Goal: Task Accomplishment & Management: Manage account settings

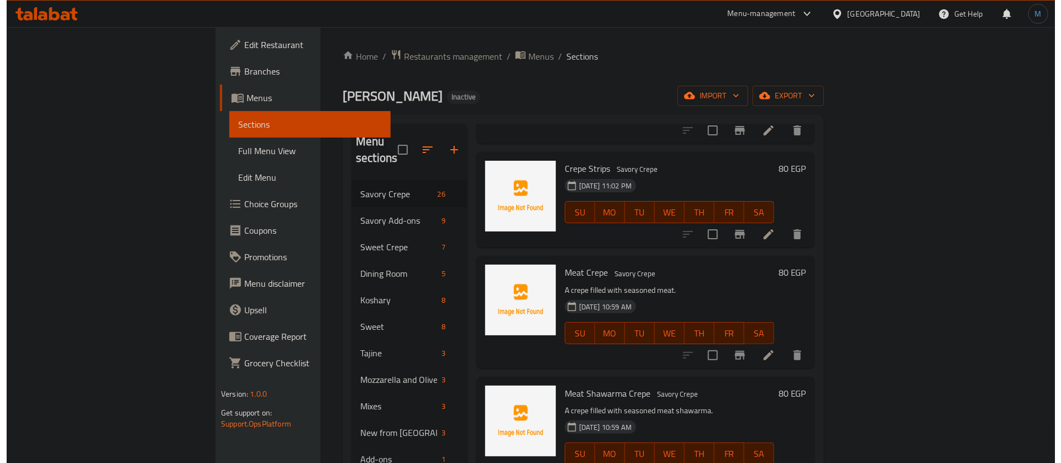
scroll to position [1990, 0]
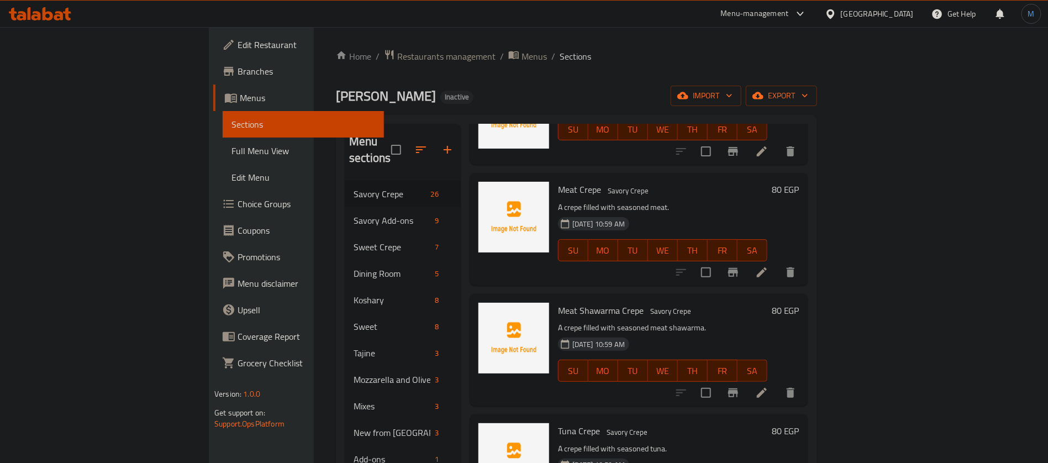
click at [778, 383] on li at bounding box center [762, 393] width 31 height 20
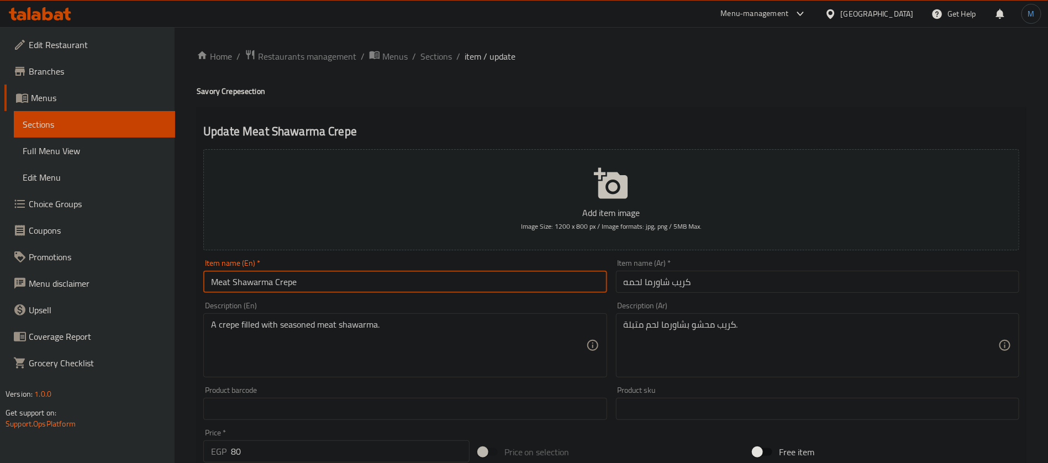
click at [477, 271] on input "Meat Shawarma Crepe" at bounding box center [404, 282] width 403 height 22
click at [442, 63] on span "Sections" at bounding box center [437, 56] width 32 height 13
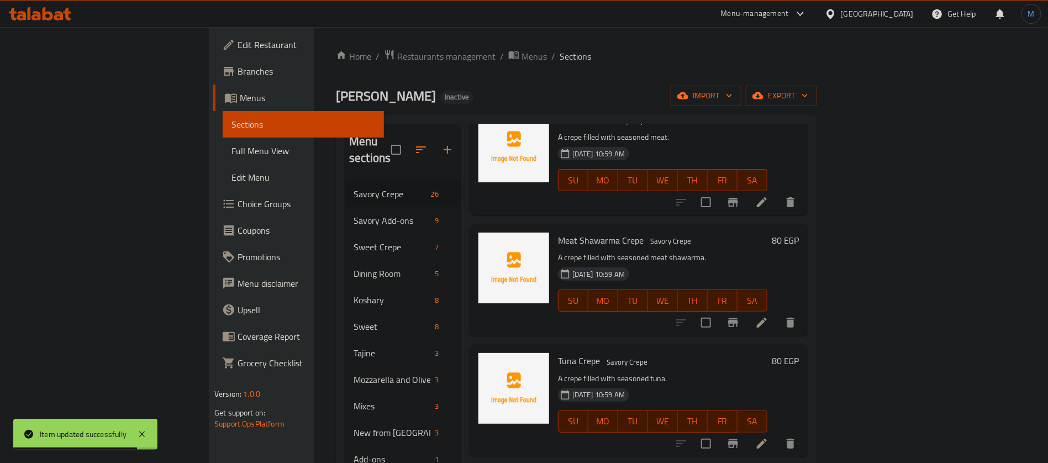
scroll to position [2177, 0]
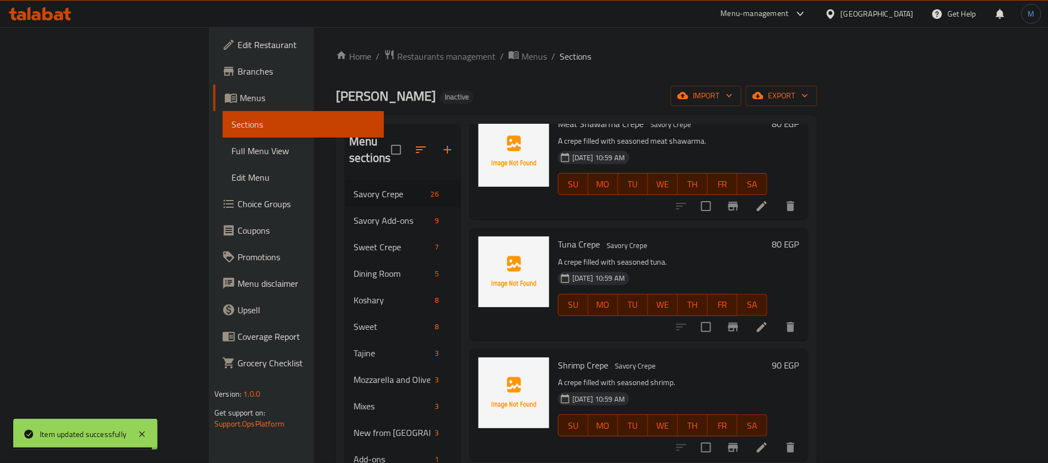
click at [769, 321] on icon at bounding box center [762, 327] width 13 height 13
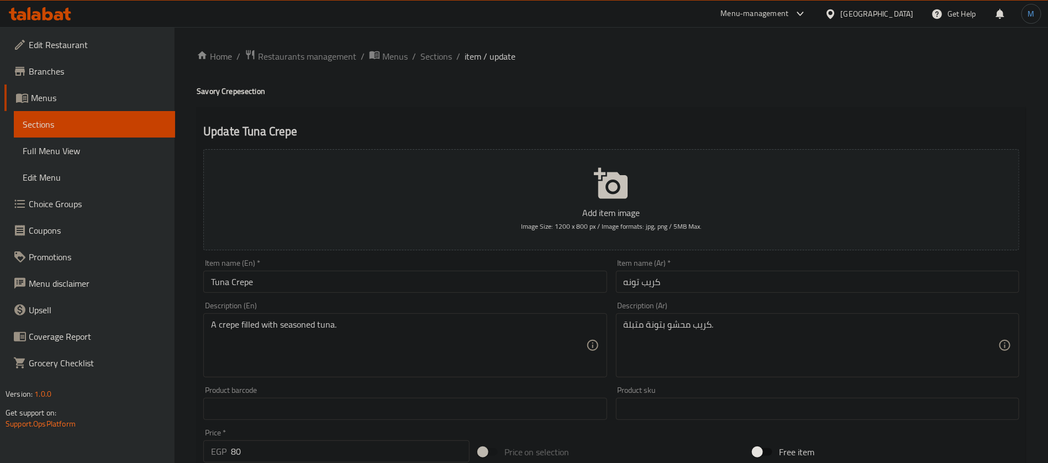
click at [405, 292] on input "Tuna Crepe" at bounding box center [404, 282] width 403 height 22
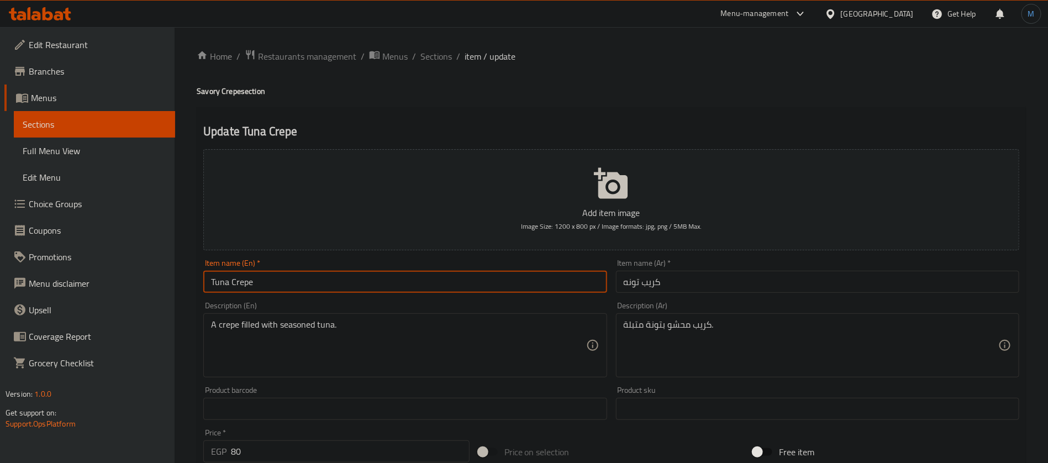
click at [444, 45] on div "Home / Restaurants management / Menus / Sections / item / update Savory Crepe s…" at bounding box center [612, 404] width 874 height 754
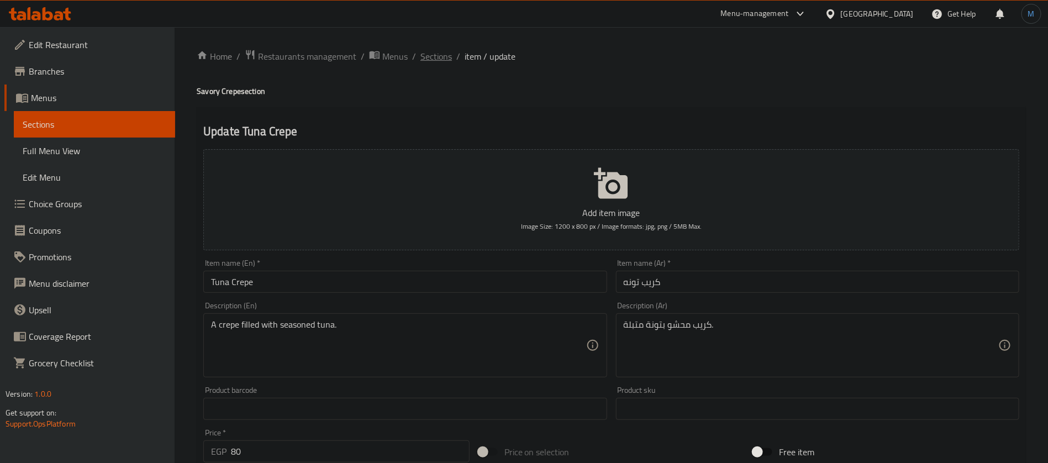
click at [444, 57] on span "Sections" at bounding box center [437, 56] width 32 height 13
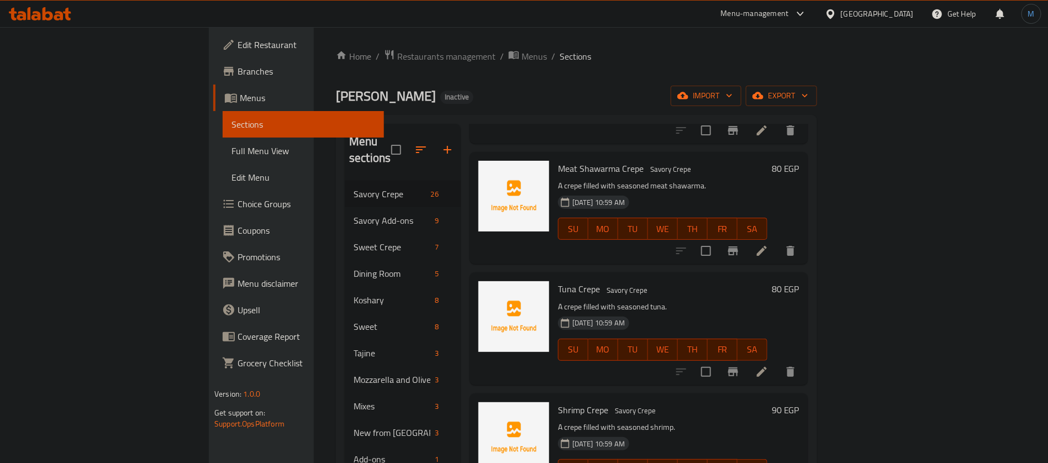
scroll to position [2215, 0]
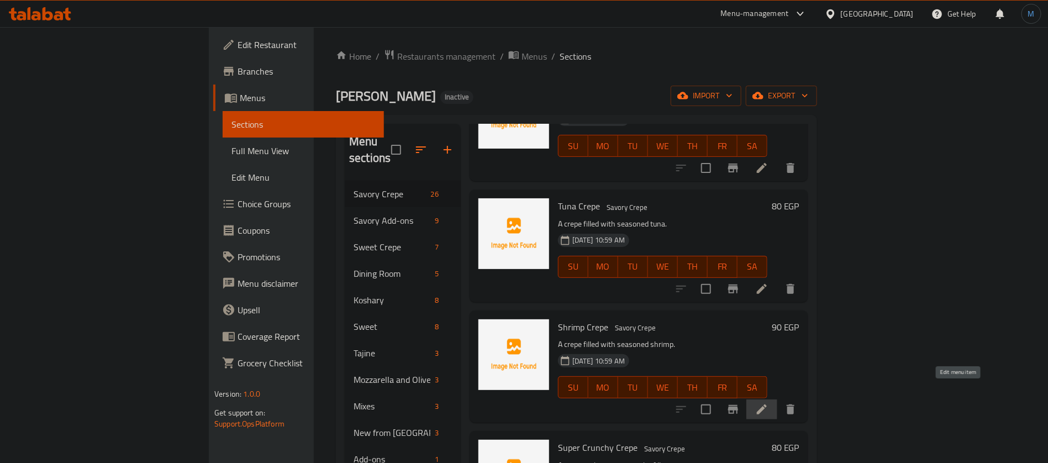
click at [769, 403] on icon at bounding box center [762, 409] width 13 height 13
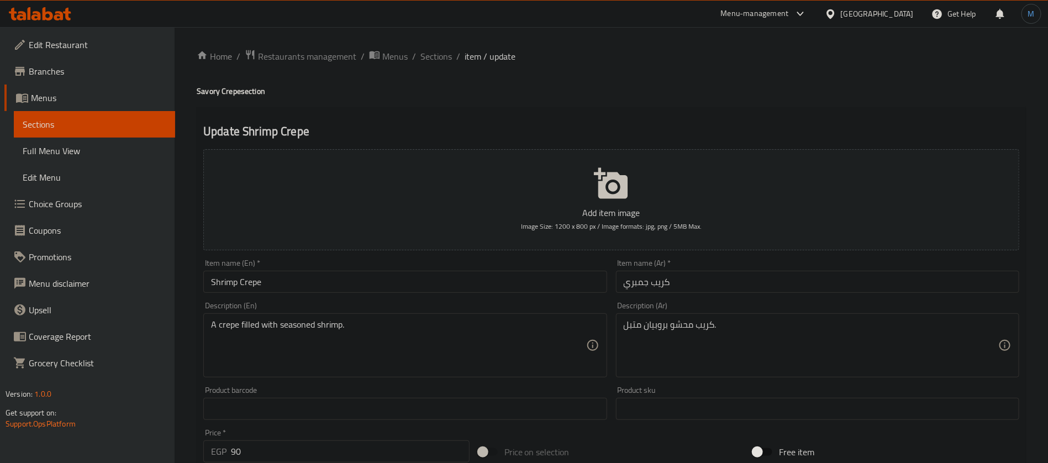
click at [477, 270] on div "Item name (En)   * Shrimp Crepe Item name (En) *" at bounding box center [404, 276] width 403 height 34
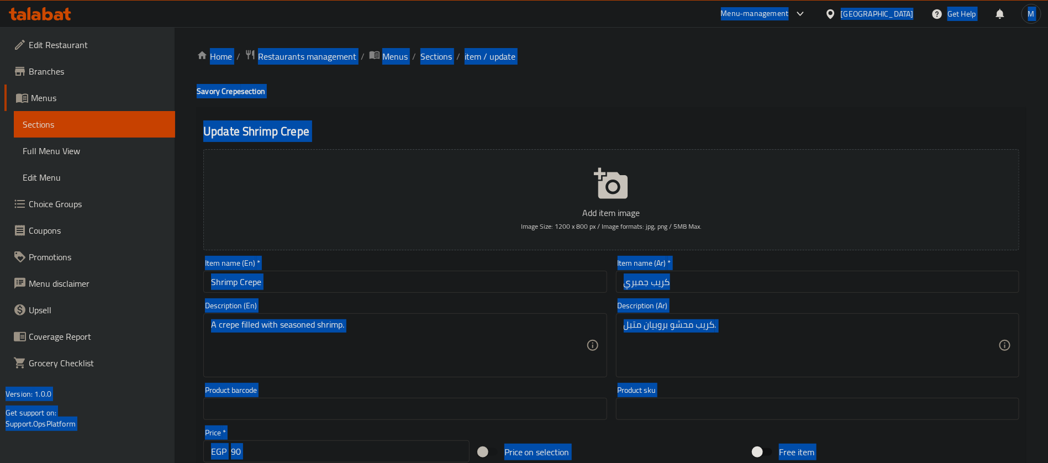
copy body "Menu-management Egypt Get Help M Edit Restaurant Branches Menus Sections Full M…"
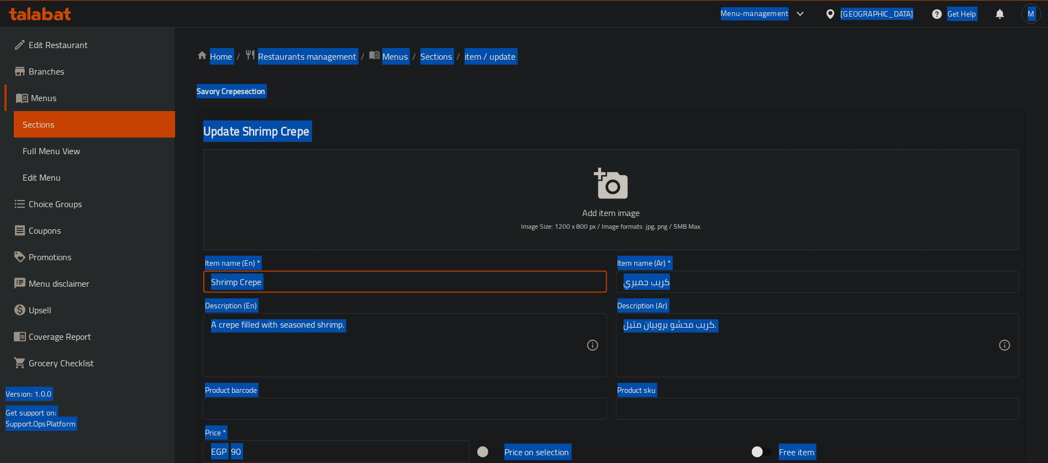
click at [461, 283] on input "Shrimp Crepe" at bounding box center [404, 282] width 403 height 22
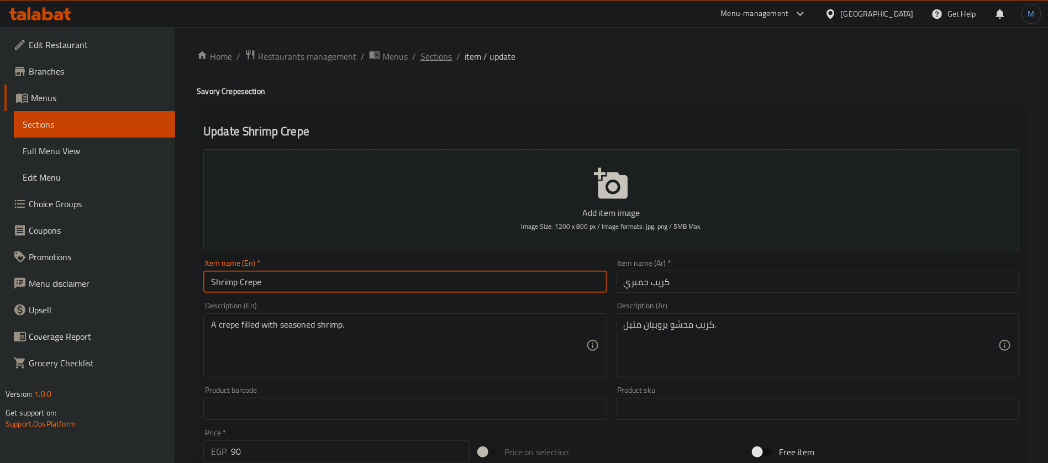
click at [444, 59] on span "Sections" at bounding box center [437, 56] width 32 height 13
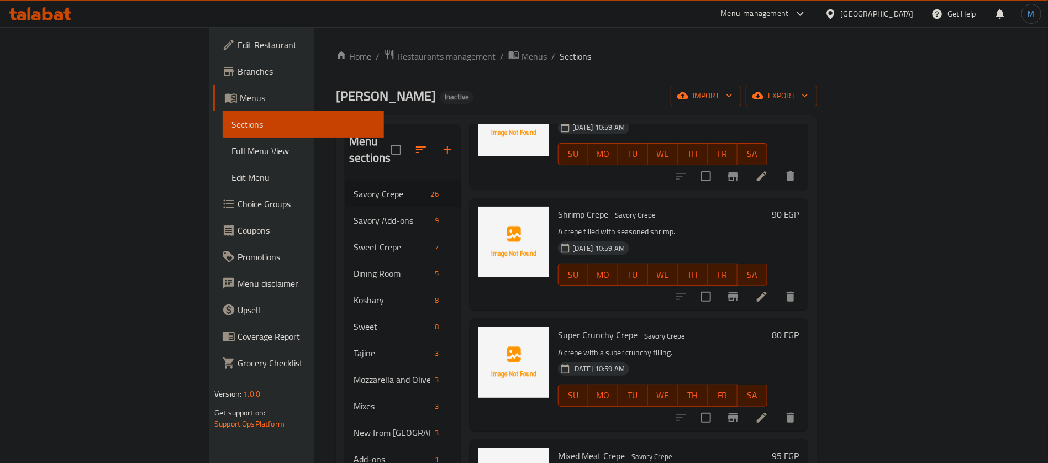
scroll to position [2335, 0]
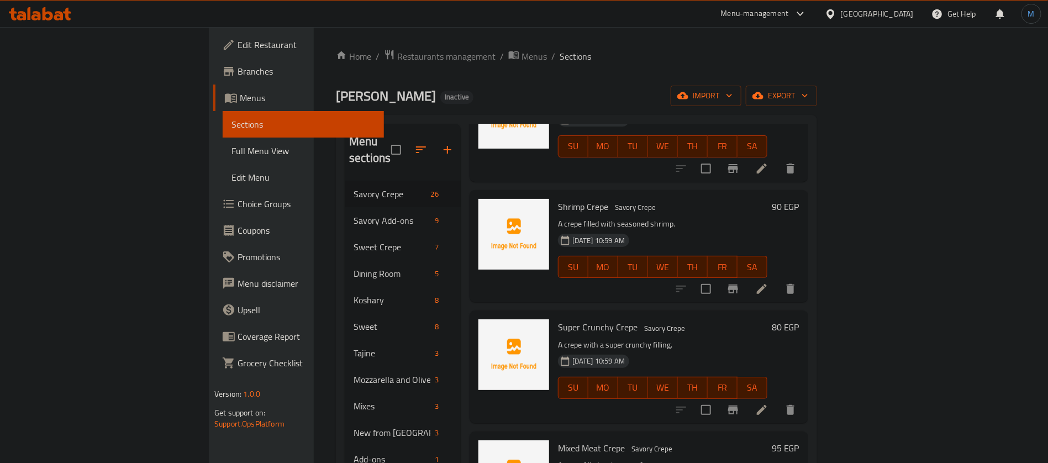
click at [778, 401] on li at bounding box center [762, 410] width 31 height 20
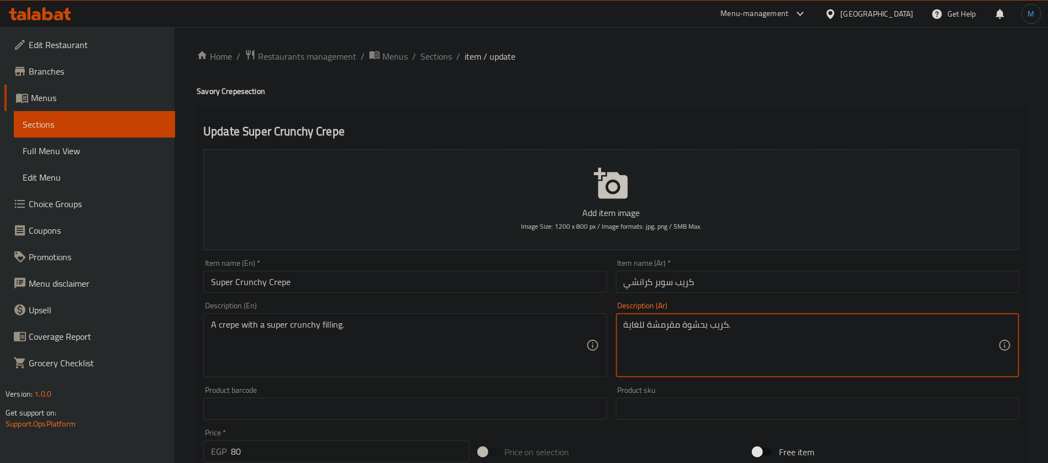
click at [640, 321] on textarea "كريب بحشوة مقرمشة للغاية." at bounding box center [811, 345] width 375 height 53
type textarea "كريب بحشوة مقرمشة سوبر."
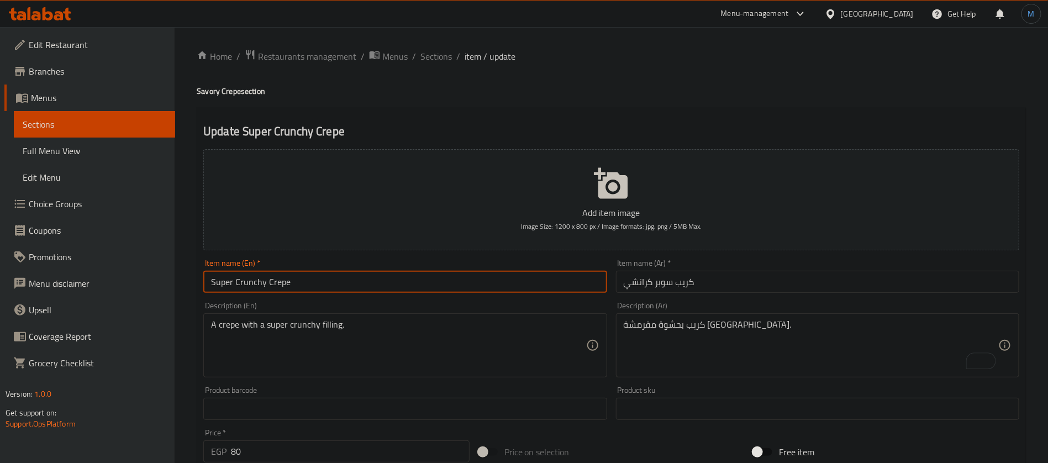
click at [322, 291] on input "Super Crunchy Crepe" at bounding box center [404, 282] width 403 height 22
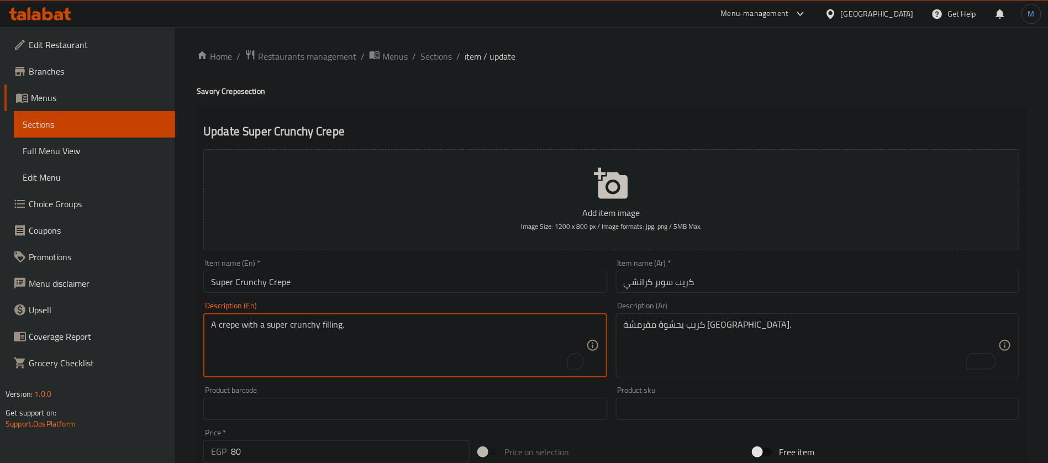
paste textarea "Crispy layers enveloping a creamy filling, caramel drizzle, and a dusting of po…"
type textarea "Crispy layers enveloping a creamy filling, caramel drizzle, and a dusting of po…"
click at [739, 373] on div "كريب بحشوة مقرمشة سوبر. Description (Ar)" at bounding box center [817, 345] width 403 height 64
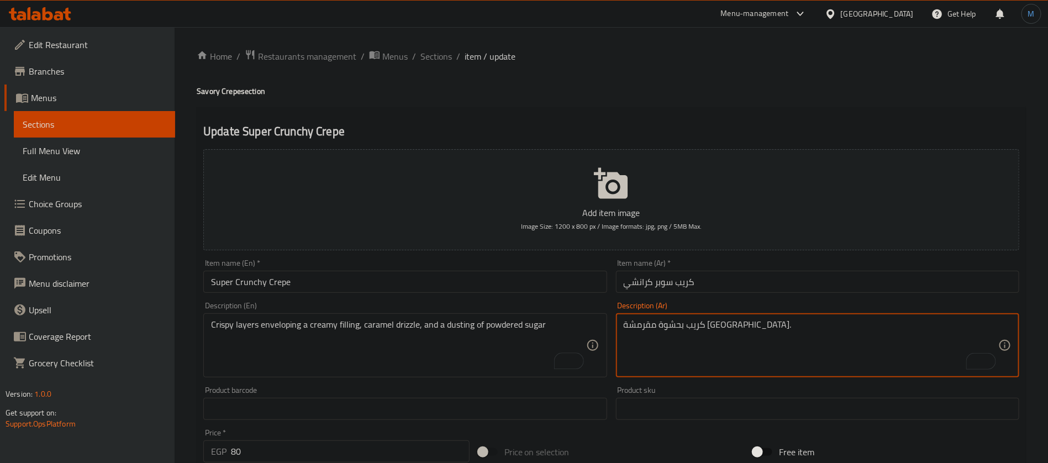
paste textarea "طبقات مقرمشة تغلف حشوة كريمية ، ورذاذ كراميل لذيذ ، ورذاذ سكر بودرة"
type textarea "طبقات مقرمشة تغلف حشوة كريمية ، ورذاذ كراميل لذيذ ، ورذاذ سكر بودرة"
click at [473, 292] on input "Super Crunchy Crepe" at bounding box center [404, 282] width 403 height 22
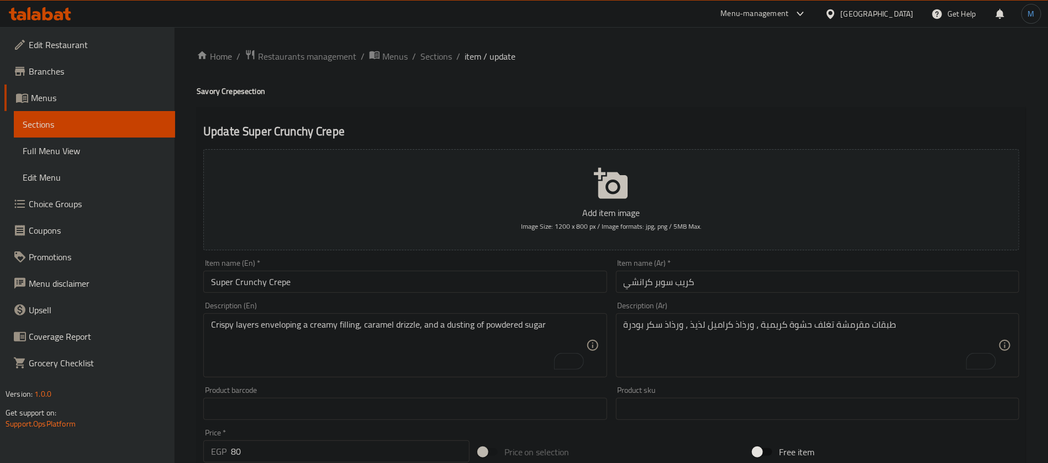
click at [473, 266] on div "Item name (En)   * Super Crunchy Crepe Item name (En) *" at bounding box center [404, 276] width 403 height 34
click at [483, 253] on div "Add item image Image Size: 1200 x 800 px / Image formats: jpg, png / 5MB Max." at bounding box center [611, 200] width 825 height 110
drag, startPoint x: 480, startPoint y: 265, endPoint x: 485, endPoint y: 260, distance: 7.4
click at [479, 266] on div "Item name (En)   * Super Crunchy Crepe Item name (En) *" at bounding box center [404, 276] width 403 height 34
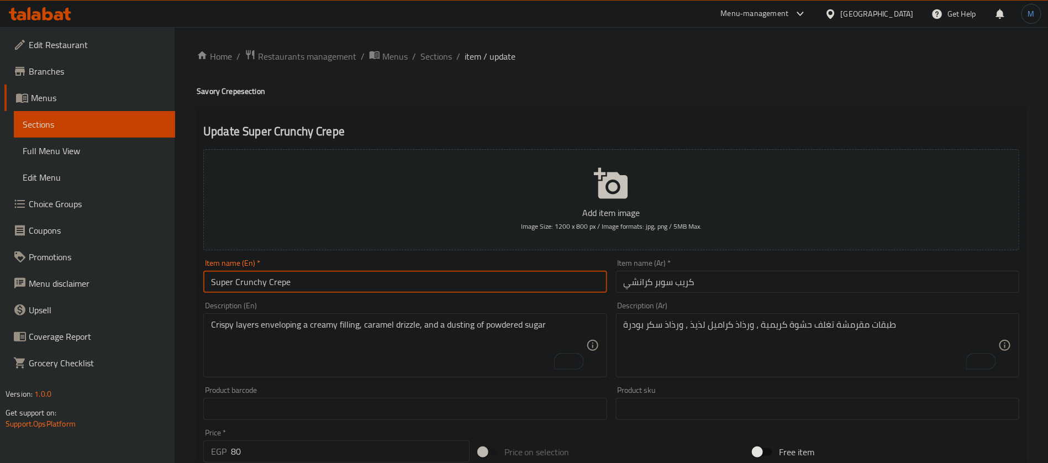
click at [483, 274] on input "Super Crunchy Crepe" at bounding box center [404, 282] width 403 height 22
click at [431, 55] on span "Sections" at bounding box center [437, 56] width 32 height 13
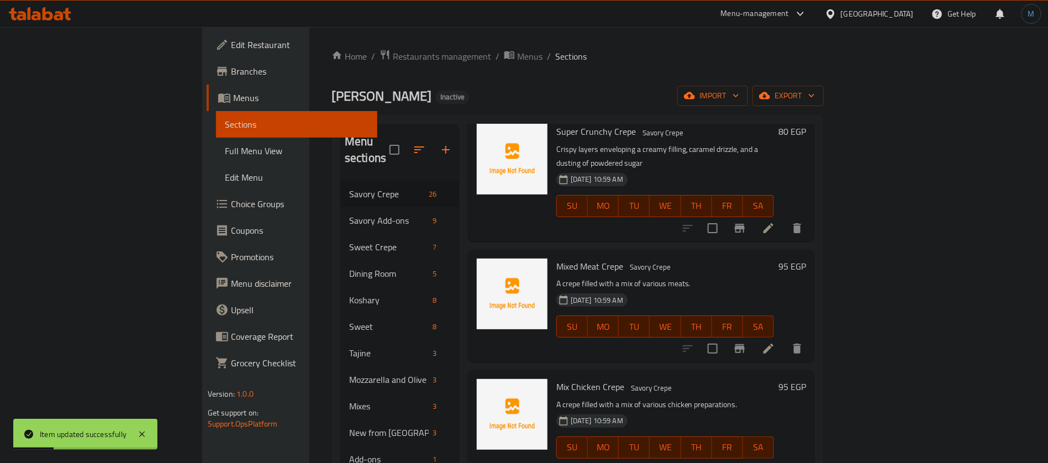
scroll to position [2539, 0]
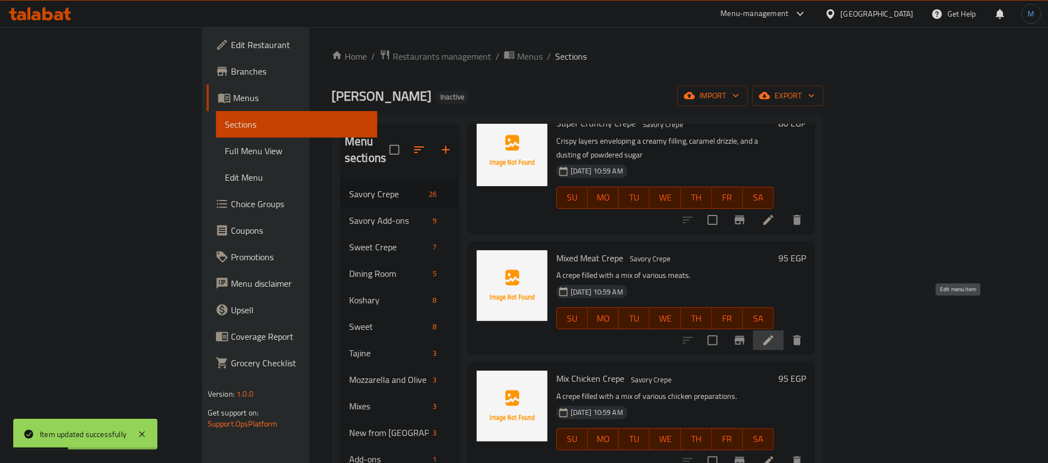
click at [774, 335] on icon at bounding box center [769, 340] width 10 height 10
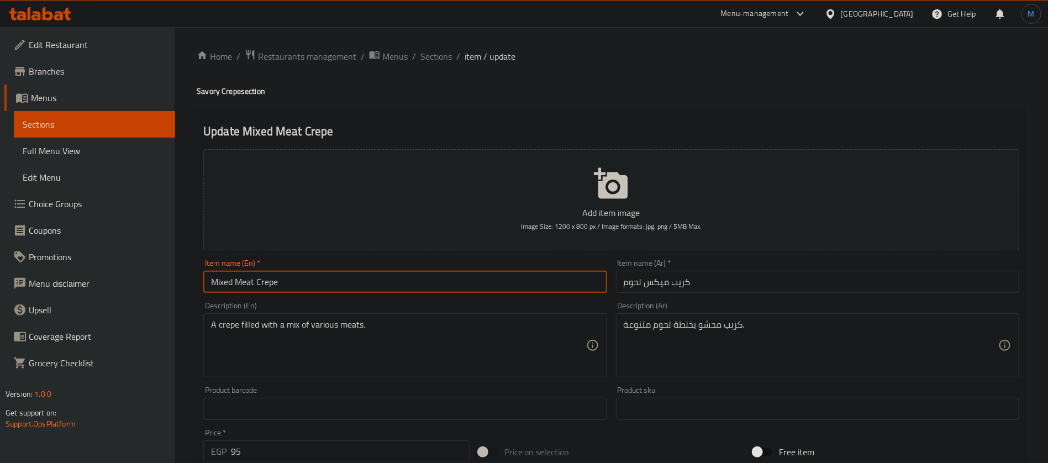
click at [406, 289] on input "Mixed Meat Crepe" at bounding box center [404, 282] width 403 height 22
click at [433, 54] on span "Sections" at bounding box center [437, 56] width 32 height 13
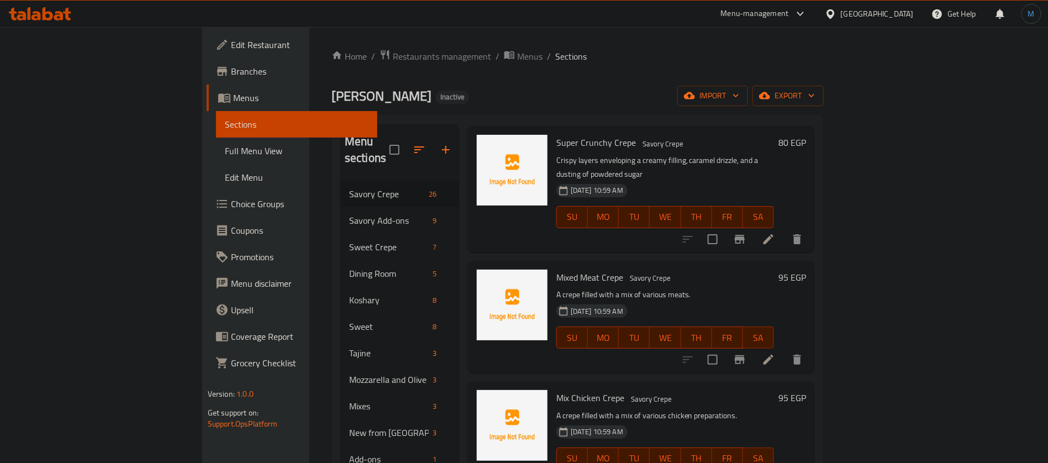
scroll to position [2577, 0]
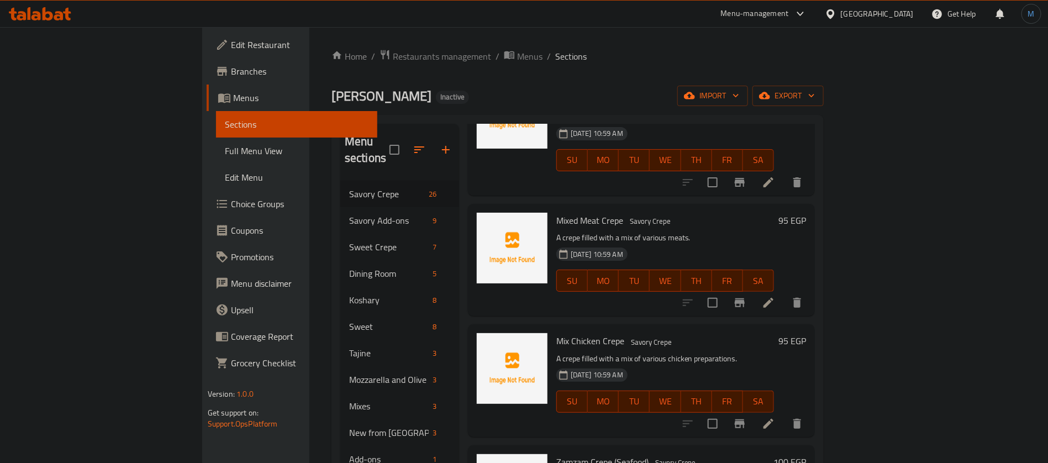
click at [784, 414] on li at bounding box center [768, 424] width 31 height 20
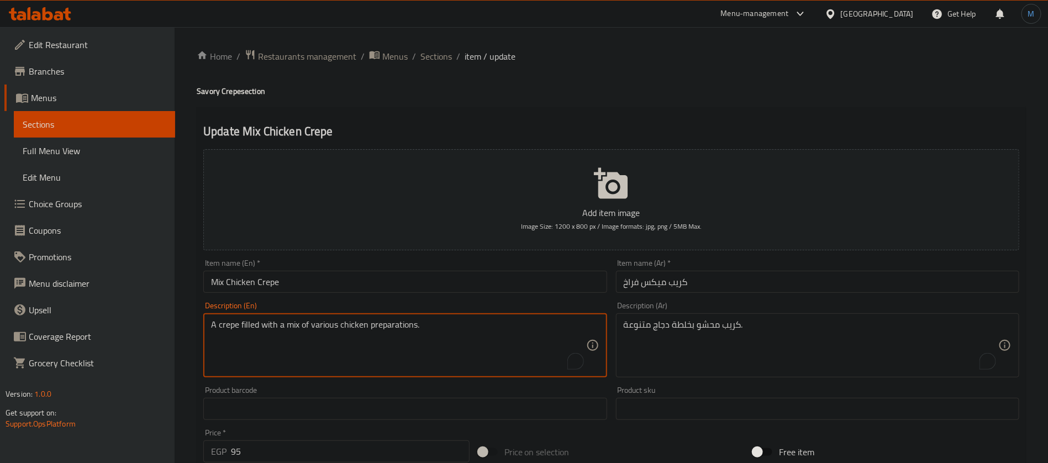
paste textarea "Crepe stuffed with a mixed chicken mixture"
click at [368, 284] on input "Mix Chicken Crepe" at bounding box center [404, 282] width 403 height 22
type textarea "A crepe filled with a mix of various chicken preparations."
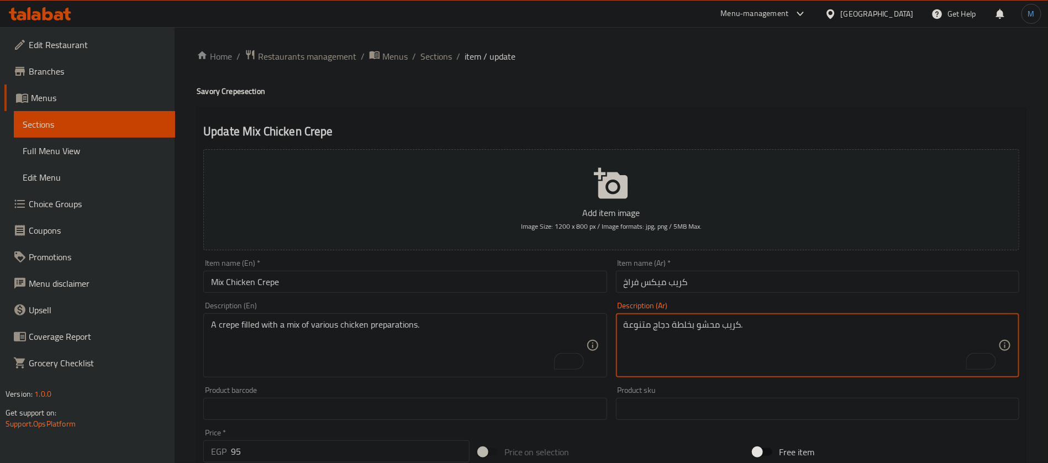
click at [696, 322] on textarea "كريب محشو بخلطة دجاج متنوعة." at bounding box center [811, 345] width 375 height 53
type textarea "كريب محشو معد بخلطة دجاج متنوعة."
click at [491, 305] on div "Description (En) A crepe filled with a mix of various chicken preparations. Des…" at bounding box center [404, 340] width 403 height 76
click at [486, 290] on input "Mix Chicken Crepe" at bounding box center [404, 282] width 403 height 22
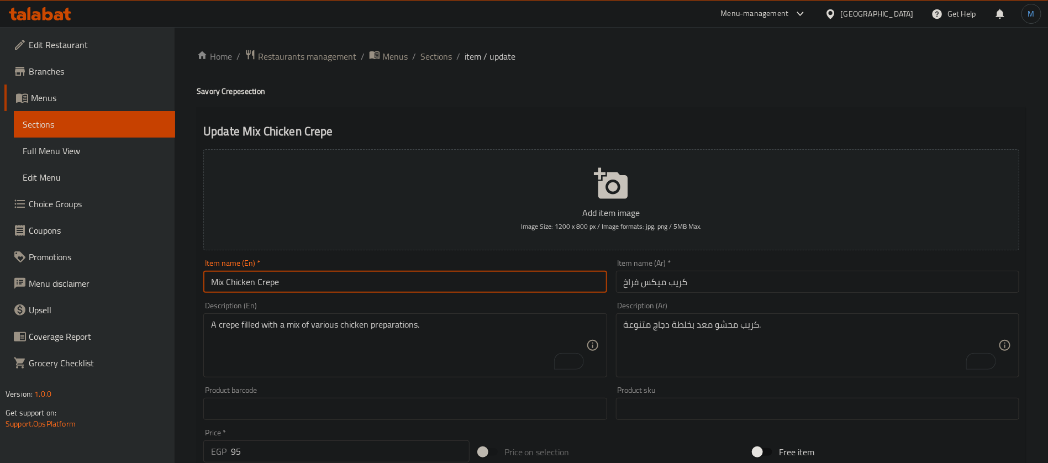
click at [432, 54] on span "Sections" at bounding box center [437, 56] width 32 height 13
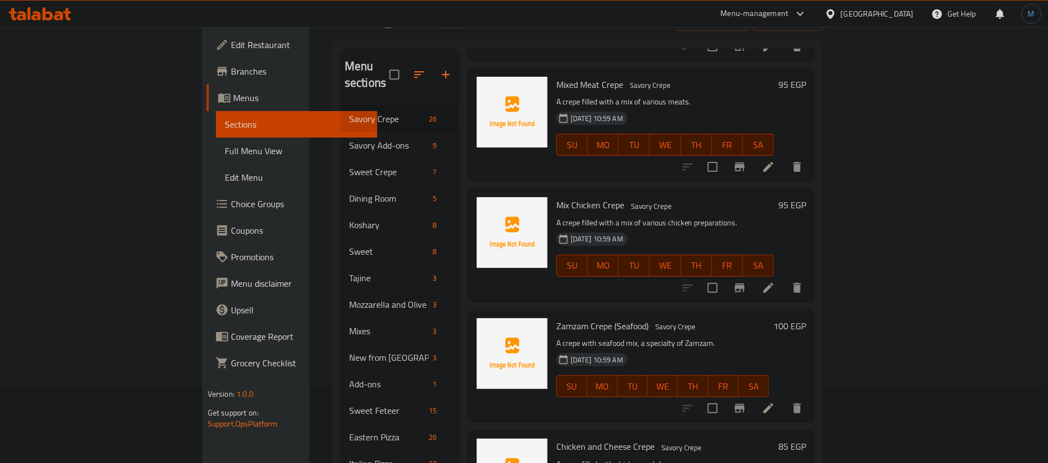
scroll to position [83, 0]
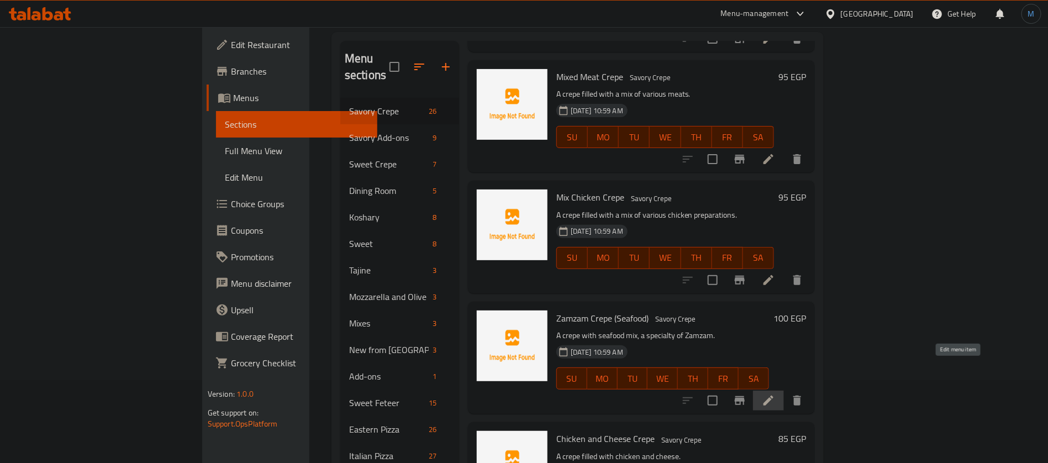
click at [775, 394] on icon at bounding box center [768, 400] width 13 height 13
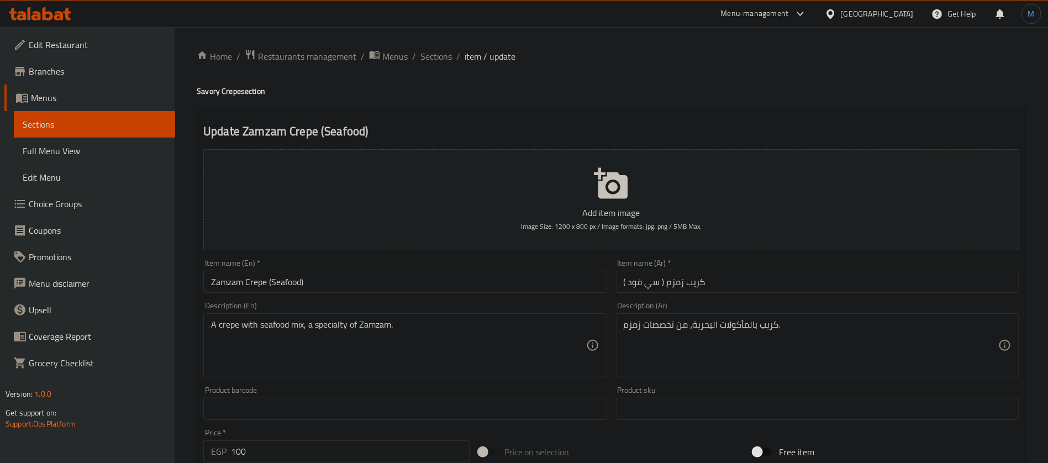
click at [469, 285] on input "Zamzam Crepe (Seafood)" at bounding box center [404, 282] width 403 height 22
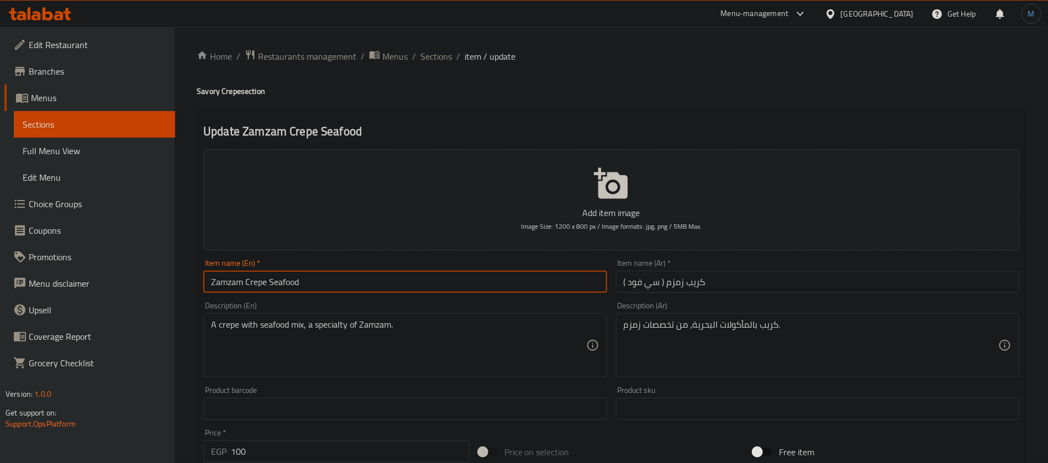
type input "Zamzam Crepe Seafood"
click at [762, 284] on input "كريب زمزم ( سي فود )" at bounding box center [817, 282] width 403 height 22
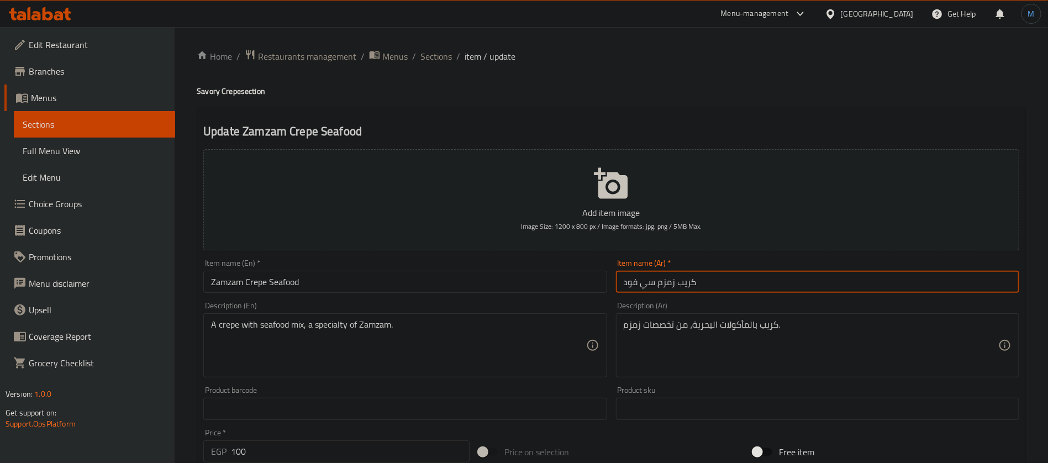
type input "كريب زمزم سي فود"
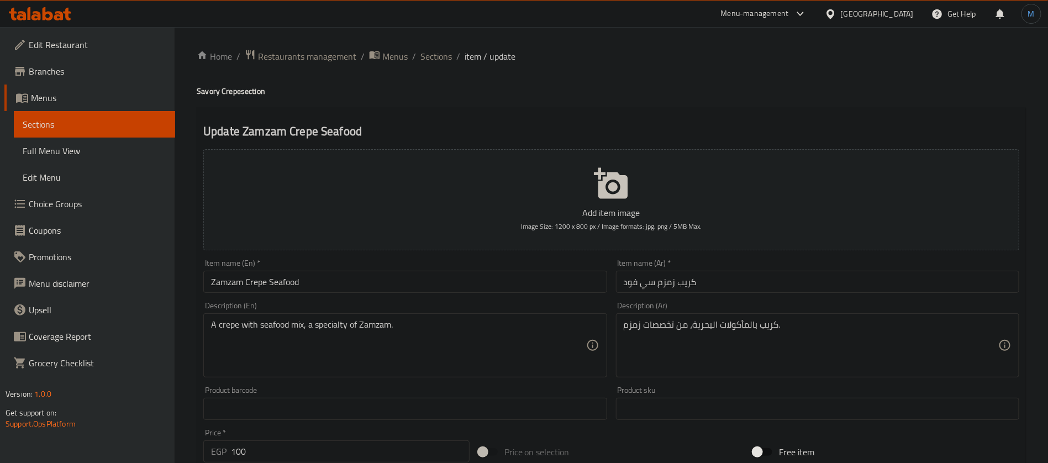
click at [450, 270] on div "Item name (En)   * Zamzam Crepe Seafood Item name (En) *" at bounding box center [404, 276] width 403 height 34
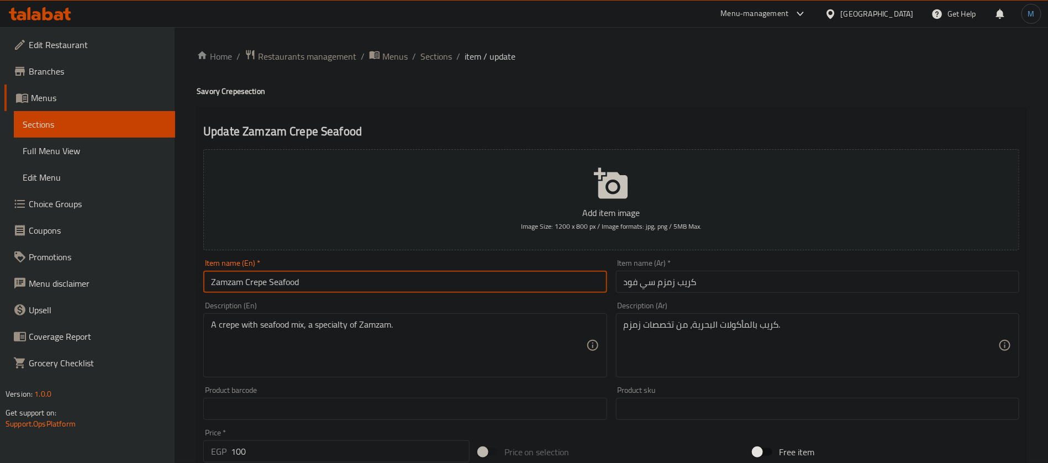
click at [450, 277] on input "Zamzam Crepe Seafood" at bounding box center [404, 282] width 403 height 22
click at [438, 53] on span "Sections" at bounding box center [437, 56] width 32 height 13
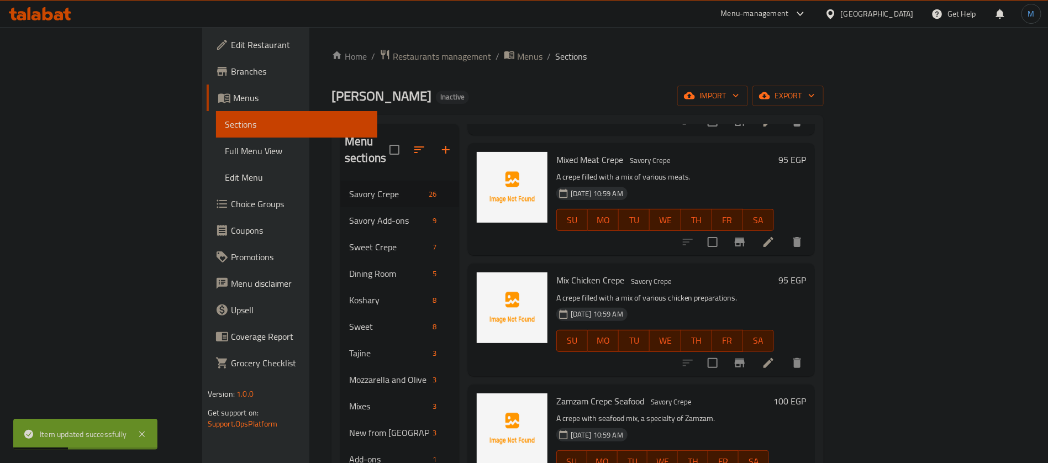
scroll to position [155, 0]
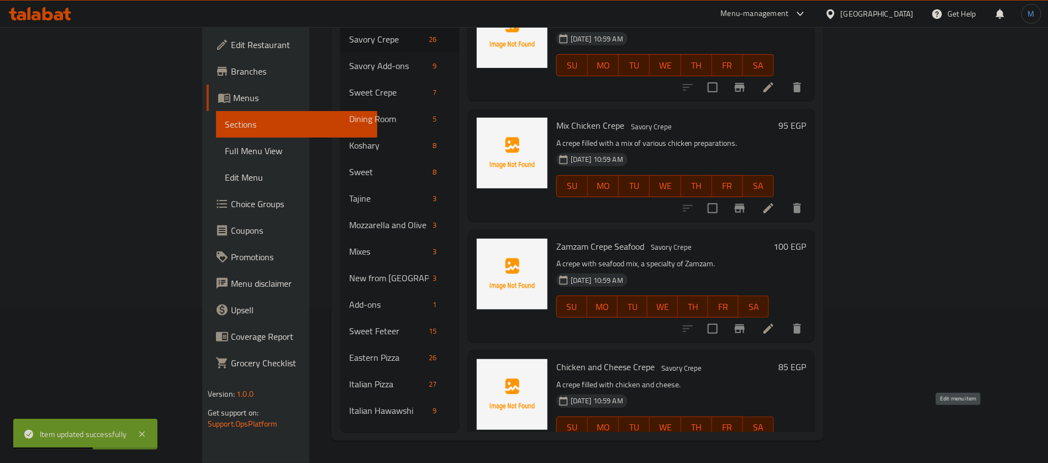
click at [775, 443] on icon at bounding box center [768, 449] width 13 height 13
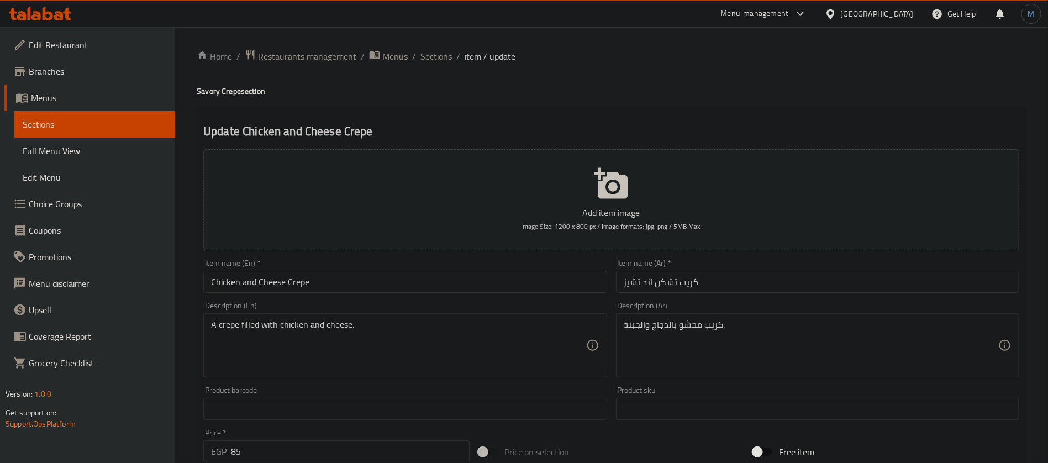
click at [426, 275] on input "Chicken and Cheese Crepe" at bounding box center [404, 282] width 403 height 22
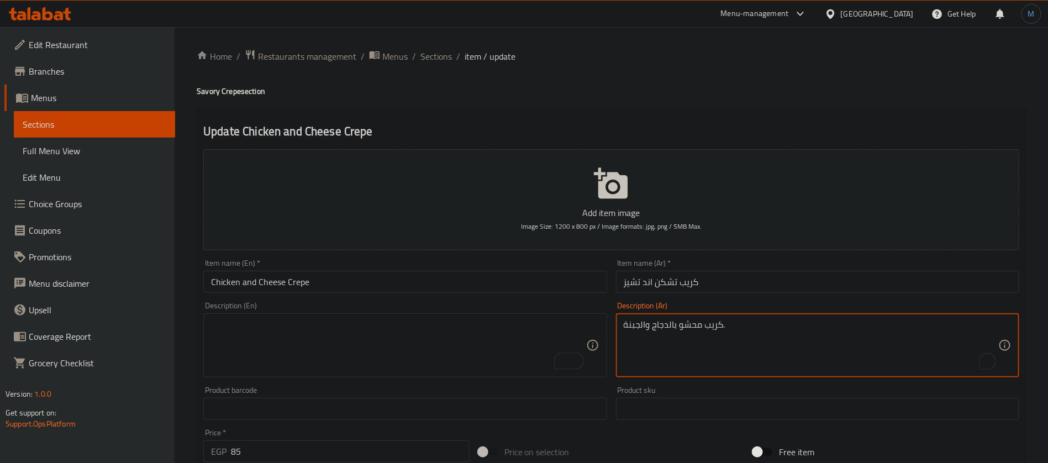
click at [680, 334] on textarea "كريب محشو بالدجاج والجبنة." at bounding box center [811, 345] width 375 height 53
click at [673, 270] on div "Item name (Ar)   * كريب تشكن اند تشيز Item name (Ar) *" at bounding box center [817, 276] width 403 height 34
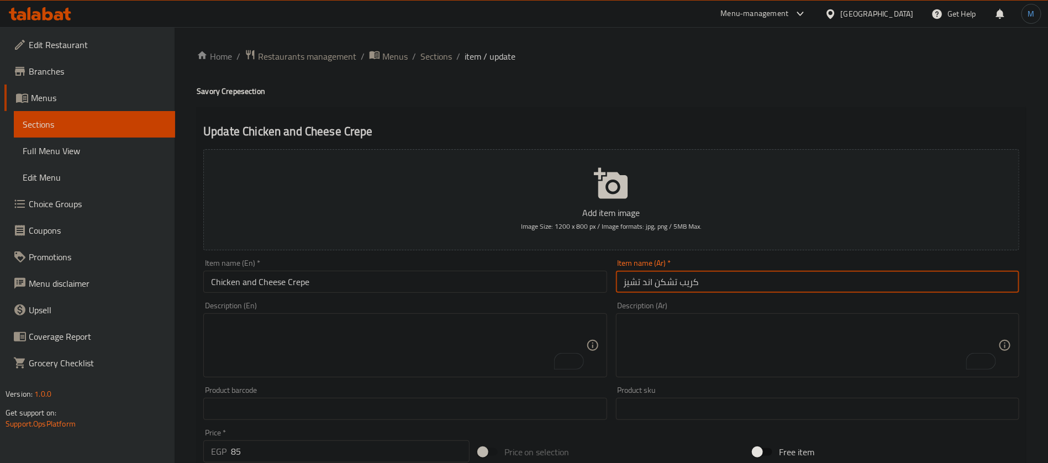
click at [680, 277] on input "كريب تشكن اند تشيز" at bounding box center [817, 282] width 403 height 22
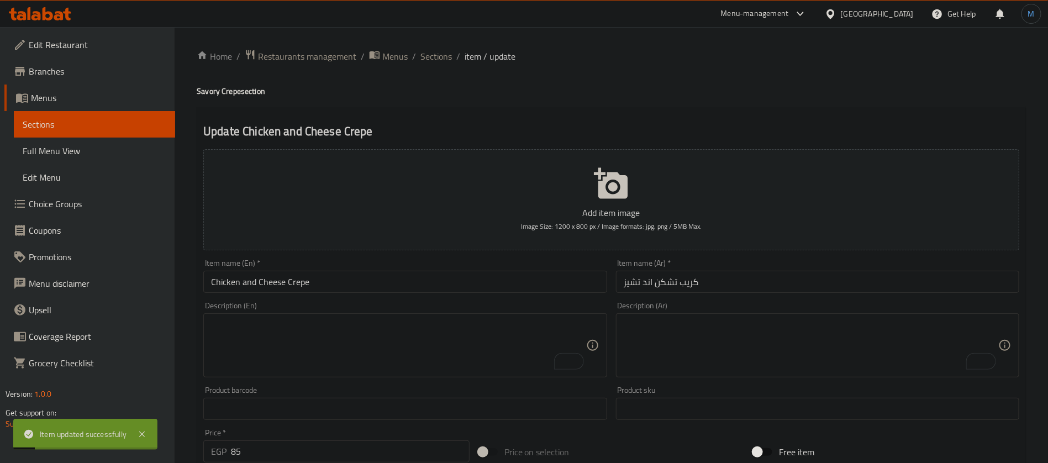
click at [434, 50] on span "Sections" at bounding box center [437, 56] width 32 height 13
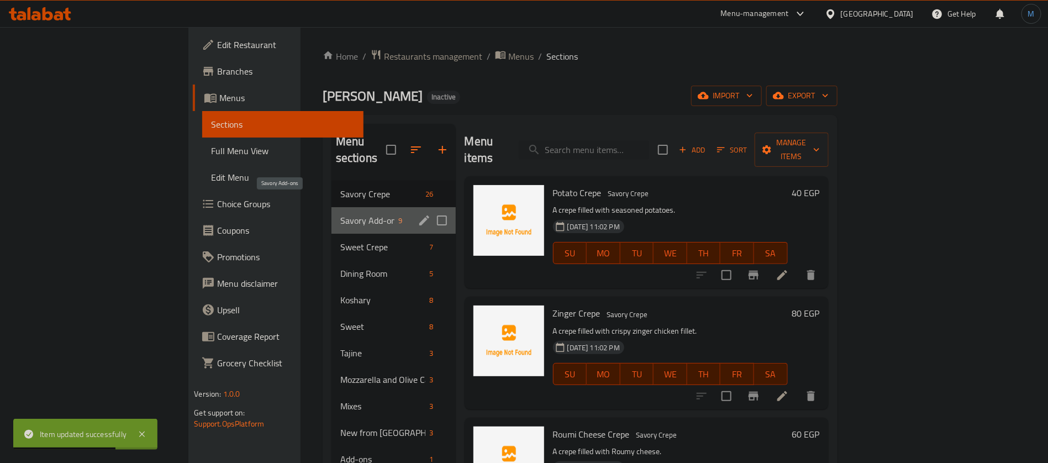
click at [340, 214] on span "Savory Add-ons" at bounding box center [367, 220] width 54 height 13
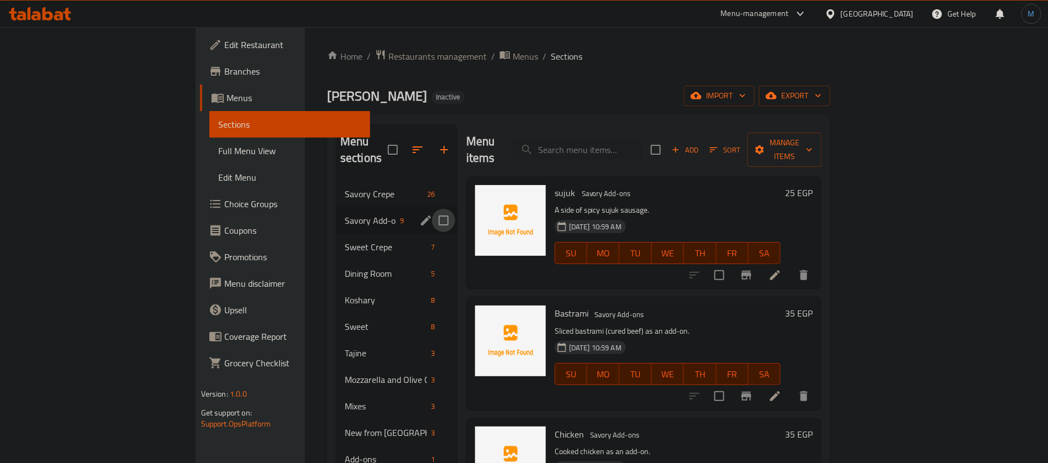
click at [432, 209] on input "Menu sections" at bounding box center [443, 220] width 23 height 23
checkbox input "true"
click at [405, 144] on icon "button" at bounding box center [411, 149] width 13 height 13
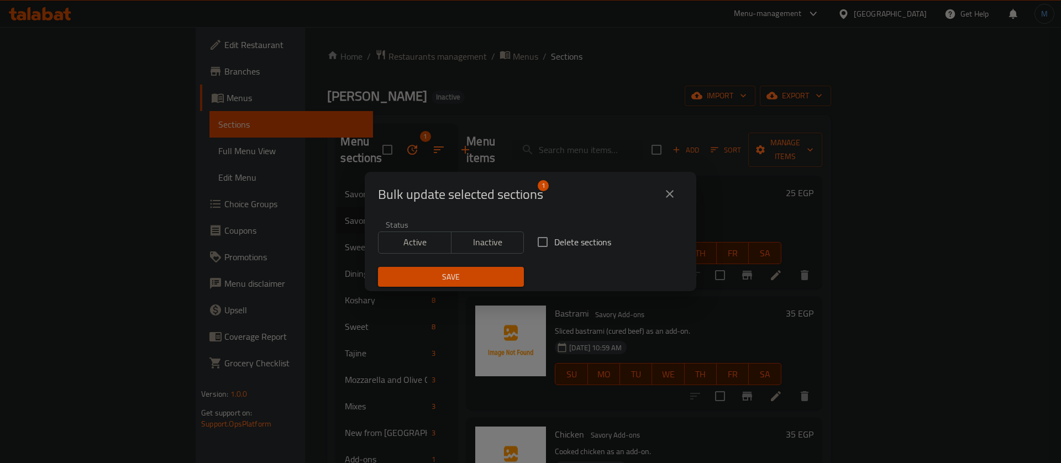
click at [554, 240] on span "Delete sections" at bounding box center [582, 241] width 57 height 13
click at [549, 240] on input "Delete sections" at bounding box center [542, 241] width 23 height 23
checkbox input "true"
click at [473, 268] on button "Save" at bounding box center [451, 277] width 146 height 20
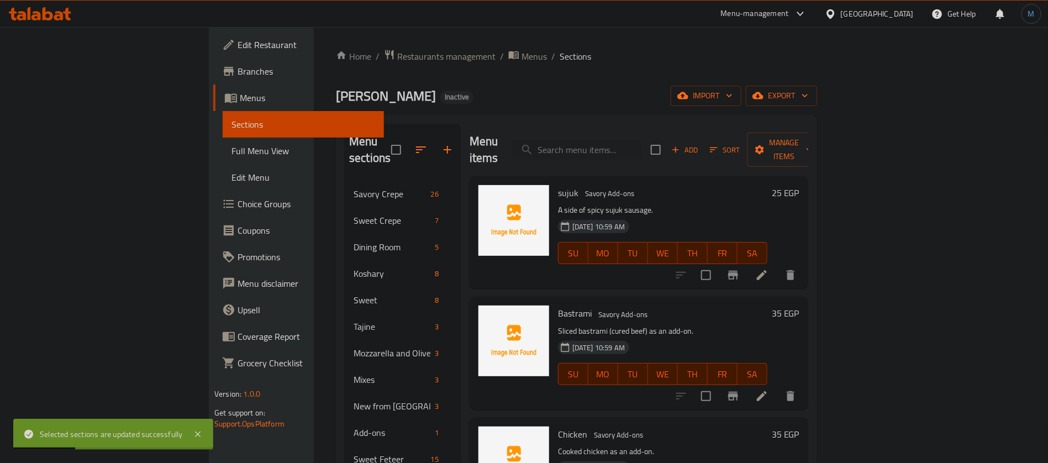
click at [238, 209] on span "Choice Groups" at bounding box center [307, 203] width 138 height 13
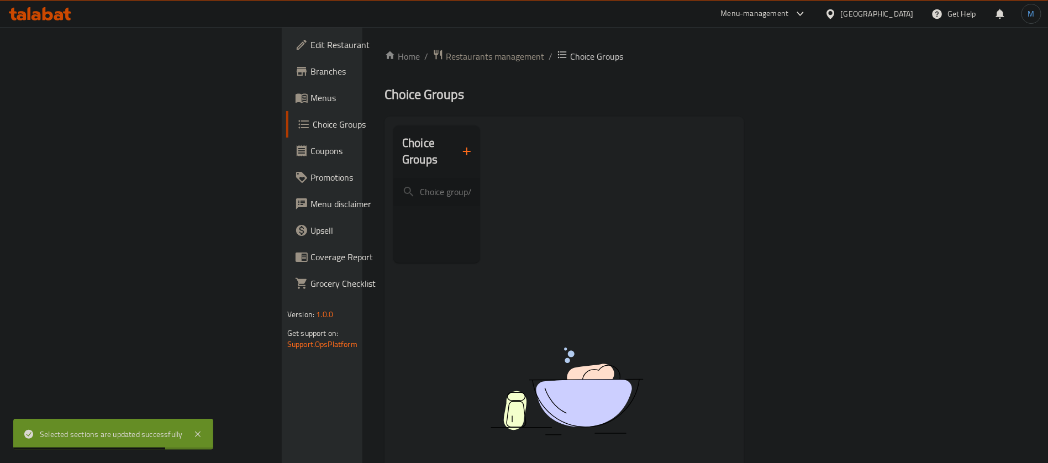
click at [460, 145] on icon "button" at bounding box center [466, 151] width 13 height 13
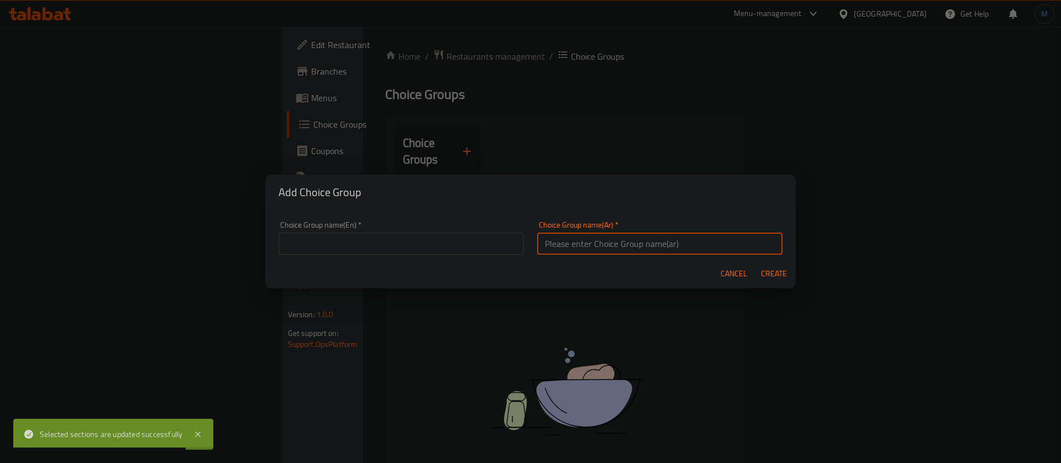
click at [565, 249] on input "text" at bounding box center [659, 244] width 245 height 22
type input "إضافات"
click at [431, 258] on div "Choice Group name(En)   * Choice Group name(En) *" at bounding box center [401, 237] width 259 height 47
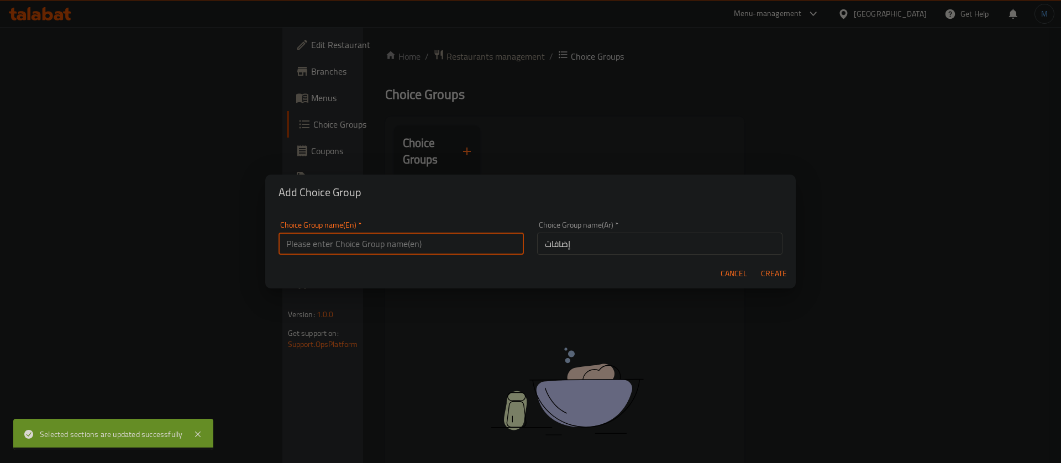
click at [422, 246] on input "text" at bounding box center [401, 244] width 245 height 22
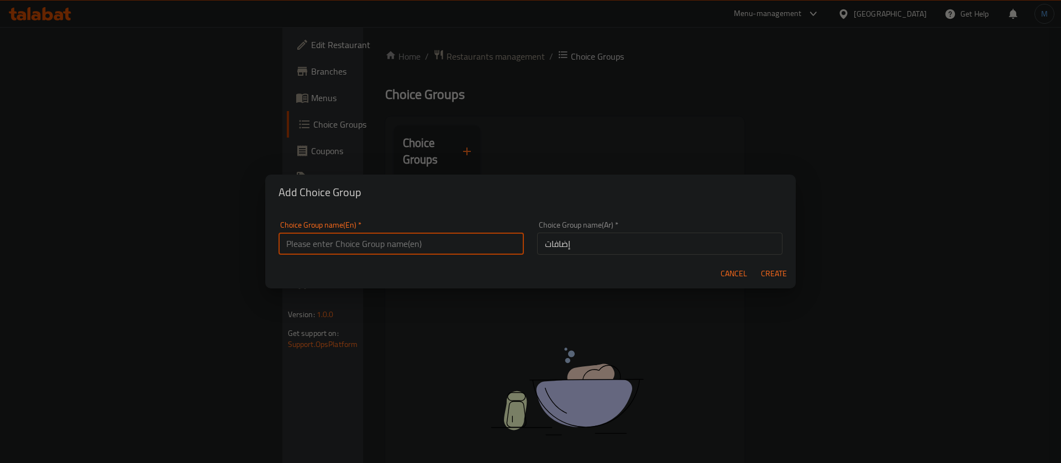
type input "Extras"
click at [776, 272] on span "Create" at bounding box center [774, 274] width 27 height 14
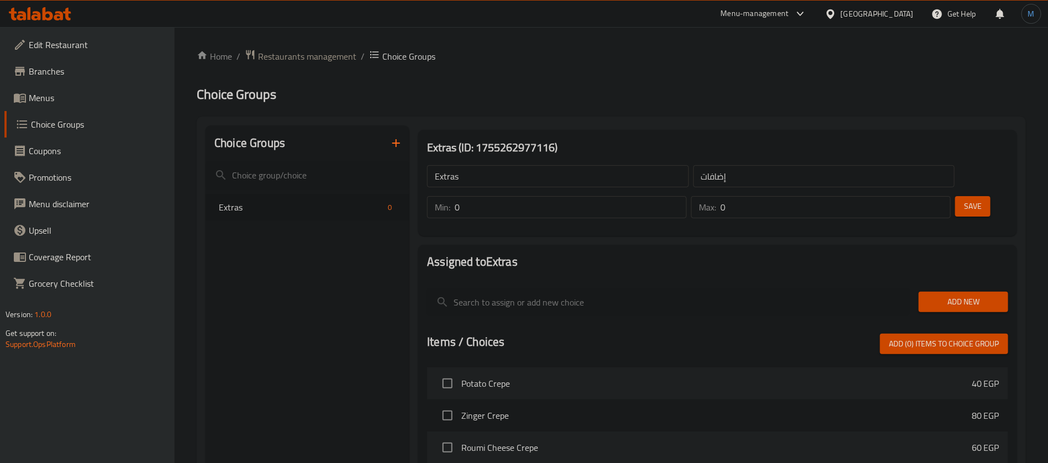
click at [953, 295] on span "Add New" at bounding box center [964, 302] width 72 height 14
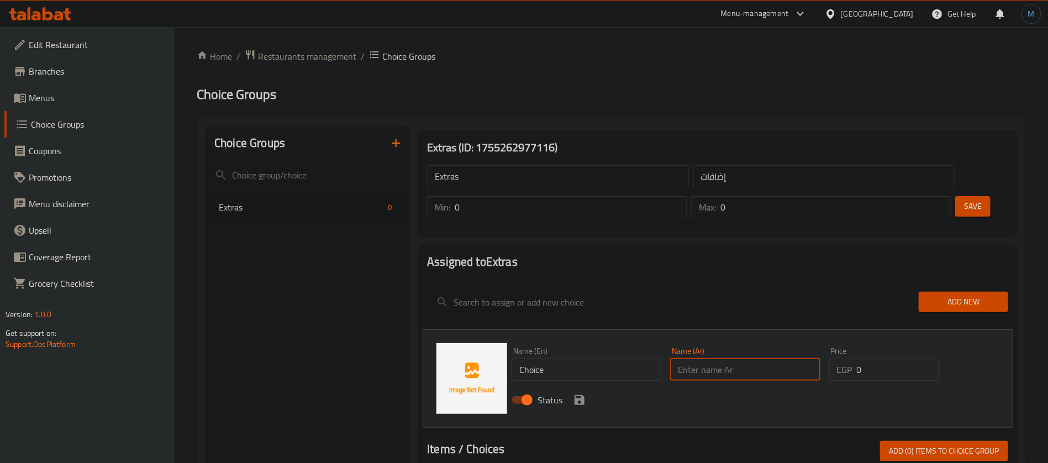
click at [758, 359] on input "text" at bounding box center [745, 370] width 150 height 22
type input "سجق"
click at [569, 347] on div "Name (En) Choice Name (En)" at bounding box center [587, 364] width 150 height 34
click at [567, 359] on input "Choice" at bounding box center [587, 370] width 150 height 22
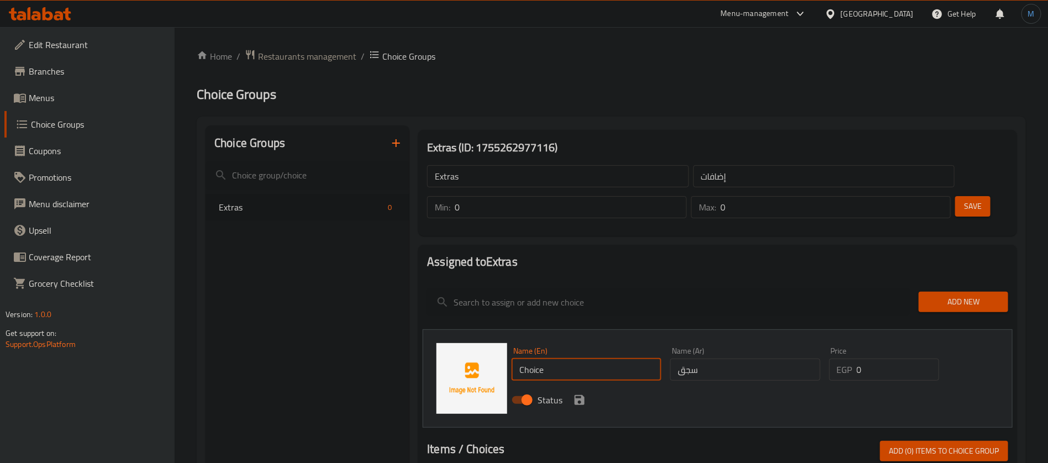
click at [567, 359] on input "Choice" at bounding box center [587, 370] width 150 height 22
type input "sas"
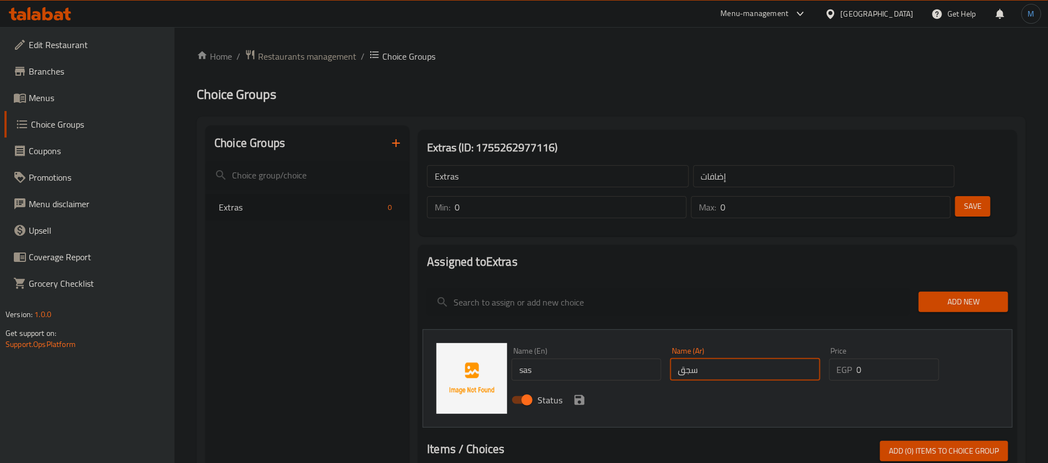
click at [727, 359] on input "سجق" at bounding box center [745, 370] width 150 height 22
click at [556, 359] on input "sas" at bounding box center [587, 370] width 150 height 22
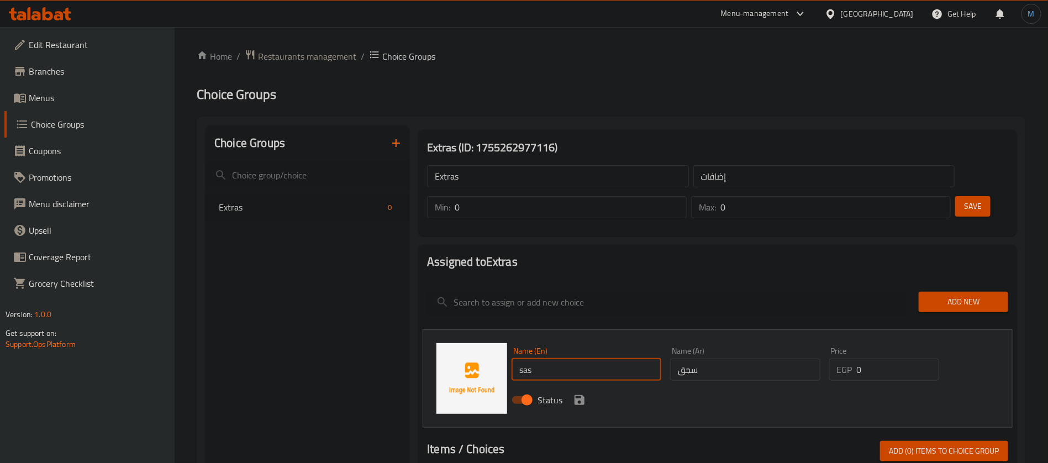
paste input "usage"
type input "Sausage"
click at [891, 359] on input "0" at bounding box center [898, 370] width 82 height 22
type input "25"
click at [588, 385] on div "Status" at bounding box center [745, 400] width 476 height 30
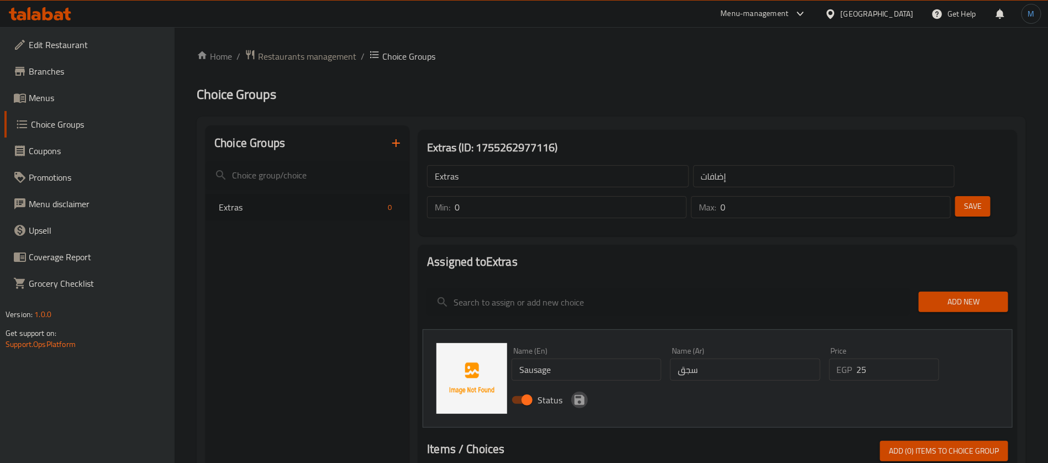
click at [584, 395] on icon "save" at bounding box center [580, 400] width 10 height 10
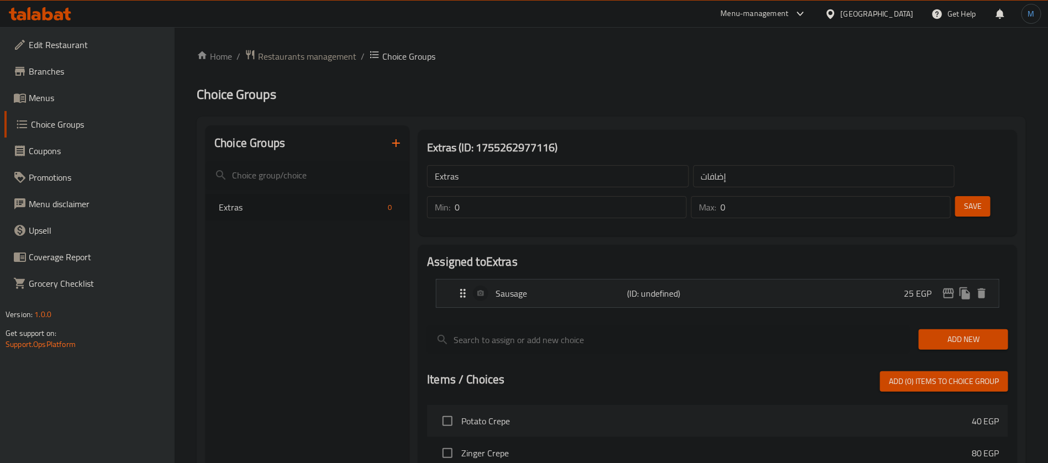
click at [944, 333] on span "Add New" at bounding box center [964, 340] width 72 height 14
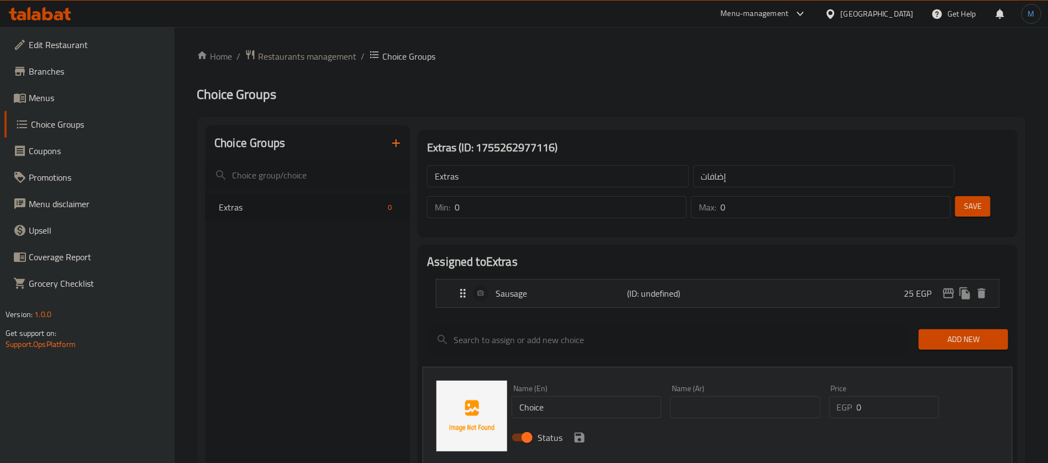
click at [767, 396] on input "text" at bounding box center [745, 407] width 150 height 22
type input "بسطرمة"
click at [627, 396] on input "Choice" at bounding box center [587, 407] width 150 height 22
type input "حشسف"
type input "pastarmi"
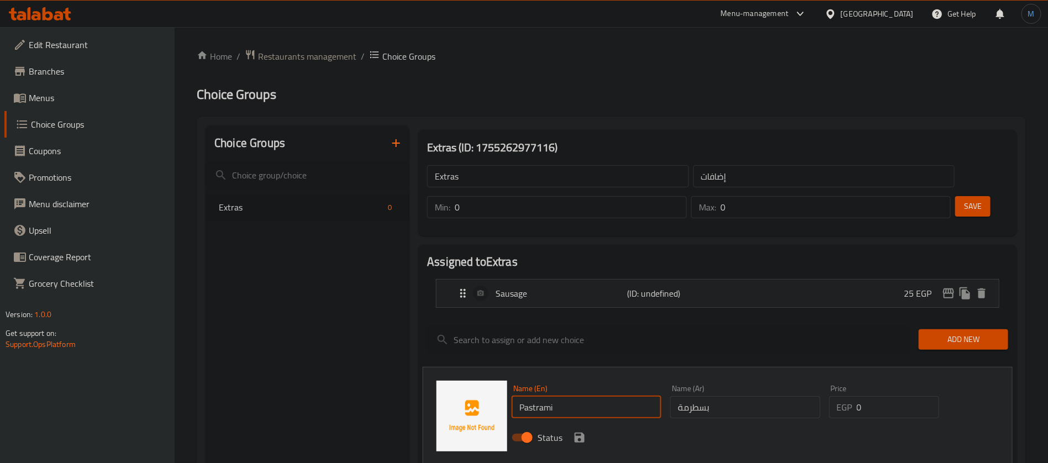
type input "Pastrami"
click at [911, 396] on input "0" at bounding box center [898, 407] width 82 height 22
type input "35"
click at [576, 433] on icon "save" at bounding box center [580, 438] width 10 height 10
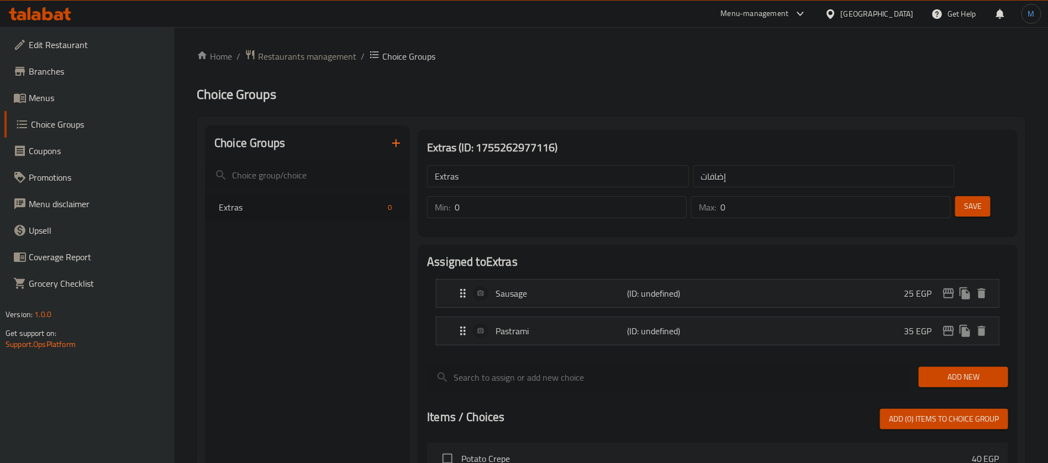
click at [968, 370] on span "Add New" at bounding box center [964, 377] width 72 height 14
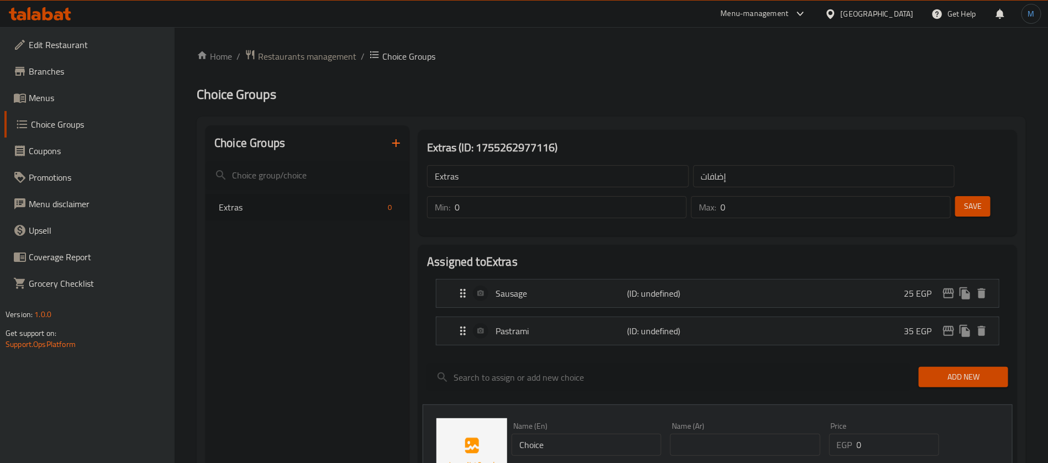
click at [980, 364] on div "Add New" at bounding box center [964, 377] width 98 height 37
click at [977, 367] on button "Add New" at bounding box center [964, 377] width 90 height 20
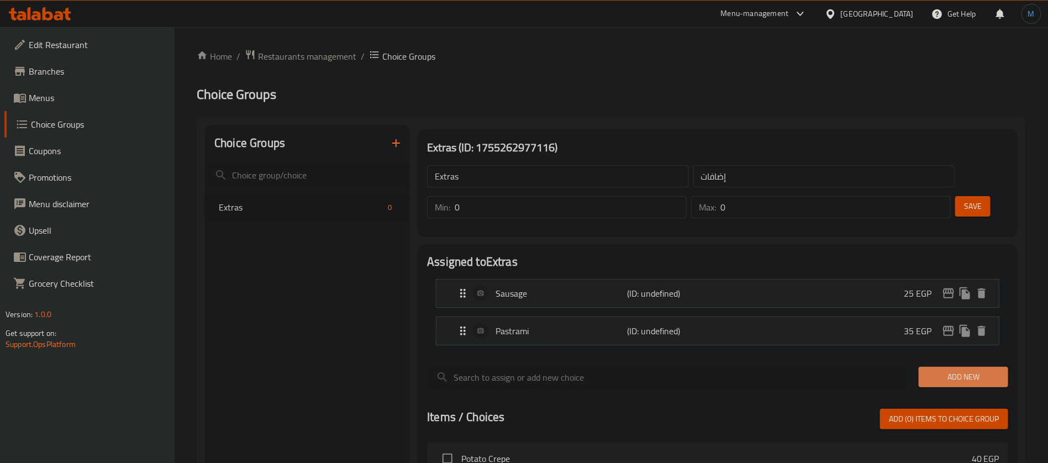
click at [953, 370] on span "Add New" at bounding box center [964, 377] width 72 height 14
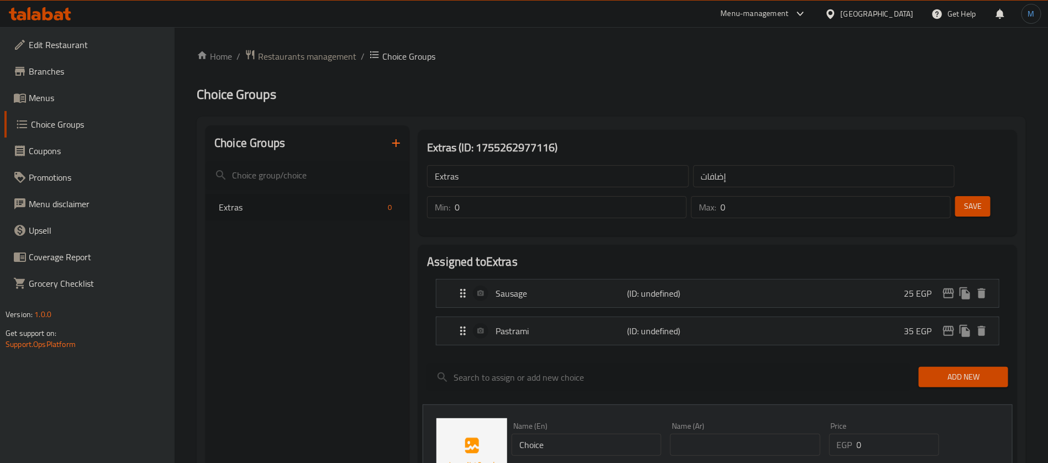
click at [783, 434] on input "text" at bounding box center [745, 445] width 150 height 22
type input "فراخ"
click at [616, 434] on input "Choice" at bounding box center [587, 445] width 150 height 22
type input "Chicken"
click at [889, 434] on input "0" at bounding box center [898, 445] width 82 height 22
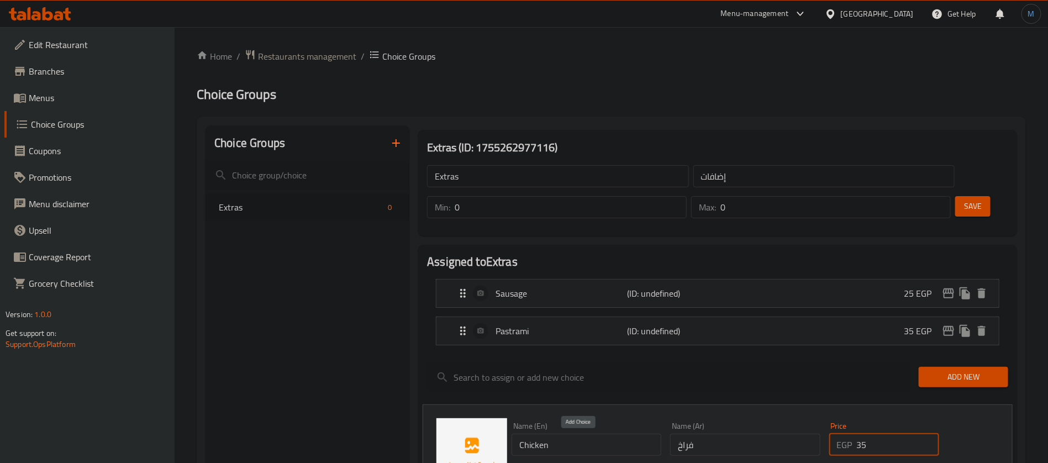
type input "35"
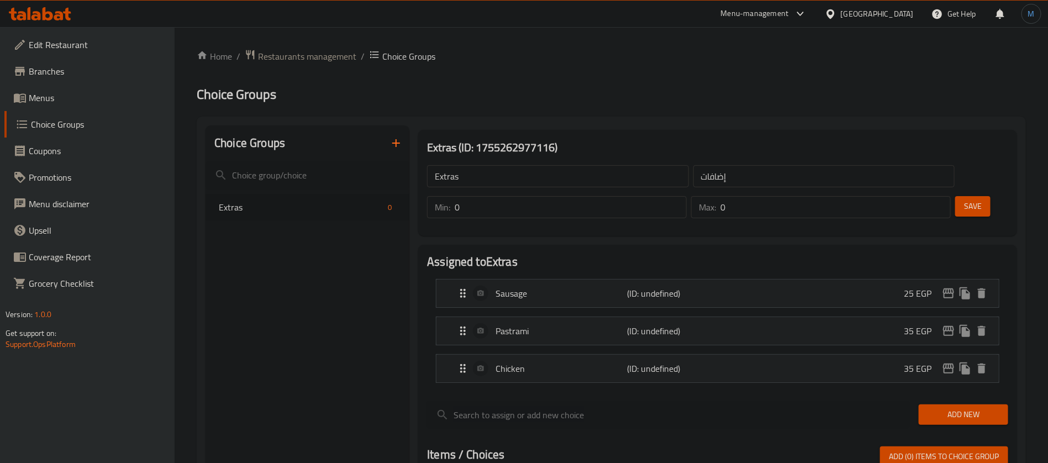
click at [957, 408] on span "Add New" at bounding box center [964, 415] width 72 height 14
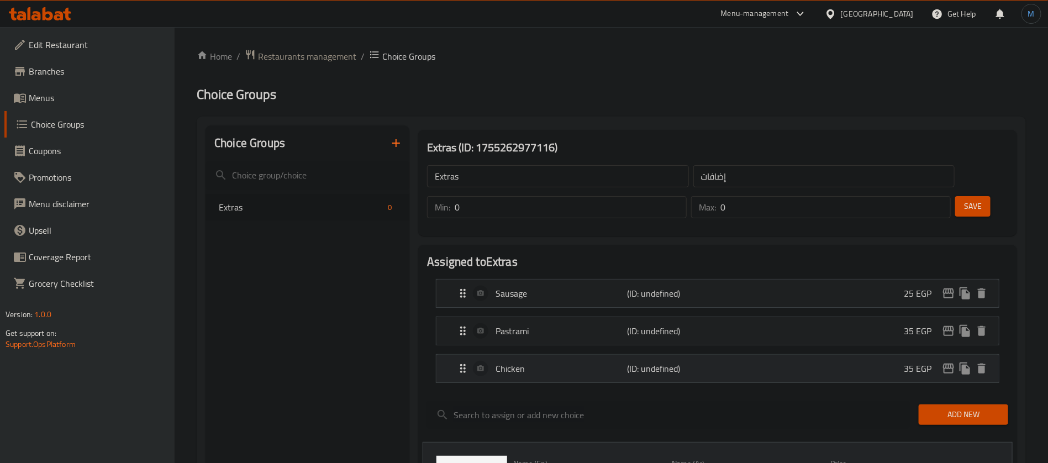
scroll to position [166, 0]
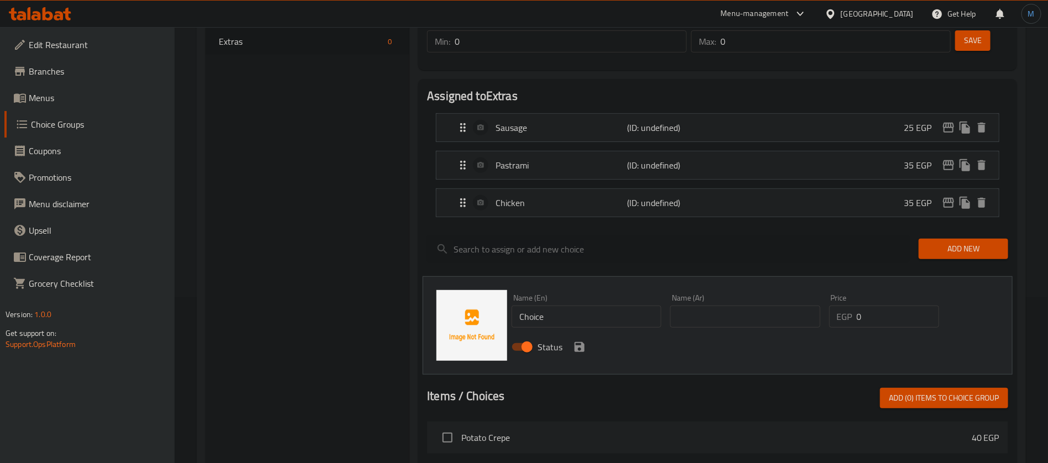
click at [727, 306] on input "text" at bounding box center [745, 317] width 150 height 22
type input "وش موتزاريلا"
click at [621, 306] on input "Choice" at bounding box center [587, 317] width 150 height 22
paste input "mozzarella"
type input "Wsh Mozzarella"
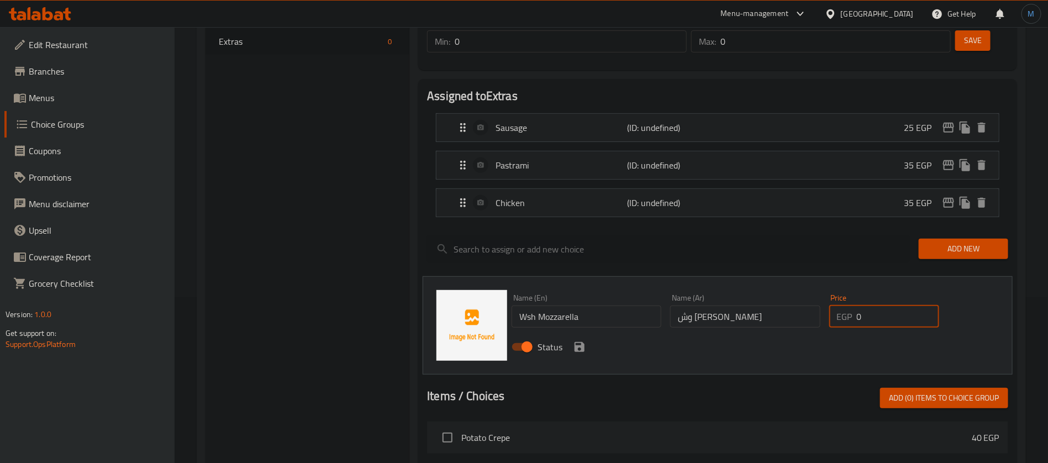
click at [893, 306] on input "0" at bounding box center [898, 317] width 82 height 22
type input "20"
click at [571, 339] on button "save" at bounding box center [579, 347] width 17 height 17
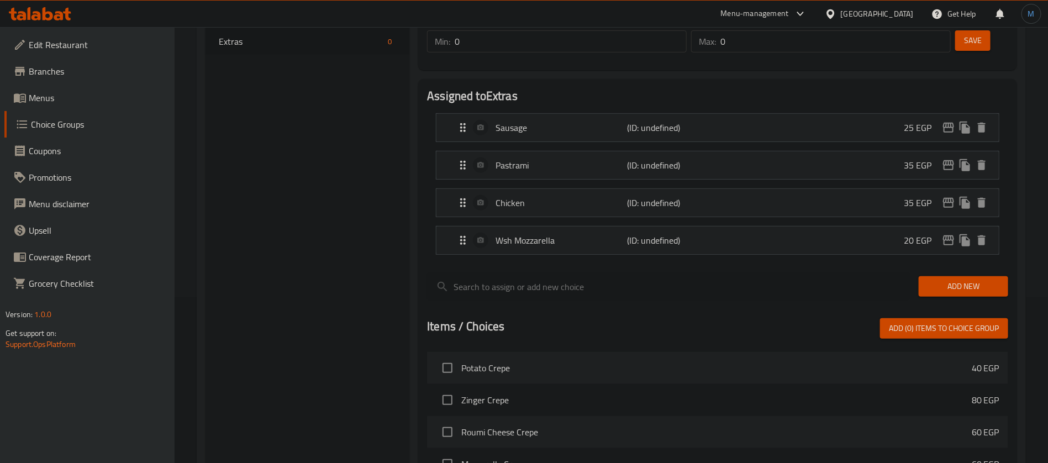
click at [968, 280] on span "Add New" at bounding box center [964, 287] width 72 height 14
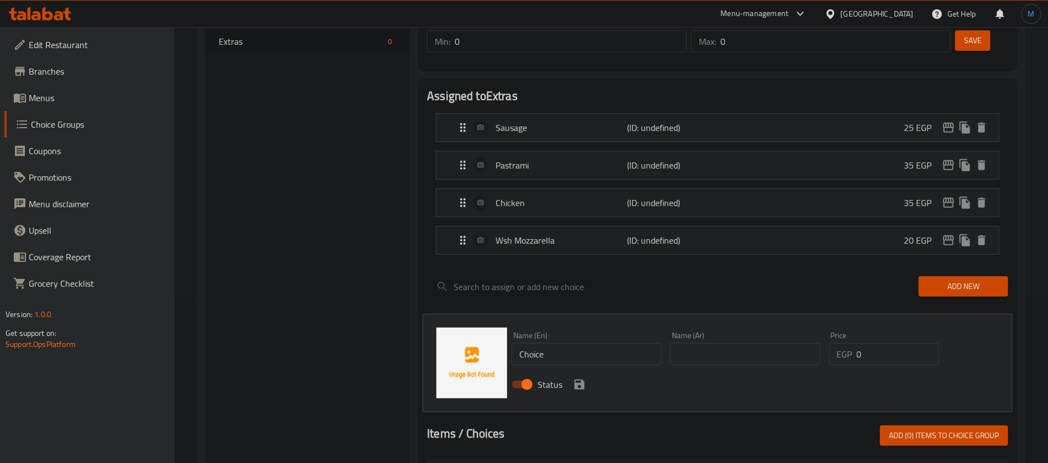
click at [747, 343] on input "text" at bounding box center [745, 354] width 150 height 22
type input "كيري"
click at [890, 343] on input "0" at bounding box center [898, 354] width 82 height 22
type input "25"
click at [619, 343] on input "Choice" at bounding box center [587, 354] width 150 height 22
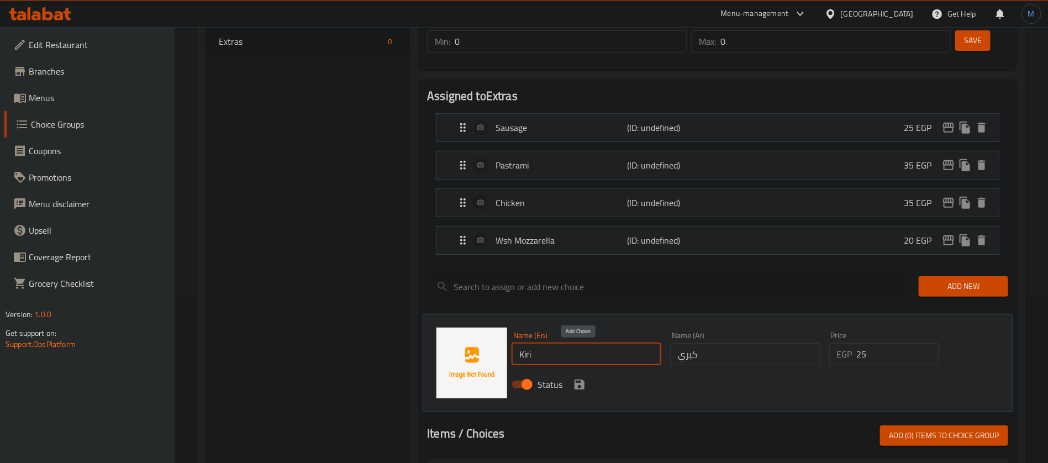
type input "Kiri"
click at [586, 378] on icon "save" at bounding box center [579, 384] width 13 height 13
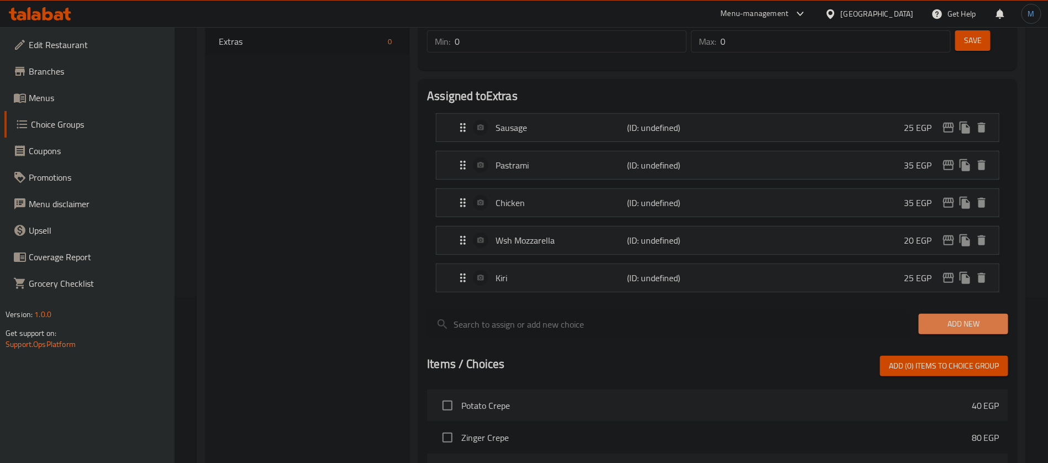
click at [950, 317] on span "Add New" at bounding box center [964, 324] width 72 height 14
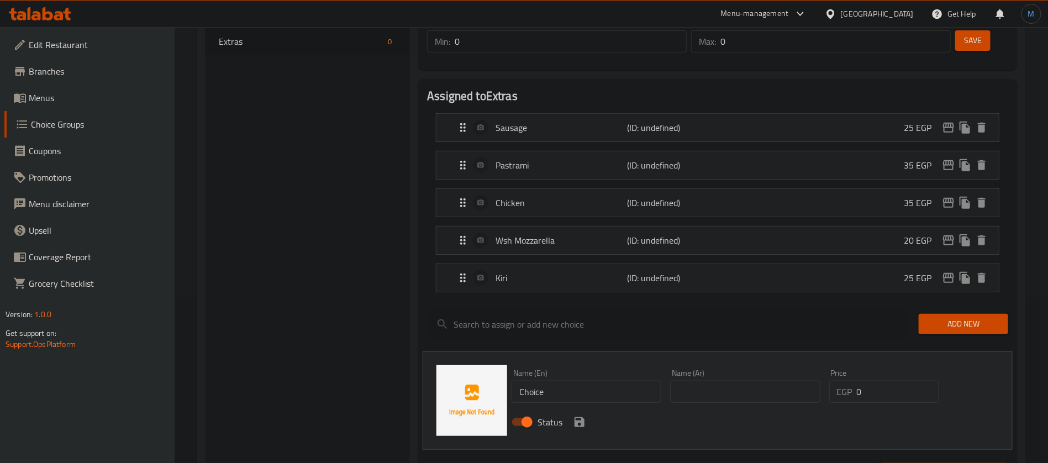
click at [783, 381] on input "text" at bounding box center [745, 392] width 150 height 22
type input "لحمة"
click at [908, 381] on input "0" at bounding box center [898, 392] width 82 height 22
type input "30"
click at [597, 381] on input "Choice" at bounding box center [587, 392] width 150 height 22
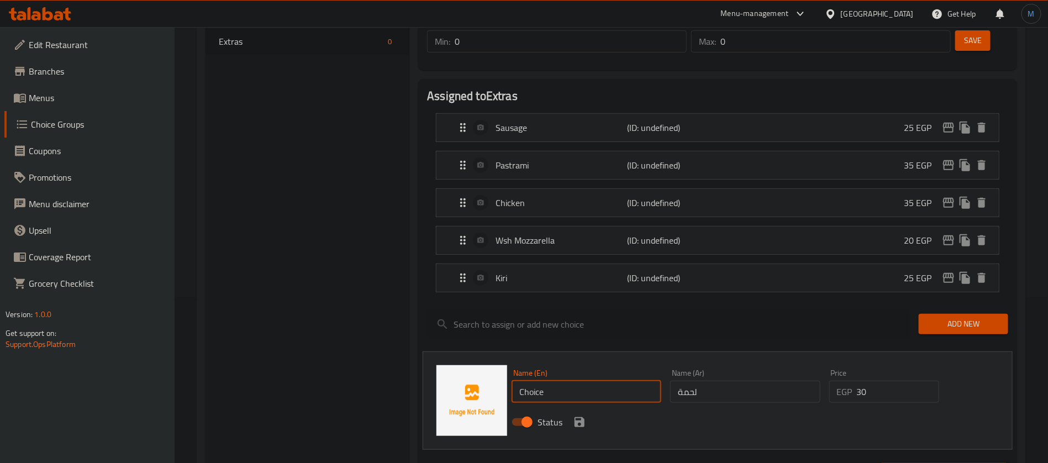
click at [597, 381] on input "Choice" at bounding box center [587, 392] width 150 height 22
type input "Meat"
click at [936, 317] on span "Add New" at bounding box center [964, 324] width 72 height 14
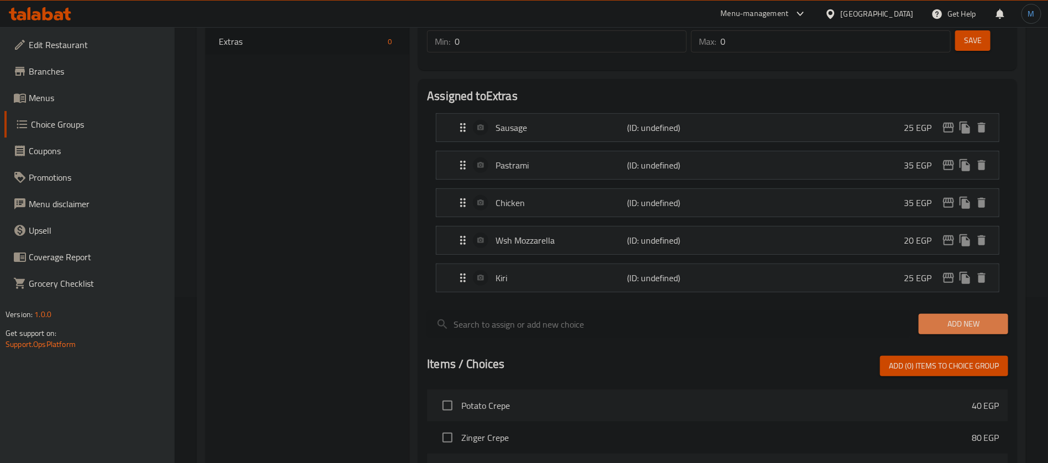
click at [956, 317] on span "Add New" at bounding box center [964, 324] width 72 height 14
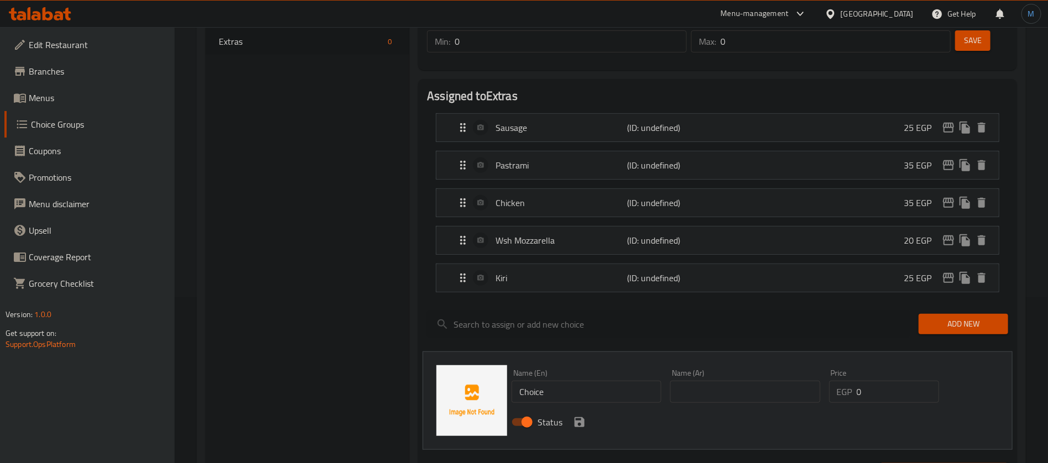
click at [786, 381] on input "text" at bounding box center [745, 392] width 150 height 22
click at [547, 381] on input "Choice" at bounding box center [587, 392] width 150 height 22
type input "Meat"
click at [755, 381] on input "text" at bounding box center [745, 392] width 150 height 22
type input "لحم"
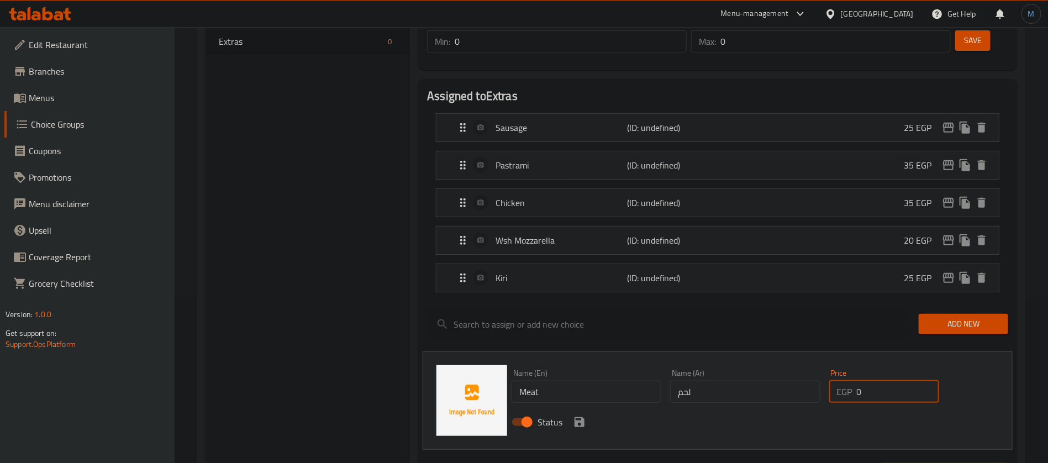
click at [887, 381] on input "0" at bounding box center [898, 392] width 82 height 22
type input "30"
click at [581, 417] on icon "save" at bounding box center [580, 422] width 10 height 10
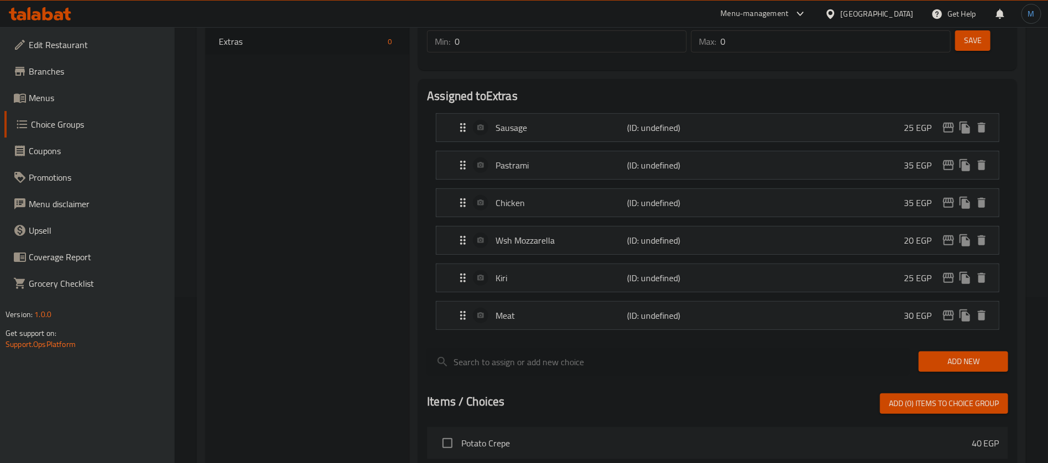
click at [955, 355] on span "Add New" at bounding box center [964, 362] width 72 height 14
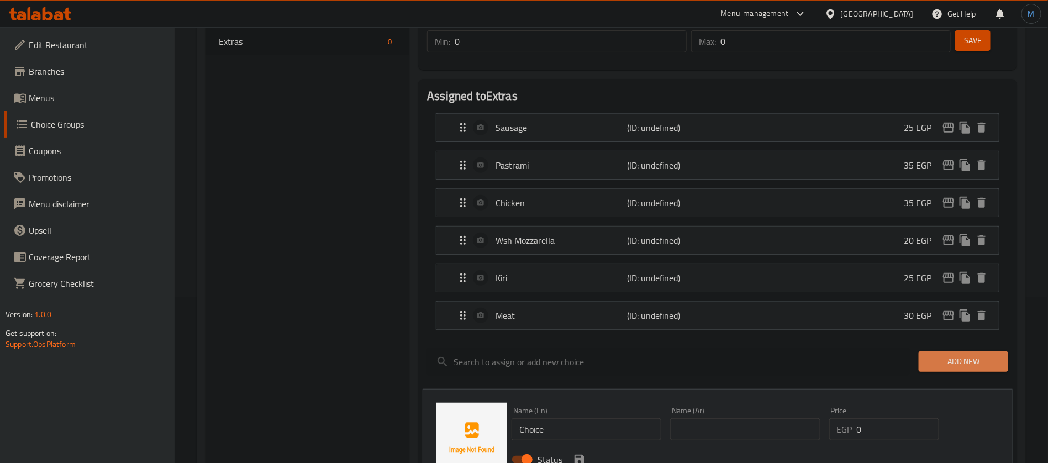
click at [947, 355] on span "Add New" at bounding box center [964, 362] width 72 height 14
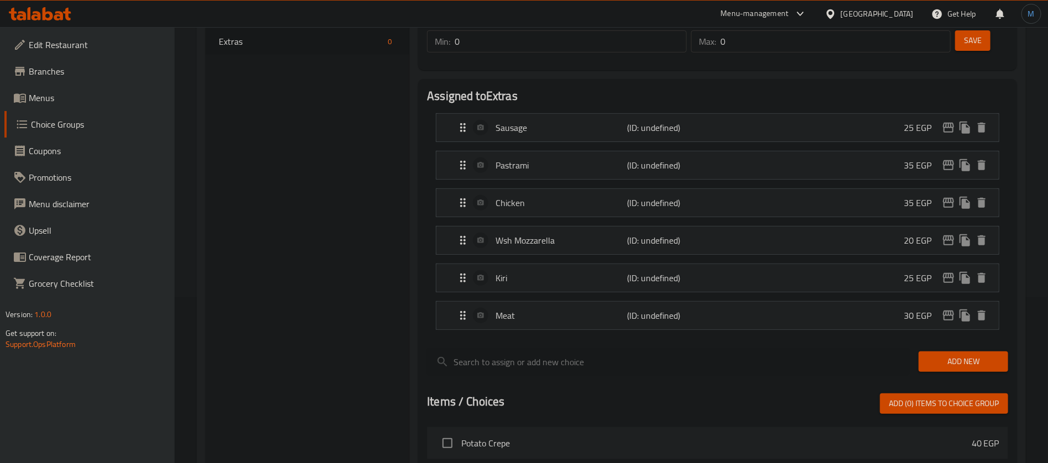
click at [977, 343] on div "Add New" at bounding box center [964, 361] width 98 height 37
click at [977, 352] on button "Add New" at bounding box center [964, 362] width 90 height 20
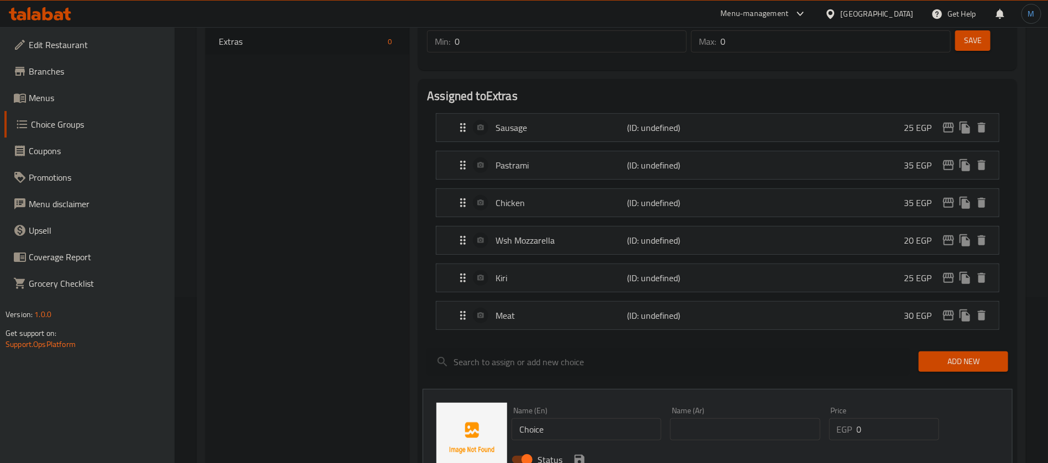
click at [610, 418] on input "Choice" at bounding box center [587, 429] width 150 height 22
paste input "medium"
click at [605, 407] on div "Name (En) medium Name (En)" at bounding box center [587, 424] width 150 height 34
click at [604, 418] on input "medium" at bounding box center [587, 429] width 150 height 22
paste input "potato"
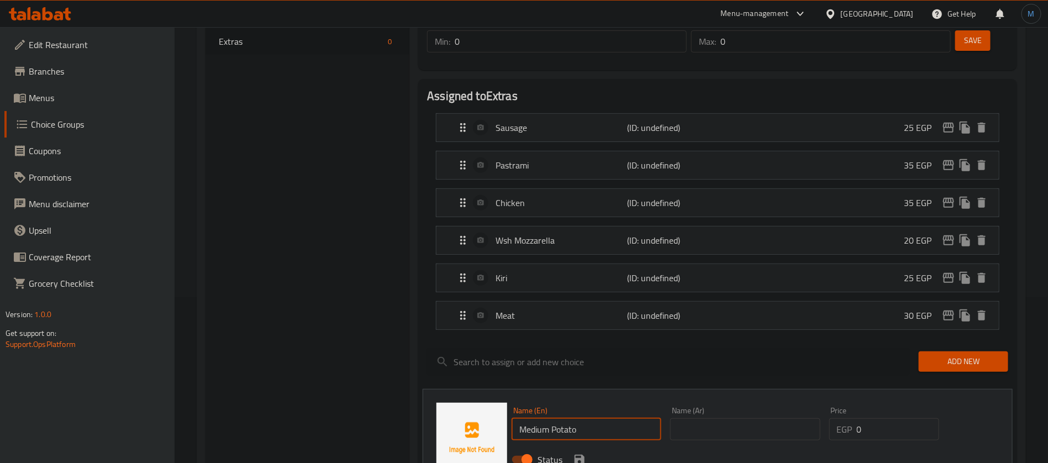
type input "Medium Potato"
click at [773, 418] on input "text" at bounding box center [745, 429] width 150 height 22
type input "بطاطس وسط"
click at [888, 418] on input "0" at bounding box center [898, 429] width 82 height 22
type input "15"
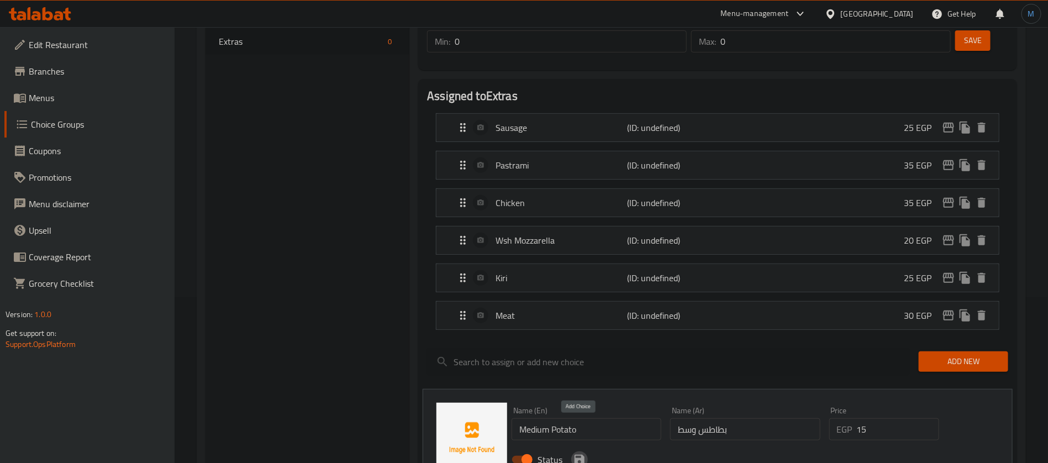
click at [579, 453] on icon "save" at bounding box center [579, 459] width 13 height 13
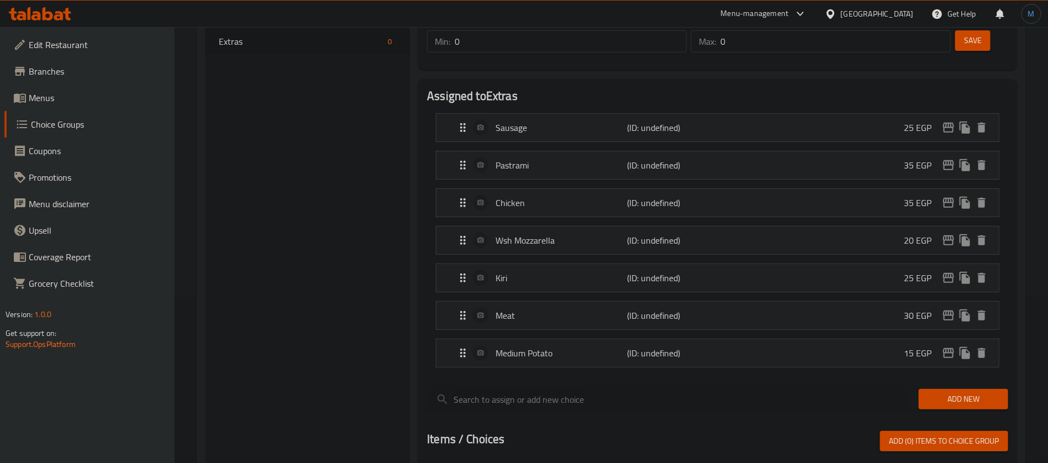
click at [964, 392] on span "Add New" at bounding box center [964, 399] width 72 height 14
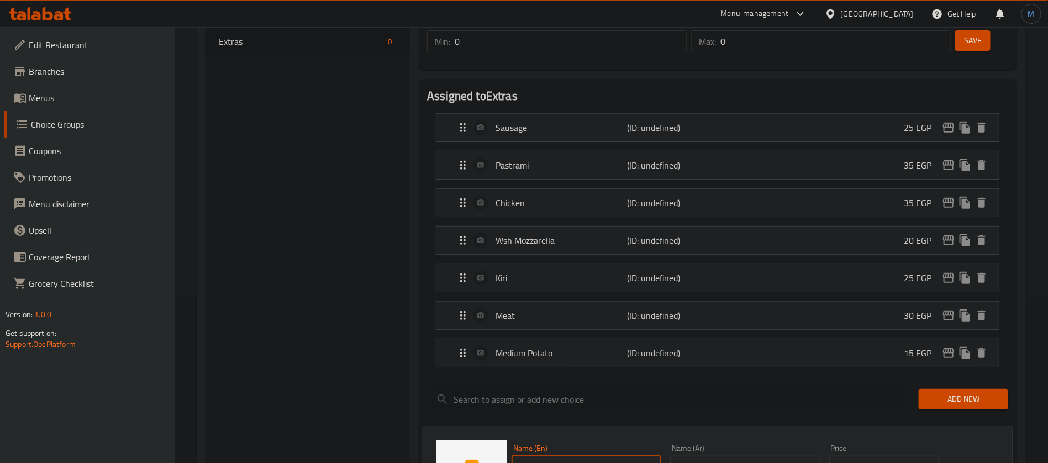
click at [588, 456] on input "Choice" at bounding box center [587, 467] width 150 height 22
paste input "potato"
type input "Large potato"
click at [681, 456] on input "text" at bounding box center [745, 467] width 150 height 22
type input "بطاطس كبير"
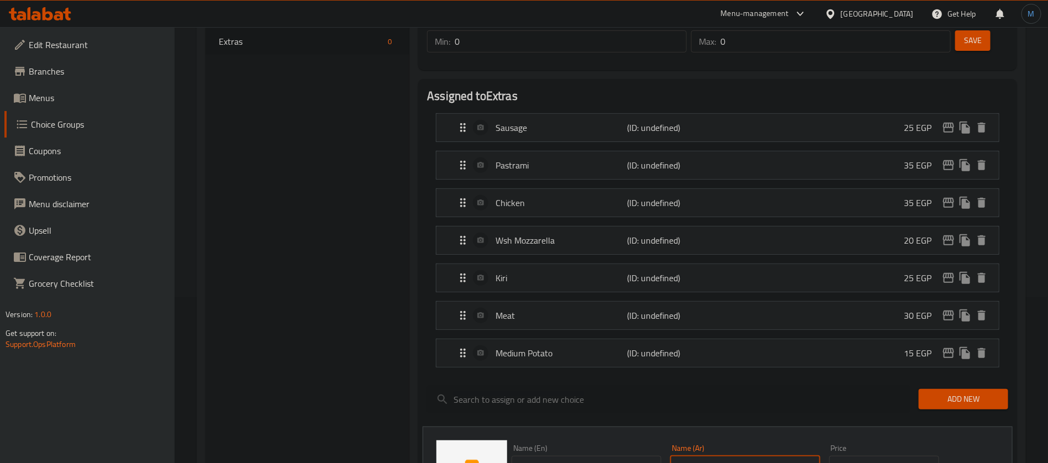
click at [887, 456] on input "0" at bounding box center [898, 467] width 82 height 22
type input "25"
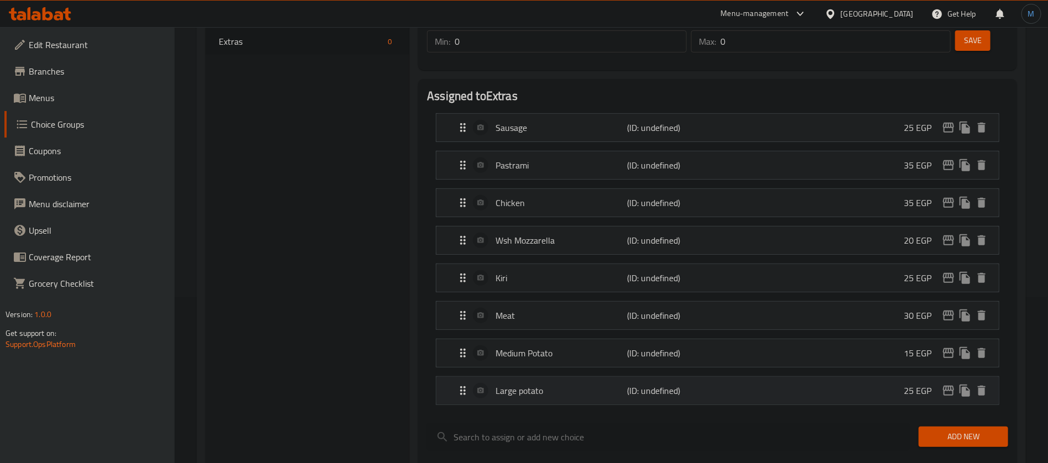
scroll to position [249, 0]
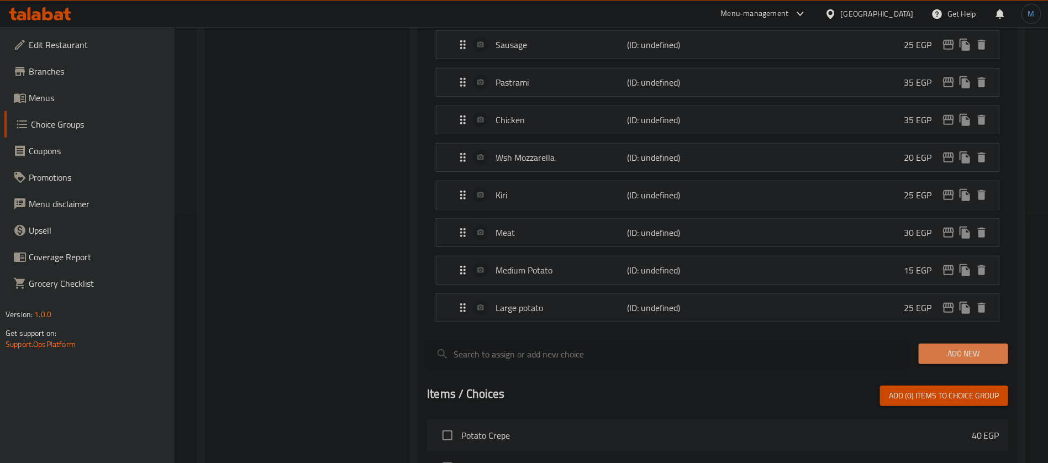
click at [966, 347] on span "Add New" at bounding box center [964, 354] width 72 height 14
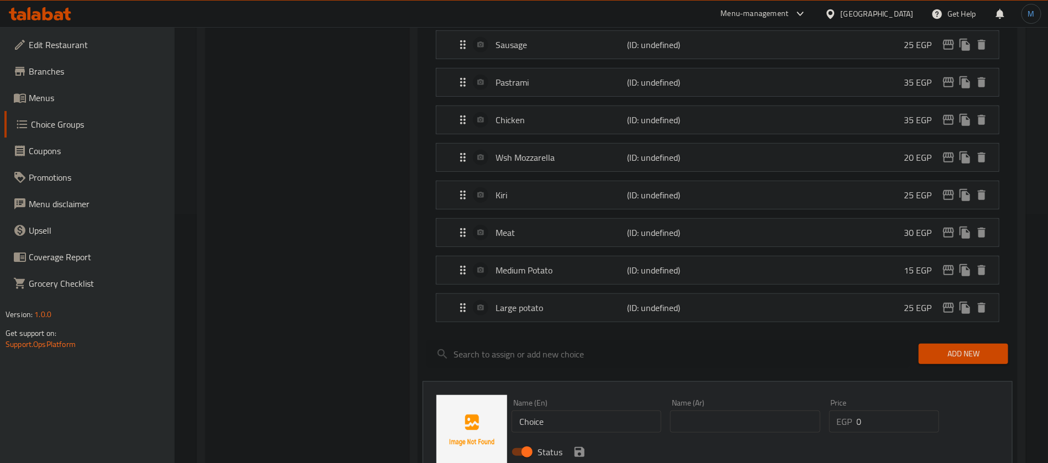
click at [763, 411] on input "text" at bounding box center [745, 422] width 150 height 22
type input "جبن"
click at [559, 411] on input "Choice" at bounding box center [587, 422] width 150 height 22
type input "Cheese"
click at [876, 411] on input "0" at bounding box center [898, 422] width 82 height 22
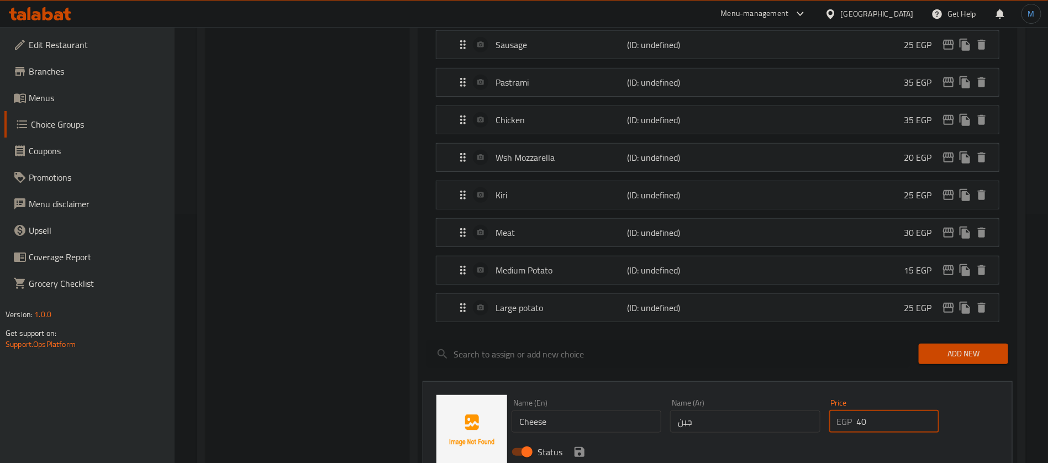
type input "40"
click at [590, 437] on div "Status" at bounding box center [745, 452] width 476 height 30
click at [582, 447] on icon "save" at bounding box center [580, 452] width 10 height 10
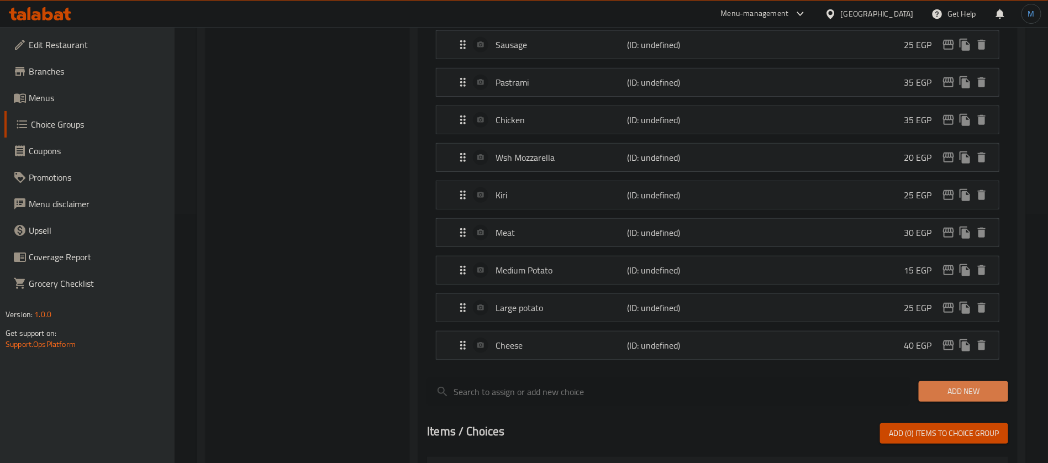
click at [942, 385] on span "Add New" at bounding box center [964, 392] width 72 height 14
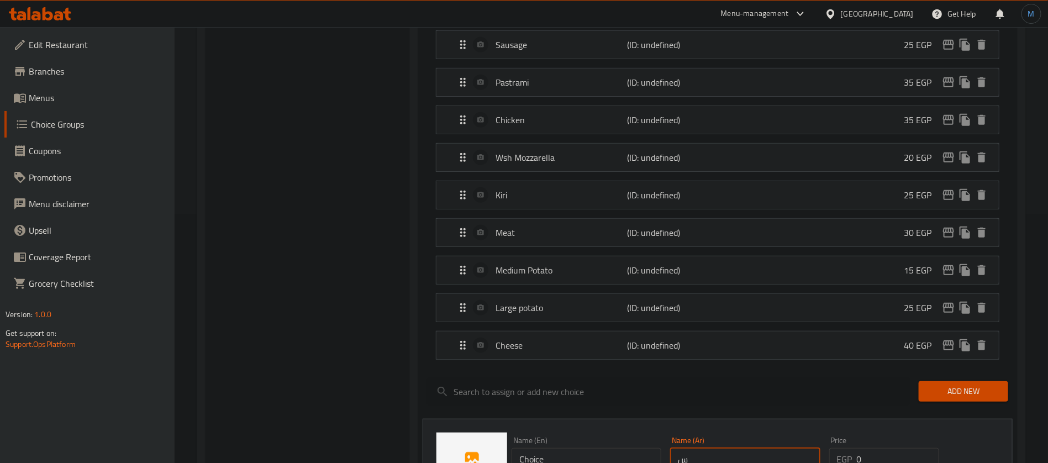
click at [735, 448] on input "س" at bounding box center [745, 459] width 150 height 22
type input "سلامي"
click at [548, 448] on input "Choice" at bounding box center [587, 459] width 150 height 22
type input "Salami"
click at [874, 448] on input "0" at bounding box center [898, 459] width 82 height 22
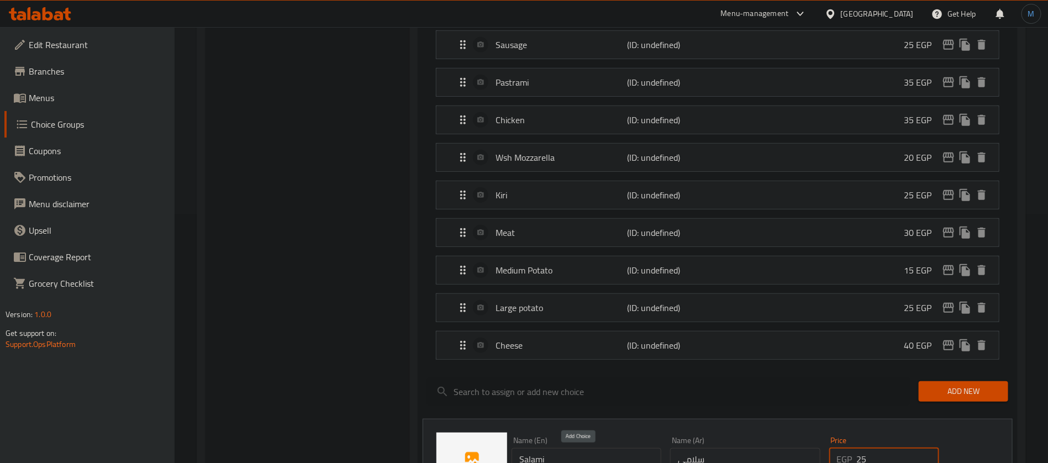
type input "25"
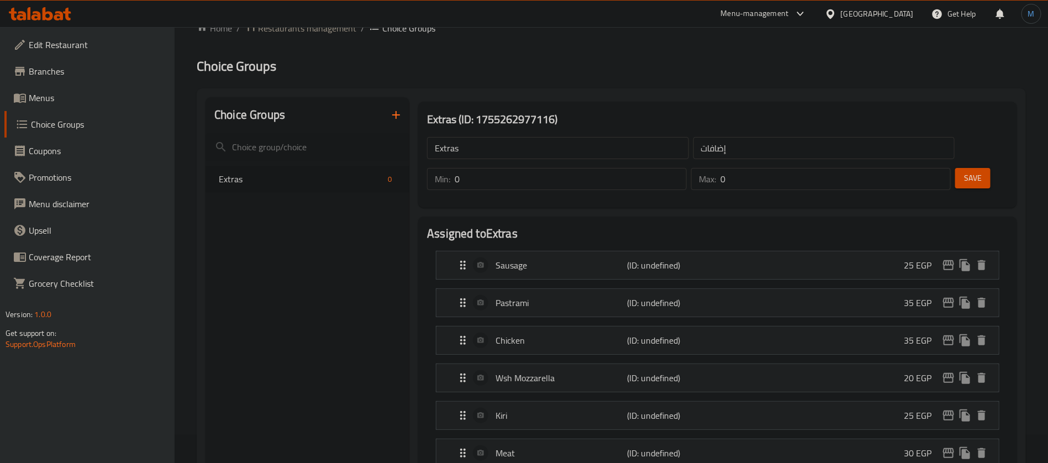
scroll to position [0, 0]
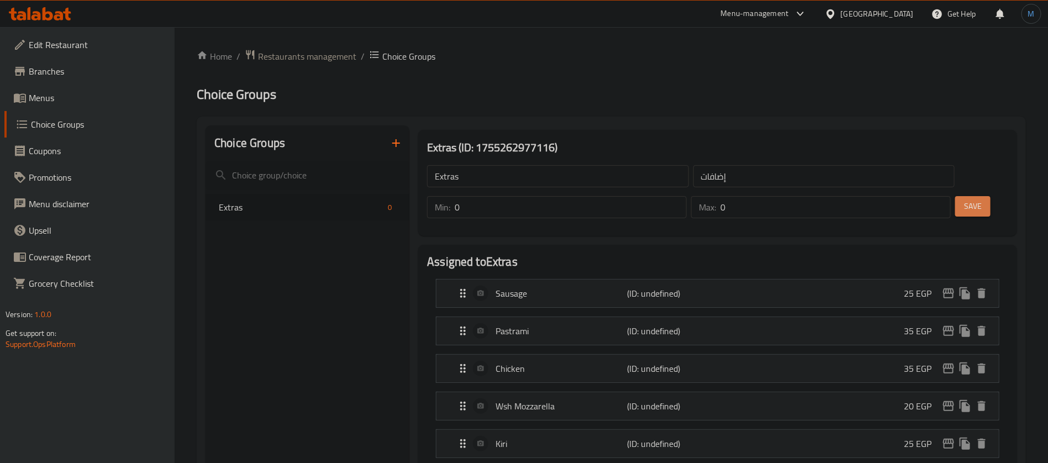
click at [964, 200] on span "Save" at bounding box center [973, 207] width 18 height 14
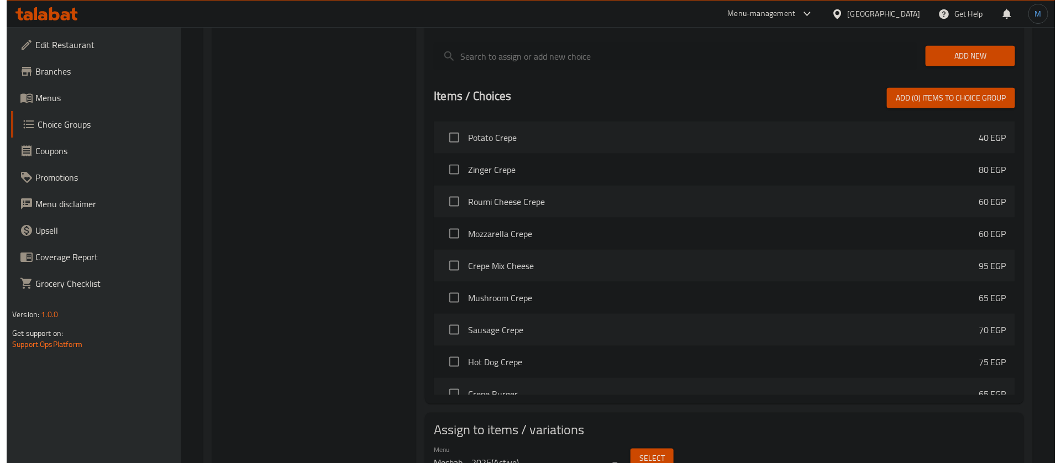
scroll to position [644, 0]
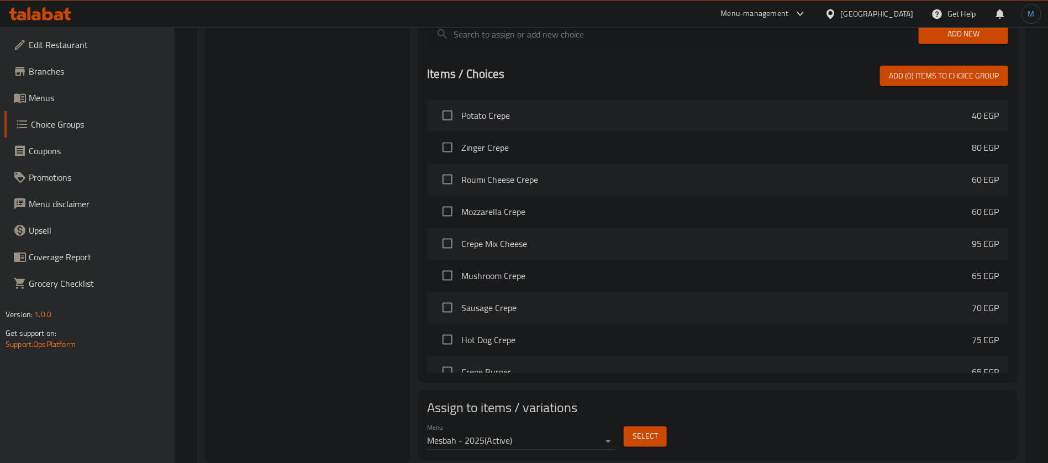
click at [656, 422] on div "Select" at bounding box center [646, 436] width 52 height 29
click at [657, 422] on div "Select" at bounding box center [646, 436] width 52 height 29
click at [658, 427] on button "Select" at bounding box center [645, 437] width 43 height 20
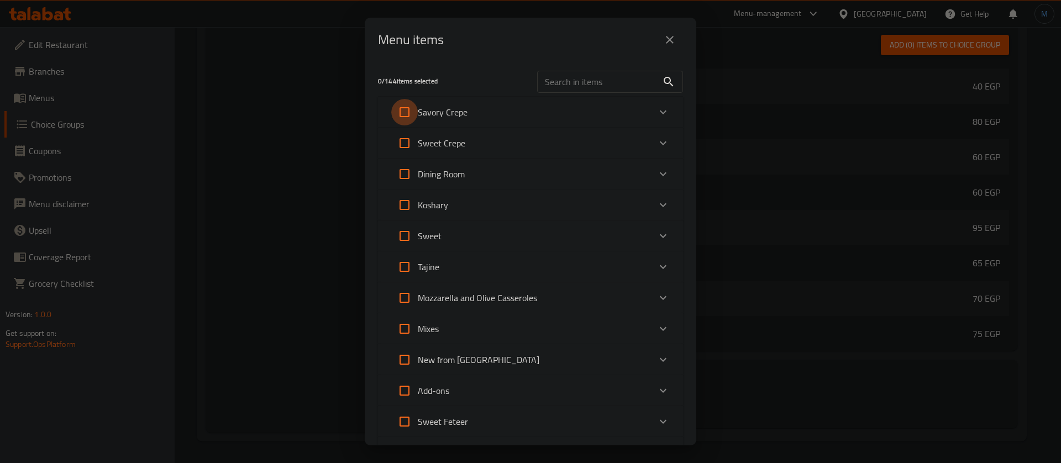
click at [400, 120] on input "Expand" at bounding box center [404, 112] width 27 height 27
checkbox input "true"
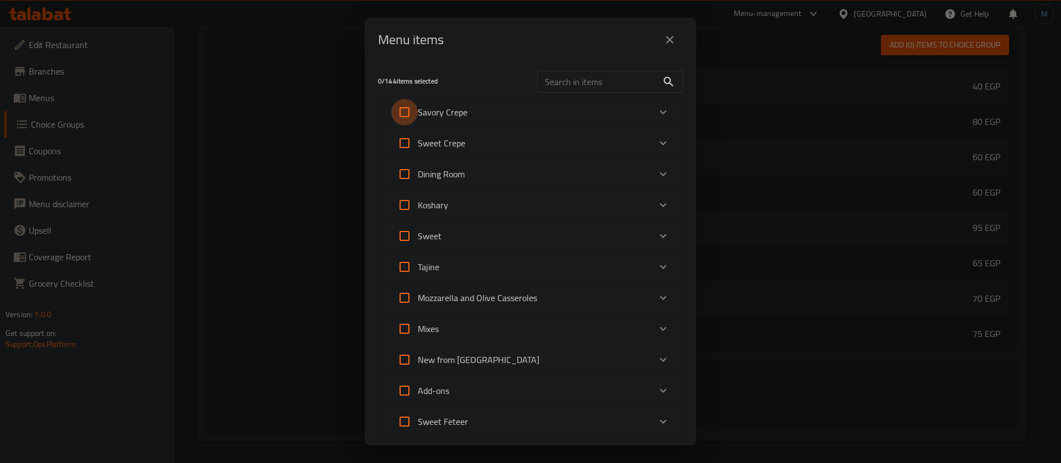
checkbox input "true"
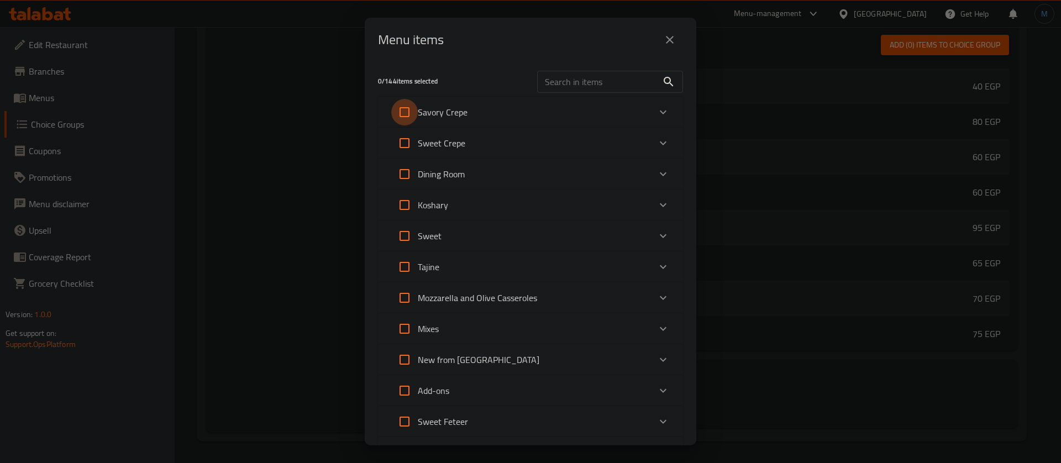
checkbox input "true"
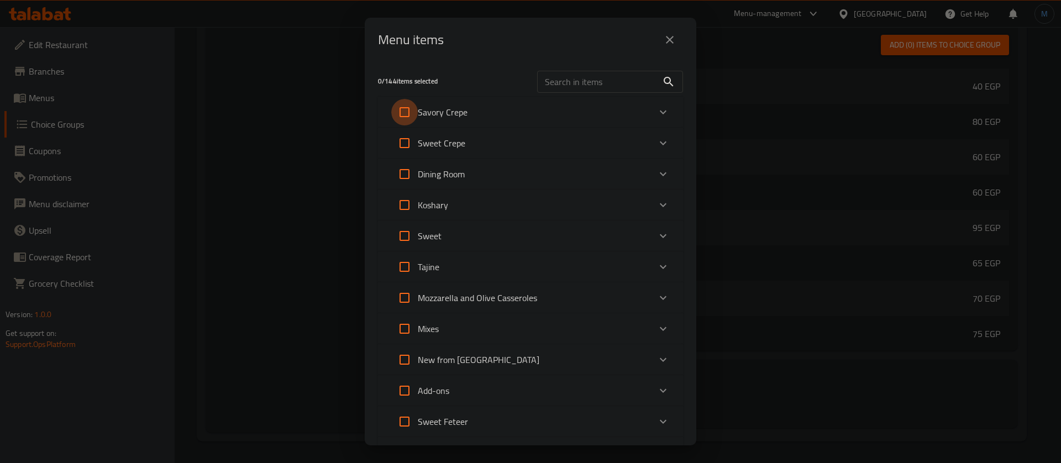
checkbox input "true"
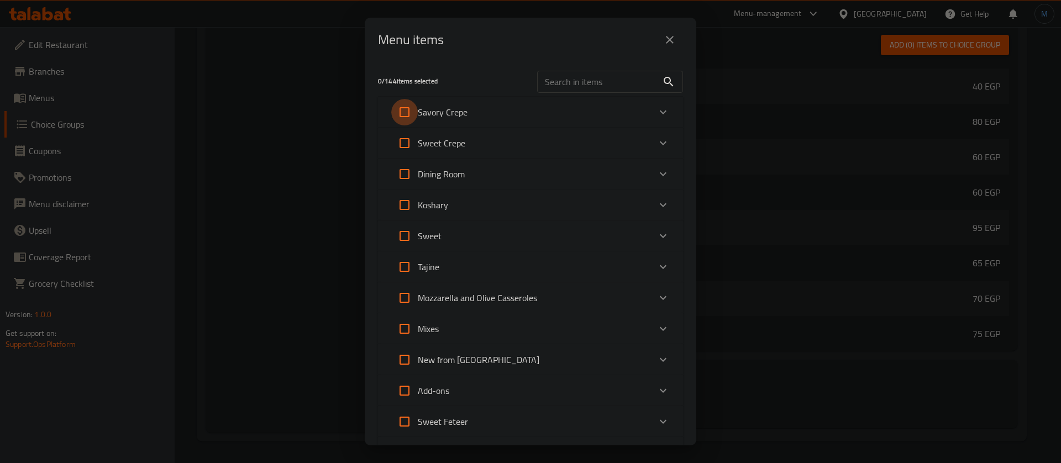
checkbox input "true"
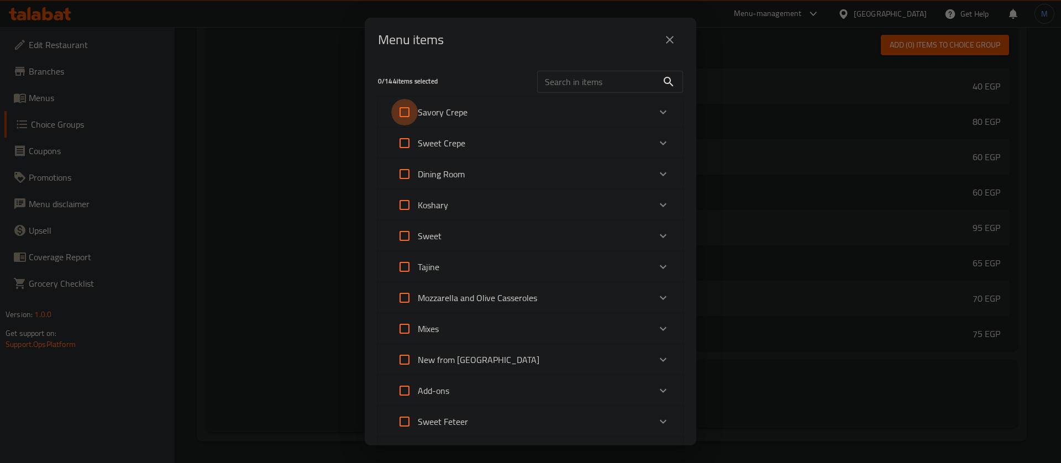
checkbox input "true"
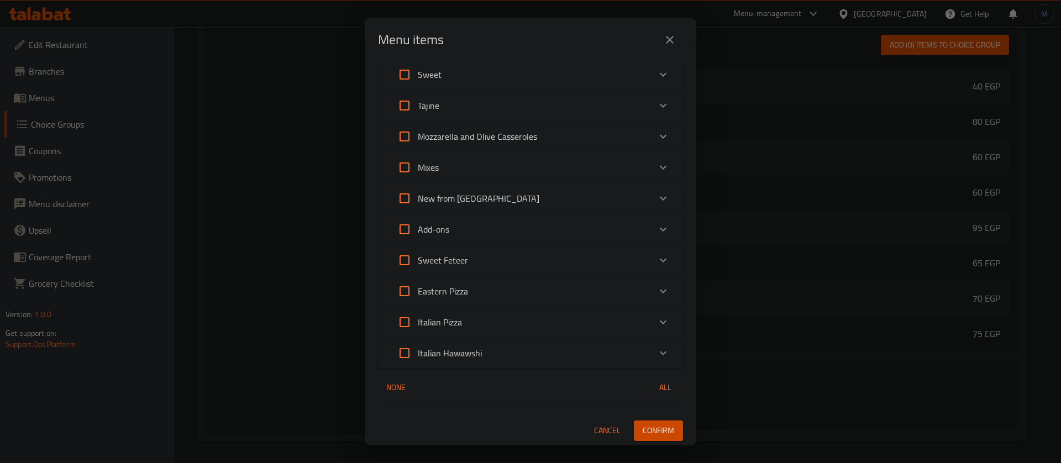
click at [651, 426] on span "Confirm" at bounding box center [659, 431] width 32 height 14
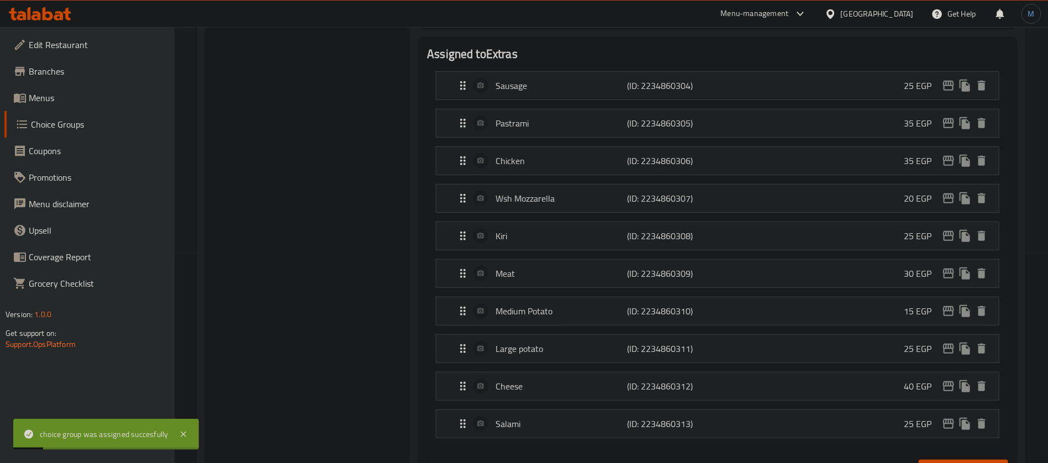
scroll to position [146, 0]
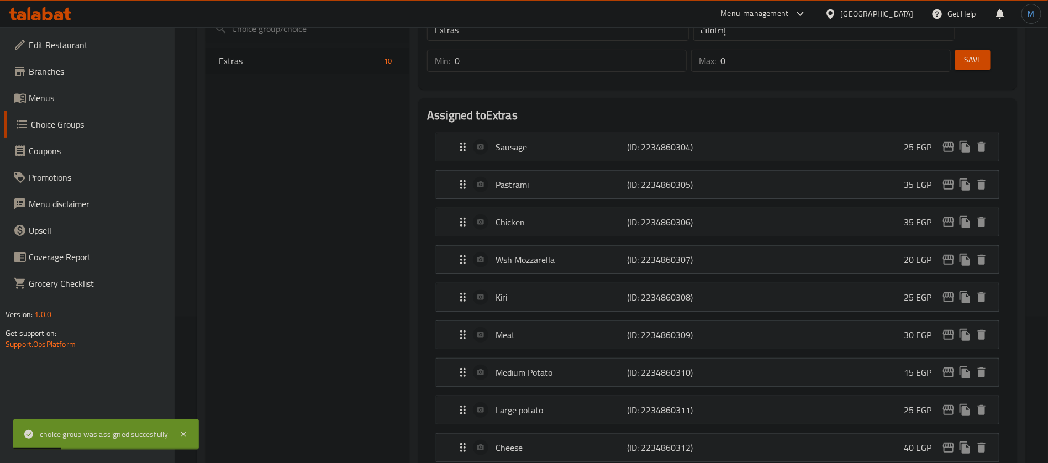
click at [77, 101] on span "Menus" at bounding box center [98, 97] width 138 height 13
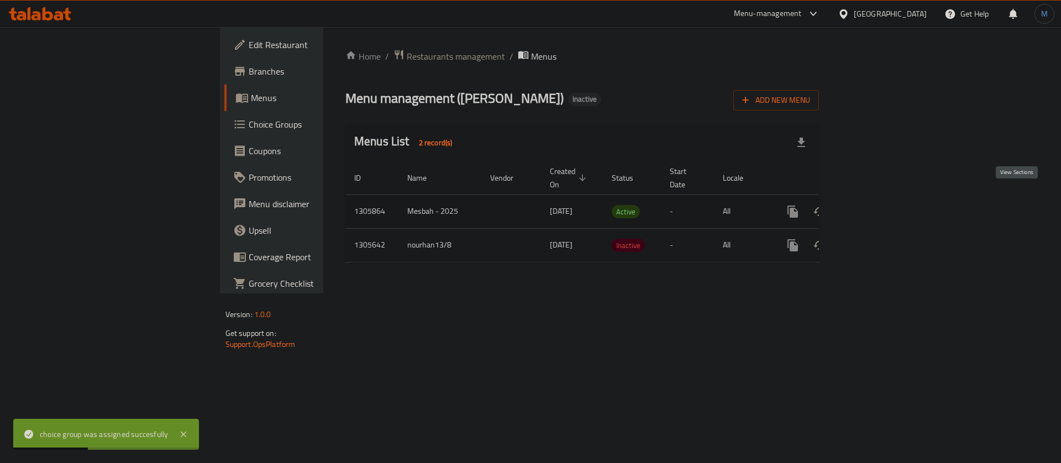
click at [886, 203] on link "enhanced table" at bounding box center [872, 211] width 27 height 27
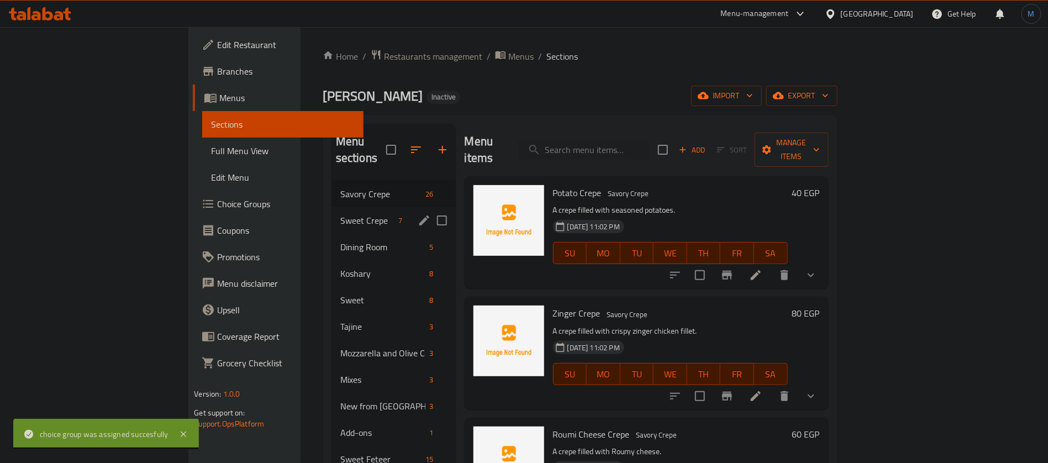
click at [332, 207] on div "Sweet Crepe 7" at bounding box center [394, 220] width 124 height 27
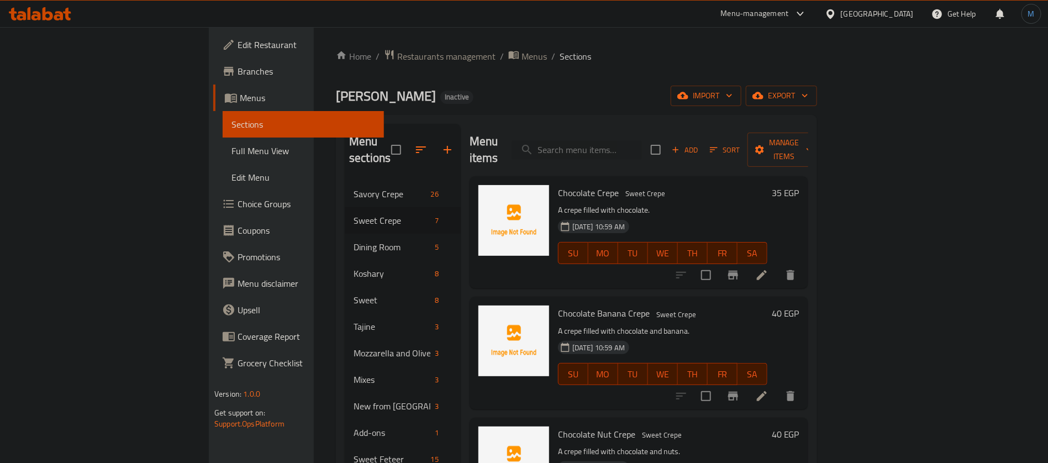
click at [778, 265] on li at bounding box center [762, 275] width 31 height 20
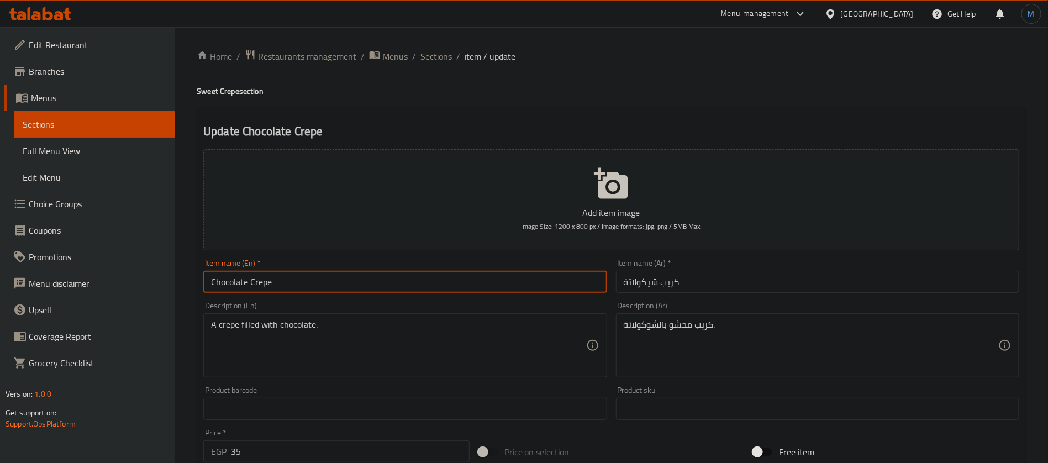
click at [493, 280] on input "Chocolate Crepe" at bounding box center [404, 282] width 403 height 22
click at [464, 317] on div "A crepe filled with chocolate. Description (En)" at bounding box center [404, 345] width 403 height 64
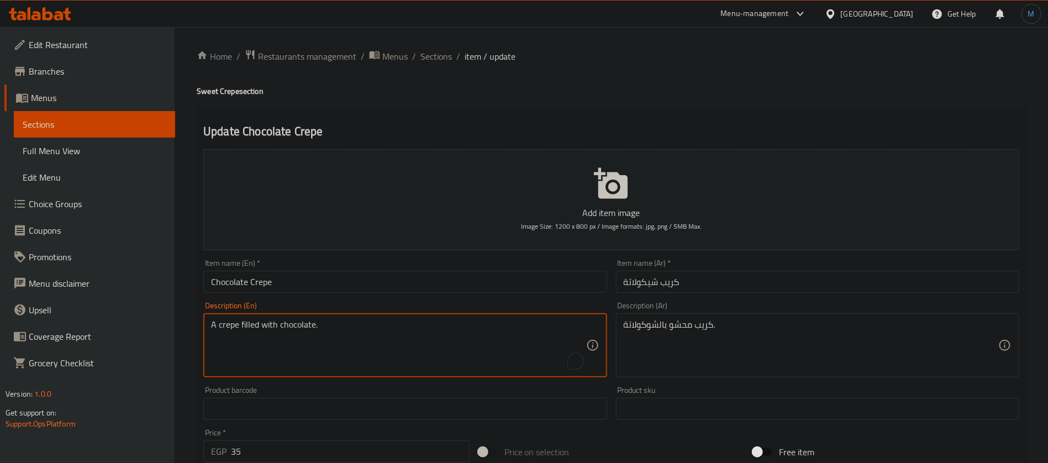
click at [454, 333] on textarea "A crepe filled with chocolate." at bounding box center [398, 345] width 375 height 53
paste textarea "Filled with rich melted chocolate and drizzled with more"
type textarea "Filled with rich melted chocolate and drizzled with more"
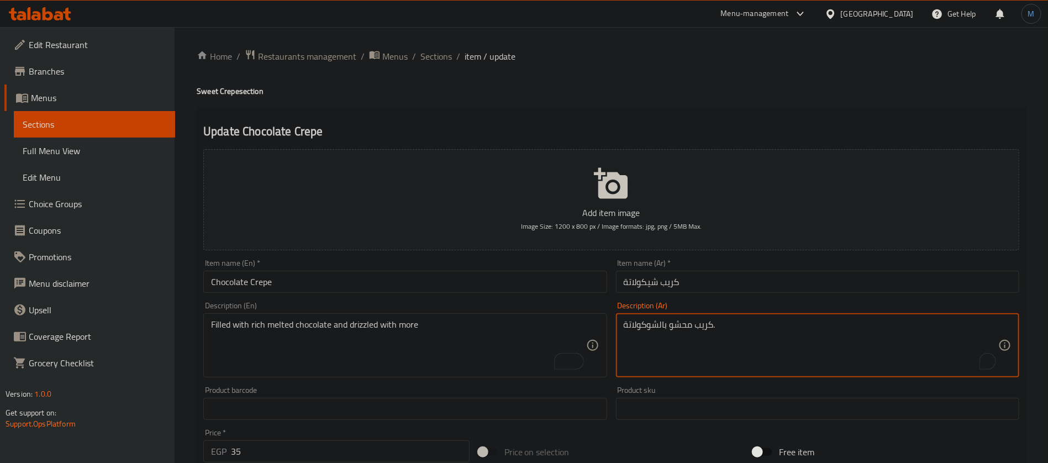
paste textarea "ليئة بالشوكولاتة الغنية الذائبة ومغطاه بالمزيد"
type textarea "مليئة بالشوكولاتة الغنية الذائبة ومغطاه بالمزيد"
click at [463, 280] on input "Chocolate Crepe" at bounding box center [404, 282] width 403 height 22
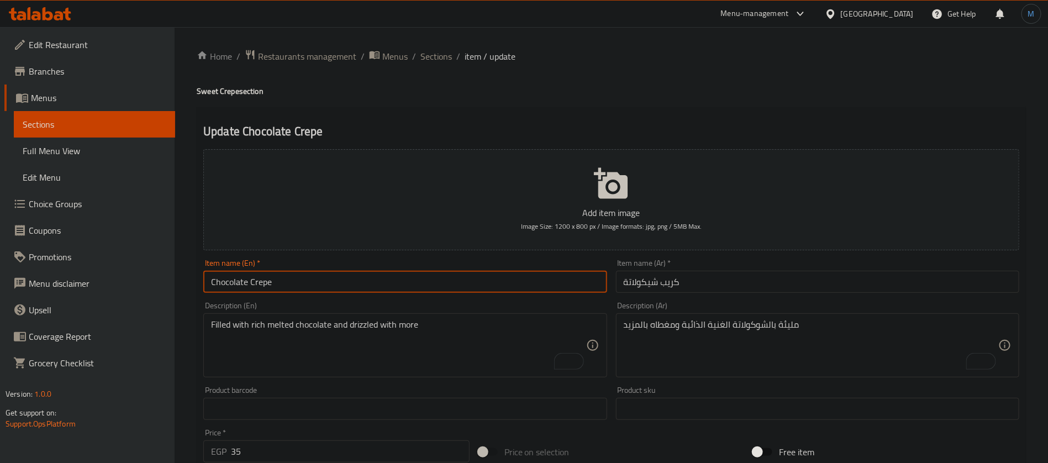
click at [459, 286] on input "Chocolate Crepe" at bounding box center [404, 282] width 403 height 22
click at [430, 54] on span "Sections" at bounding box center [437, 56] width 32 height 13
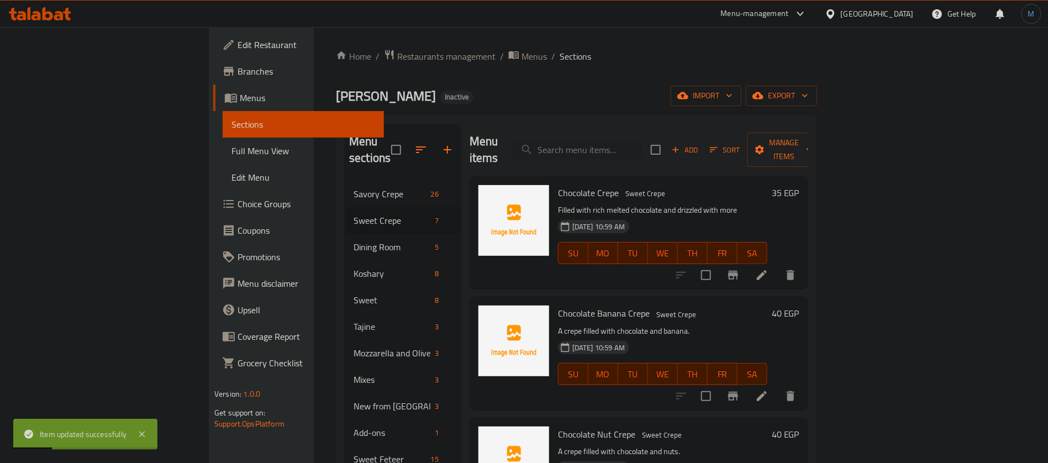
click at [804, 390] on div at bounding box center [736, 396] width 136 height 27
click at [778, 386] on li at bounding box center [762, 396] width 31 height 20
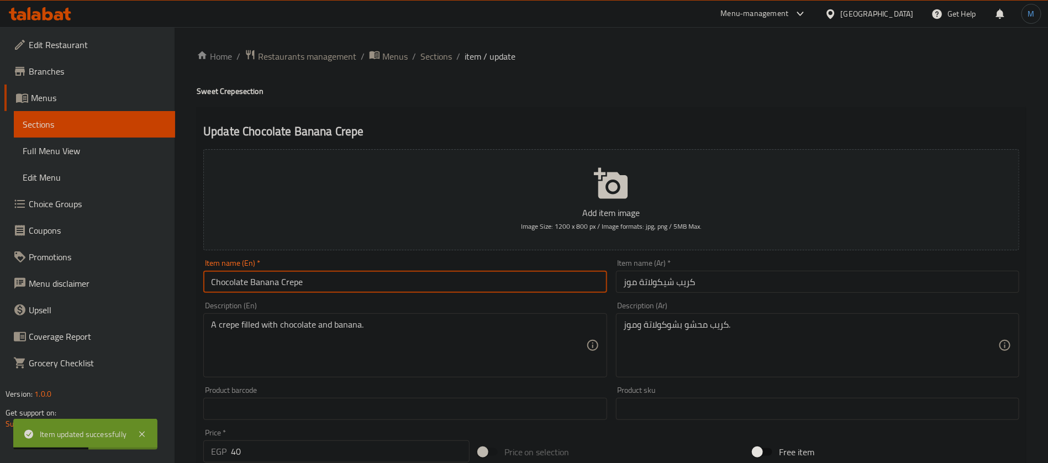
click at [543, 275] on input "Chocolate Banana Crepe" at bounding box center [404, 282] width 403 height 22
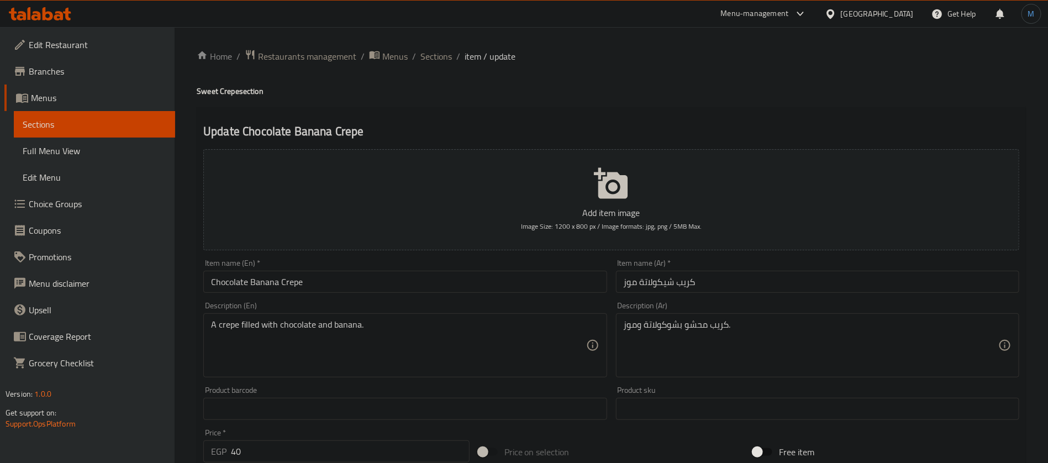
click at [435, 312] on div "Description (En) A crepe filled with chocolate and banana. Description (En)" at bounding box center [404, 340] width 403 height 76
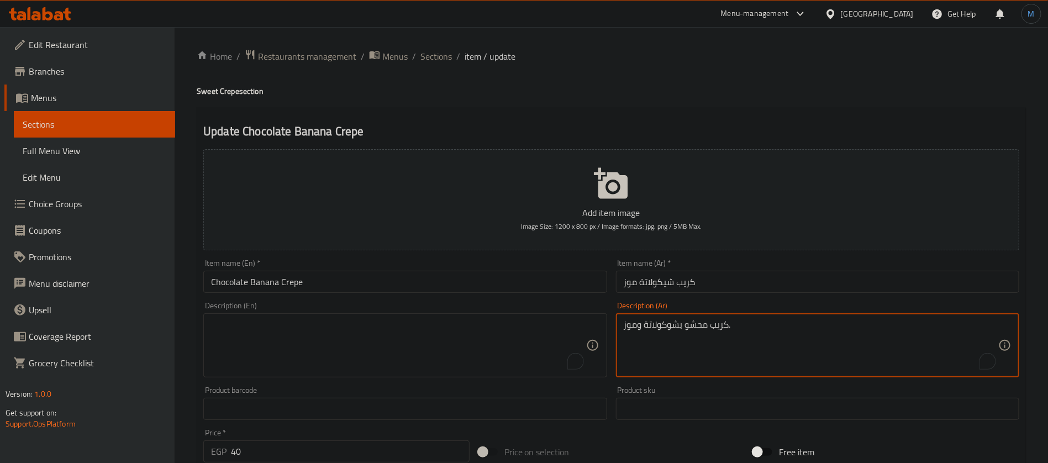
click at [707, 339] on textarea "كريب محشو بشوكولاتة وموز." at bounding box center [811, 345] width 375 height 53
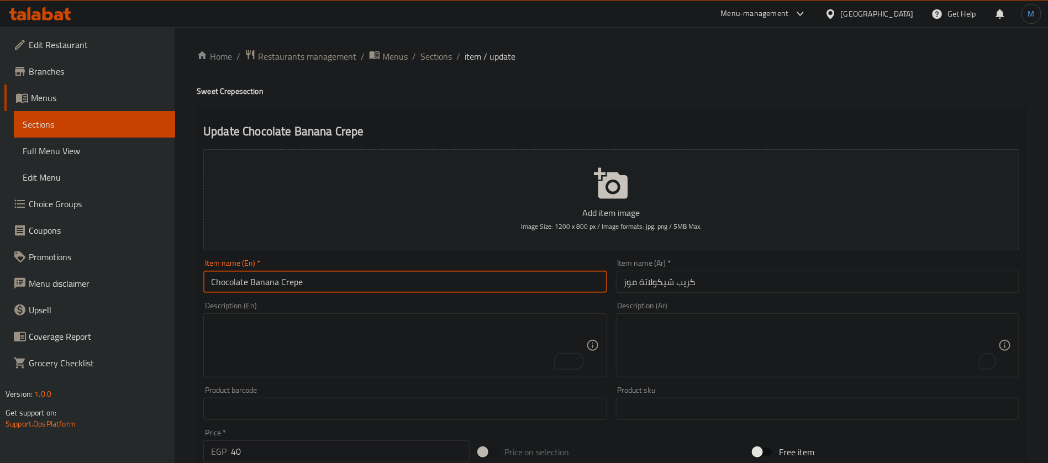
click at [518, 289] on input "Chocolate Banana Crepe" at bounding box center [404, 282] width 403 height 22
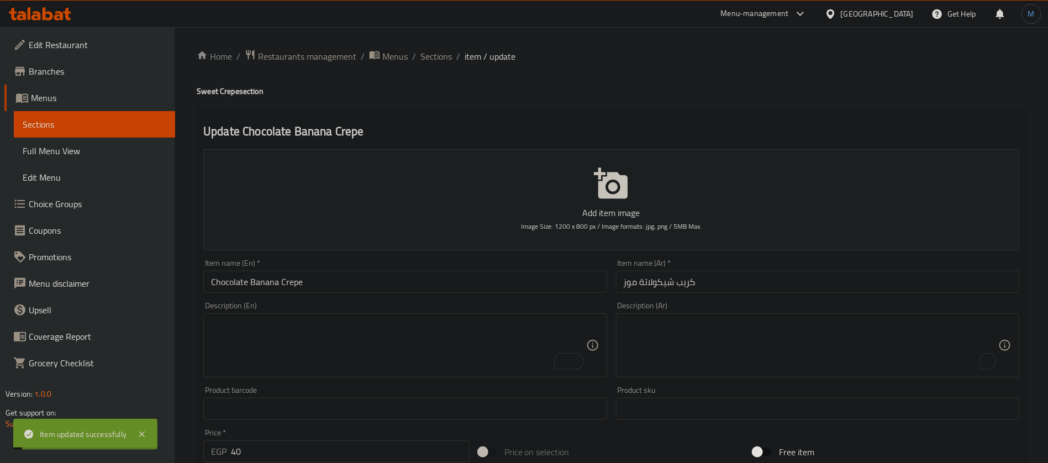
click at [423, 53] on span "Sections" at bounding box center [437, 56] width 32 height 13
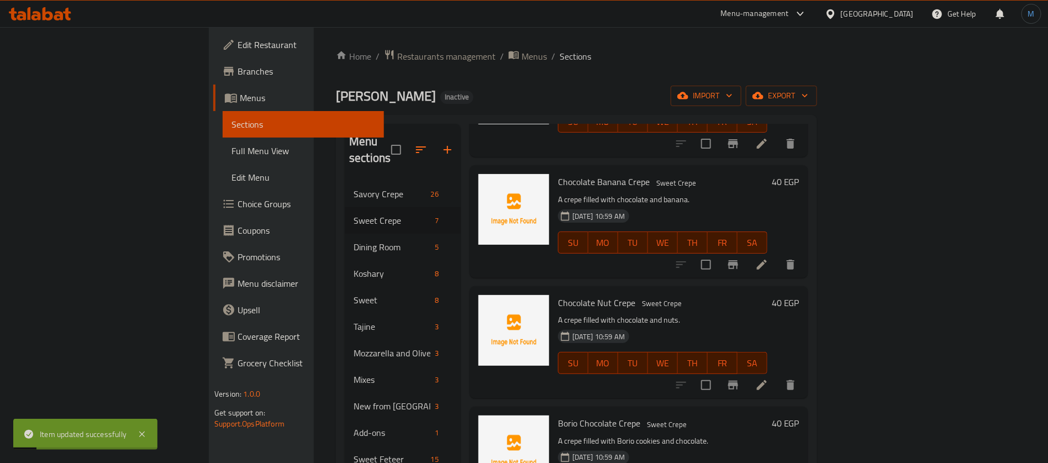
scroll to position [166, 0]
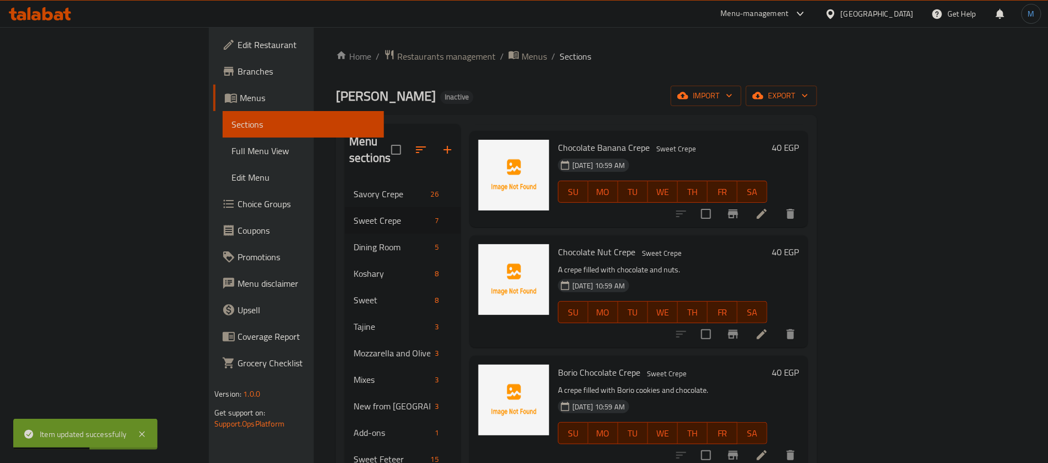
click at [698, 244] on h6 "Chocolate Nut Crepe Sweet Crepe" at bounding box center [662, 251] width 209 height 15
click at [778, 324] on li at bounding box center [762, 334] width 31 height 20
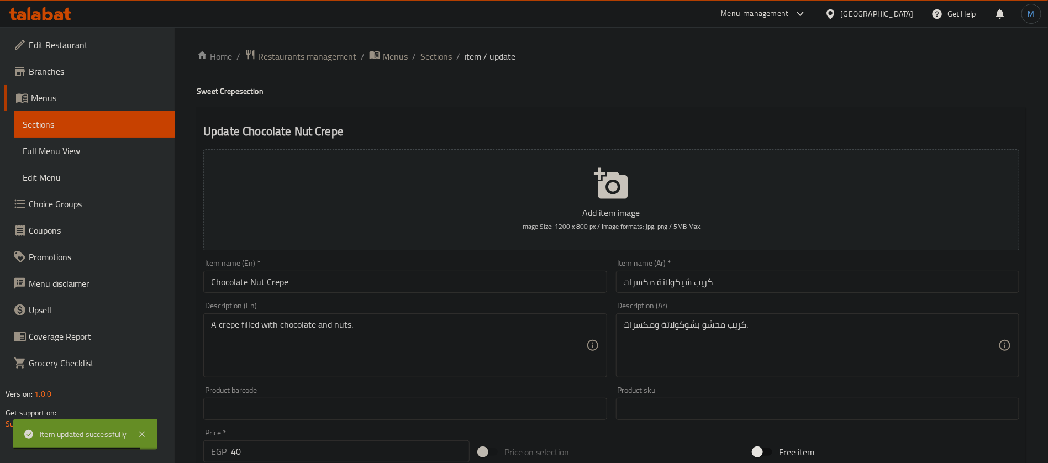
click at [531, 284] on input "Chocolate Nut Crepe" at bounding box center [404, 282] width 403 height 22
click at [439, 63] on span "Sections" at bounding box center [437, 56] width 32 height 13
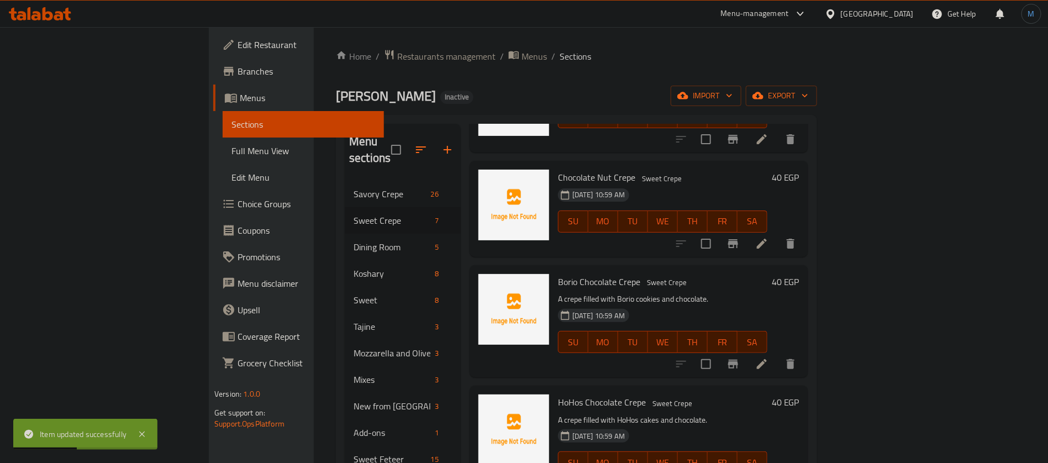
scroll to position [249, 0]
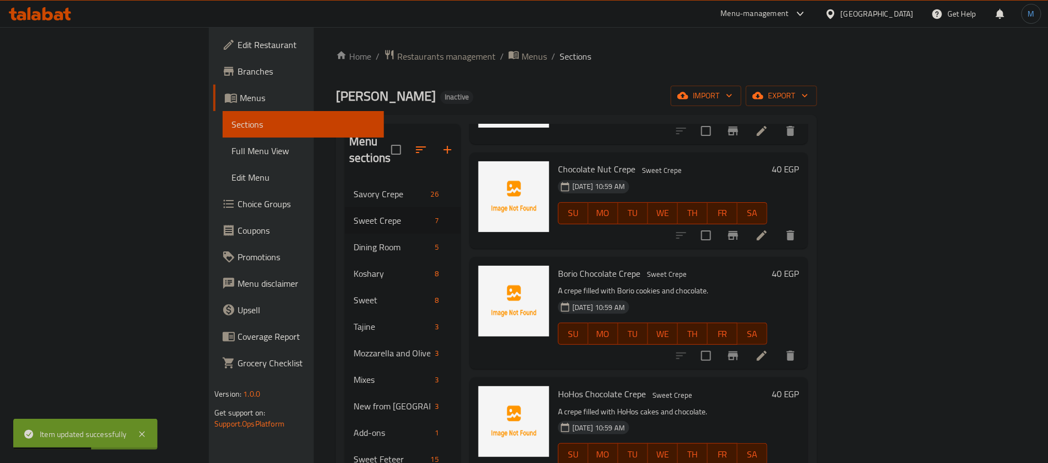
click at [769, 349] on icon at bounding box center [762, 355] width 13 height 13
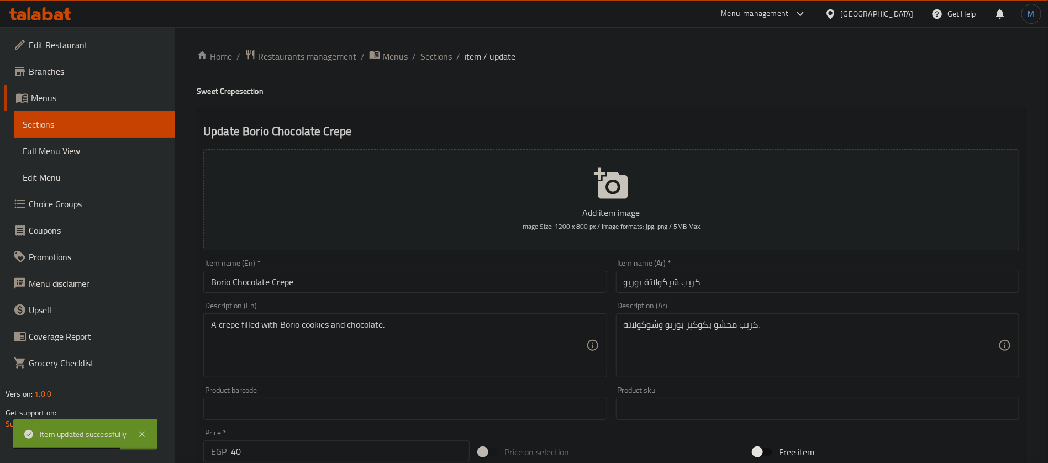
click at [471, 292] on input "Borio Chocolate Crepe" at bounding box center [404, 282] width 403 height 22
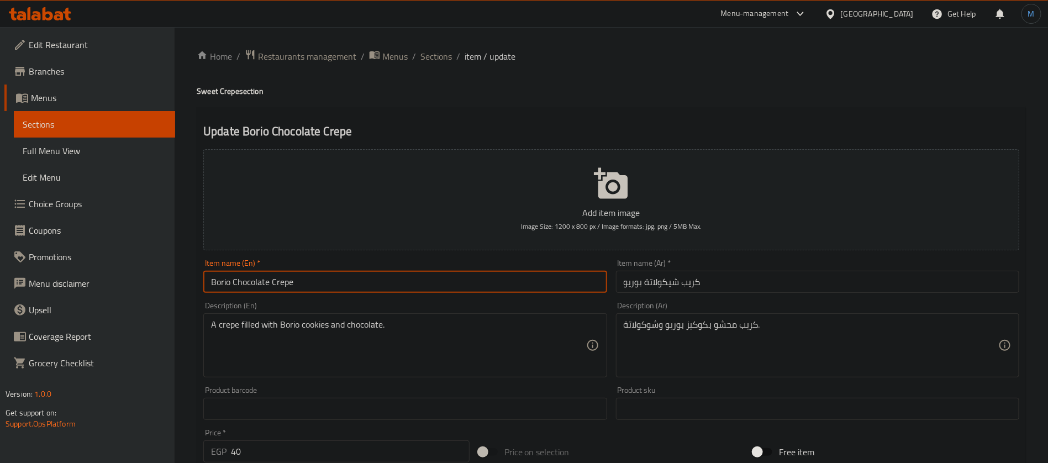
click at [432, 57] on span "Sections" at bounding box center [437, 56] width 32 height 13
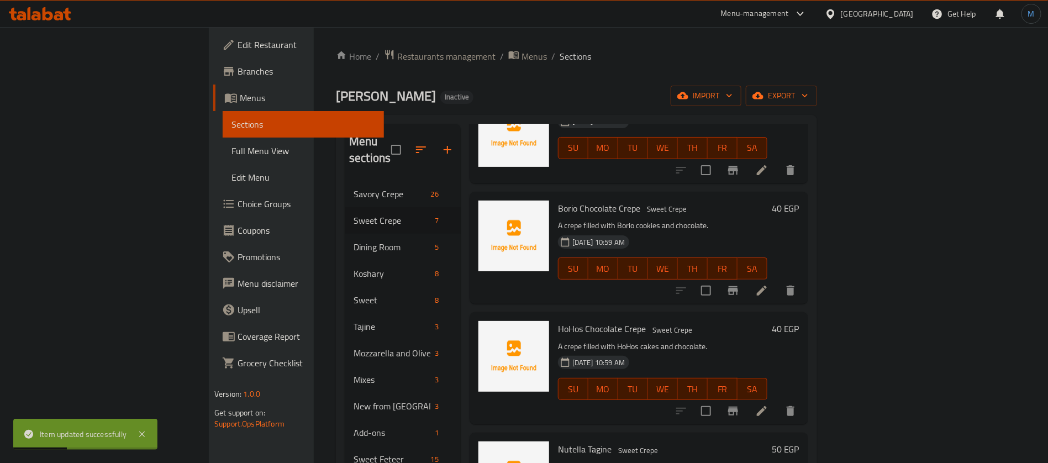
scroll to position [332, 0]
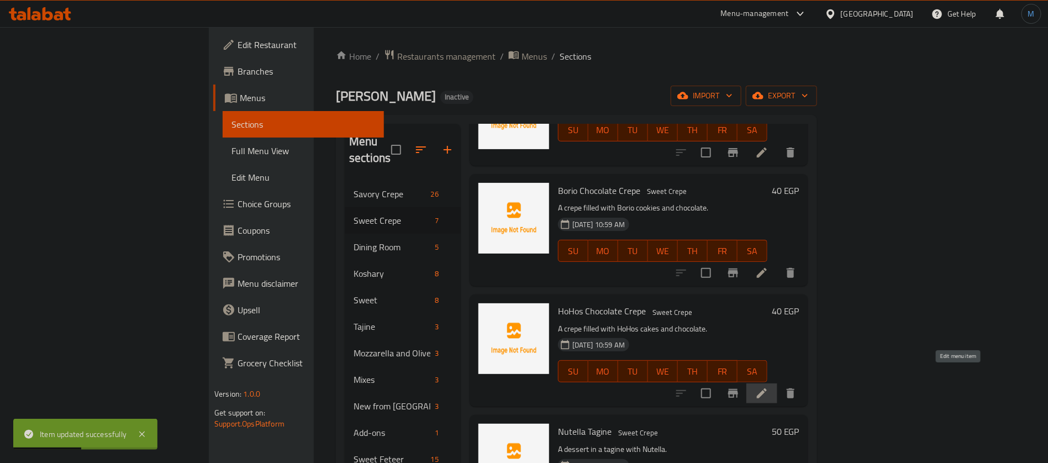
click at [767, 389] on icon at bounding box center [762, 394] width 10 height 10
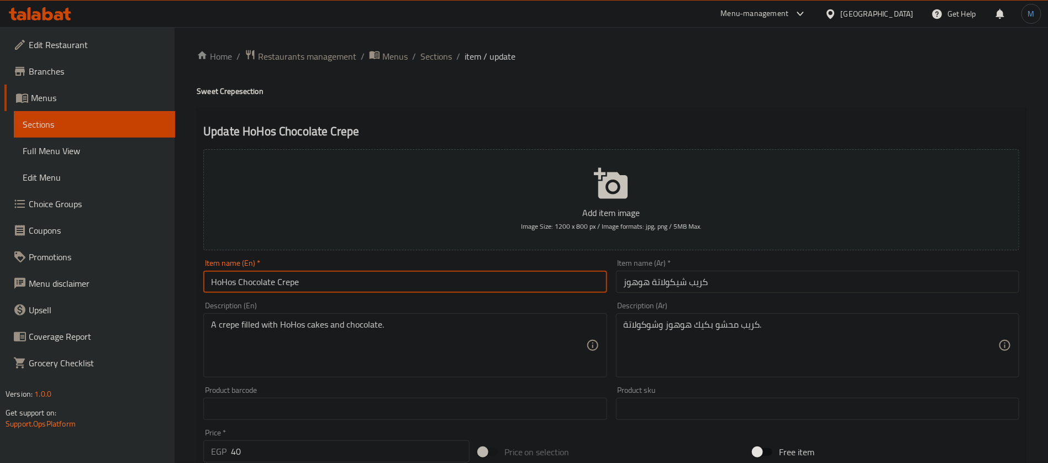
click at [407, 292] on input "HoHos Chocolate Crepe" at bounding box center [404, 282] width 403 height 22
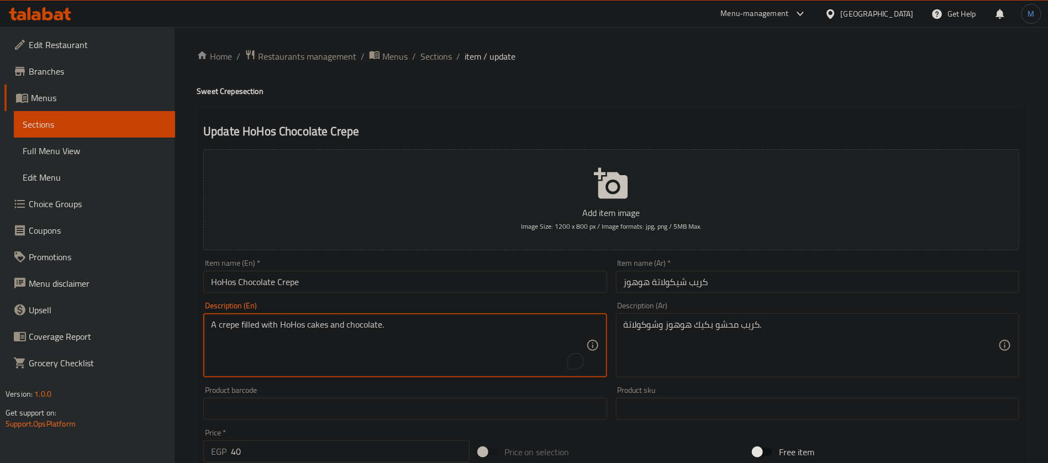
paste textarea "Chocolate-filled crepe known as hohos"
type textarea "Chocolate-filled crepe known as hohos."
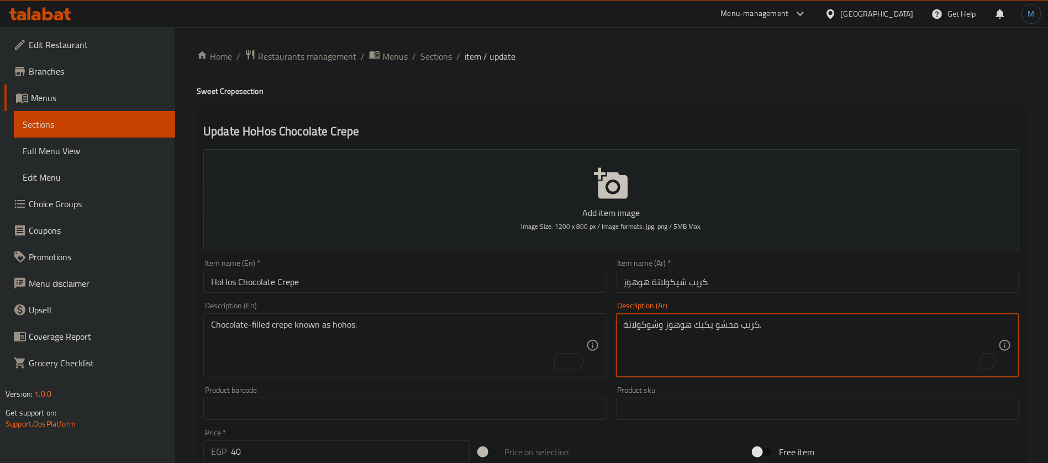
paste textarea "الشوكولاتة والمعروف باسم هوهوس"
type textarea "كريب محشو بالشوكولاتة والمعروف باسم هوهوس."
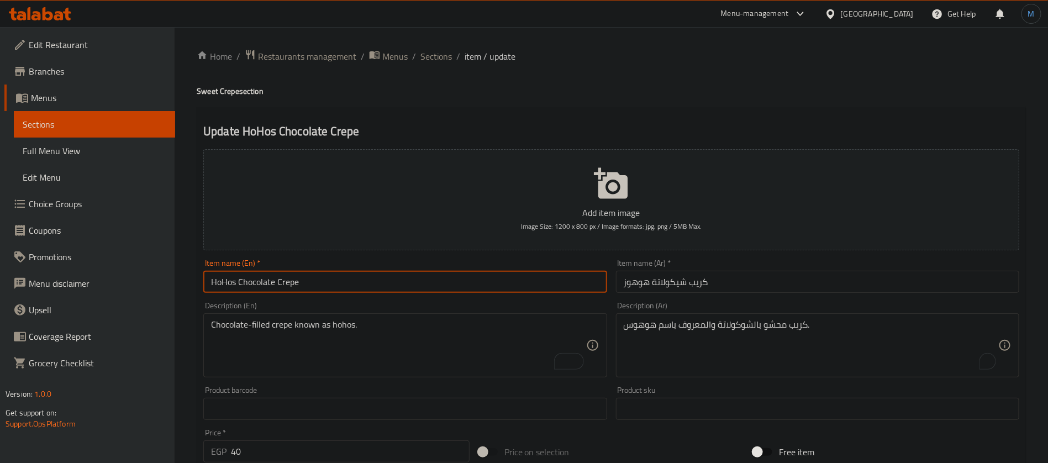
click at [471, 287] on input "HoHos Chocolate Crepe" at bounding box center [404, 282] width 403 height 22
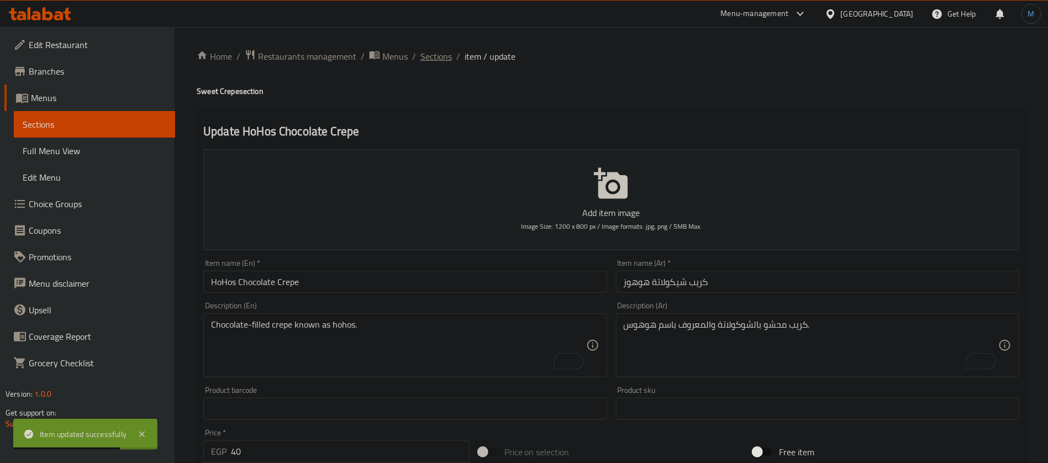
click at [440, 63] on span "Sections" at bounding box center [437, 56] width 32 height 13
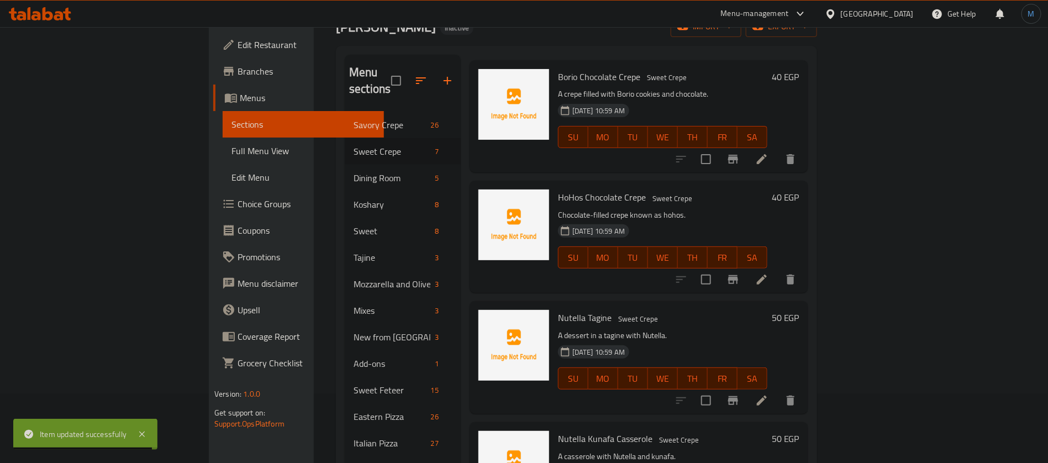
scroll to position [155, 0]
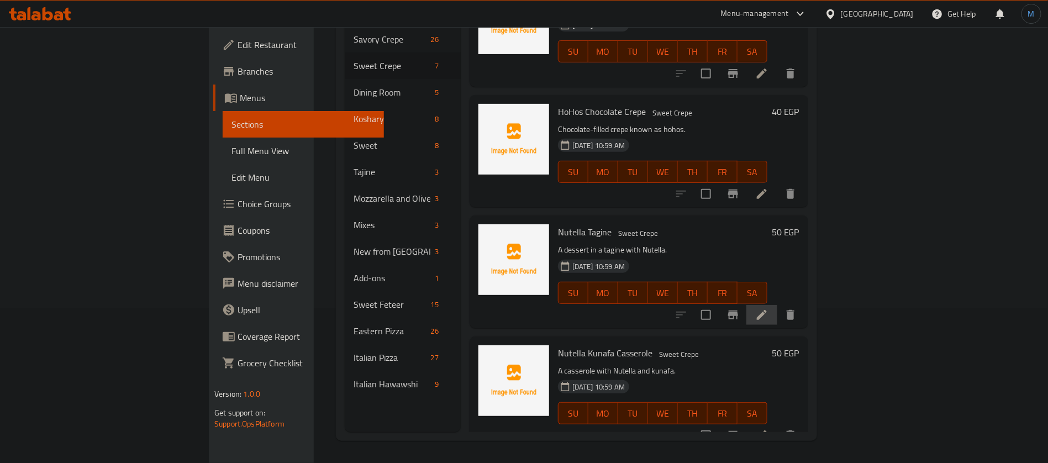
click at [778, 305] on li at bounding box center [762, 315] width 31 height 20
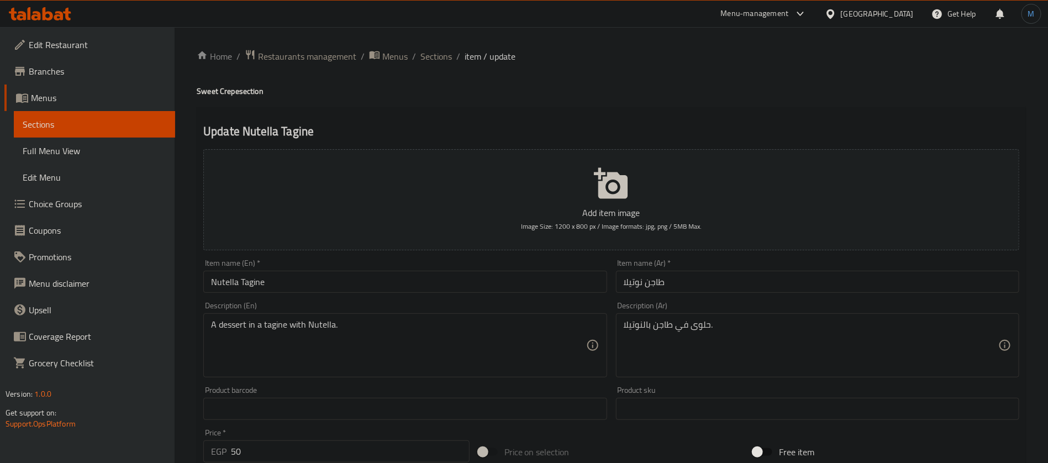
click at [488, 285] on input "Nutella Tagine" at bounding box center [404, 282] width 403 height 22
paste textarea "Casserole dish made with Nutella chocolate, baked in the oven"
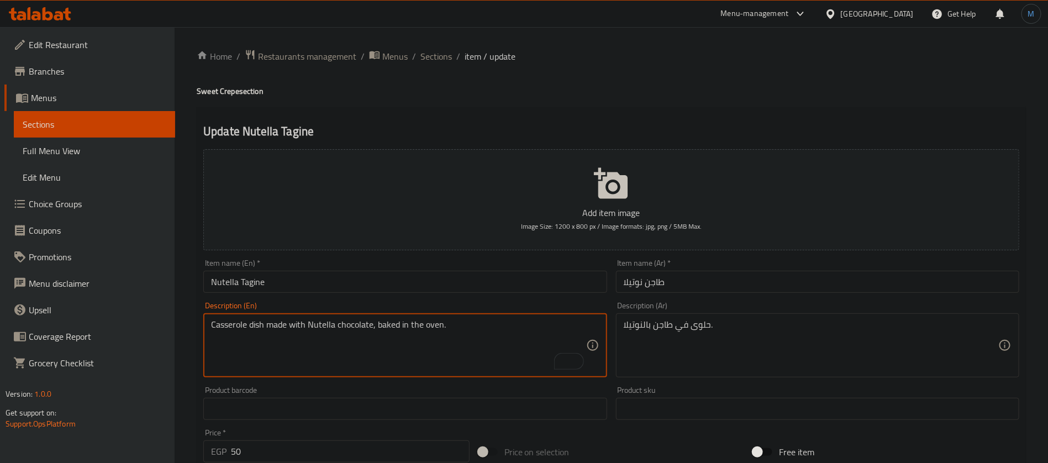
type textarea "Casserole dish made with Nutella chocolate, baked in the oven."
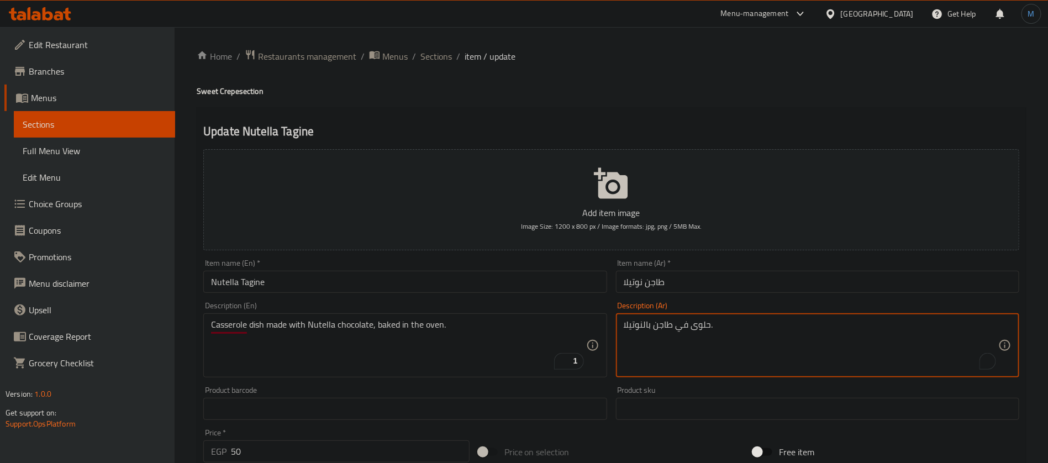
paste textarea "بق كاسيرو مصنوع بنوتيلا، يخبز في الفرن"
type textarea "طبق كاسيرو مصنوع بنوتيلا، يخبز في الفرن."
click at [472, 291] on input "Nutella Tagine" at bounding box center [404, 282] width 403 height 22
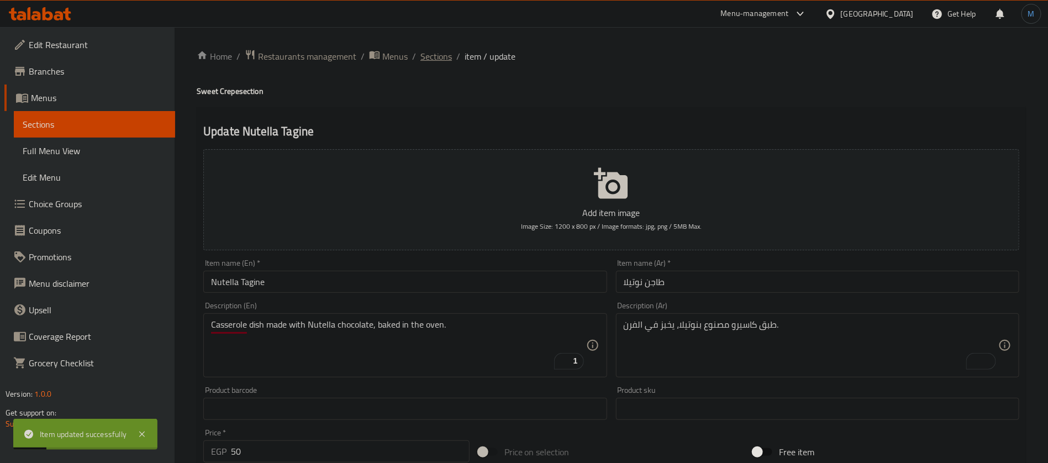
click at [440, 54] on span "Sections" at bounding box center [437, 56] width 32 height 13
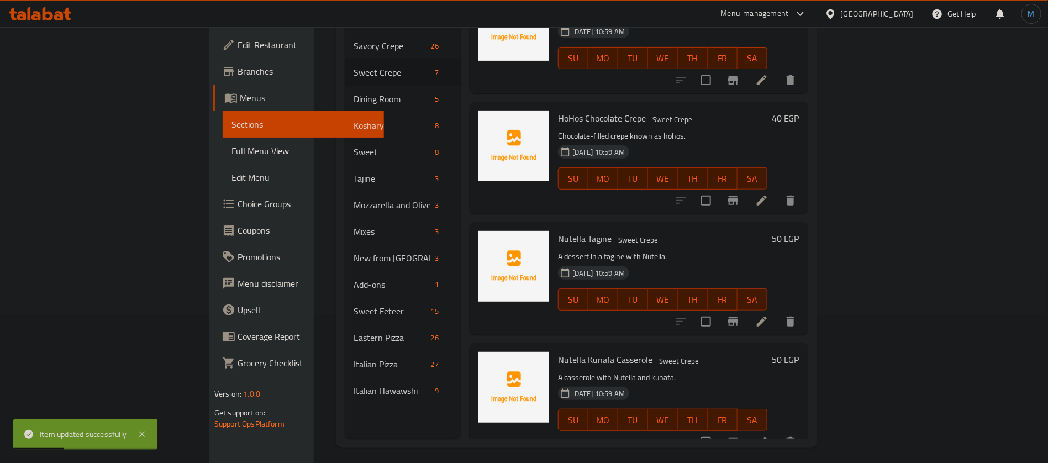
scroll to position [155, 0]
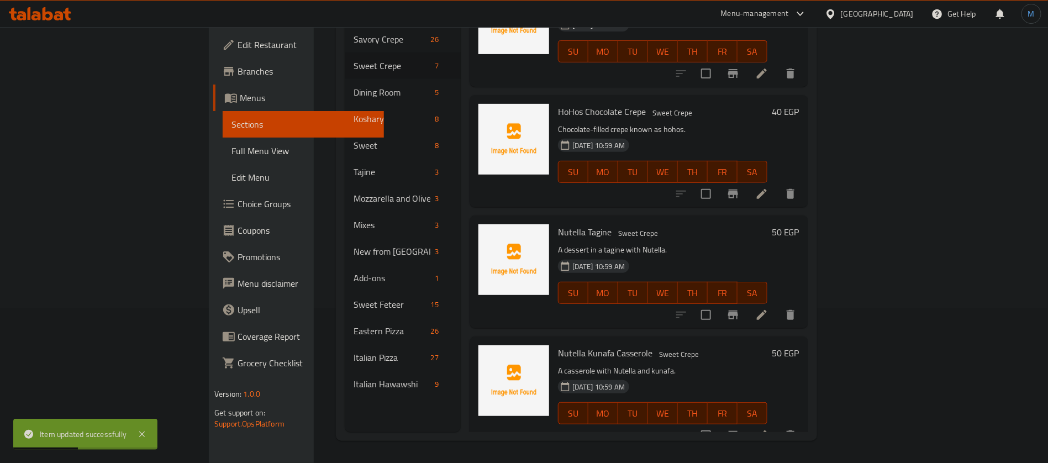
click at [778, 426] on li at bounding box center [762, 436] width 31 height 20
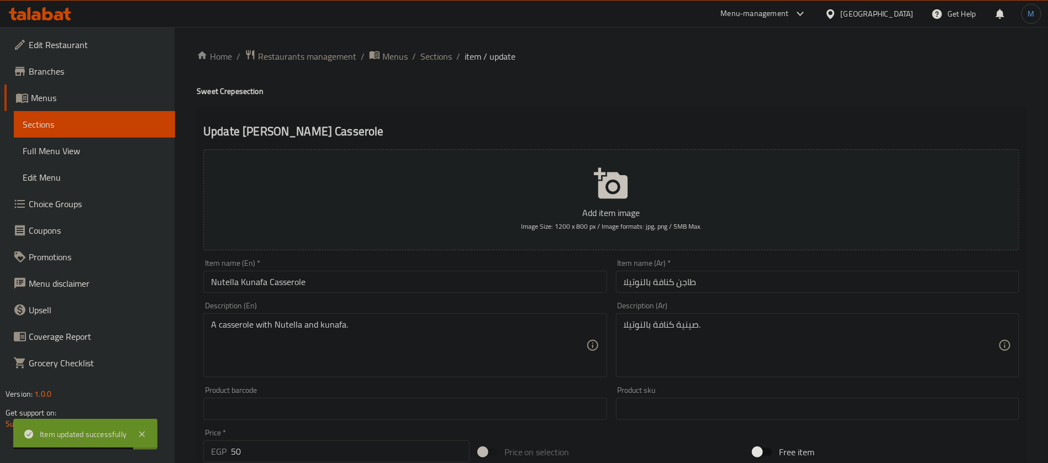
click at [510, 289] on input "Nutella Kunafa Casserole" at bounding box center [404, 282] width 403 height 22
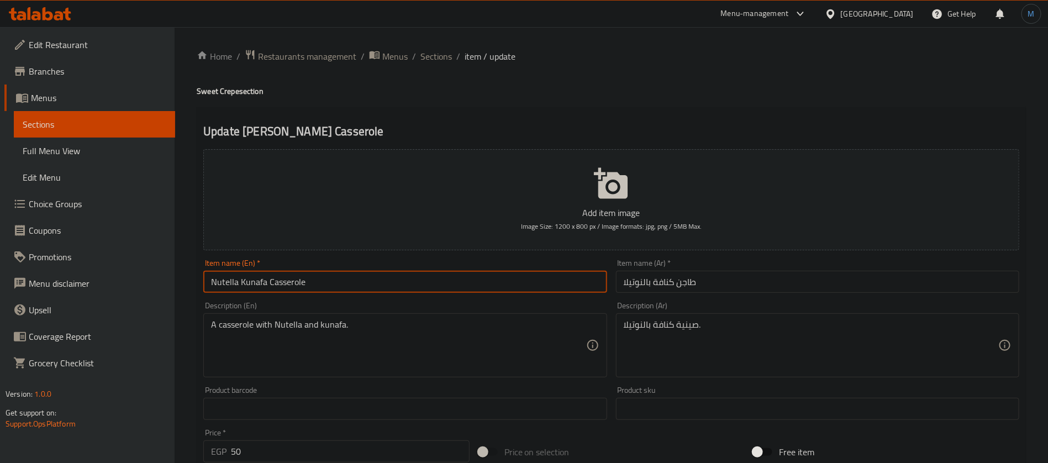
click at [474, 288] on input "Nutella Kunafa Casserole" at bounding box center [404, 282] width 403 height 22
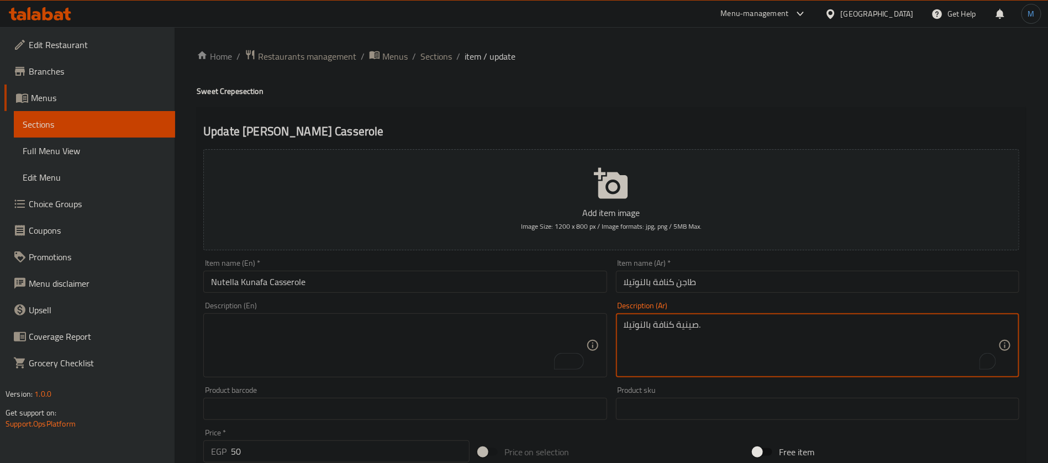
click at [674, 332] on textarea "صينية كنافة بالنوتيلا." at bounding box center [811, 345] width 375 height 53
click at [527, 300] on div "Description (En) Description (En)" at bounding box center [405, 339] width 412 height 85
click at [519, 294] on div "Item name (En)   * Nutella Kunafa Casserole Item name (En) *" at bounding box center [405, 276] width 412 height 43
click at [513, 289] on input "Nutella Kunafa Casserole" at bounding box center [404, 282] width 403 height 22
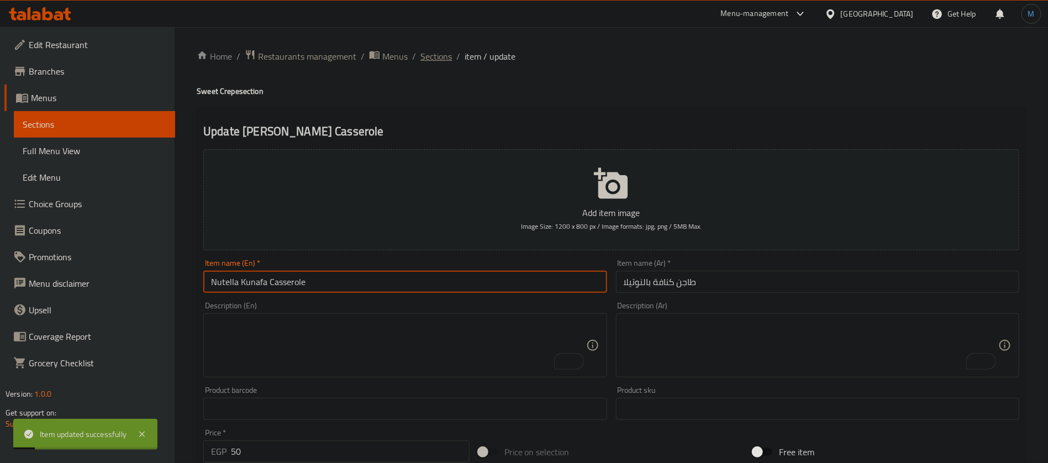
click at [435, 58] on span "Sections" at bounding box center [437, 56] width 32 height 13
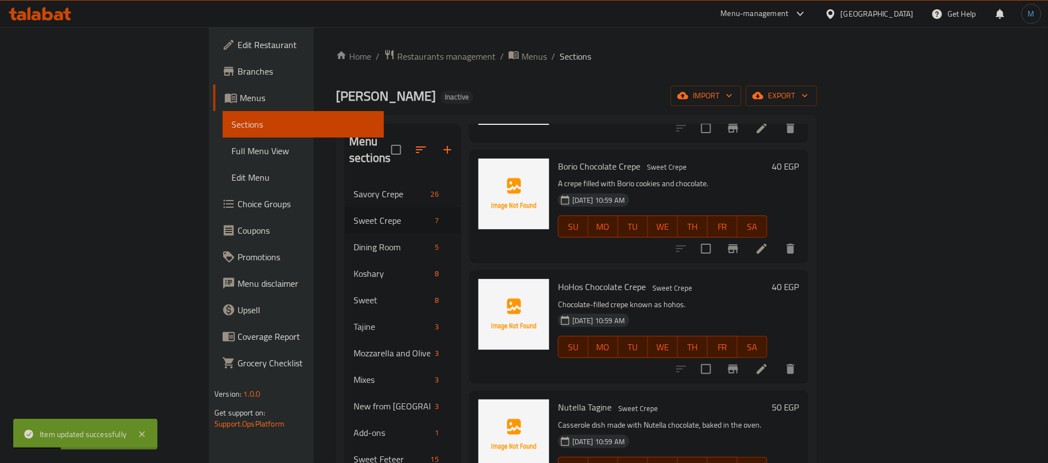
scroll to position [293, 0]
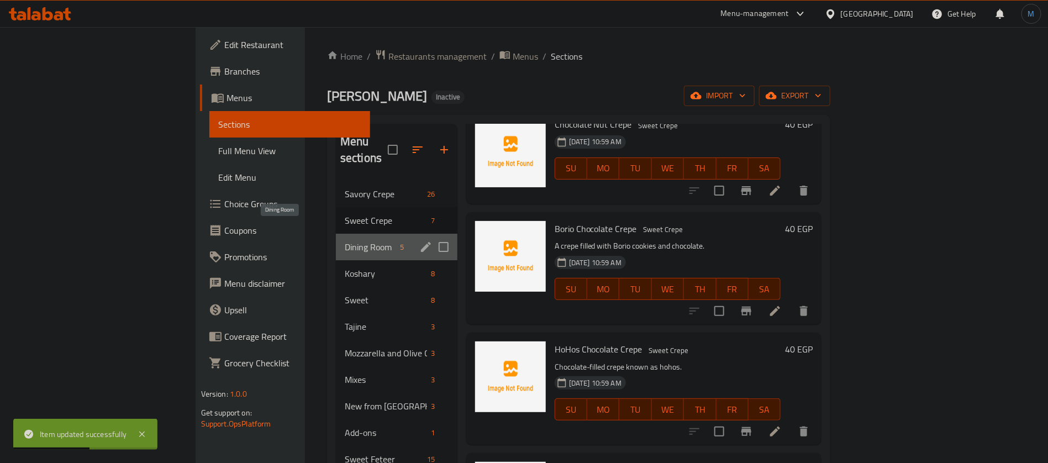
click at [345, 240] on span "Dining Room" at bounding box center [370, 246] width 51 height 13
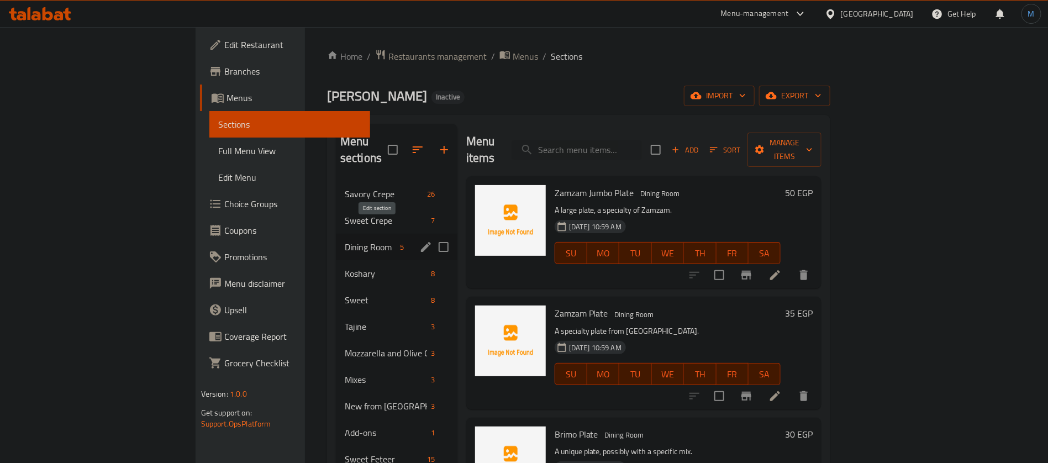
click at [419, 240] on icon "edit" at bounding box center [425, 246] width 13 height 13
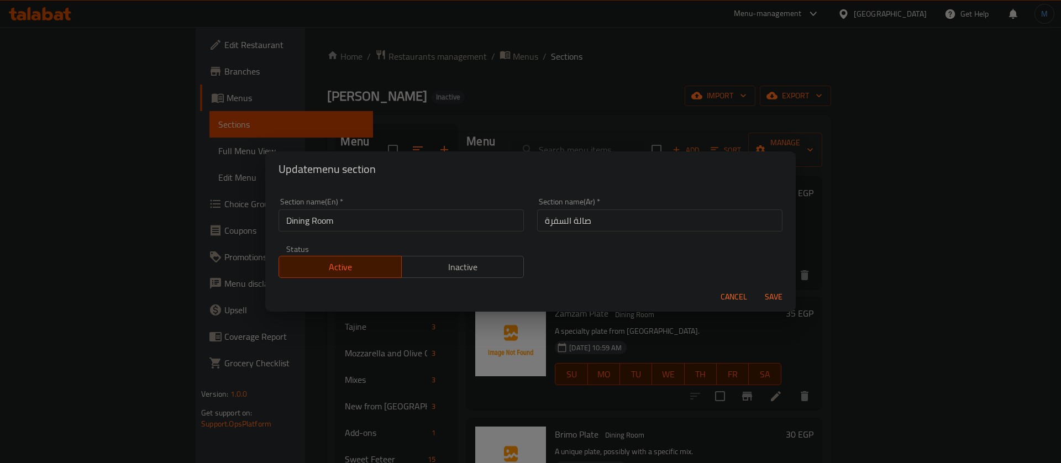
click at [553, 225] on input "صالة السفرة" at bounding box center [659, 220] width 245 height 22
click at [573, 225] on input "صالة السفرة" at bounding box center [659, 220] width 245 height 22
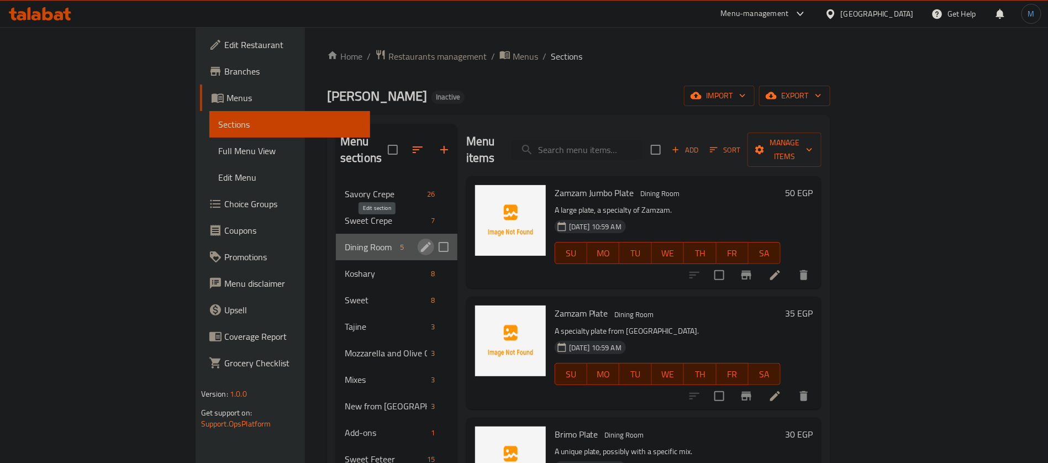
click at [419, 240] on icon "edit" at bounding box center [425, 246] width 13 height 13
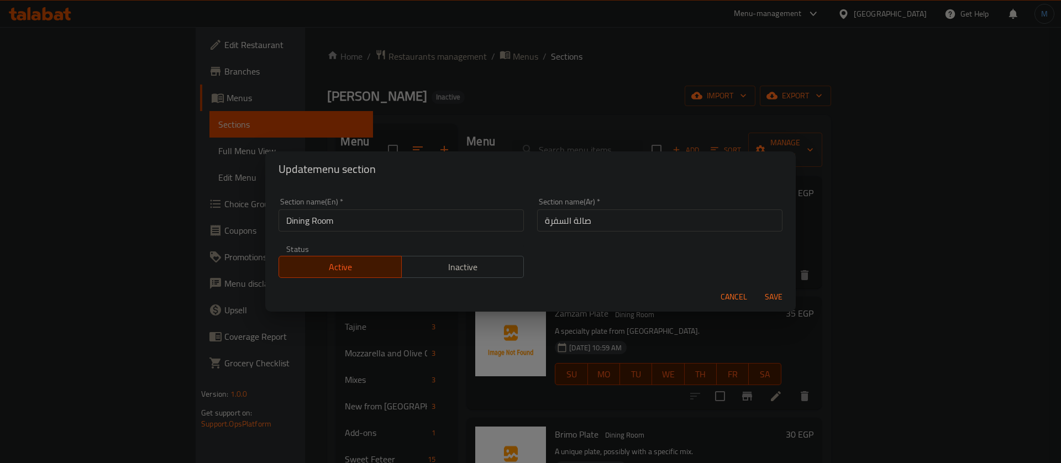
click at [393, 216] on input "Dining Room" at bounding box center [401, 220] width 245 height 22
paste input "salat alsafra"
click at [390, 218] on input "Salat Alsafra" at bounding box center [401, 220] width 245 height 22
type input "Salat Al Sofra"
click at [756, 287] on button "Save" at bounding box center [773, 297] width 35 height 20
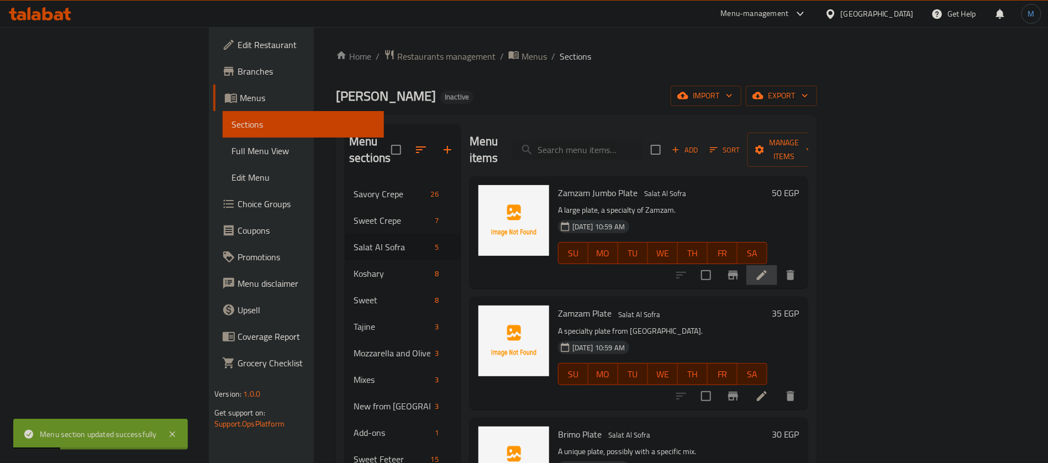
click at [778, 265] on li at bounding box center [762, 275] width 31 height 20
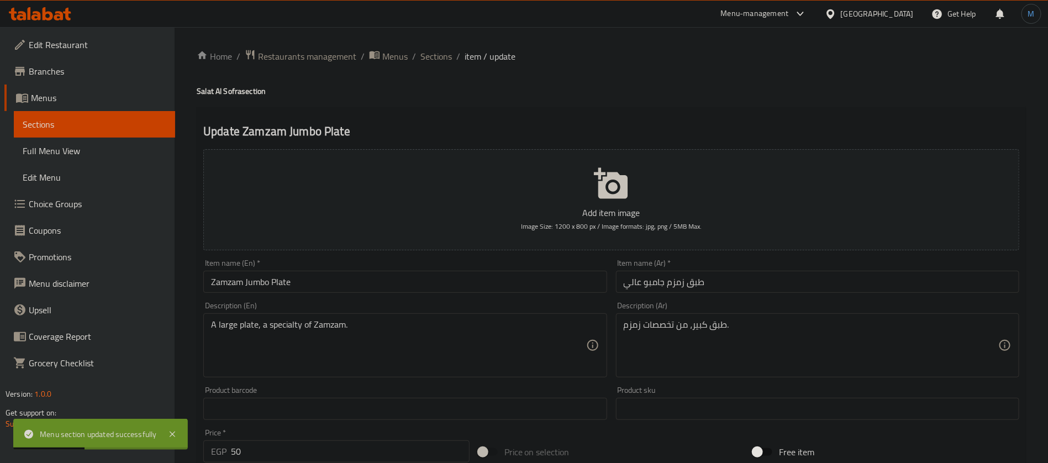
click at [549, 279] on input "Zamzam Jumbo Plate" at bounding box center [404, 282] width 403 height 22
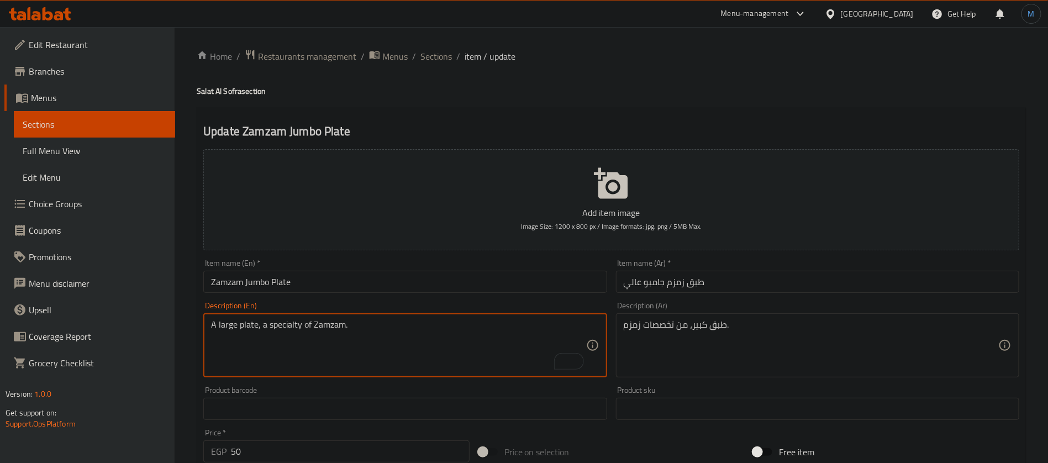
click at [269, 332] on textarea "A large plate, a specialty of Zamzam." at bounding box center [398, 345] width 375 height 53
drag, startPoint x: 269, startPoint y: 332, endPoint x: 335, endPoint y: 332, distance: 66.3
click at [335, 332] on textarea "A large plate, a specialty of Zamzam." at bounding box center [398, 345] width 375 height 53
click at [279, 326] on textarea "A large plate, a specialty of Zamzam." at bounding box center [398, 345] width 375 height 53
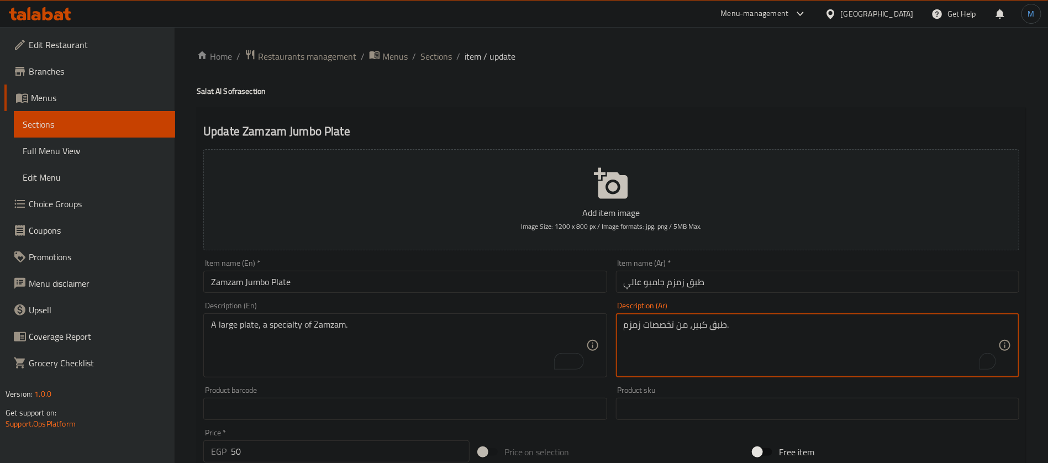
click at [674, 321] on textarea "طبق كبير، من تخصصات زمزم." at bounding box center [811, 345] width 375 height 53
click at [687, 321] on textarea "طبق كبير، من سبيشيالتي من زمزم." at bounding box center [811, 345] width 375 height 53
click at [646, 322] on textarea "طبق كبير، من سبيشيالتي من زمزم." at bounding box center [811, 345] width 375 height 53
type textarea "طبق كبير، من سبيشيالتي من زمزم."
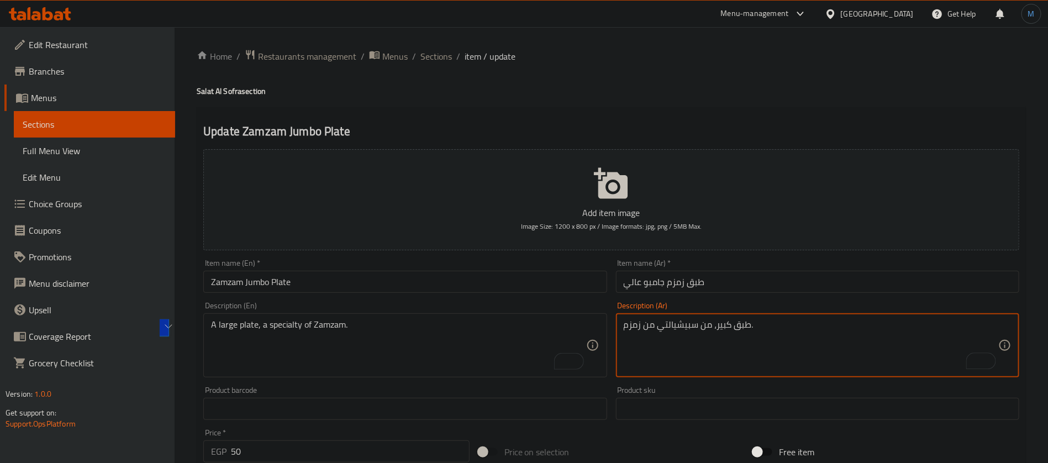
click at [490, 272] on input "Zamzam Jumbo Plate" at bounding box center [404, 282] width 403 height 22
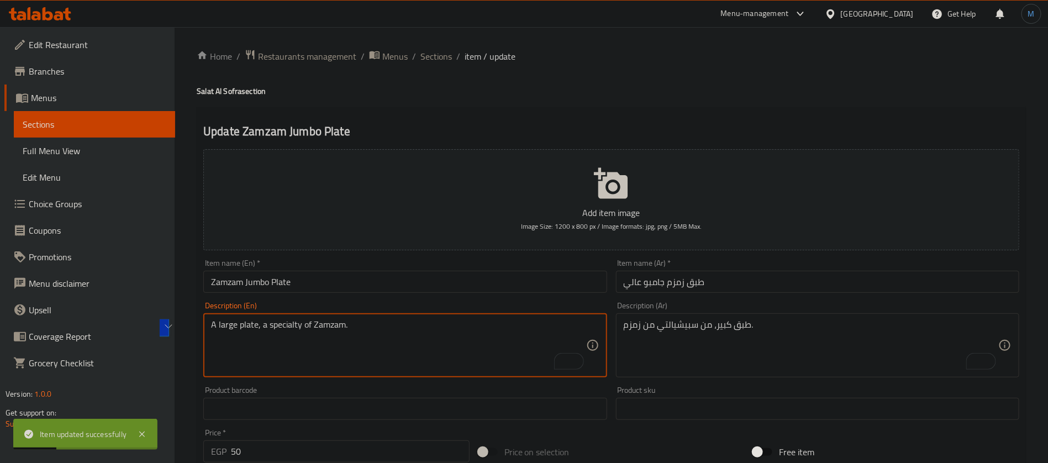
drag, startPoint x: 281, startPoint y: 325, endPoint x: 328, endPoint y: 330, distance: 47.8
click at [328, 330] on textarea "A large plate, a specialty of Zamzam." at bounding box center [398, 345] width 375 height 53
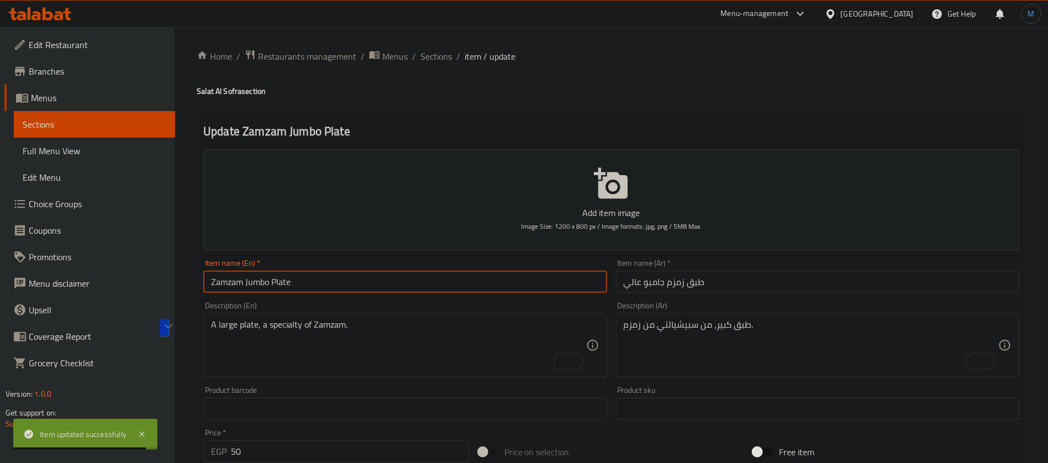
click at [532, 284] on input "Zamzam Jumbo Plate" at bounding box center [404, 282] width 403 height 22
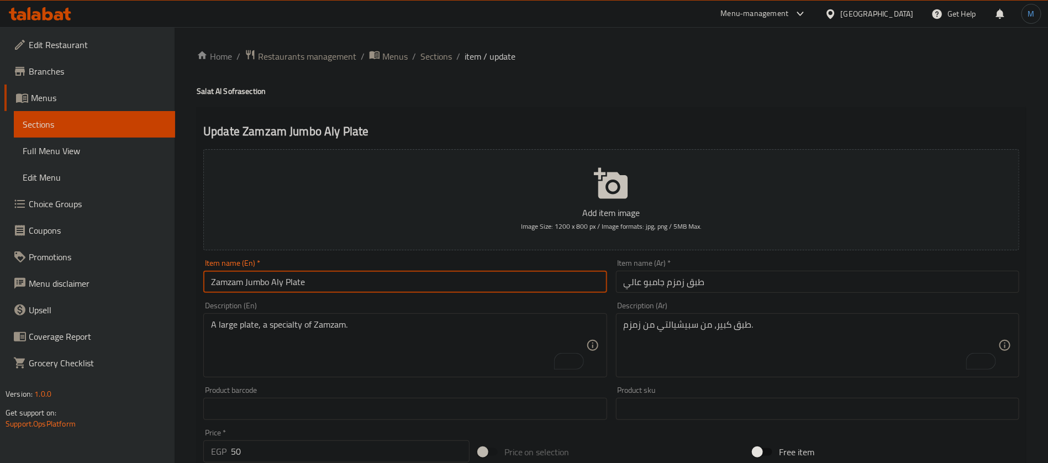
type input "Zamzam Jumbo Aly Plate"
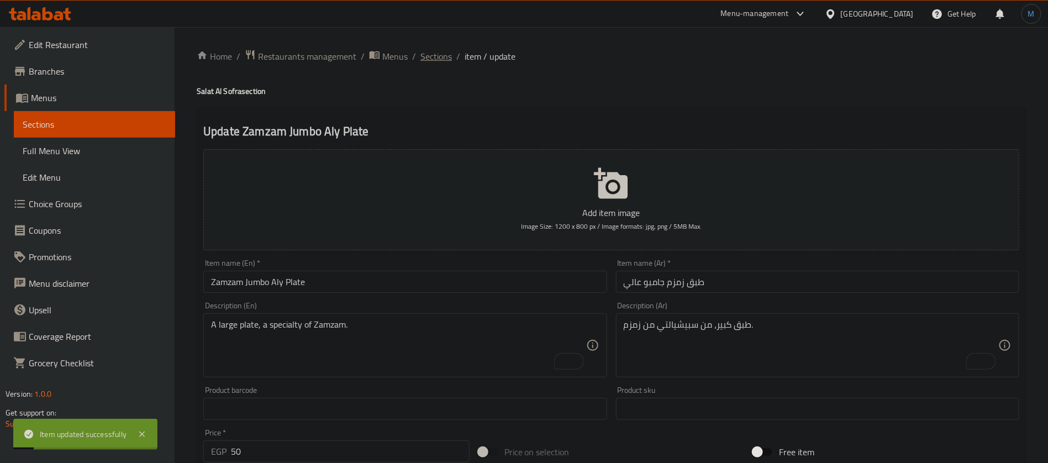
click at [444, 63] on span "Sections" at bounding box center [437, 56] width 32 height 13
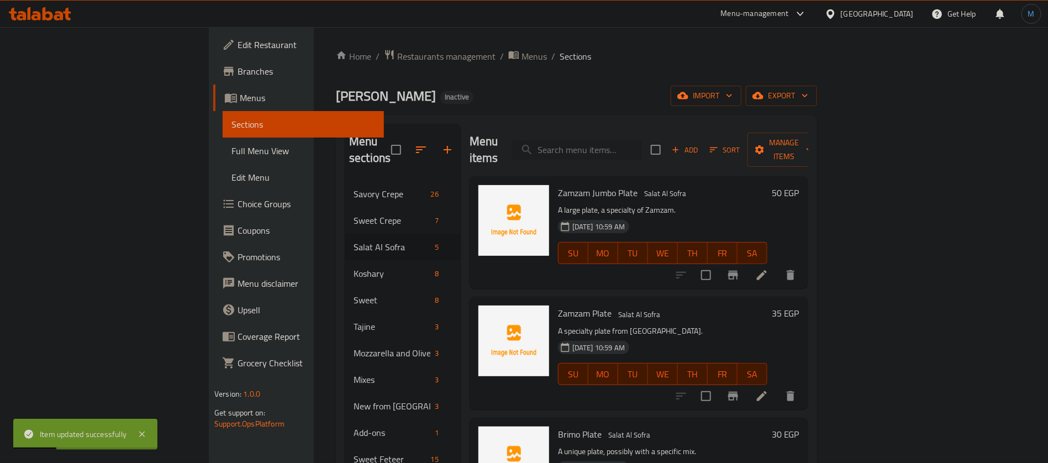
drag, startPoint x: 634, startPoint y: 128, endPoint x: 640, endPoint y: 132, distance: 7.5
click at [638, 130] on div "Menu items Add Sort Manage items" at bounding box center [639, 150] width 339 height 53
click at [642, 140] on input "search" at bounding box center [577, 149] width 130 height 19
paste input "specialty of Zamzam"
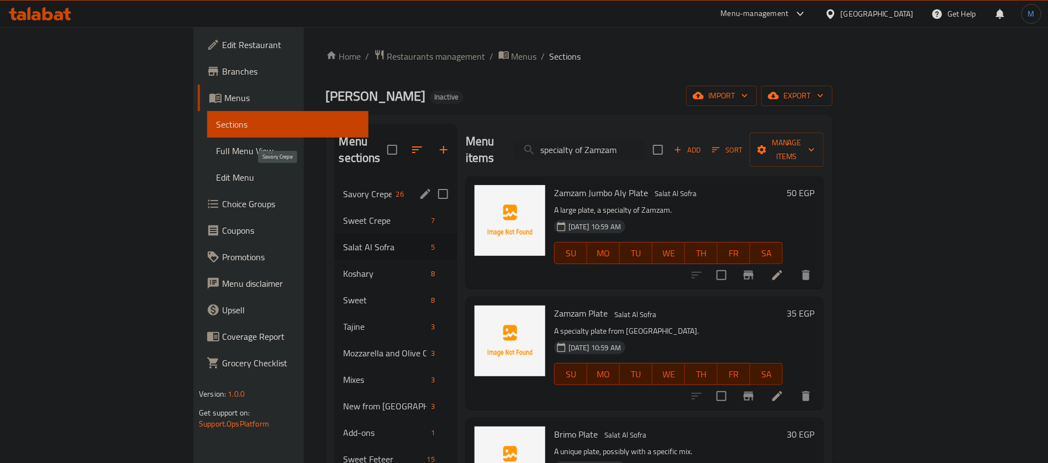
click at [344, 187] on span "Savory Crepe" at bounding box center [368, 193] width 48 height 13
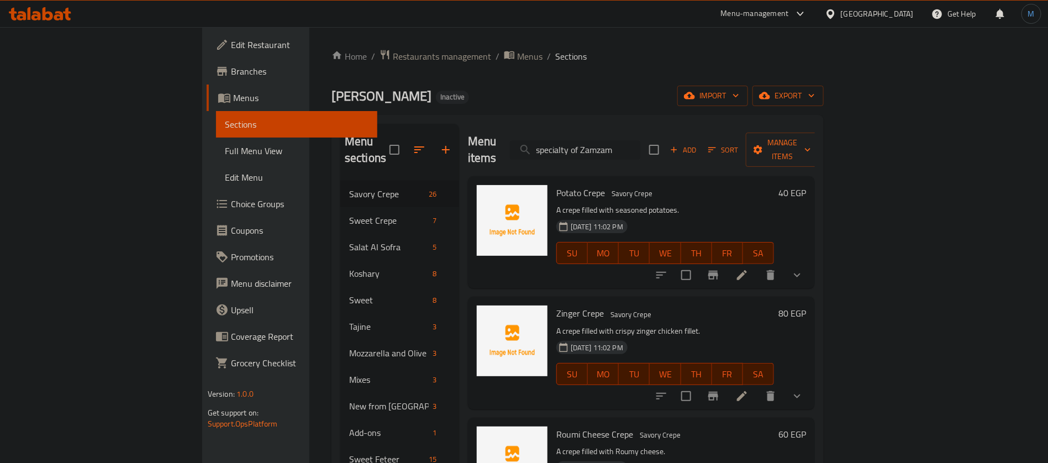
click at [641, 149] on input "specialty of Zamzam" at bounding box center [575, 149] width 130 height 19
click at [634, 148] on input "specialty of Zamzam" at bounding box center [575, 149] width 130 height 19
paste input "search"
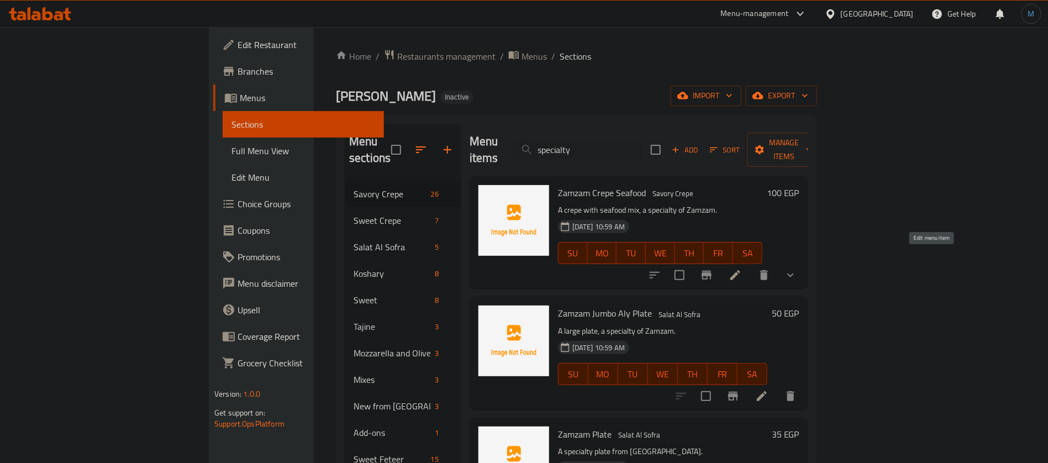
type input "specialty"
click at [742, 269] on icon at bounding box center [735, 275] width 13 height 13
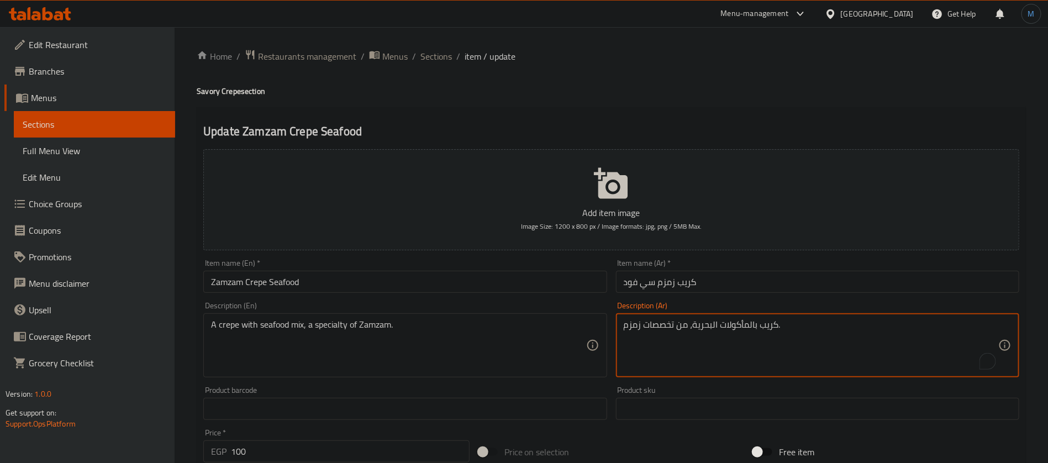
click at [665, 328] on textarea "كريب بالمأكولات البحرية، من تخصصات زمزم." at bounding box center [811, 345] width 375 height 53
click at [685, 328] on textarea "كريب بالمأكولات البحرية، من تخصصات زمزم." at bounding box center [811, 345] width 375 height 53
click at [656, 328] on textarea "كريب بالمأكولات البحرية، من تخصصات زمزم." at bounding box center [811, 345] width 375 height 53
paste textarea "سبيشيالتي من"
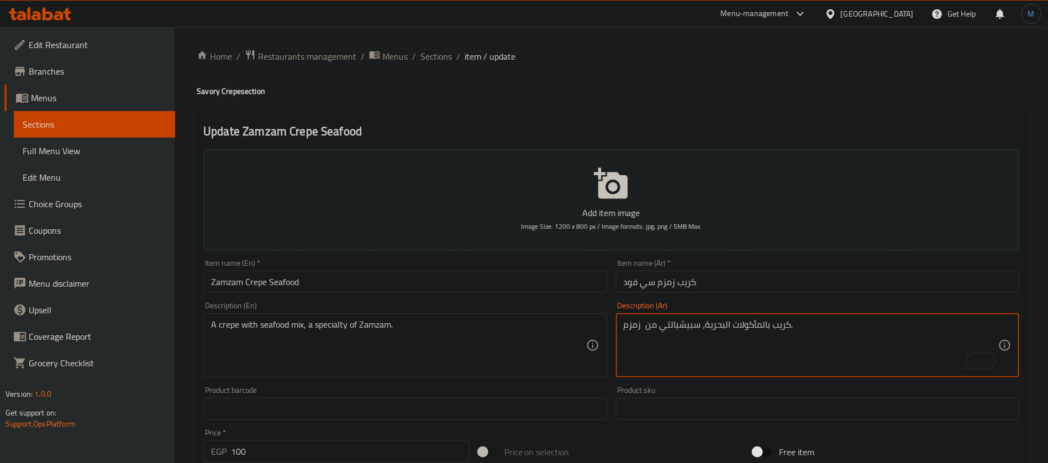
type textarea "كريب بالمأكولات البحرية، سبيشيالتي من زمزم."
click at [433, 291] on input "Zamzam Crepe Seafood" at bounding box center [404, 282] width 403 height 22
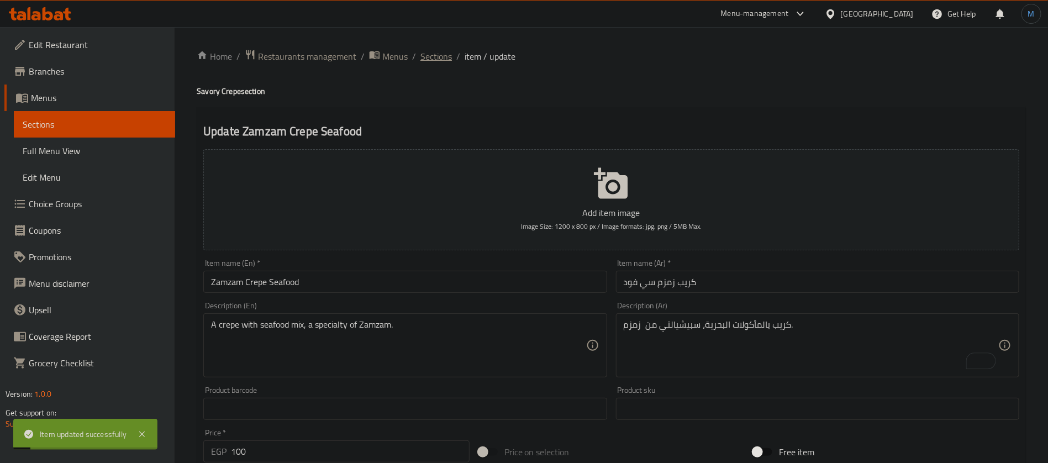
click at [433, 55] on span "Sections" at bounding box center [437, 56] width 32 height 13
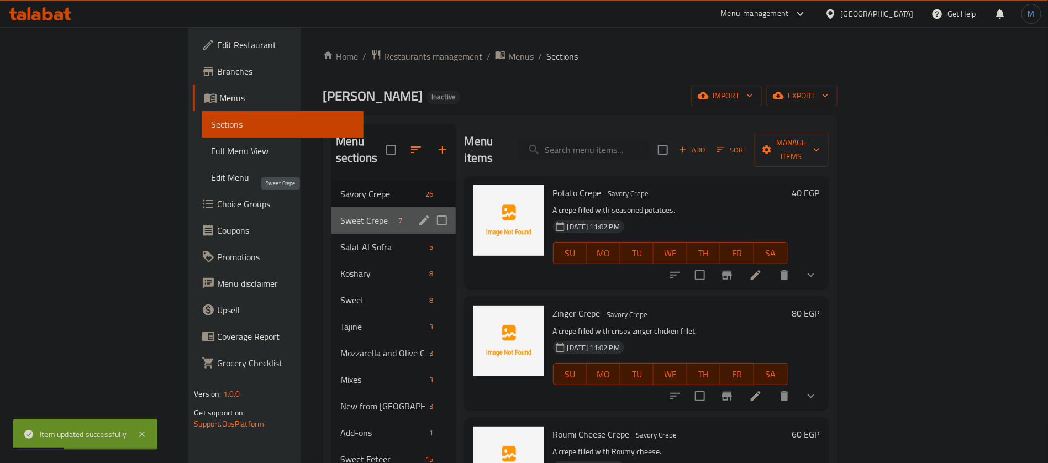
click at [340, 214] on span "Sweet Crepe" at bounding box center [367, 220] width 54 height 13
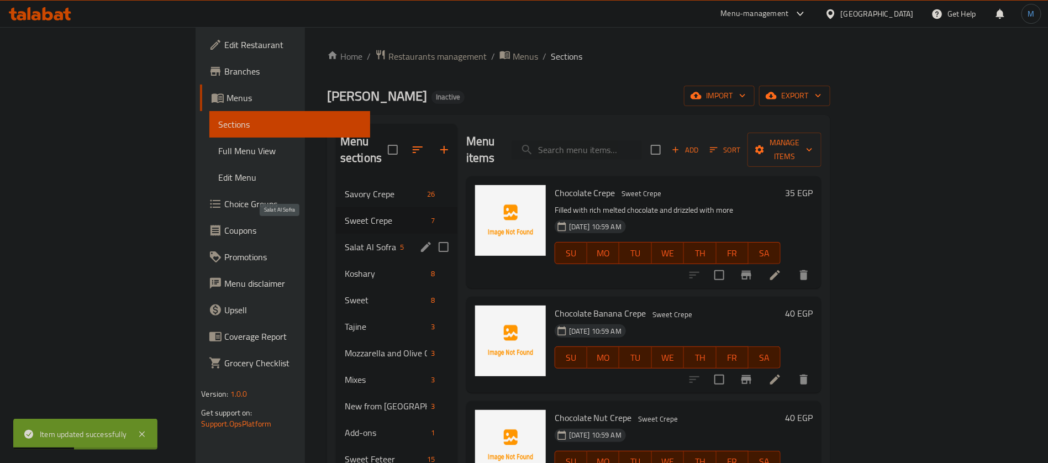
click at [345, 240] on span "Salat Al Sofra" at bounding box center [370, 246] width 51 height 13
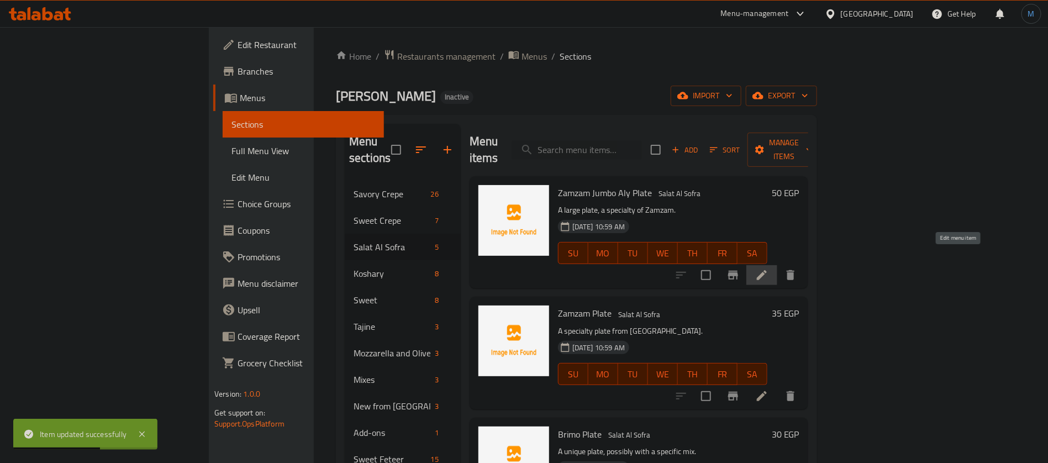
click at [769, 269] on icon at bounding box center [762, 275] width 13 height 13
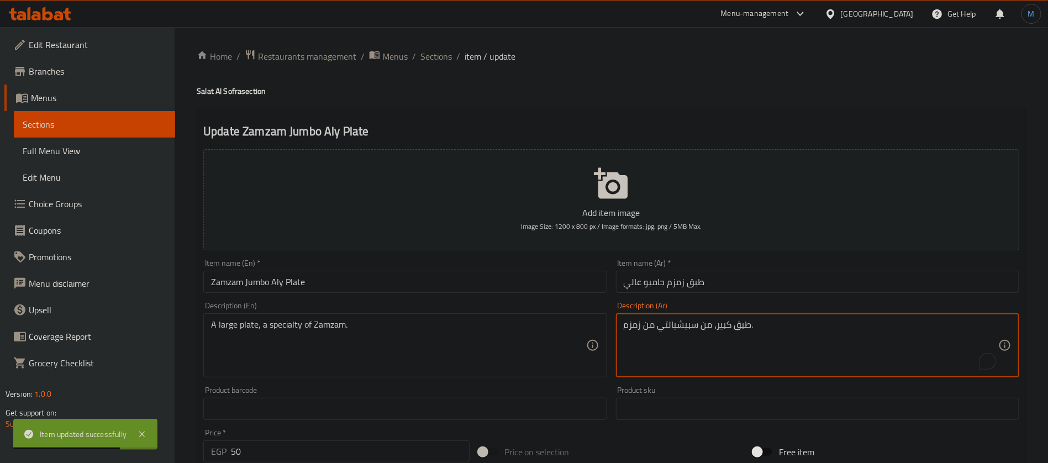
click at [703, 332] on textarea "طبق كبير، من سبيشيالتي من زمزم." at bounding box center [811, 345] width 375 height 53
type textarea "طبق كبير، سبيشيالتي من زمزم."
click at [639, 298] on div "Description (Ar) طبق كبير، سبيشيالتي من زمزم. Description (Ar)" at bounding box center [818, 339] width 412 height 85
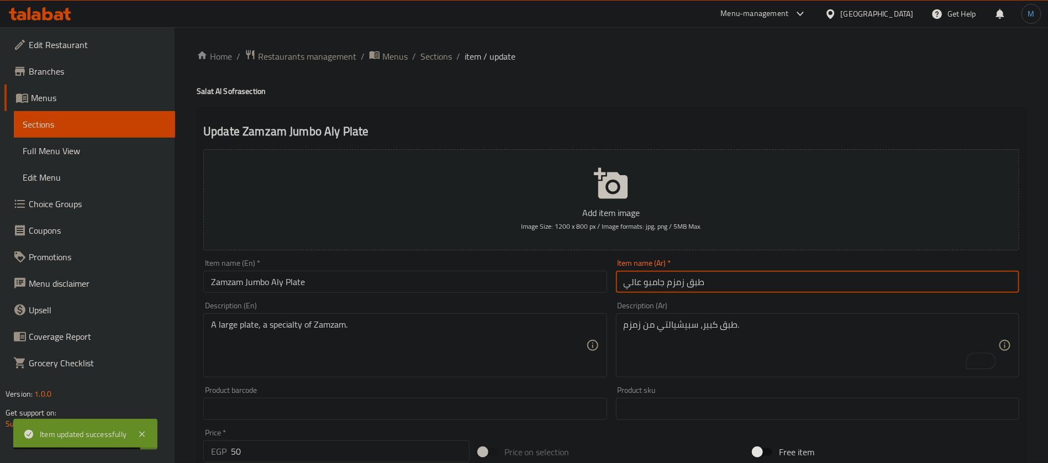
click at [637, 289] on input "طبق زمزم جامبو عالي" at bounding box center [817, 282] width 403 height 22
click at [416, 54] on ol "Home / Restaurants management / Menus / Sections / item / update" at bounding box center [612, 56] width 830 height 14
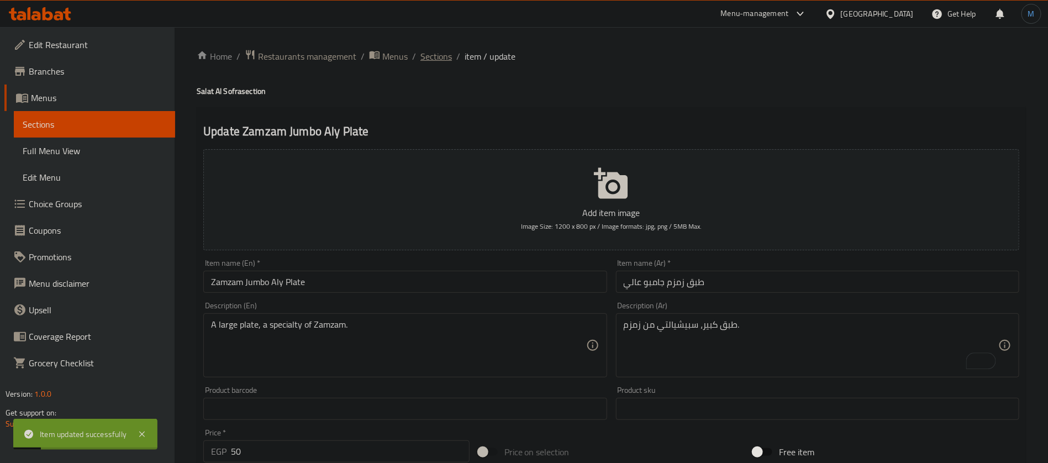
click at [441, 54] on span "Sections" at bounding box center [437, 56] width 32 height 13
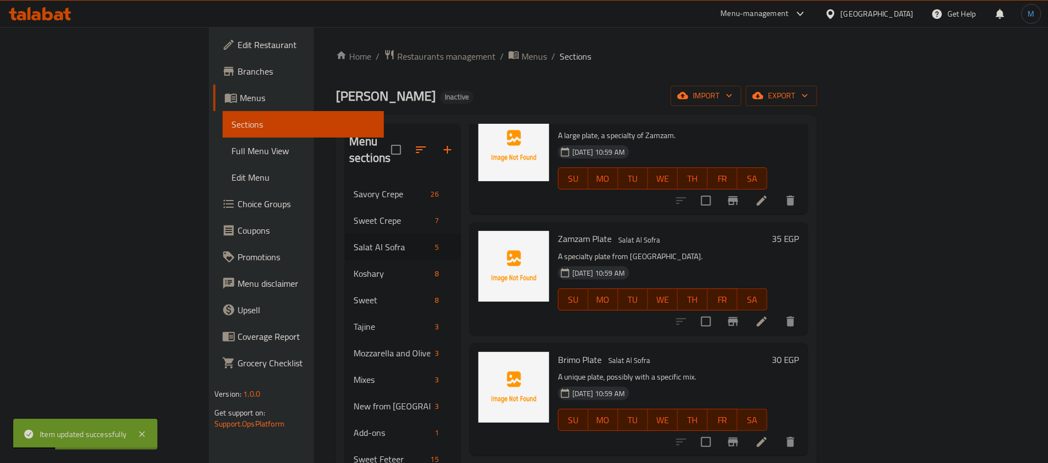
scroll to position [83, 0]
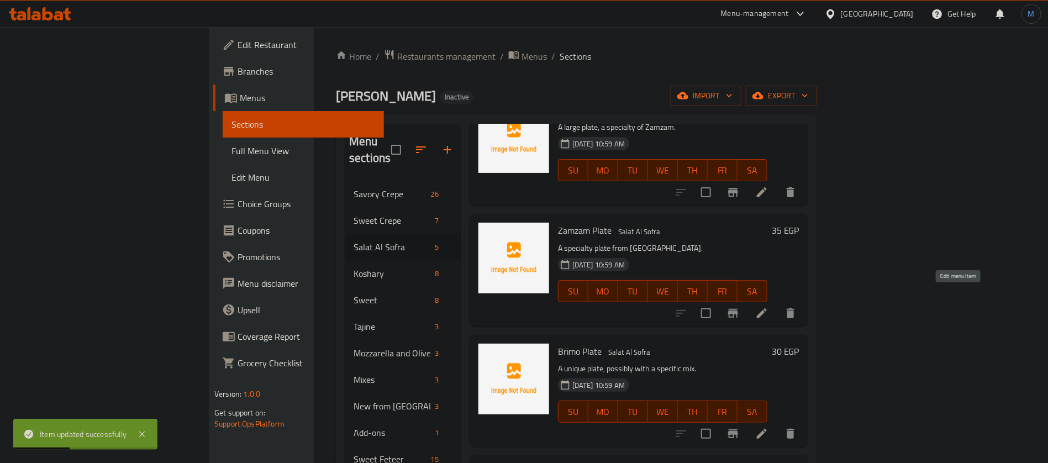
click at [769, 307] on icon at bounding box center [762, 313] width 13 height 13
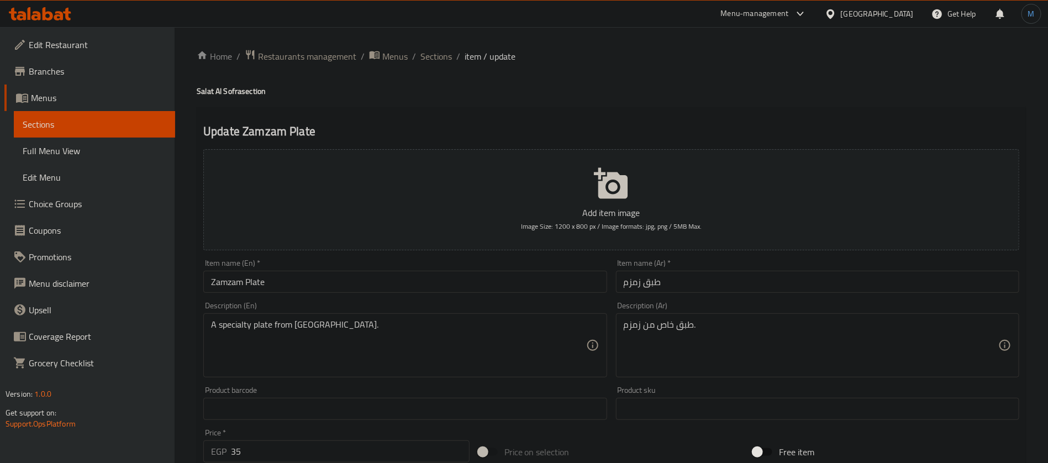
drag, startPoint x: 490, startPoint y: 329, endPoint x: 651, endPoint y: 340, distance: 161.2
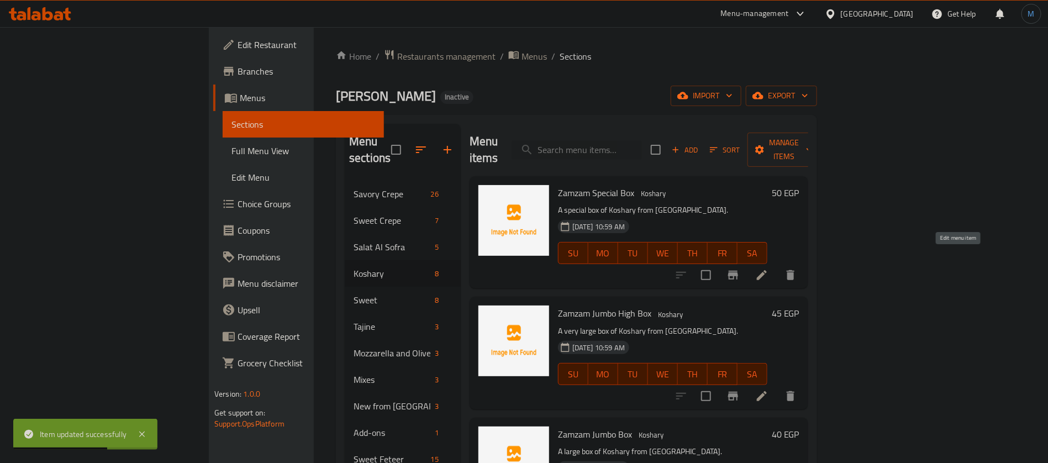
click at [769, 269] on icon at bounding box center [762, 275] width 13 height 13
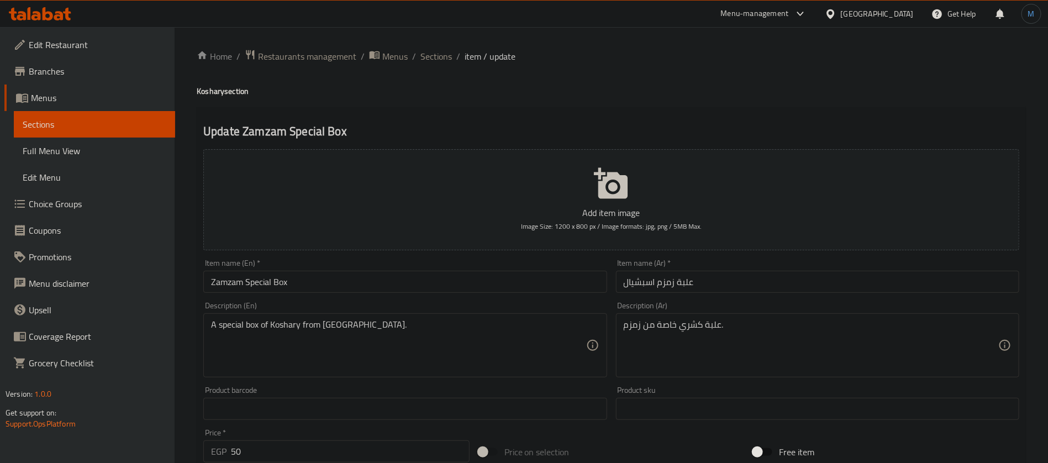
click at [440, 47] on div "Home / Restaurants management / Menus / Sections / item / update Koshary sectio…" at bounding box center [612, 404] width 874 height 754
click at [442, 50] on span "Sections" at bounding box center [437, 56] width 32 height 13
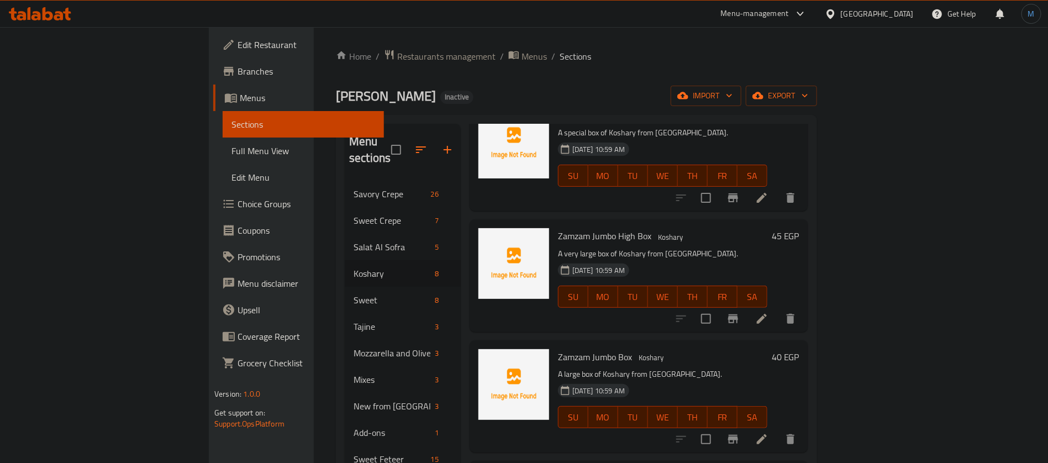
scroll to position [83, 0]
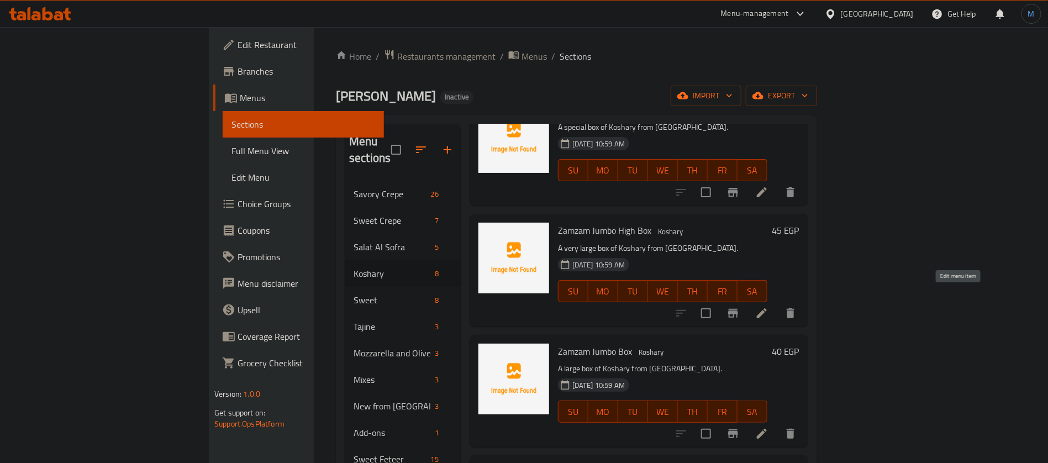
click at [767, 308] on icon at bounding box center [762, 313] width 10 height 10
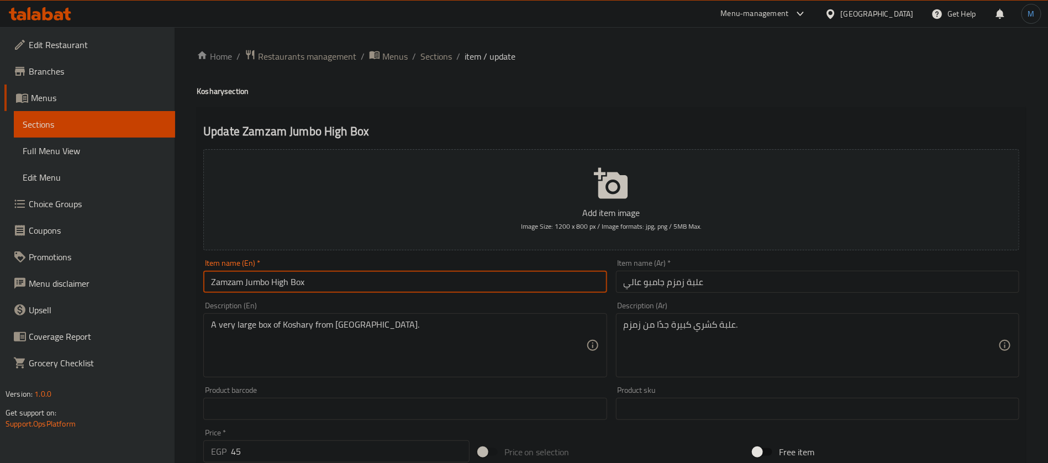
click at [272, 286] on input "Zamzam Jumbo High Box" at bounding box center [404, 282] width 403 height 22
type input "Zamzam Jumbo Aly Box"
click at [447, 54] on span "Sections" at bounding box center [437, 56] width 32 height 13
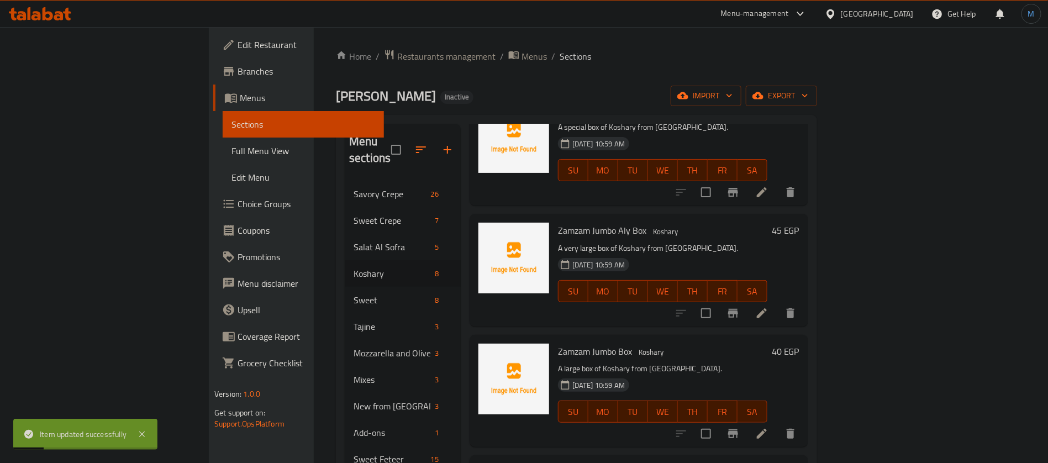
scroll to position [166, 0]
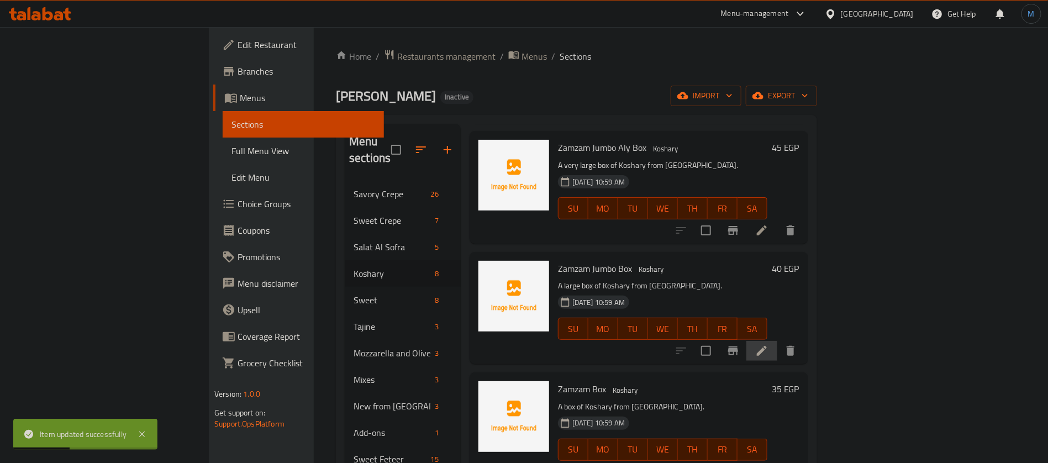
click at [778, 341] on li at bounding box center [762, 351] width 31 height 20
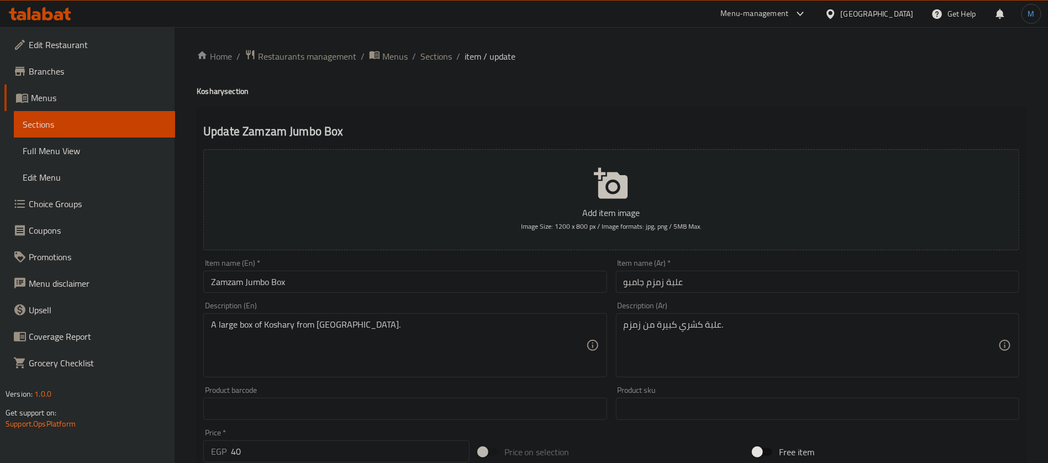
click at [426, 281] on input "Zamzam Jumbo Box" at bounding box center [404, 282] width 403 height 22
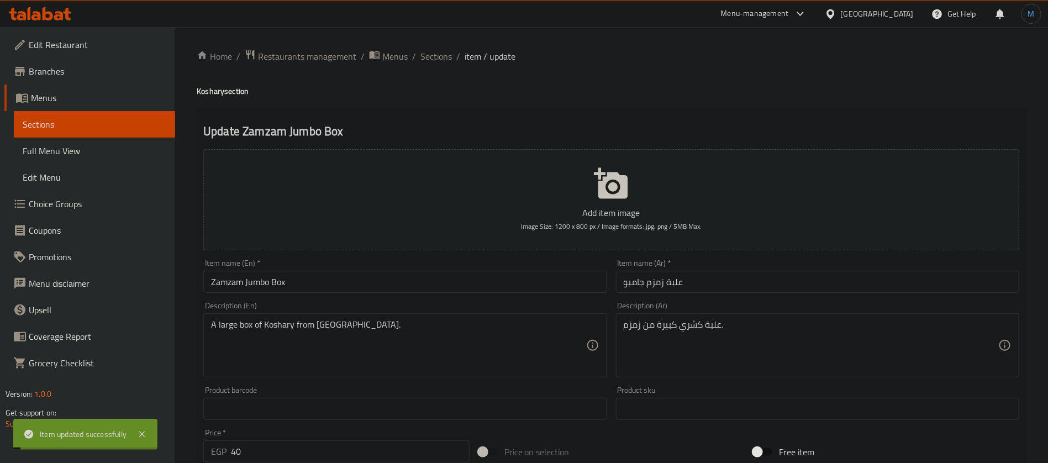
click at [426, 59] on span "Sections" at bounding box center [437, 56] width 32 height 13
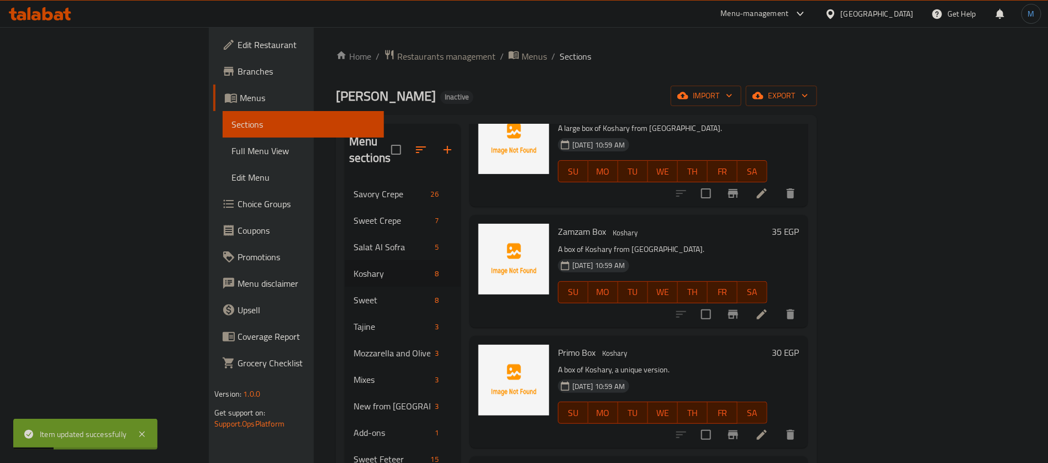
scroll to position [332, 0]
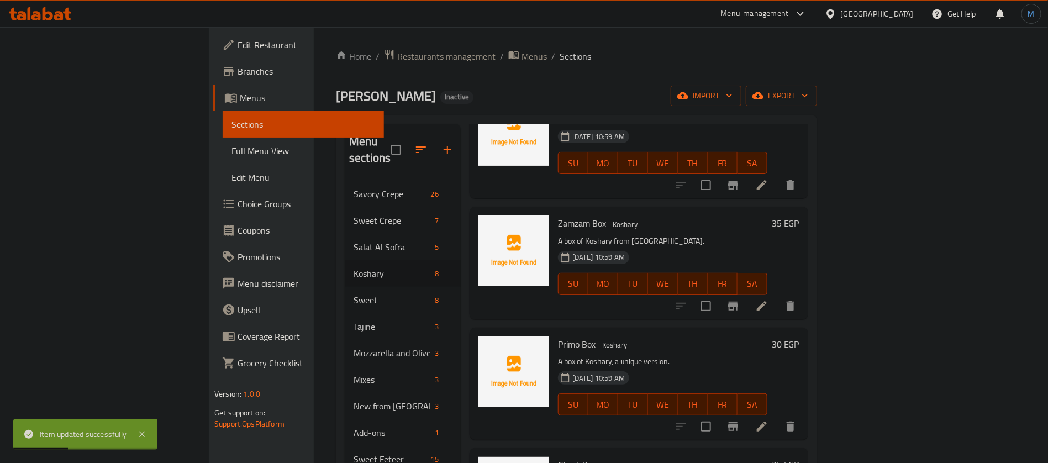
click at [778, 298] on li at bounding box center [762, 306] width 31 height 20
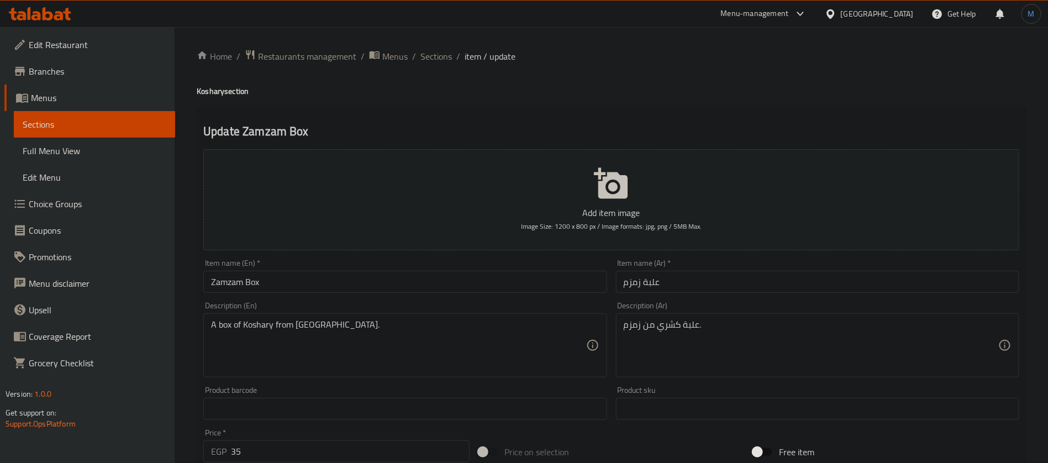
click at [431, 47] on div "Home / Restaurants management / Menus / Sections / item / update Koshary sectio…" at bounding box center [612, 404] width 874 height 754
click at [433, 63] on span "Sections" at bounding box center [437, 56] width 32 height 13
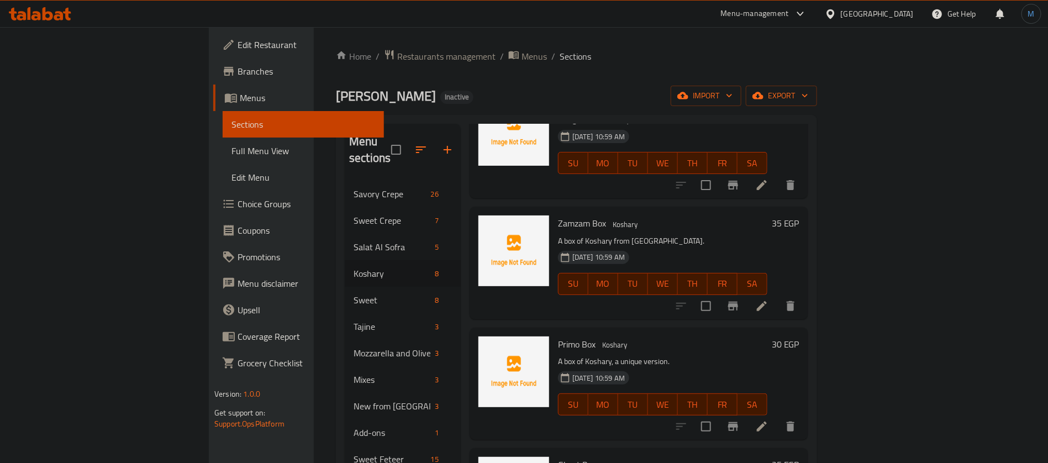
scroll to position [497, 0]
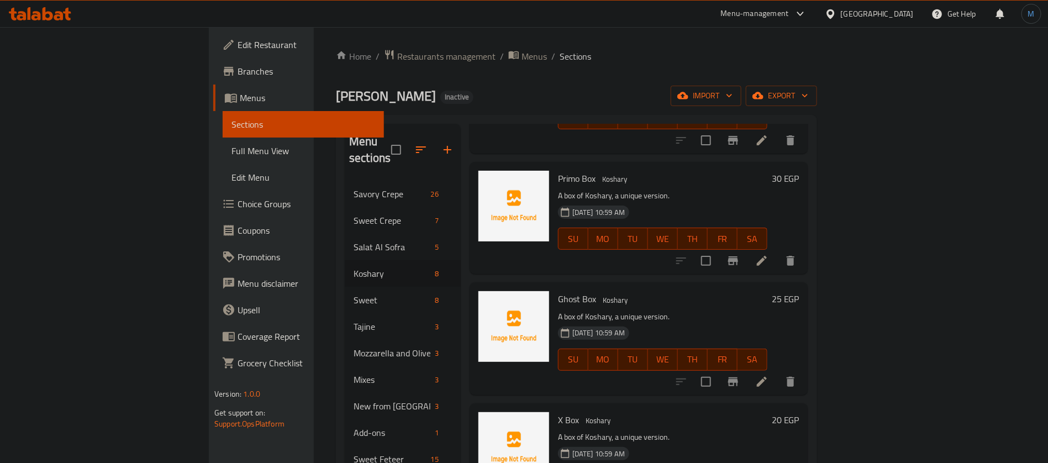
click at [778, 251] on li at bounding box center [762, 261] width 31 height 20
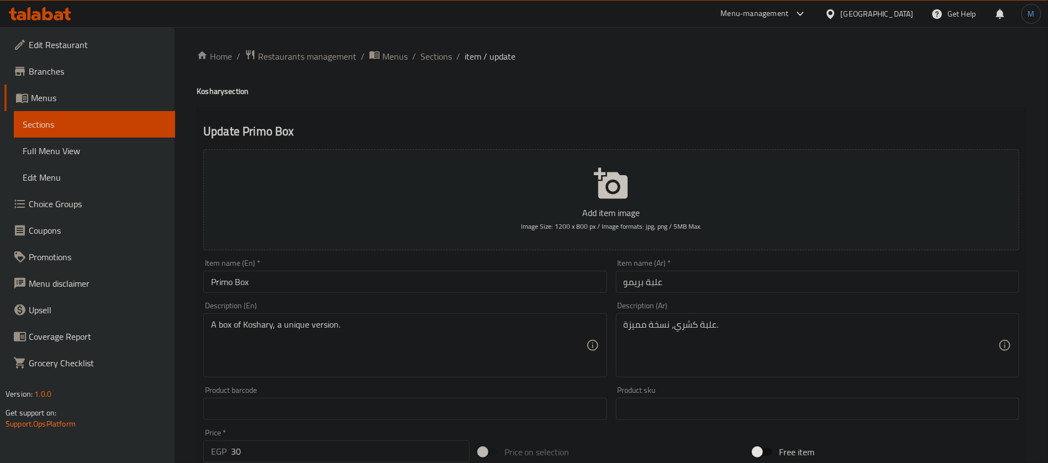
click at [404, 277] on input "Primo Box" at bounding box center [404, 282] width 403 height 22
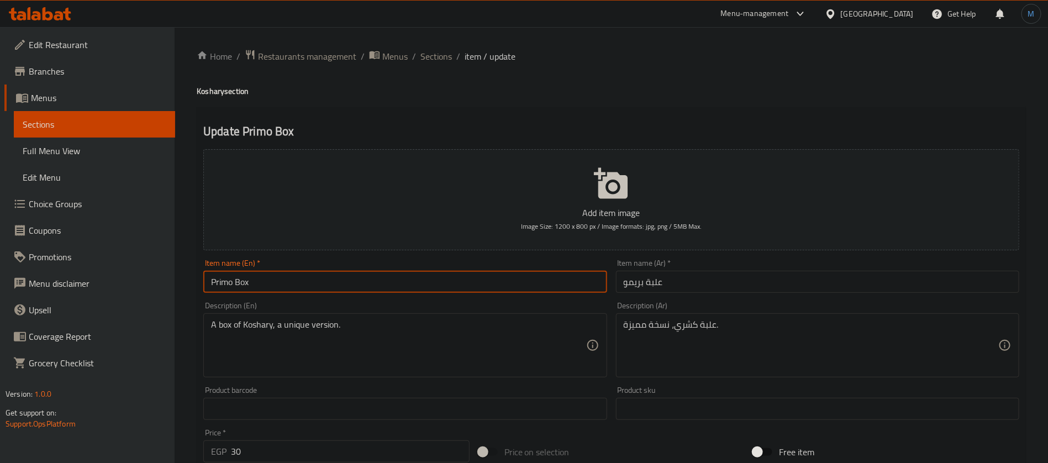
click at [436, 50] on span "Sections" at bounding box center [437, 56] width 32 height 13
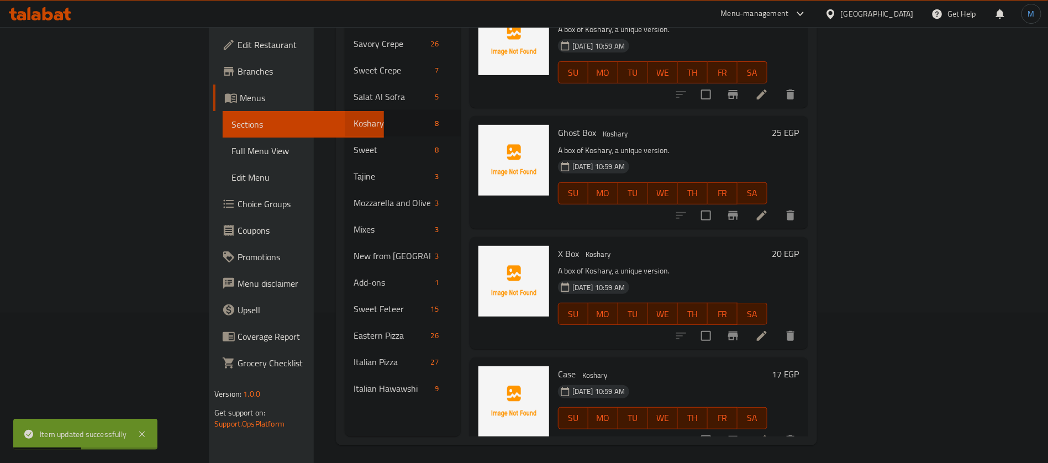
scroll to position [155, 0]
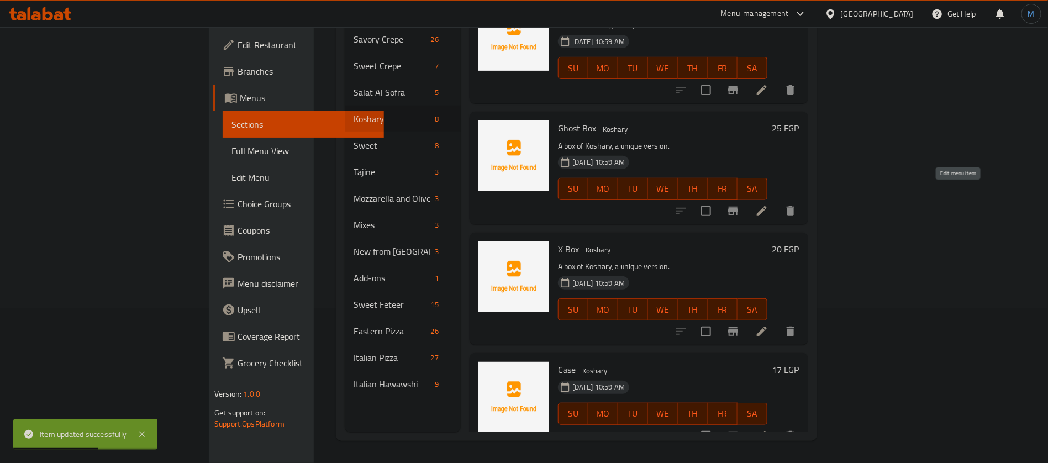
click at [769, 204] on icon at bounding box center [762, 210] width 13 height 13
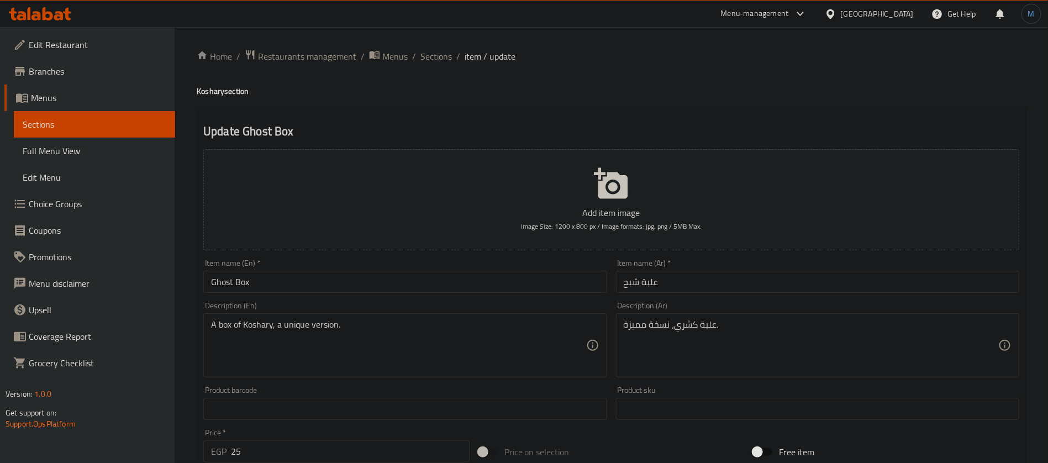
click at [424, 296] on div "Item name (En)   * Ghost Box Item name (En) *" at bounding box center [405, 276] width 412 height 43
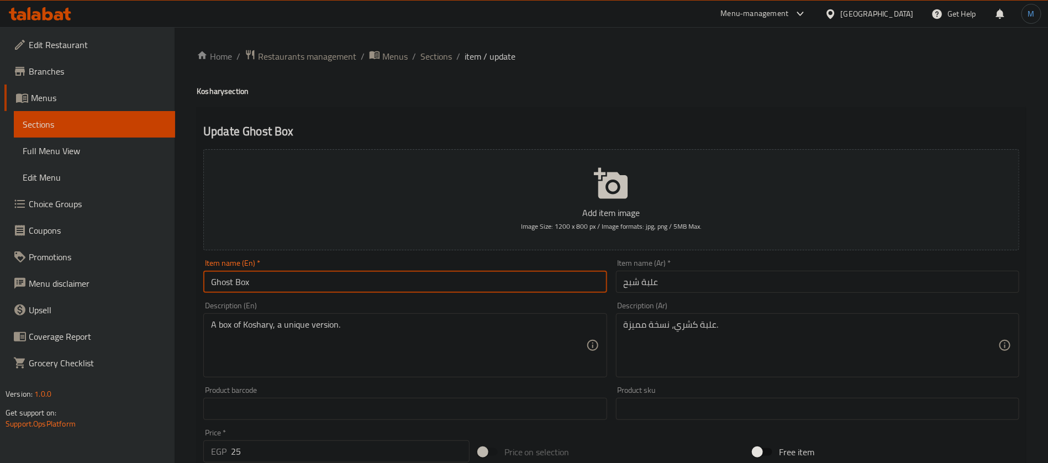
click at [542, 291] on input "Ghost Box" at bounding box center [404, 282] width 403 height 22
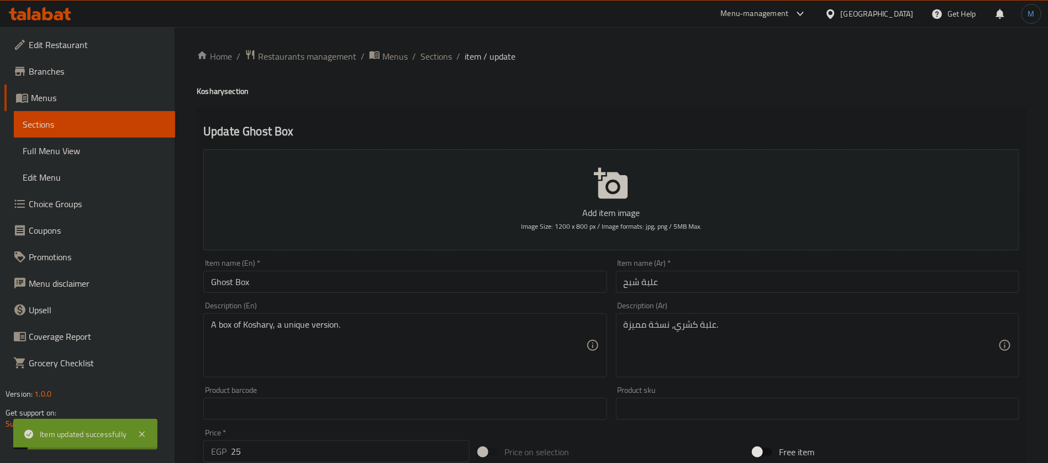
click at [438, 65] on div "Home / Restaurants management / Menus / Sections / item / update Koshary sectio…" at bounding box center [612, 404] width 830 height 710
click at [437, 61] on span "Sections" at bounding box center [437, 56] width 32 height 13
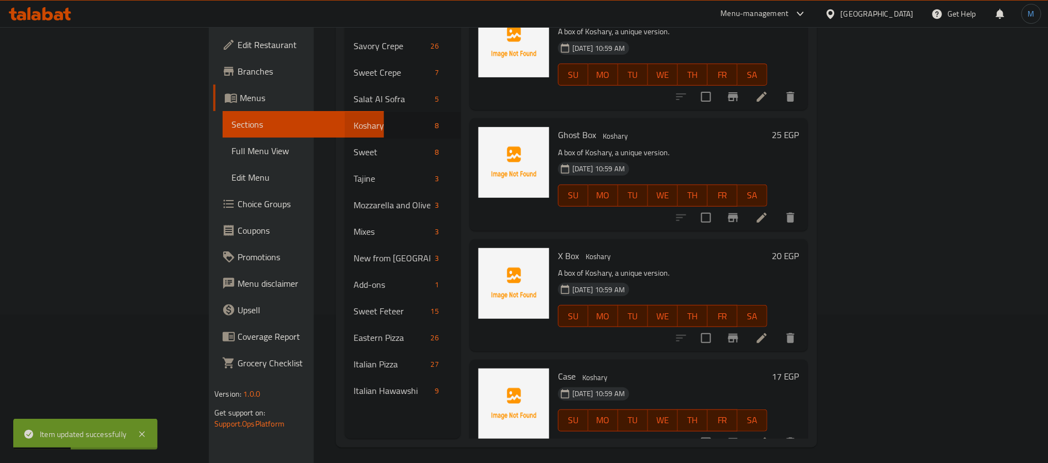
scroll to position [155, 0]
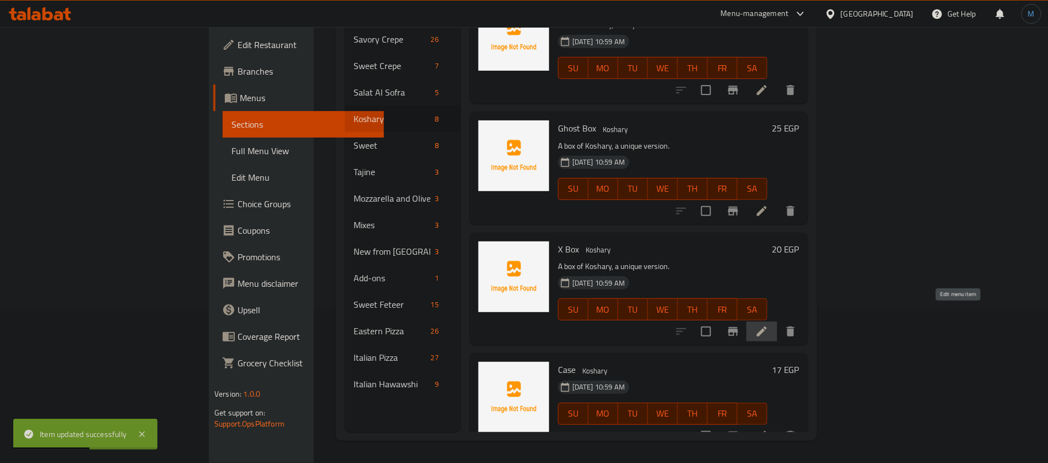
click at [769, 325] on icon at bounding box center [762, 331] width 13 height 13
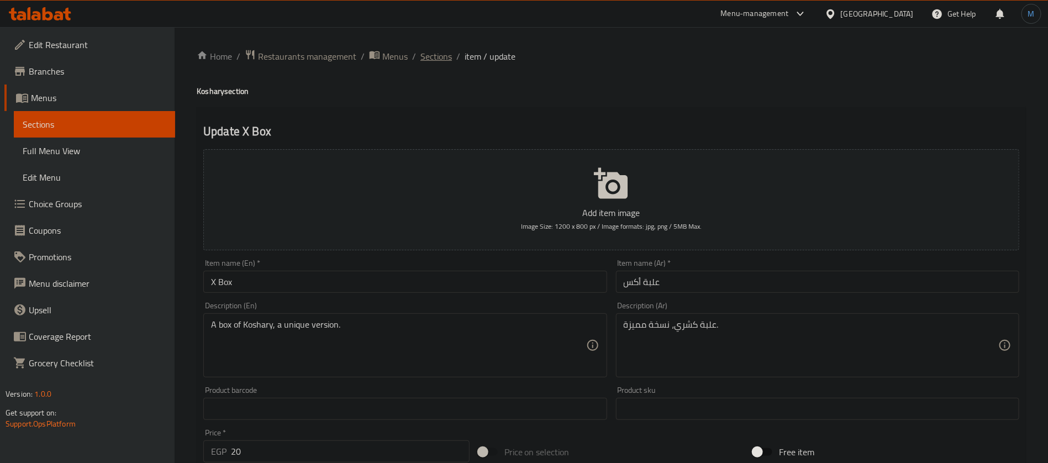
click at [442, 55] on span "Sections" at bounding box center [437, 56] width 32 height 13
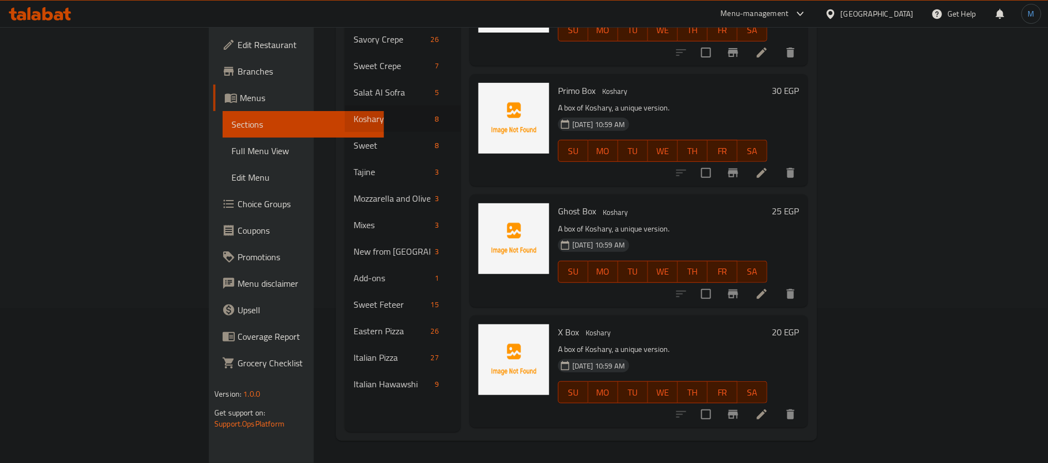
scroll to position [513, 0]
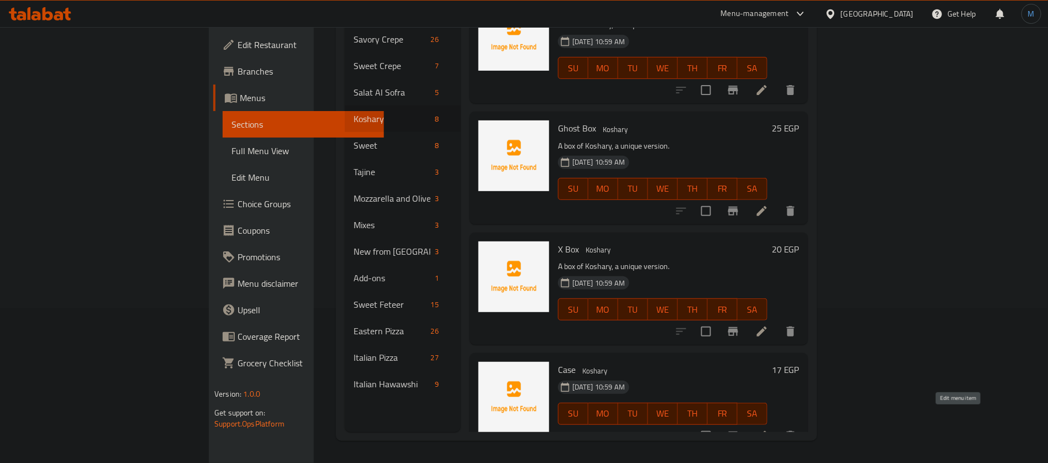
click at [769, 429] on icon at bounding box center [762, 435] width 13 height 13
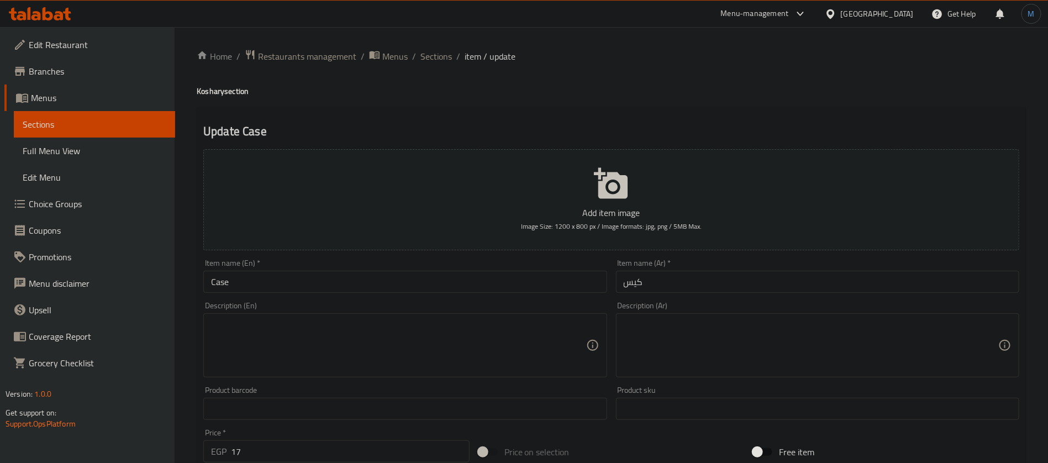
click at [719, 285] on input "کیس" at bounding box center [817, 282] width 403 height 22
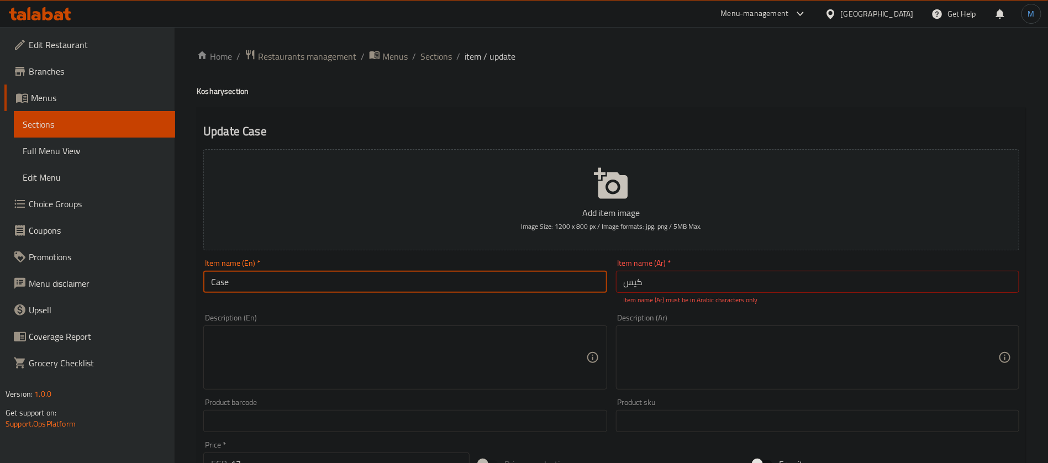
click at [469, 291] on input "Case" at bounding box center [404, 282] width 403 height 22
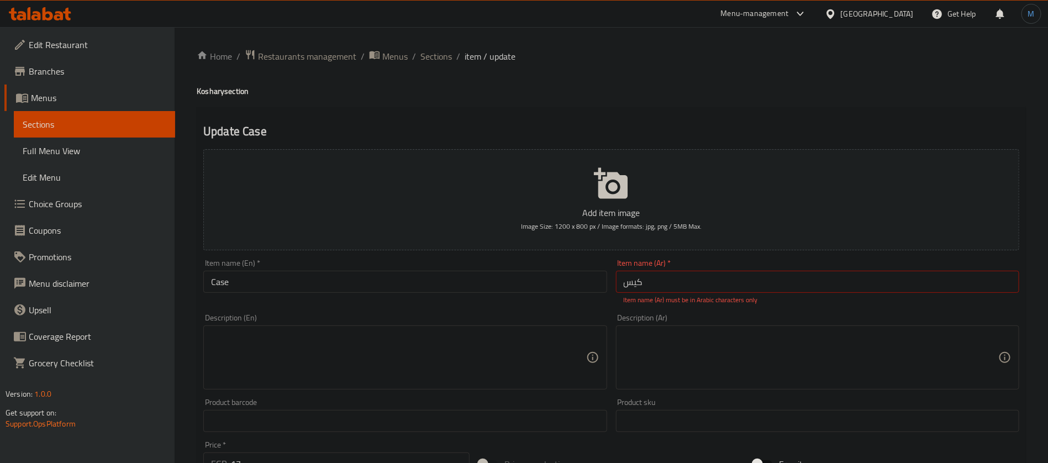
click at [756, 293] on div "Item name (Ar)   * کیس Item name (Ar) * Item name (Ar) must be in Arabic charac…" at bounding box center [817, 282] width 403 height 46
click at [744, 282] on input "کیس" at bounding box center [817, 282] width 403 height 22
paste input "Koshary bag"
type input "Koshary bag"
click at [504, 284] on input "Case" at bounding box center [404, 282] width 403 height 22
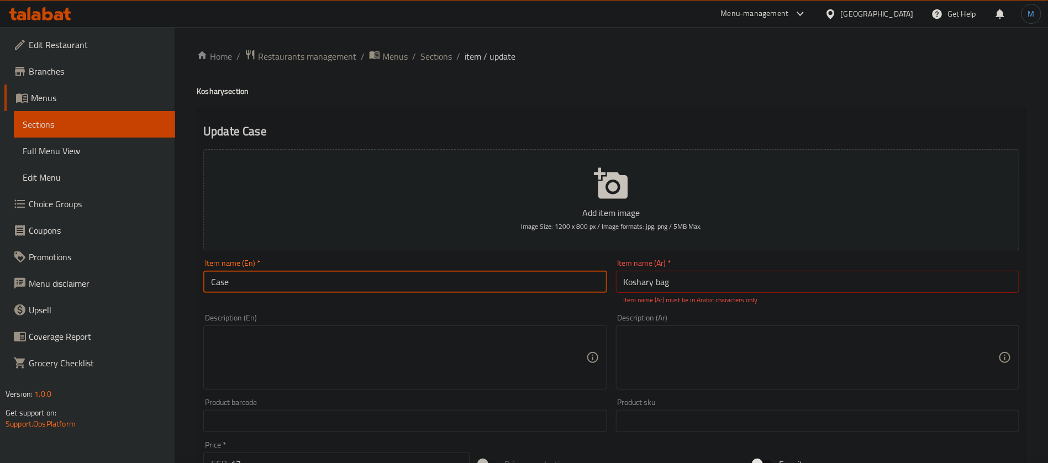
paste input "Koshary bag"
type input "Koshary Bag"
click at [730, 291] on input "Koshary bag" at bounding box center [817, 282] width 403 height 22
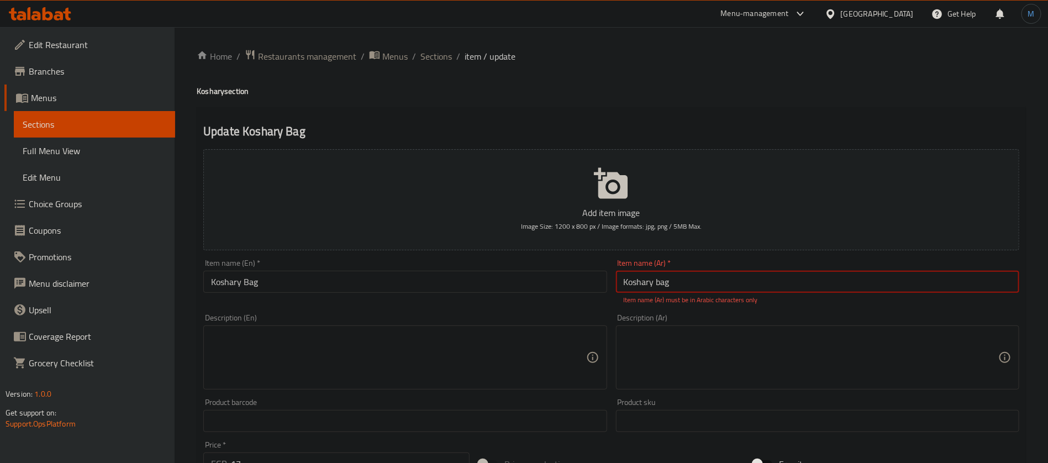
paste input "كيس كشري"
type input "كيس كشري"
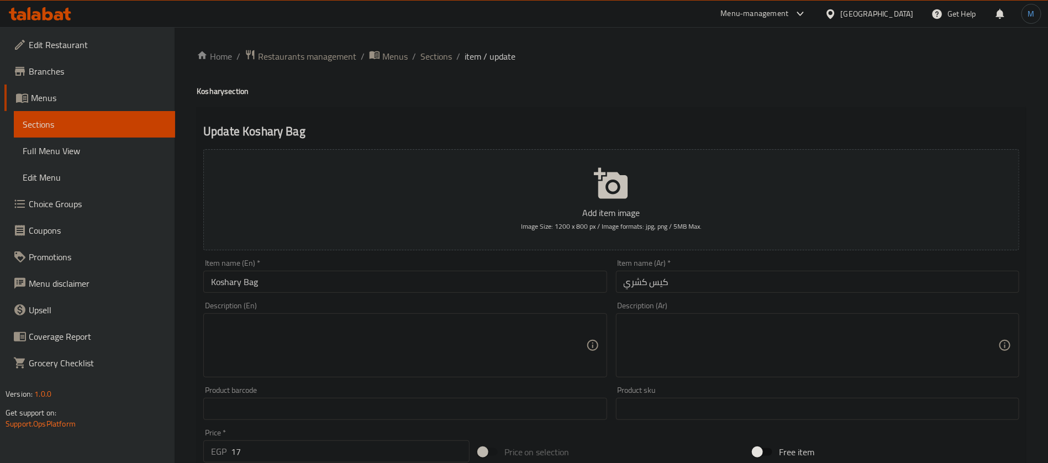
click at [575, 298] on div "Add item image Image Size: 1200 x 800 px / Image formats: jpg, png / 5MB Max. I…" at bounding box center [611, 383] width 825 height 476
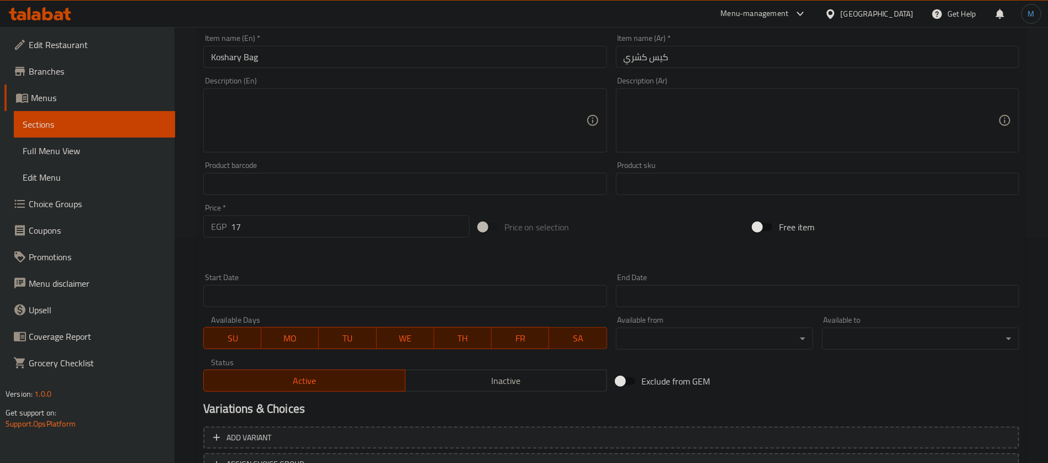
scroll to position [317, 0]
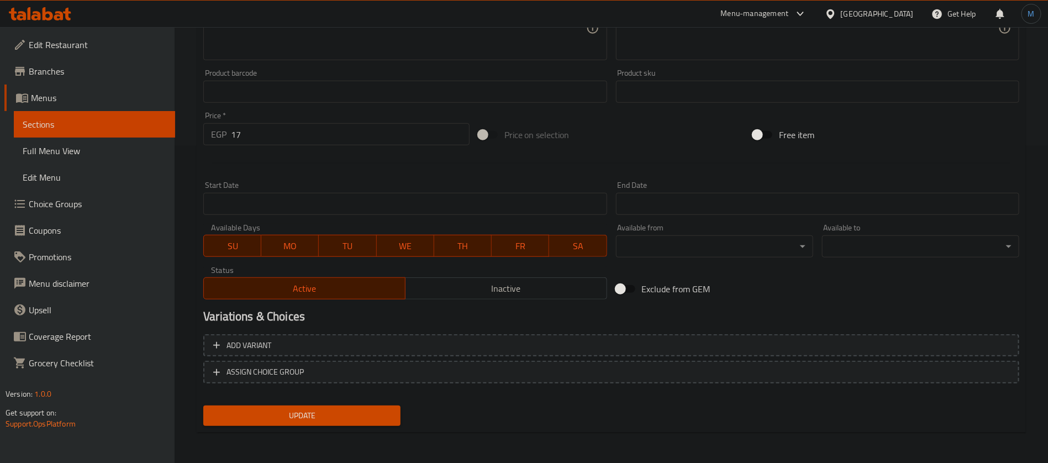
click at [369, 414] on span "Update" at bounding box center [302, 416] width 180 height 14
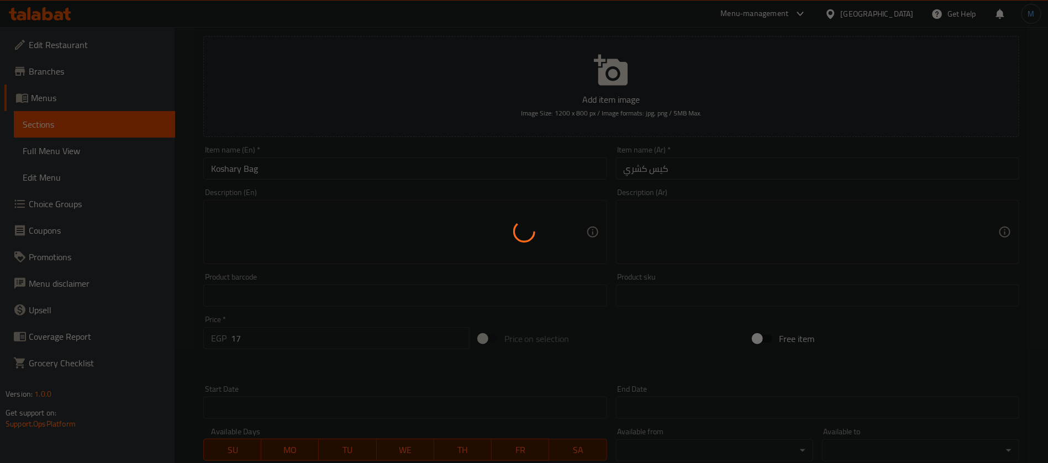
scroll to position [0, 0]
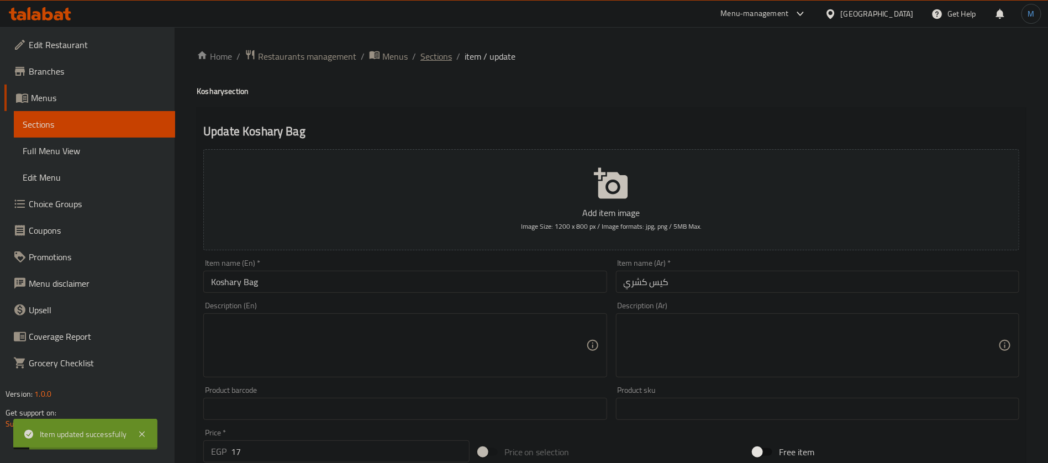
click at [439, 61] on span "Sections" at bounding box center [437, 56] width 32 height 13
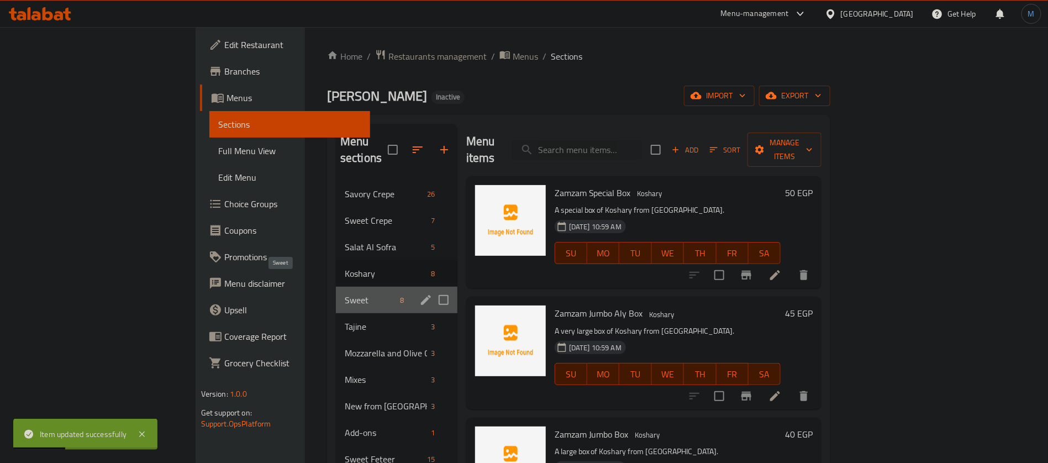
click at [345, 293] on span "Sweet" at bounding box center [370, 299] width 51 height 13
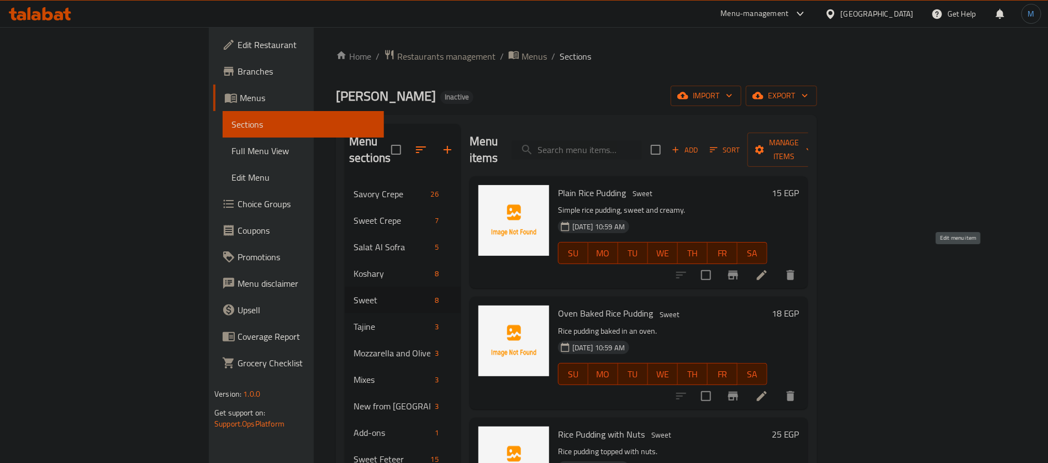
click at [769, 269] on icon at bounding box center [762, 275] width 13 height 13
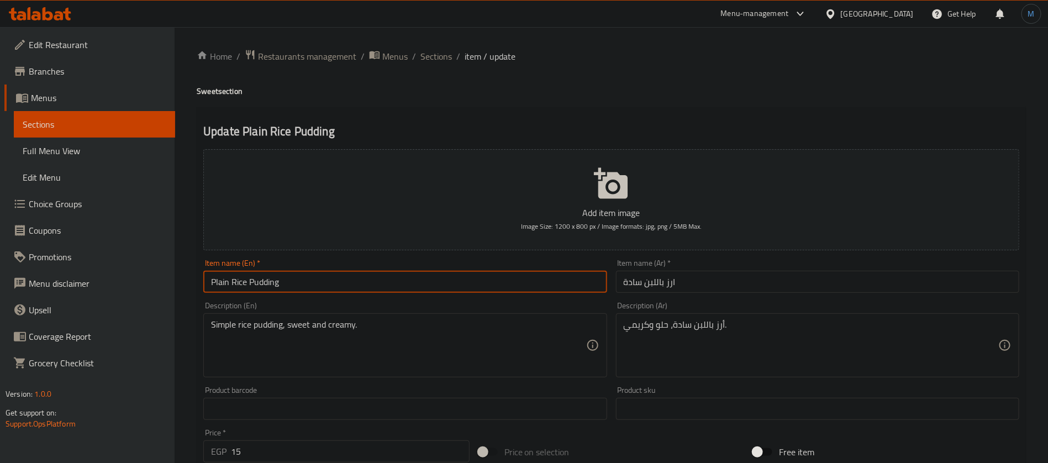
click at [521, 280] on input "Plain Rice Pudding" at bounding box center [404, 282] width 403 height 22
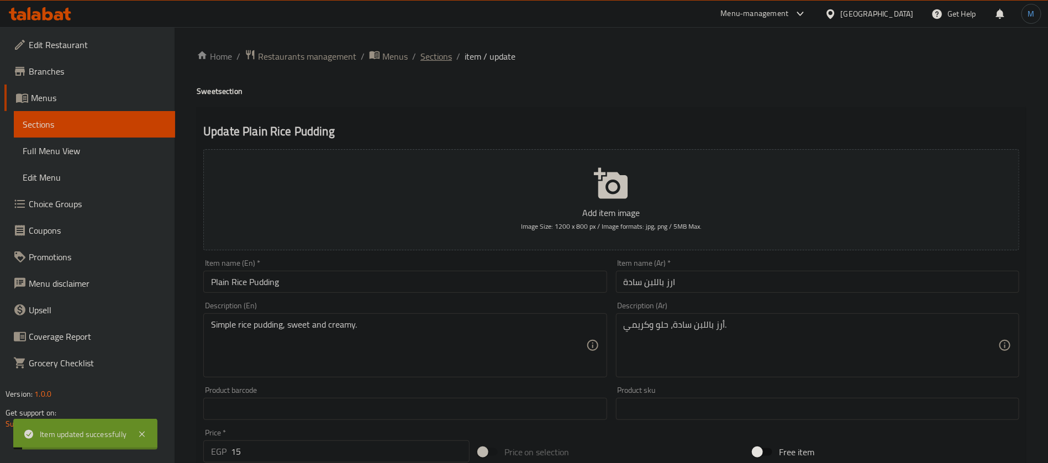
click at [429, 52] on span "Sections" at bounding box center [437, 56] width 32 height 13
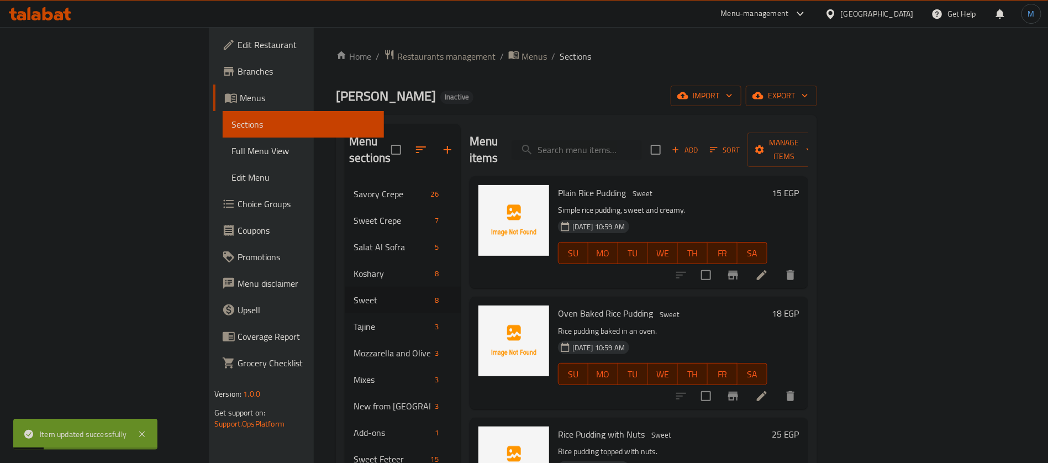
click at [778, 386] on li at bounding box center [762, 396] width 31 height 20
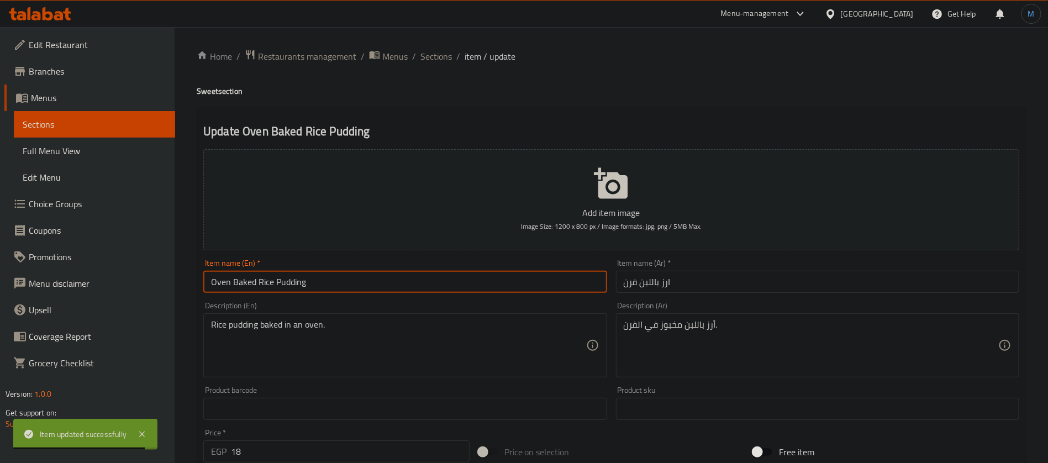
click at [476, 285] on input "Oven Baked Rice Pudding" at bounding box center [404, 282] width 403 height 22
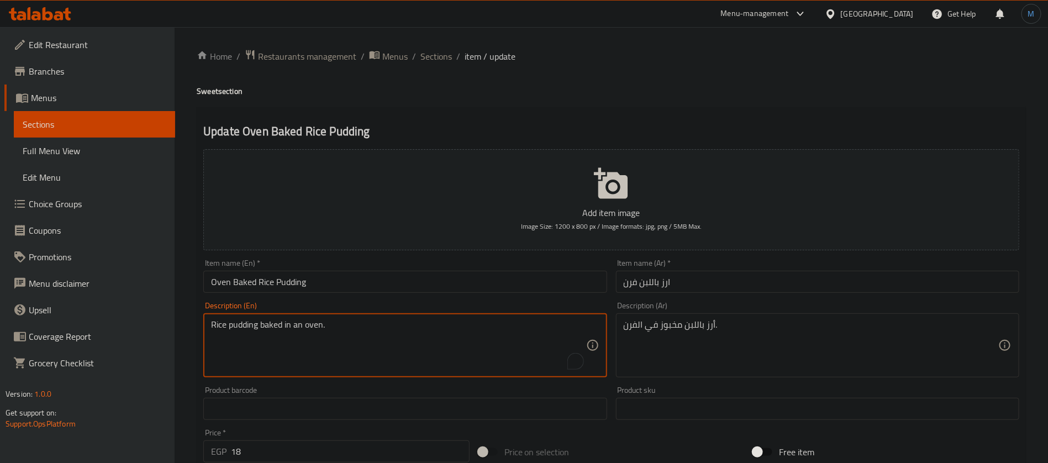
paste textarea ", milk, sugar, butter, vanilla, raisins"
type textarea "Rice, milk, sugar, butter, vanilla, raisins"
paste textarea "، [PERSON_NAME]، سكر، [PERSON_NAME]، فانيليا، زبيب"
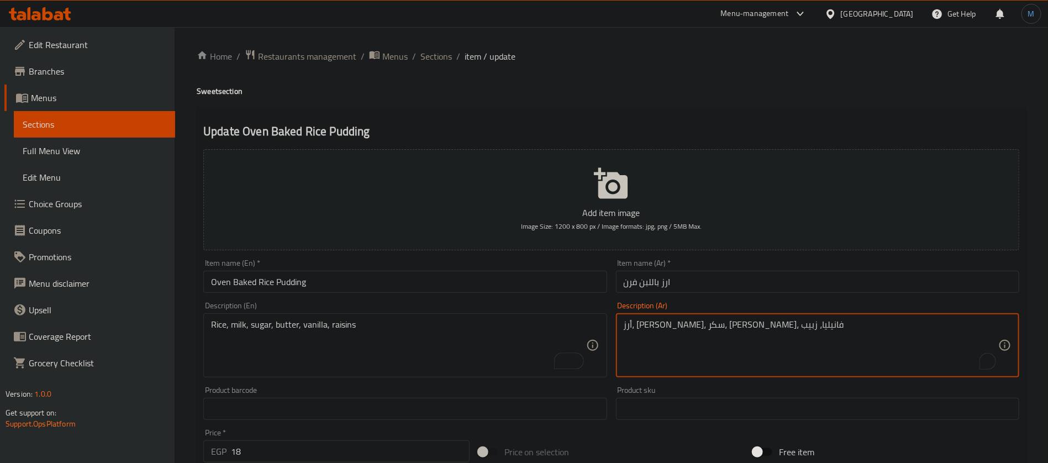
type textarea "أرز، [PERSON_NAME]، سكر، [PERSON_NAME]، فانيليا، زبيب"
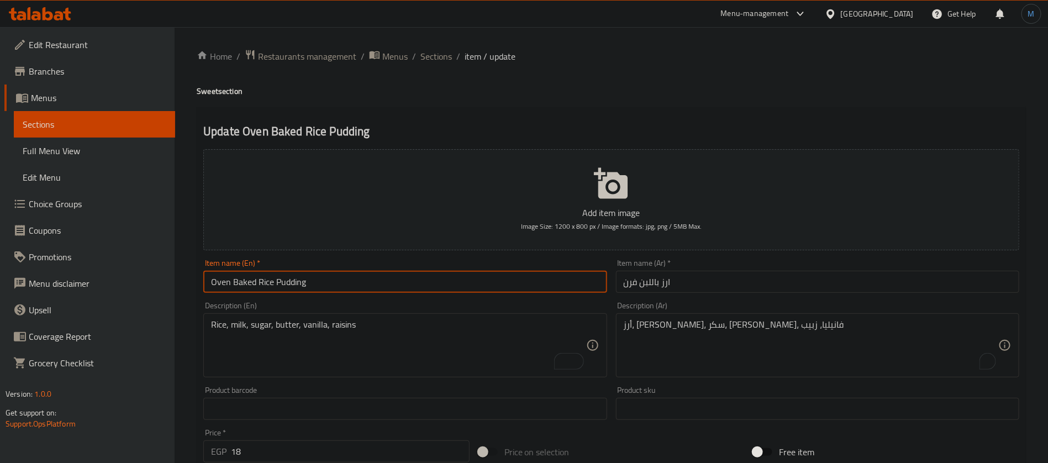
click at [553, 282] on input "Oven Baked Rice Pudding" at bounding box center [404, 282] width 403 height 22
click at [536, 290] on input "Oven Baked Rice Pudding" at bounding box center [404, 282] width 403 height 22
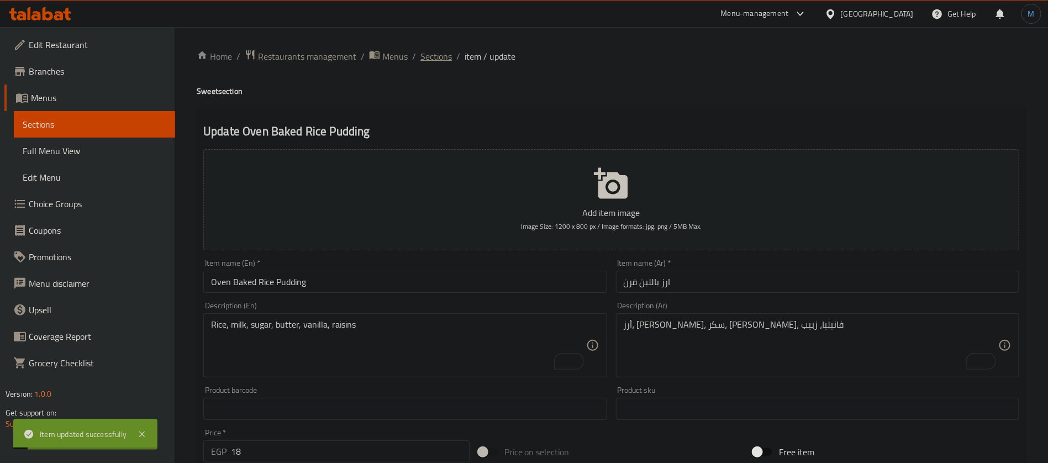
click at [444, 62] on span "Sections" at bounding box center [437, 56] width 32 height 13
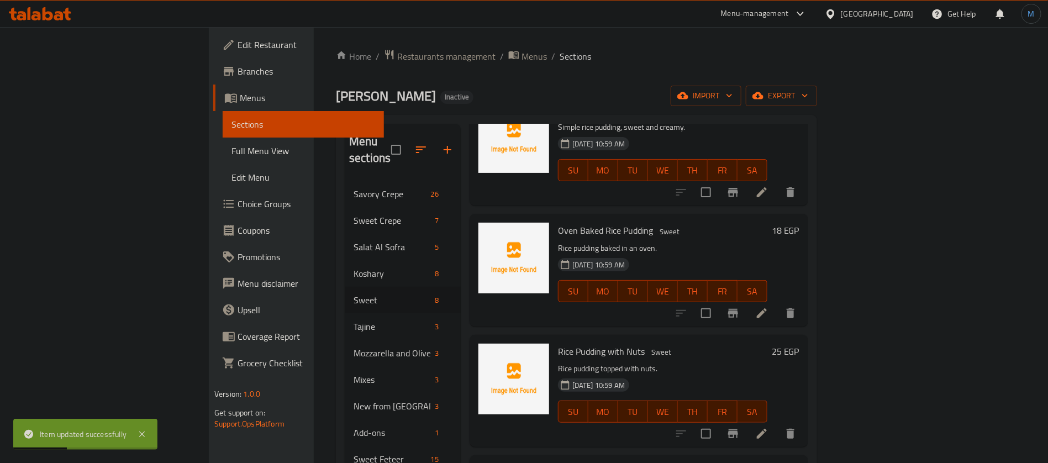
scroll to position [166, 0]
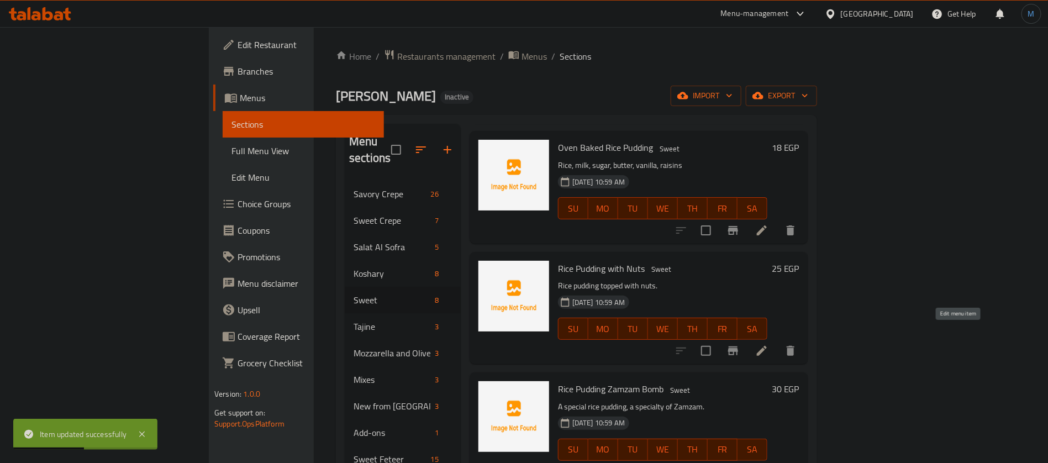
click at [769, 344] on icon at bounding box center [762, 350] width 13 height 13
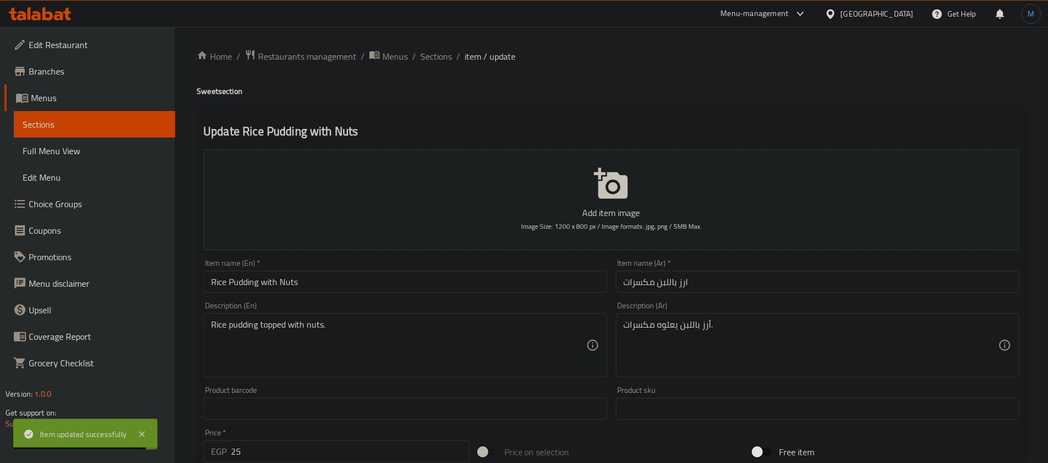
click at [512, 286] on input "Rice Pudding with Nuts" at bounding box center [404, 282] width 403 height 22
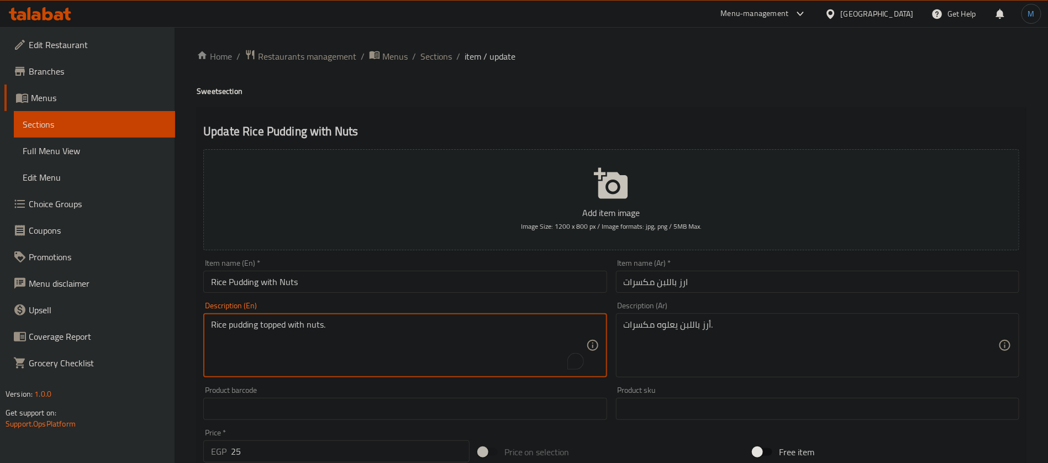
paste textarea "with a medley of crunchy nuts"
type textarea "Rice pudding with a medley of crunchy nuts"
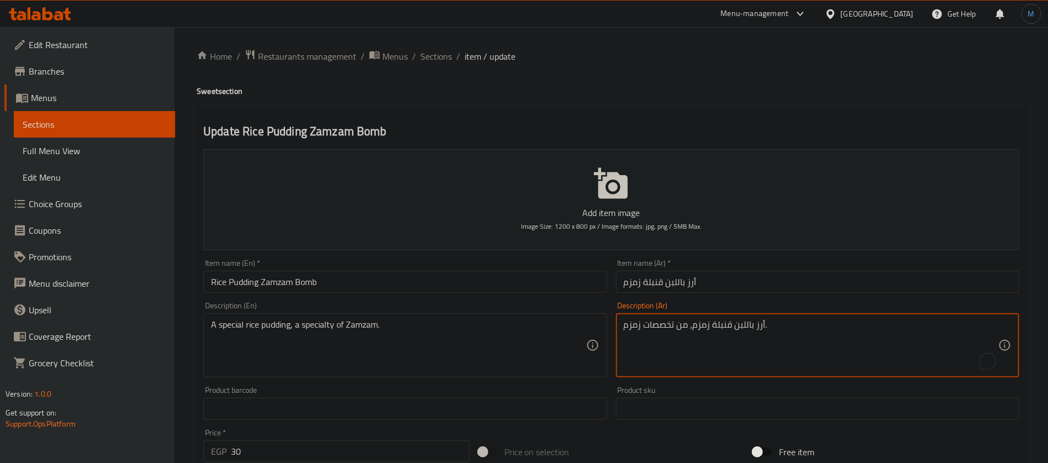
click at [662, 325] on textarea "أرز باللبن قنبلة زمزم، من تخصصات زمزم." at bounding box center [811, 345] width 375 height 53
type textarea "أرز باللبن قنبلة زمزم، سبيشيالتي من زمزم."
click at [496, 288] on input "Rice Pudding Zamzam Bomb" at bounding box center [404, 282] width 403 height 22
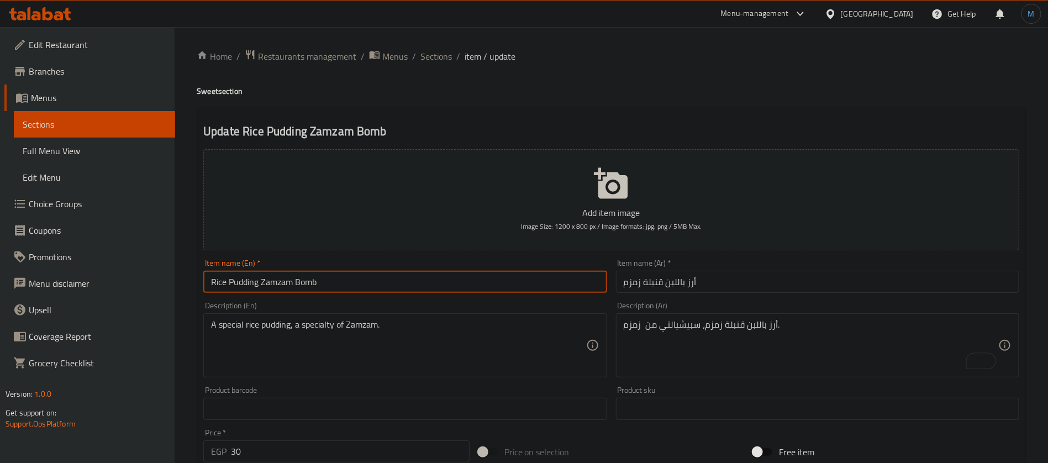
click at [311, 288] on input "Rice Pudding Zamzam Bomb" at bounding box center [404, 282] width 403 height 22
click at [324, 290] on input "Rice Pudding Zamzam Qunbla" at bounding box center [404, 282] width 403 height 22
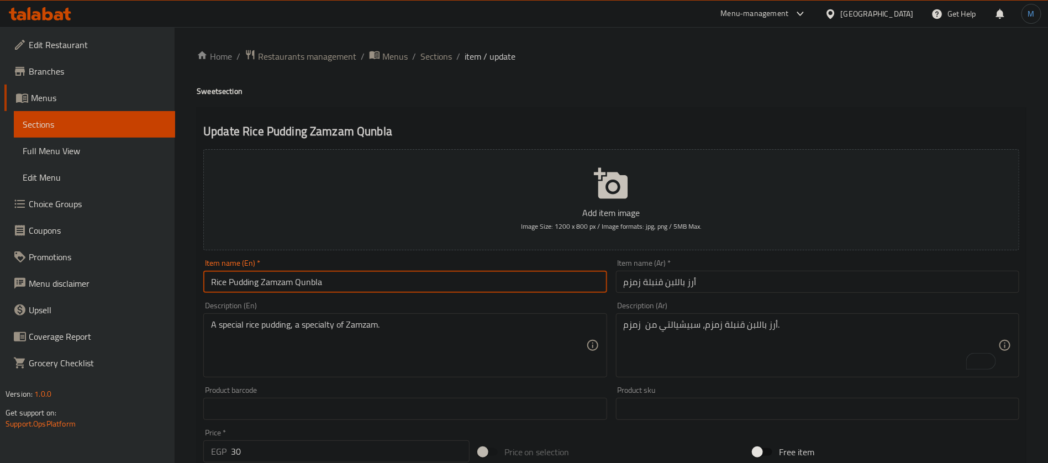
type input "Rice Pudding Zamzam Qunbla"
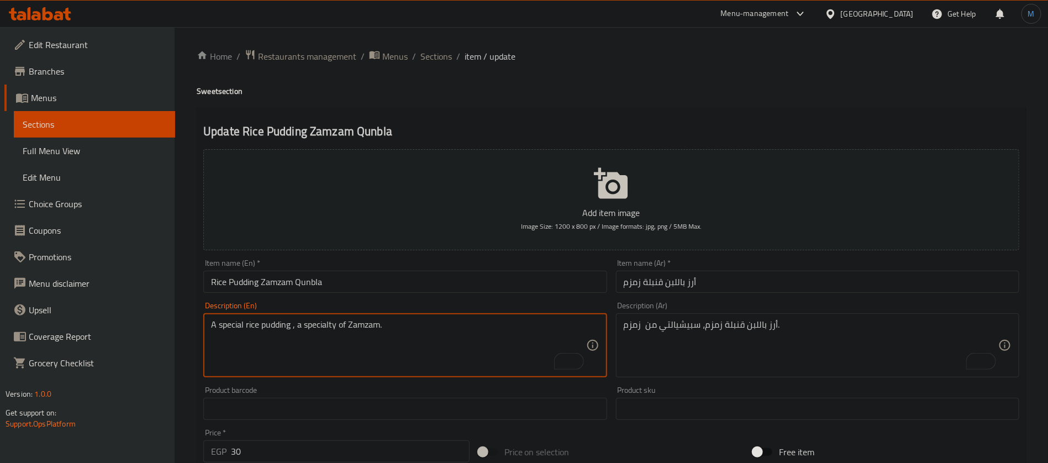
paste textarea "Qunbla"
type textarea "special rice pudding Qunbla, a specialty of Zamzam."
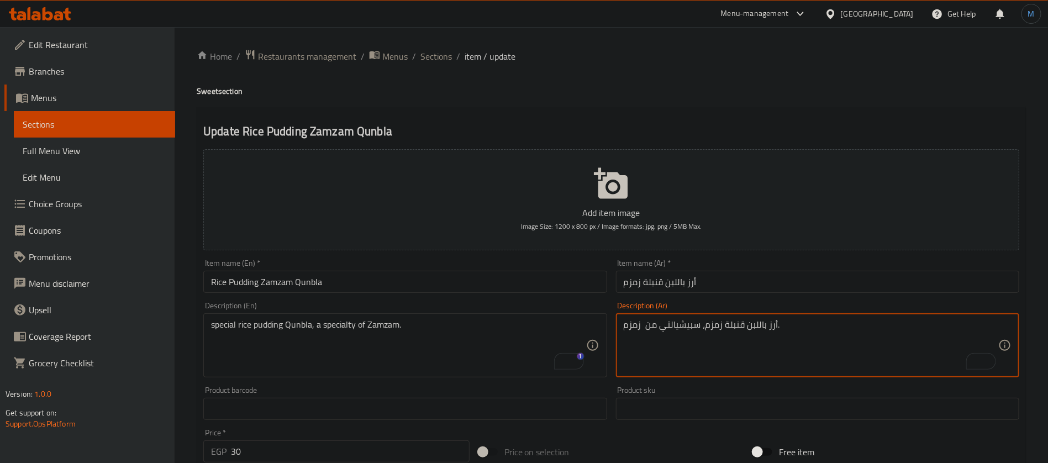
click at [718, 325] on textarea "أرز باللبن قنبلة زمزم، سبيشيالتي من زمزم." at bounding box center [811, 345] width 375 height 53
type textarea "أرز باللبن قنبلة خاص، سبيشيالتي من زمزم."
click at [484, 281] on input "Rice Pudding Zamzam Qunbla" at bounding box center [404, 282] width 403 height 22
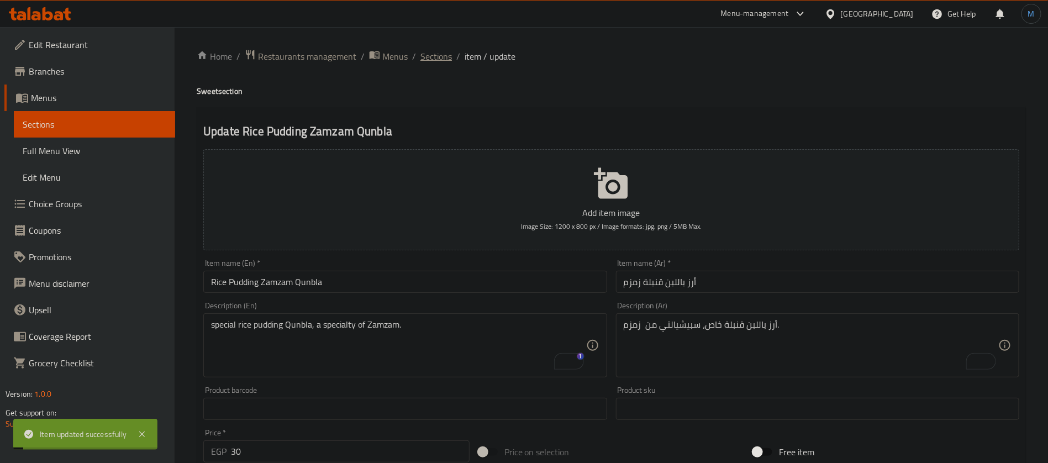
click at [440, 50] on span "Sections" at bounding box center [437, 56] width 32 height 13
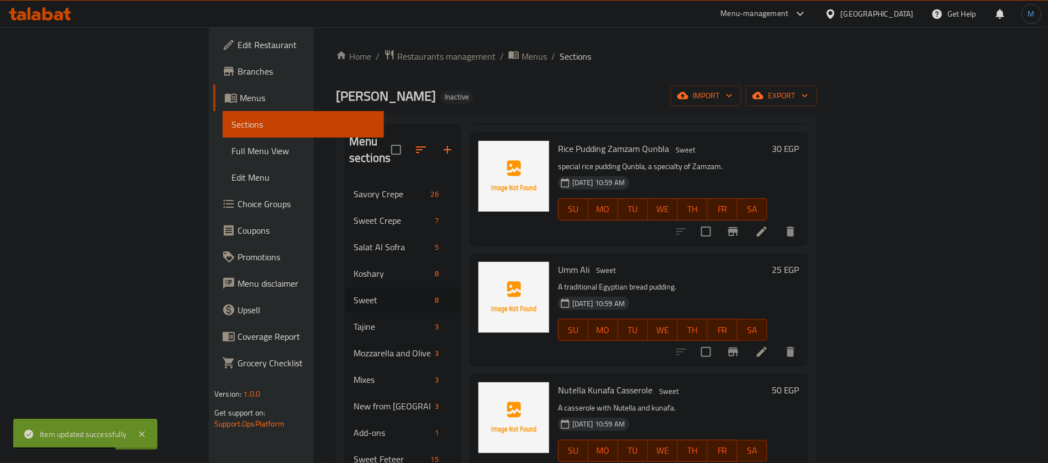
scroll to position [415, 0]
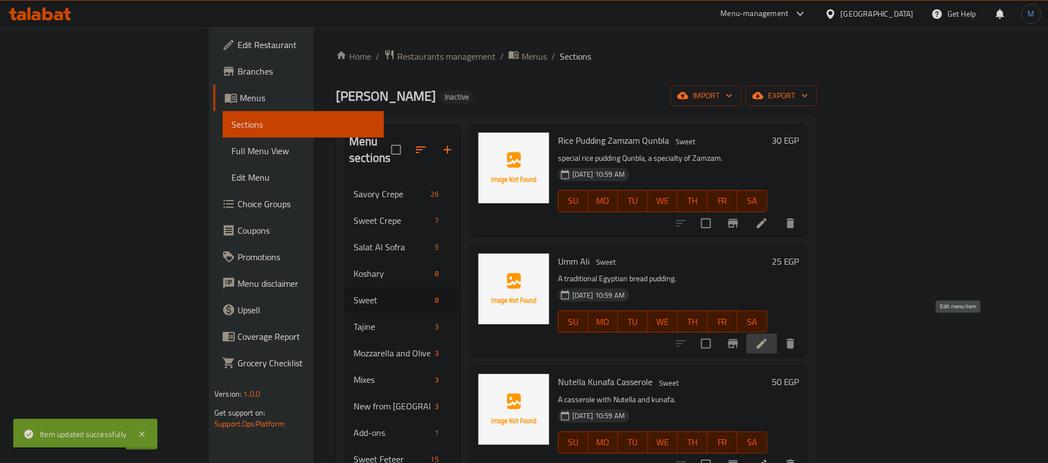
click at [769, 337] on icon at bounding box center [762, 343] width 13 height 13
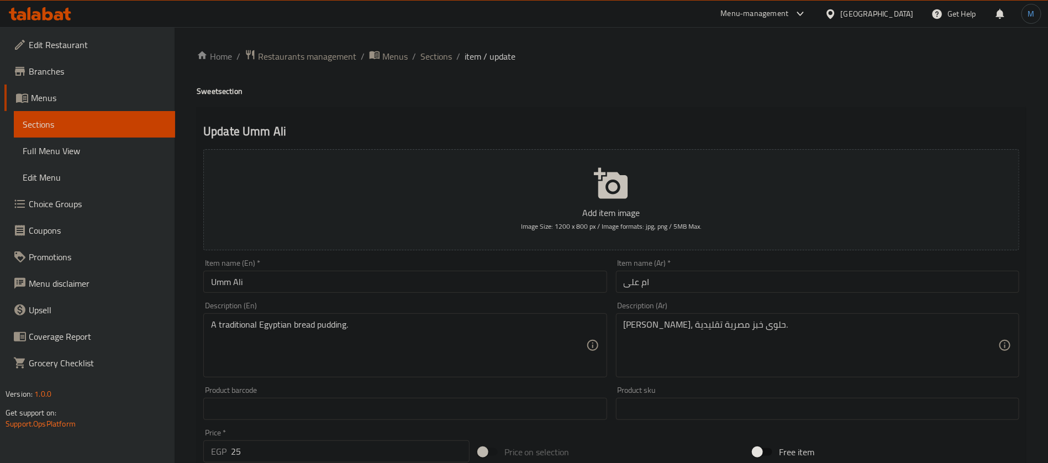
click at [483, 289] on input "Umm Ali" at bounding box center [404, 282] width 403 height 22
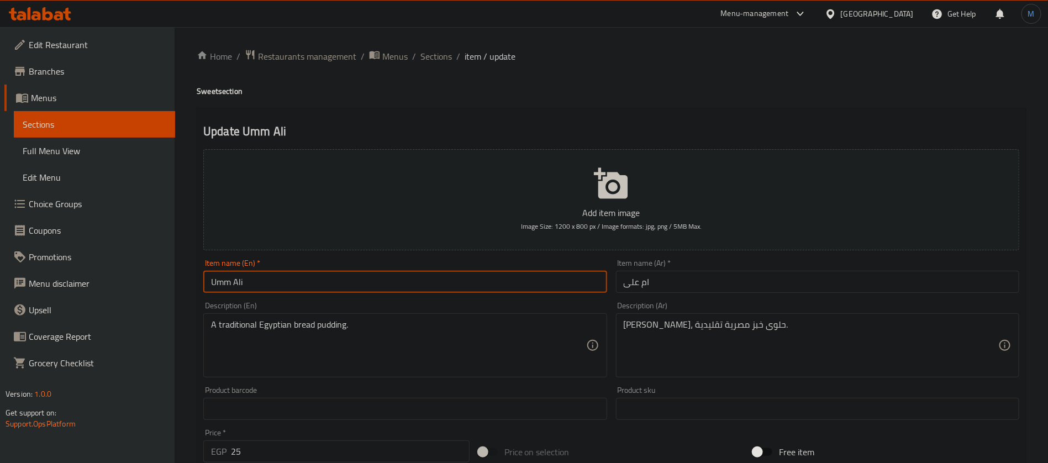
click at [440, 56] on span "Sections" at bounding box center [437, 56] width 32 height 13
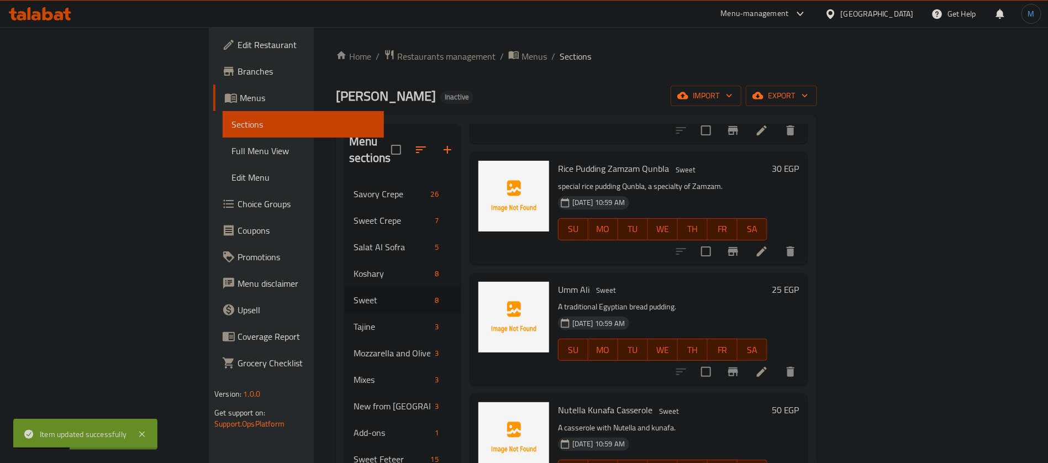
scroll to position [469, 0]
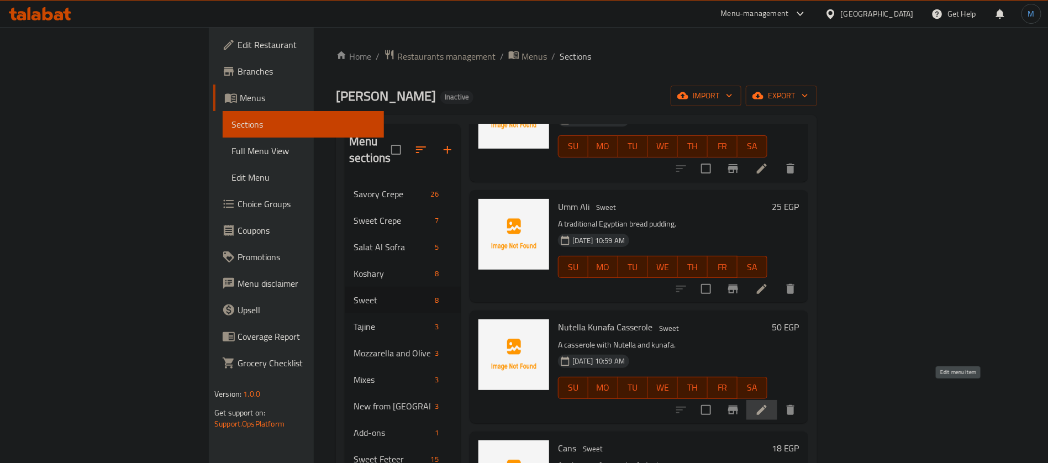
click at [769, 403] on icon at bounding box center [762, 409] width 13 height 13
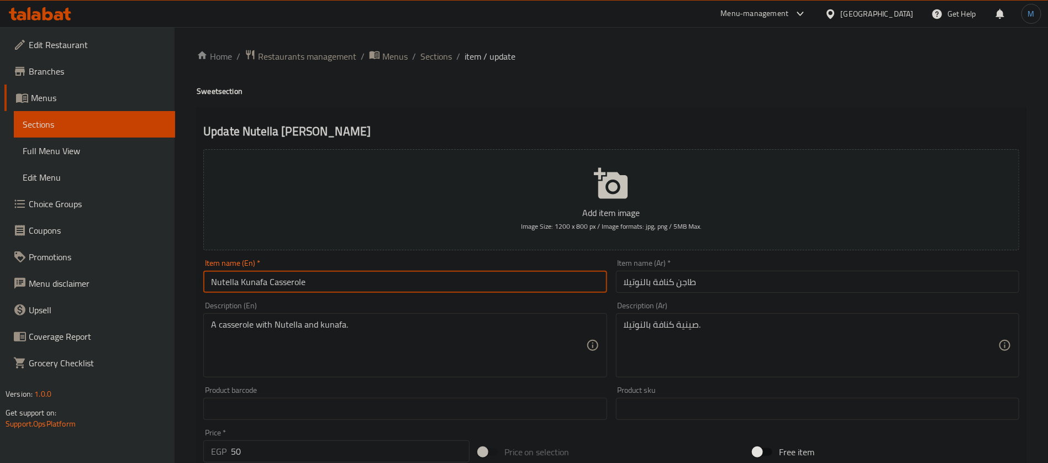
click at [514, 285] on input "Nutella Kunafa Casserole" at bounding box center [404, 282] width 403 height 22
click at [476, 280] on input "Nutella Kunafa Casserole" at bounding box center [404, 282] width 403 height 22
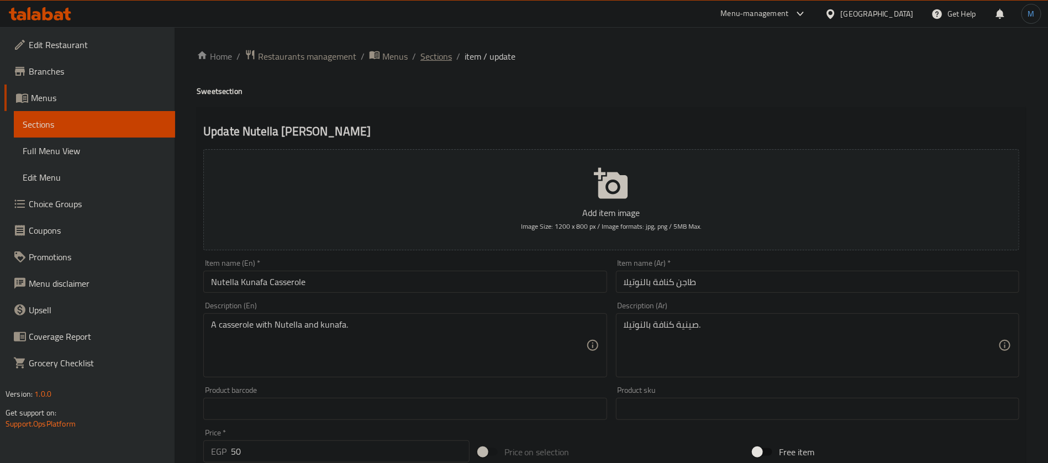
click at [432, 54] on span "Sections" at bounding box center [437, 56] width 32 height 13
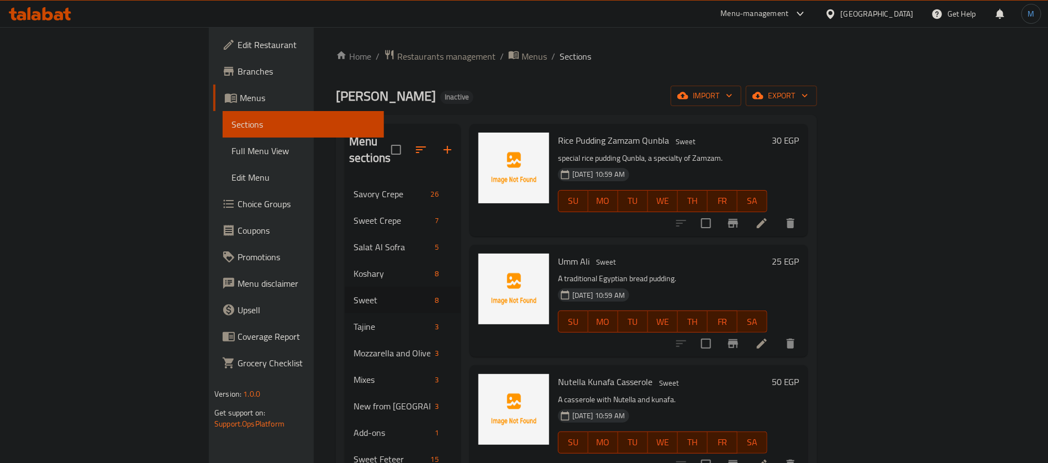
scroll to position [497, 0]
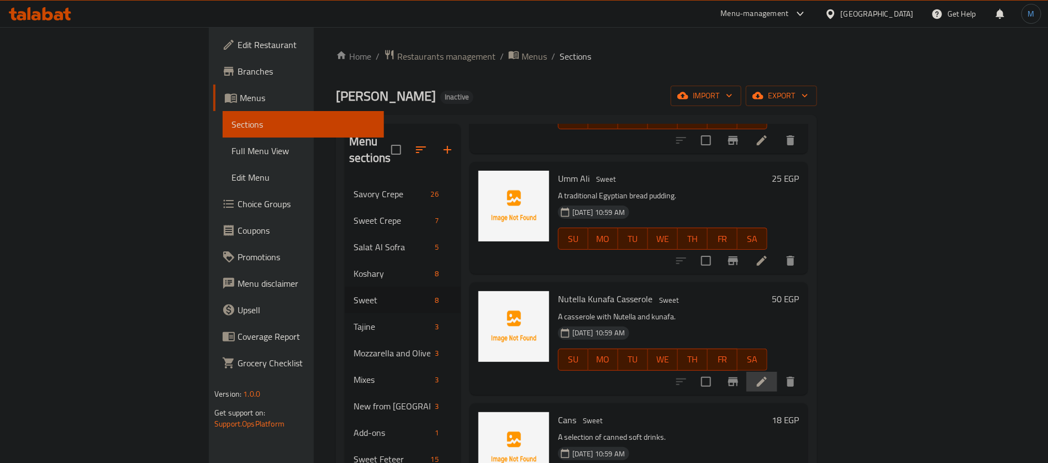
click at [769, 375] on icon at bounding box center [762, 381] width 13 height 13
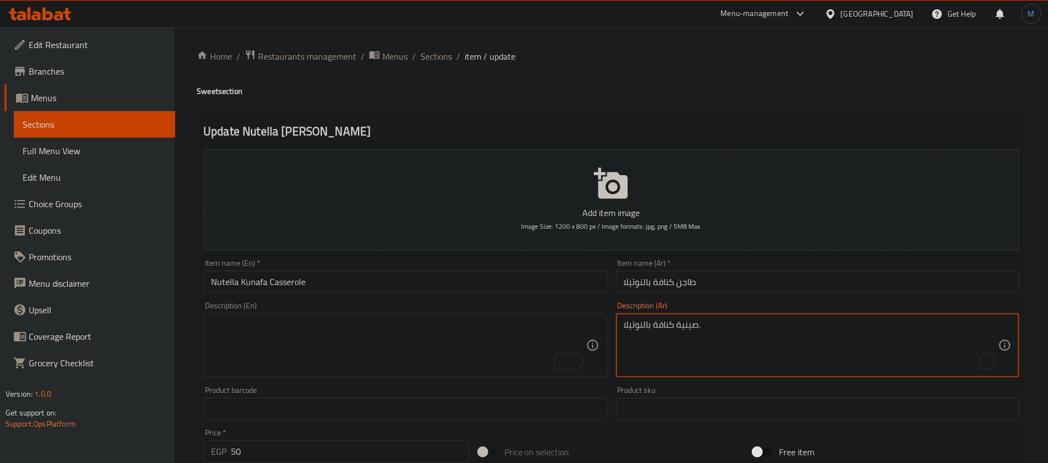
click at [644, 329] on textarea "صينية كنافة بالنوتيلا." at bounding box center [811, 345] width 375 height 53
click at [570, 301] on div "Description (En) Description (En)" at bounding box center [405, 339] width 412 height 85
click at [565, 282] on input "Nutella Kunafa Casserole" at bounding box center [404, 282] width 403 height 22
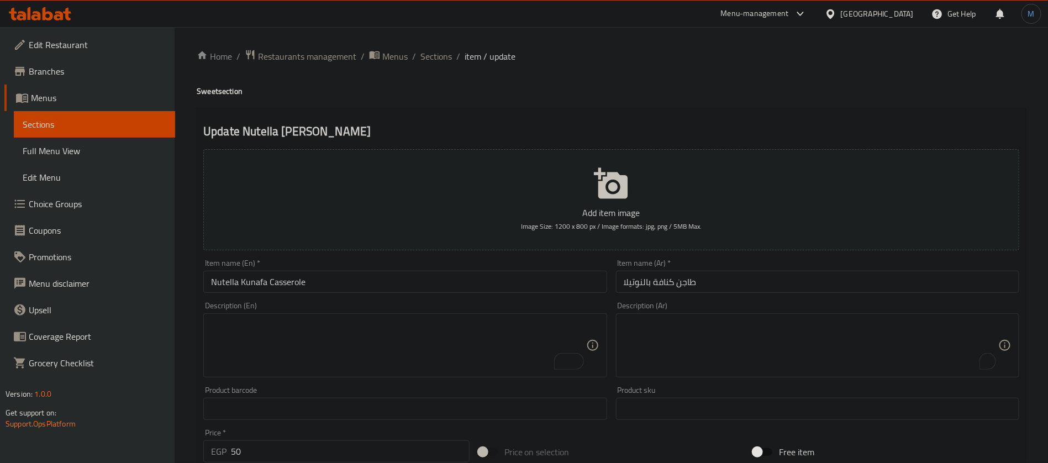
click at [443, 57] on span "Sections" at bounding box center [437, 56] width 32 height 13
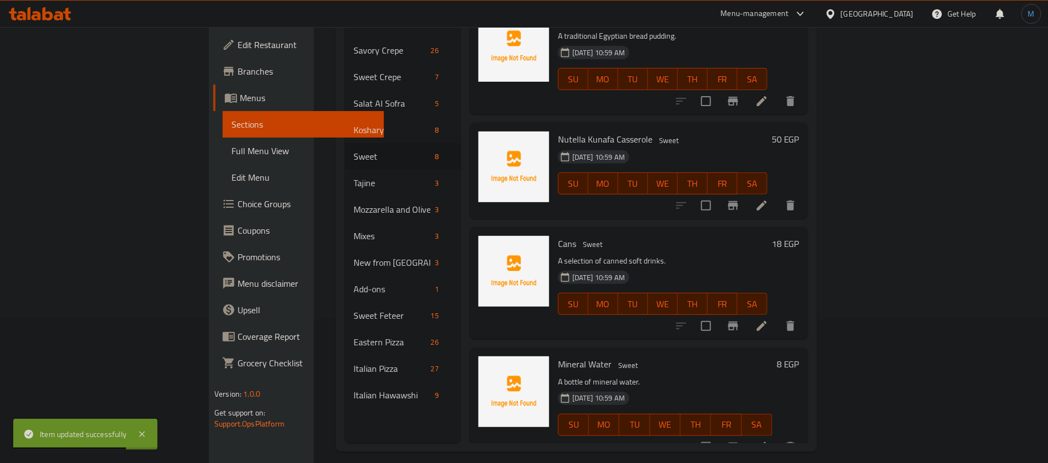
scroll to position [155, 0]
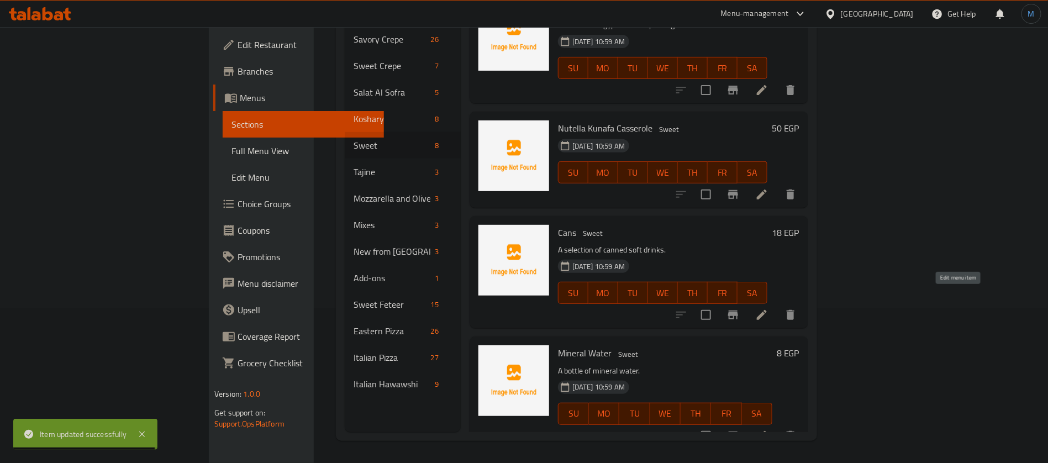
click at [769, 308] on icon at bounding box center [762, 314] width 13 height 13
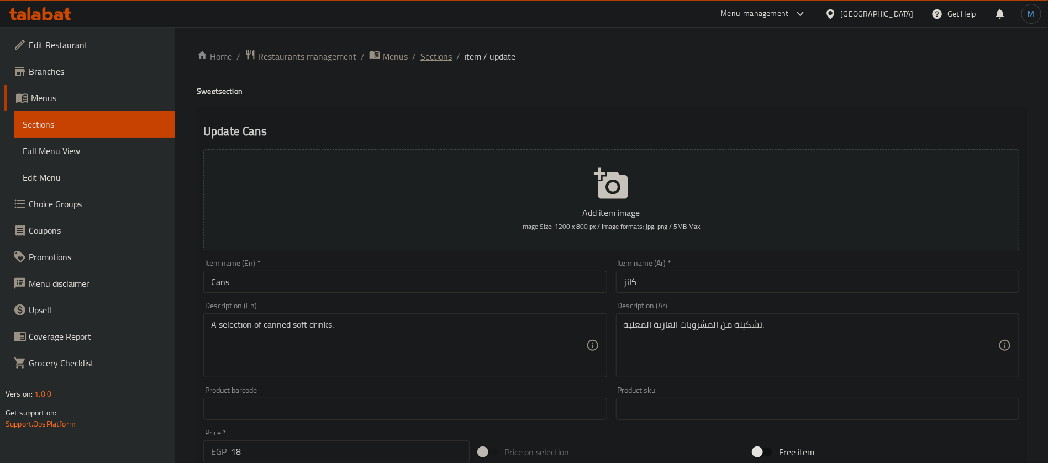
click at [427, 55] on span "Sections" at bounding box center [437, 56] width 32 height 13
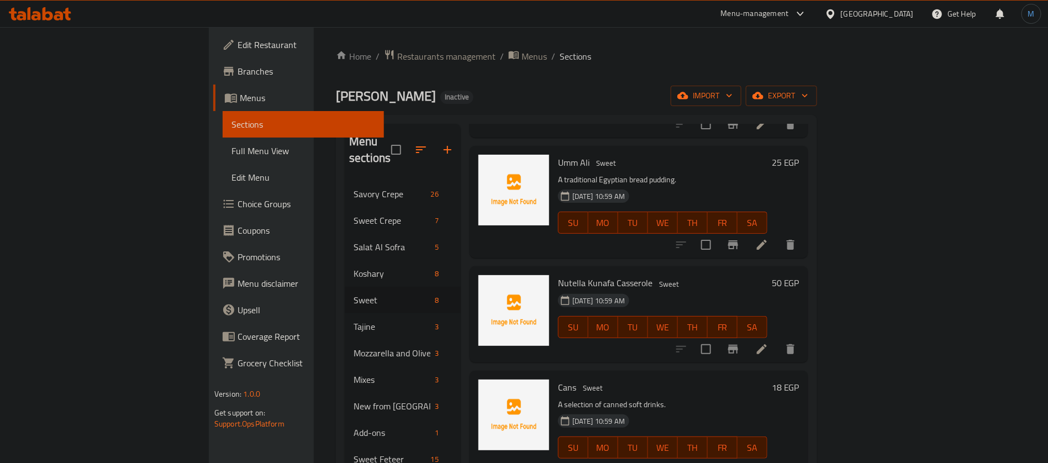
scroll to position [155, 0]
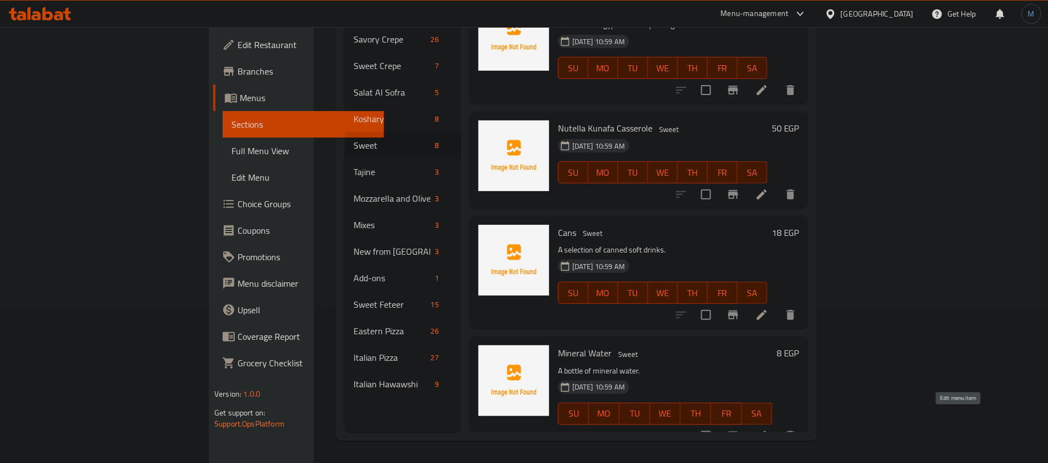
click at [769, 429] on icon at bounding box center [762, 435] width 13 height 13
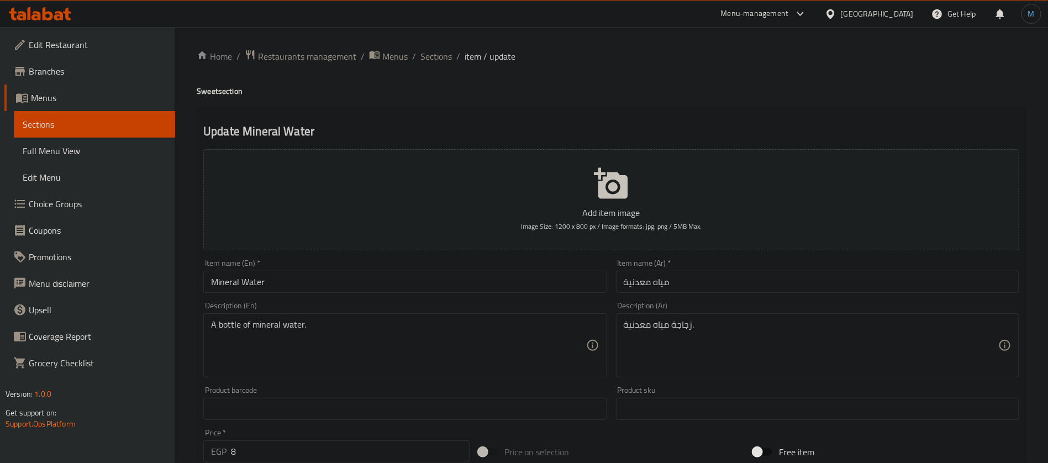
click at [480, 285] on input "Mineral Water" at bounding box center [404, 282] width 403 height 22
paste textarea "Mineral Water"
type textarea "Mineral Water"
click at [687, 279] on input "مياه معدنية" at bounding box center [817, 282] width 403 height 22
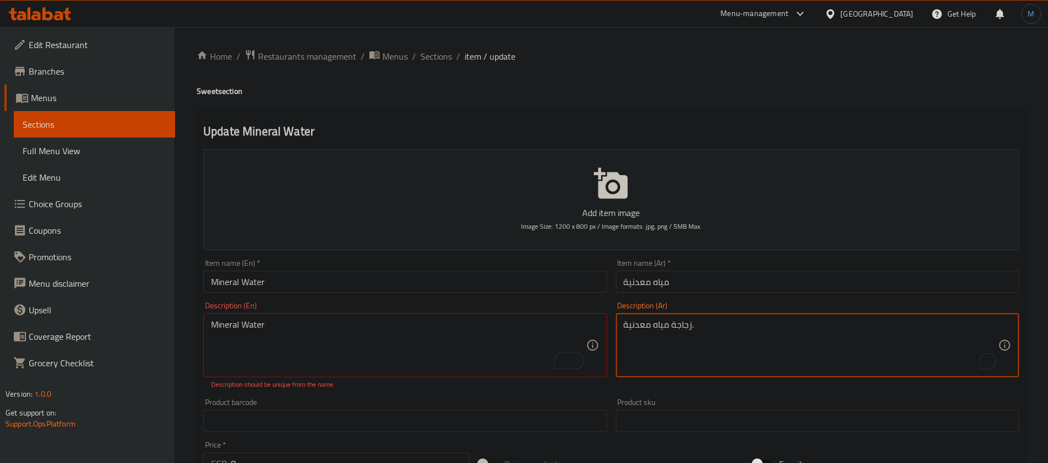
drag, startPoint x: 425, startPoint y: 276, endPoint x: 428, endPoint y: 292, distance: 16.4
click at [425, 276] on input "Mineral Water" at bounding box center [404, 282] width 403 height 22
click at [686, 340] on textarea "زجاجة مياه معدنية." at bounding box center [811, 345] width 375 height 53
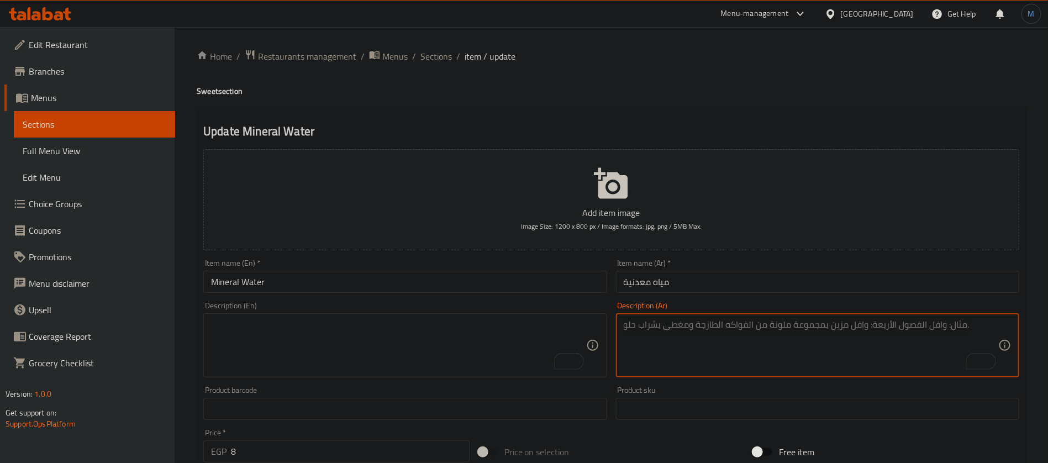
click at [497, 284] on input "Mineral Water" at bounding box center [404, 282] width 403 height 22
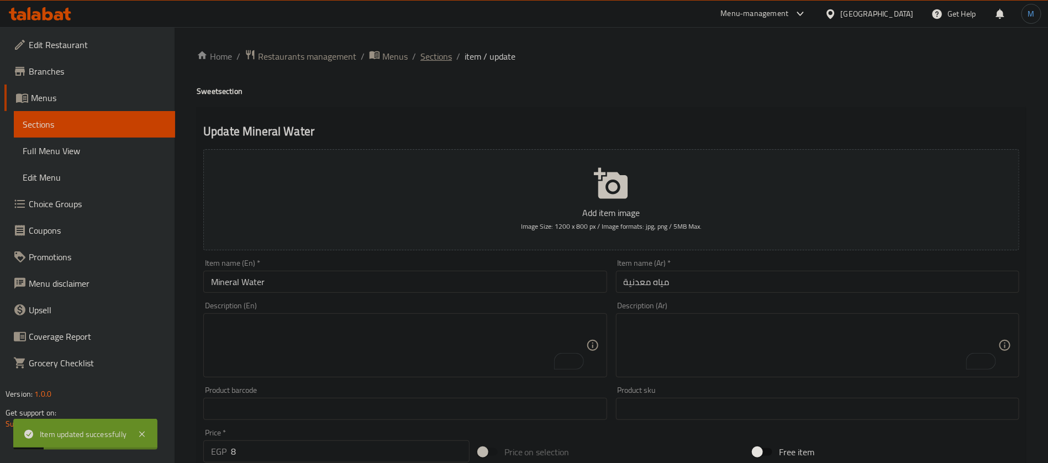
click at [427, 61] on span "Sections" at bounding box center [437, 56] width 32 height 13
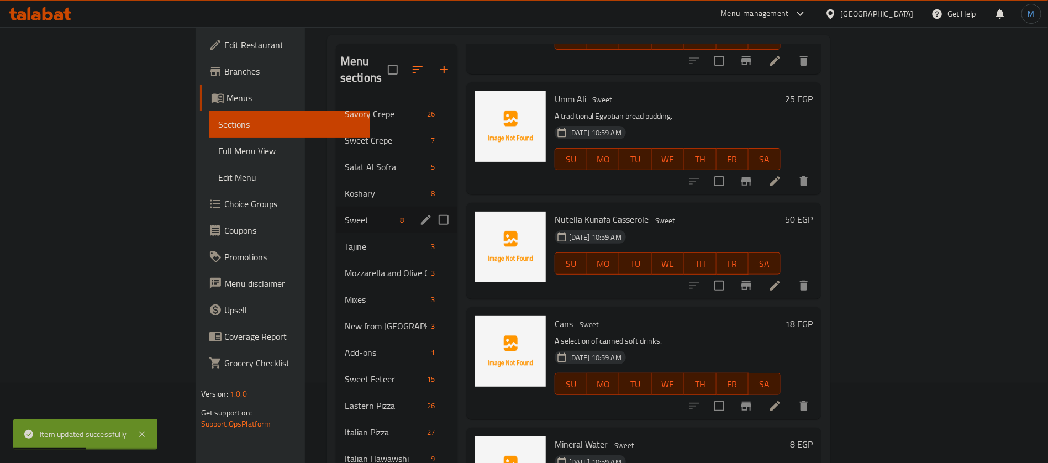
scroll to position [72, 0]
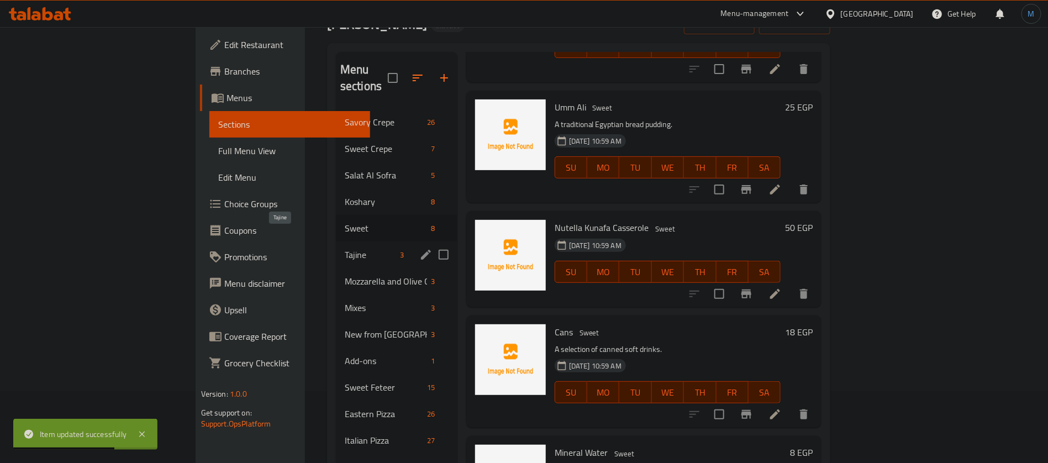
click at [345, 248] on span "Tajine" at bounding box center [370, 254] width 51 height 13
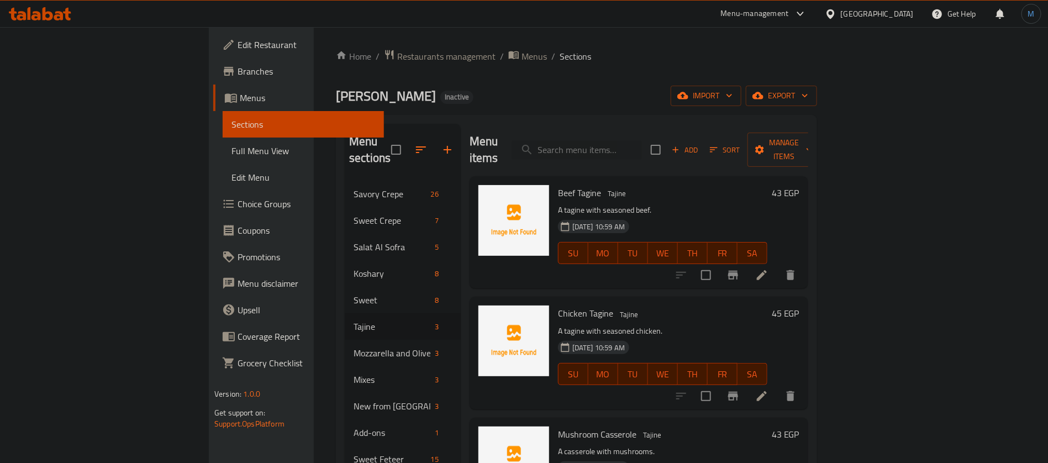
click at [804, 262] on div at bounding box center [736, 275] width 136 height 27
click at [769, 269] on icon at bounding box center [762, 275] width 13 height 13
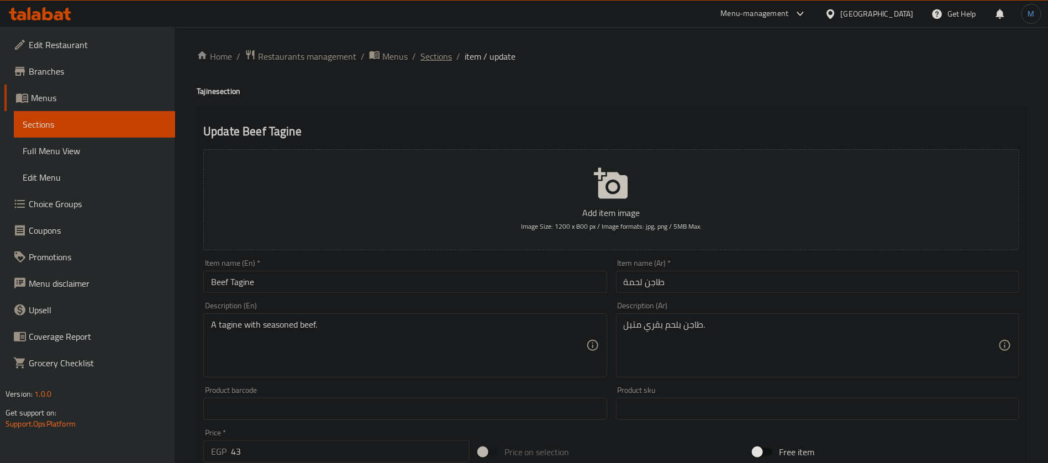
click at [439, 55] on span "Sections" at bounding box center [437, 56] width 32 height 13
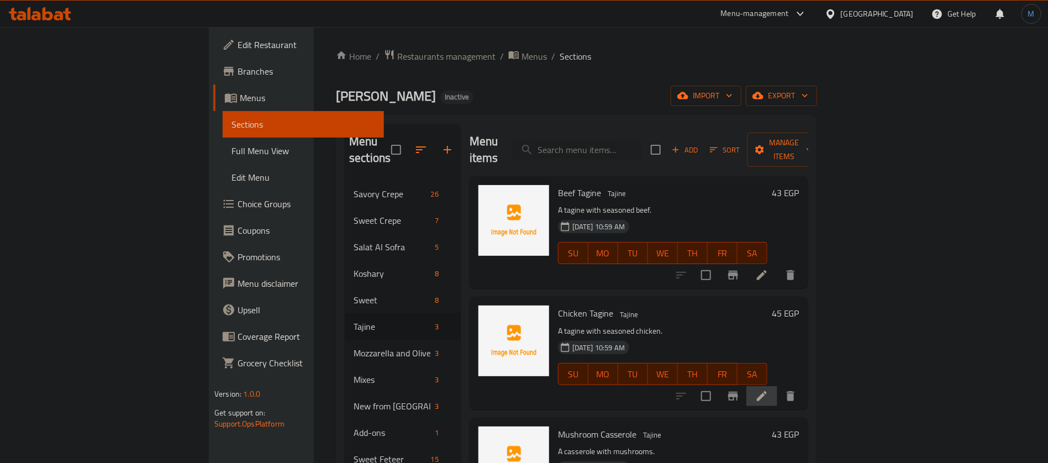
click at [778, 386] on li at bounding box center [762, 396] width 31 height 20
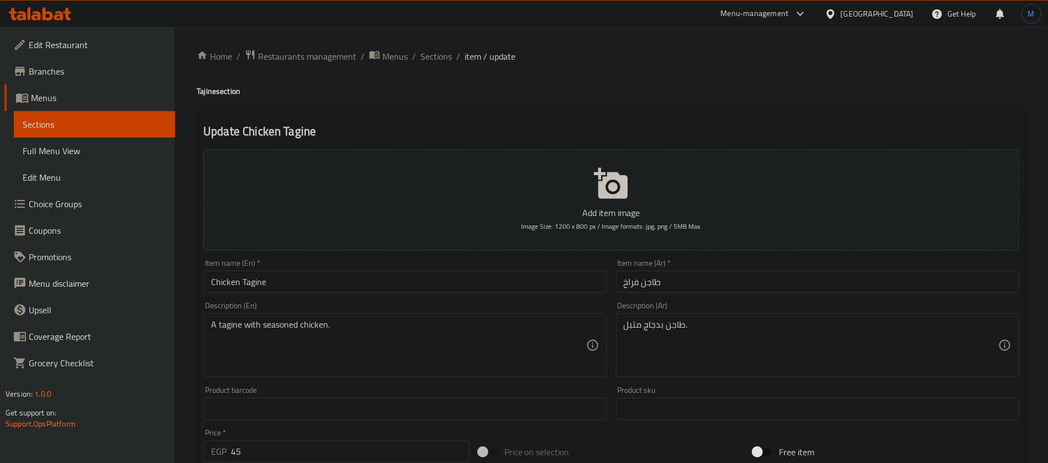
click at [418, 58] on ol "Home / Restaurants management / Menus / Sections / item / update" at bounding box center [612, 56] width 830 height 14
click at [421, 56] on span "Sections" at bounding box center [437, 56] width 32 height 13
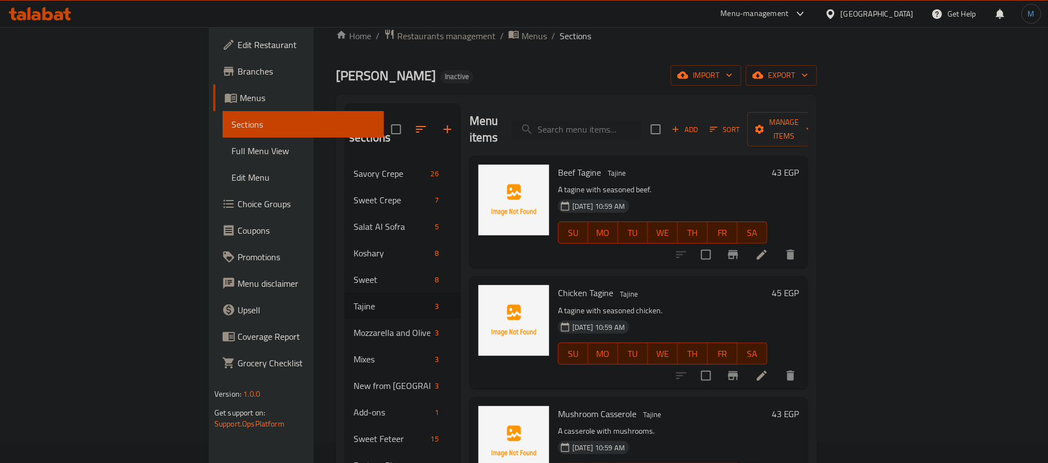
scroll to position [155, 0]
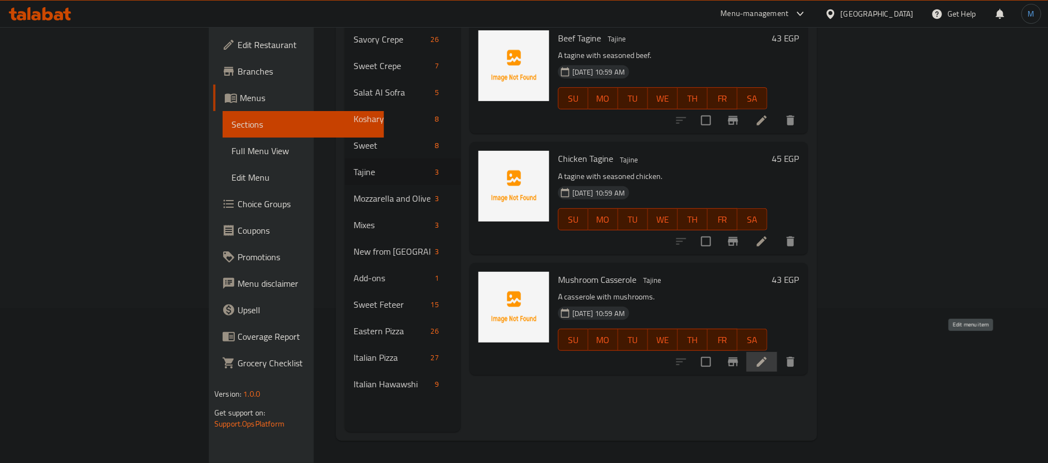
click at [769, 355] on icon at bounding box center [762, 361] width 13 height 13
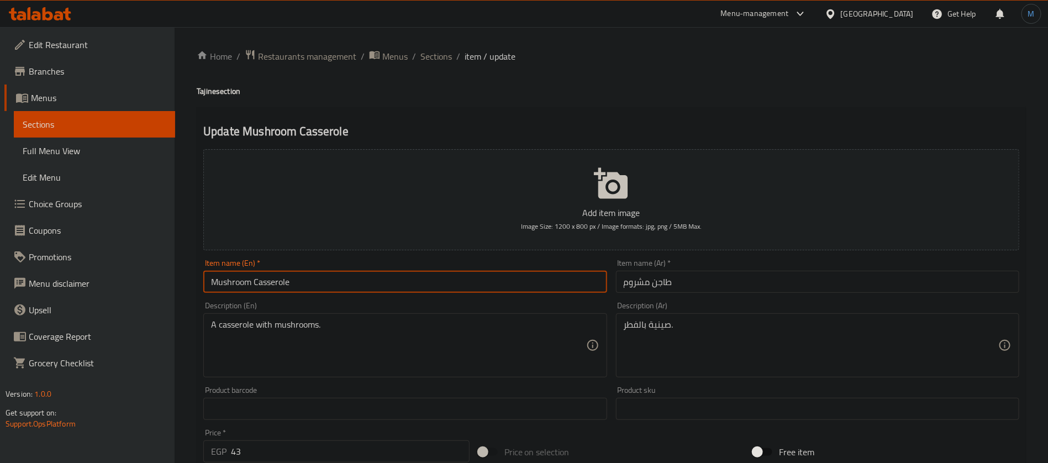
click at [487, 279] on input "Mushroom Casserole" at bounding box center [404, 282] width 403 height 22
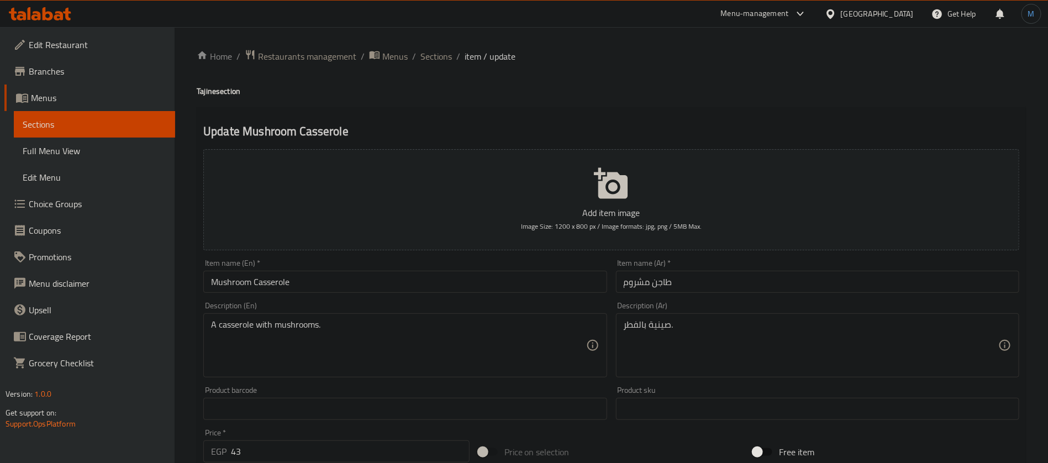
click at [435, 375] on div "A casserole with mushrooms. Description (En)" at bounding box center [404, 345] width 403 height 64
click at [484, 358] on textarea "A casserole with mushrooms." at bounding box center [398, 345] width 375 height 53
click at [489, 355] on textarea "A casserole with mushrooms." at bounding box center [398, 345] width 375 height 53
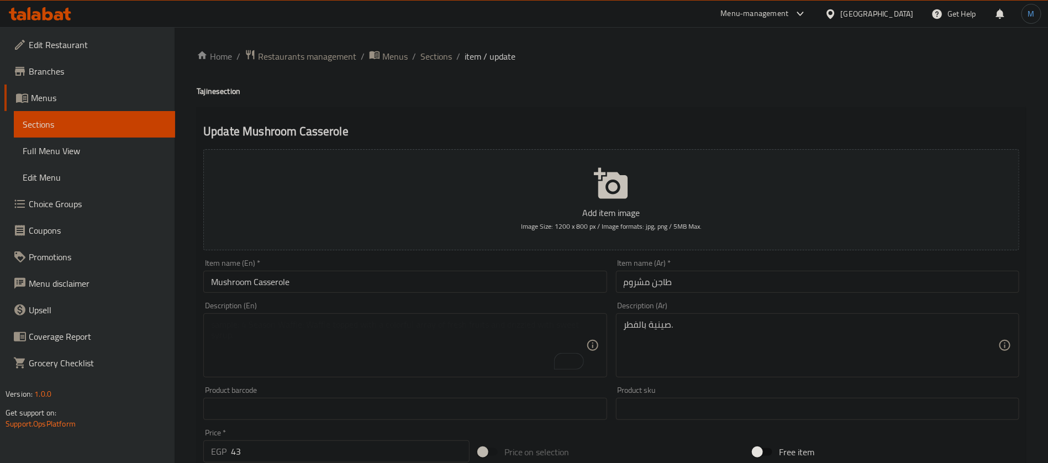
click at [757, 310] on div "Description (Ar) صينية بالفطر. Description (Ar)" at bounding box center [817, 340] width 403 height 76
drag, startPoint x: 751, startPoint y: 321, endPoint x: 744, endPoint y: 333, distance: 14.6
click at [744, 334] on textarea "صينية بالفطر." at bounding box center [811, 345] width 375 height 53
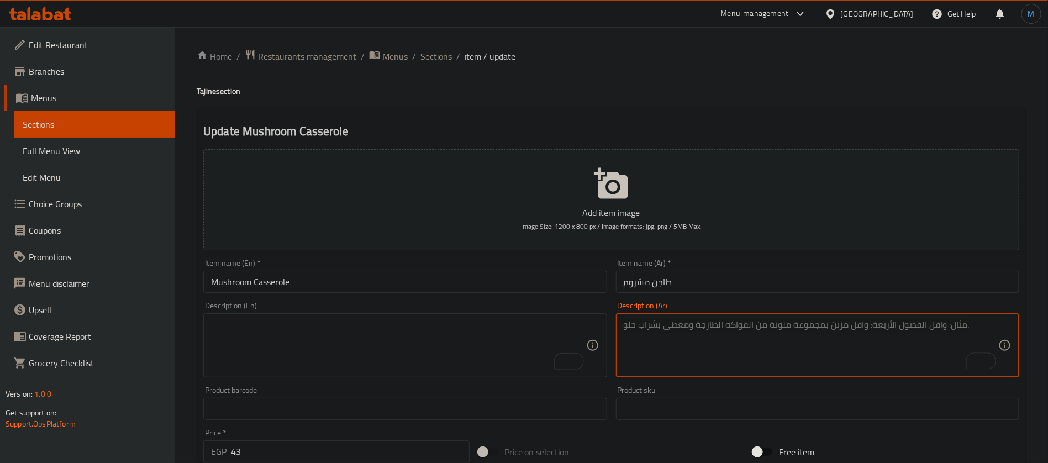
click at [466, 274] on input "Mushroom Casserole" at bounding box center [404, 282] width 403 height 22
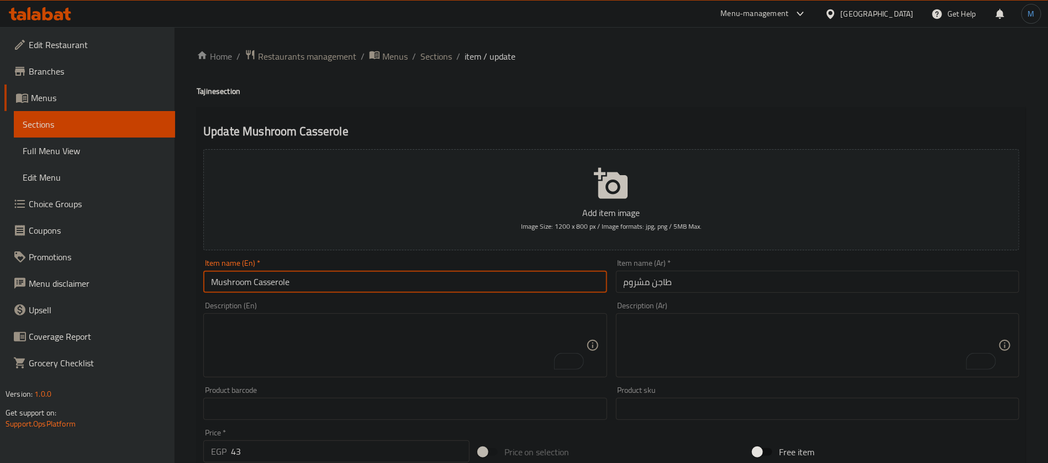
click at [349, 284] on input "Mushroom Casserole" at bounding box center [404, 282] width 403 height 22
click at [443, 58] on span "Sections" at bounding box center [437, 56] width 32 height 13
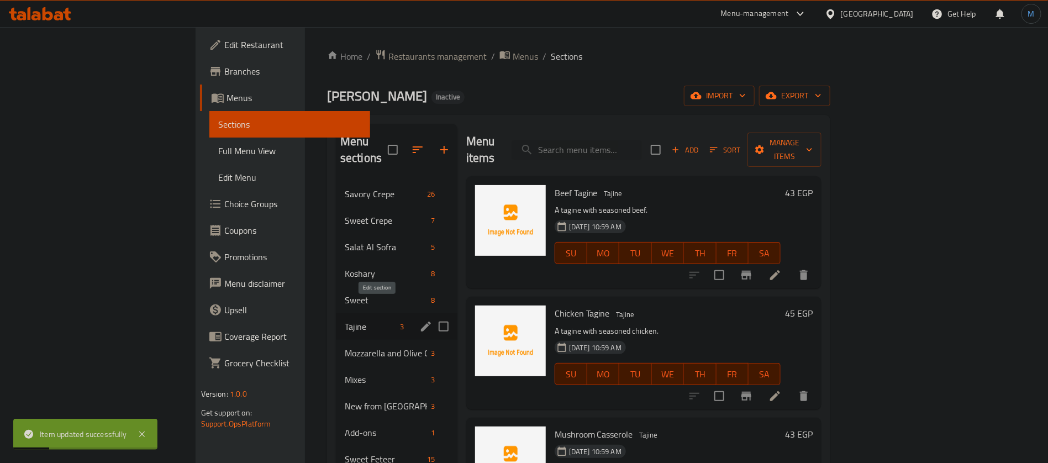
click at [421, 322] on icon "edit" at bounding box center [426, 327] width 10 height 10
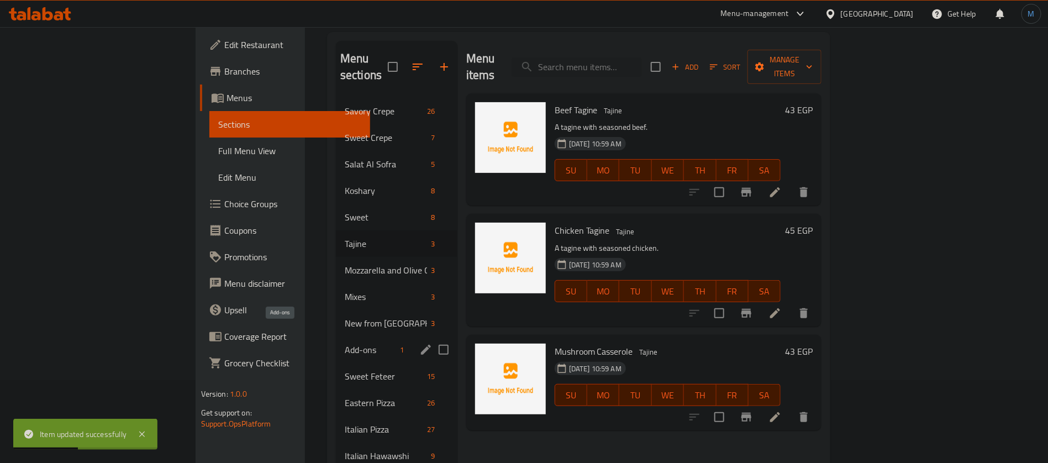
scroll to position [155, 0]
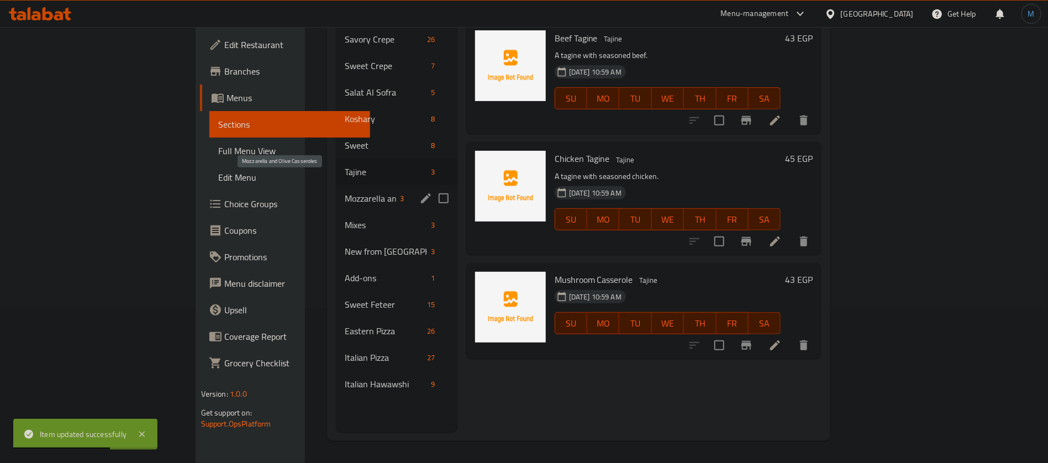
click at [345, 192] on span "Mozzarella and Olive Casseroles" at bounding box center [370, 198] width 51 height 13
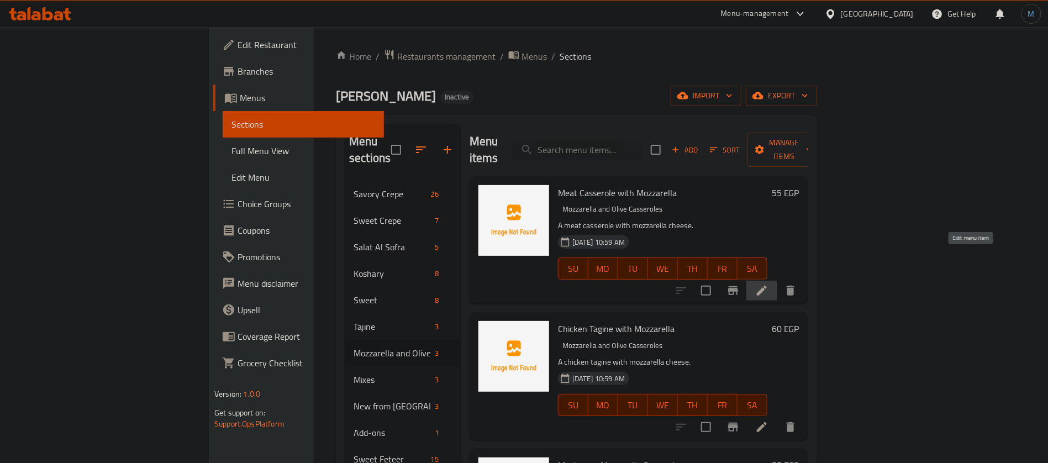
click at [769, 284] on icon at bounding box center [762, 290] width 13 height 13
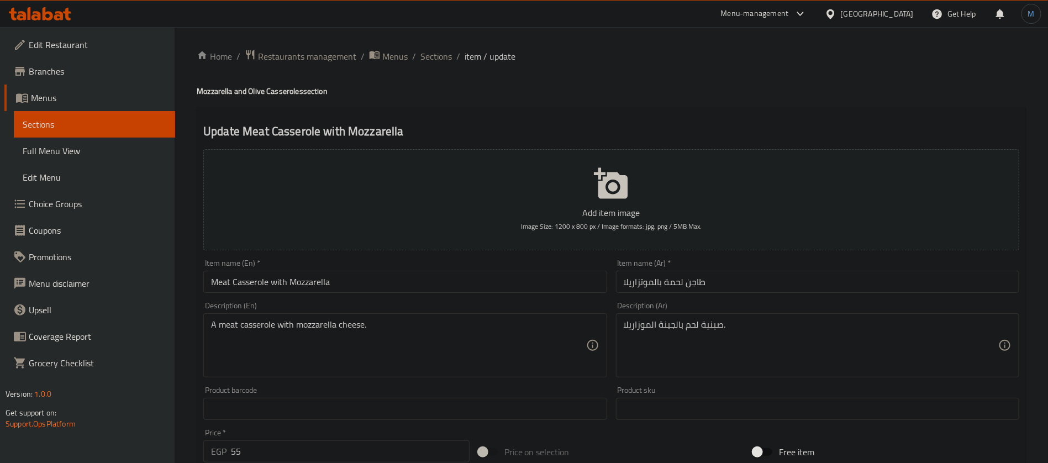
click at [456, 283] on input "Meat Casserole with Mozzarella" at bounding box center [404, 282] width 403 height 22
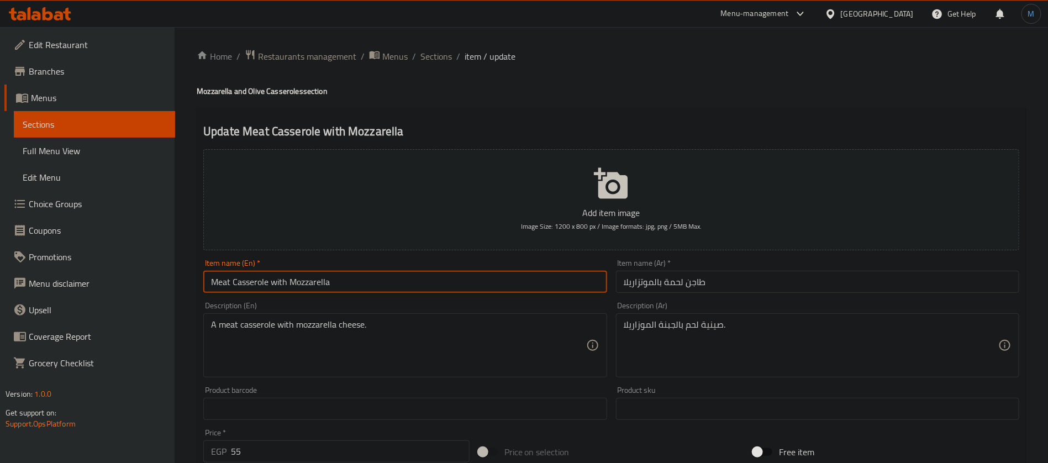
click at [246, 285] on input "Meat Casserole with Mozzarella" at bounding box center [404, 282] width 403 height 22
click at [353, 289] on input "Meat with Mozzarella" at bounding box center [404, 282] width 403 height 22
paste input "Casserole"
type input "Meat with Mozzarella Casserole"
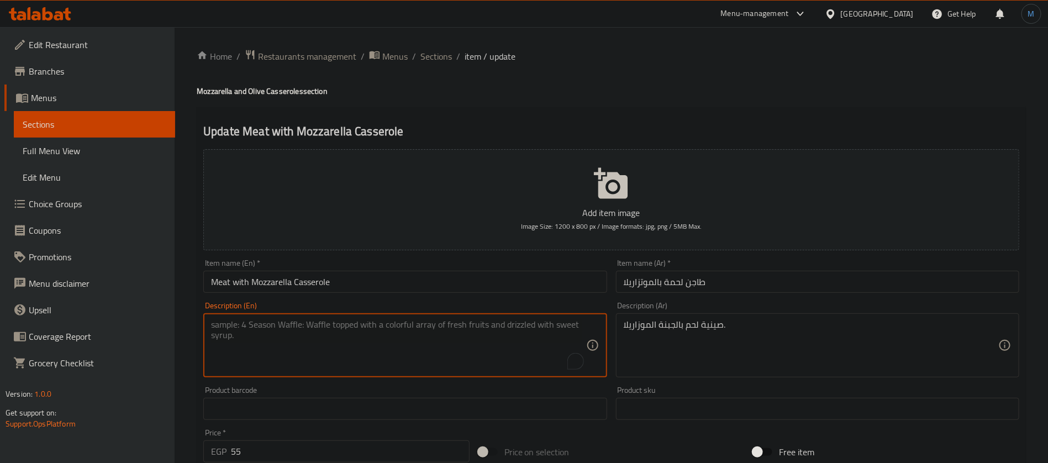
click at [673, 318] on div "صينية لحم بالجبنة الموزاريلا. Description (Ar)" at bounding box center [817, 345] width 403 height 64
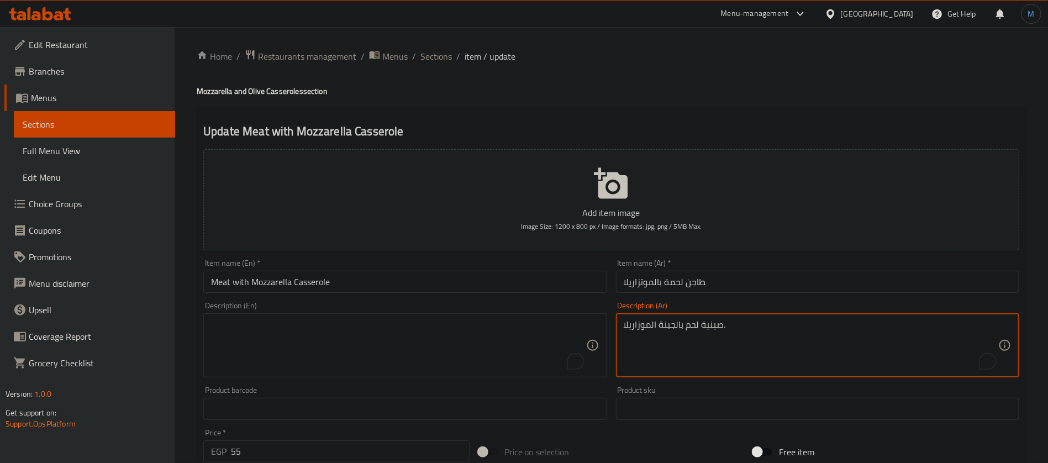
click at [673, 318] on div "صينية لحم بالجبنة الموزاريلا. Description (Ar)" at bounding box center [817, 345] width 403 height 64
click at [672, 331] on textarea "صينية لحم بالجبنة الموزاريلا." at bounding box center [811, 345] width 375 height 53
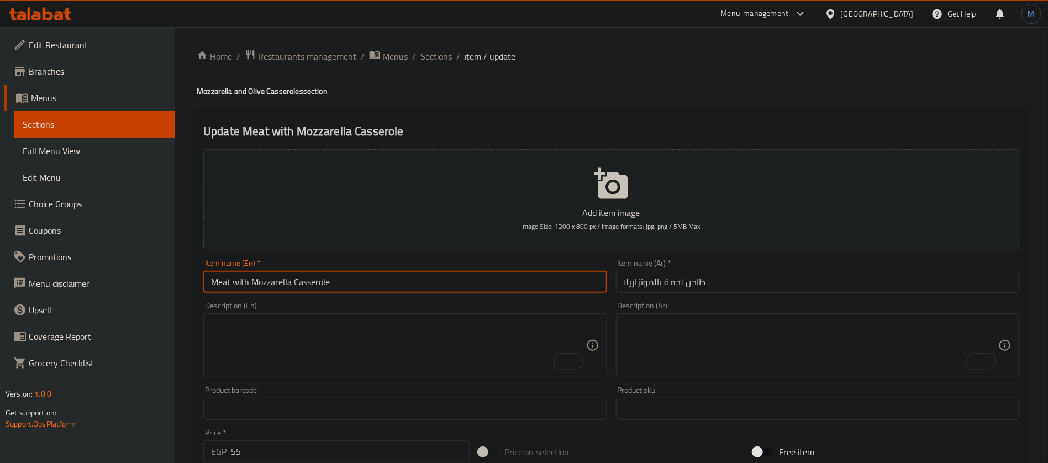
click at [520, 281] on input "Meat with Mozzarella Casserole" at bounding box center [404, 282] width 403 height 22
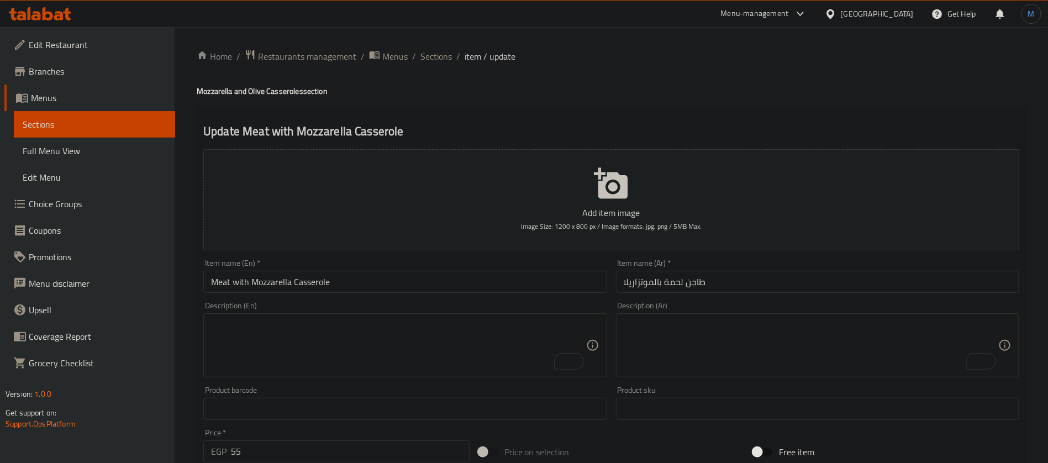
click at [483, 275] on input "Meat with Mozzarella Casserole" at bounding box center [404, 282] width 403 height 22
click at [444, 60] on span "Sections" at bounding box center [437, 56] width 32 height 13
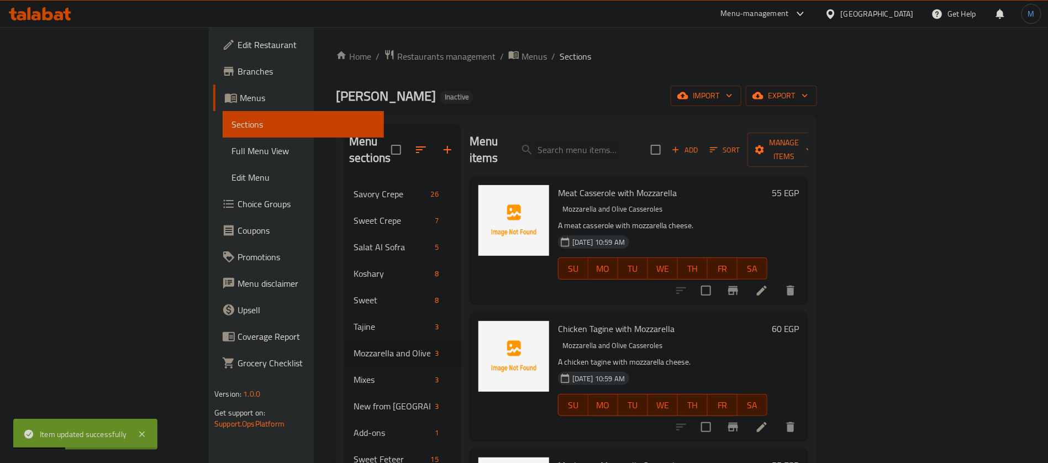
click at [809, 193] on div "Meat Casserole with Mozzarella Mozzarella and Olive Casseroles A meat casserole…" at bounding box center [639, 184] width 339 height 17
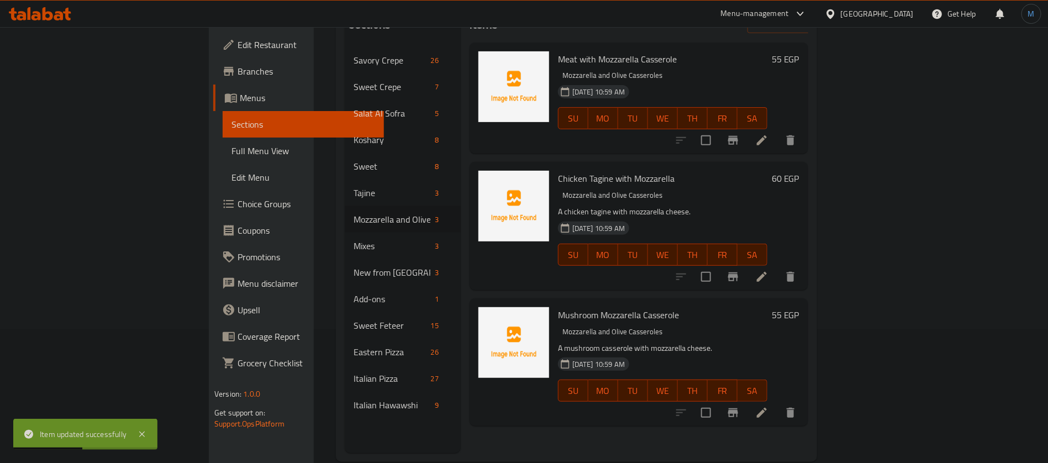
scroll to position [155, 0]
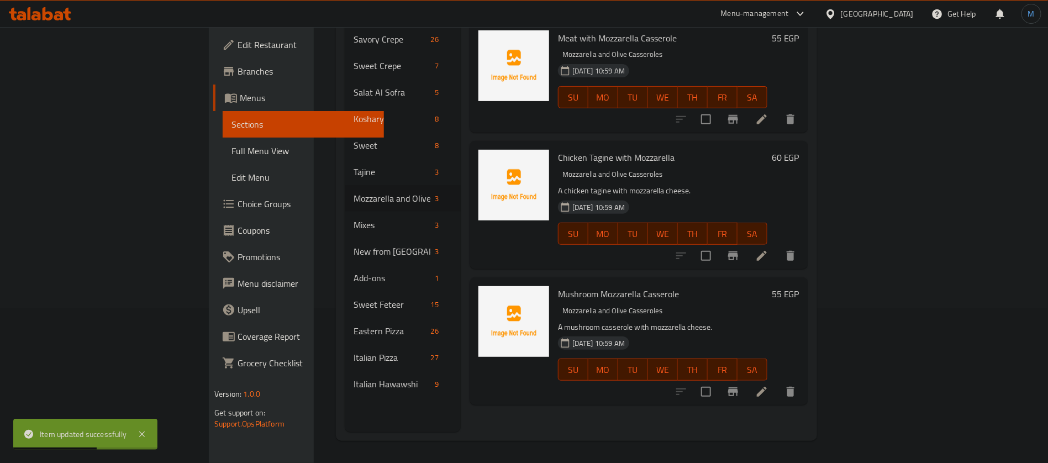
click at [769, 249] on icon at bounding box center [762, 255] width 13 height 13
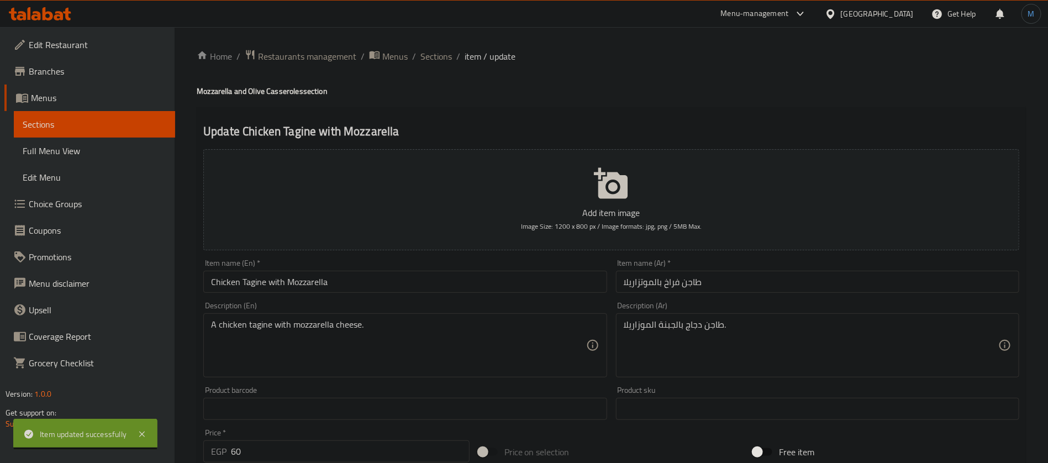
click at [286, 93] on h4 "Mozzarella and Olive Casseroles section" at bounding box center [612, 91] width 830 height 11
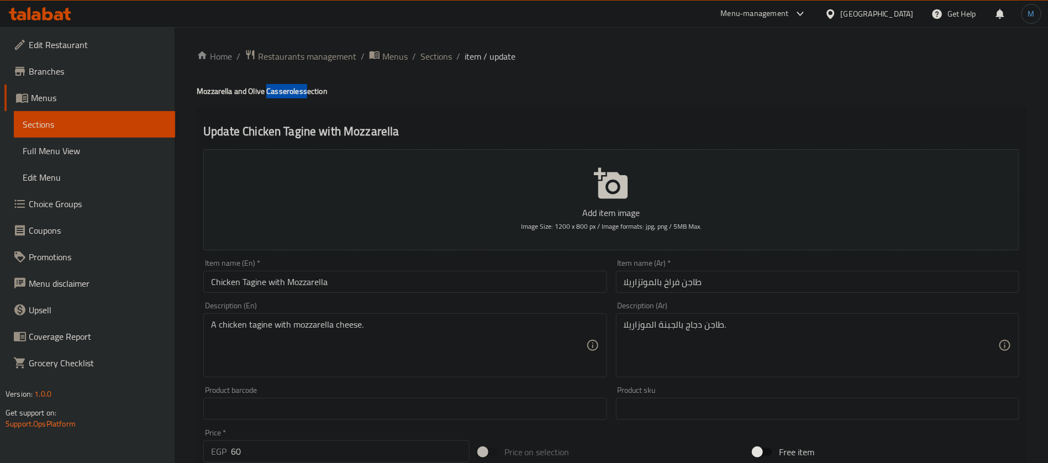
click at [286, 93] on h4 "Mozzarella and Olive Casseroles section" at bounding box center [612, 91] width 830 height 11
copy h4 "Casseroles"
click at [255, 289] on input "Chicken Tagine with Mozzarella" at bounding box center [404, 282] width 403 height 22
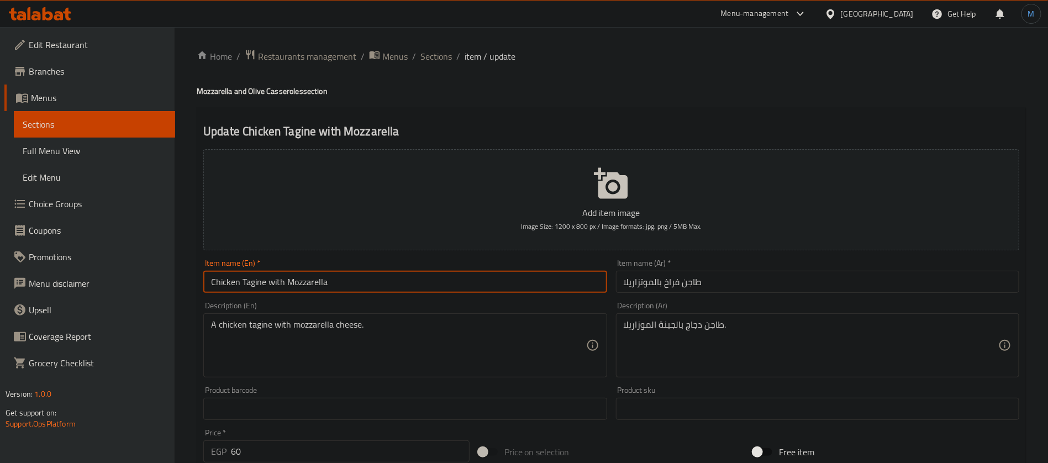
click at [255, 289] on input "Chicken Tagine with Mozzarella" at bounding box center [404, 282] width 403 height 22
paste input "Casseroles"
type input "Chicken with Mozzarella Casseroles"
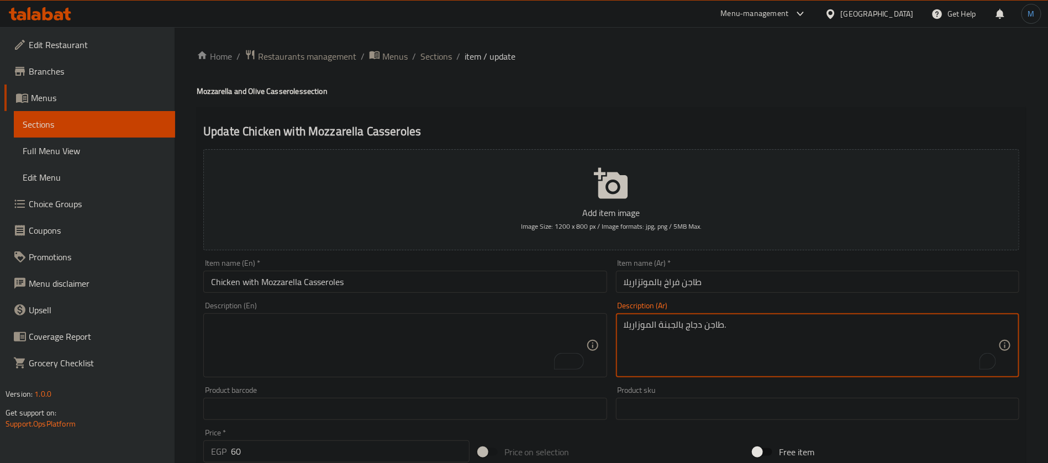
click at [679, 327] on textarea "طاجن دجاج بالجبنة الموزاريلا." at bounding box center [811, 345] width 375 height 53
click at [470, 273] on input "Chicken with Mozzarella Casseroles" at bounding box center [404, 282] width 403 height 22
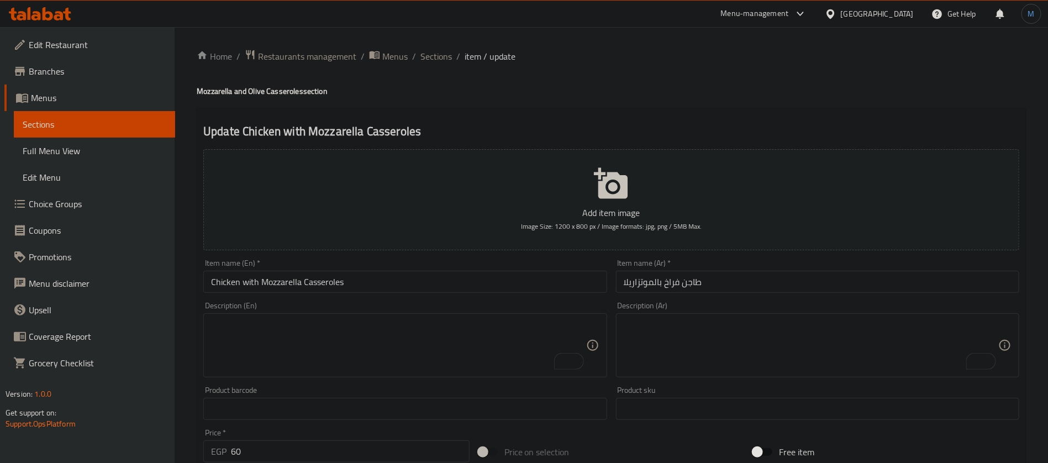
click at [500, 299] on div "Description (En) Description (En)" at bounding box center [405, 339] width 412 height 85
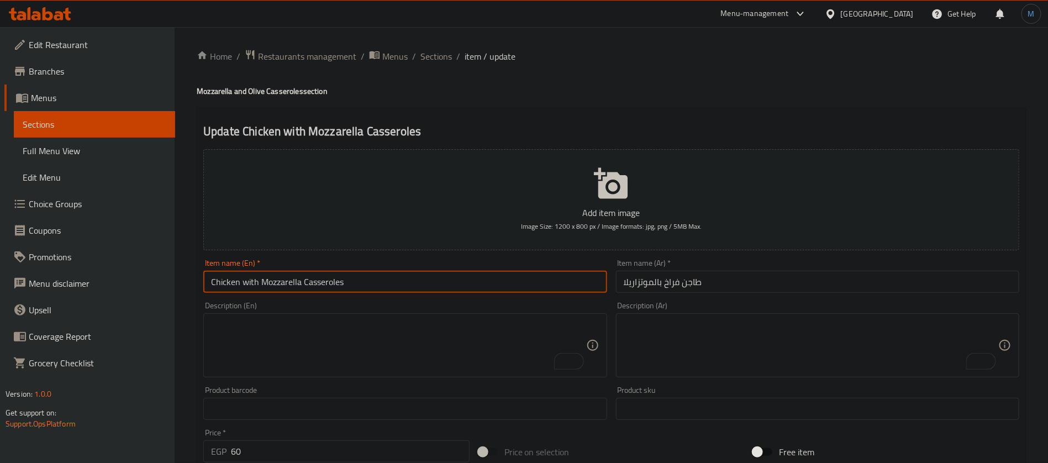
click at [500, 292] on input "Chicken with Mozzarella Casseroles" at bounding box center [404, 282] width 403 height 22
click at [449, 52] on span "Sections" at bounding box center [437, 56] width 32 height 13
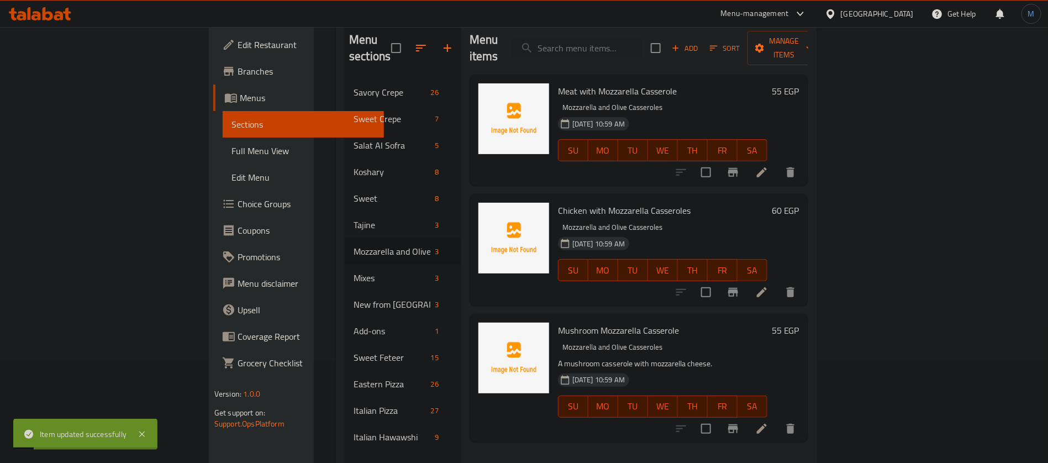
scroll to position [155, 0]
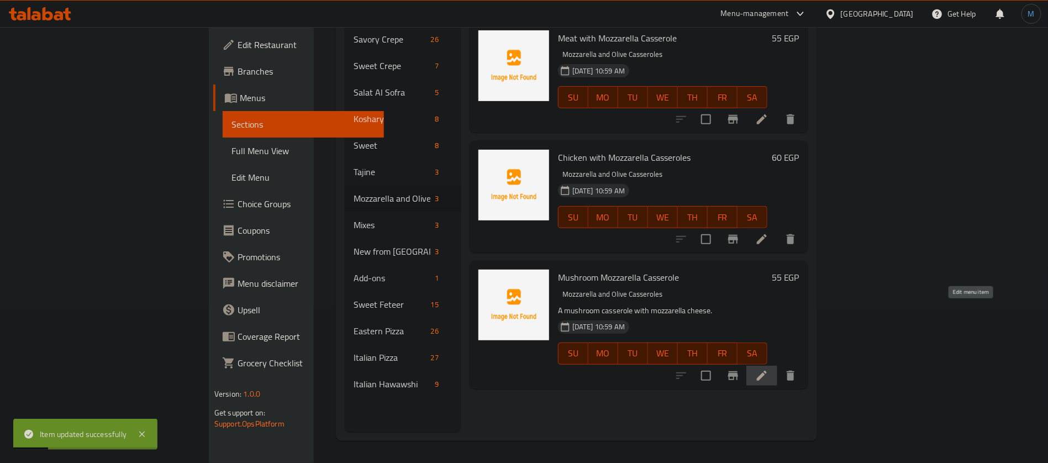
click at [769, 369] on icon at bounding box center [762, 375] width 13 height 13
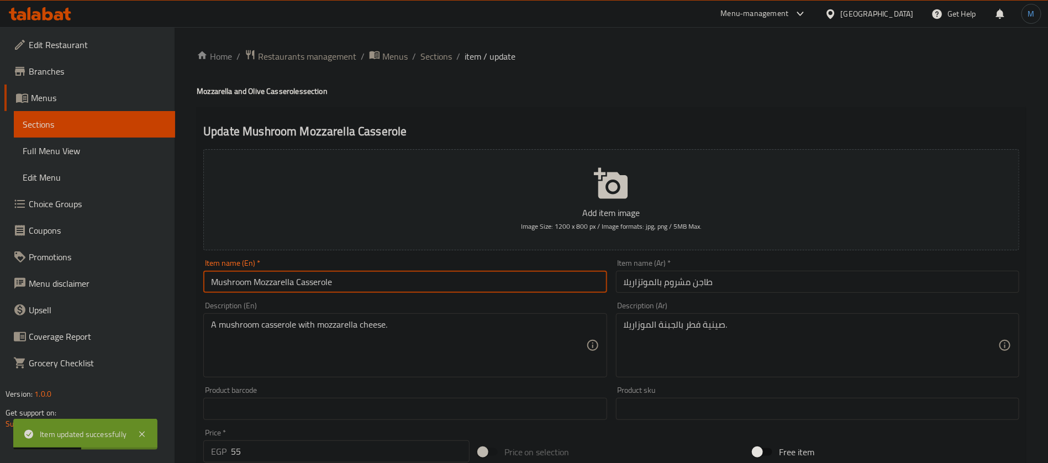
click at [347, 290] on input "Mushroom Mozzarella Casserole" at bounding box center [404, 282] width 403 height 22
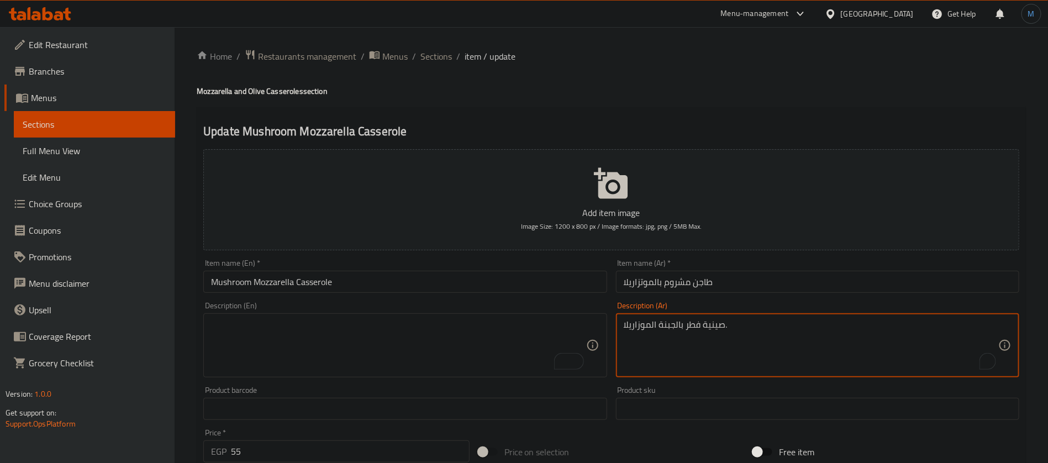
click at [675, 328] on textarea "صينية فطر بالجبنة الموزاريلا." at bounding box center [811, 345] width 375 height 53
click at [685, 285] on input "طاجن مشروم بالموتزاريلا" at bounding box center [817, 282] width 403 height 22
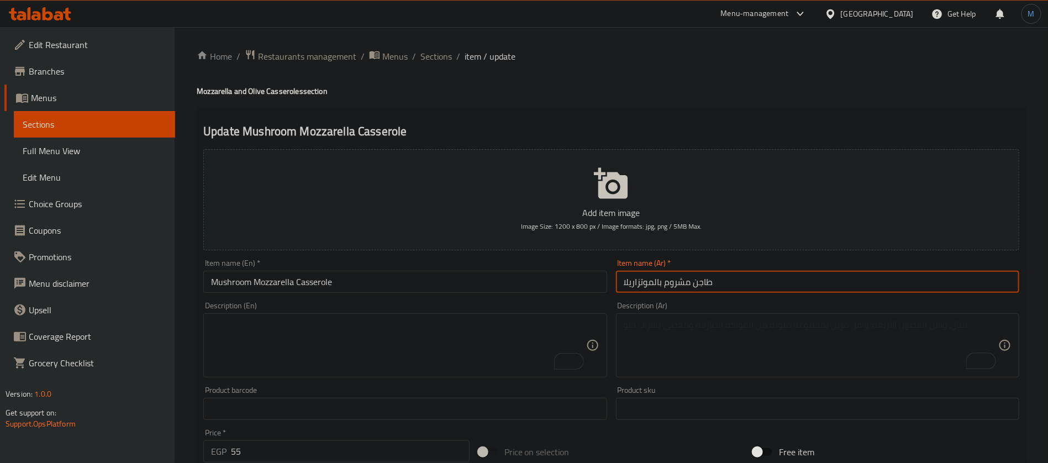
click at [443, 59] on span "Sections" at bounding box center [437, 56] width 32 height 13
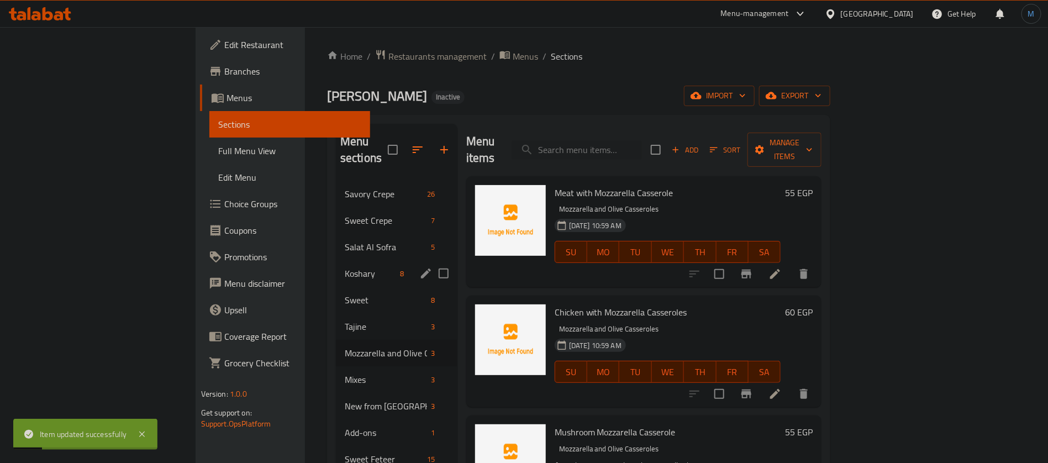
scroll to position [83, 0]
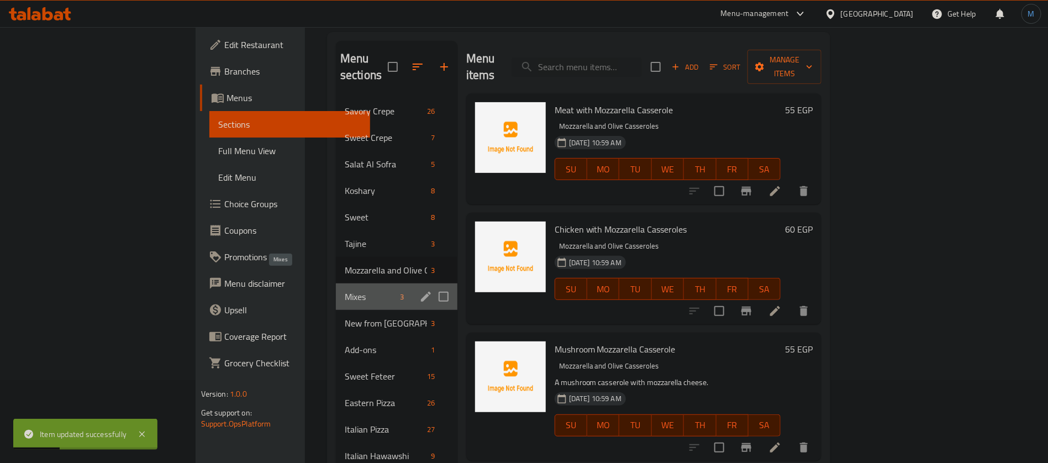
click at [345, 290] on span "Mixes" at bounding box center [370, 296] width 51 height 13
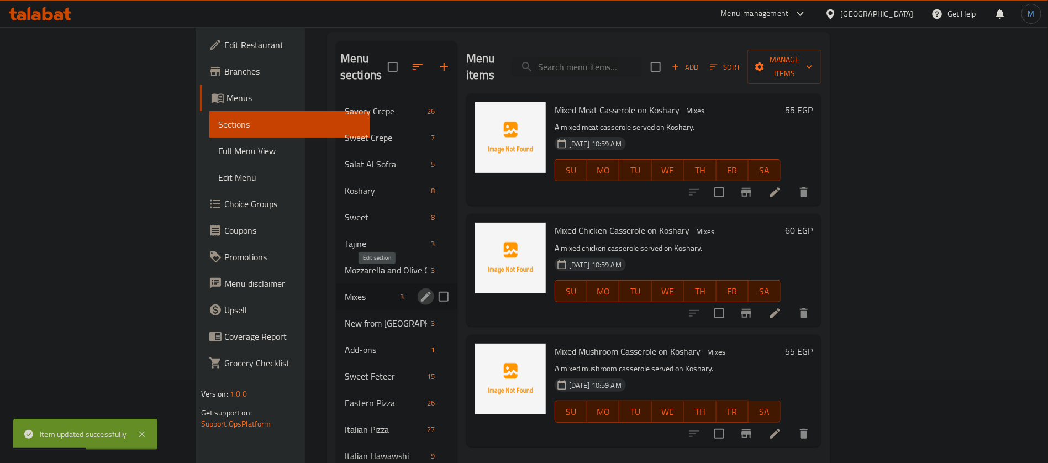
click at [421, 292] on icon "edit" at bounding box center [426, 297] width 10 height 10
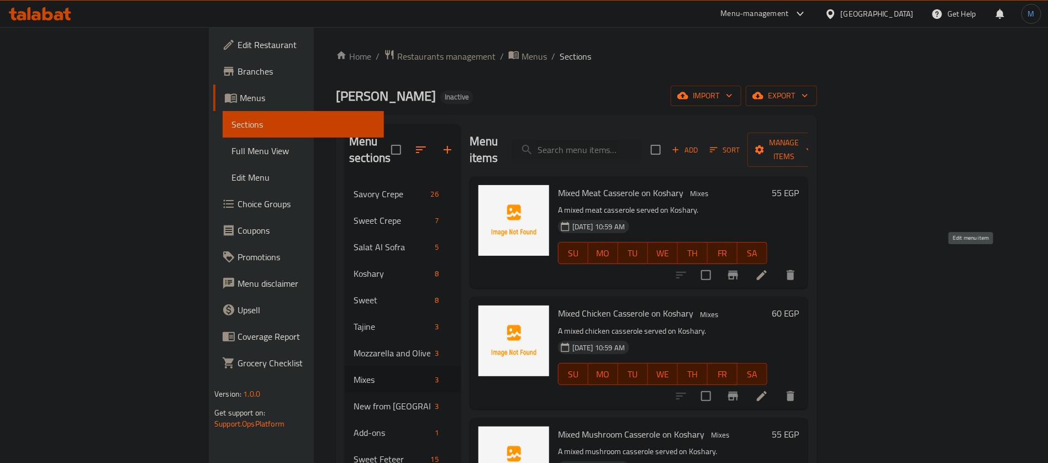
click at [767, 270] on icon at bounding box center [762, 275] width 10 height 10
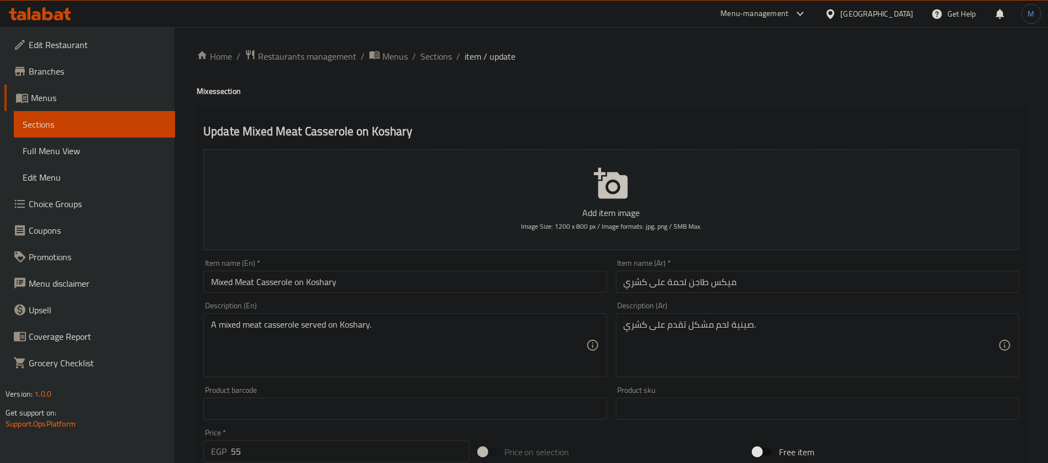
click at [533, 290] on input "Mixed Meat Casserole on Koshary" at bounding box center [404, 282] width 403 height 22
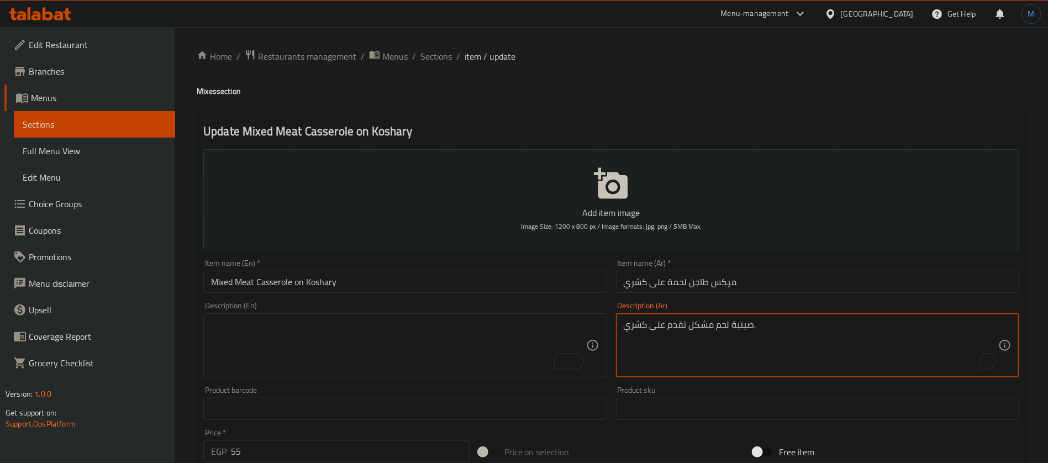
click at [664, 344] on textarea "صينية لحم مشكل تقدم على كشري." at bounding box center [811, 345] width 375 height 53
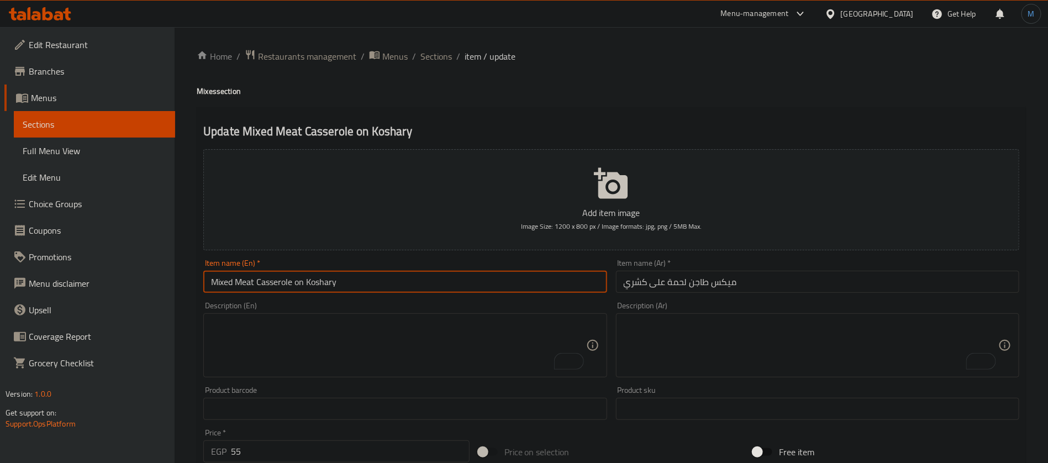
click at [453, 273] on input "Mixed Meat Casserole on Koshary" at bounding box center [404, 282] width 403 height 22
click at [421, 54] on span "Sections" at bounding box center [437, 56] width 32 height 13
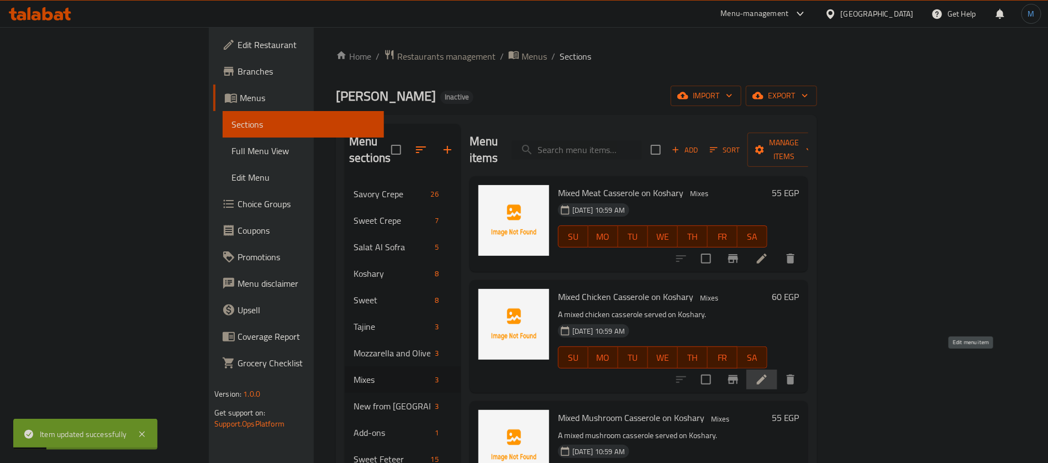
click at [769, 373] on icon at bounding box center [762, 379] width 13 height 13
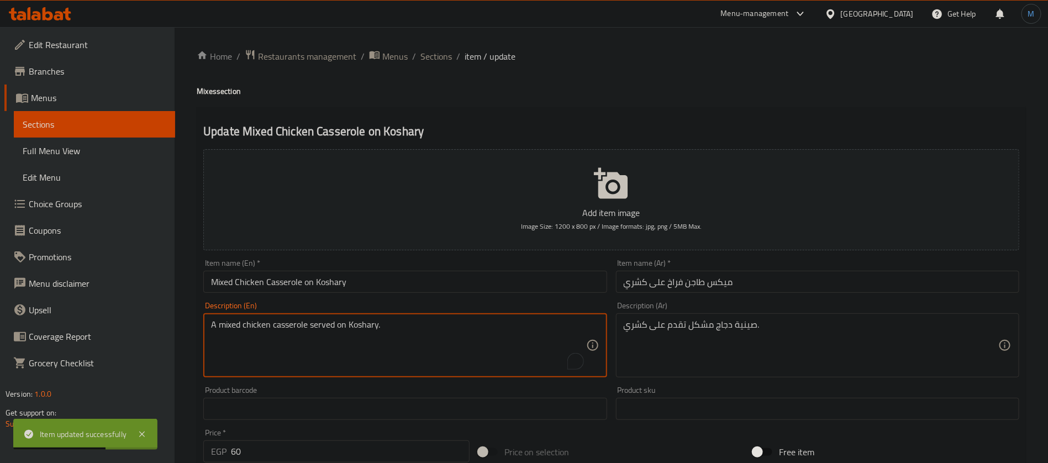
click at [517, 319] on textarea "A mixed chicken casserole served on Koshary." at bounding box center [398, 345] width 375 height 53
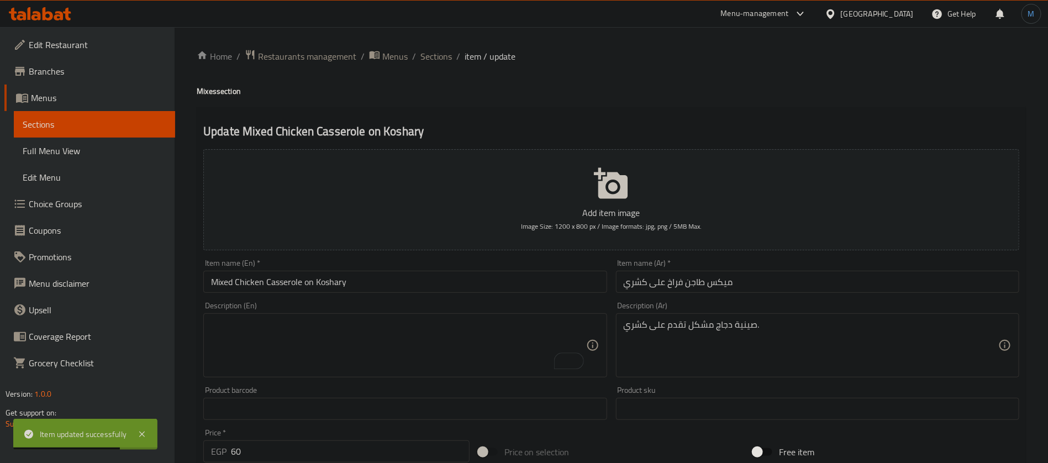
click at [681, 318] on div "صينية دجاج مشكل تقدم على كشري. Description (Ar)" at bounding box center [817, 345] width 403 height 64
click at [683, 323] on textarea "صينية دجاج مشكل تقدم على كشري." at bounding box center [811, 345] width 375 height 53
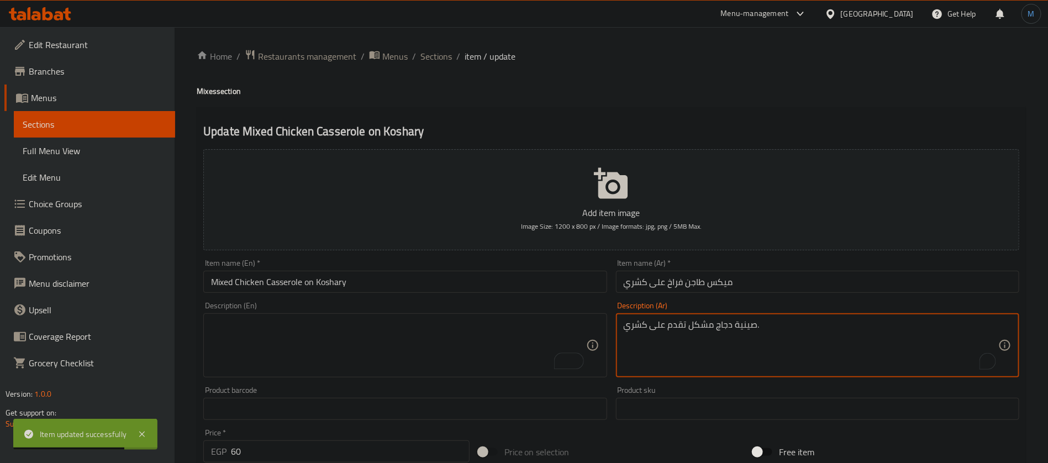
click at [683, 323] on textarea "صينية دجاج مشكل تقدم على كشري." at bounding box center [811, 345] width 375 height 53
click at [450, 274] on input "Mixed Chicken Casserole on Koshary" at bounding box center [404, 282] width 403 height 22
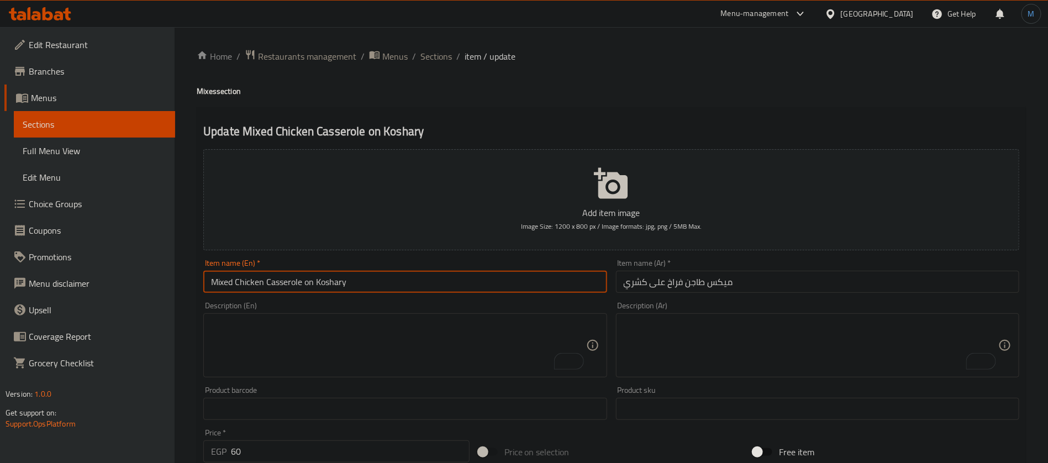
click at [485, 281] on input "Mixed Chicken Casserole on Koshary" at bounding box center [404, 282] width 403 height 22
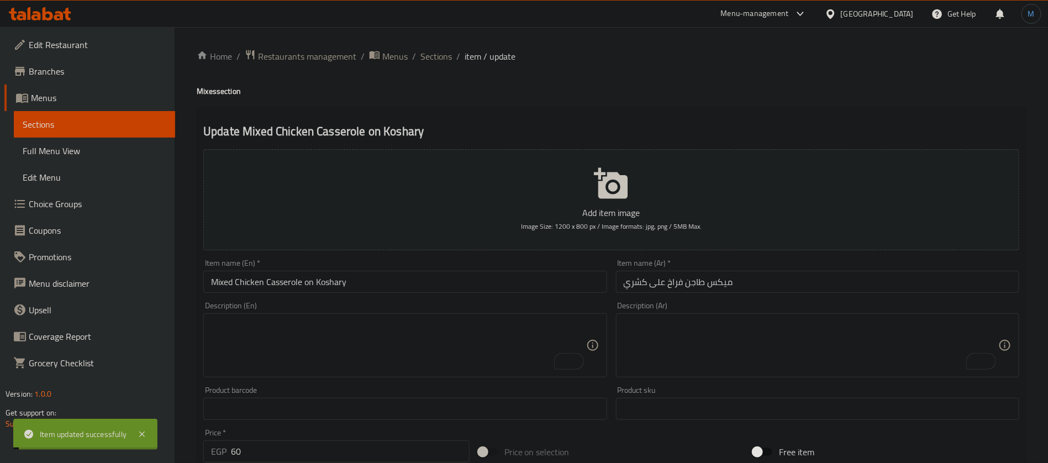
click at [433, 56] on span "Sections" at bounding box center [437, 56] width 32 height 13
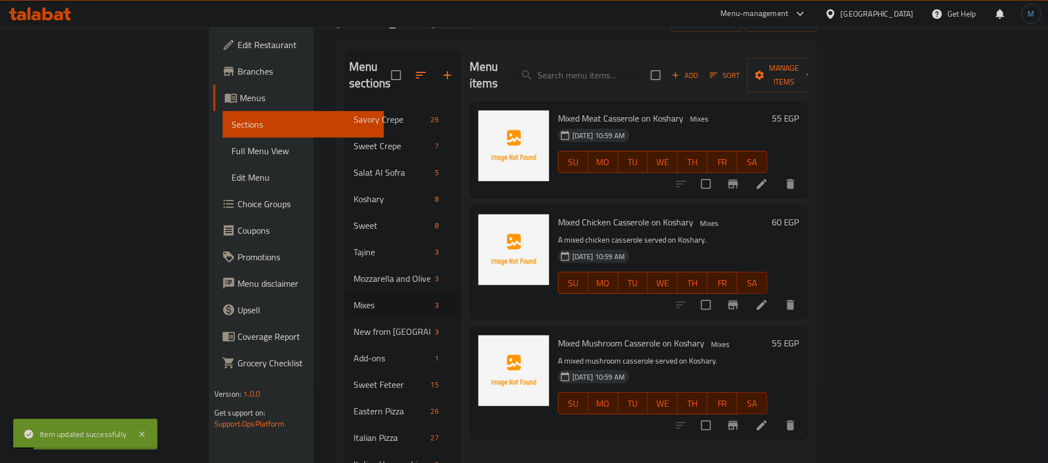
scroll to position [83, 0]
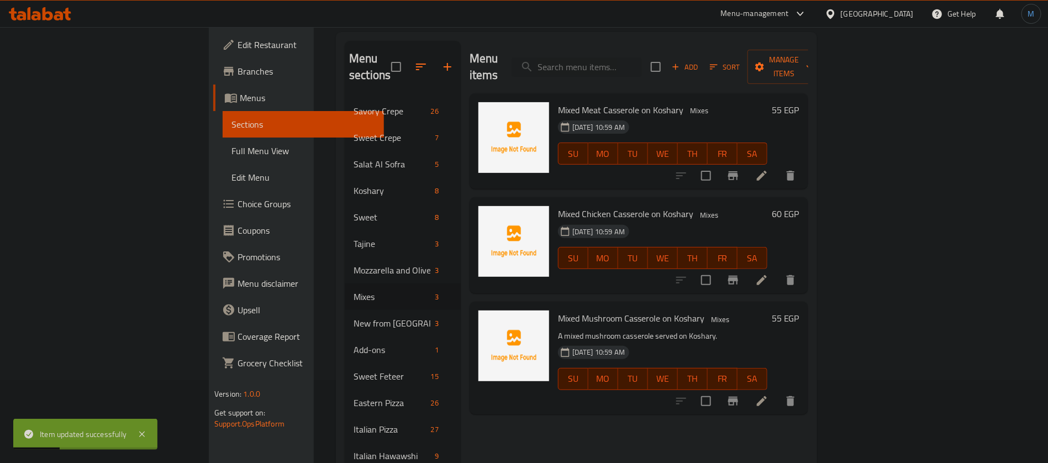
click at [778, 391] on li at bounding box center [762, 401] width 31 height 20
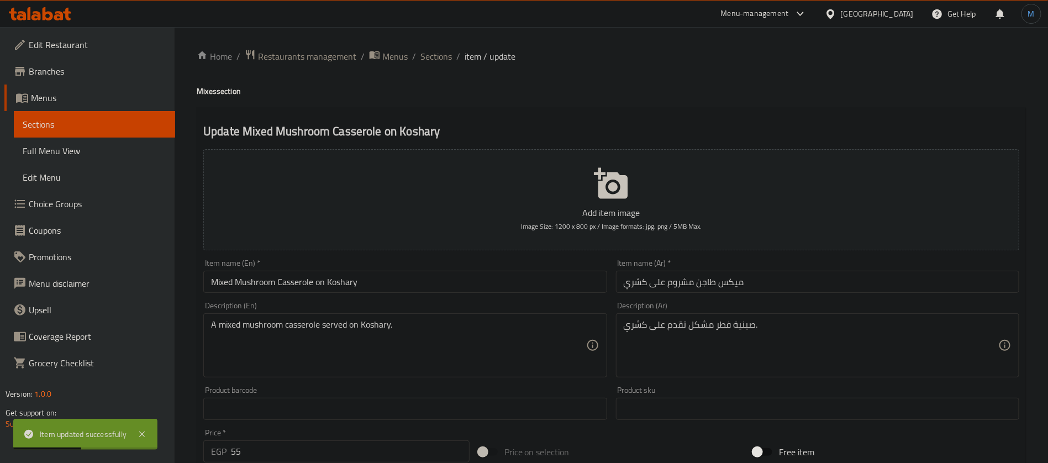
click at [414, 284] on input "Mixed Mushroom Casserole on Koshary" at bounding box center [404, 282] width 403 height 22
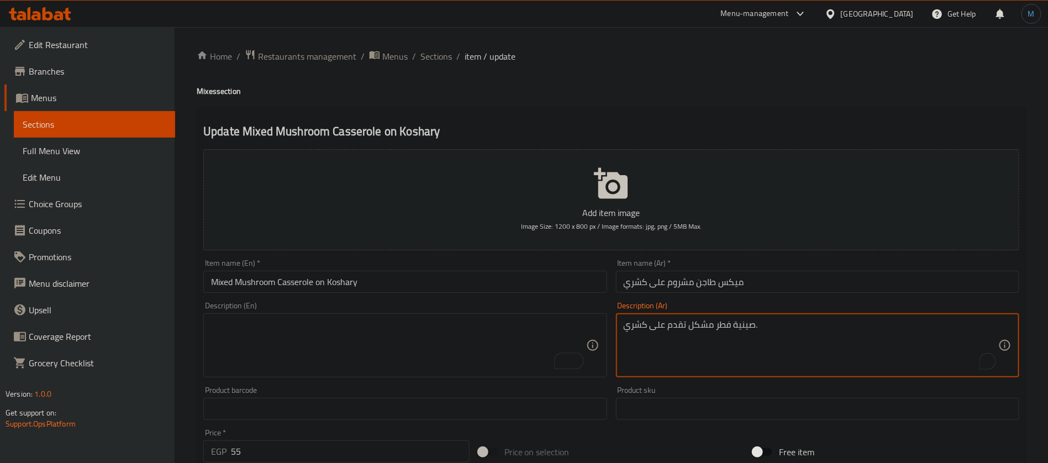
click at [710, 334] on textarea "صينية فطر مشكل تقدم على كشري." at bounding box center [811, 345] width 375 height 53
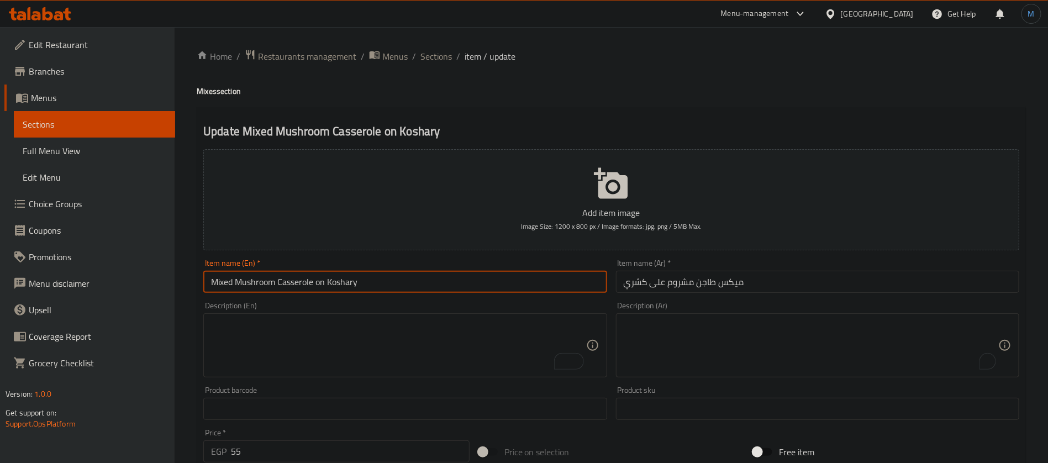
click at [467, 283] on input "Mixed Mushroom Casserole on Koshary" at bounding box center [404, 282] width 403 height 22
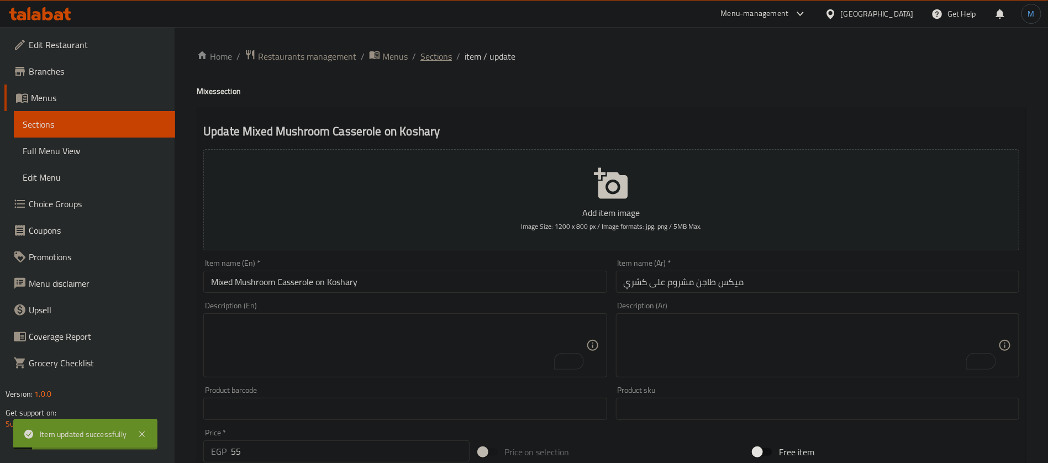
click at [421, 50] on span "Sections" at bounding box center [437, 56] width 32 height 13
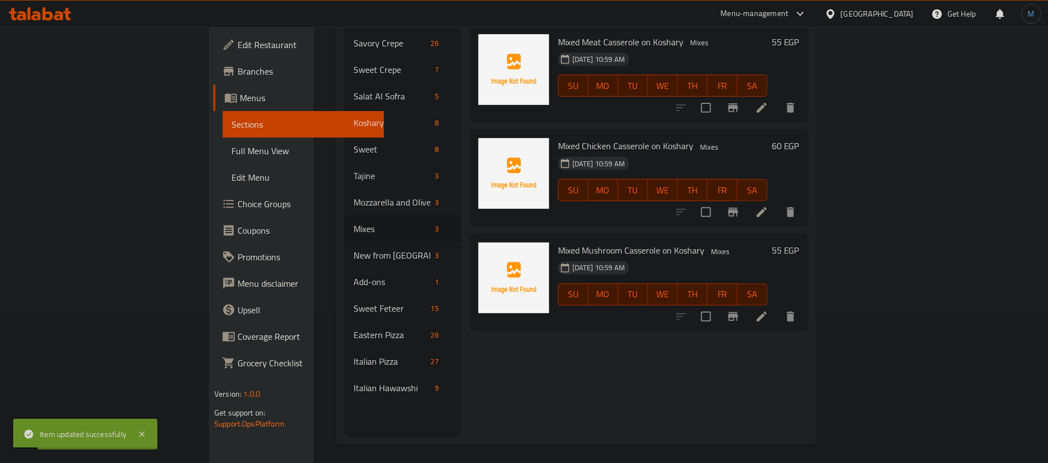
scroll to position [155, 0]
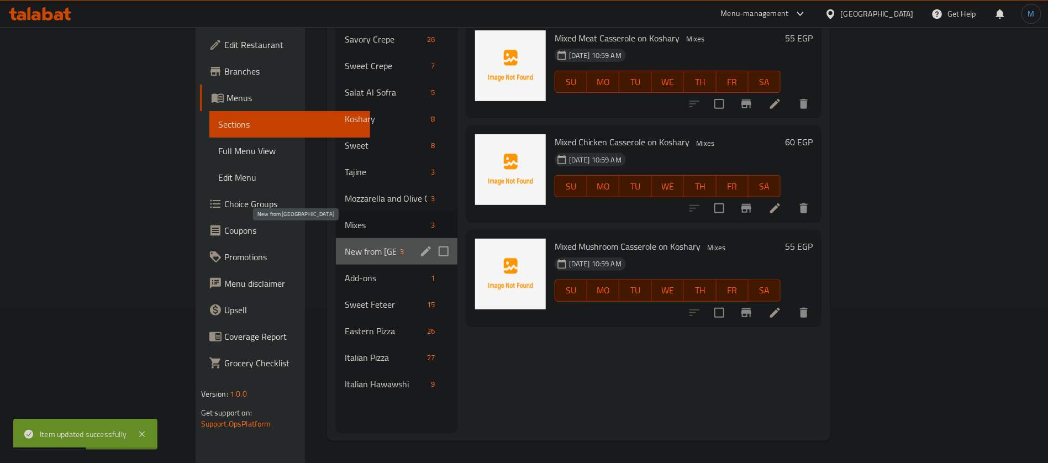
click at [345, 245] on span "New from [GEOGRAPHIC_DATA]" at bounding box center [370, 251] width 51 height 13
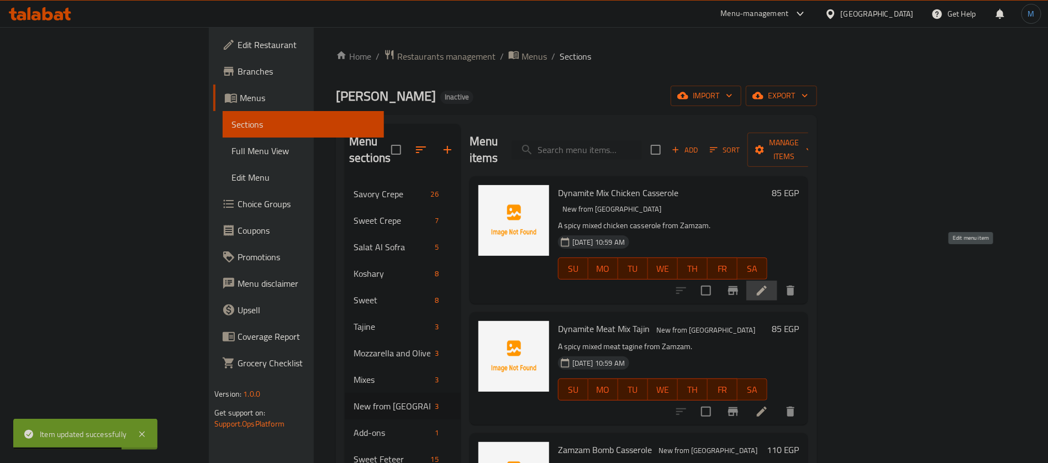
click at [769, 284] on icon at bounding box center [762, 290] width 13 height 13
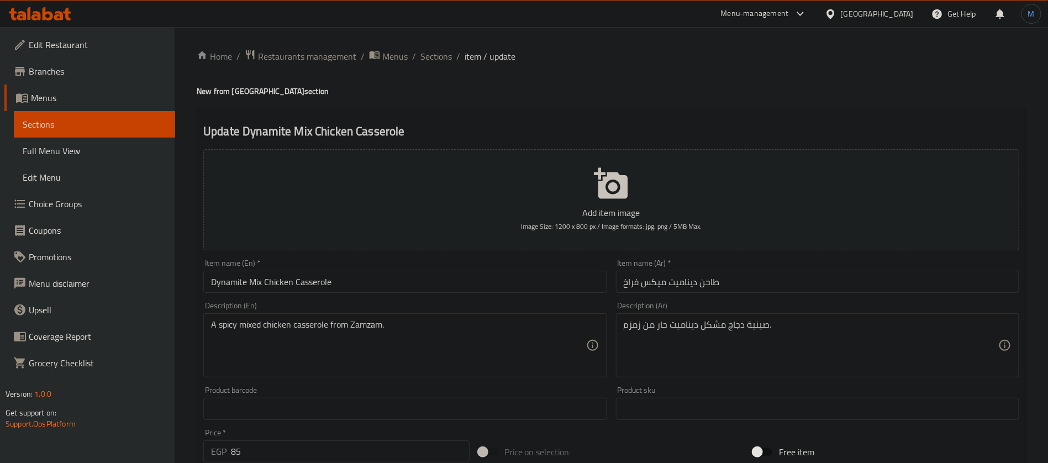
click at [712, 284] on input "طاجن ديناميت ميكس فراخ" at bounding box center [817, 282] width 403 height 22
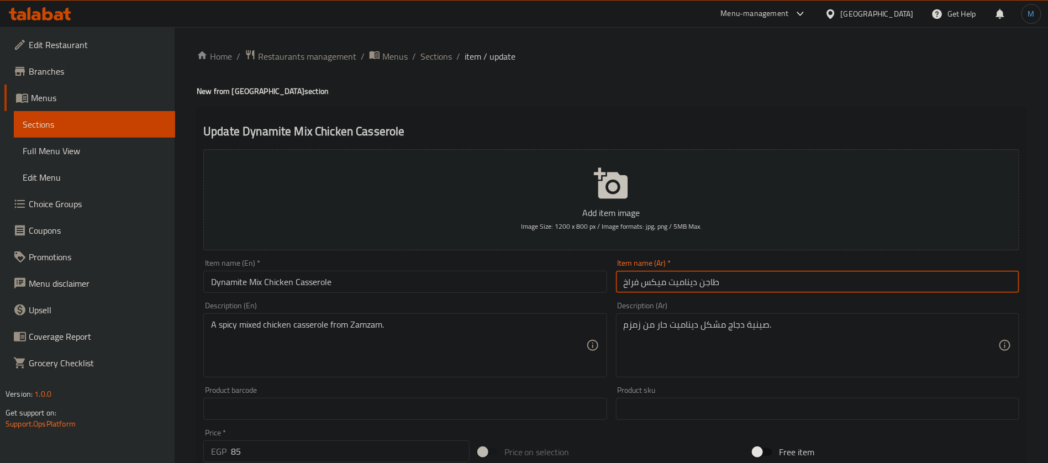
click at [712, 284] on input "طاجن ديناميت ميكس فراخ" at bounding box center [817, 282] width 403 height 22
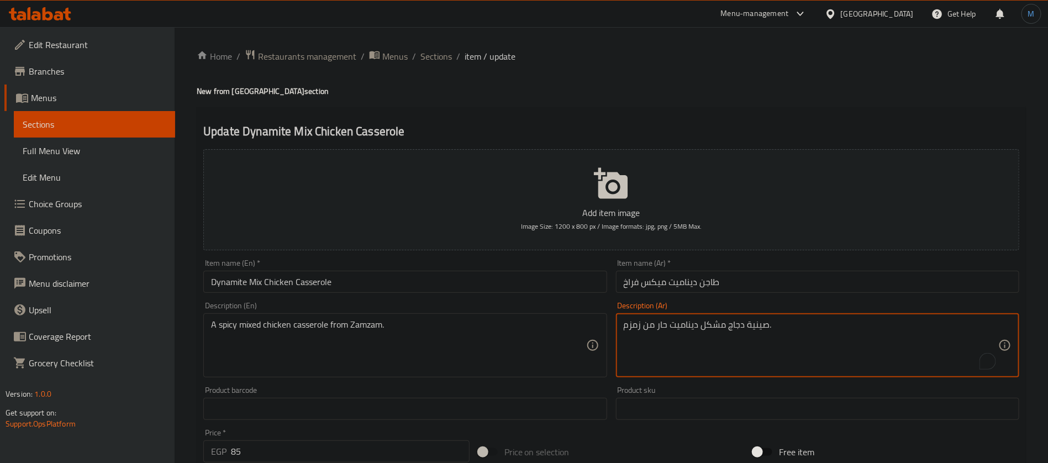
click at [756, 326] on textarea "صينية دجاج مشكل ديناميت حار من زمزم." at bounding box center [811, 345] width 375 height 53
paste textarea "اجن"
type textarea "طاجن دجاج مشكل ديناميت حار من زمزم."
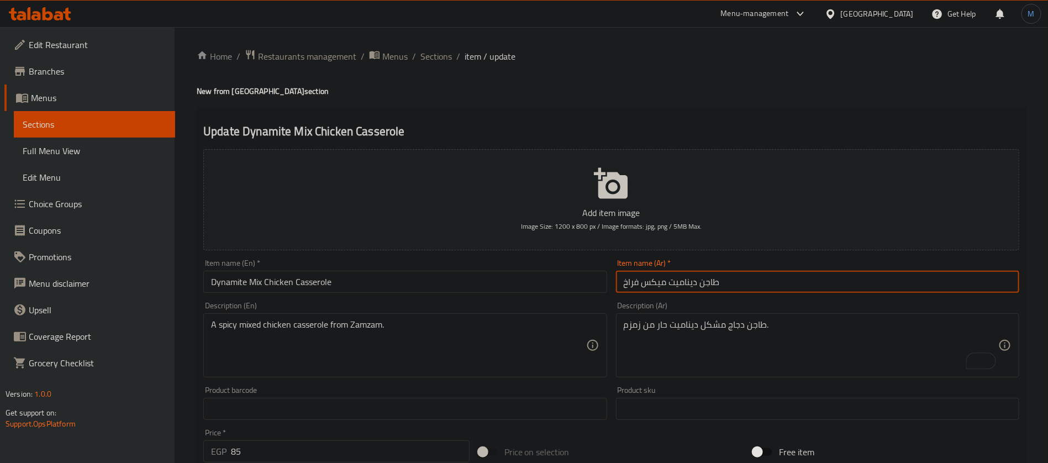
click at [731, 287] on input "طاجن ديناميت ميكس فراخ" at bounding box center [817, 282] width 403 height 22
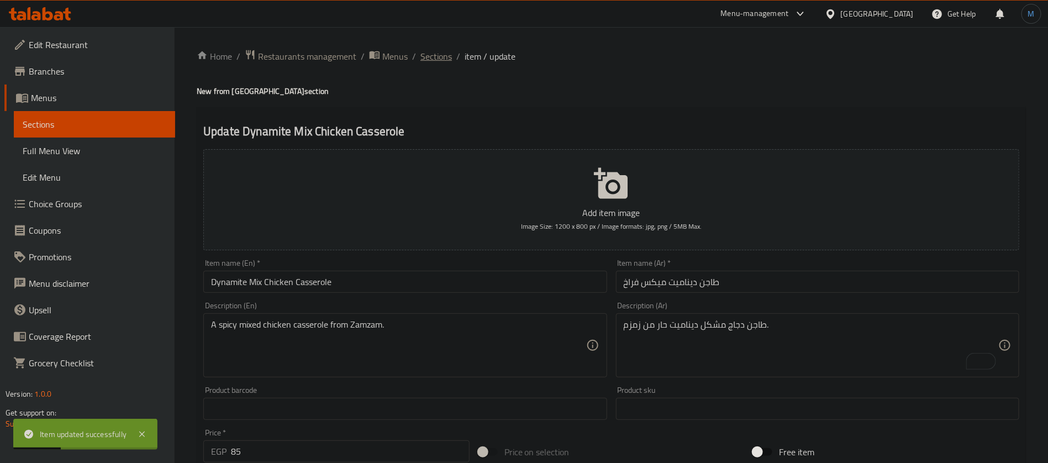
click at [434, 60] on span "Sections" at bounding box center [437, 56] width 32 height 13
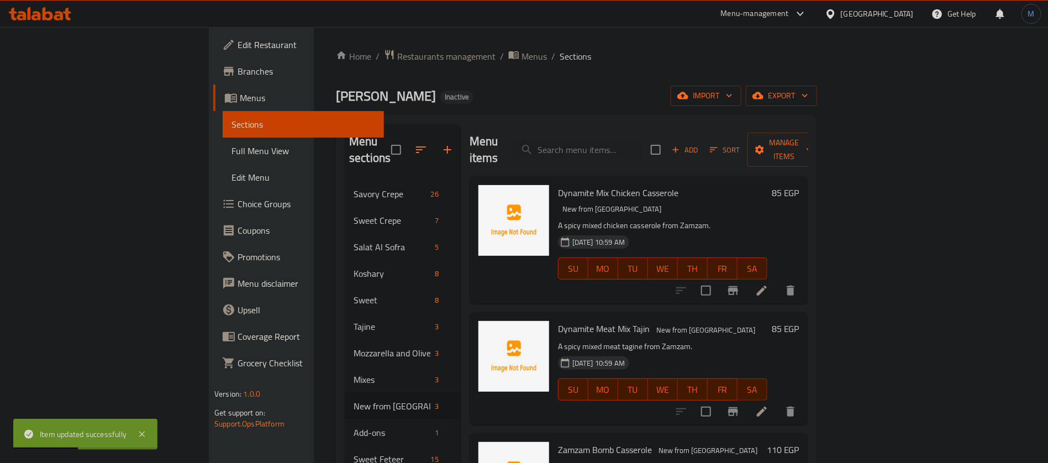
click at [778, 402] on li at bounding box center [762, 412] width 31 height 20
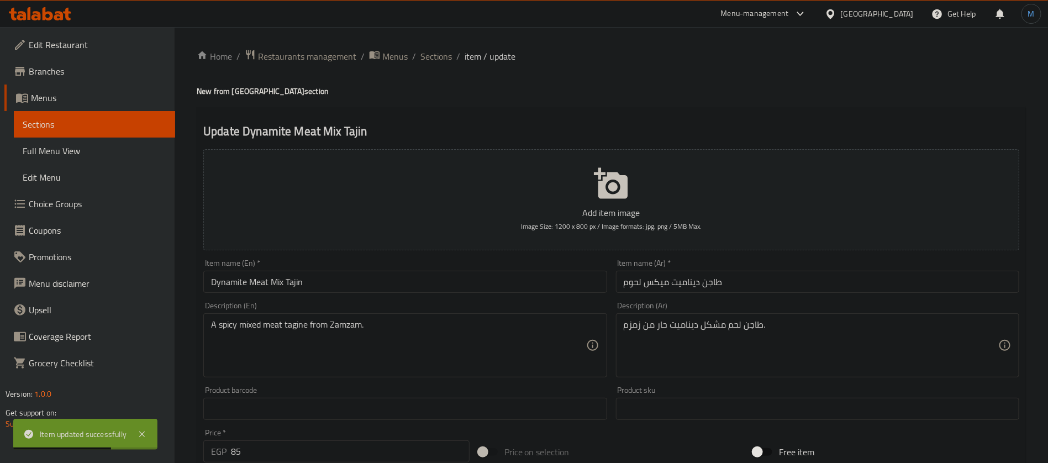
click at [712, 285] on input "طاجن ديناميت ميكس لحوم" at bounding box center [817, 282] width 403 height 22
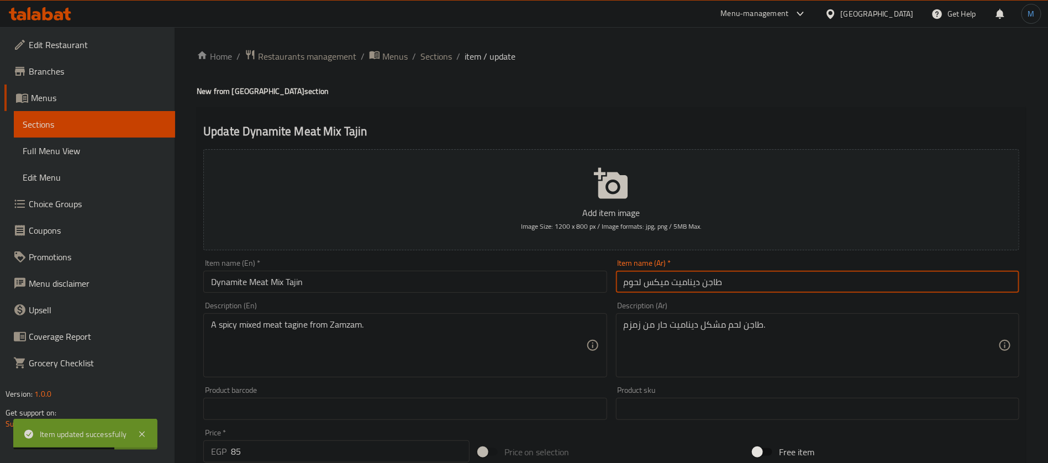
click at [712, 285] on input "طاجن ديناميت ميكس لحوم" at bounding box center [817, 282] width 403 height 22
click at [297, 277] on input "Dynamite Meat Mix Tajin" at bounding box center [404, 282] width 403 height 22
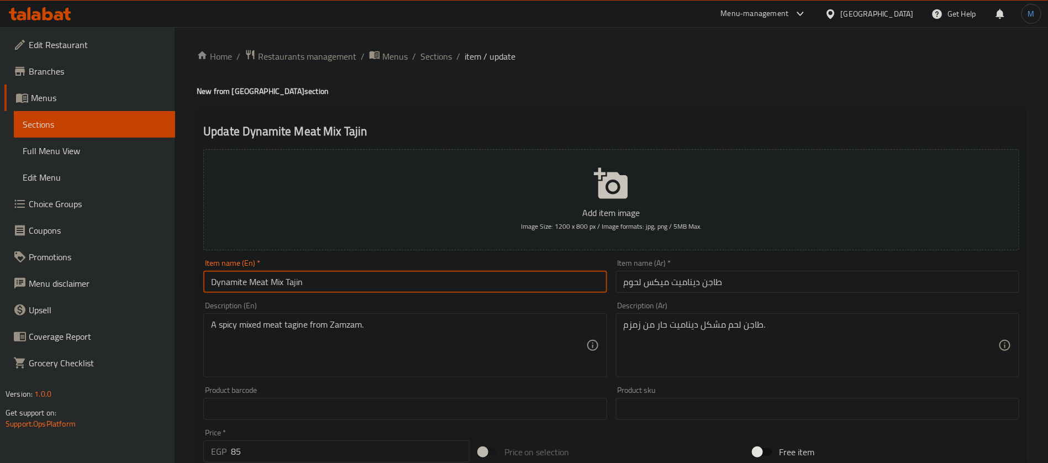
click at [297, 277] on input "Dynamite Meat Mix Tajin" at bounding box center [404, 282] width 403 height 22
paste input "Casserole"
type input "Dynamite Meat Mix Casserole"
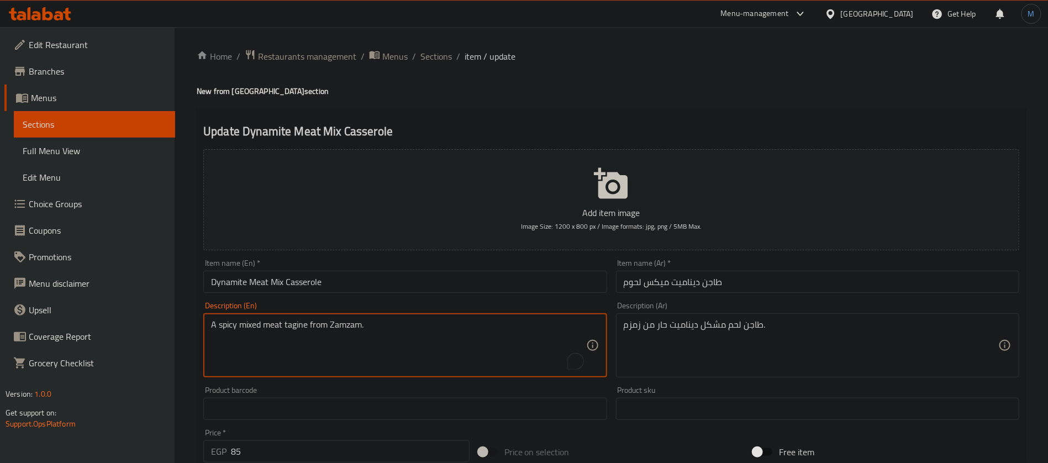
click at [297, 326] on textarea "A spicy mixed meat tagine from Zamzam." at bounding box center [398, 345] width 375 height 53
paste textarea "Casserole"
type textarea "A spicy mixed meat Casserole from Zamzam."
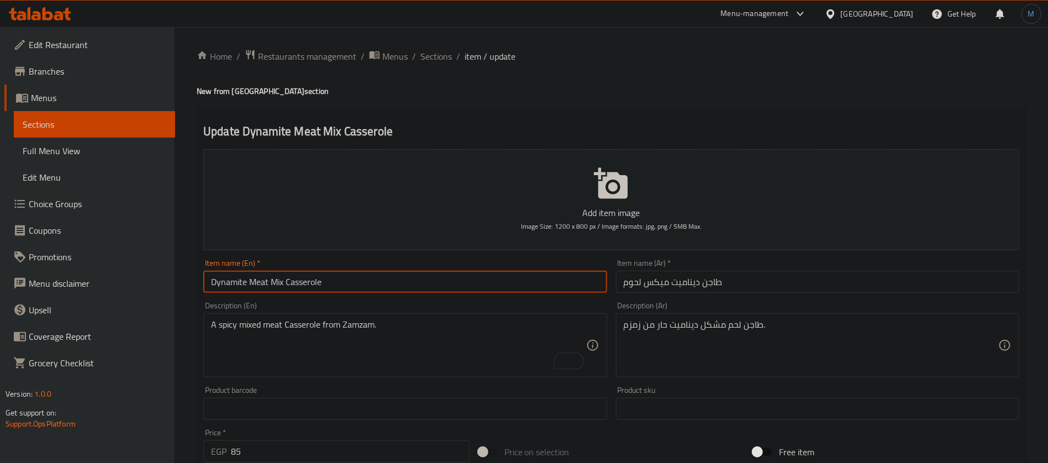
click at [378, 285] on input "Dynamite Meat Mix Casserole" at bounding box center [404, 282] width 403 height 22
click at [448, 59] on span "Sections" at bounding box center [437, 56] width 32 height 13
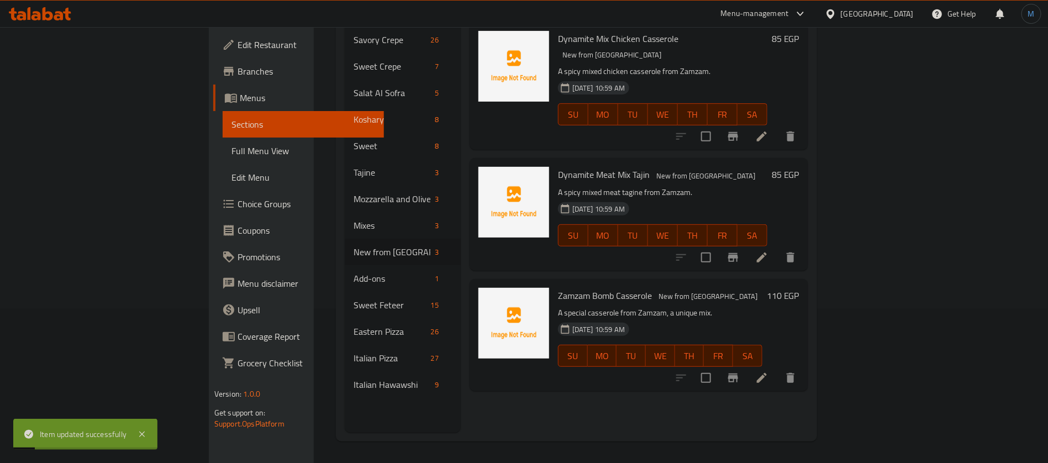
scroll to position [155, 0]
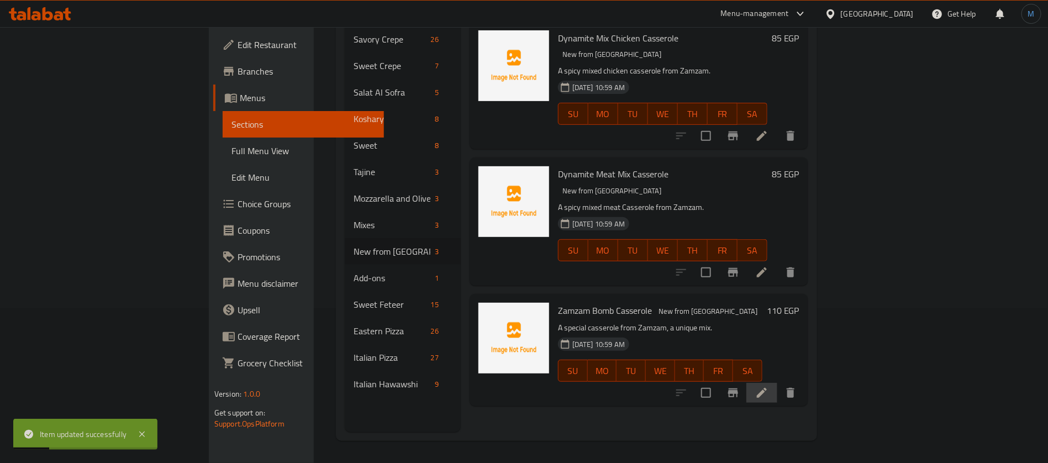
click at [778, 383] on li at bounding box center [762, 393] width 31 height 20
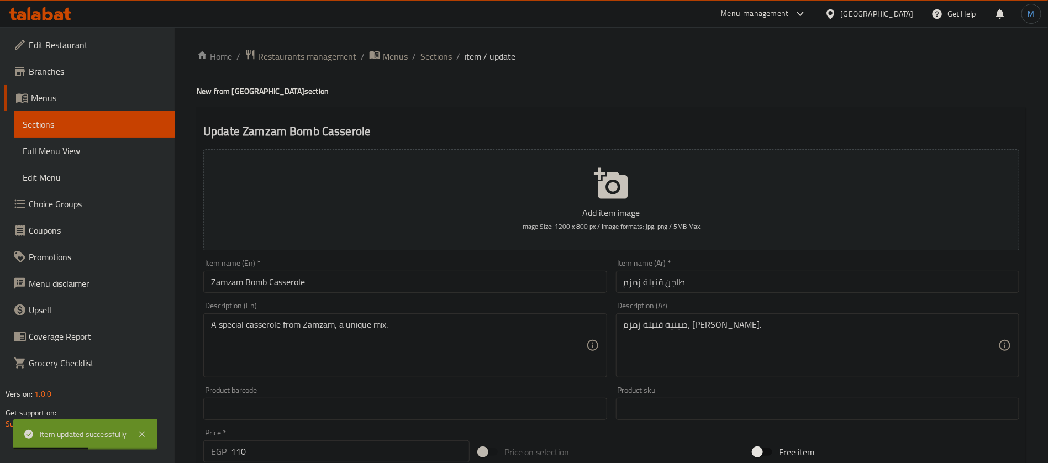
click at [284, 283] on input "Zamzam Bomb Casserole" at bounding box center [404, 282] width 403 height 22
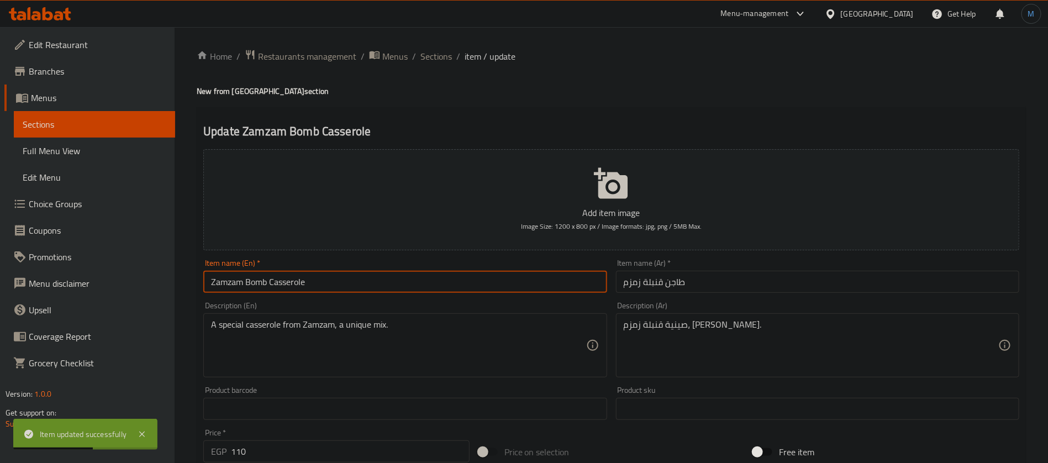
click at [284, 283] on input "Zamzam Bomb Casserole" at bounding box center [404, 282] width 403 height 22
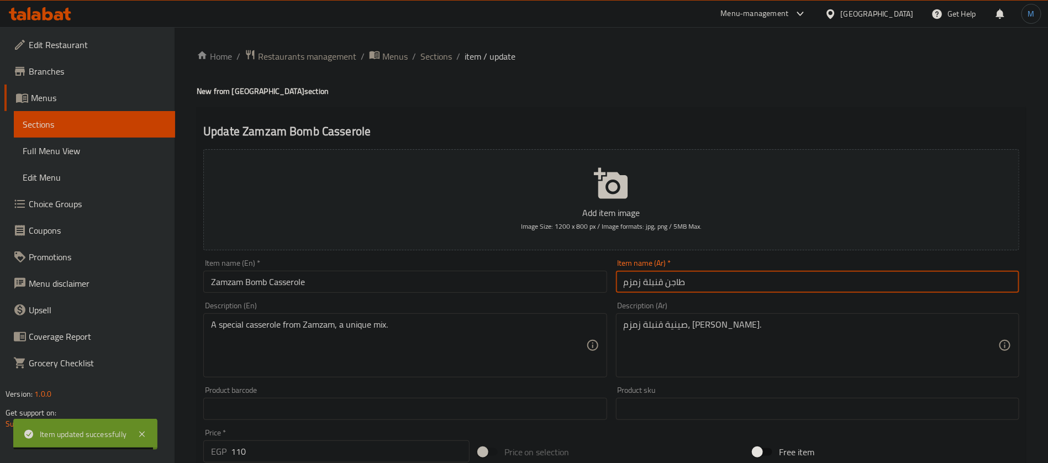
click at [680, 285] on input "طاجن قنبلة زمزم" at bounding box center [817, 282] width 403 height 22
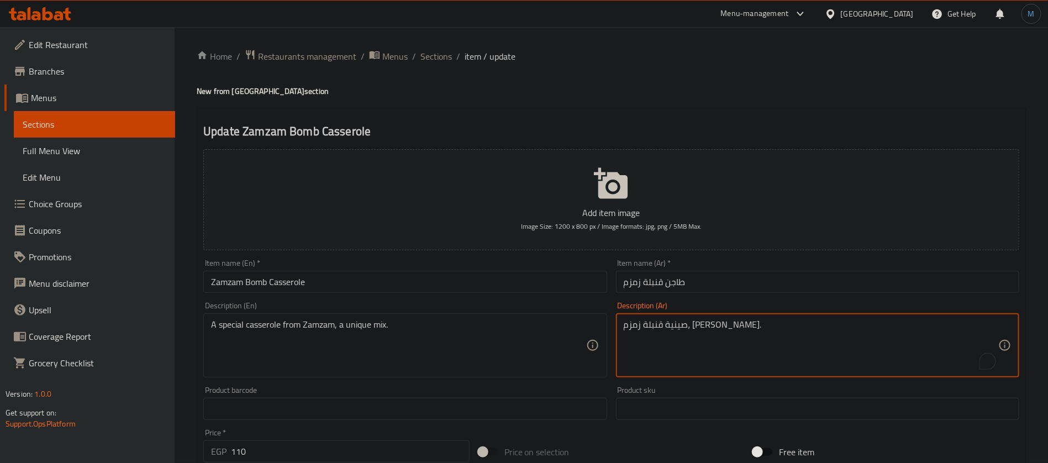
click at [725, 335] on textarea "صينية قنبلة زمزم، [PERSON_NAME]." at bounding box center [811, 345] width 375 height 53
click at [719, 326] on textarea "صينية قنبلة زمزم، [PERSON_NAME]." at bounding box center [811, 345] width 375 height 53
paste textarea "اجن"
type textarea "طاجن قنبلة زمزم، [PERSON_NAME]."
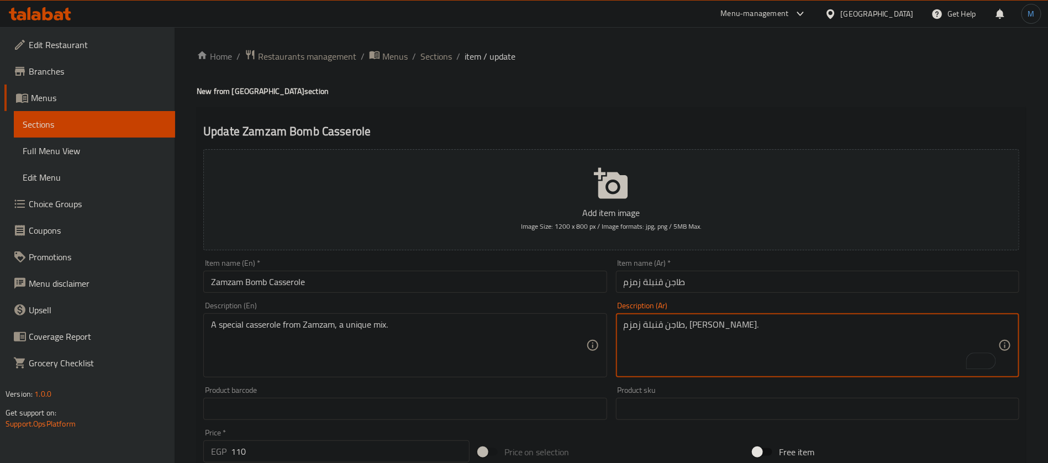
click at [380, 272] on input "Zamzam Bomb Casserole" at bounding box center [404, 282] width 403 height 22
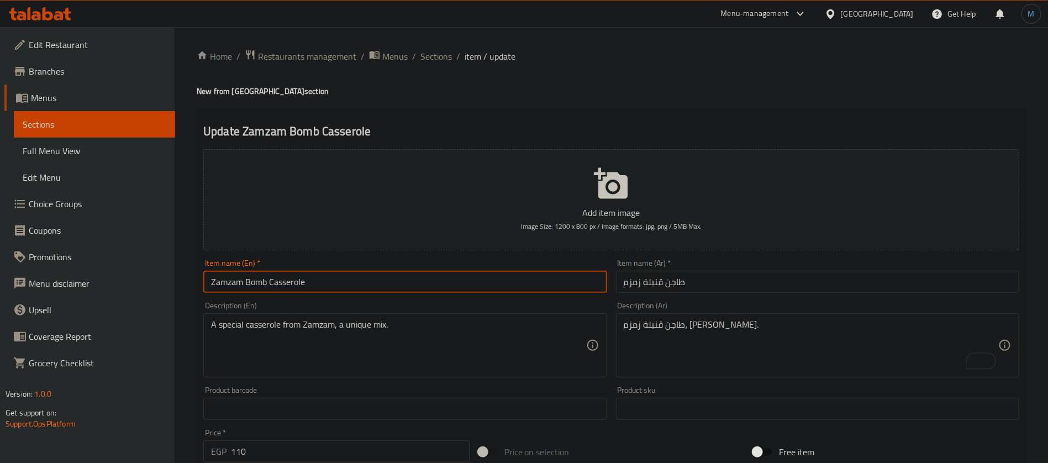
click at [256, 281] on input "Zamzam Bomb Casserole" at bounding box center [404, 282] width 403 height 22
click at [256, 284] on input "Zamzam Qunbla Casserole" at bounding box center [404, 282] width 403 height 22
type input "Zamzam Qunbla Casserole"
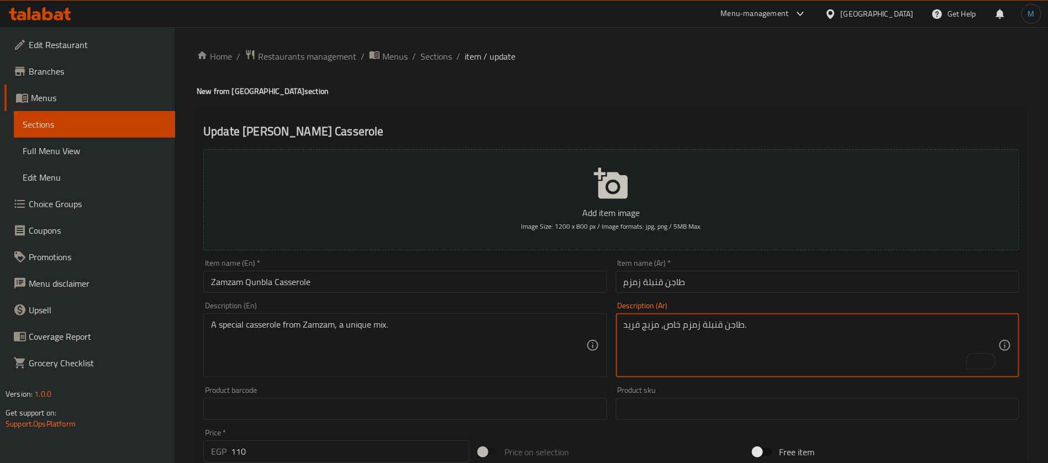
type textarea "طاجن قنبلة زمزم خاص، مزيج فريد."
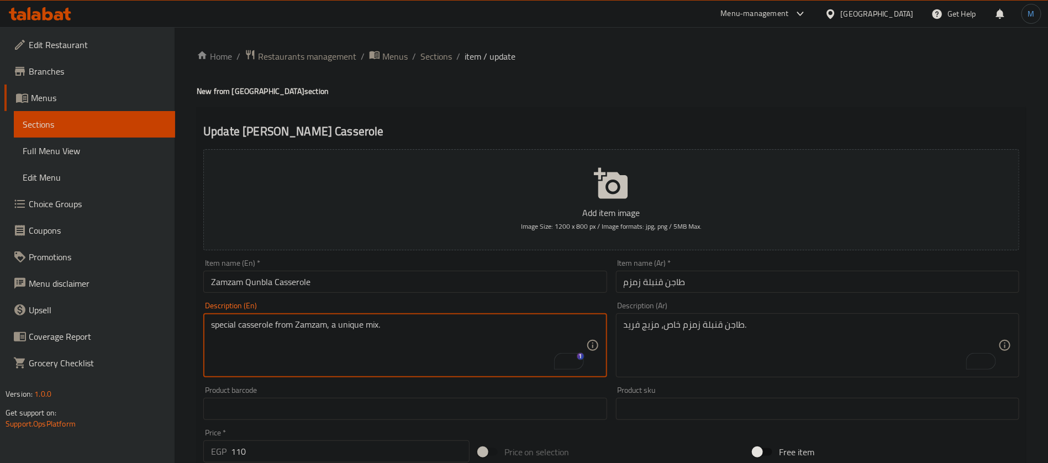
paste textarea "Qunbla"
type textarea "special casserole Qunbla from [GEOGRAPHIC_DATA], a unique mix."
click at [361, 276] on input "Zamzam Qunbla Casserole" at bounding box center [404, 282] width 403 height 22
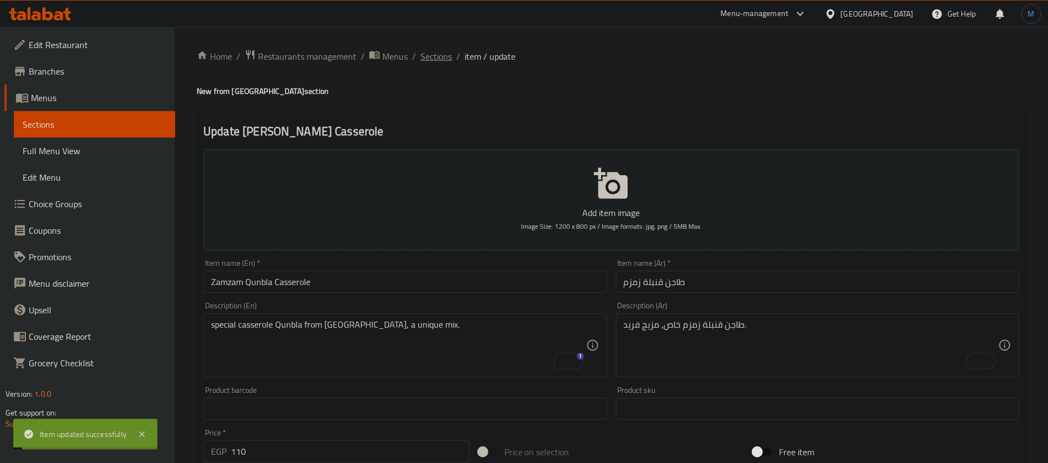
click at [447, 50] on span "Sections" at bounding box center [437, 56] width 32 height 13
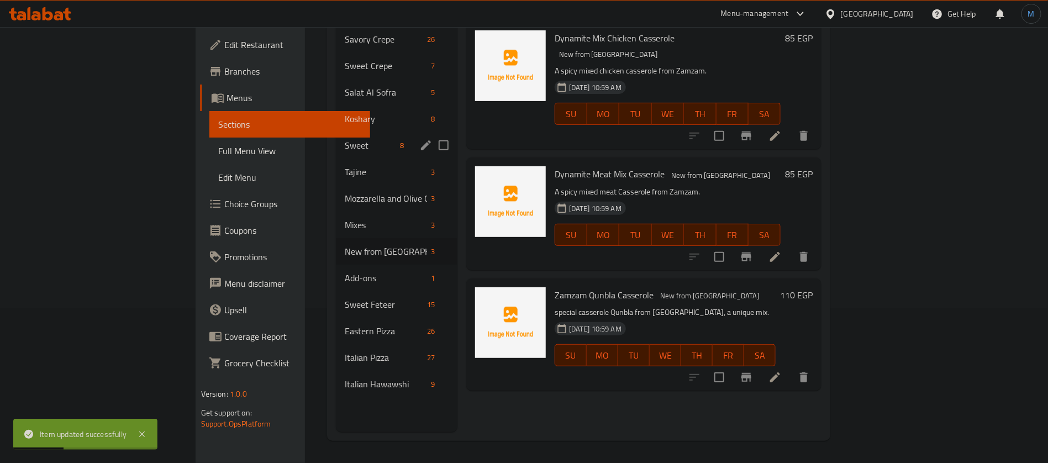
scroll to position [72, 0]
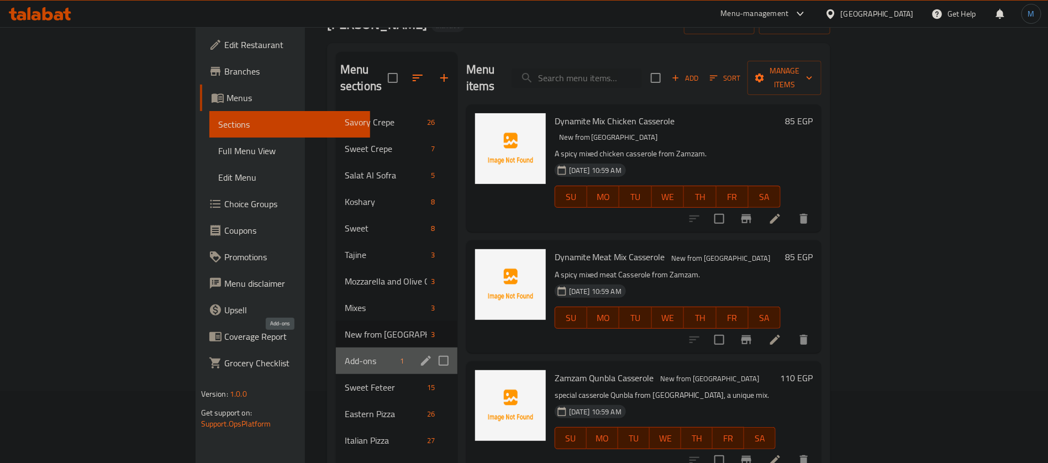
click at [345, 354] on span "Add-ons" at bounding box center [370, 360] width 51 height 13
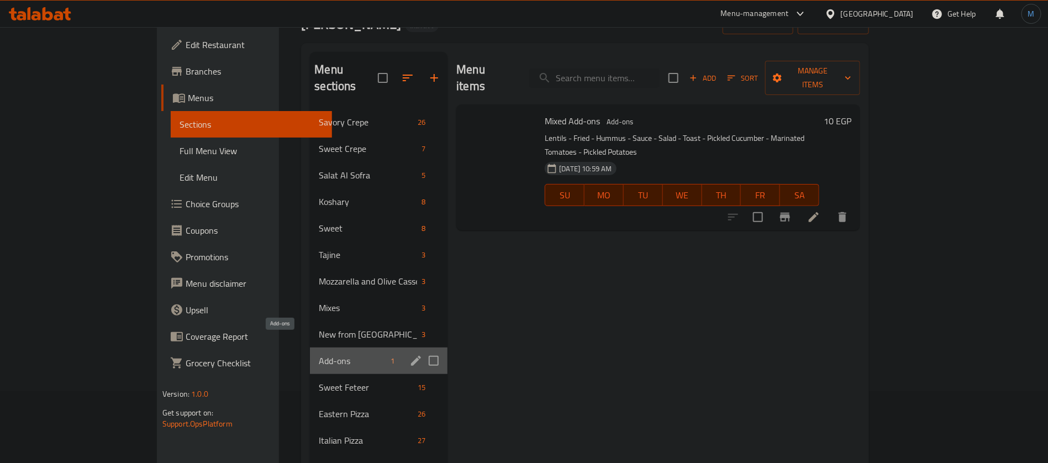
click at [310, 355] on div "Add-ons 1" at bounding box center [379, 361] width 138 height 27
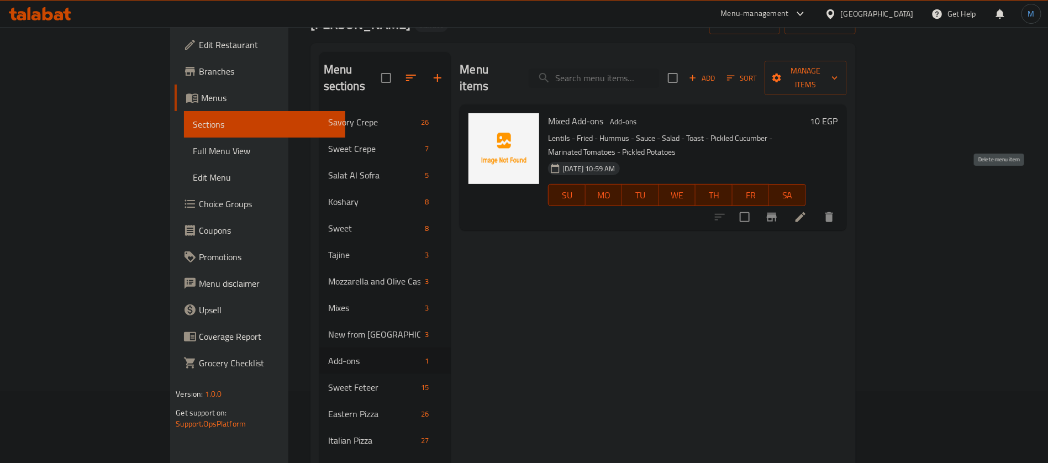
click at [836, 211] on icon "delete" at bounding box center [829, 217] width 13 height 13
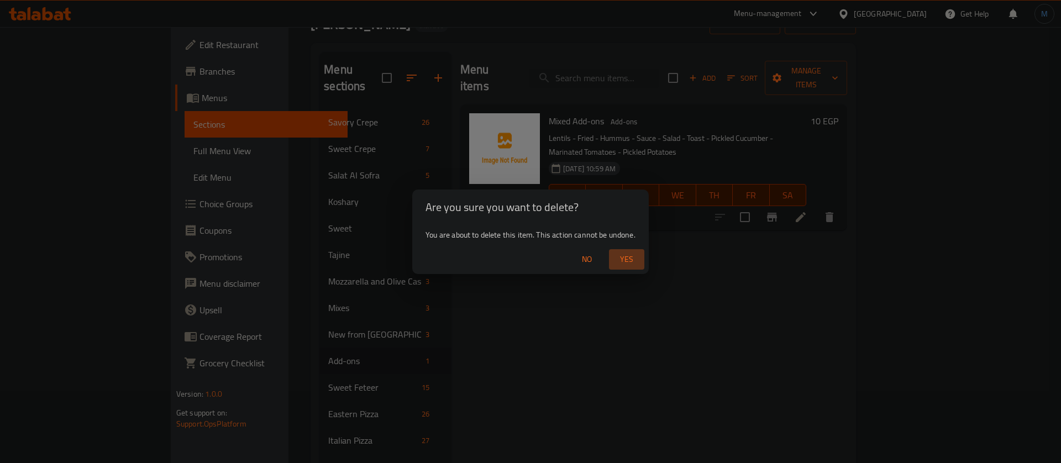
click at [636, 251] on button "Yes" at bounding box center [626, 259] width 35 height 20
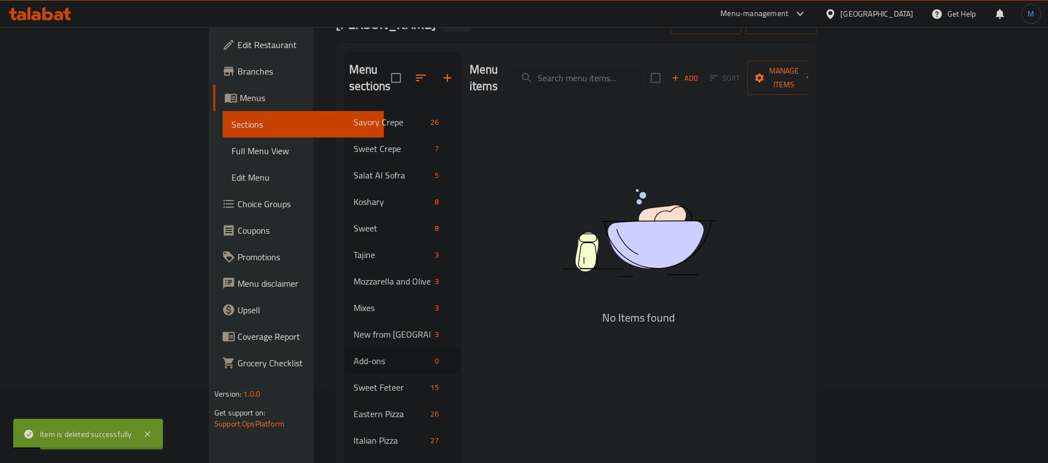
click at [238, 201] on span "Choice Groups" at bounding box center [307, 203] width 138 height 13
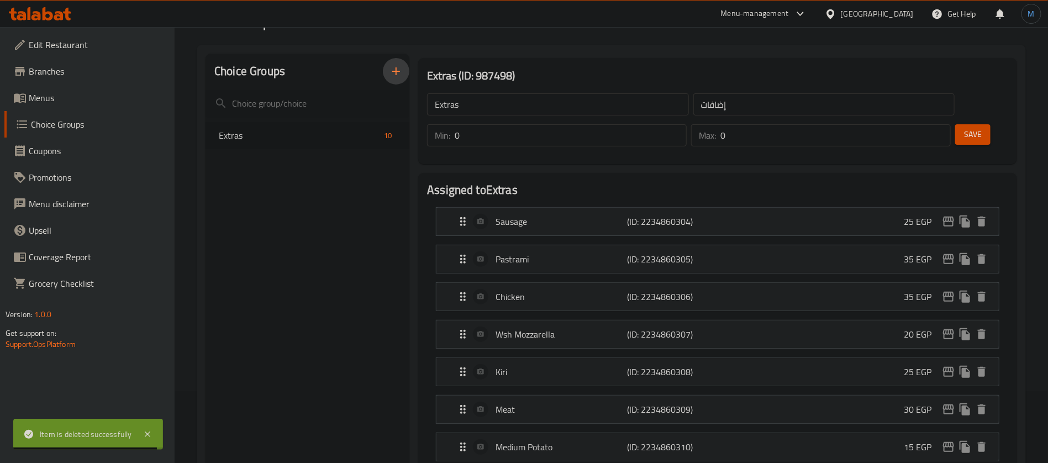
click at [401, 81] on button "button" at bounding box center [396, 71] width 27 height 27
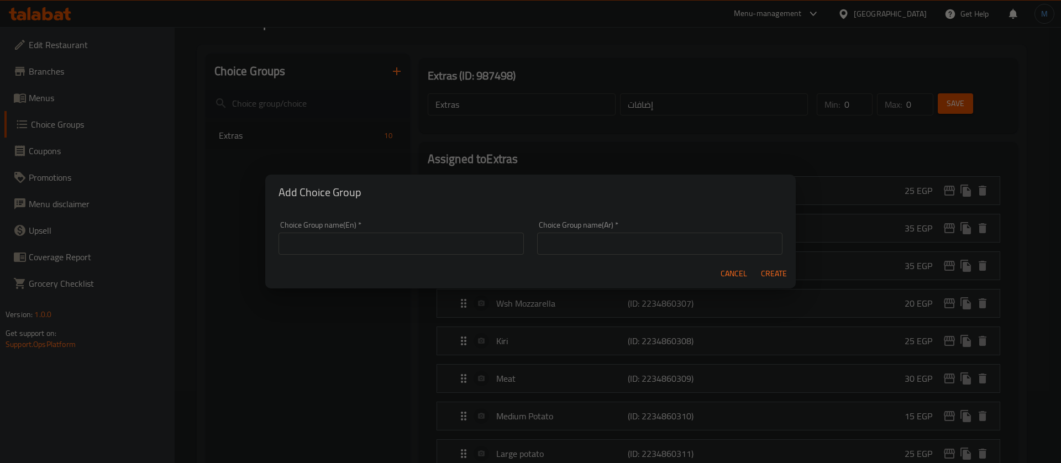
click at [403, 231] on div "Choice Group name(En)   * Choice Group name(En) *" at bounding box center [401, 238] width 245 height 34
click at [406, 238] on input "text" at bounding box center [401, 244] width 245 height 22
type input "Add Ons"
click at [597, 243] on input "text" at bounding box center [659, 244] width 245 height 22
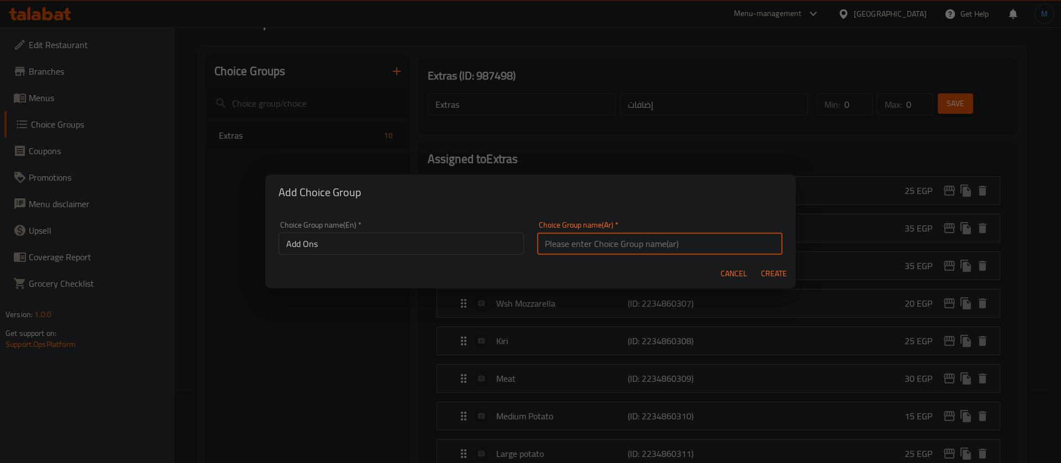
type input "إضافات"
click at [767, 272] on span "Create" at bounding box center [774, 274] width 27 height 14
type input "Add Ons"
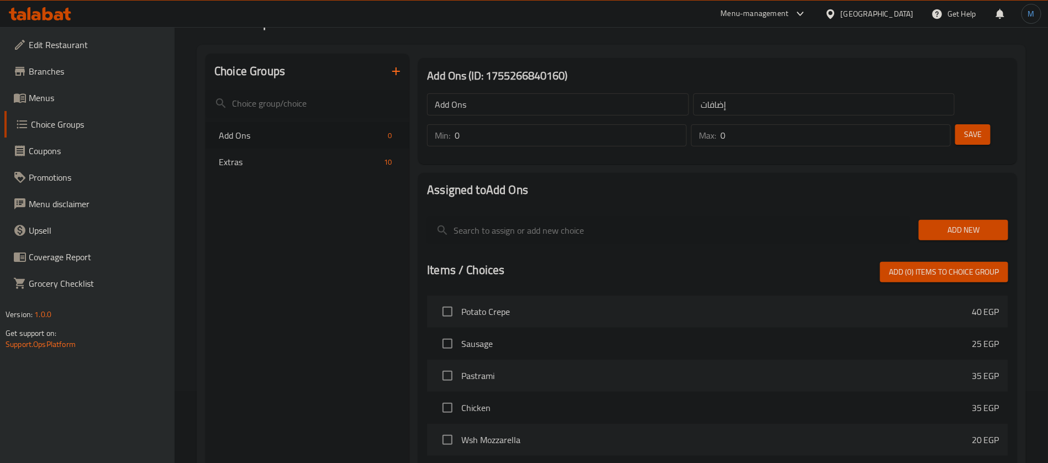
click at [945, 223] on span "Add New" at bounding box center [964, 230] width 72 height 14
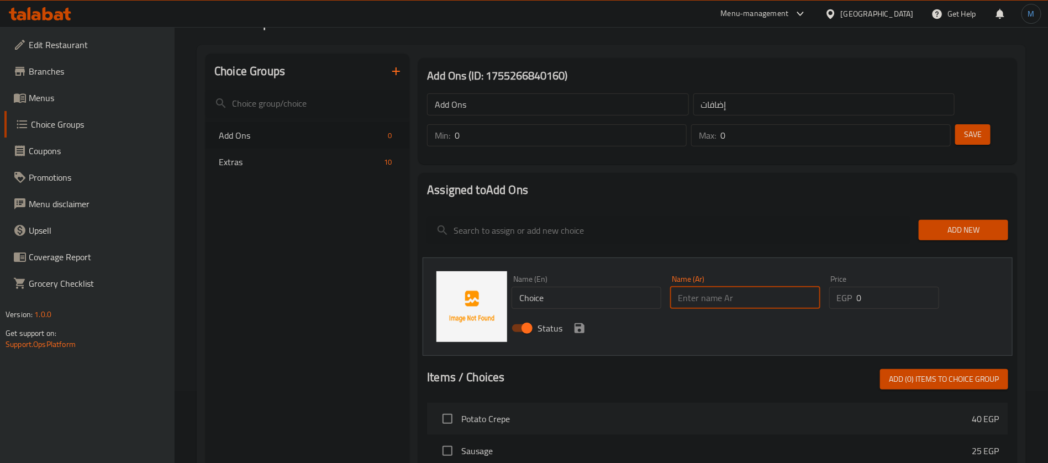
click at [738, 287] on input "text" at bounding box center [745, 298] width 150 height 22
type input "ه"
type input "عدس"
click at [583, 275] on div "Name (En) Choice Name (En)" at bounding box center [587, 292] width 150 height 34
click at [580, 287] on input "Choice" at bounding box center [587, 298] width 150 height 22
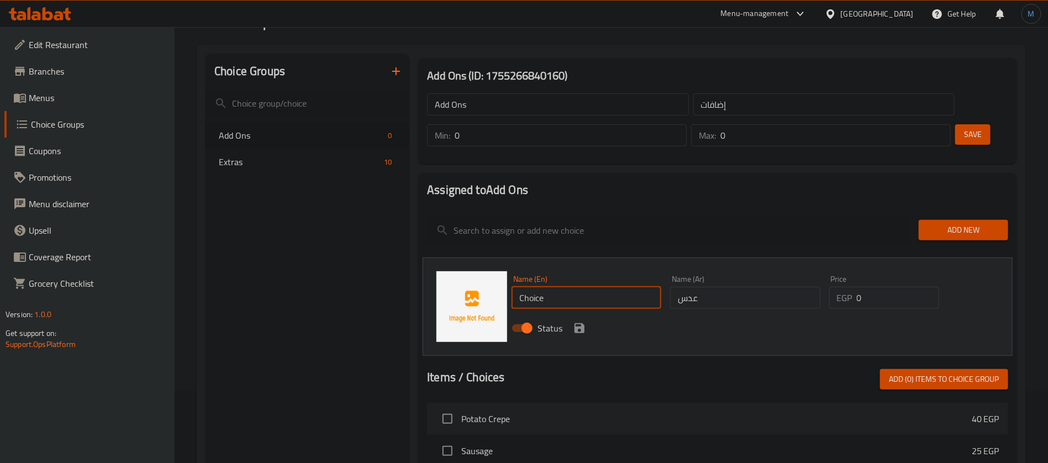
paste input "Lentil"
type input "Lentil"
click at [882, 287] on input "0" at bounding box center [898, 298] width 82 height 22
type input "10"
click at [583, 323] on icon "save" at bounding box center [580, 328] width 10 height 10
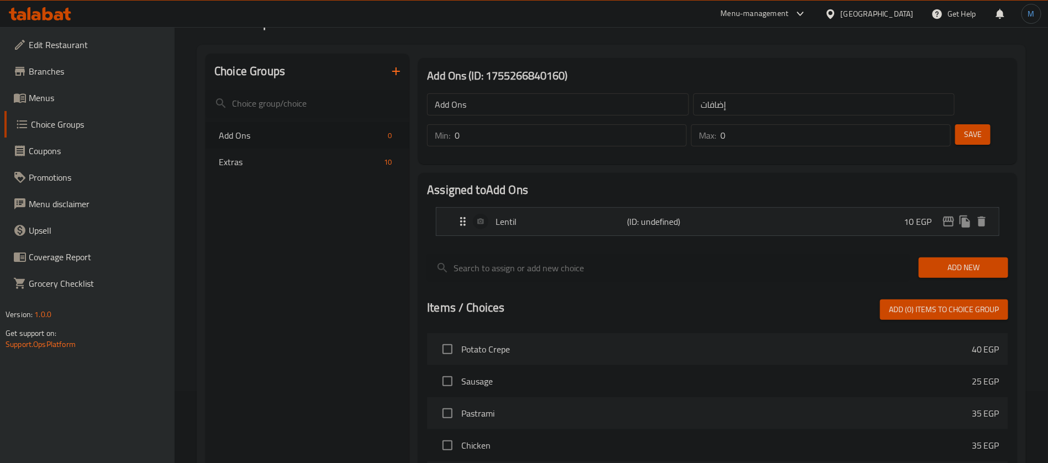
click at [957, 213] on nav "Lentil (ID: undefined) 10 EGP Name (En) Lentil Name (En) Name (Ar) عدس Name (Ar…" at bounding box center [717, 221] width 581 height 46
click at [959, 261] on span "Add New" at bounding box center [964, 268] width 72 height 14
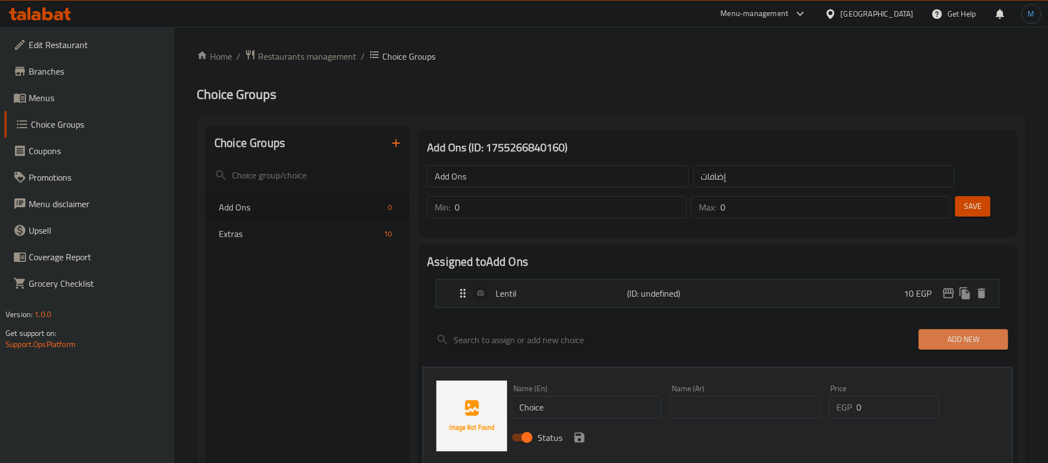
click at [956, 329] on button "Add New" at bounding box center [964, 339] width 90 height 20
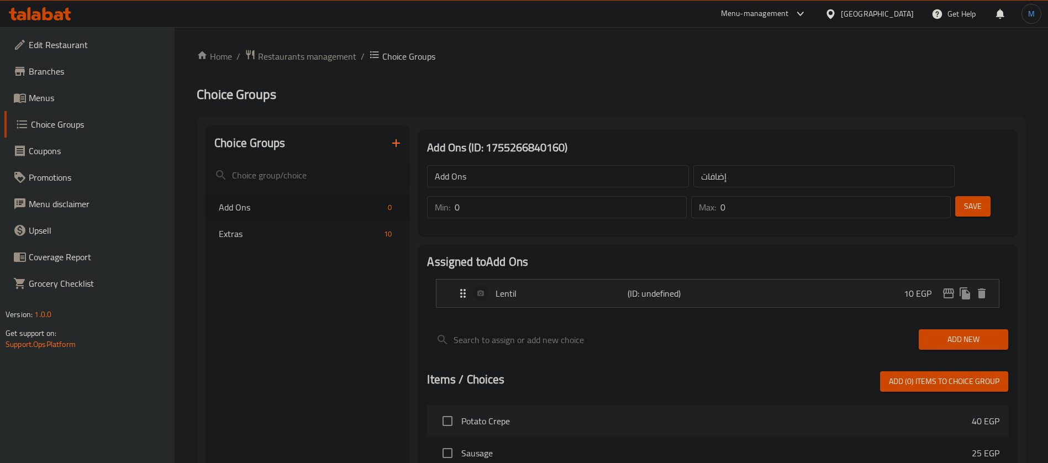
click at [946, 333] on span "Add New" at bounding box center [964, 340] width 72 height 14
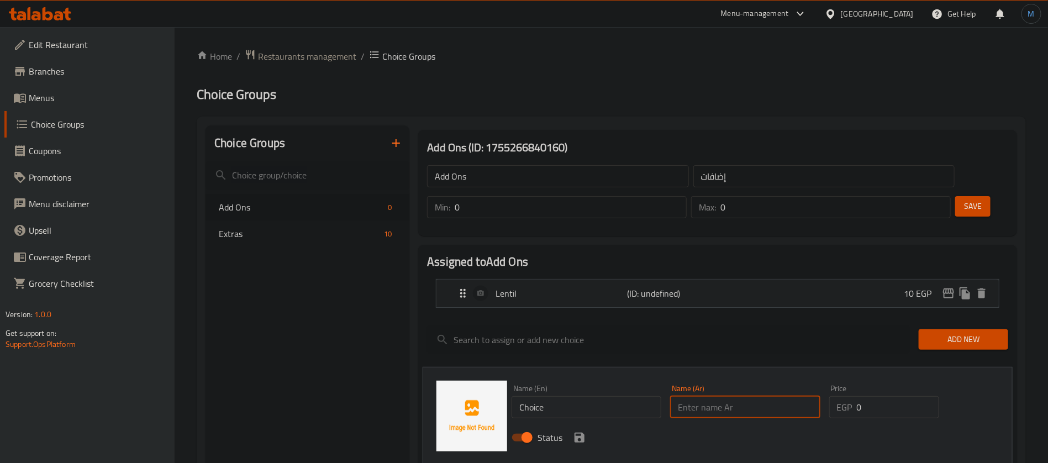
click at [752, 396] on input "text" at bounding box center [745, 407] width 150 height 22
type input "[GEOGRAPHIC_DATA]"
click at [613, 396] on input "Choice" at bounding box center [587, 407] width 150 height 22
paste input "Fried Onions"
type input "Fried Onions"
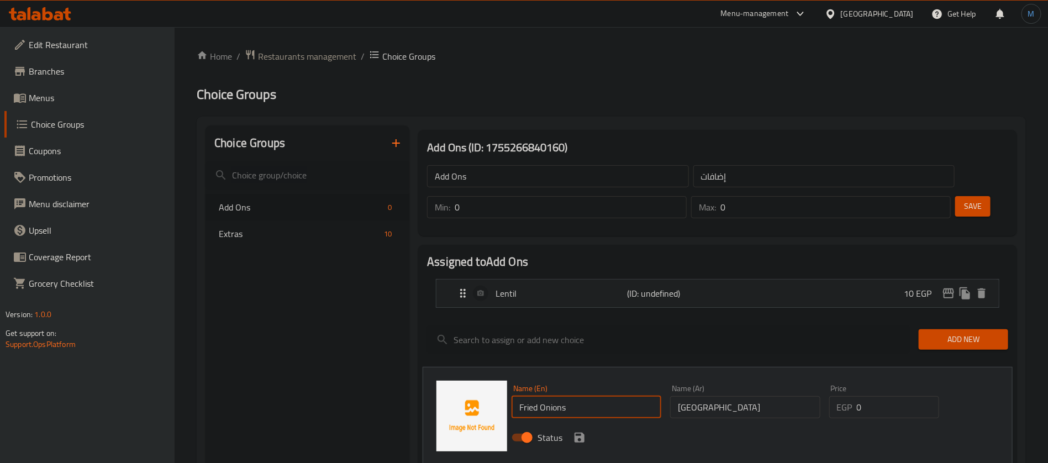
click at [879, 396] on input "0" at bounding box center [898, 407] width 82 height 22
type input "10"
click at [583, 431] on icon "save" at bounding box center [579, 437] width 13 height 13
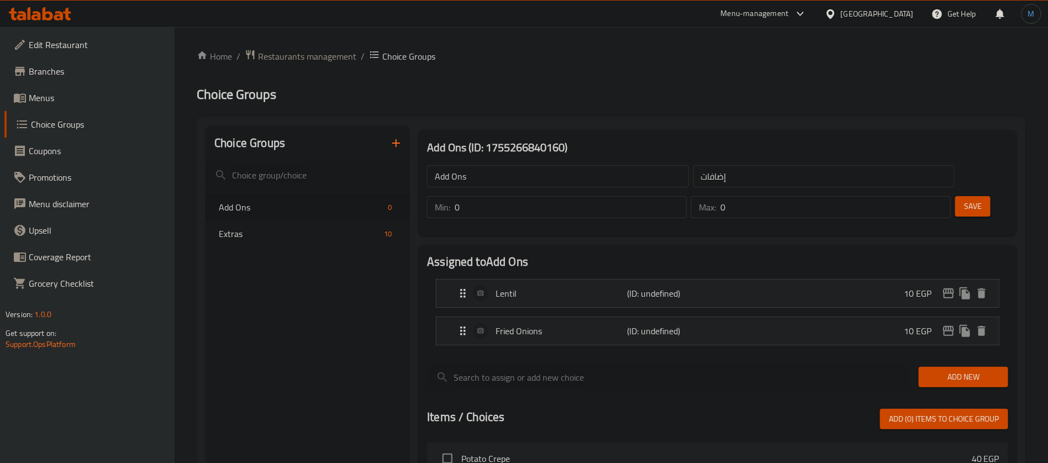
click at [954, 370] on span "Add New" at bounding box center [964, 377] width 72 height 14
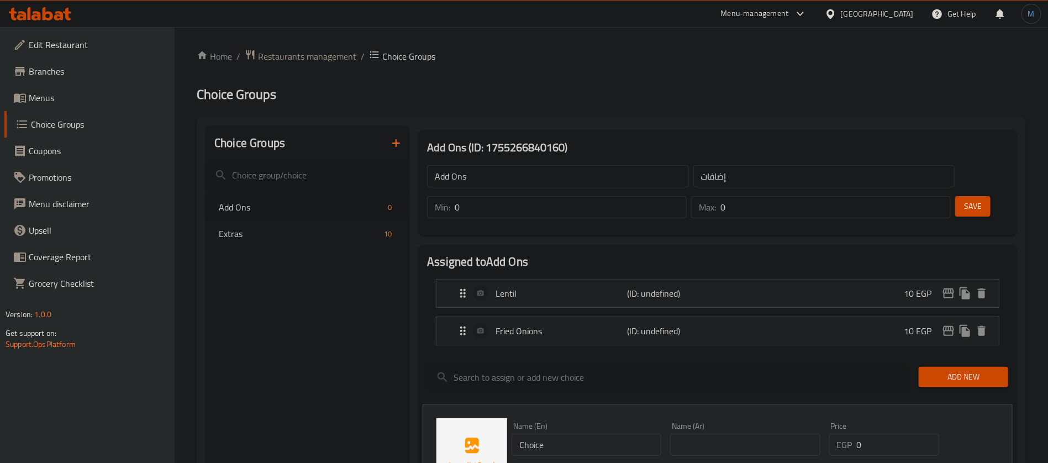
click at [749, 434] on input "text" at bounding box center [745, 445] width 150 height 22
type input "حمص"
click at [600, 434] on input "Choice" at bounding box center [587, 445] width 150 height 22
paste input "ickpeas"
type input "Chickpeas"
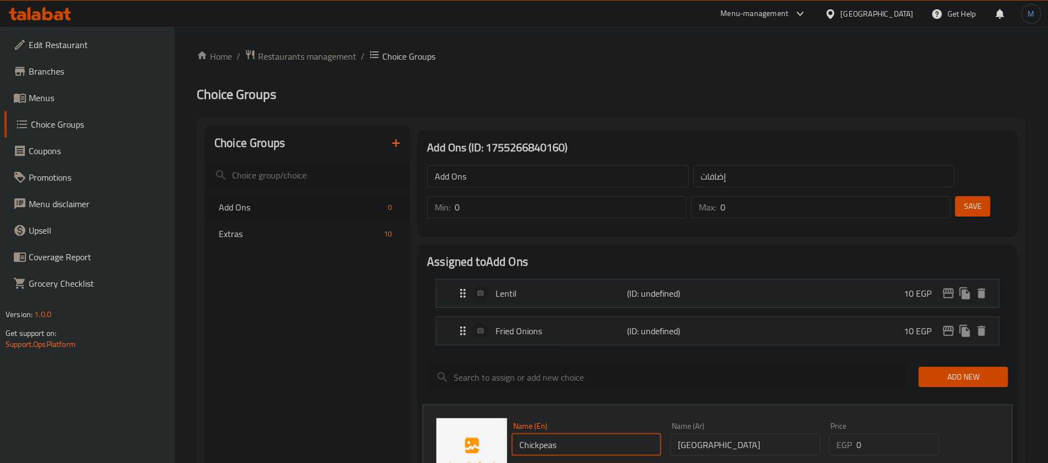
click at [886, 434] on input "0" at bounding box center [898, 445] width 82 height 22
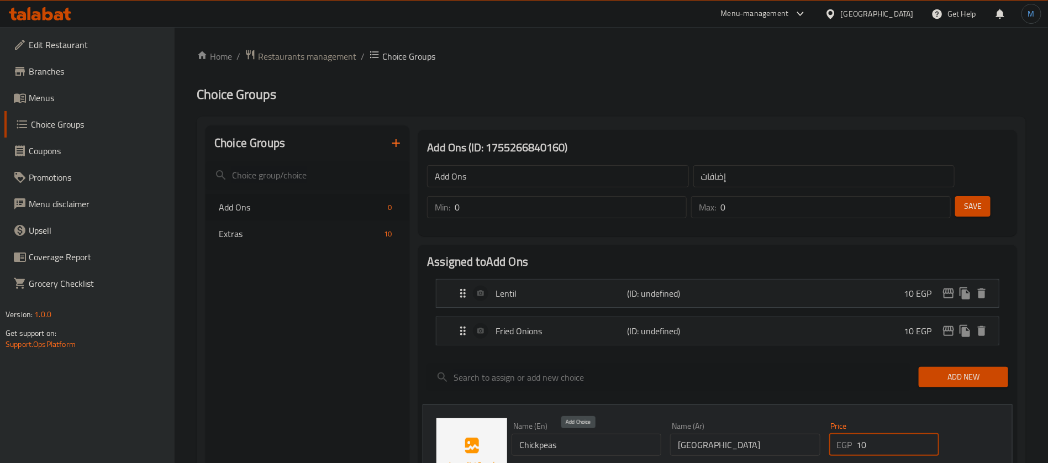
type input "10"
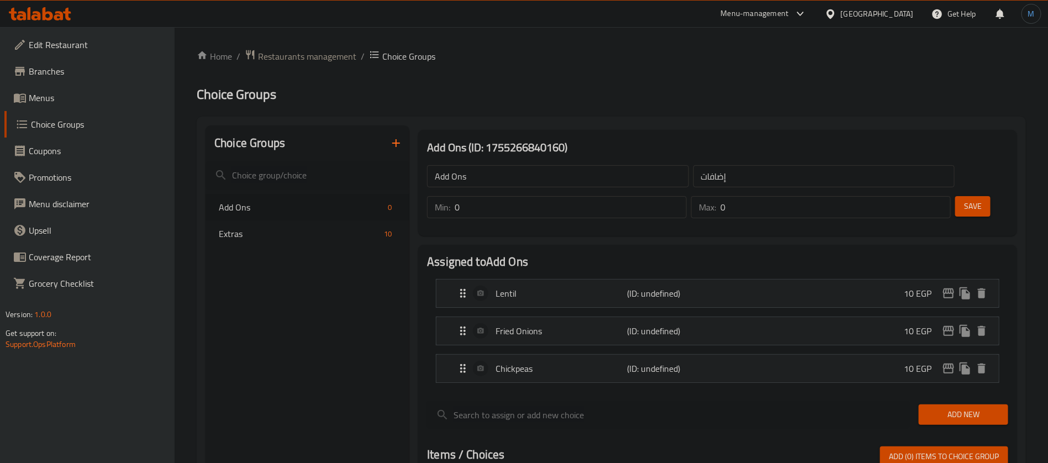
click at [959, 408] on span "Add New" at bounding box center [964, 415] width 72 height 14
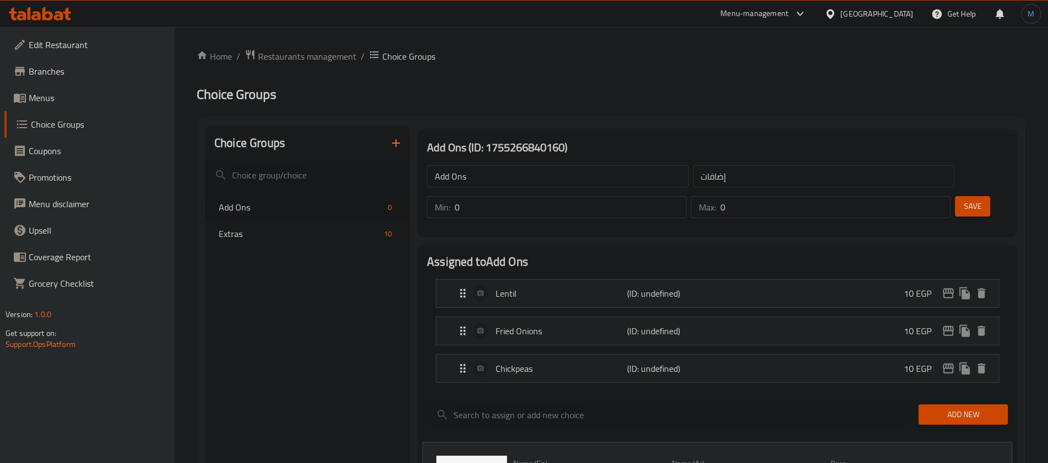
type input "صلصه"
type input "Sauce"
drag, startPoint x: 895, startPoint y: 450, endPoint x: 880, endPoint y: 419, distance: 34.4
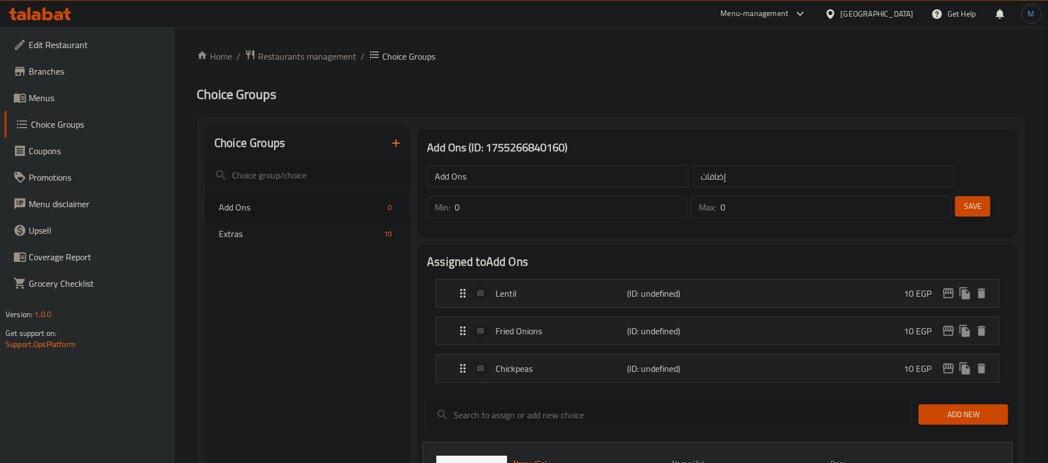
type input "10"
click at [865, 402] on div at bounding box center [669, 414] width 492 height 37
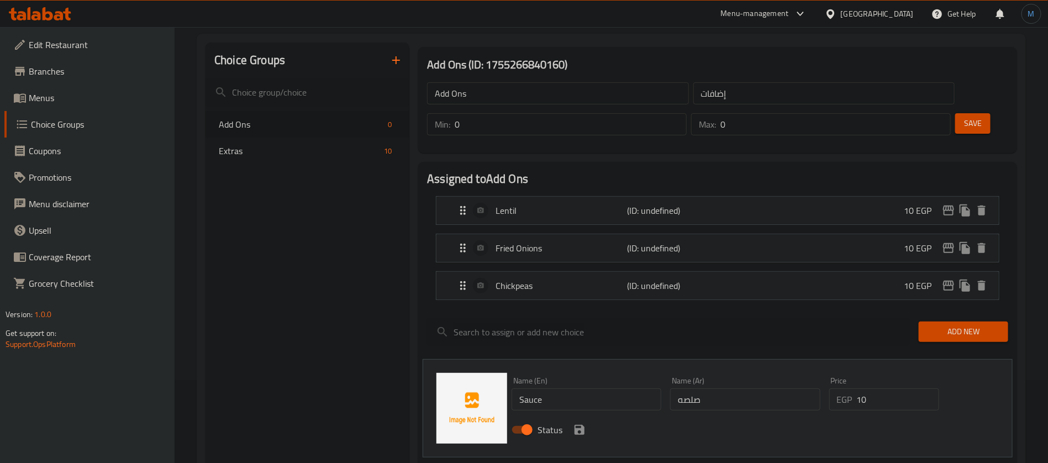
click at [588, 415] on div "Status" at bounding box center [745, 430] width 476 height 30
click at [584, 423] on icon "save" at bounding box center [579, 429] width 13 height 13
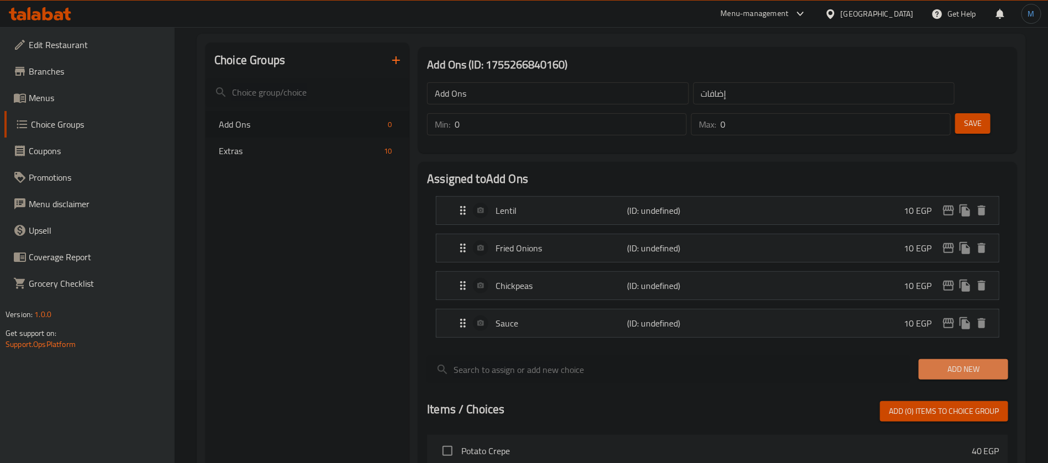
click at [975, 363] on span "Add New" at bounding box center [964, 370] width 72 height 14
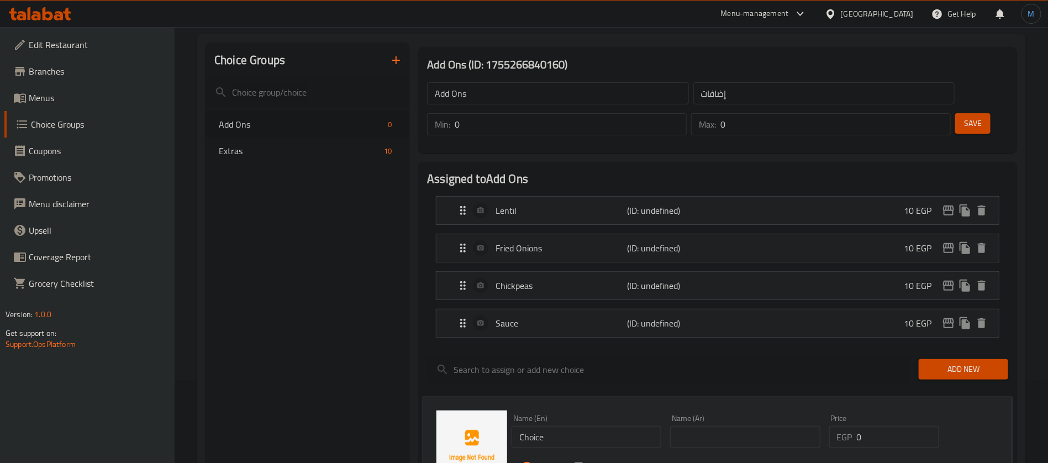
click at [770, 426] on input "text" at bounding box center [745, 437] width 150 height 22
type input "سلطة"
click at [579, 426] on input "Choice" at bounding box center [587, 437] width 150 height 22
type input "Salad"
click at [891, 426] on input "0" at bounding box center [898, 437] width 82 height 22
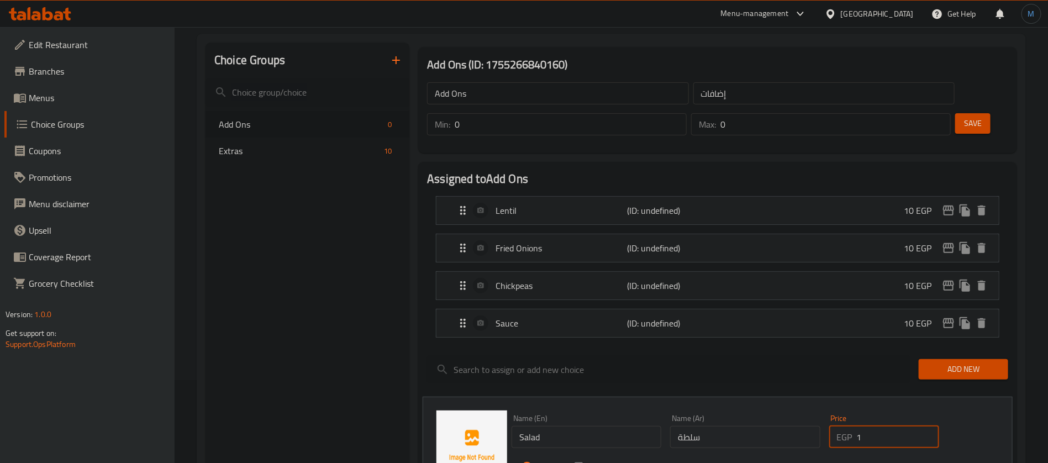
type input "10"
click at [574, 461] on icon "save" at bounding box center [579, 467] width 13 height 13
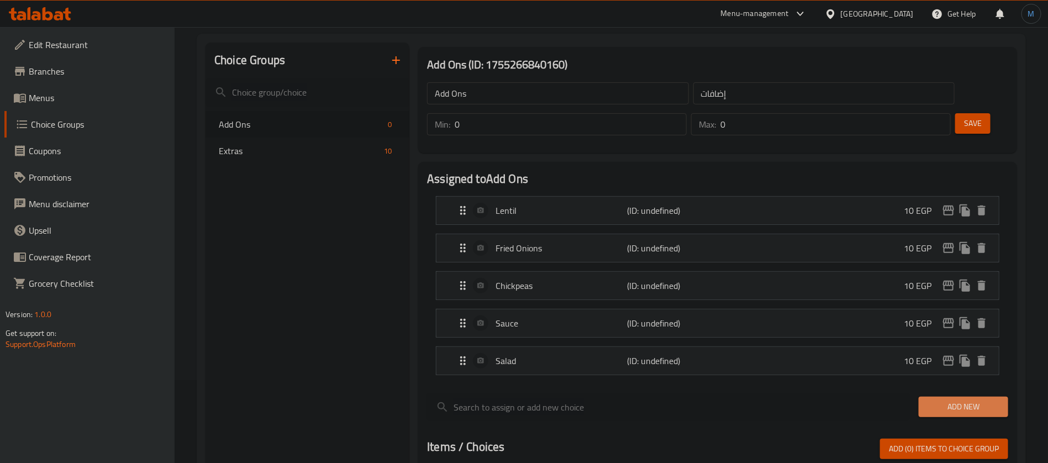
click at [919, 397] on button "Add New" at bounding box center [964, 407] width 90 height 20
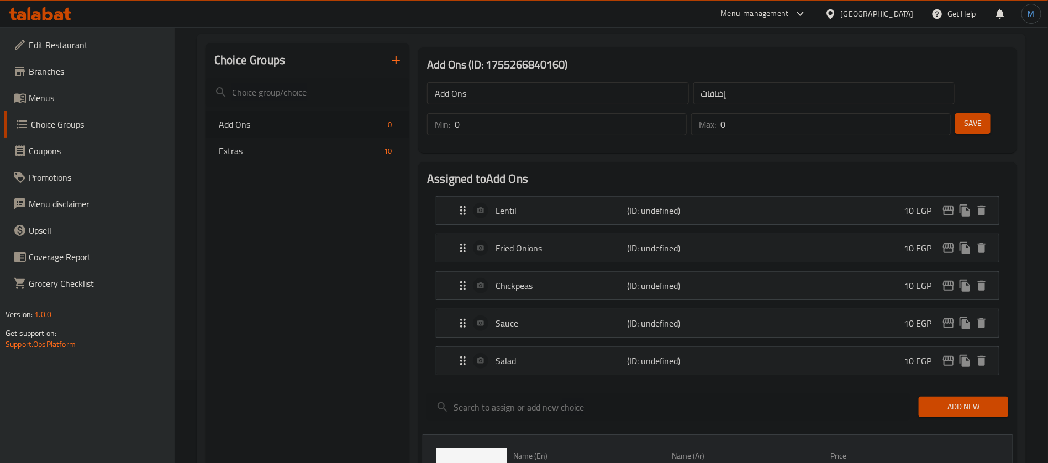
type input "uda"
paste input "text"
paste input "عيش توست"
paste input "text"
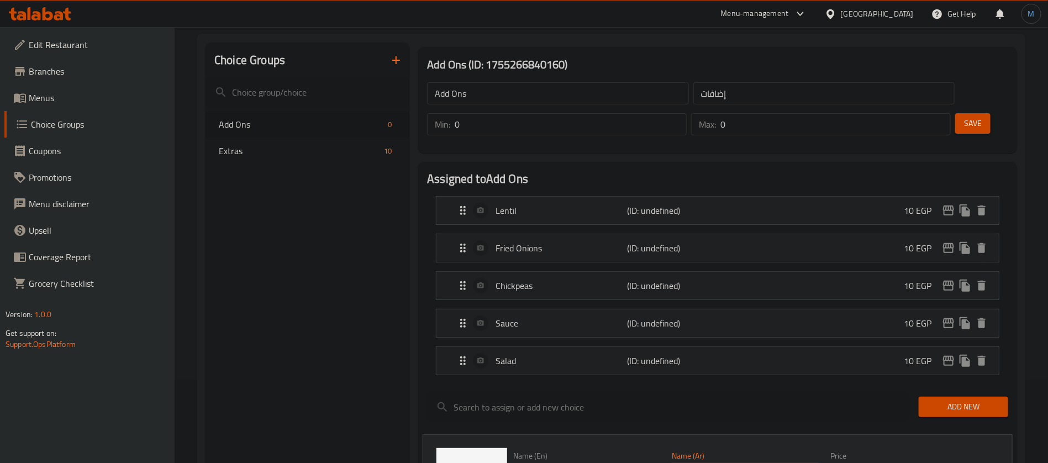
type input "عيش توست"
paste input "Toast bread"
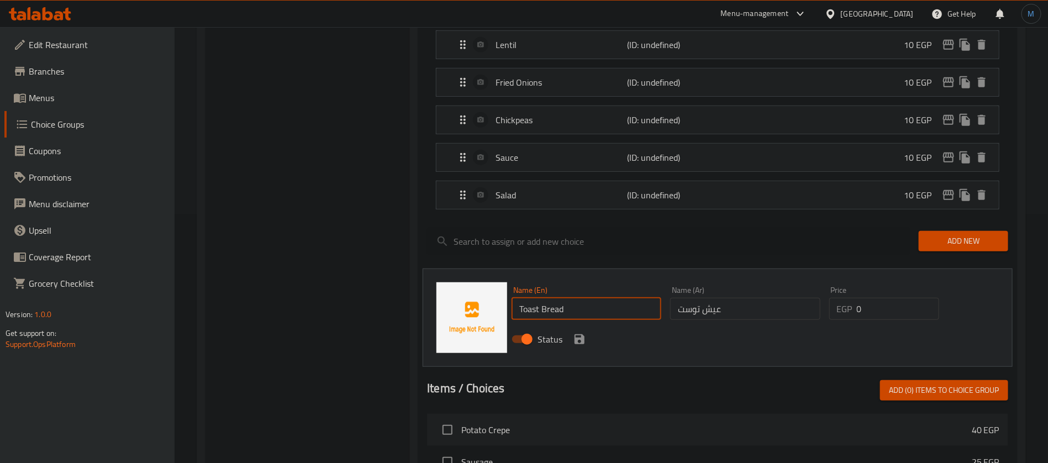
type input "Toast Bread"
click at [885, 298] on input "0" at bounding box center [898, 309] width 82 height 22
type input "10"
click at [580, 333] on icon "save" at bounding box center [579, 339] width 13 height 13
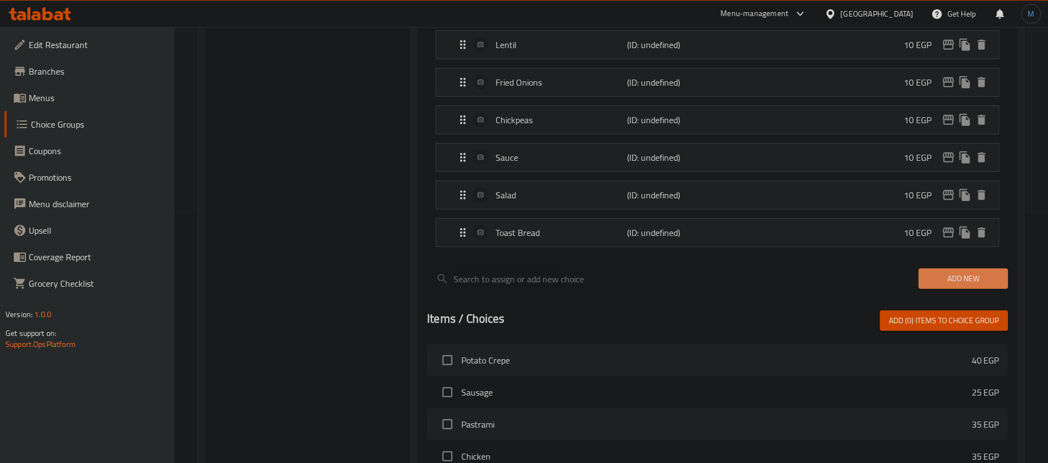
click at [947, 272] on span "Add New" at bounding box center [964, 279] width 72 height 14
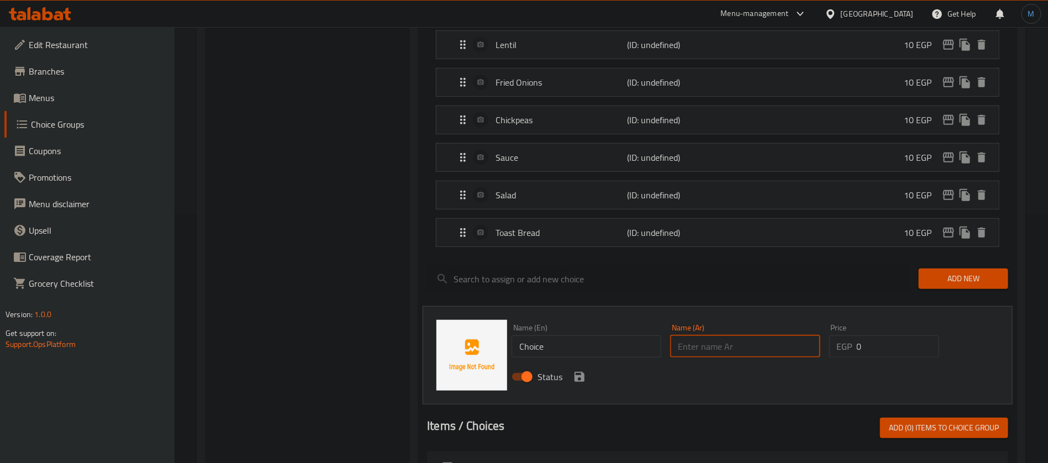
click at [754, 335] on input "text" at bounding box center [745, 346] width 150 height 22
type input "خيار مخلل"
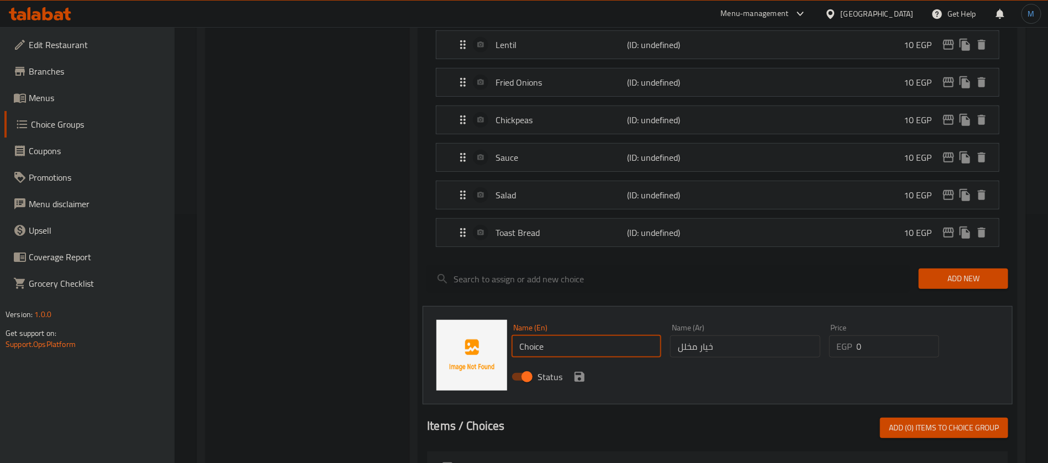
click at [588, 335] on input "Choice" at bounding box center [587, 346] width 150 height 22
paste input "pickled cucumber"
type input "Pickled Cucumber"
click at [884, 335] on input "0" at bounding box center [898, 346] width 82 height 22
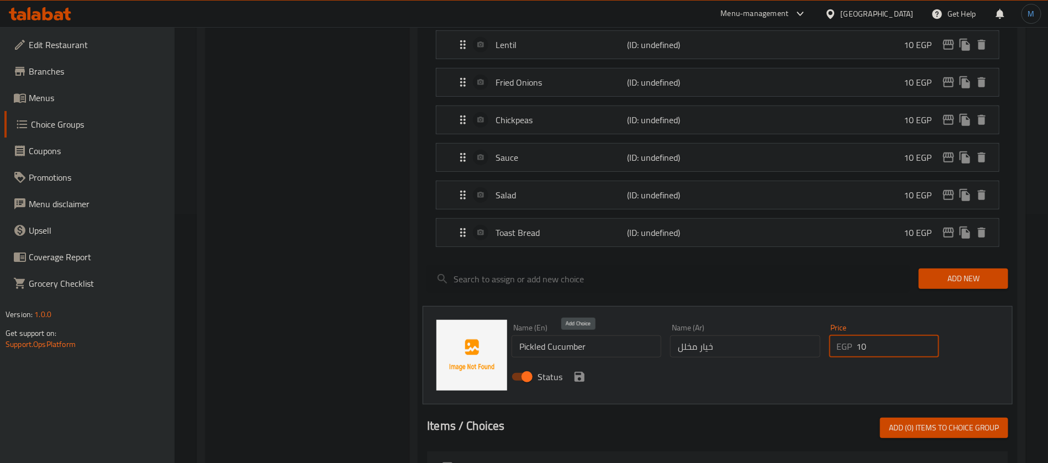
type input "10"
click at [580, 370] on icon "save" at bounding box center [579, 376] width 13 height 13
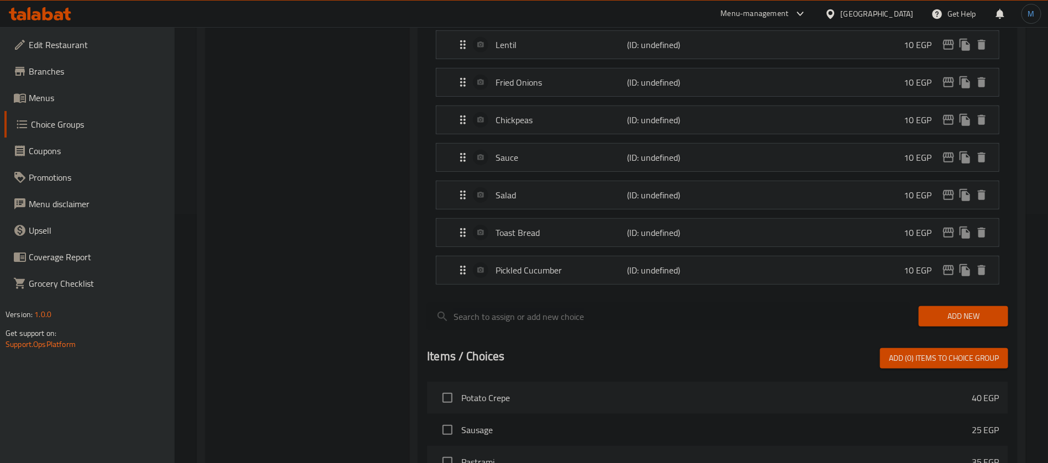
click at [933, 310] on span "Add New" at bounding box center [964, 317] width 72 height 14
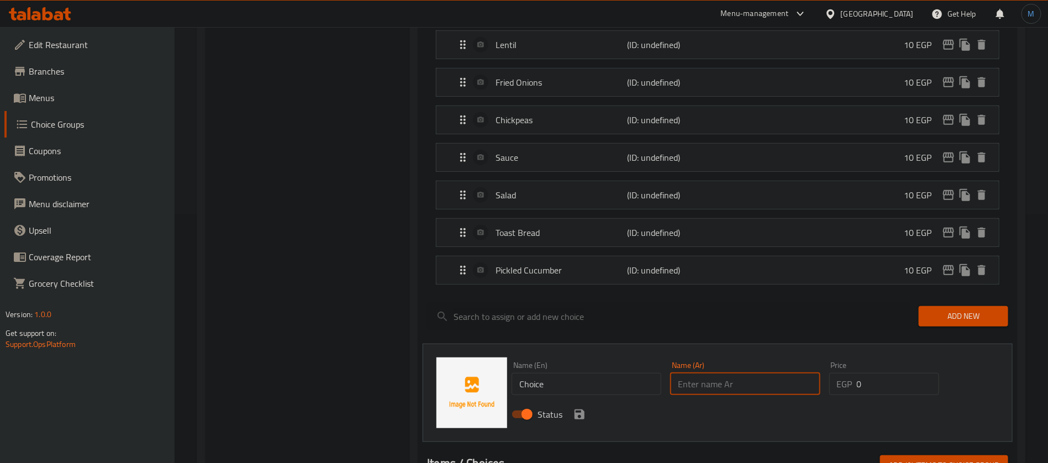
click at [726, 373] on input "text" at bounding box center [745, 384] width 150 height 22
type input "طماطم متبلة"
click at [605, 365] on div "Name (En) Choice Name (En)" at bounding box center [586, 378] width 159 height 43
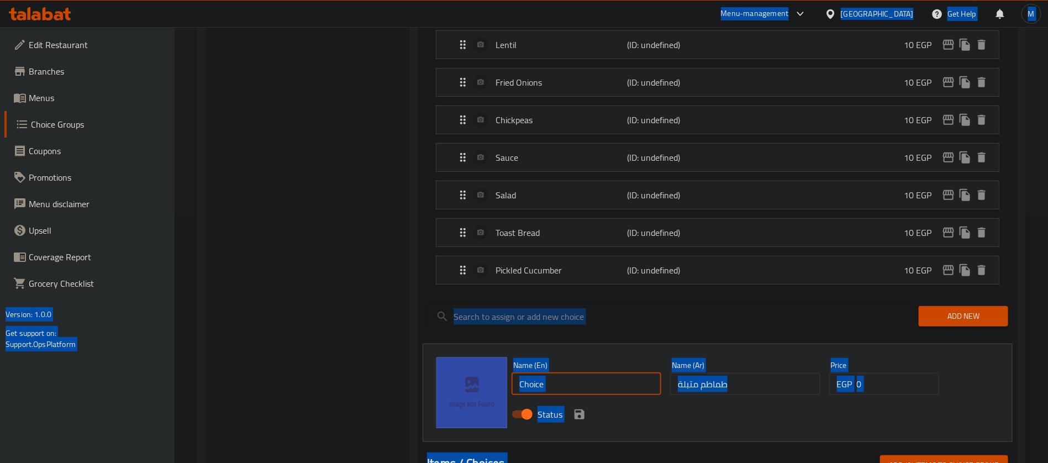
click at [606, 373] on input "Choice" at bounding box center [587, 384] width 150 height 22
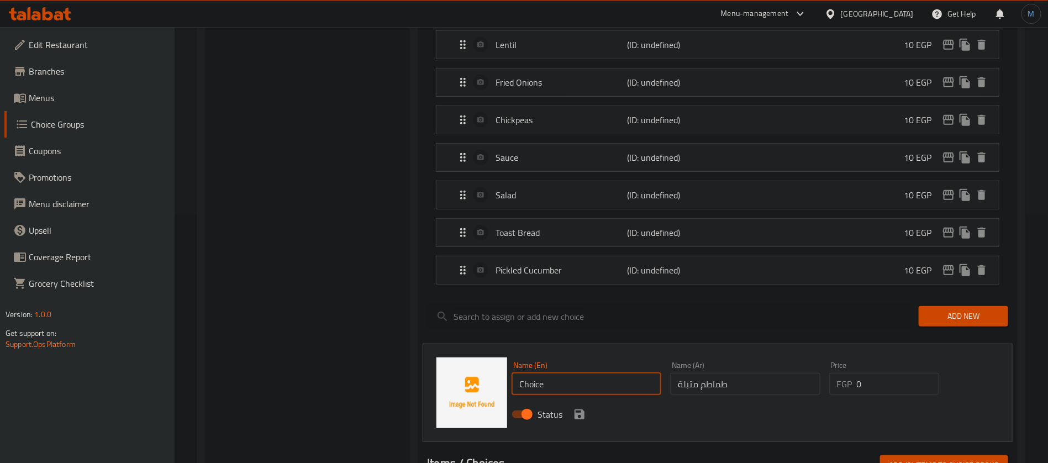
paste input "Marinated Tomatoes"
type input "Marinated Tomatoes"
click at [875, 373] on input "0" at bounding box center [898, 384] width 82 height 22
type input "10"
click at [576, 406] on button "save" at bounding box center [579, 414] width 17 height 17
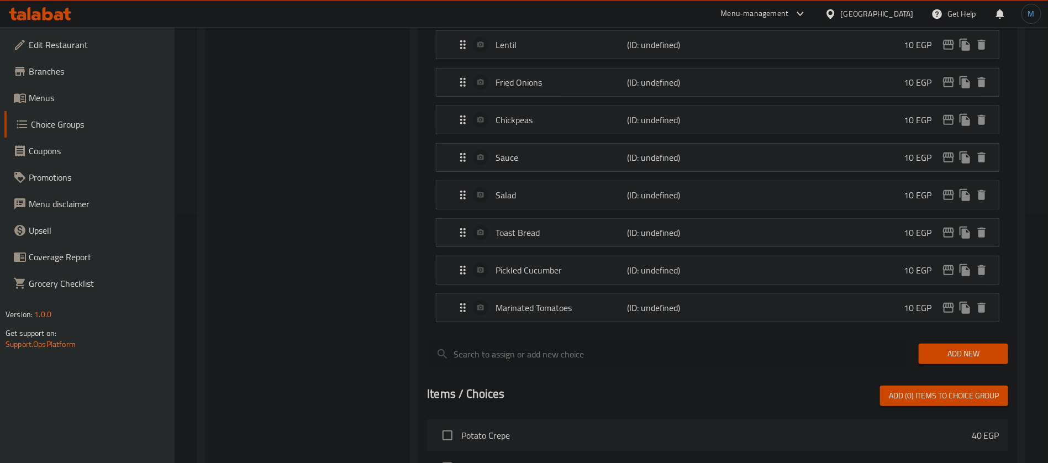
click at [940, 344] on button "Add New" at bounding box center [964, 354] width 90 height 20
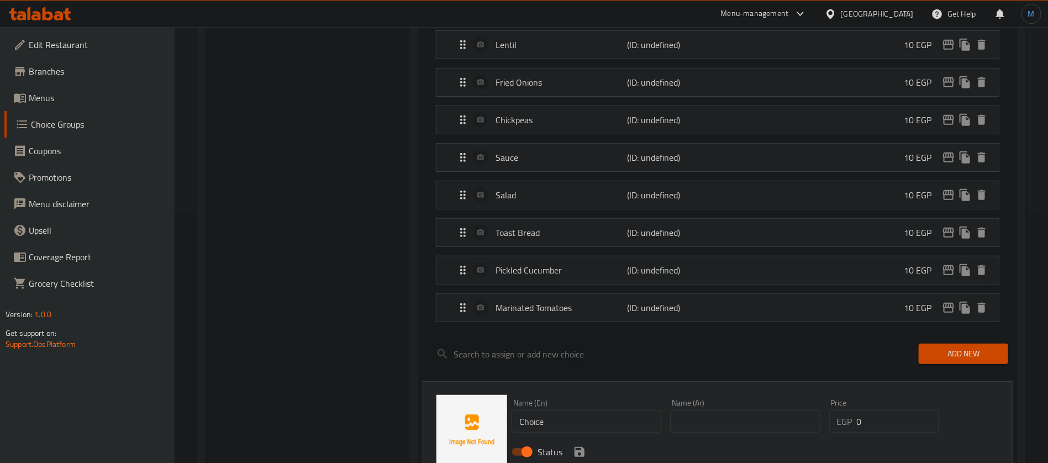
click at [753, 411] on input "text" at bounding box center [745, 422] width 150 height 22
type input "بطاطس مخلله"
click at [557, 411] on input "Choice" at bounding box center [587, 422] width 150 height 22
paste input "pickled potatoes"
type input "Pickled Potatoes"
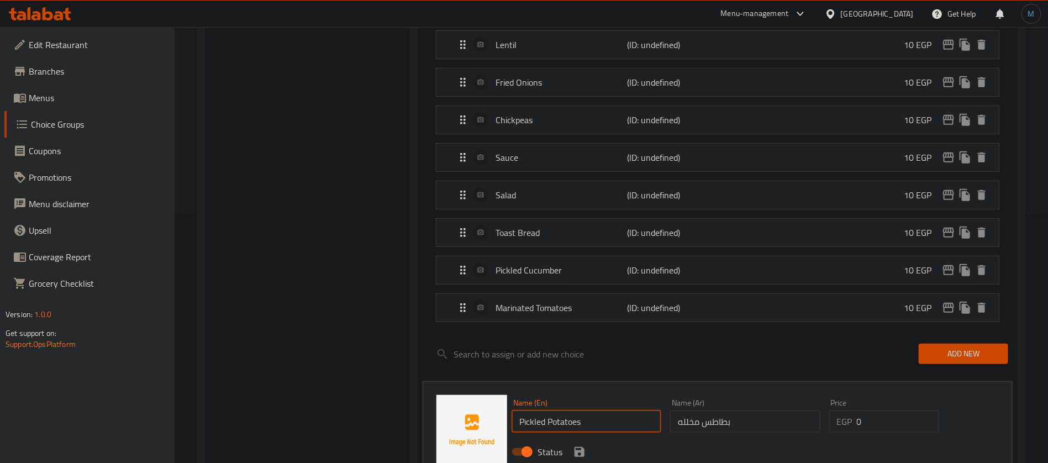
click at [885, 411] on input "0" at bounding box center [898, 422] width 82 height 22
type input "10"
click at [570, 437] on div "Status" at bounding box center [745, 452] width 476 height 30
click at [577, 445] on icon "save" at bounding box center [579, 451] width 13 height 13
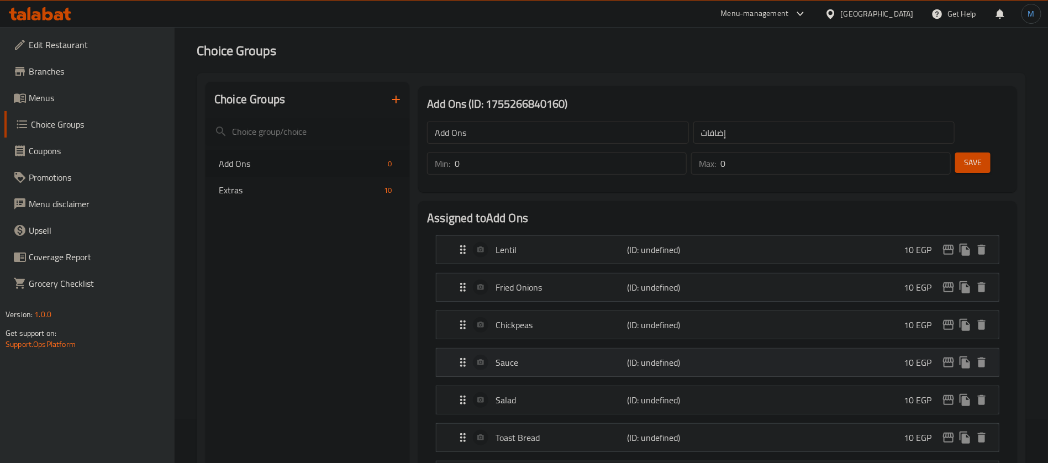
scroll to position [0, 0]
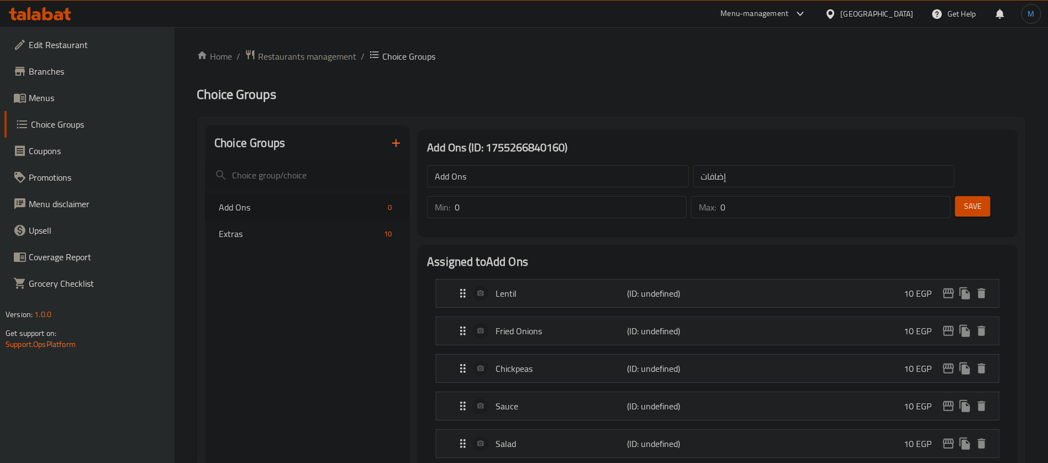
click at [953, 194] on div "Save" at bounding box center [977, 207] width 49 height 27
click at [964, 200] on span "Save" at bounding box center [973, 207] width 18 height 14
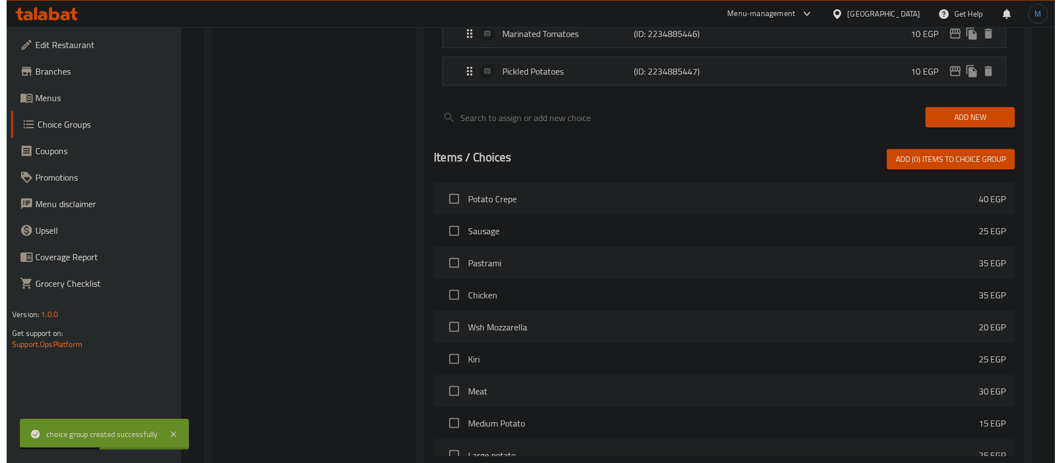
scroll to position [606, 0]
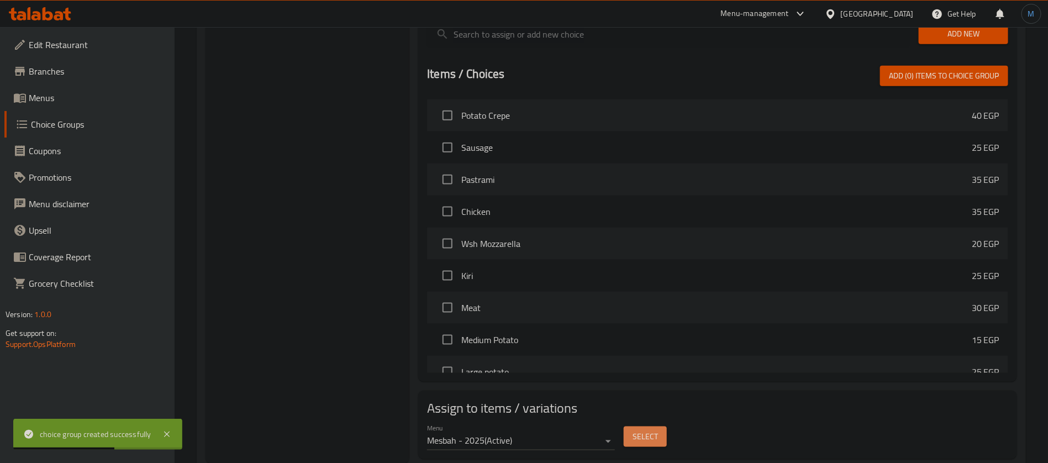
click at [657, 430] on span "Select" at bounding box center [645, 437] width 25 height 14
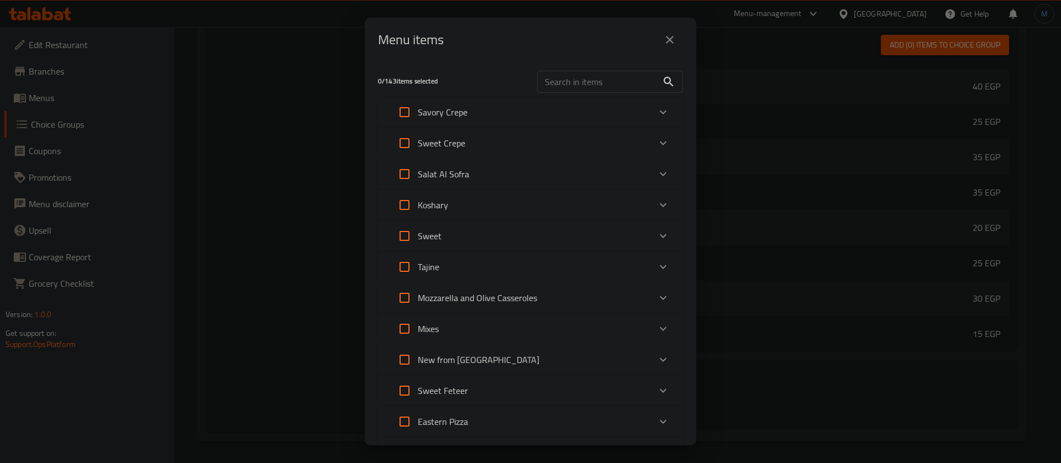
click at [397, 179] on input "Expand" at bounding box center [404, 174] width 27 height 27
checkbox input "true"
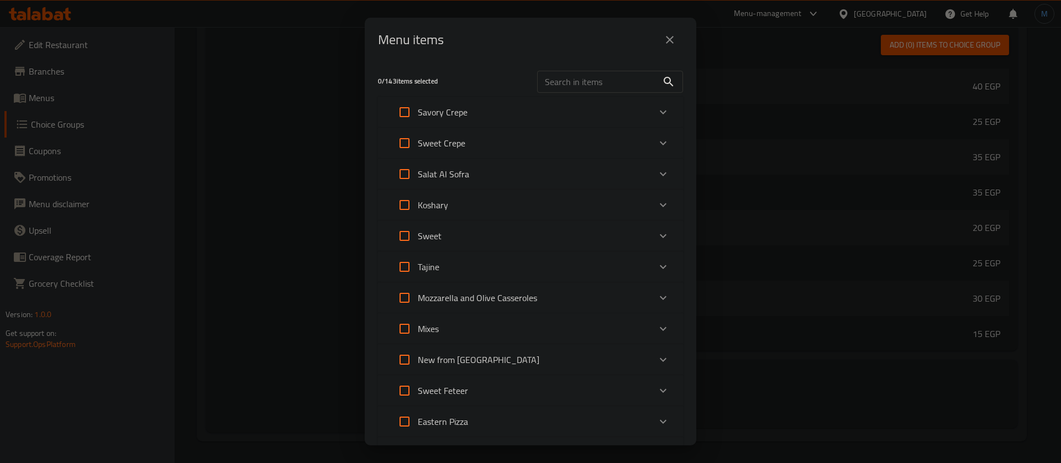
checkbox input "true"
click at [402, 214] on input "Expand" at bounding box center [404, 205] width 27 height 27
checkbox input "true"
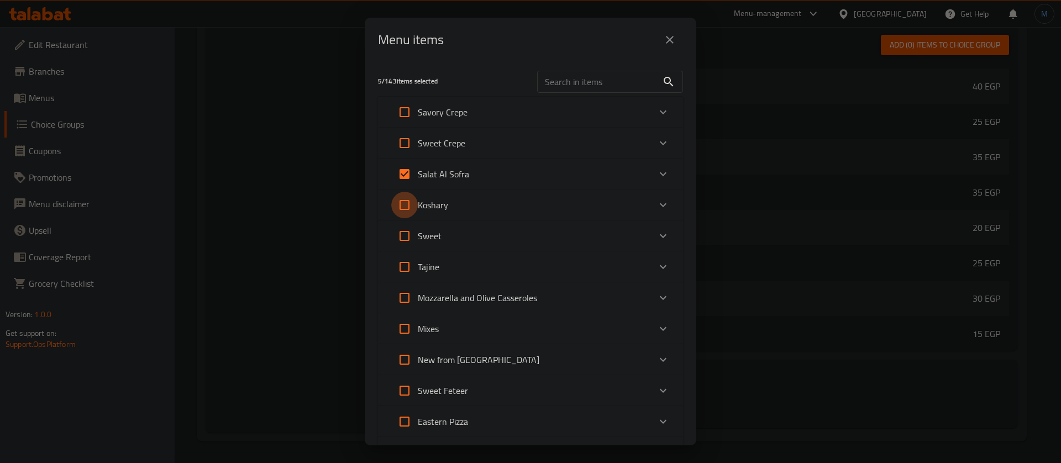
checkbox input "true"
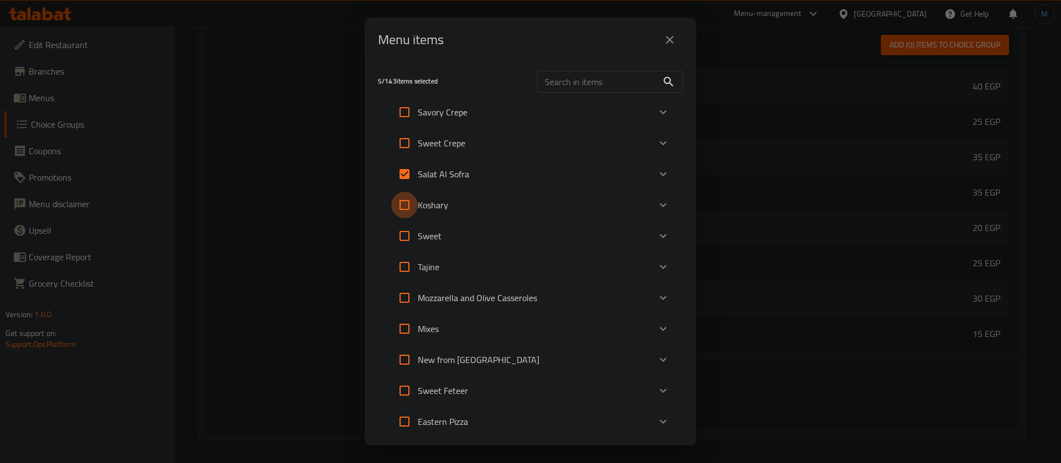
checkbox input "true"
click at [408, 265] on input "Expand" at bounding box center [404, 267] width 27 height 27
checkbox input "true"
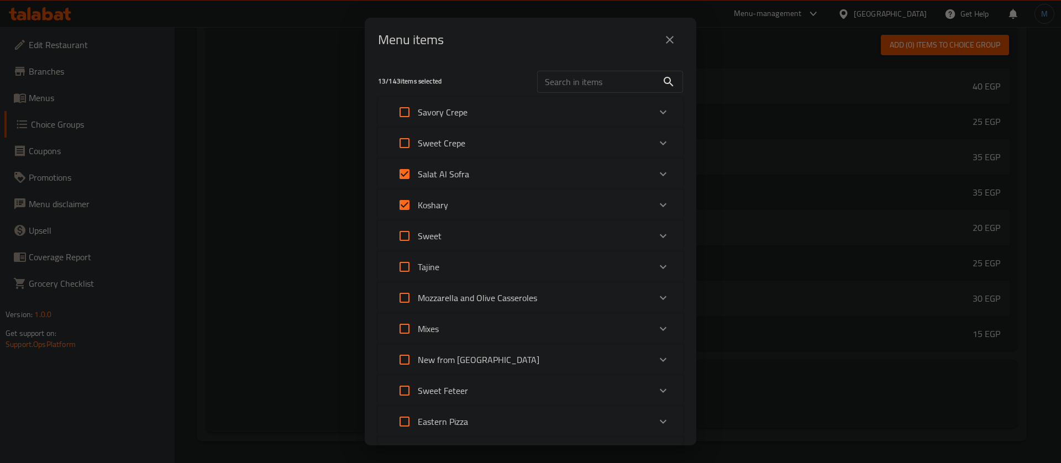
checkbox input "true"
click at [403, 307] on input "Expand" at bounding box center [404, 298] width 27 height 27
checkbox input "true"
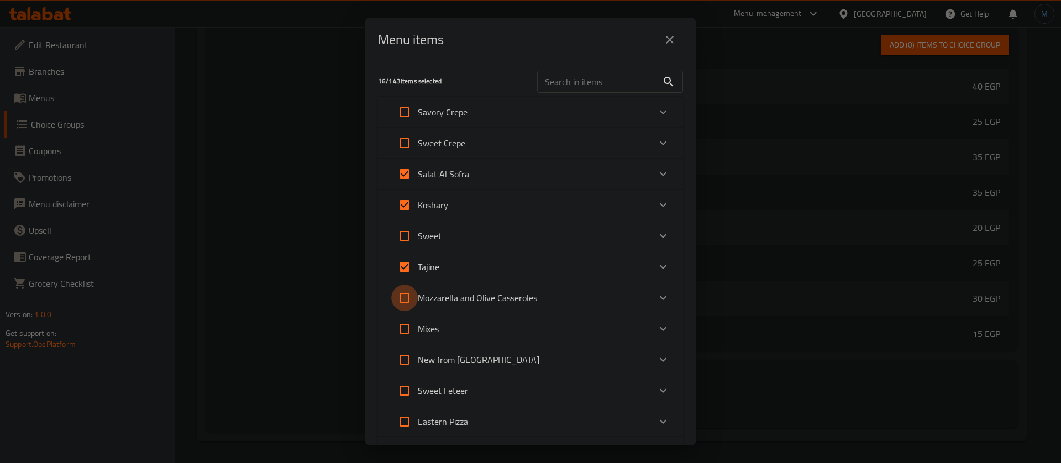
checkbox input "true"
click at [406, 333] on input "Expand" at bounding box center [404, 329] width 27 height 27
checkbox input "true"
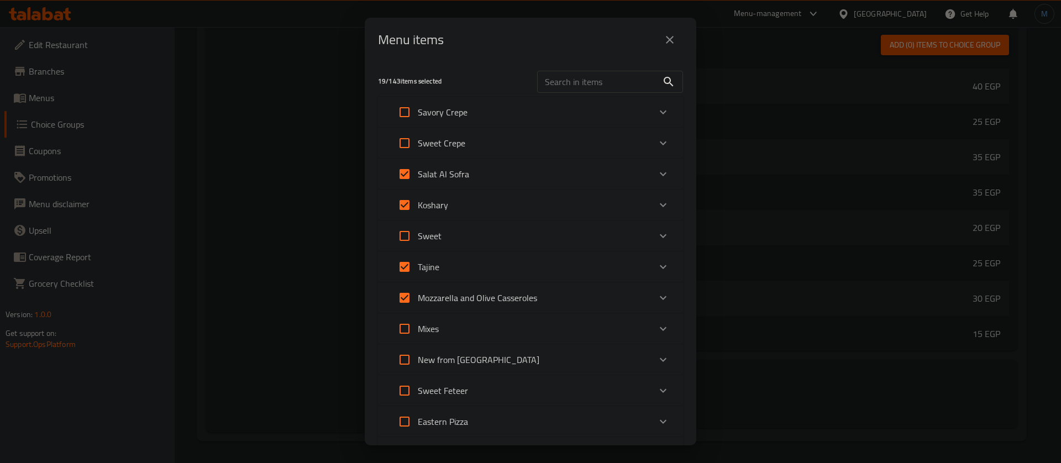
checkbox input "true"
click at [407, 362] on input "Expand" at bounding box center [404, 360] width 27 height 27
checkbox input "true"
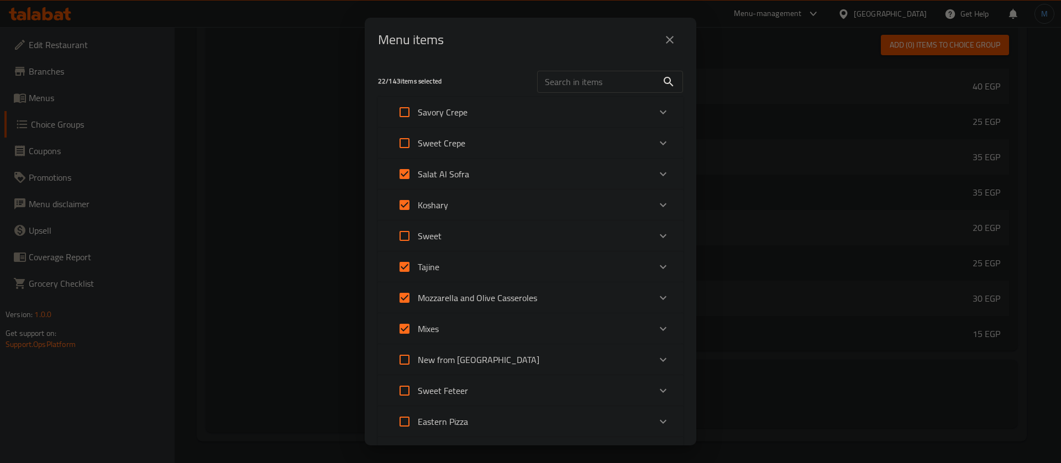
checkbox input "true"
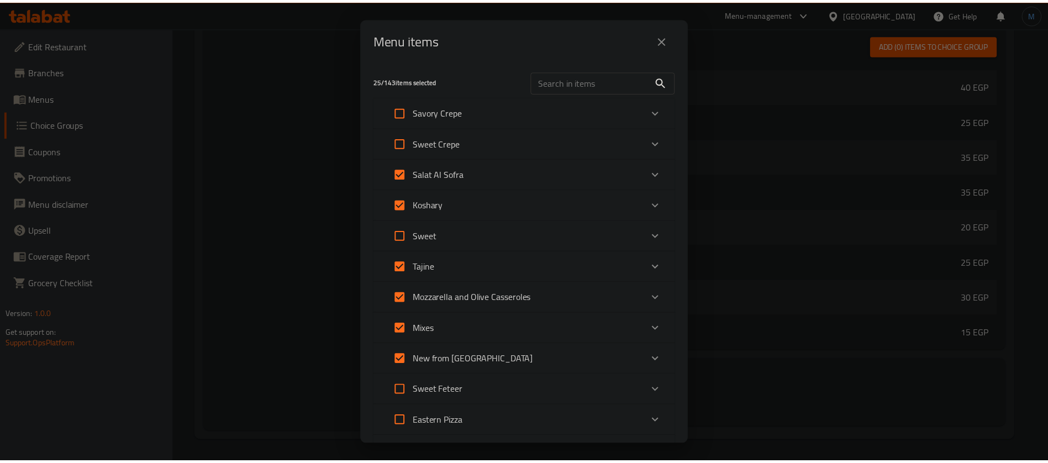
scroll to position [130, 0]
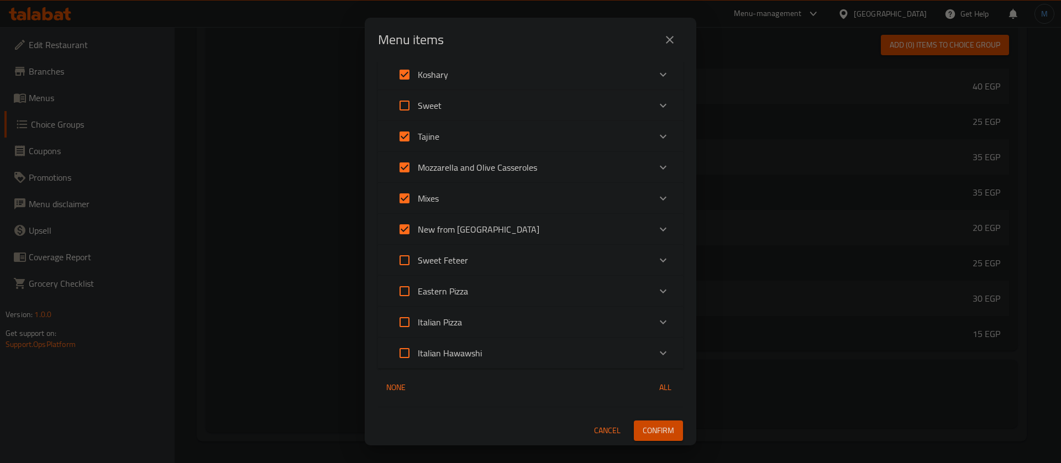
click at [659, 428] on span "Confirm" at bounding box center [659, 431] width 32 height 14
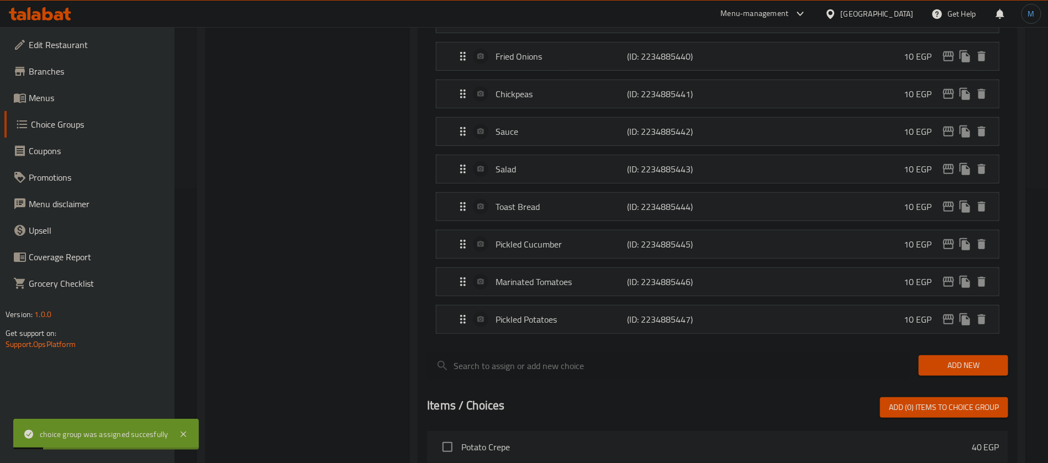
scroll to position [0, 0]
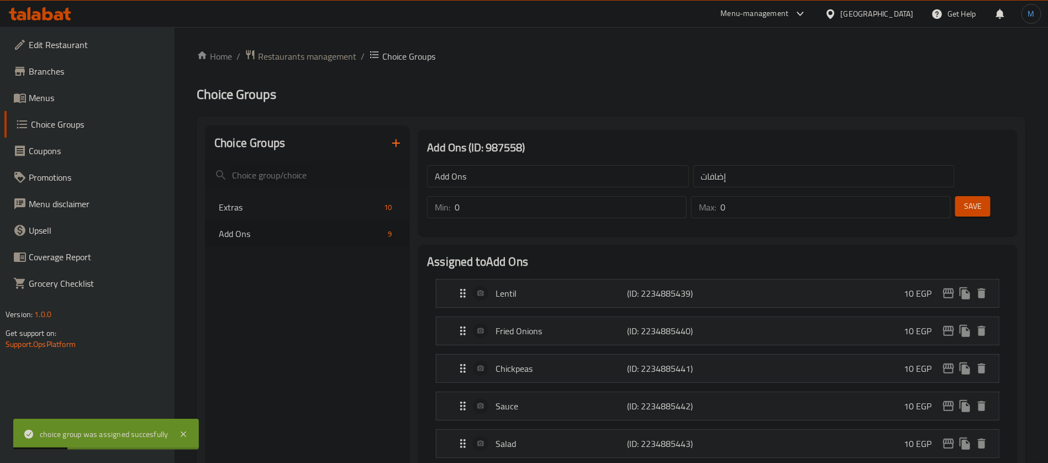
click at [118, 100] on span "Menus" at bounding box center [98, 97] width 138 height 13
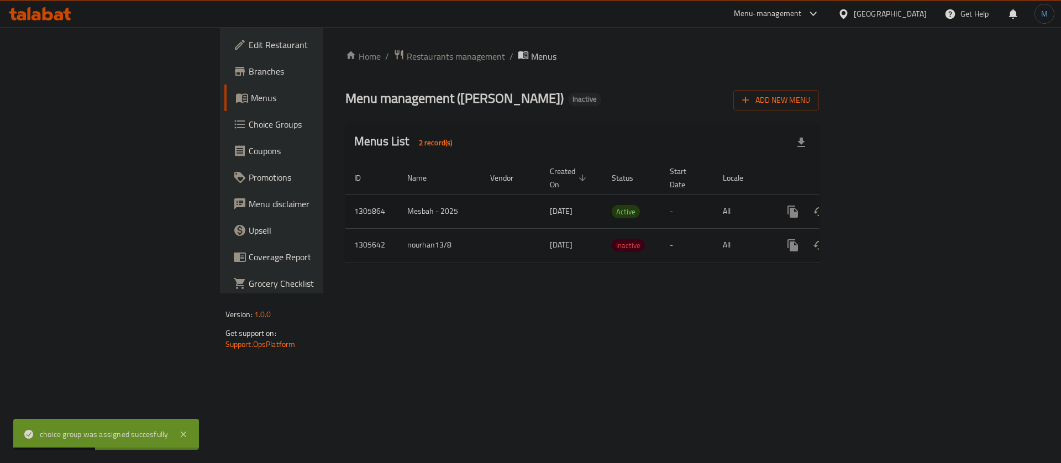
click at [878, 207] on icon "enhanced table" at bounding box center [873, 212] width 10 height 10
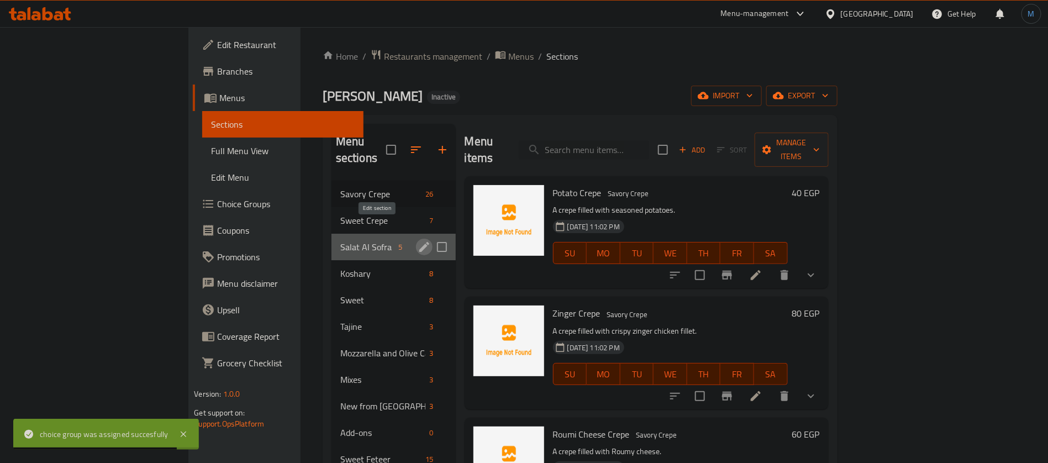
click at [419, 242] on icon "edit" at bounding box center [424, 247] width 10 height 10
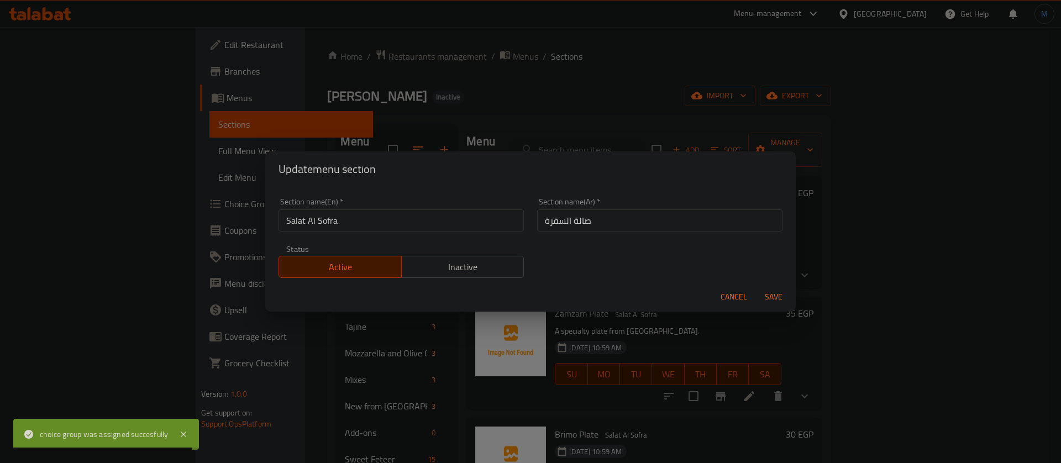
click at [400, 227] on input "Salat Al Sofra" at bounding box center [401, 220] width 245 height 22
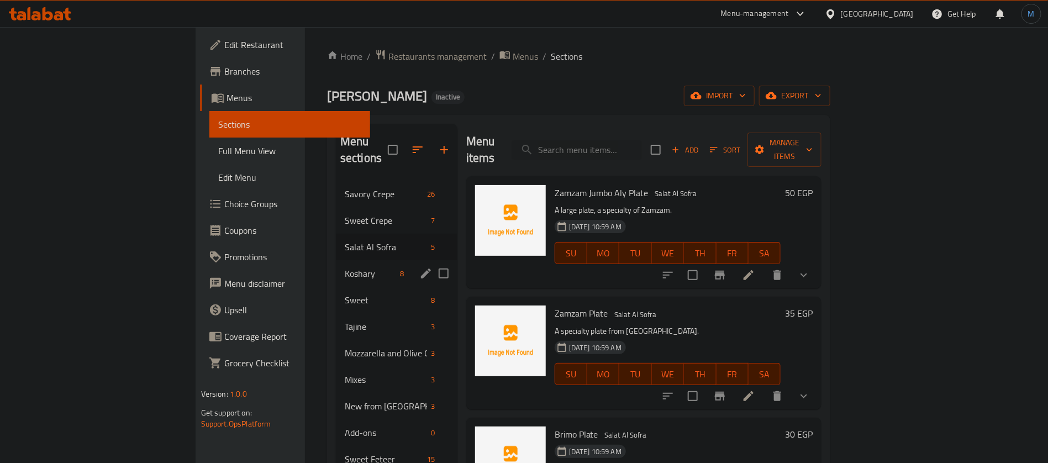
click at [418, 265] on button "edit" at bounding box center [426, 273] width 17 height 17
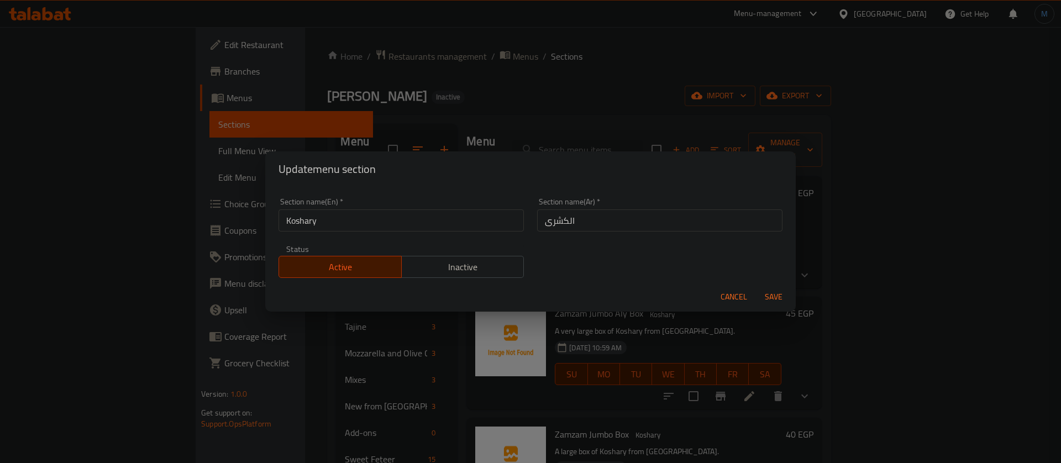
click at [448, 216] on input "Koshary" at bounding box center [401, 220] width 245 height 22
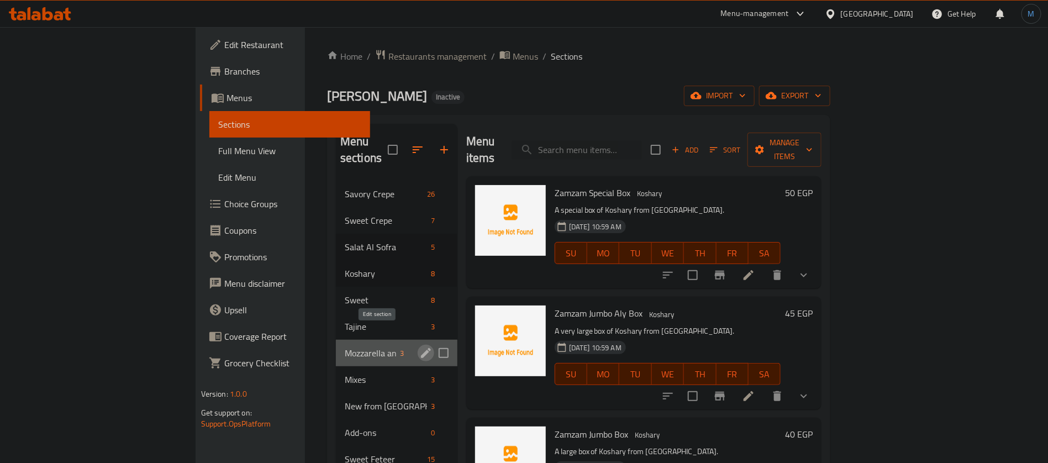
click at [419, 347] on icon "edit" at bounding box center [425, 353] width 13 height 13
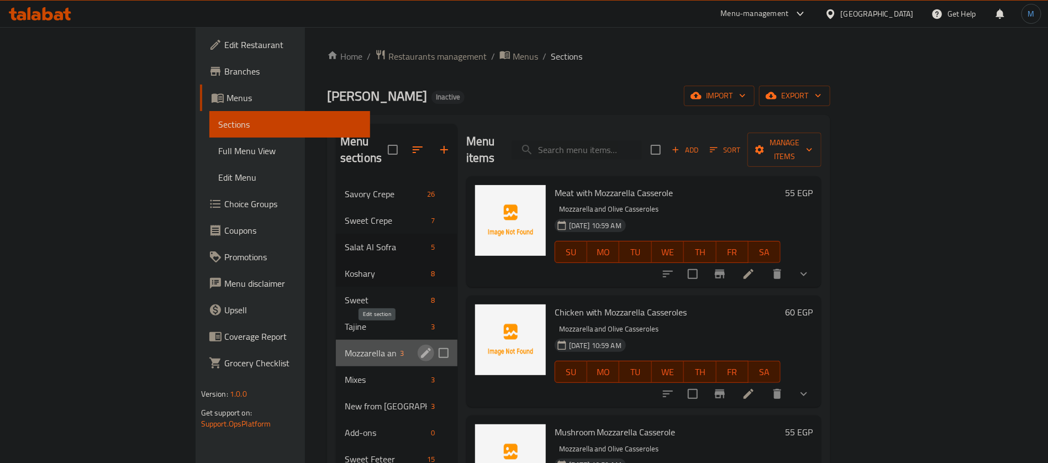
click at [419, 347] on icon "edit" at bounding box center [425, 353] width 13 height 13
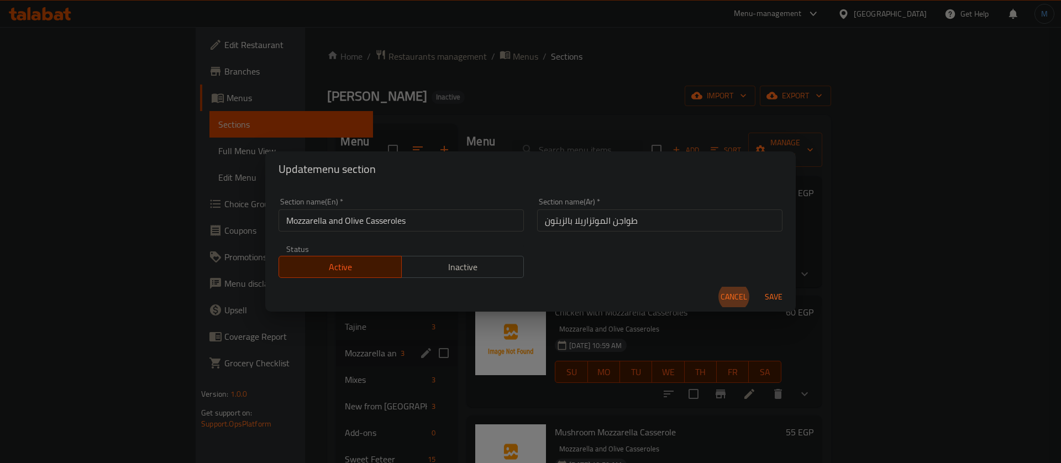
click at [461, 233] on div "Section name(En)   * Mozzarella and Olive Casseroles Section name(En) *" at bounding box center [401, 214] width 259 height 47
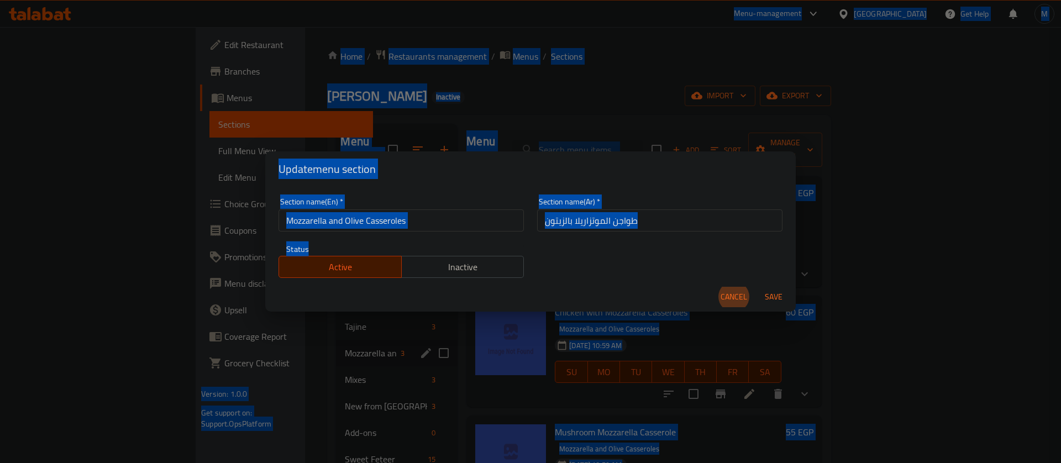
copy body "Menu-management Egypt Get Help M Edit Restaurant Branches Menus Sections Full M…"
click at [460, 228] on input "Mozzarella and Olive Casseroles" at bounding box center [401, 220] width 245 height 22
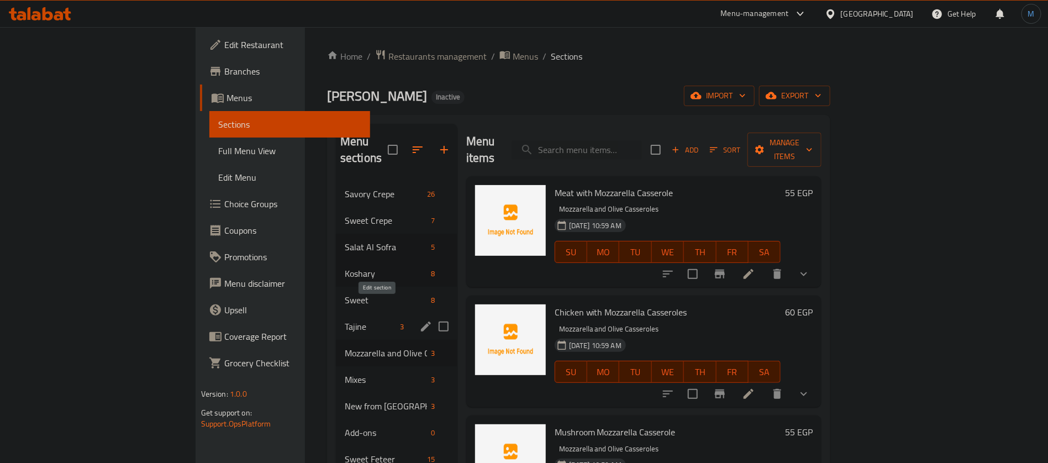
click at [421, 322] on icon "edit" at bounding box center [426, 327] width 10 height 10
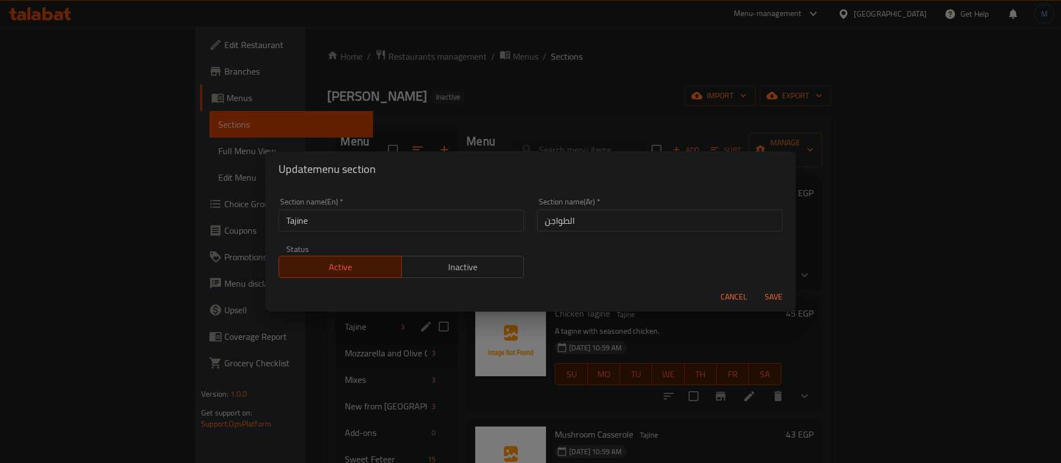
click at [439, 215] on input "Tajine" at bounding box center [401, 220] width 245 height 22
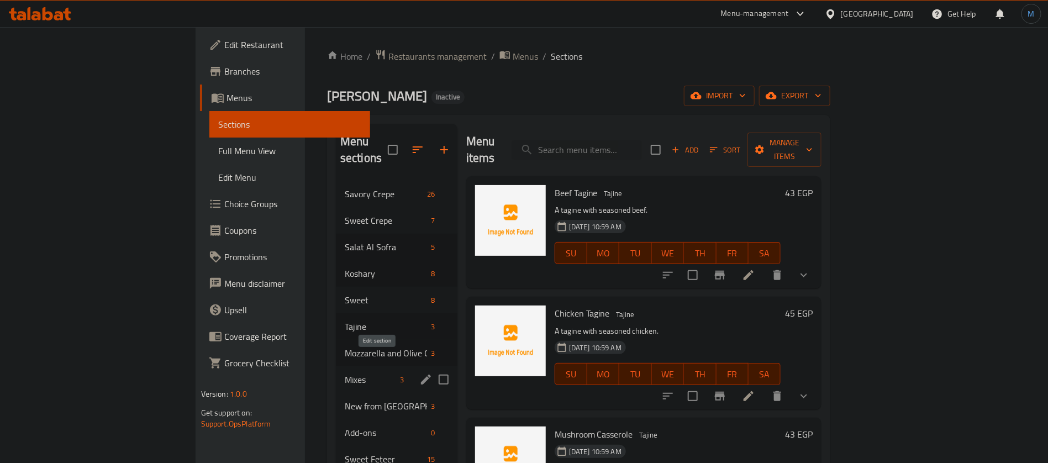
drag, startPoint x: 369, startPoint y: 353, endPoint x: 377, endPoint y: 357, distance: 9.1
click at [419, 373] on icon "edit" at bounding box center [425, 379] width 13 height 13
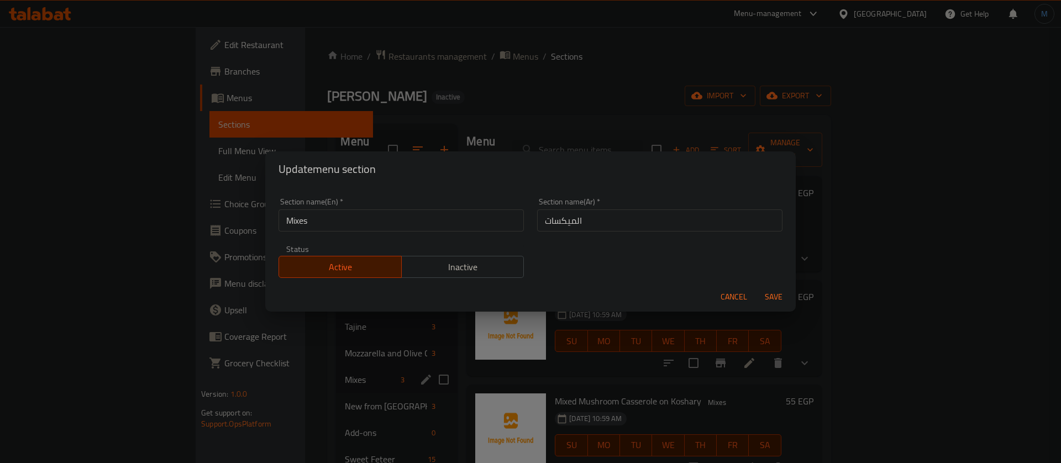
click at [416, 221] on input "Mixes" at bounding box center [401, 220] width 245 height 22
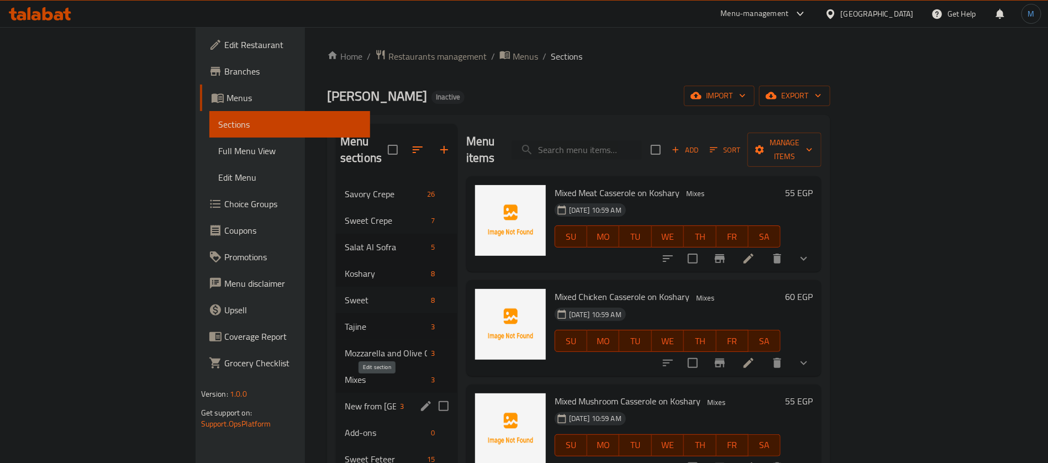
click at [419, 400] on icon "edit" at bounding box center [425, 406] width 13 height 13
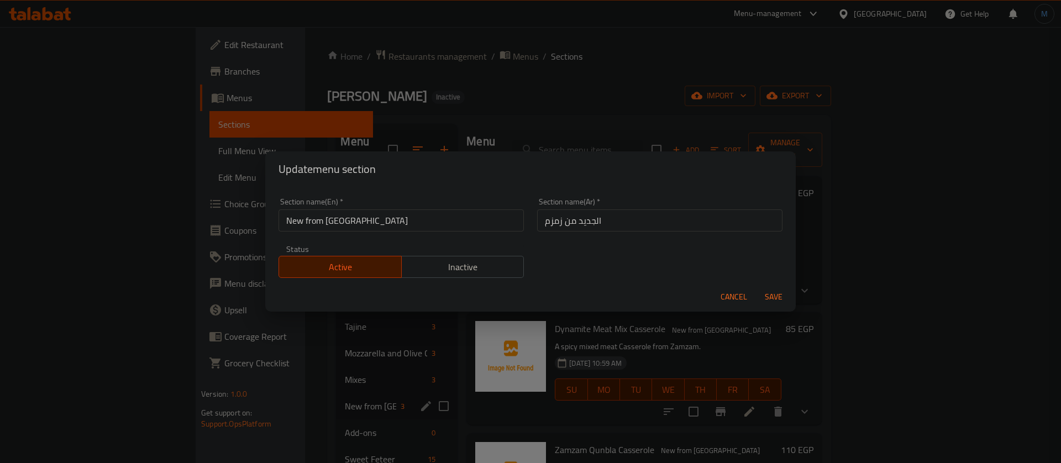
click at [425, 229] on input "New from [GEOGRAPHIC_DATA]" at bounding box center [401, 220] width 245 height 22
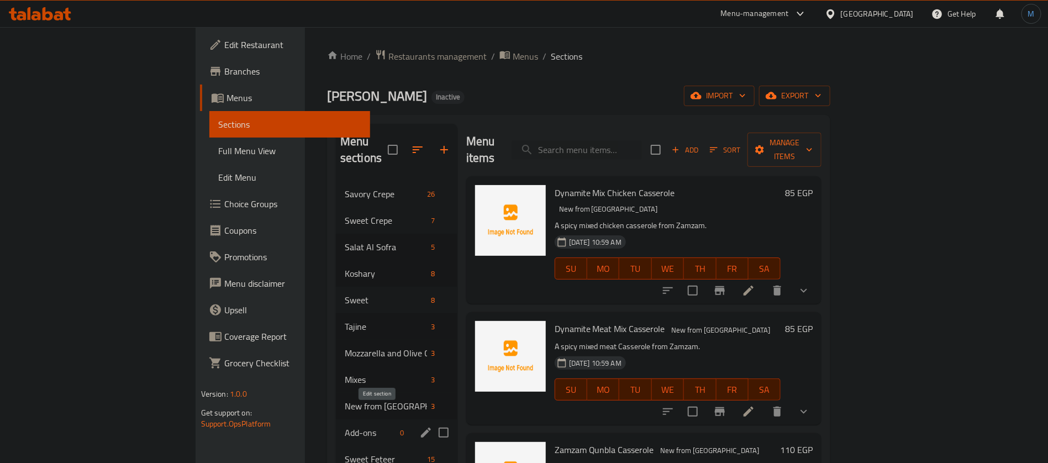
click at [419, 426] on icon "edit" at bounding box center [425, 432] width 13 height 13
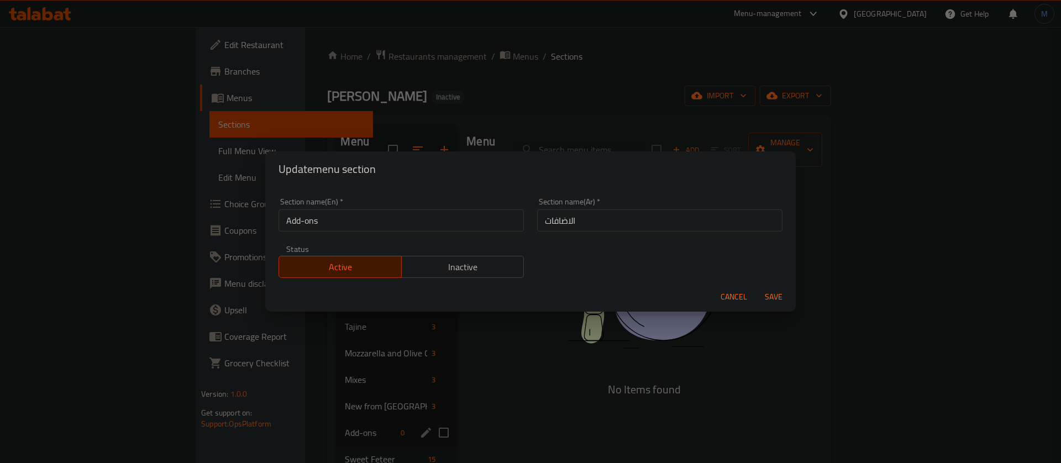
click at [431, 230] on input "Add-ons" at bounding box center [401, 220] width 245 height 22
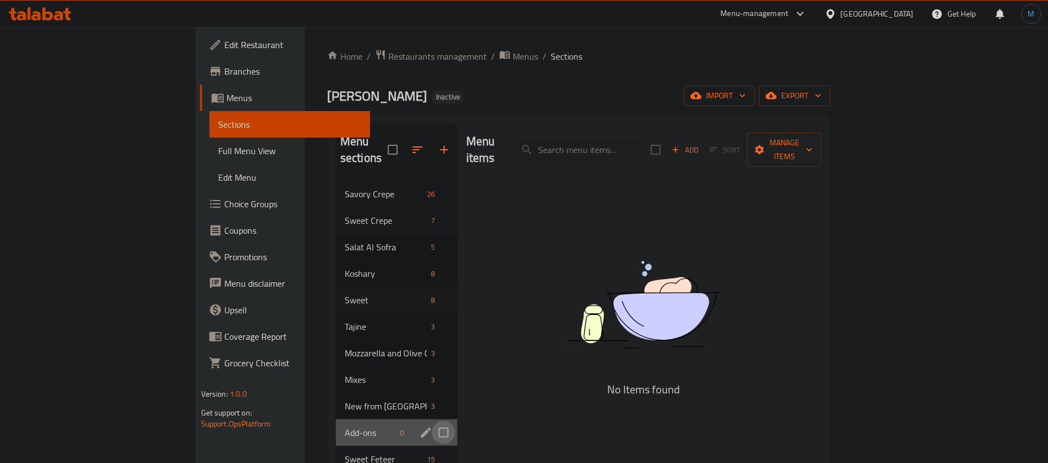
click at [432, 421] on input "Menu sections" at bounding box center [443, 432] width 23 height 23
checkbox input "true"
click at [405, 145] on icon "button" at bounding box center [411, 149] width 13 height 13
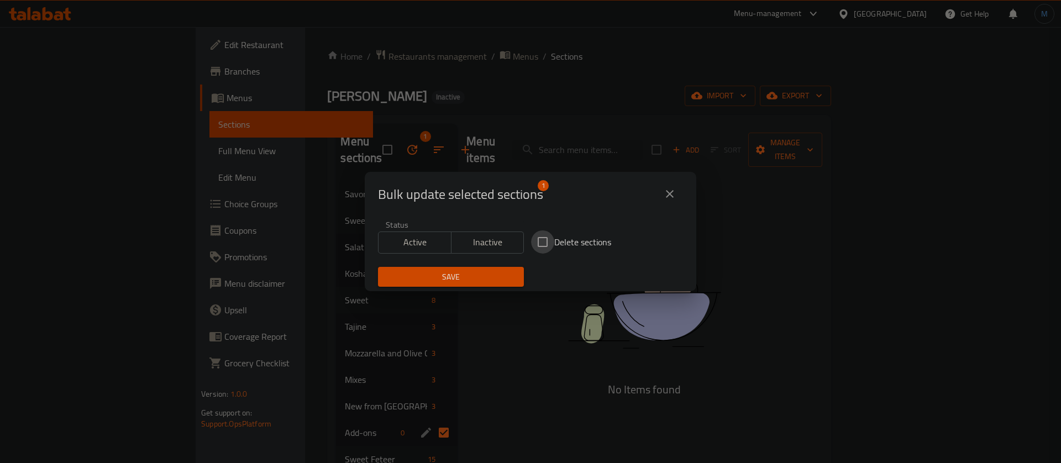
click at [547, 240] on input "Delete sections" at bounding box center [542, 241] width 23 height 23
checkbox input "true"
click at [470, 274] on span "Save" at bounding box center [451, 277] width 128 height 14
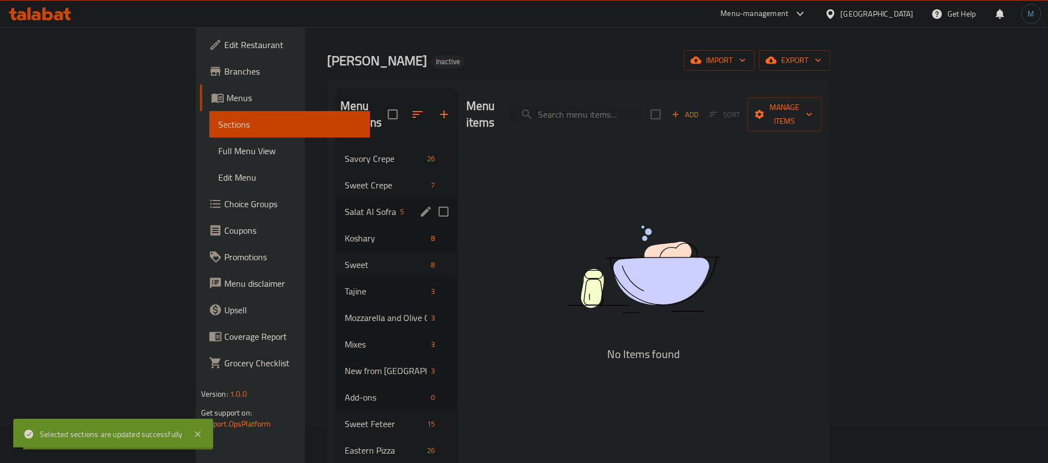
scroll to position [155, 0]
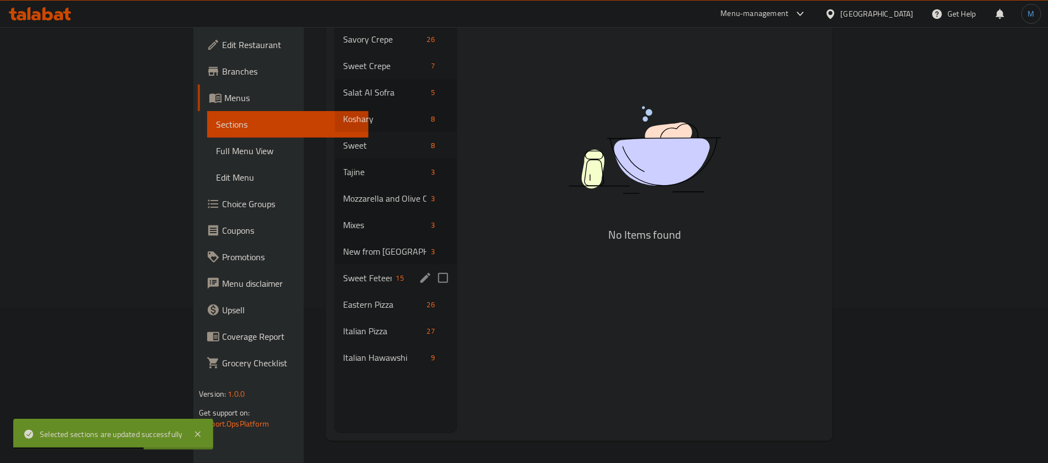
click at [335, 271] on div "Sweet Feteer 15" at bounding box center [396, 278] width 122 height 27
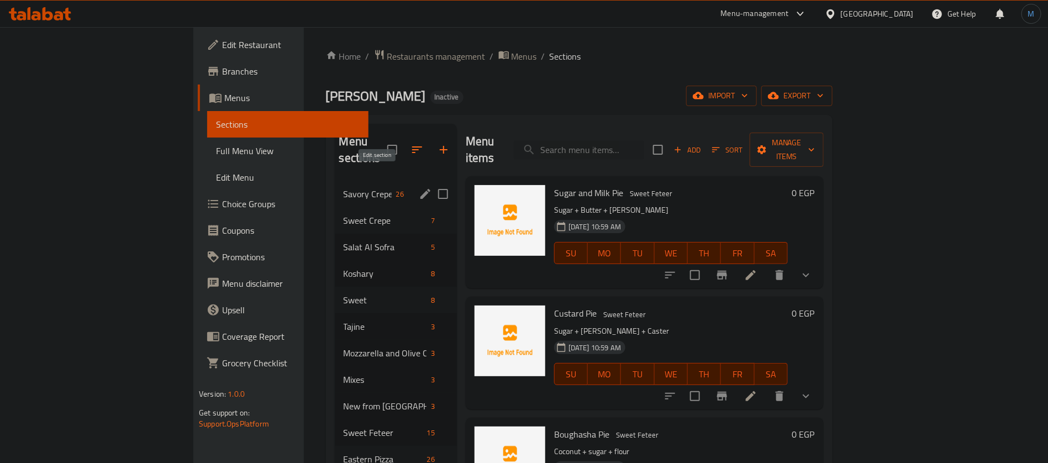
click at [419, 187] on icon "edit" at bounding box center [425, 193] width 13 height 13
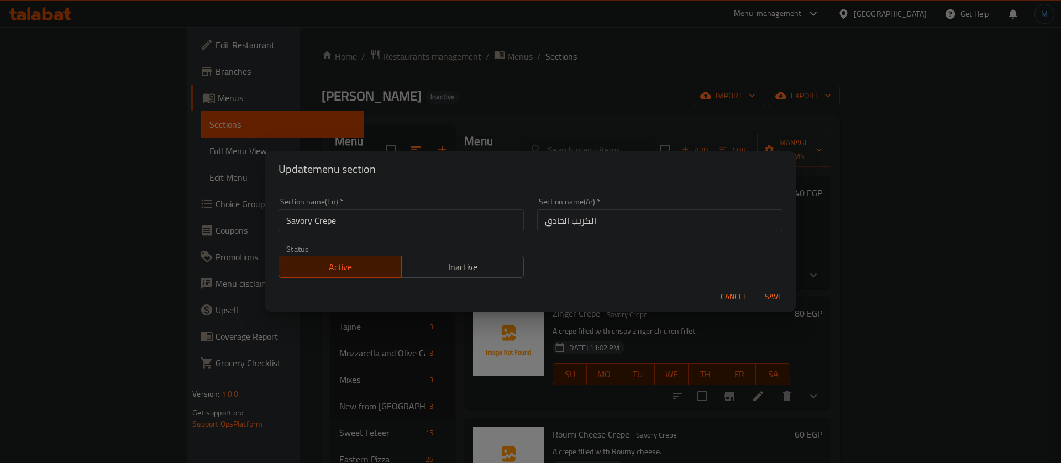
click at [305, 223] on input "Savory Crepe" at bounding box center [401, 220] width 245 height 22
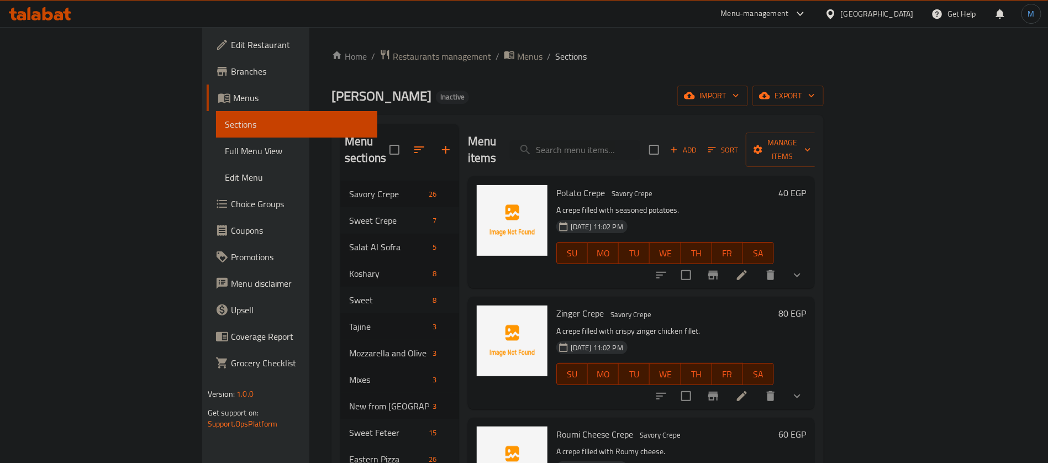
click at [475, 99] on div "Koshary Zamzam Inactive import export" at bounding box center [578, 96] width 492 height 20
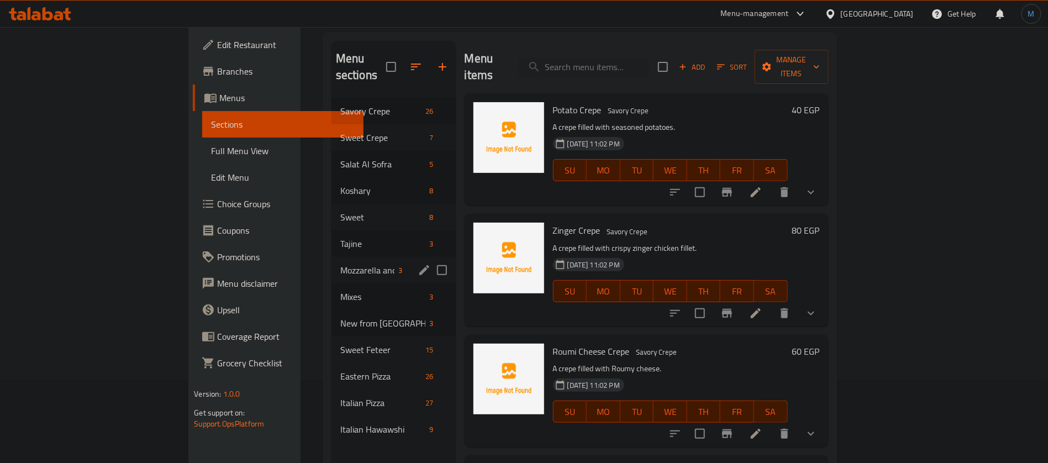
scroll to position [155, 0]
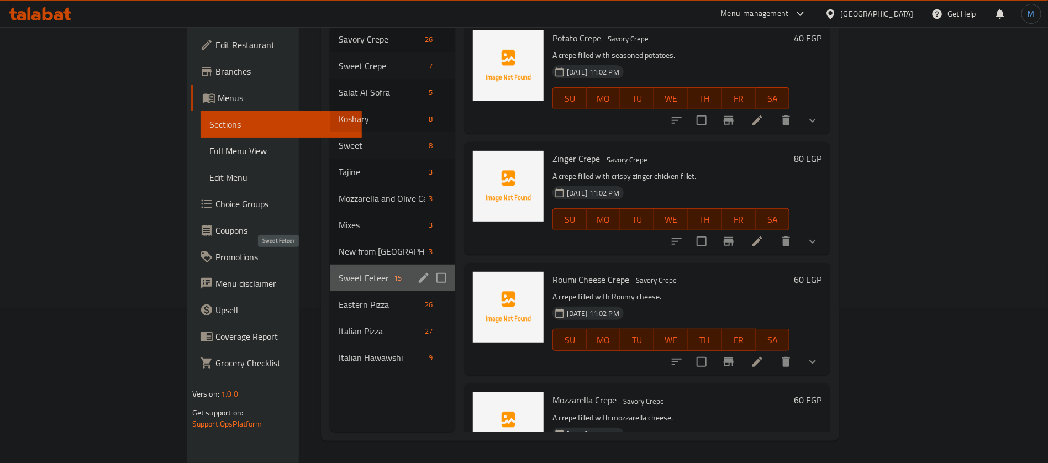
click at [339, 271] on span "Sweet Feteer" at bounding box center [364, 277] width 51 height 13
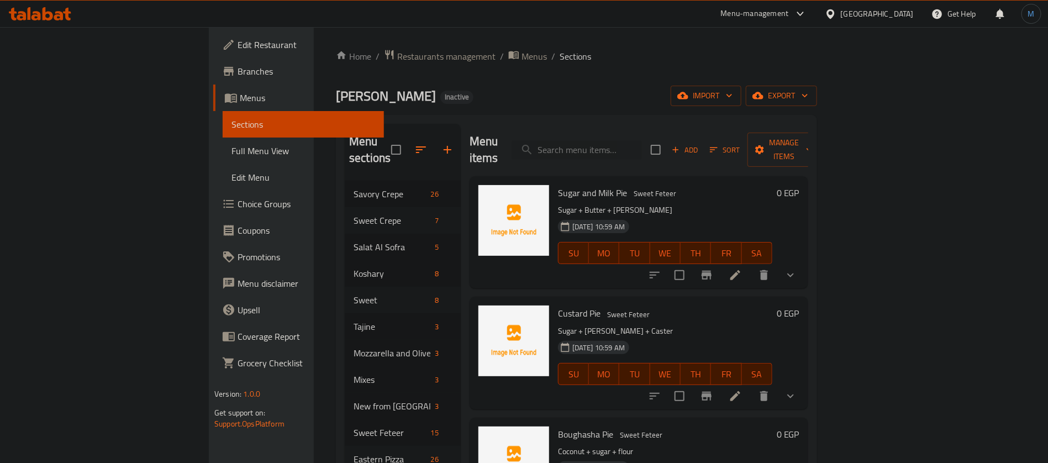
click at [751, 265] on li at bounding box center [735, 275] width 31 height 20
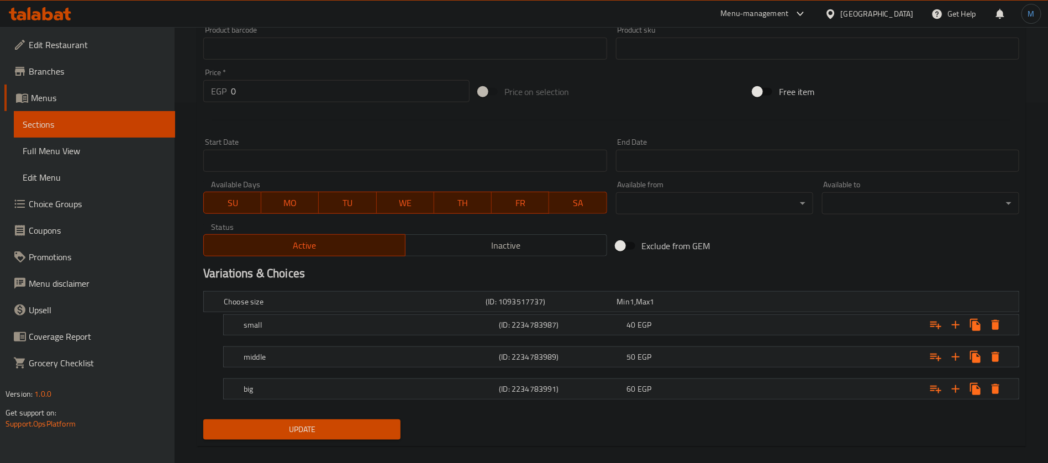
scroll to position [374, 0]
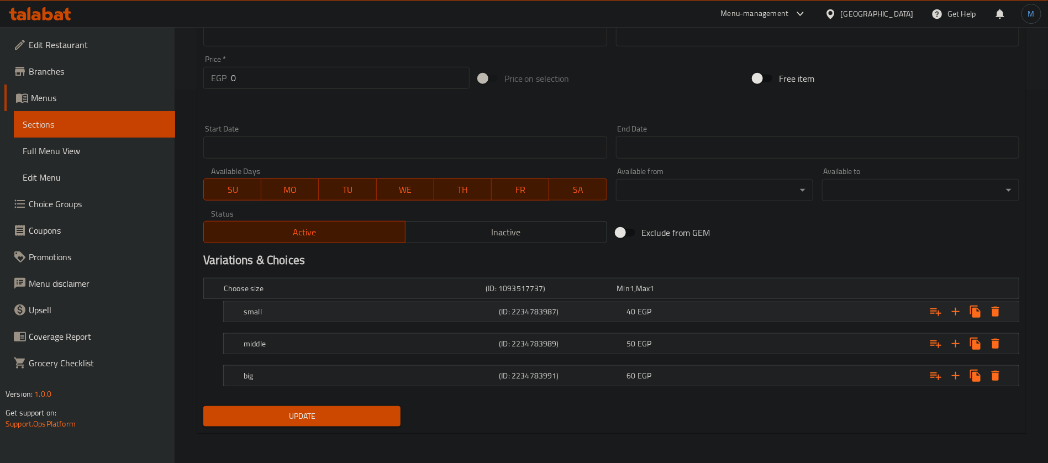
click at [630, 296] on span "40" at bounding box center [623, 288] width 13 height 14
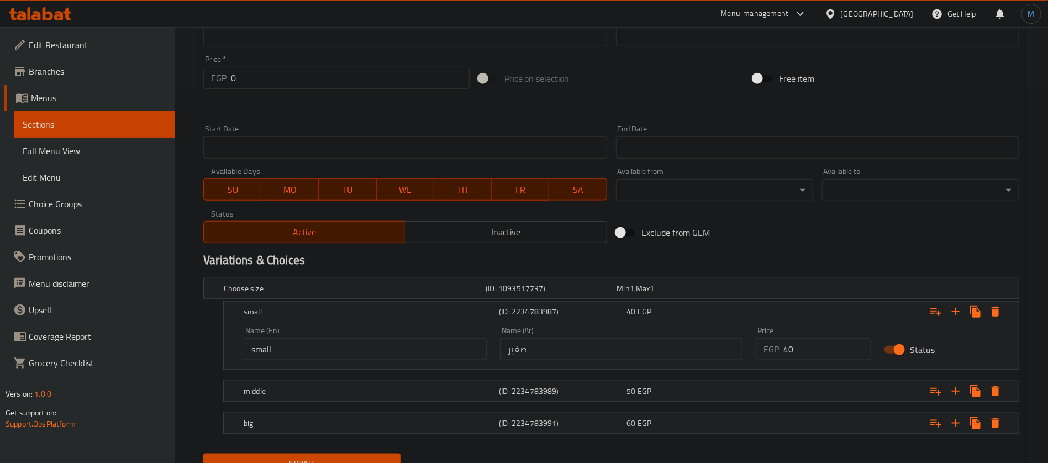
scroll to position [421, 0]
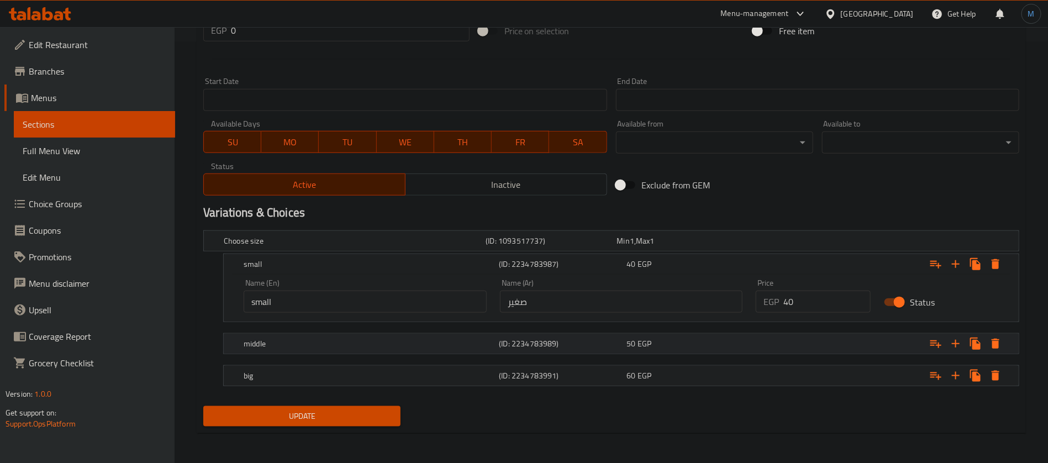
click at [511, 247] on h5 "(ID: 2234783989)" at bounding box center [549, 240] width 127 height 11
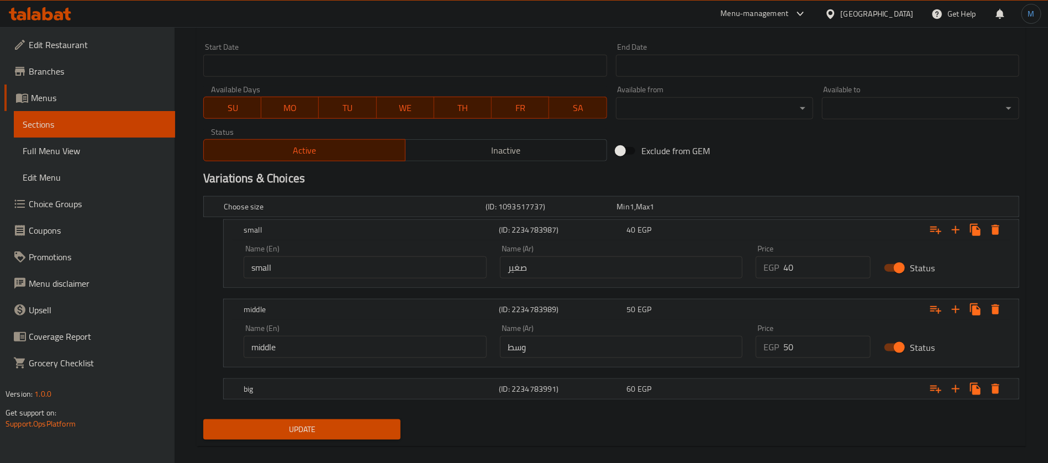
scroll to position [469, 0]
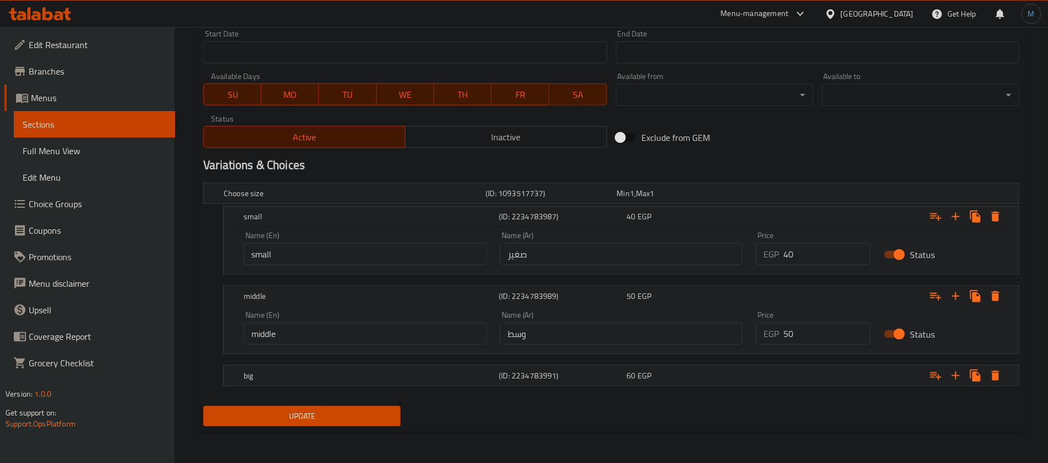
click at [431, 333] on input "middle" at bounding box center [365, 334] width 243 height 22
click at [390, 337] on input "text" at bounding box center [365, 334] width 243 height 22
type input "Medium"
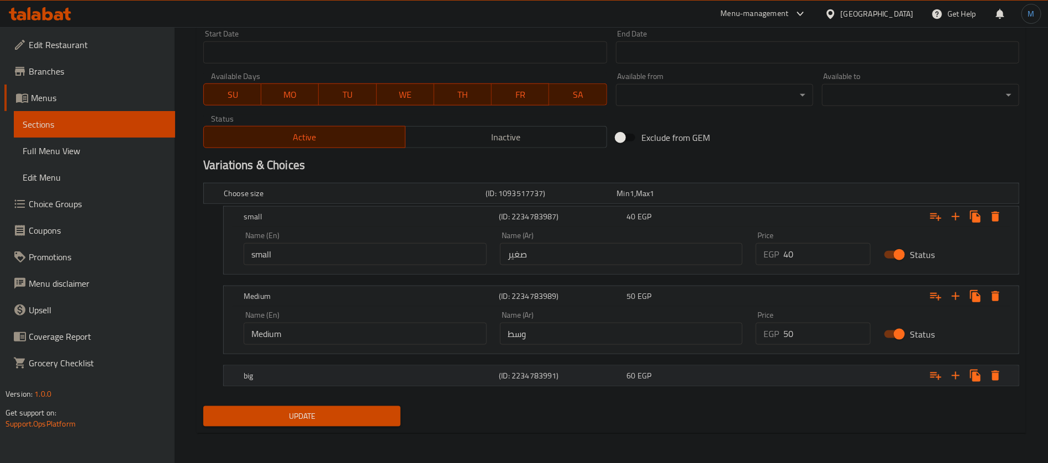
click at [429, 199] on h5 "big" at bounding box center [353, 193] width 258 height 11
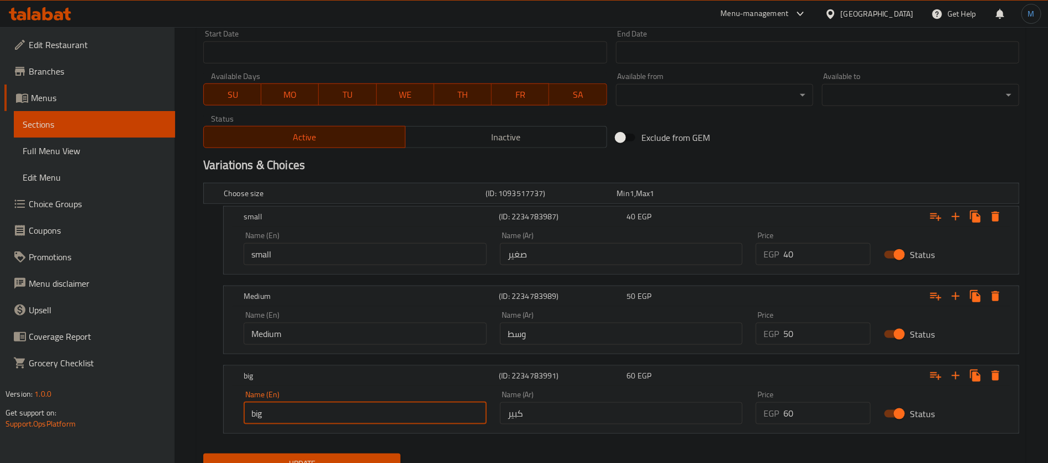
click at [382, 411] on input "big" at bounding box center [365, 413] width 243 height 22
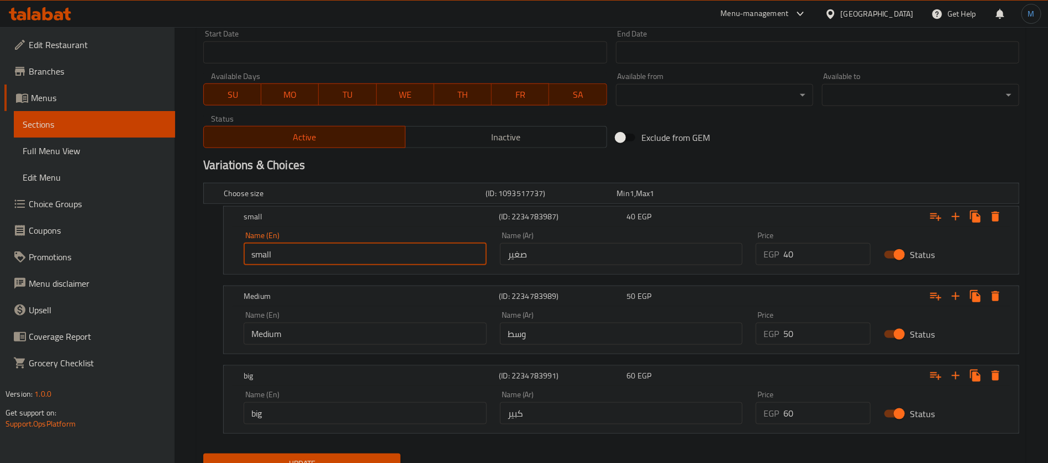
click at [364, 256] on input "small" at bounding box center [365, 254] width 243 height 22
type input "Small"
click at [423, 421] on input "big" at bounding box center [365, 413] width 243 height 22
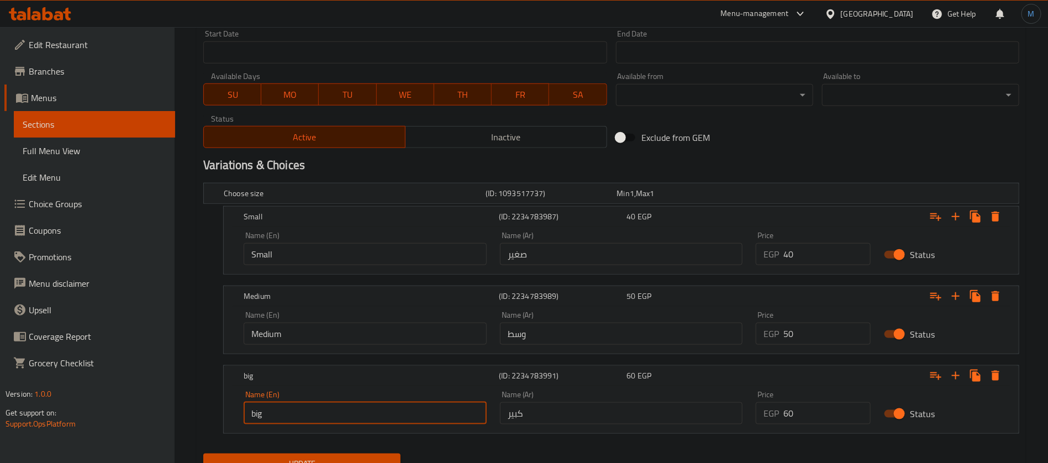
click at [423, 421] on input "big" at bounding box center [365, 413] width 243 height 22
click at [422, 421] on input "text" at bounding box center [365, 413] width 243 height 22
type input "Large"
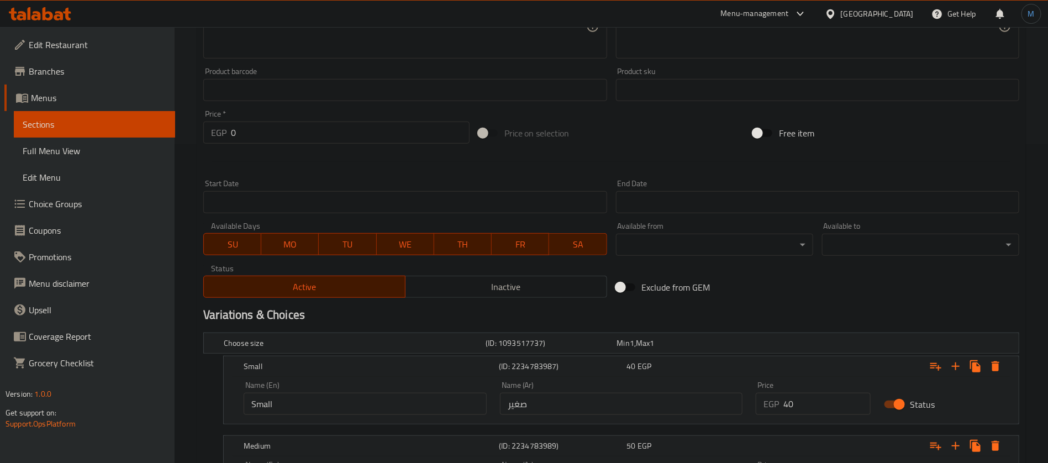
scroll to position [137, 0]
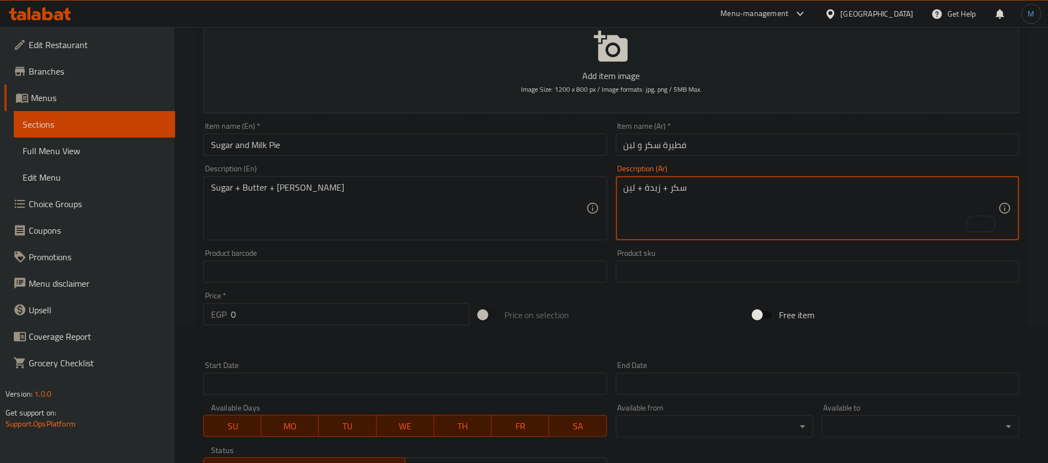
click at [662, 191] on textarea "سكر + زبدة + لين" at bounding box center [811, 208] width 375 height 53
paste textarea "ب"
type textarea "سكر، زبدة، لبن"
paste textarea "sugar, butter, milk"
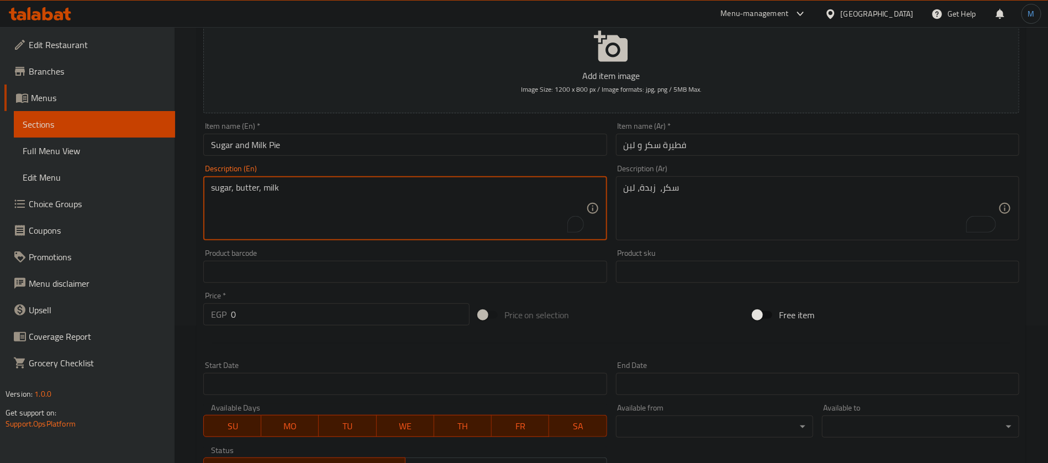
type textarea "sugar, butter, milk"
click at [333, 315] on input "0" at bounding box center [350, 314] width 239 height 22
click at [290, 340] on div at bounding box center [611, 343] width 825 height 27
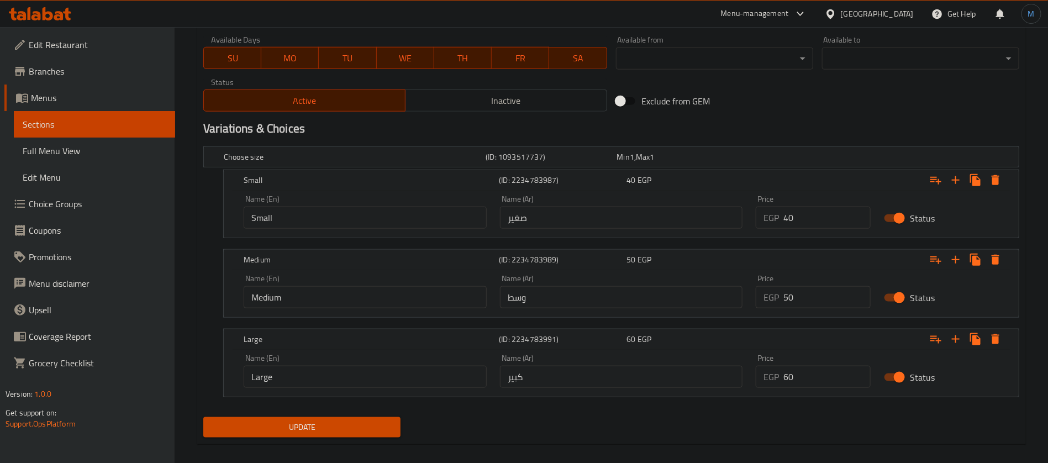
scroll to position [516, 0]
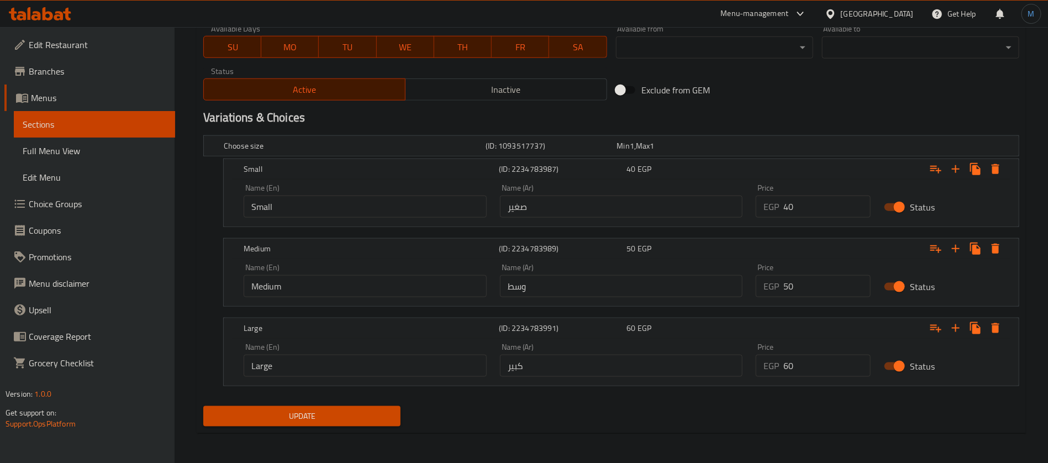
click at [338, 415] on span "Update" at bounding box center [302, 417] width 180 height 14
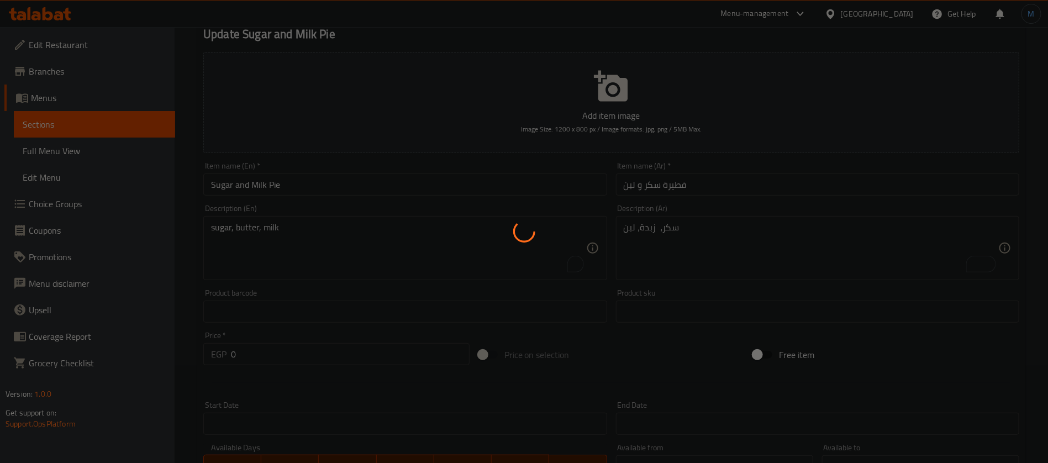
scroll to position [0, 0]
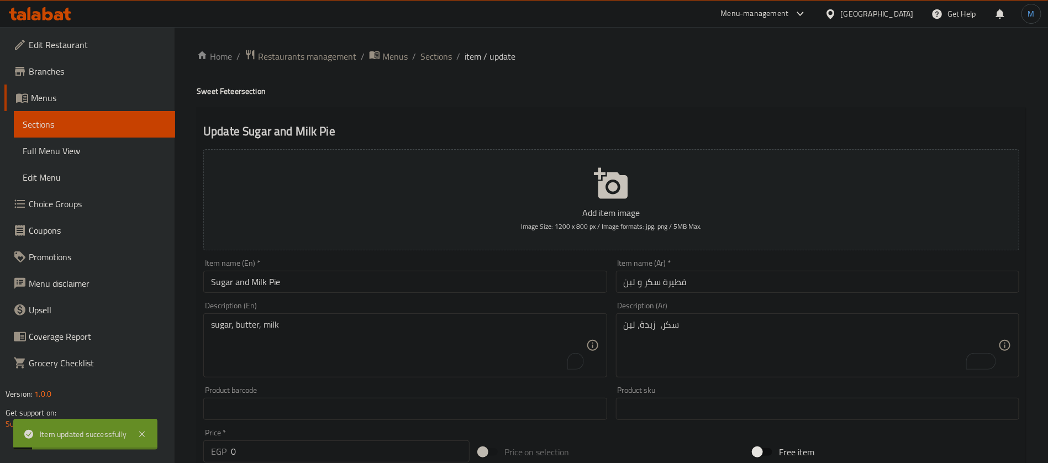
click at [418, 59] on ol "Home / Restaurants management / Menus / Sections / item / update" at bounding box center [612, 56] width 830 height 14
click at [428, 55] on span "Sections" at bounding box center [437, 56] width 32 height 13
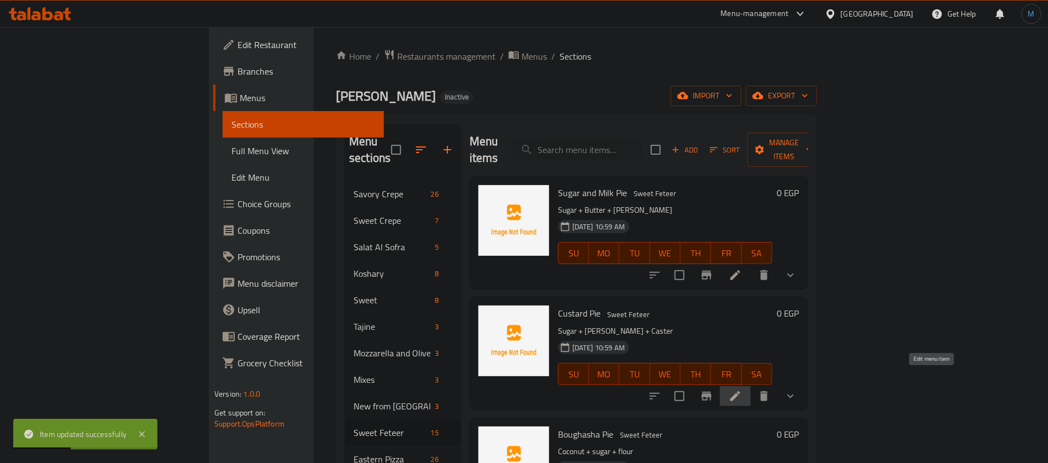
click at [741, 391] on icon at bounding box center [736, 396] width 10 height 10
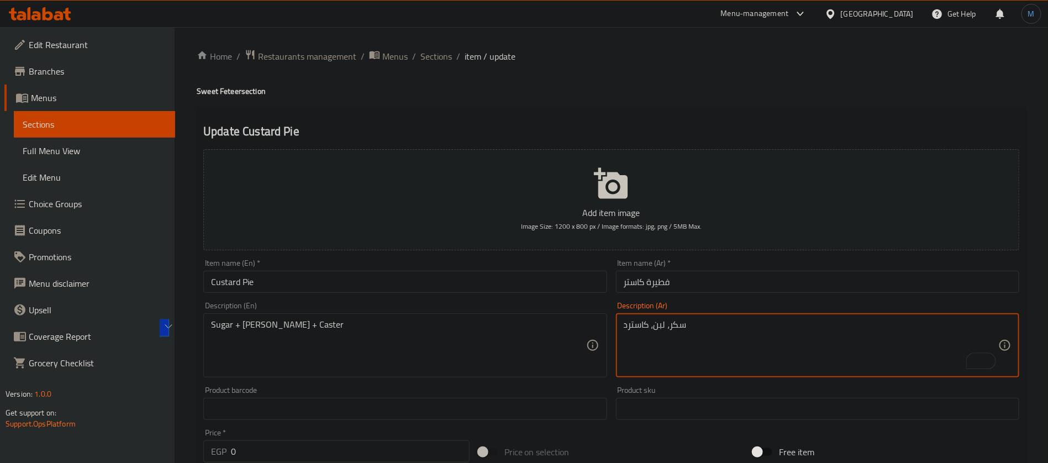
type textarea "سكر، لبن، كاسترد"
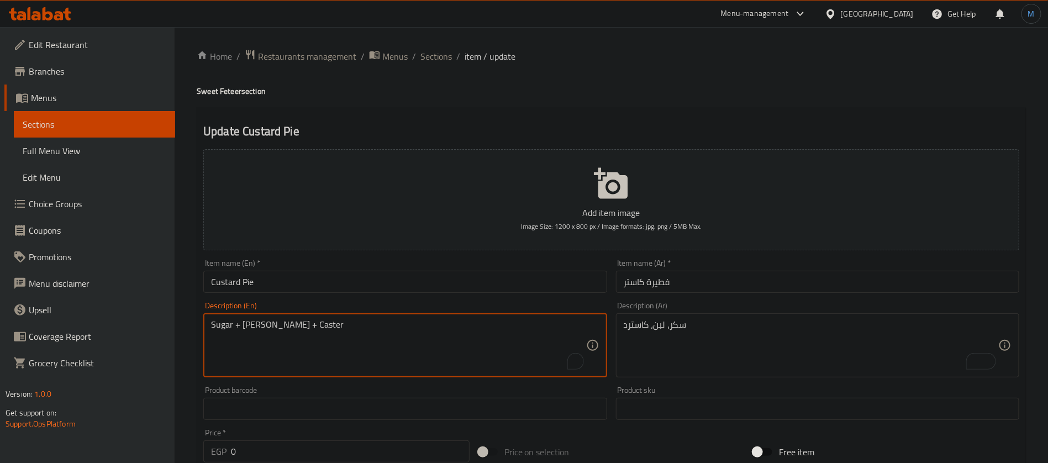
paste textarea "sugar, milk, custard"
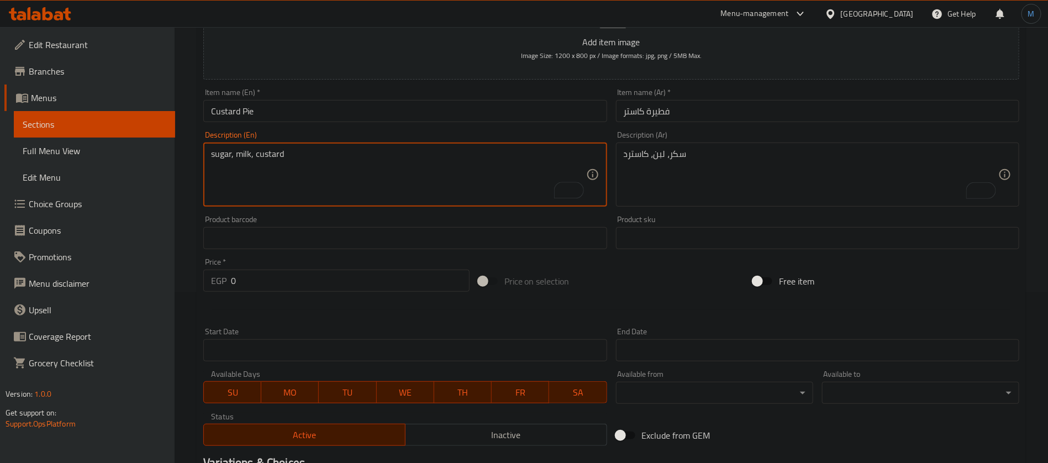
scroll to position [374, 0]
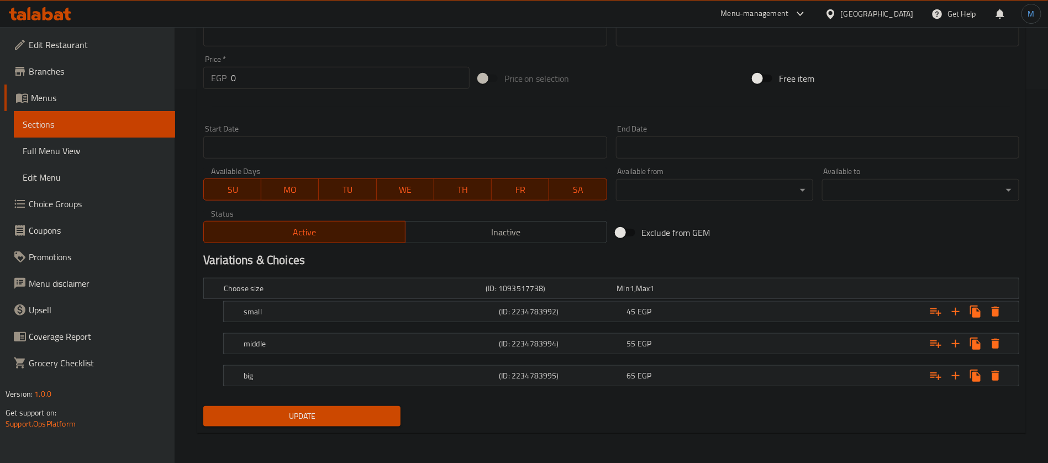
type textarea "sugar, milk, custard"
click at [386, 361] on nav at bounding box center [611, 360] width 816 height 9
click at [384, 296] on div "middle" at bounding box center [353, 288] width 262 height 15
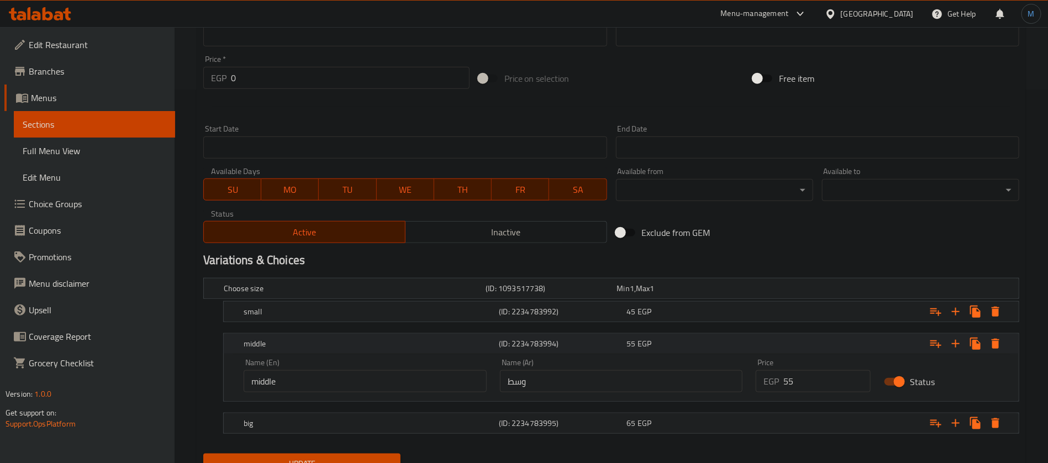
click at [384, 338] on h5 "middle" at bounding box center [369, 343] width 251 height 11
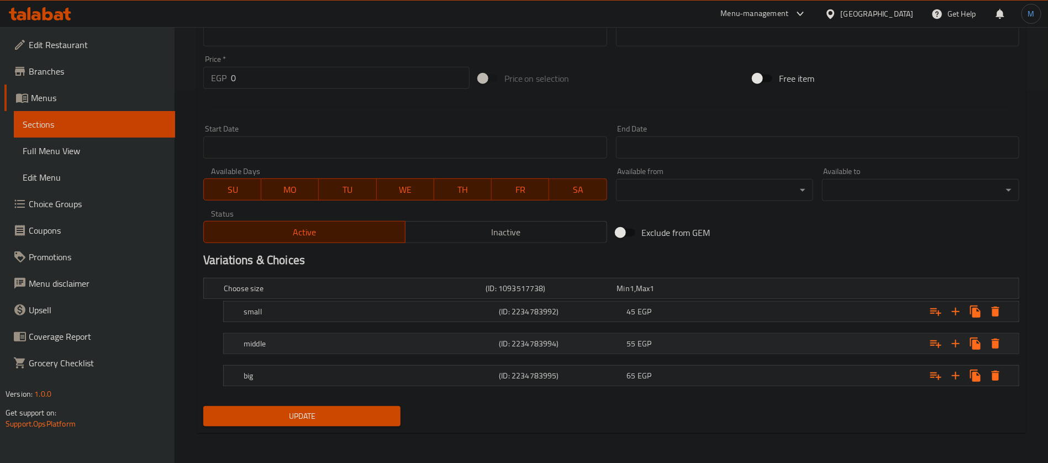
click at [384, 294] on h5 "middle" at bounding box center [353, 288] width 258 height 11
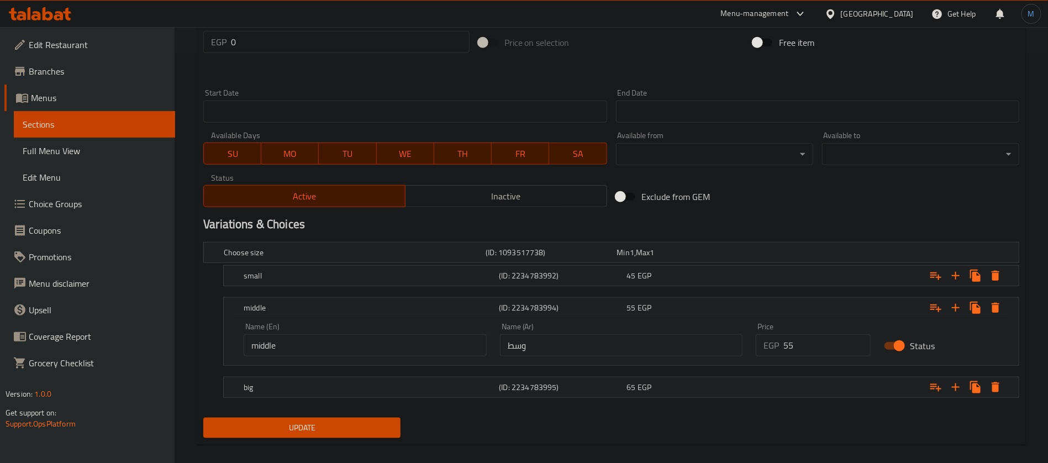
scroll to position [421, 0]
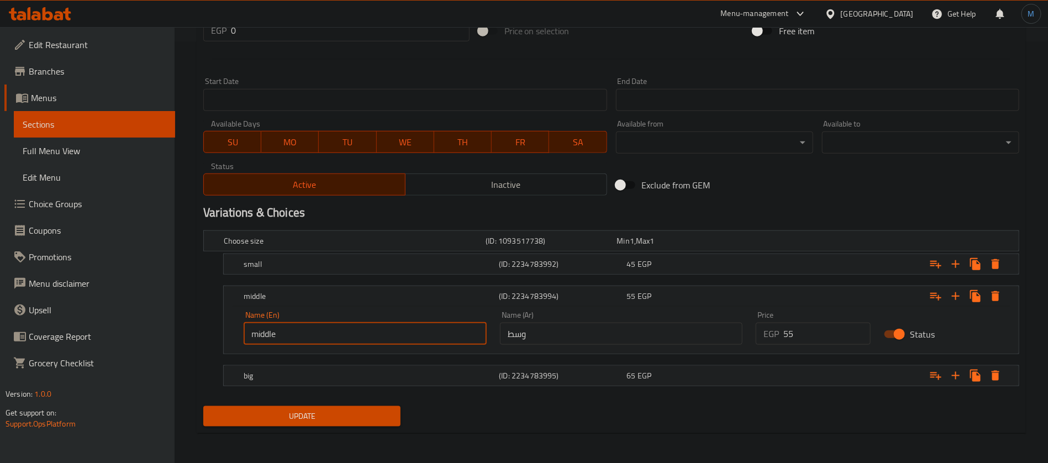
click at [370, 337] on input "middle" at bounding box center [365, 334] width 243 height 22
click at [370, 337] on input "text" at bounding box center [365, 334] width 243 height 22
type input "Medium"
click at [337, 247] on h5 "big" at bounding box center [353, 240] width 258 height 11
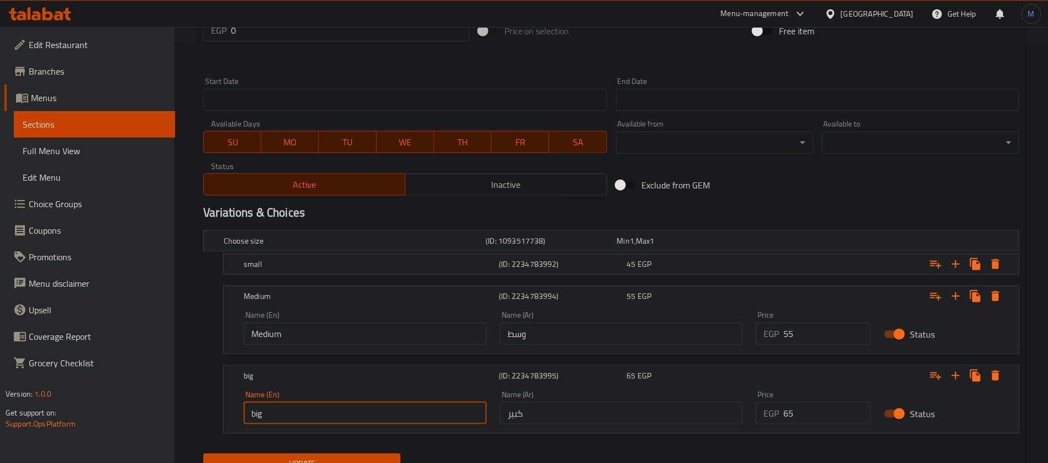
drag, startPoint x: 313, startPoint y: 405, endPoint x: 313, endPoint y: 410, distance: 5.6
click at [313, 406] on input "big" at bounding box center [365, 413] width 243 height 22
click at [313, 410] on input "big" at bounding box center [365, 413] width 243 height 22
type input "bi"
click at [313, 415] on input "bi" at bounding box center [365, 413] width 243 height 22
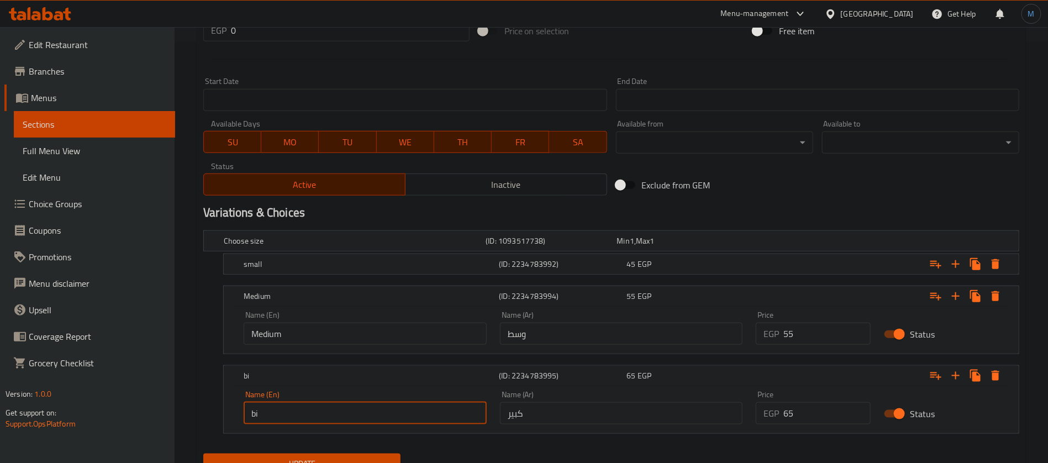
click at [313, 415] on input "bi" at bounding box center [365, 413] width 243 height 22
click at [313, 414] on input "text" at bounding box center [365, 413] width 243 height 22
type input "Large"
click at [316, 247] on h5 "small" at bounding box center [353, 240] width 258 height 11
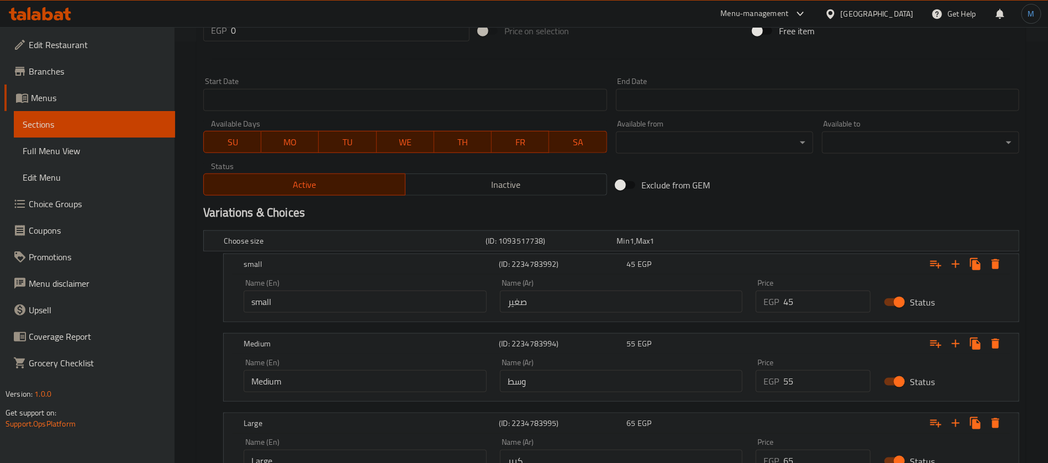
click at [317, 308] on input "small" at bounding box center [365, 302] width 243 height 22
type input "Small"
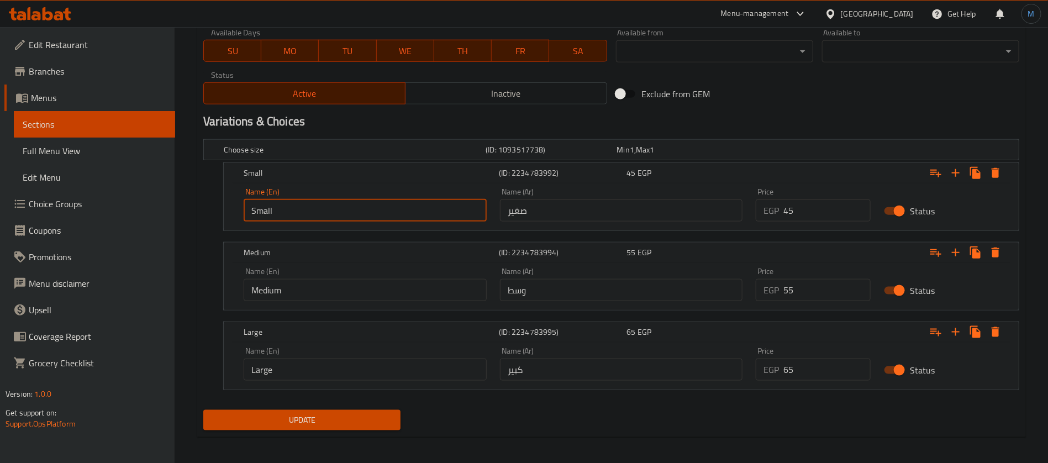
scroll to position [516, 0]
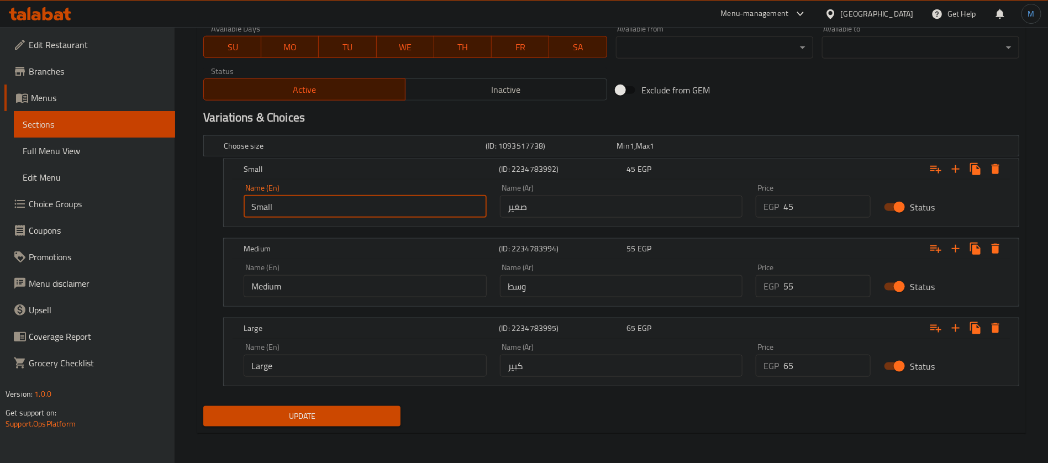
click at [375, 413] on span "Update" at bounding box center [302, 417] width 180 height 14
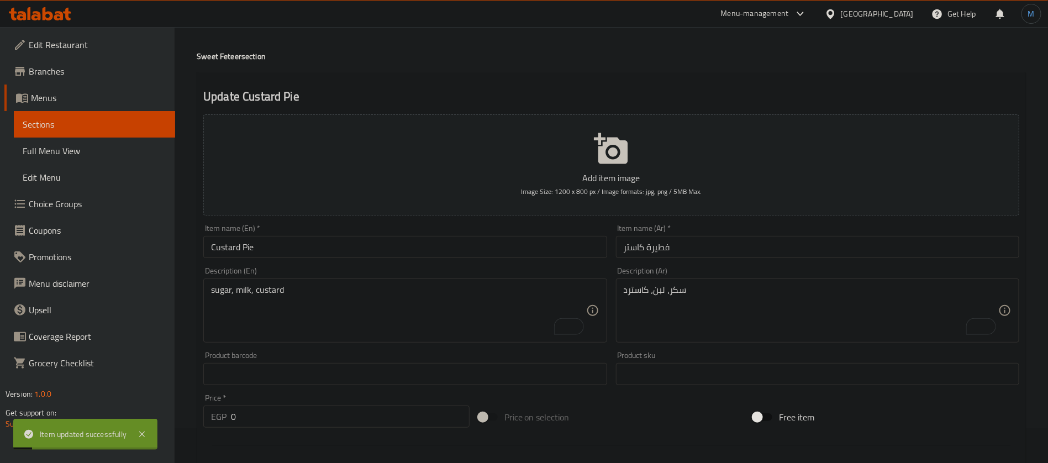
scroll to position [0, 0]
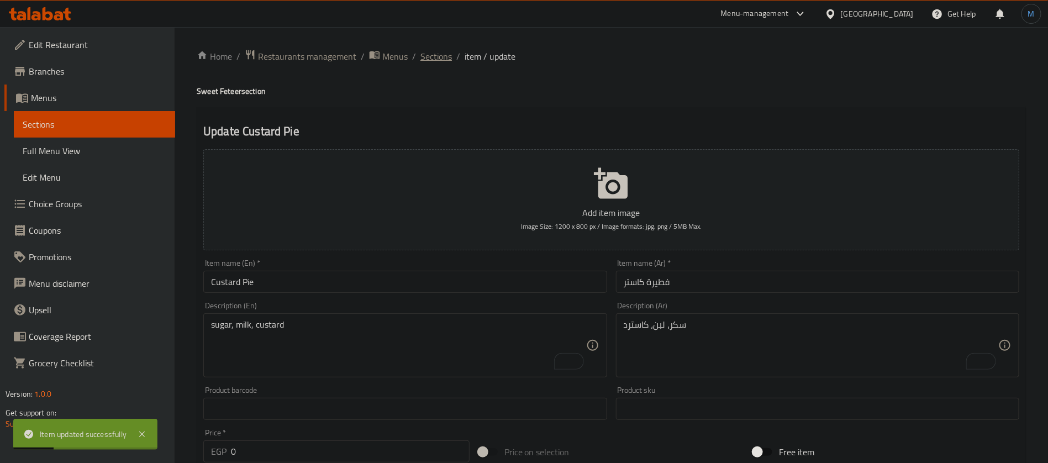
click at [436, 63] on span "Sections" at bounding box center [437, 56] width 32 height 13
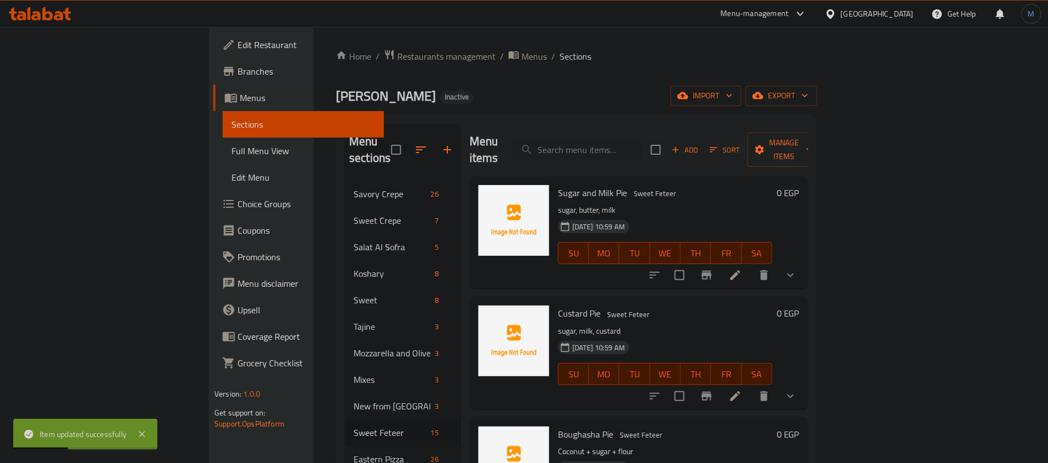
scroll to position [166, 0]
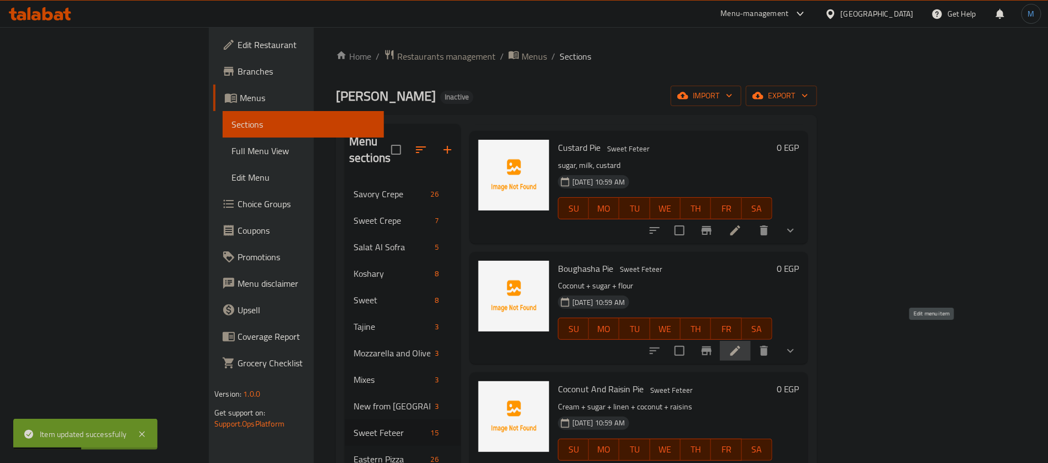
click at [742, 344] on icon at bounding box center [735, 350] width 13 height 13
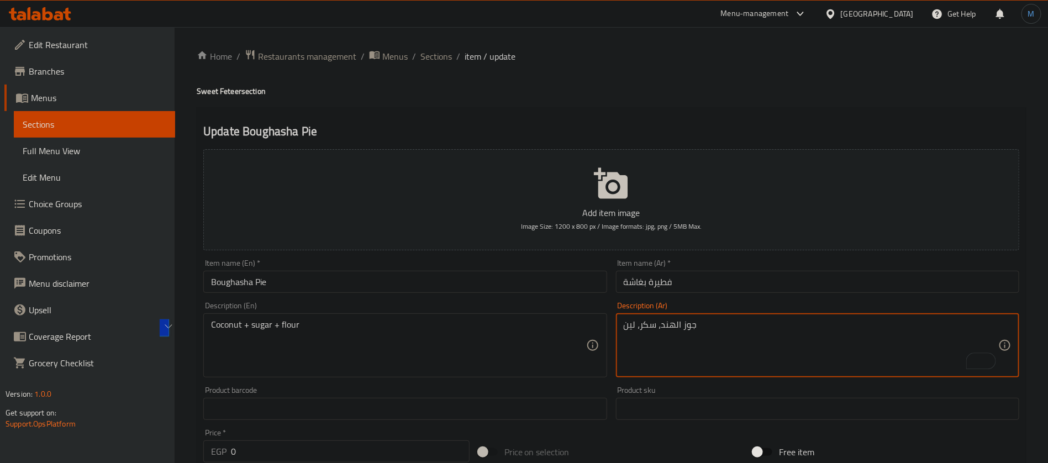
type textarea "جوز الهند، سكر، لين"
paste textarea "ب"
type textarea "جوز الهند، سكر، لبن"
paste textarea ", sugar, milk"
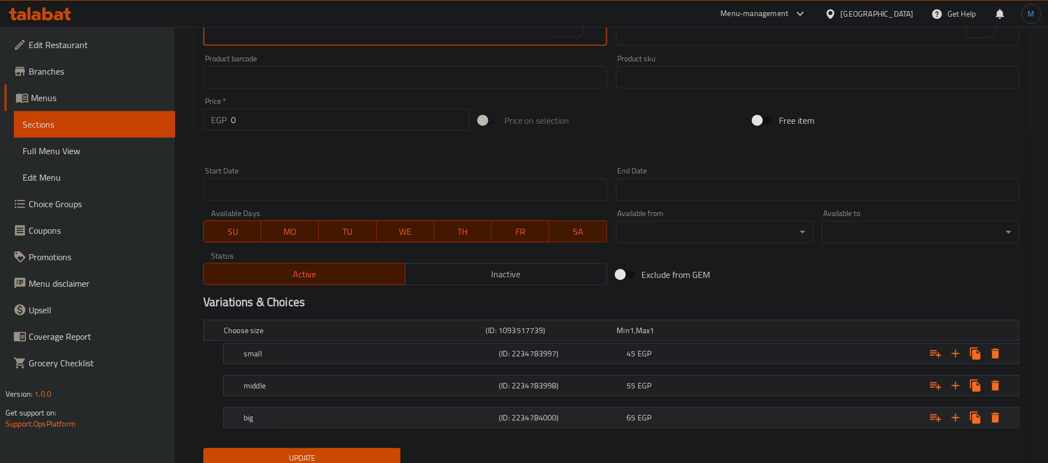
scroll to position [374, 0]
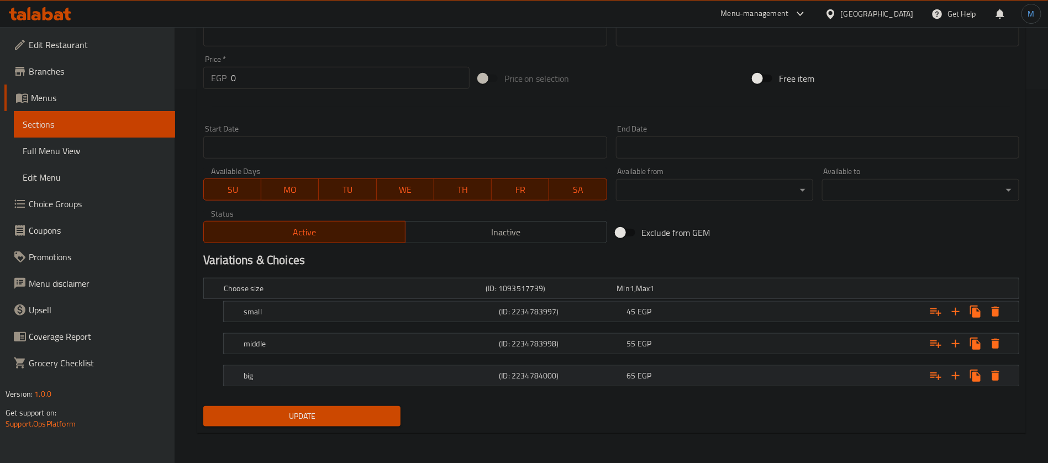
type textarea "Coconut, sugar, milk"
click at [426, 294] on h5 "big" at bounding box center [353, 288] width 258 height 11
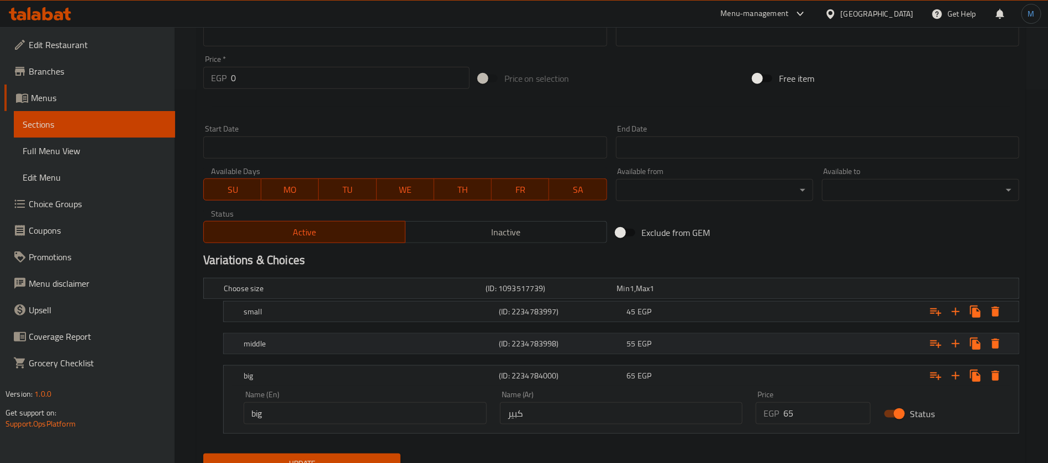
click at [407, 294] on h5 "middle" at bounding box center [353, 288] width 258 height 11
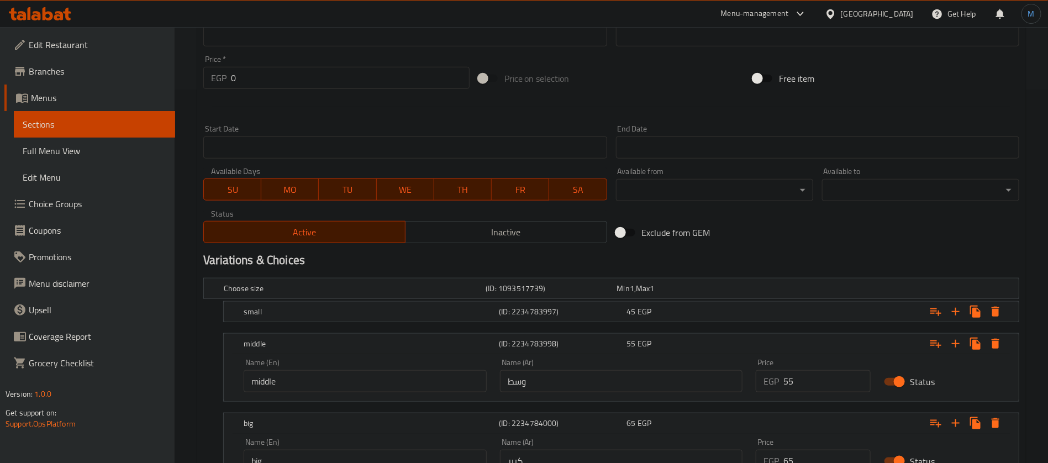
click at [321, 384] on input "middle" at bounding box center [365, 381] width 243 height 22
click at [319, 384] on input "text" at bounding box center [365, 381] width 243 height 22
type input "Medium"
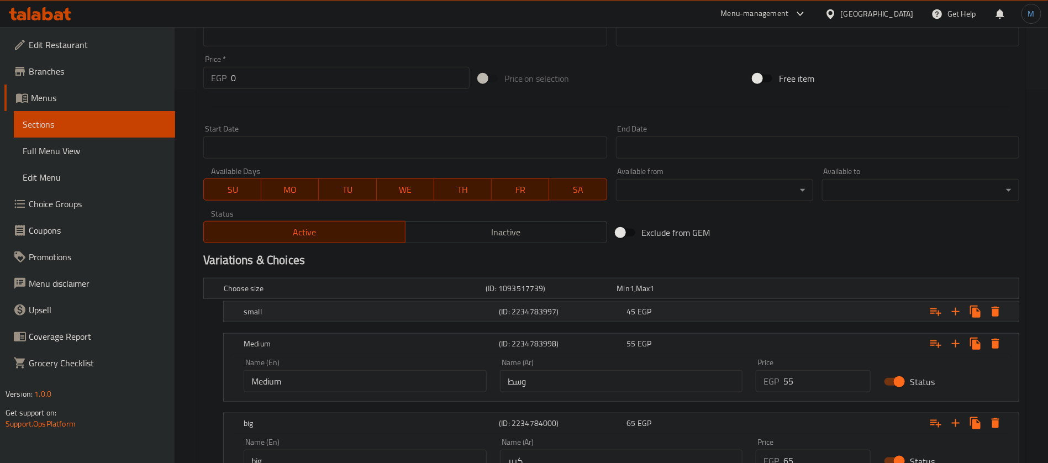
click at [312, 296] on div "small" at bounding box center [353, 288] width 262 height 15
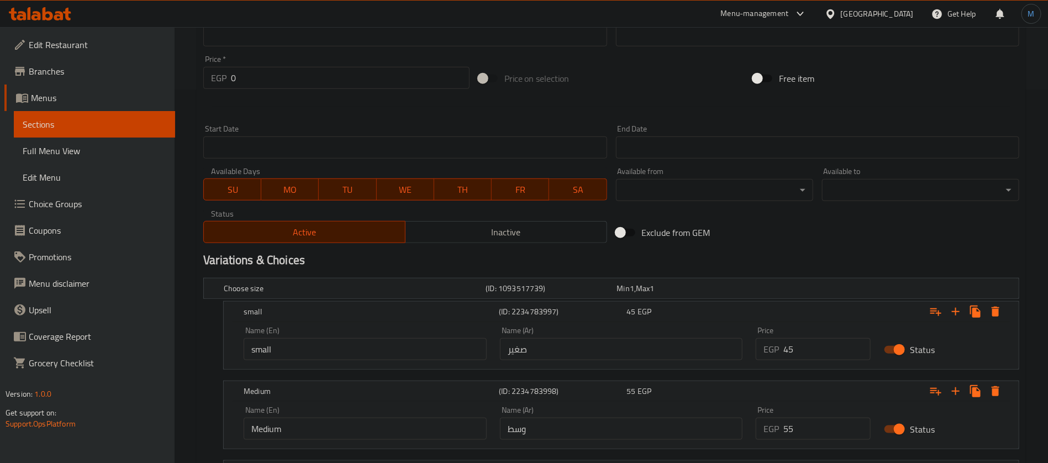
click at [310, 354] on input "small" at bounding box center [365, 349] width 243 height 22
type input "Small"
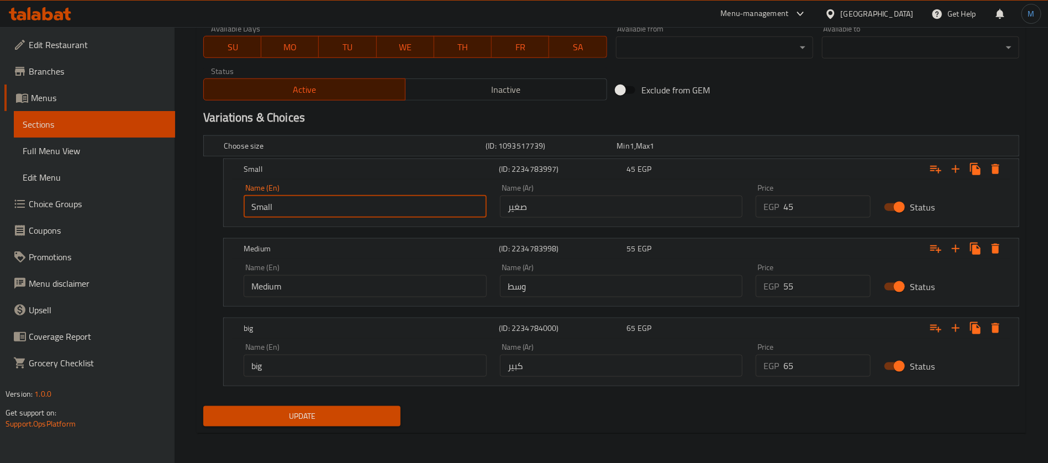
click at [372, 363] on input "big" at bounding box center [365, 366] width 243 height 22
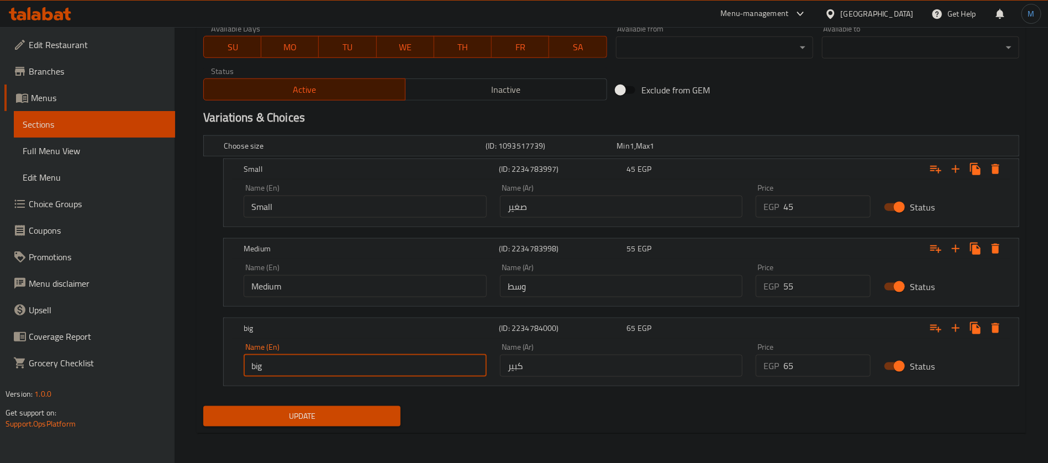
click at [372, 363] on input "big" at bounding box center [365, 366] width 243 height 22
drag, startPoint x: 371, startPoint y: 365, endPoint x: 371, endPoint y: 358, distance: 7.8
click at [371, 366] on input "text" at bounding box center [365, 366] width 243 height 22
type input "Large"
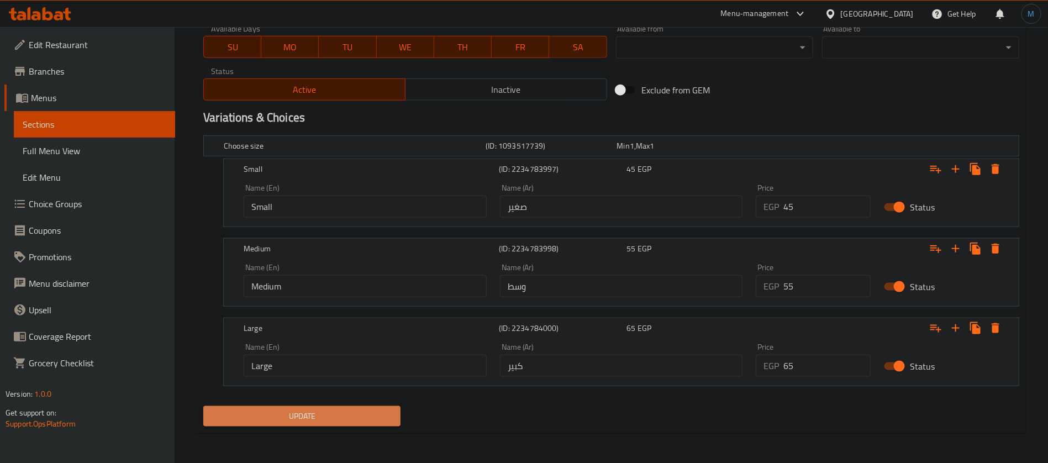
click at [344, 406] on button "Update" at bounding box center [301, 416] width 197 height 20
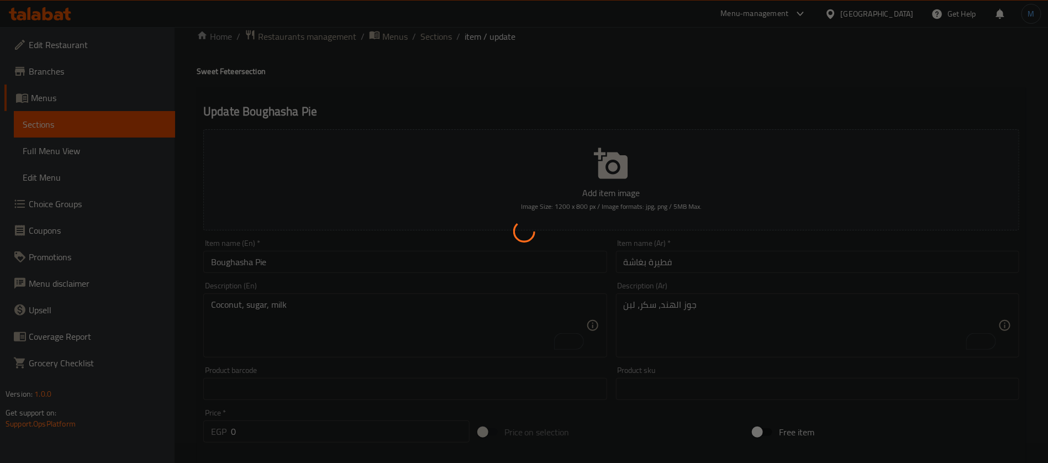
scroll to position [0, 0]
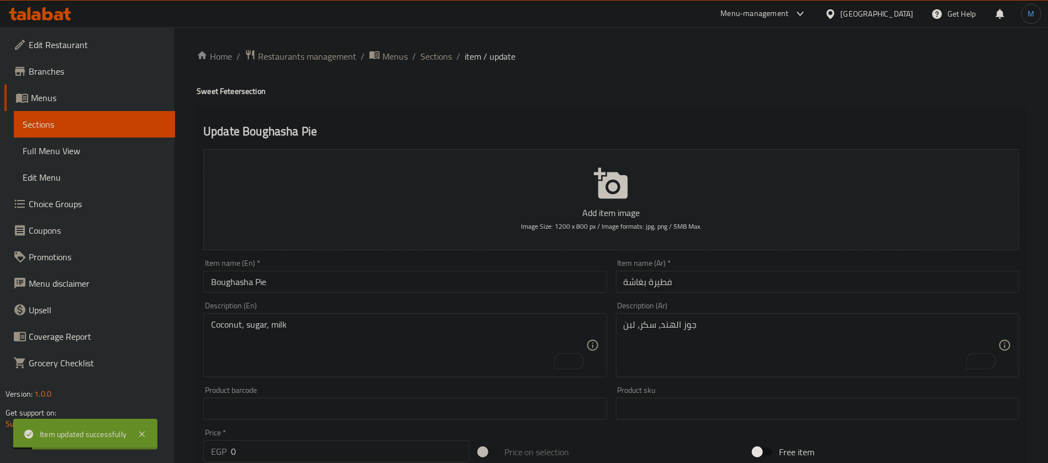
click at [442, 60] on span "Sections" at bounding box center [437, 56] width 32 height 13
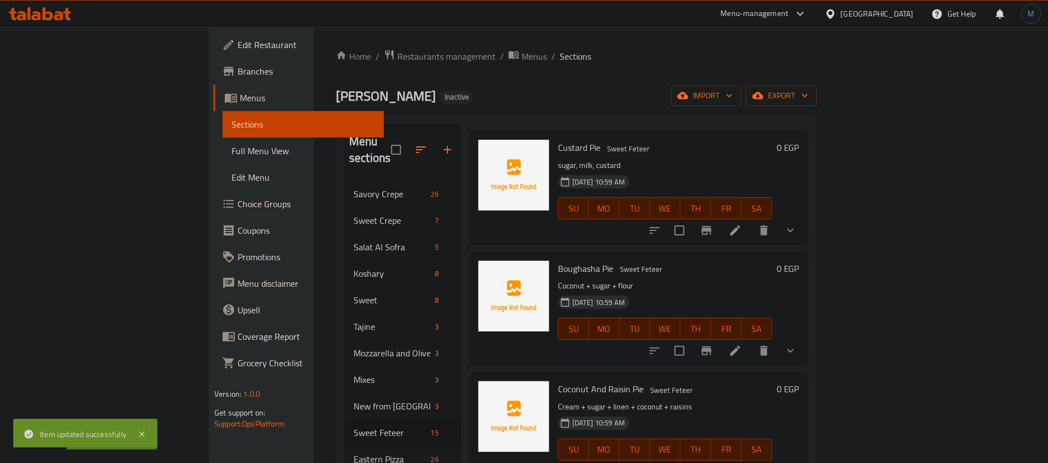
scroll to position [249, 0]
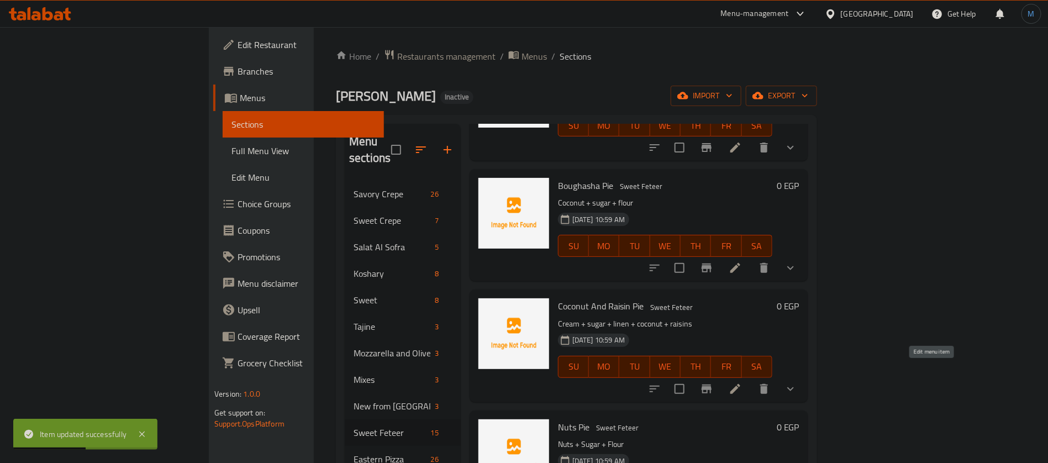
click at [742, 382] on icon at bounding box center [735, 388] width 13 height 13
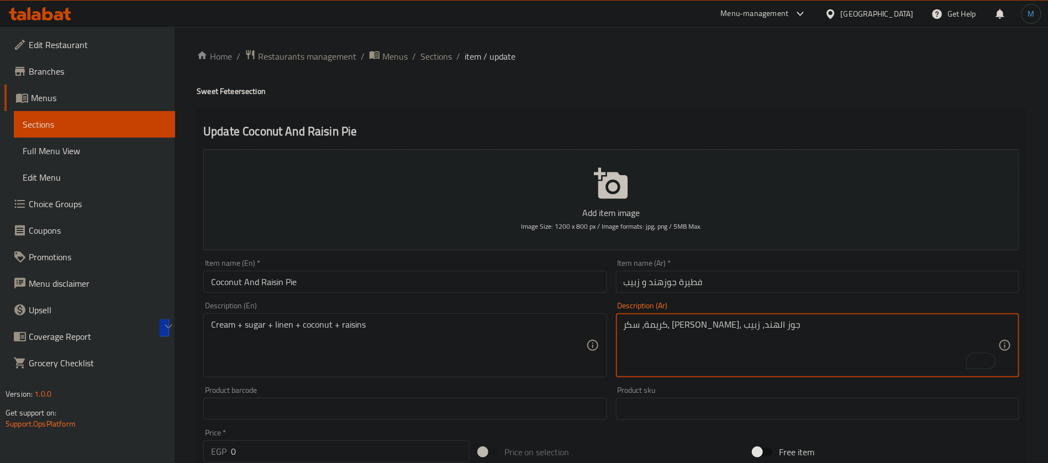
type textarea "كريمة، سكر، [PERSON_NAME]، جوز الهند، زبيب"
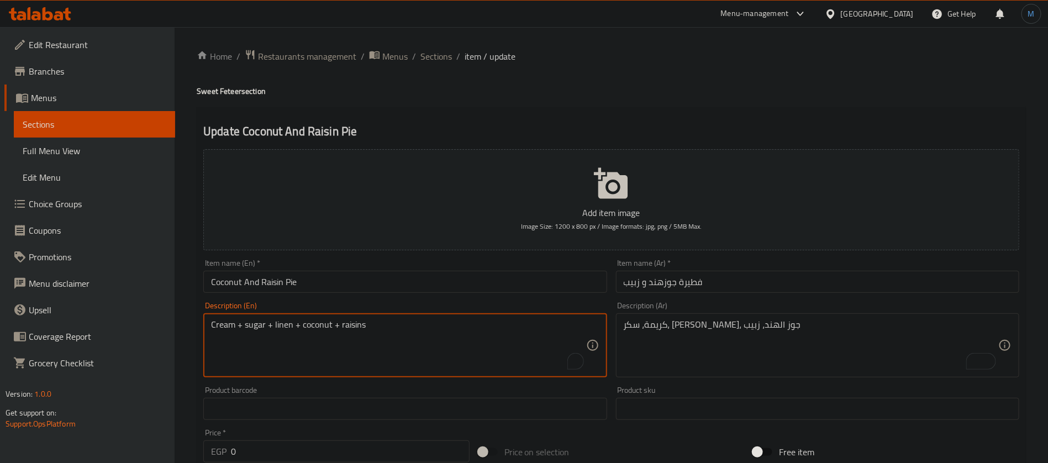
paste textarea ", sugar, milk, coconut,"
click at [223, 326] on textarea "Cream, sugar, milk, coconut, raisins" at bounding box center [398, 345] width 375 height 53
paste textarea "Qeshta"
type textarea "Qeshta, sugar, milk, coconut, raisins"
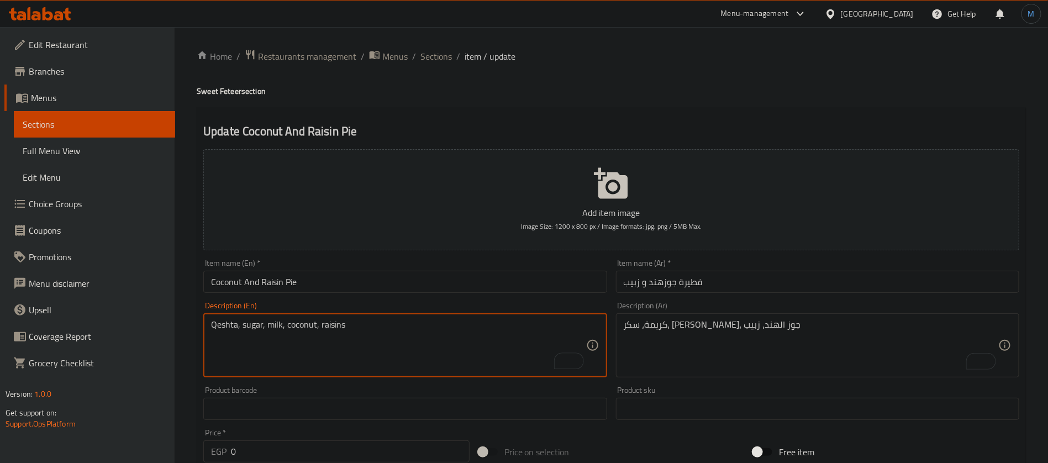
click at [395, 285] on input "Coconut And Raisin Pie" at bounding box center [404, 282] width 403 height 22
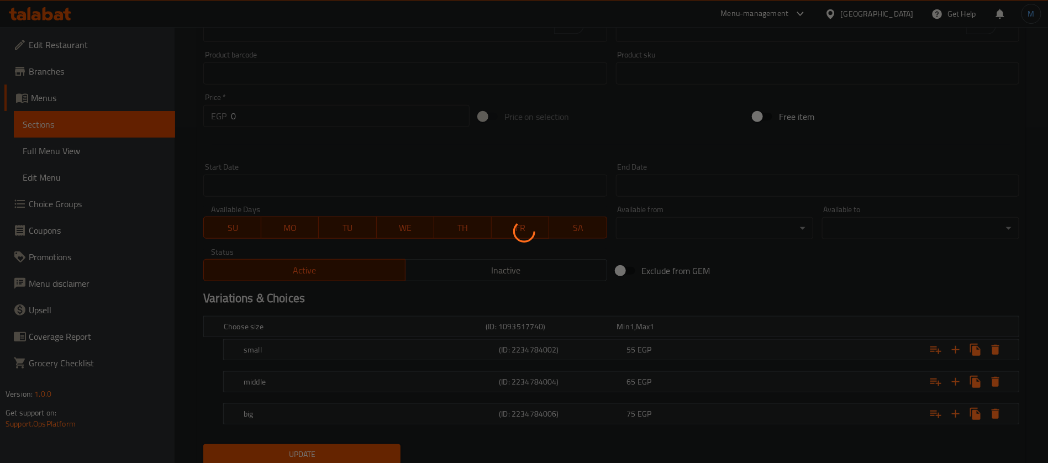
scroll to position [374, 0]
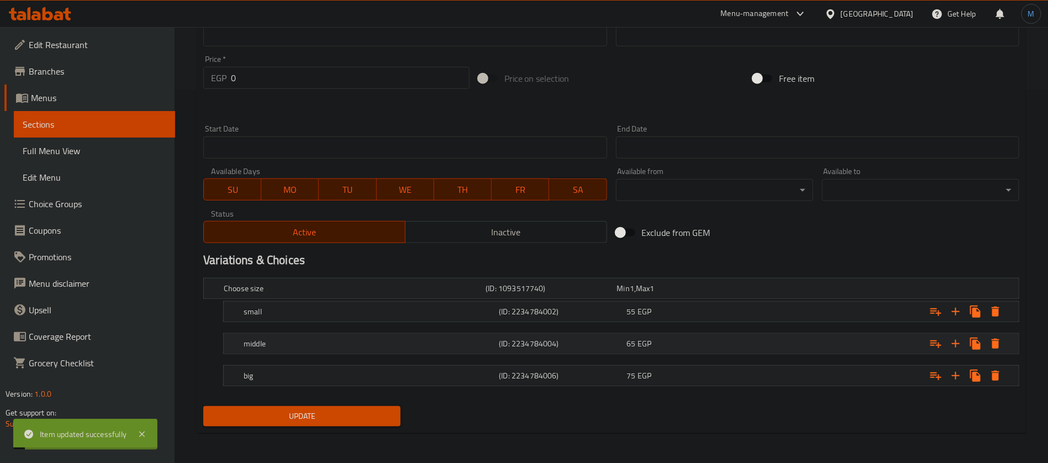
click at [375, 294] on h5 "middle" at bounding box center [353, 288] width 258 height 11
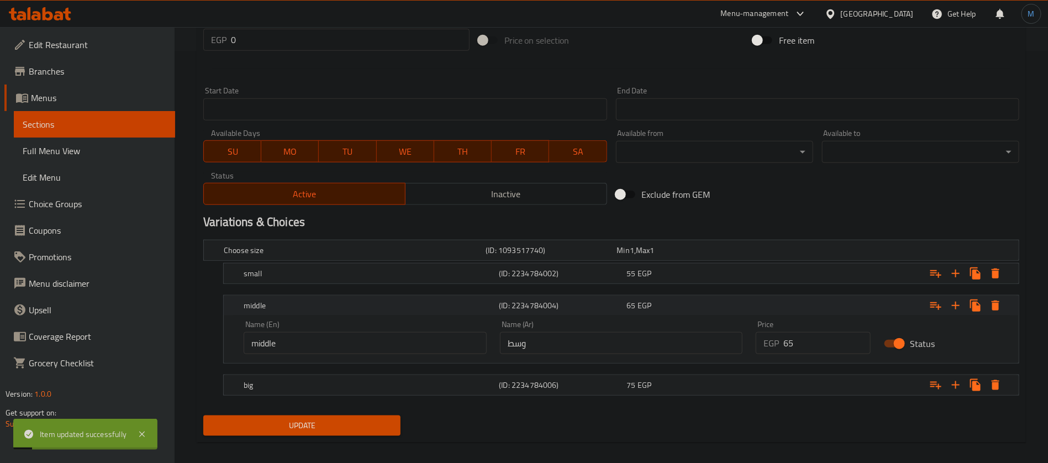
scroll to position [421, 0]
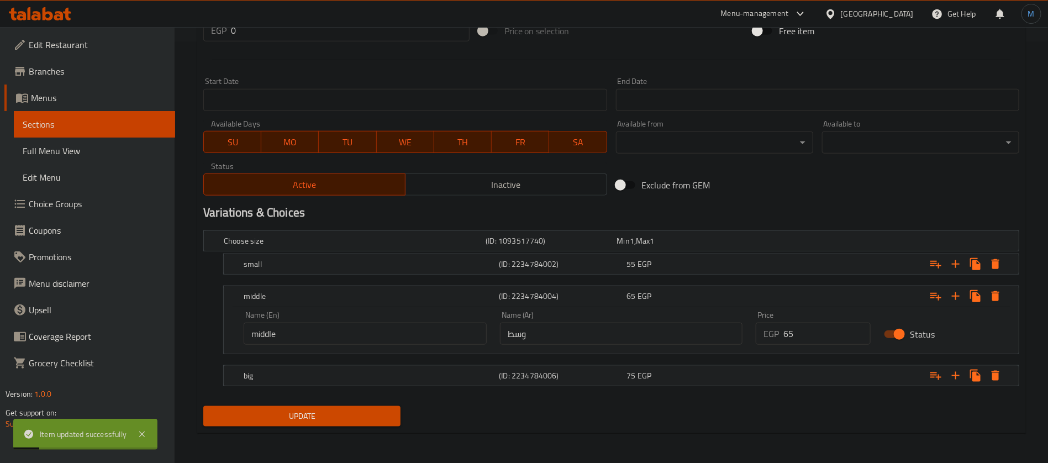
click at [368, 329] on input "middle" at bounding box center [365, 334] width 243 height 22
click at [368, 329] on input "text" at bounding box center [365, 334] width 243 height 22
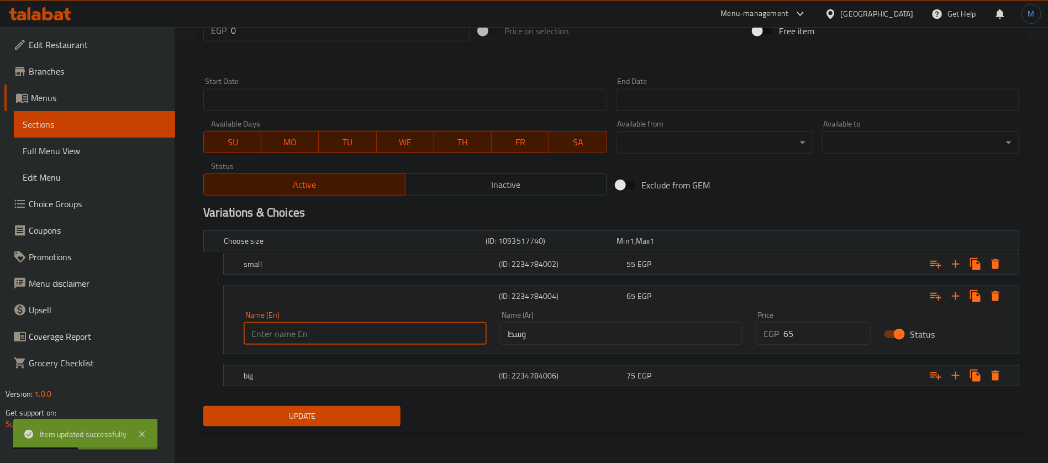
type input "Medium"
click at [348, 247] on h5 "big" at bounding box center [353, 240] width 258 height 11
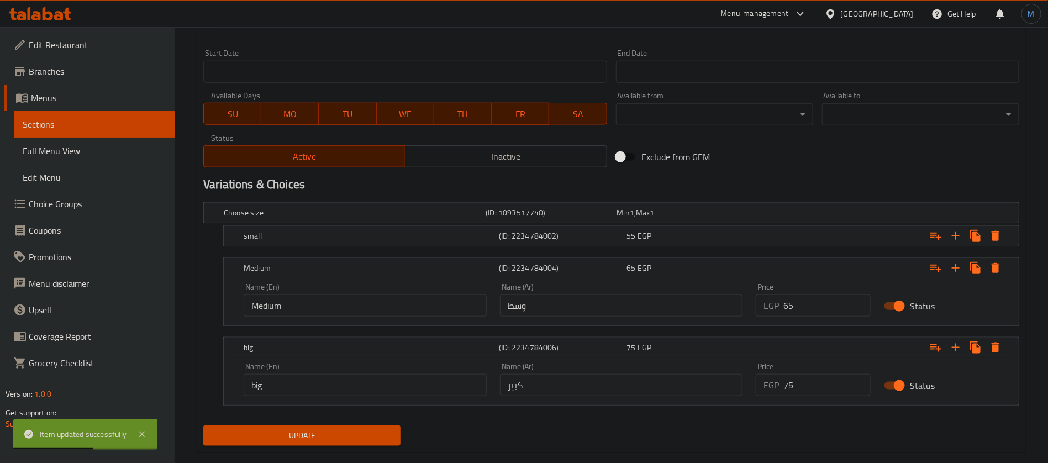
scroll to position [465, 0]
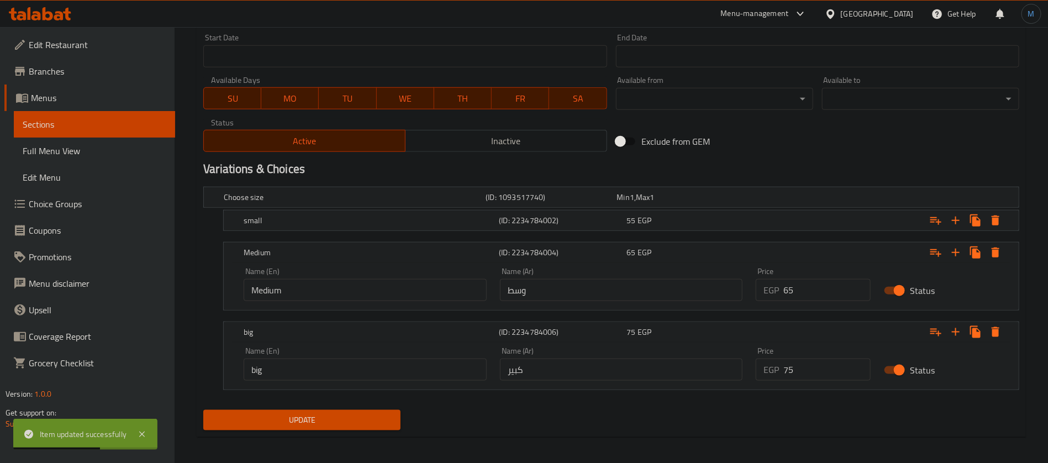
click at [322, 375] on input "big" at bounding box center [365, 370] width 243 height 22
click at [324, 369] on input "text" at bounding box center [365, 370] width 243 height 22
type input "Large"
click at [349, 209] on div "small (ID: 2234784002) 55 EGP" at bounding box center [615, 197] width 786 height 24
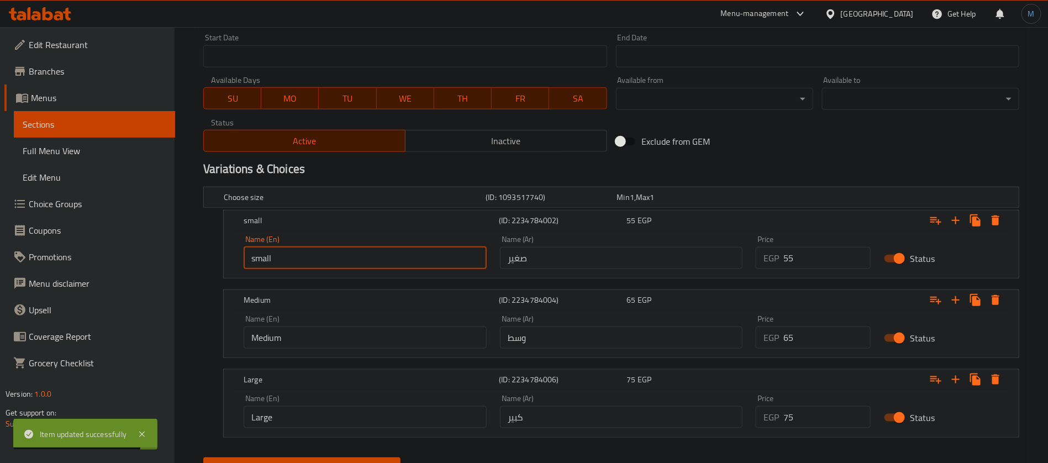
click at [337, 260] on input "small" at bounding box center [365, 258] width 243 height 22
type input "Small"
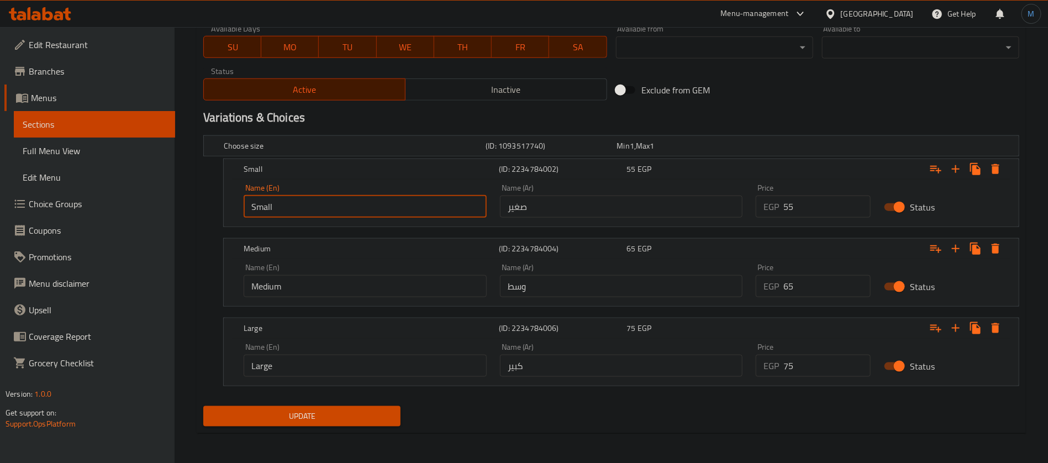
click at [344, 406] on button "Update" at bounding box center [301, 416] width 197 height 20
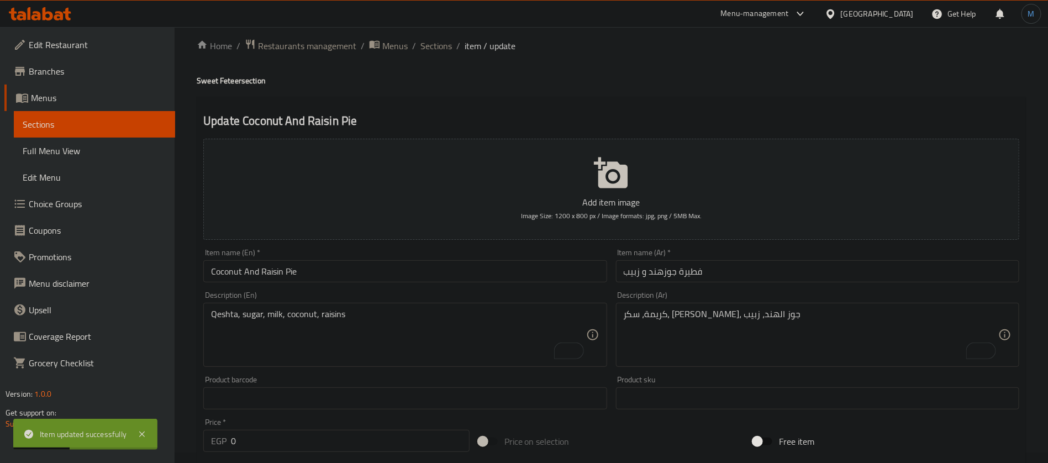
scroll to position [0, 0]
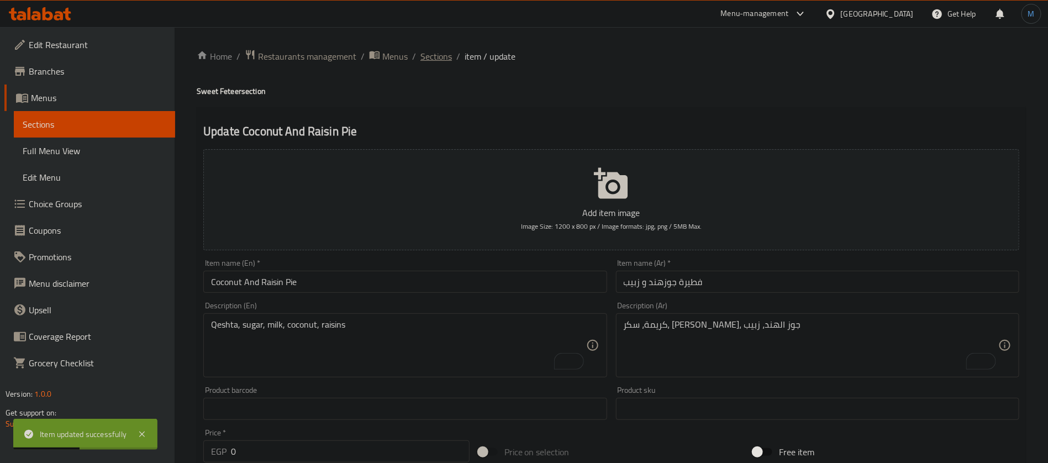
click at [447, 50] on span "Sections" at bounding box center [437, 56] width 32 height 13
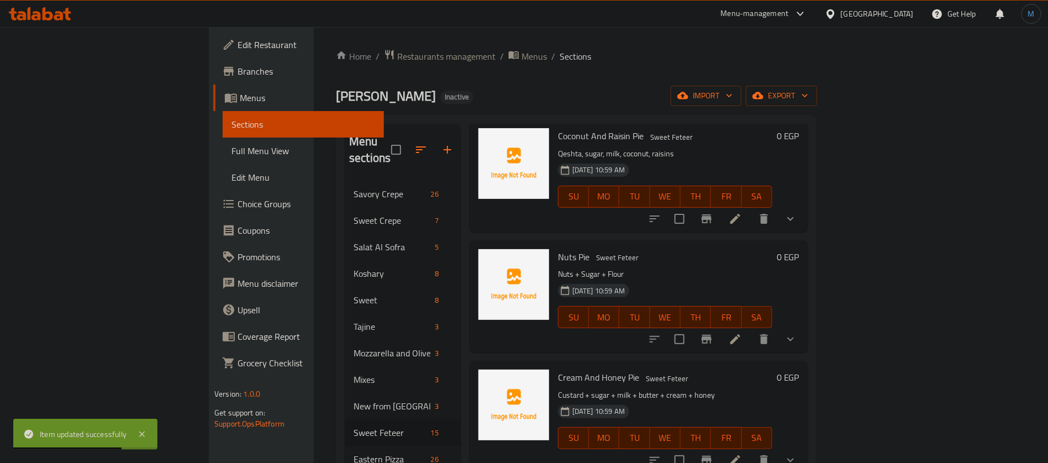
scroll to position [415, 0]
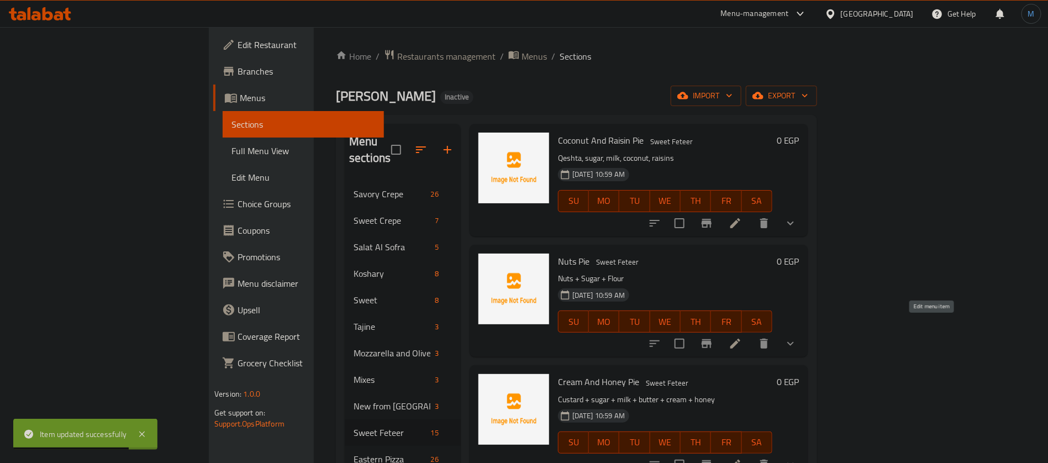
click at [741, 339] on icon at bounding box center [736, 344] width 10 height 10
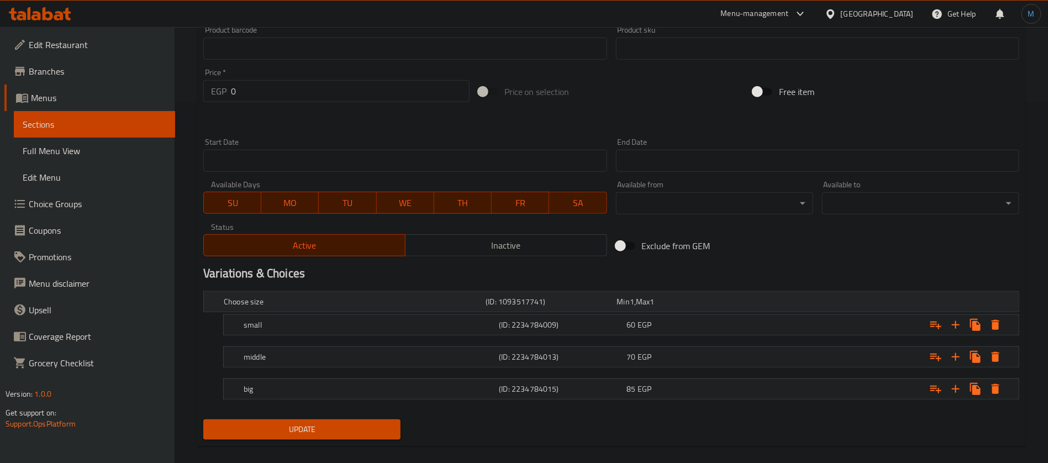
scroll to position [374, 0]
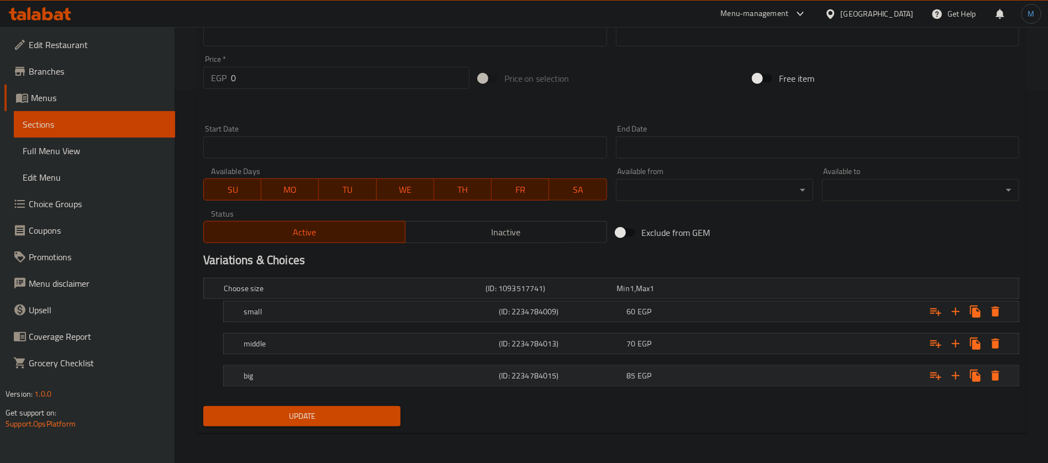
click at [481, 301] on div "big (ID: 2234784015) 85 EGP" at bounding box center [615, 288] width 786 height 24
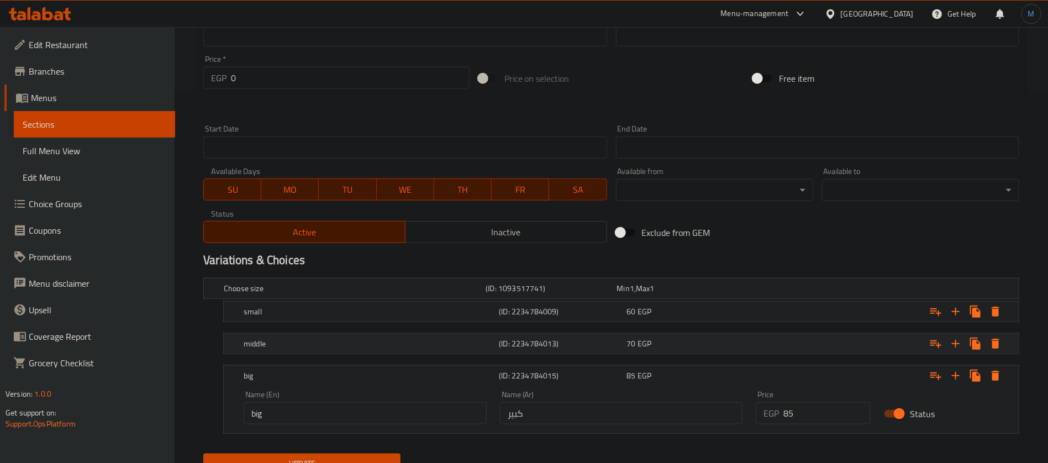
click at [478, 294] on h5 "middle" at bounding box center [353, 288] width 258 height 11
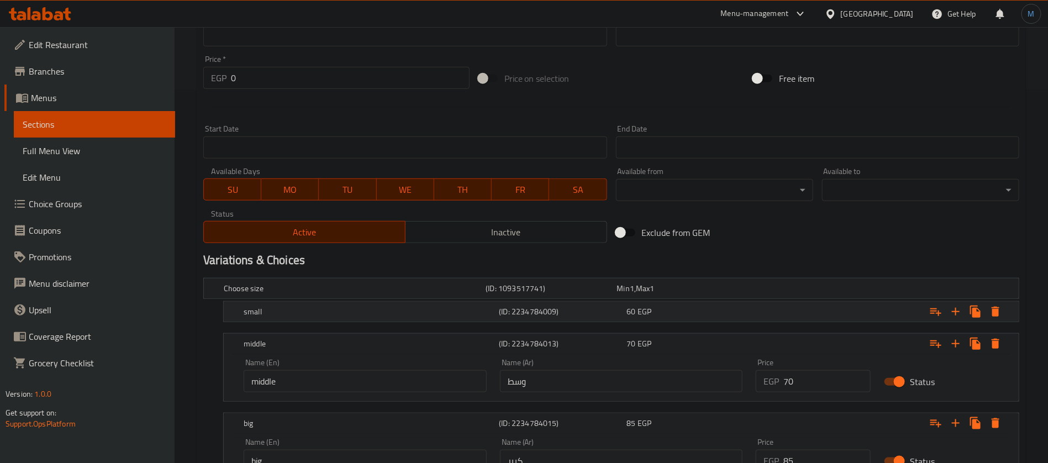
click at [477, 294] on h5 "small" at bounding box center [353, 288] width 258 height 11
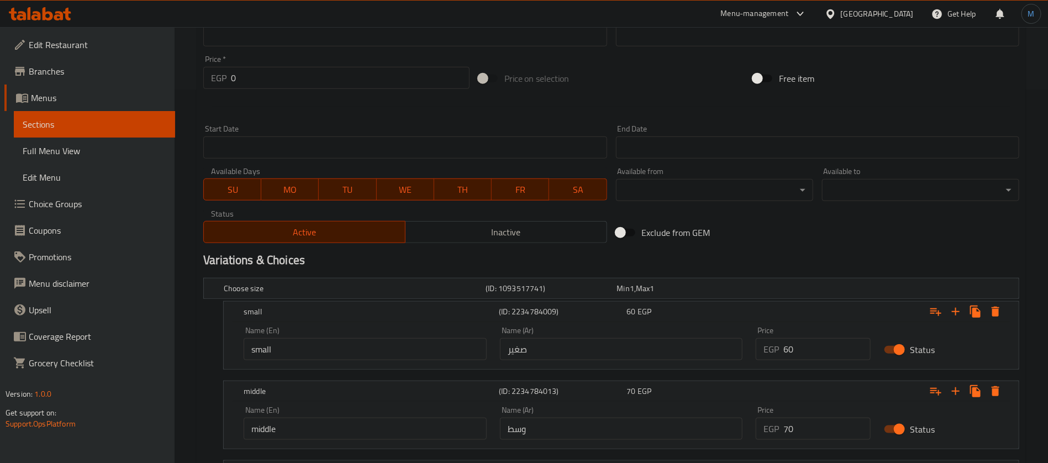
click at [372, 346] on input "small" at bounding box center [365, 349] width 243 height 22
type input "Small"
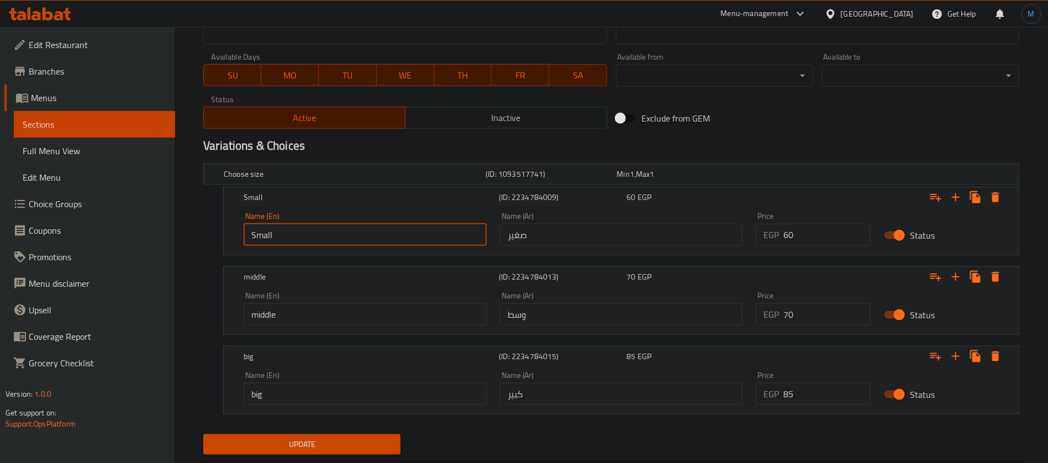
scroll to position [516, 0]
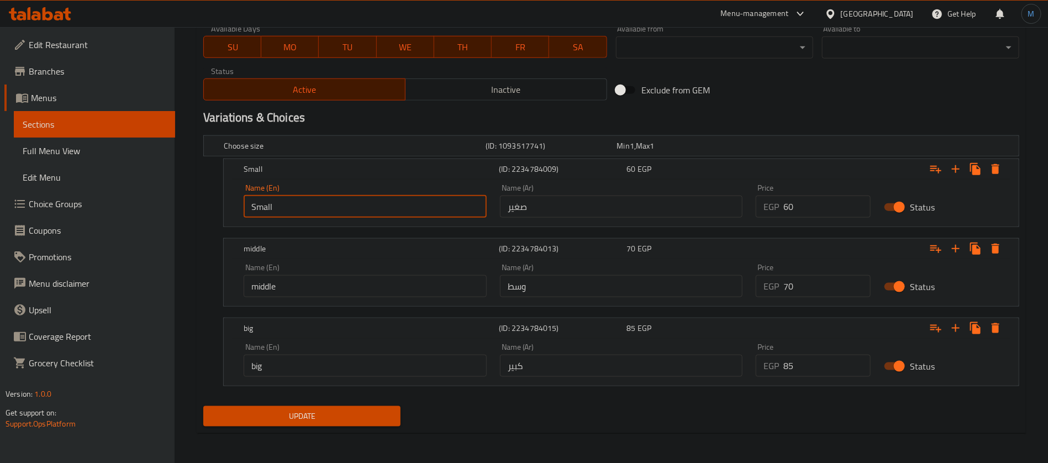
click at [353, 273] on div "Name (En) middle Name (En)" at bounding box center [365, 281] width 243 height 34
click at [350, 281] on input "middle" at bounding box center [365, 286] width 243 height 22
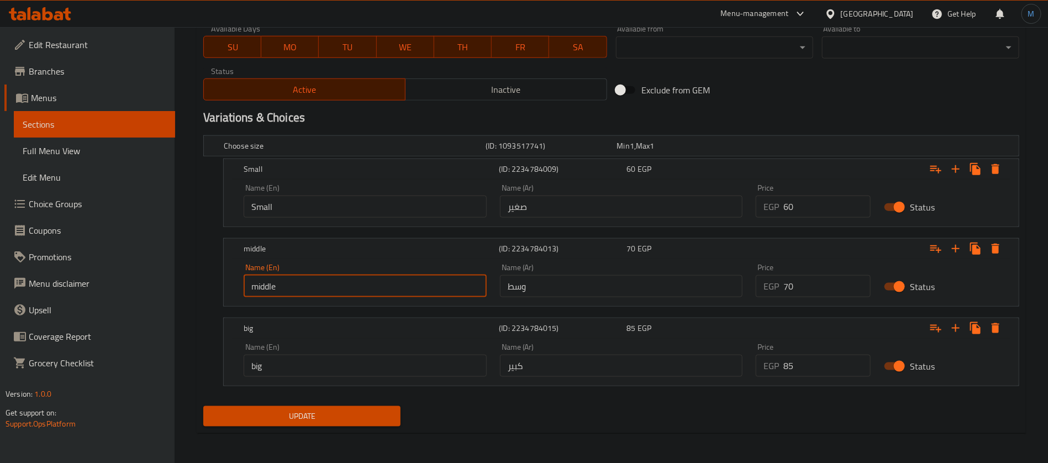
click at [350, 281] on input "middle" at bounding box center [365, 286] width 243 height 22
click at [350, 283] on input "text" at bounding box center [365, 286] width 243 height 22
type input "Medium"
click at [342, 371] on input "big" at bounding box center [365, 366] width 243 height 22
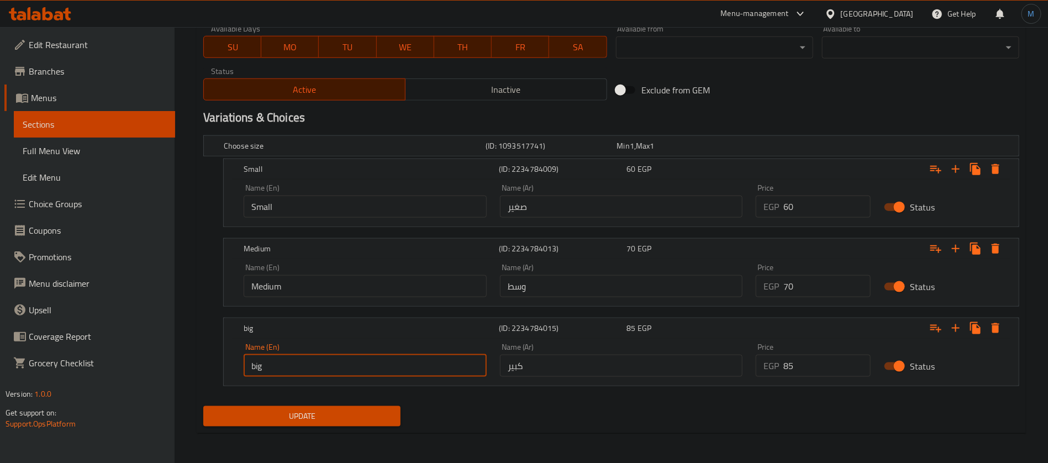
click at [342, 371] on input "big" at bounding box center [365, 366] width 243 height 22
drag, startPoint x: 342, startPoint y: 371, endPoint x: 342, endPoint y: 356, distance: 14.9
click at [342, 371] on input "text" at bounding box center [365, 366] width 243 height 22
type input "Large"
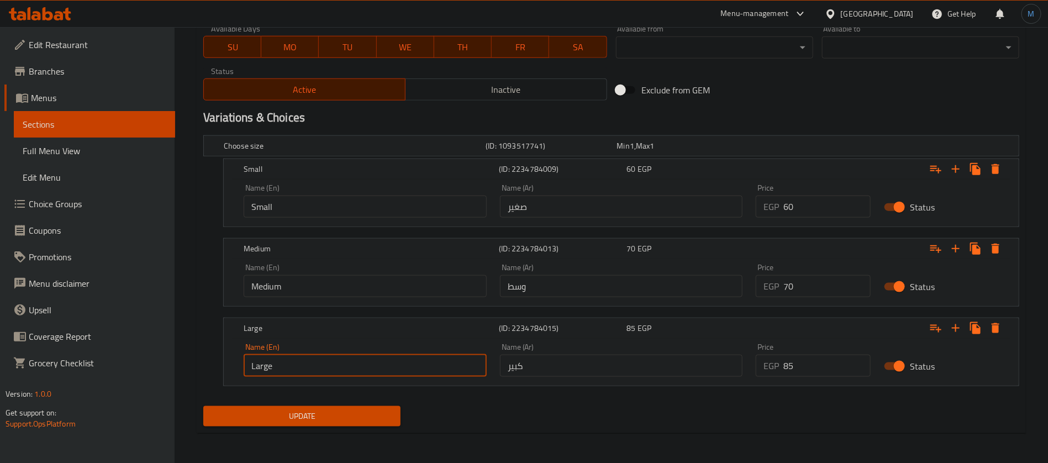
scroll to position [185, 0]
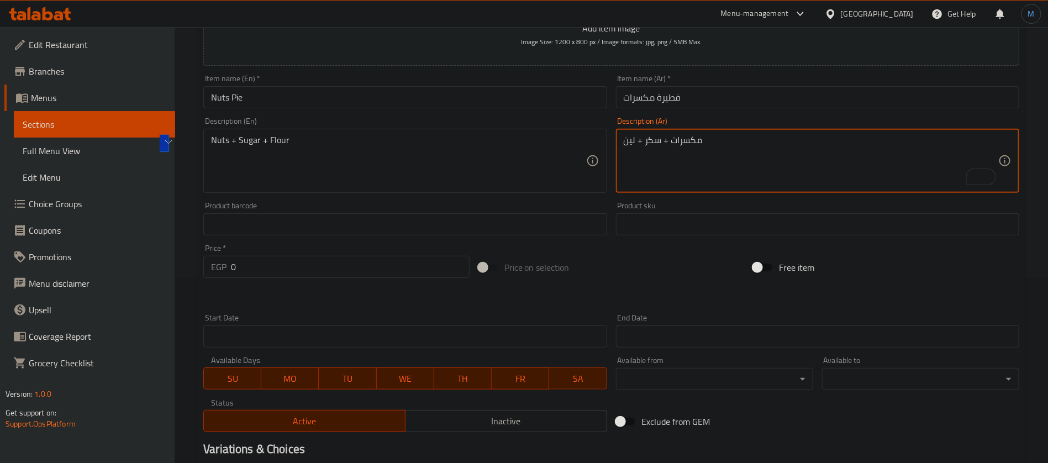
paste textarea "، سكر، لب"
type textarea "مكسرات، سكر، لبن"
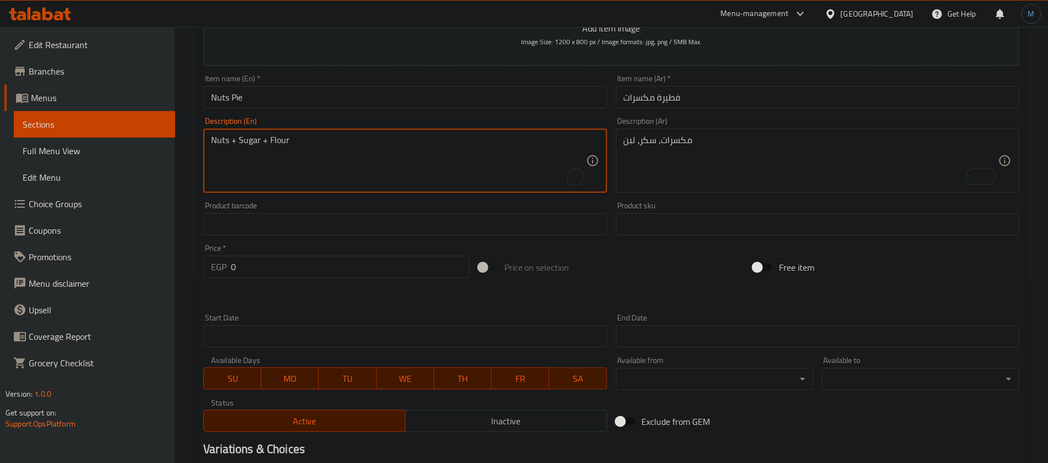
paste textarea ", sugar, milk"
type textarea "Nuts, sugar, milk"
click at [294, 101] on input "Nuts Pie" at bounding box center [404, 97] width 403 height 22
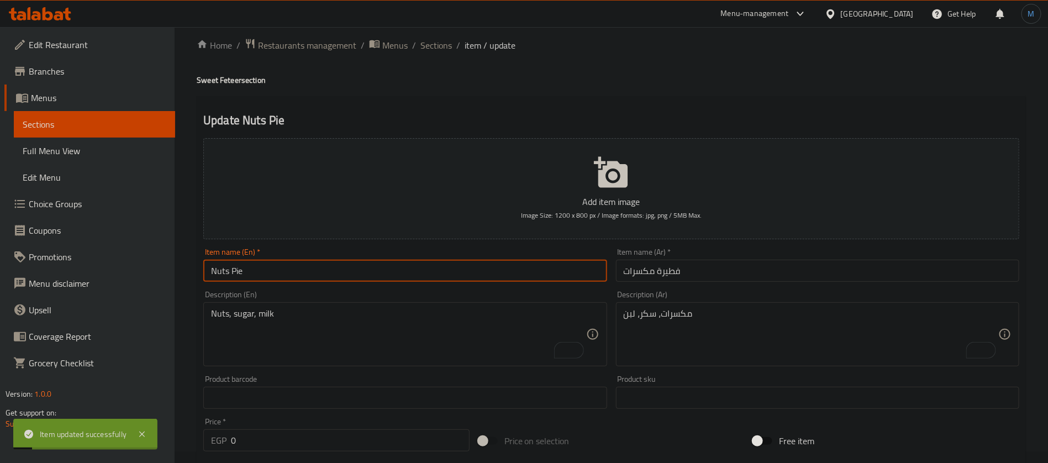
scroll to position [0, 0]
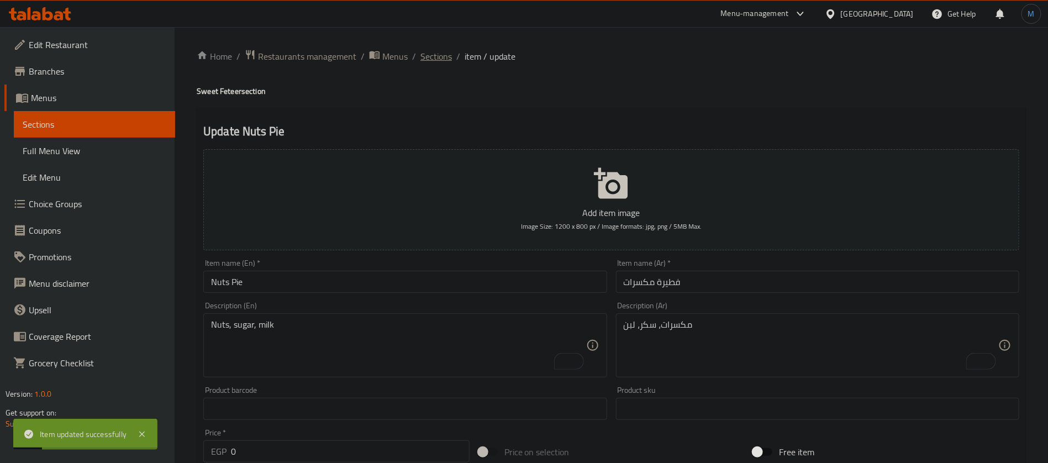
click at [426, 52] on span "Sections" at bounding box center [437, 56] width 32 height 13
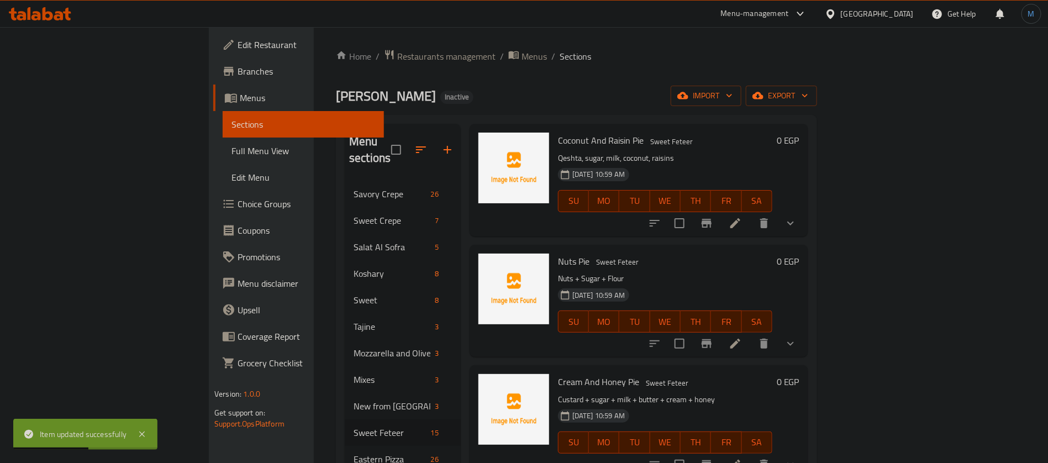
scroll to position [497, 0]
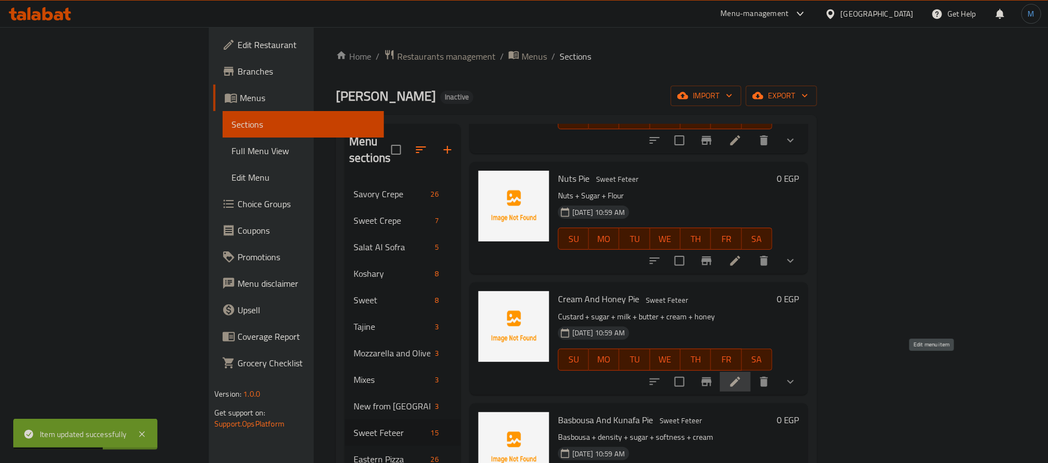
click at [741, 377] on icon at bounding box center [736, 382] width 10 height 10
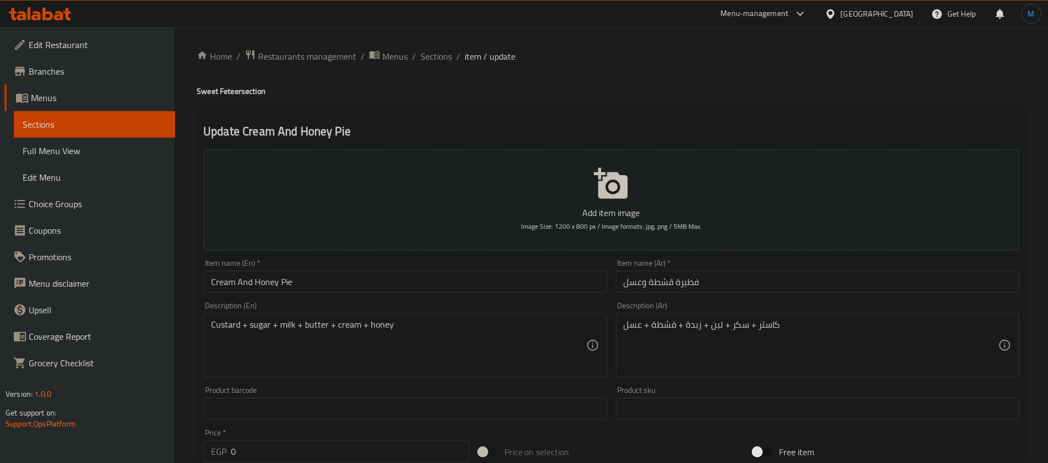
click at [213, 284] on input "Cream And Honey Pie" at bounding box center [404, 282] width 403 height 22
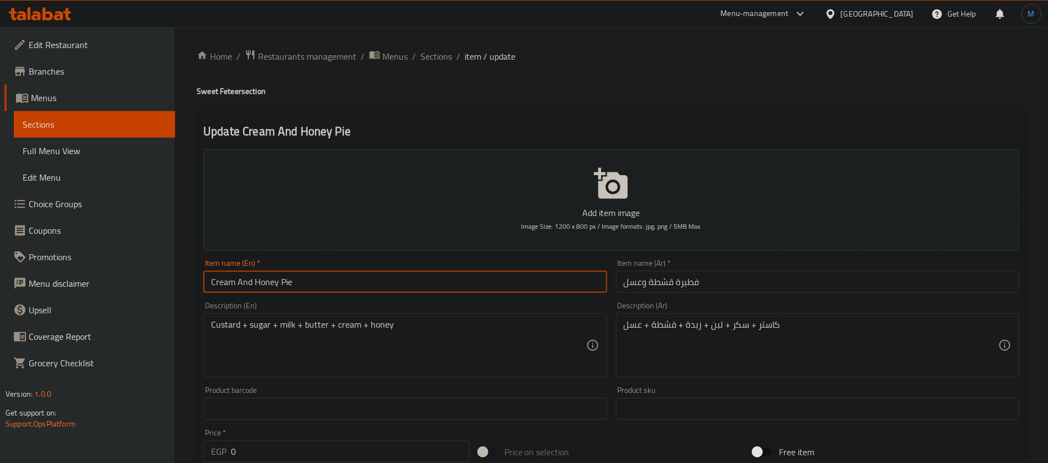
click at [213, 284] on input "Cream And Honey Pie" at bounding box center [404, 282] width 403 height 22
paste input "Qeshta"
type input "Qeshta And Honey Pie"
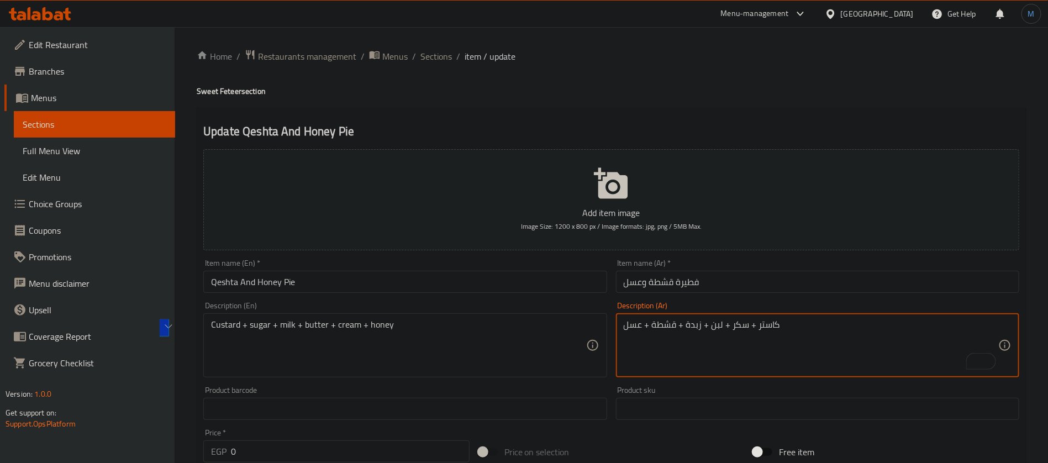
paste textarea "، سكر، [PERSON_NAME]، [PERSON_NAME]، قشطة،"
type textarea "كاستر، سكر، لبن، [PERSON_NAME]، قشطة، عسل"
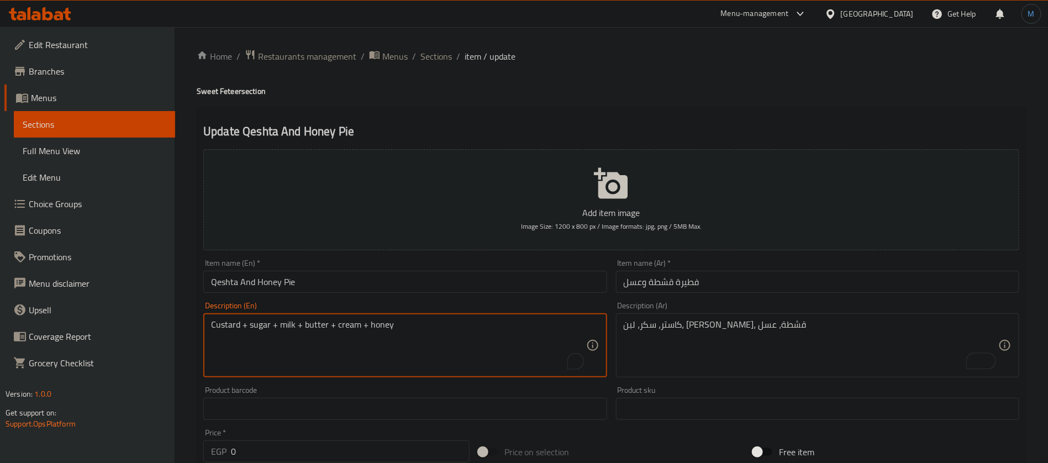
paste textarea ", sugar, milk, butter, cream,"
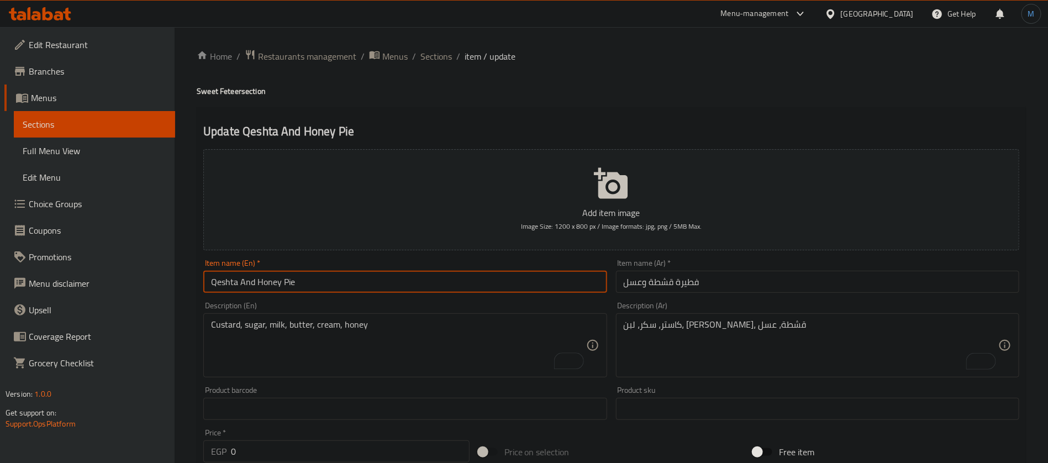
click at [212, 281] on input "Qeshta And Honey Pie" at bounding box center [404, 282] width 403 height 22
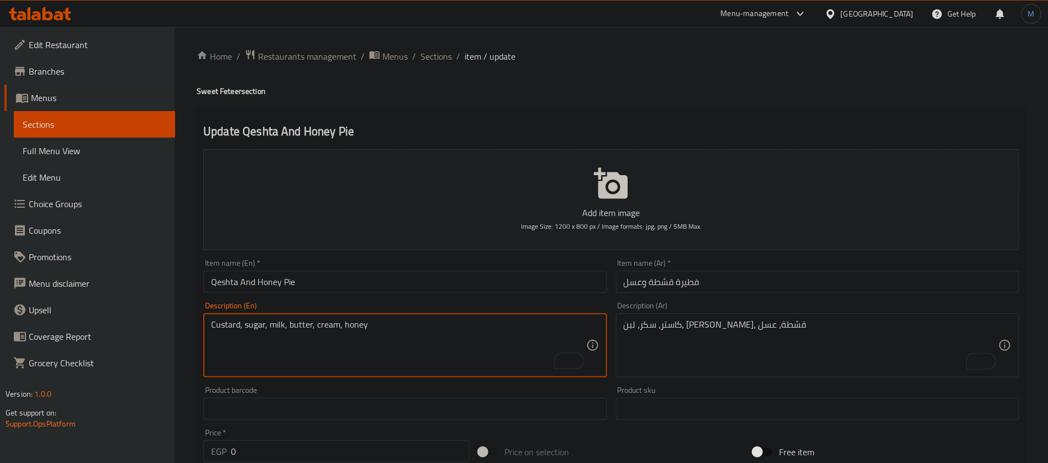
click at [319, 323] on textarea "Custard, sugar, milk, butter, cream, honey" at bounding box center [398, 345] width 375 height 53
paste textarea "Qeshta"
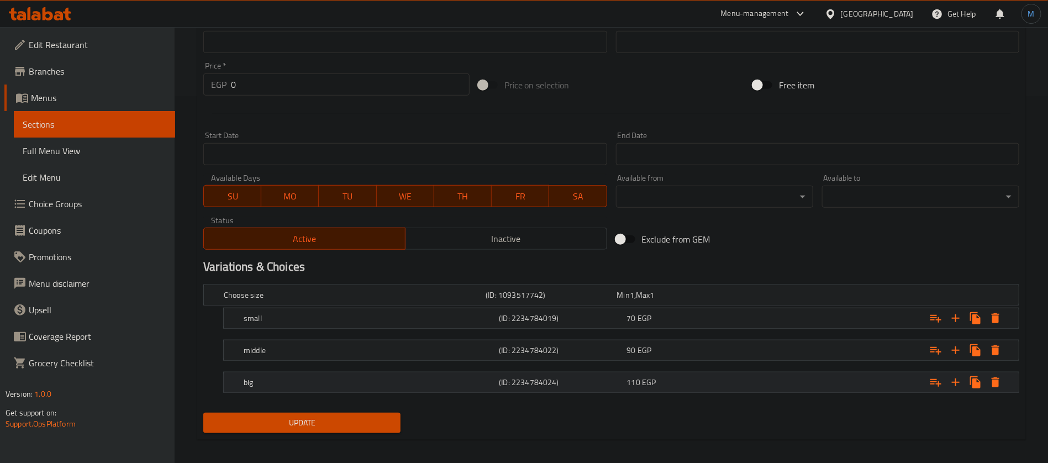
scroll to position [374, 0]
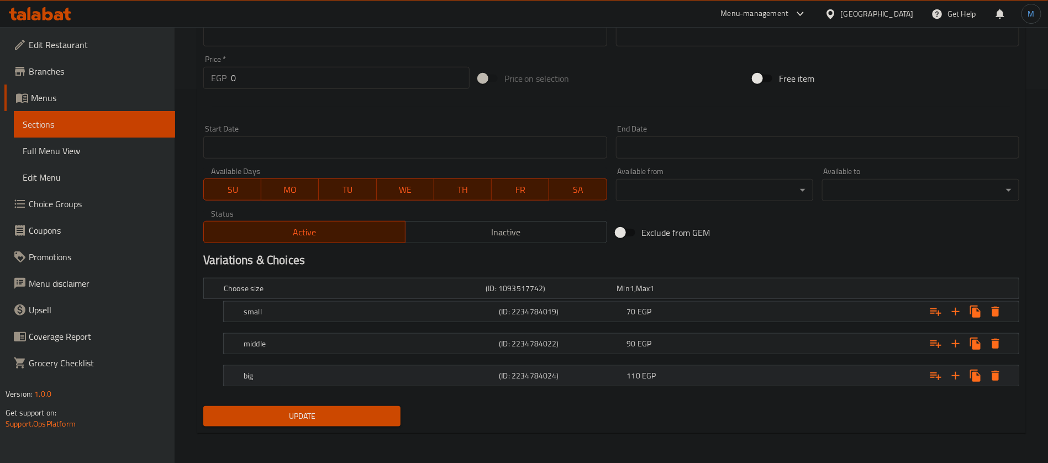
type textarea "Custard, sugar, milk, butter, Qeshta, honey"
click at [397, 294] on h5 "big" at bounding box center [353, 288] width 258 height 11
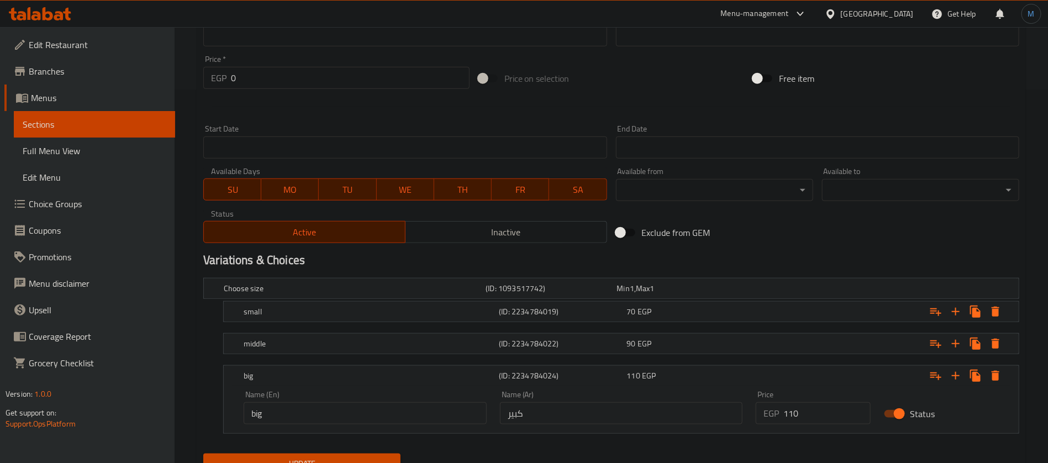
click at [367, 419] on input "big" at bounding box center [365, 413] width 243 height 22
click at [366, 418] on input "text" at bounding box center [365, 413] width 243 height 22
type input "Large"
click at [348, 301] on div "middle (ID: 2234784022) 90 EGP" at bounding box center [615, 288] width 786 height 24
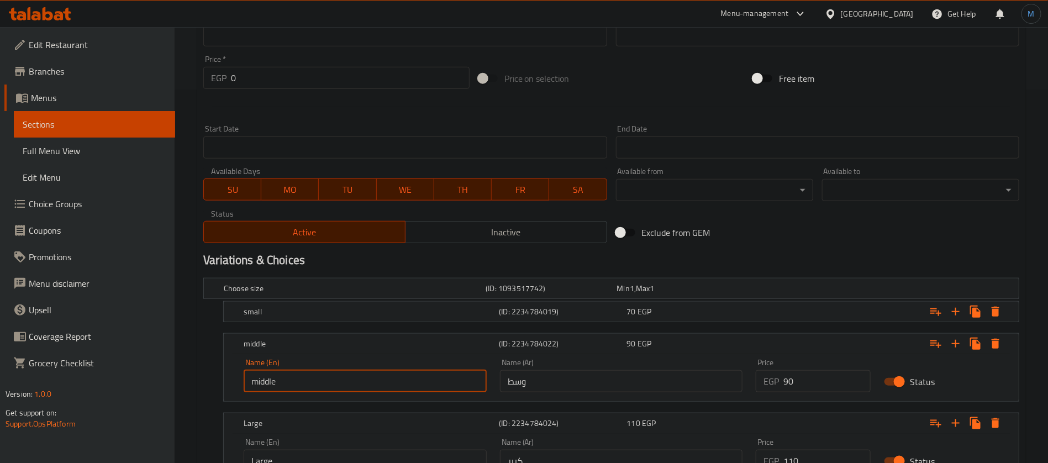
click at [338, 384] on input "middle" at bounding box center [365, 381] width 243 height 22
click at [338, 384] on input "text" at bounding box center [365, 381] width 243 height 22
type input "Medium"
click at [343, 301] on div "small (ID: 2234784019) 70 EGP" at bounding box center [615, 288] width 786 height 24
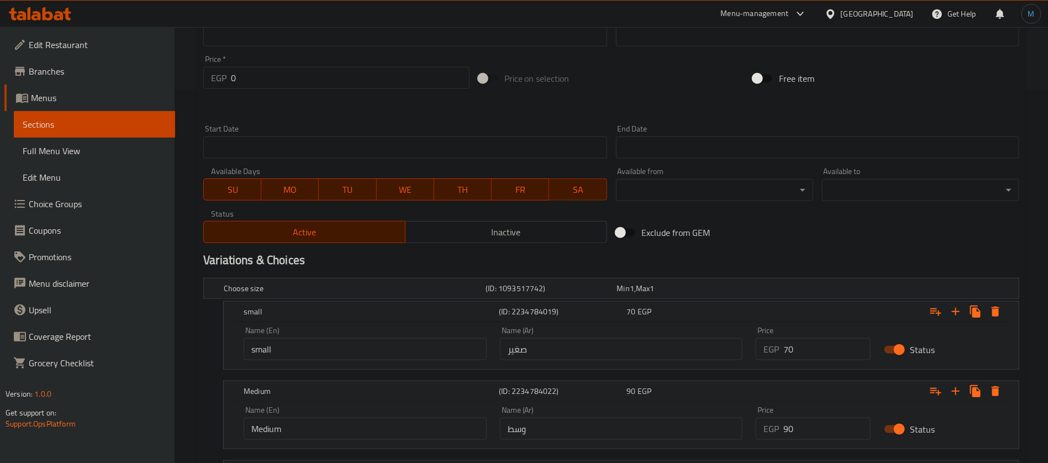
click at [332, 339] on input "small" at bounding box center [365, 349] width 243 height 22
type input "Small"
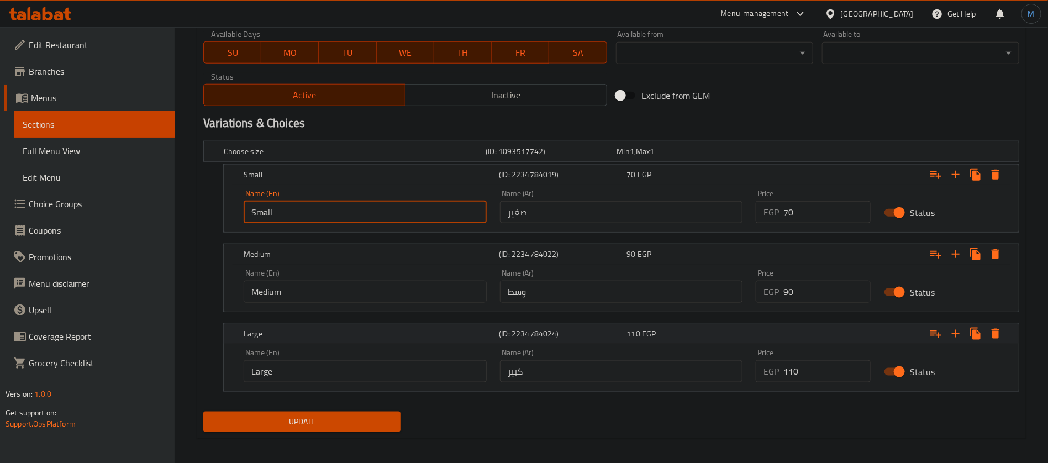
scroll to position [516, 0]
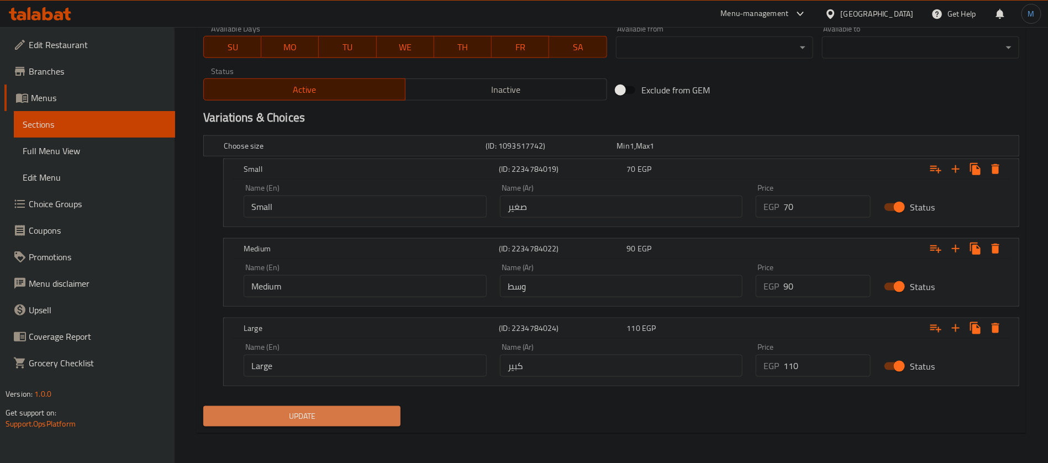
click at [342, 421] on span "Update" at bounding box center [302, 417] width 180 height 14
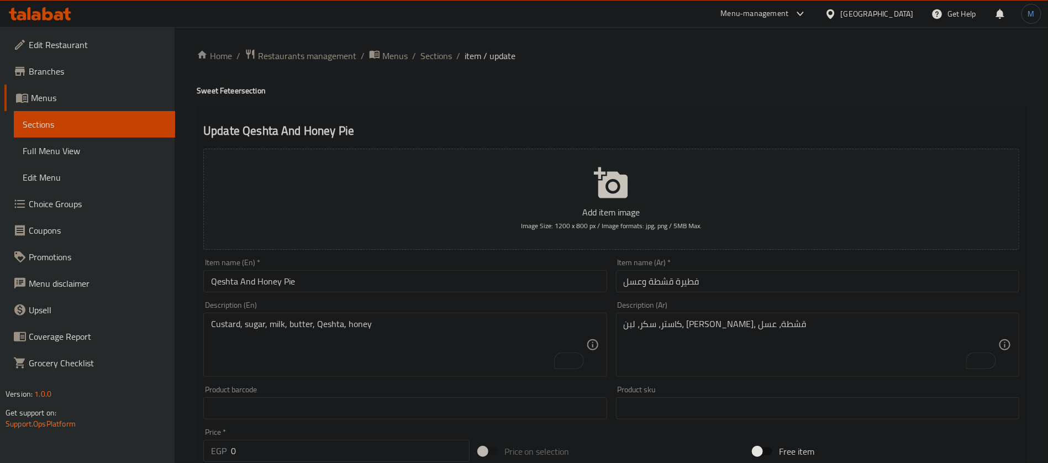
scroll to position [0, 0]
click at [436, 59] on span "Sections" at bounding box center [437, 56] width 32 height 13
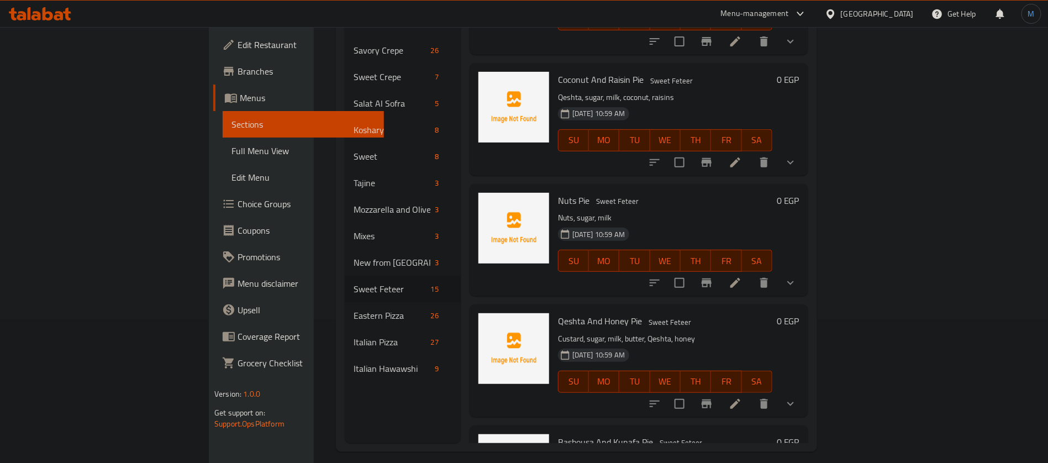
scroll to position [497, 0]
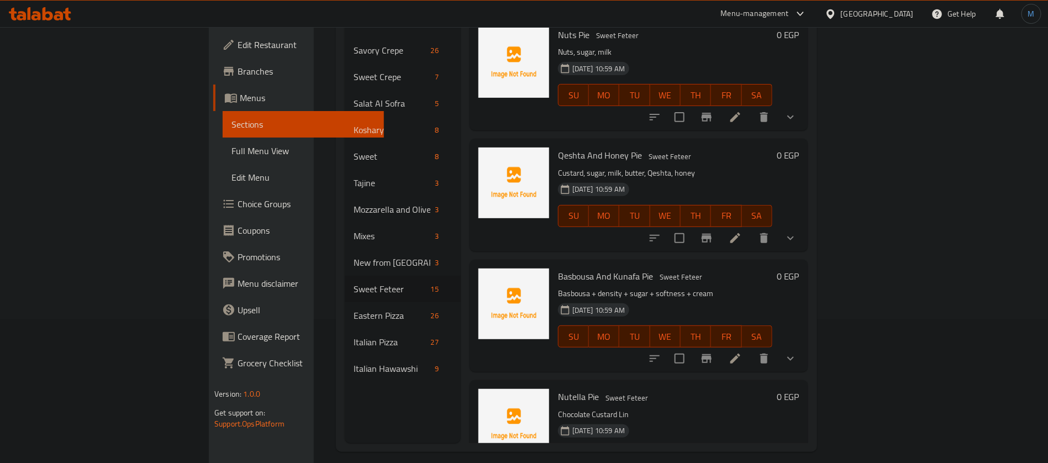
click at [742, 352] on icon at bounding box center [735, 358] width 13 height 13
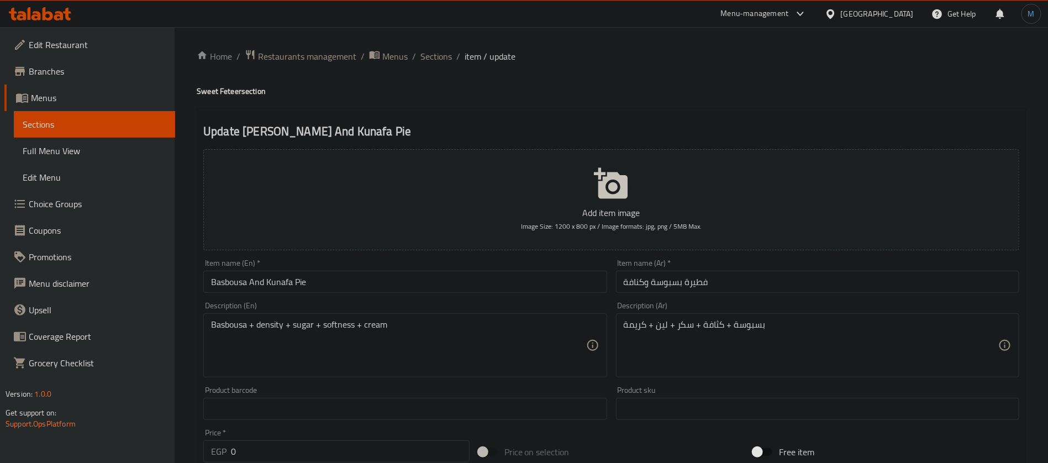
click at [463, 282] on input "Basbousa And Kunafa Pie" at bounding box center [404, 282] width 403 height 22
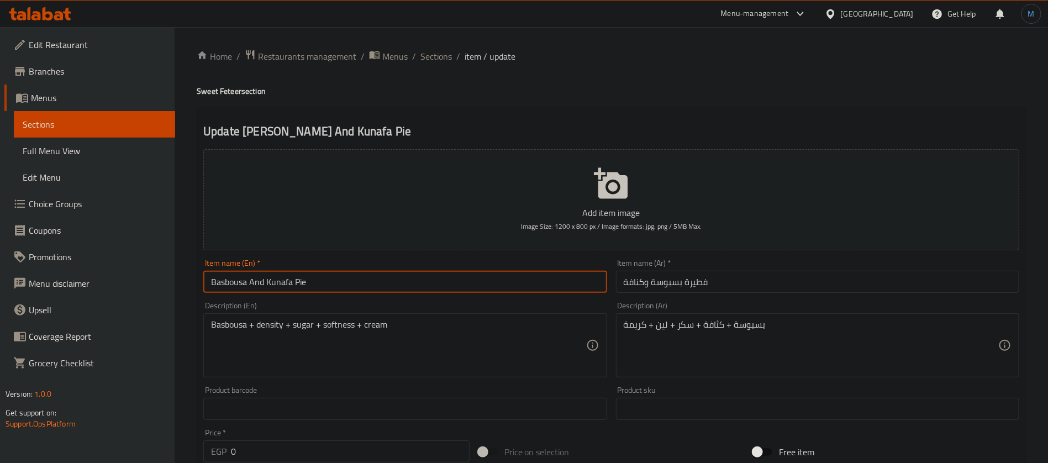
click at [677, 282] on input "فطيرة بسبوسة وكنافة" at bounding box center [817, 282] width 403 height 22
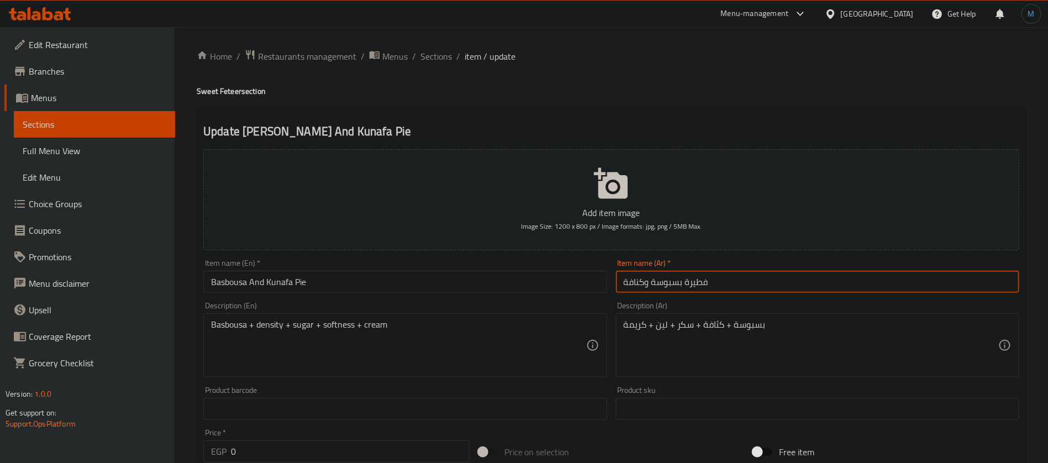
click at [677, 282] on input "فطيرة بسبوسة وكنافة" at bounding box center [817, 282] width 403 height 22
click at [235, 275] on input "Basbousa And Kunafa Pie" at bounding box center [404, 282] width 403 height 22
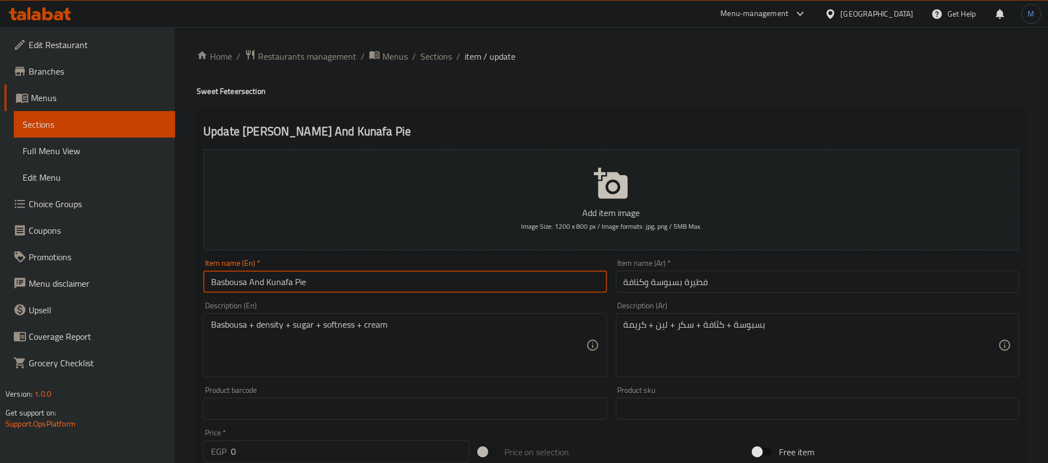
click at [235, 275] on input "Basbousa And Kunafa Pie" at bounding box center [404, 282] width 403 height 22
paste input "text"
type input "Basbousa And Kunafa Pie"
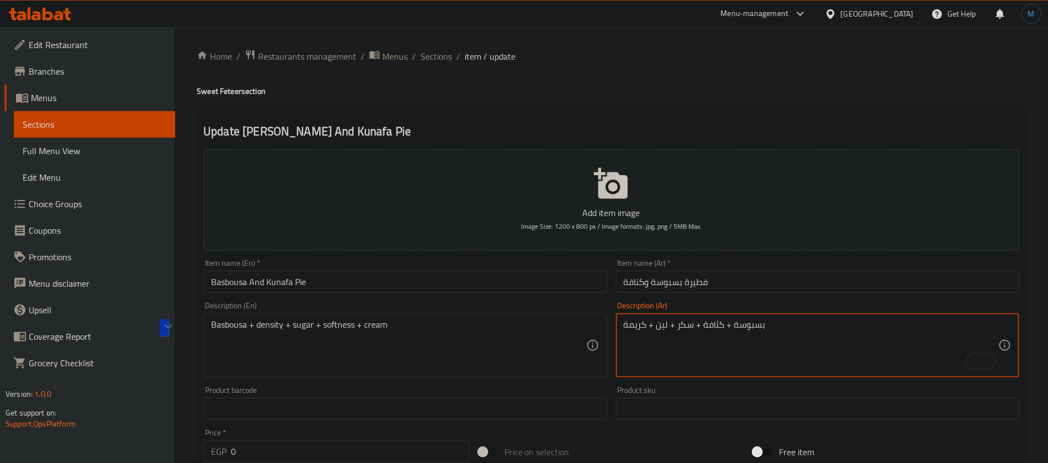
paste textarea "، كثافة، سكر، لبن،"
paste textarea "ن"
type textarea "بسبوسة، كنافة، سكر، [PERSON_NAME]، [PERSON_NAME]"
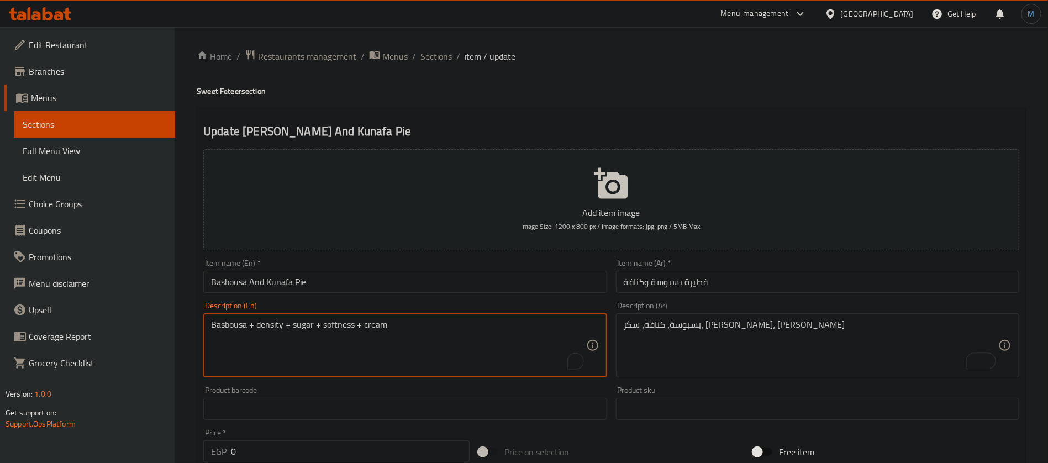
paste textarea ", Kunafa, sugar, milk,"
type textarea "Basbousa, Kunafa, sugar, milk, cream"
click at [388, 292] on input "Basbousa And Kunafa Pie" at bounding box center [404, 282] width 403 height 22
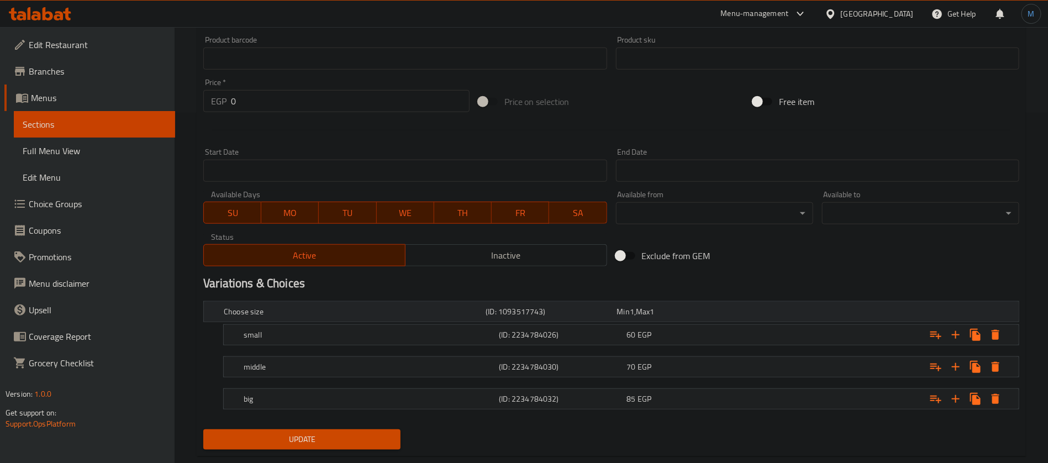
scroll to position [374, 0]
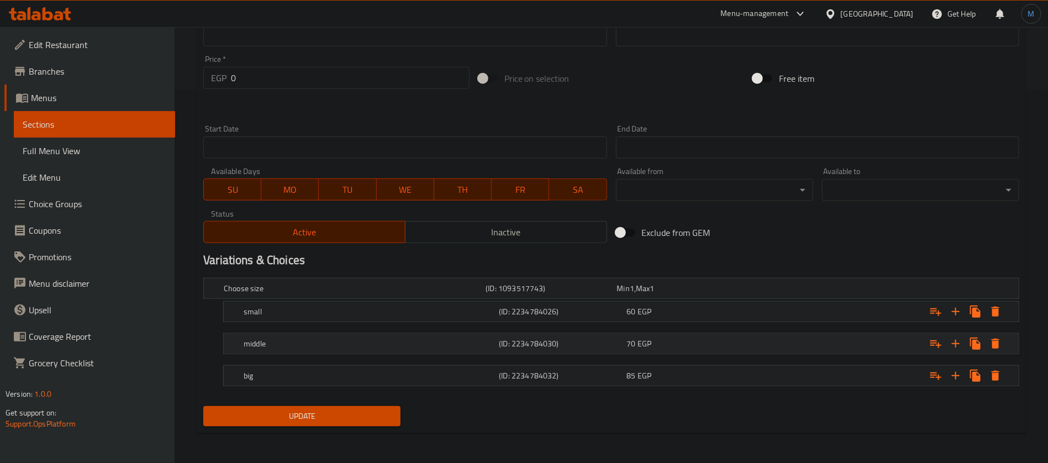
click at [373, 294] on h5 "middle" at bounding box center [353, 288] width 258 height 11
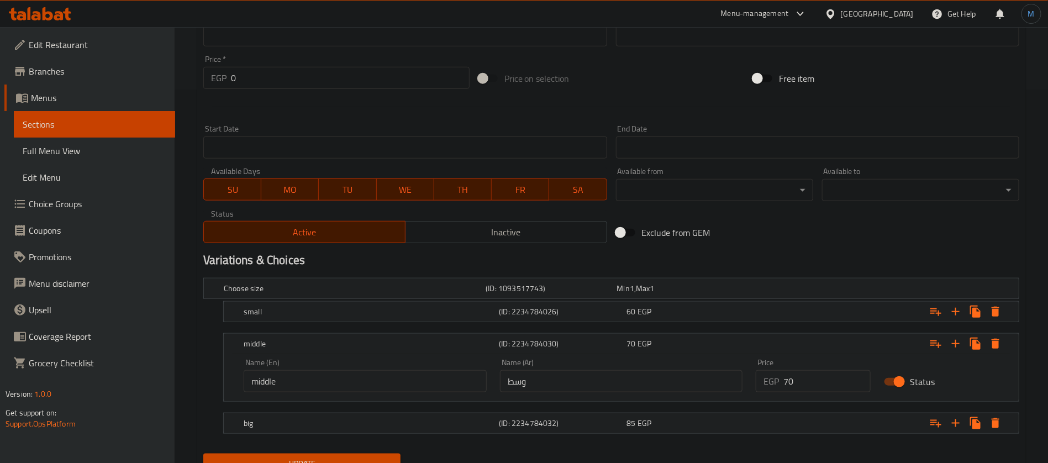
click at [360, 379] on input "middle" at bounding box center [365, 381] width 243 height 22
click at [360, 379] on input "text" at bounding box center [365, 381] width 243 height 22
type input "Medium"
click at [355, 294] on h5 "small" at bounding box center [353, 288] width 258 height 11
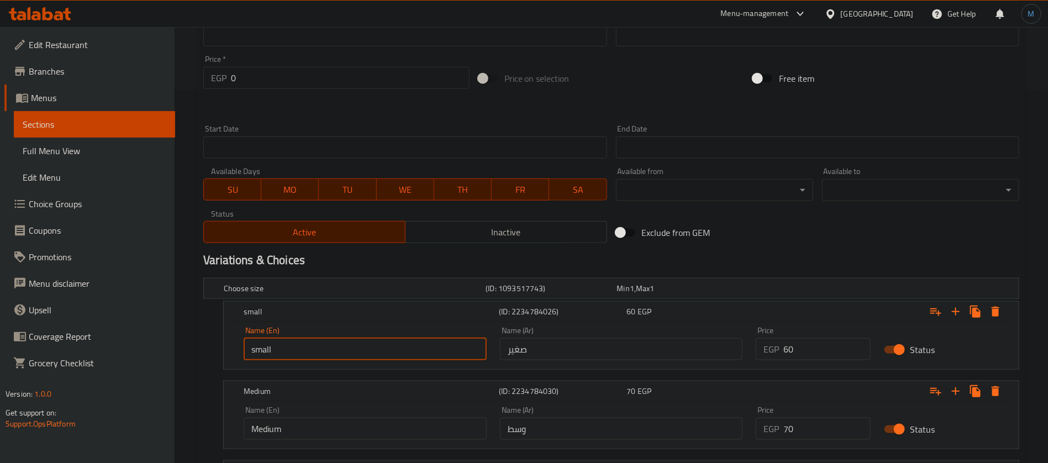
click at [343, 346] on input "small" at bounding box center [365, 349] width 243 height 22
type input "Small"
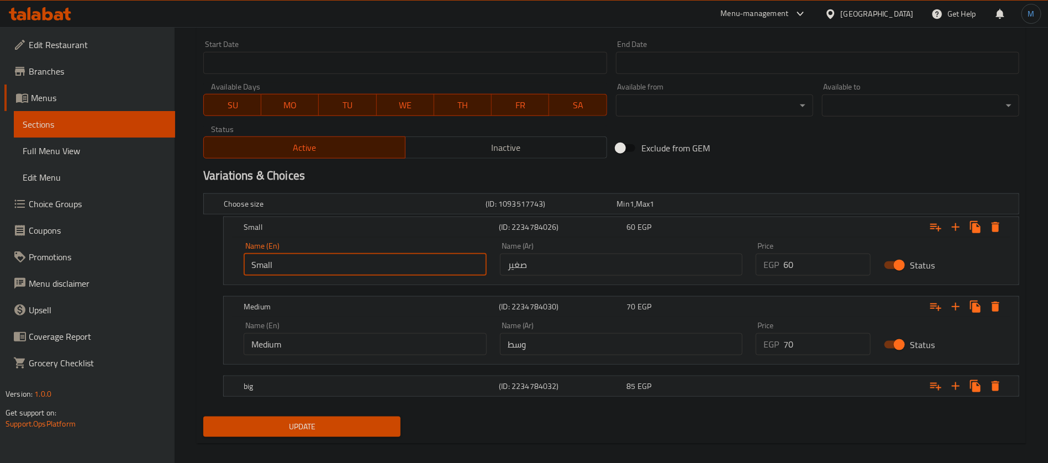
scroll to position [469, 0]
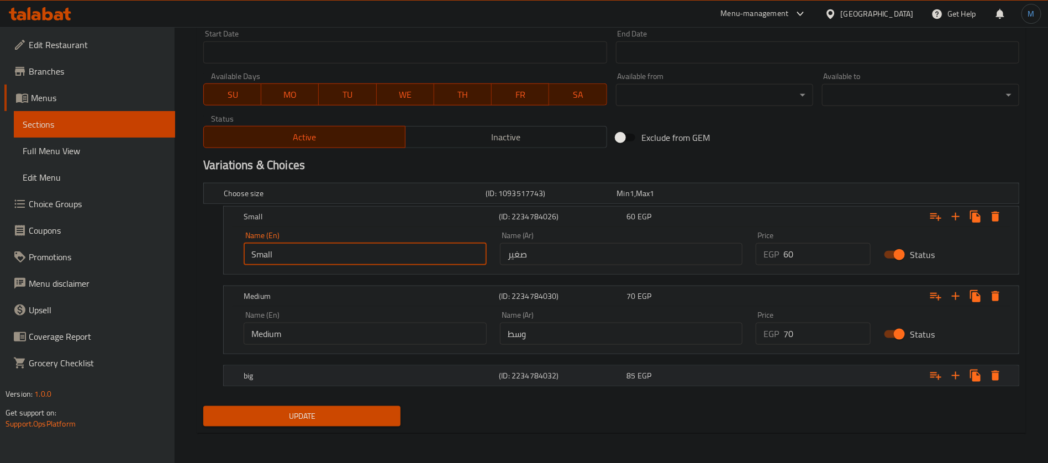
click at [365, 206] on div "big (ID: 2234784032) 85 EGP" at bounding box center [615, 193] width 786 height 24
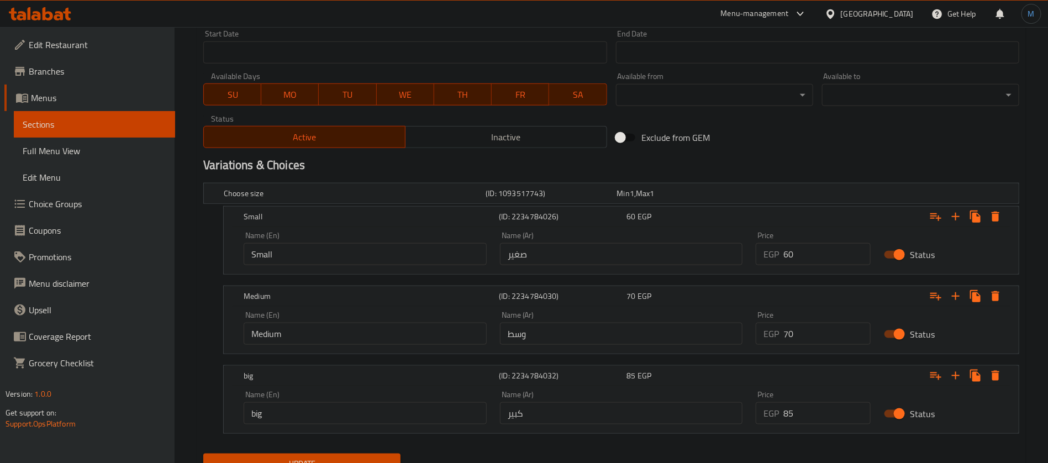
click at [338, 408] on input "big" at bounding box center [365, 413] width 243 height 22
click at [338, 408] on input "text" at bounding box center [365, 413] width 243 height 22
type input "Large"
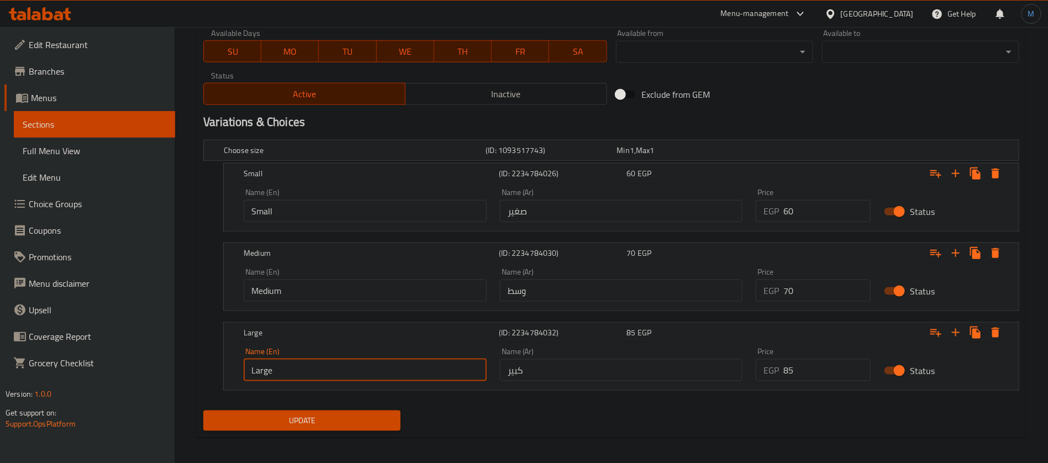
scroll to position [516, 0]
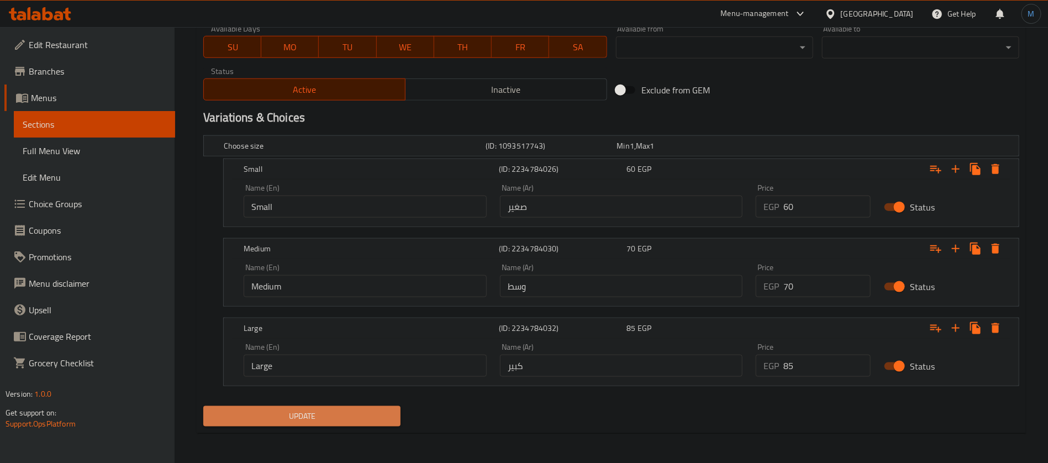
click at [387, 406] on button "Update" at bounding box center [301, 416] width 197 height 20
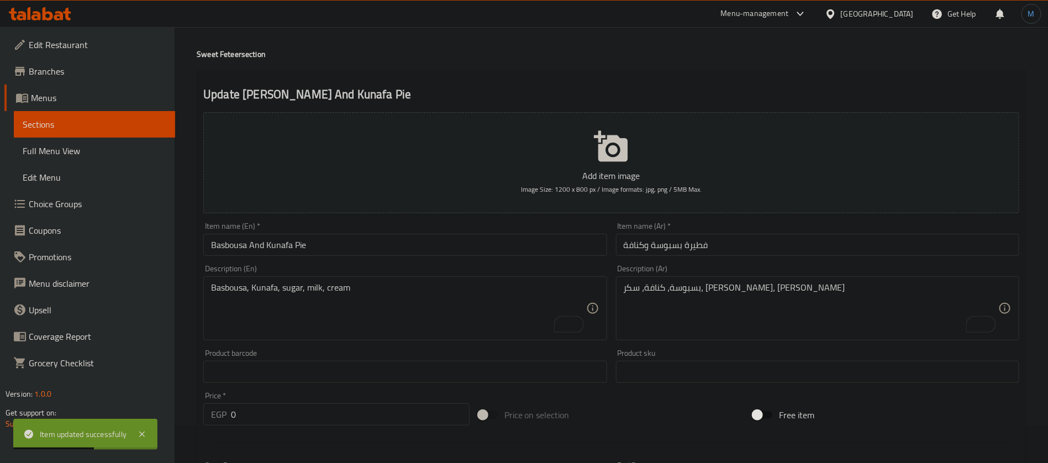
scroll to position [0, 0]
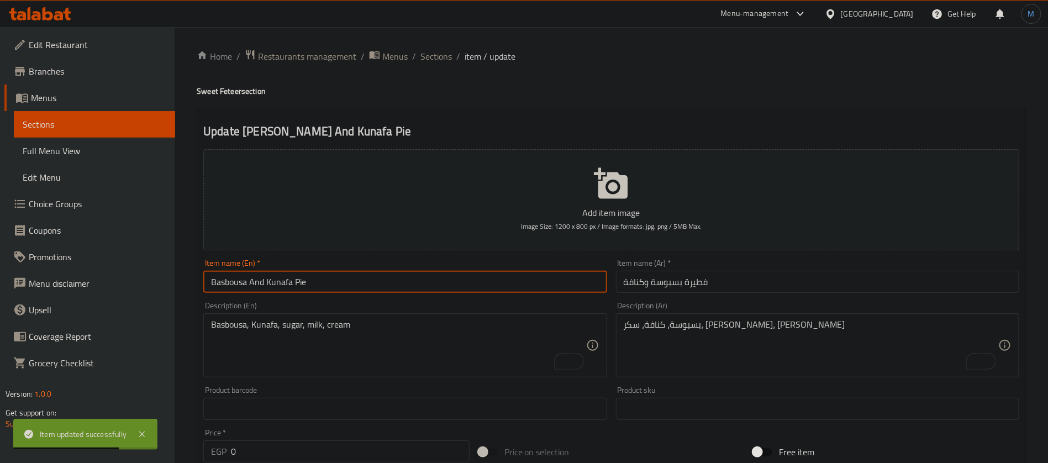
click at [412, 279] on input "Basbousa And Kunafa Pie" at bounding box center [404, 282] width 403 height 22
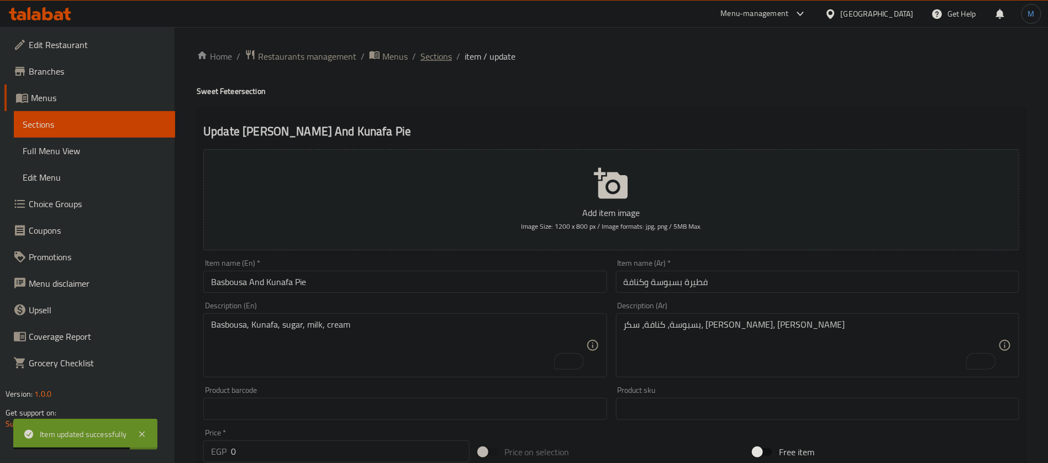
click at [438, 58] on span "Sections" at bounding box center [437, 56] width 32 height 13
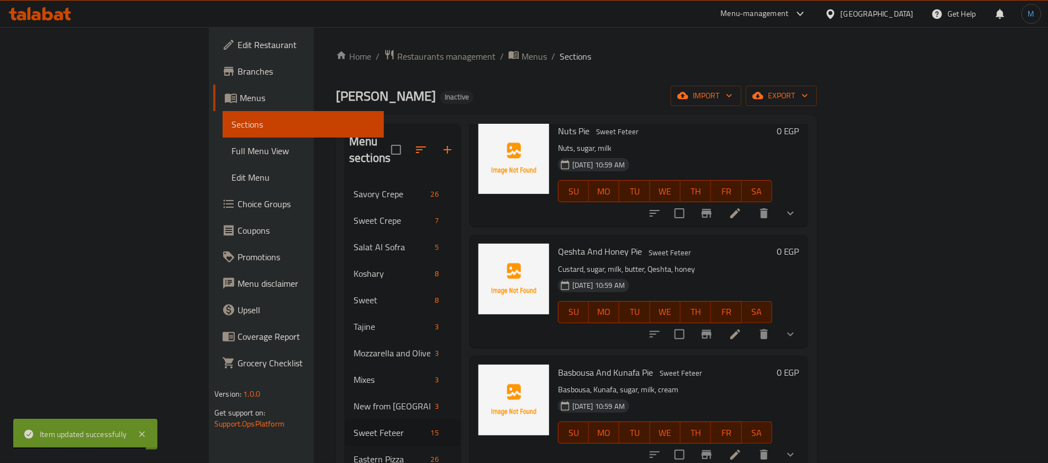
scroll to position [711, 0]
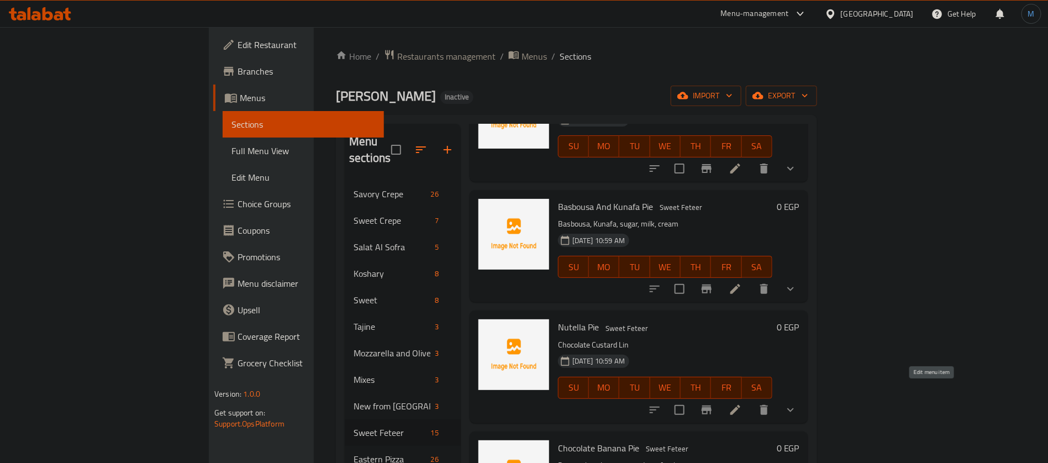
click at [742, 403] on icon at bounding box center [735, 409] width 13 height 13
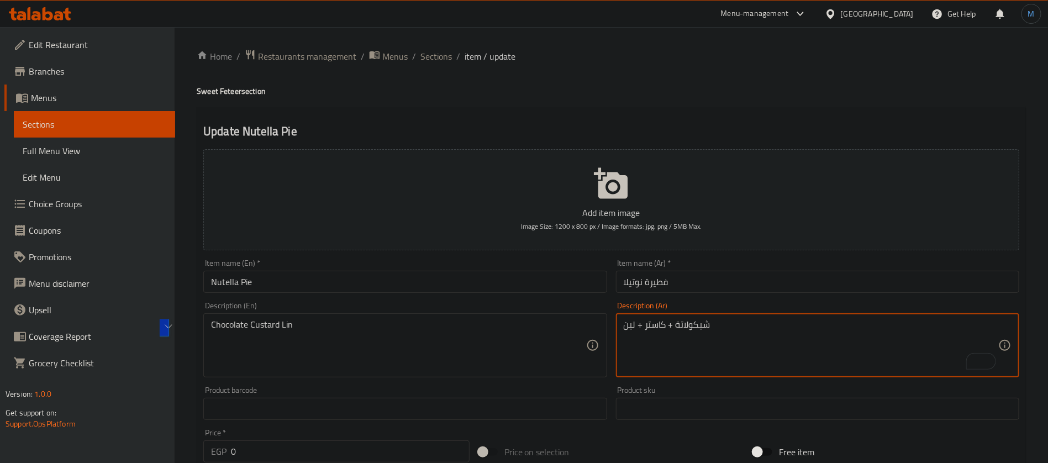
paste textarea "، كاستر، لب"
type textarea "شيكولاتة، [PERSON_NAME]، لبن"
paste textarea ", custard, milk"
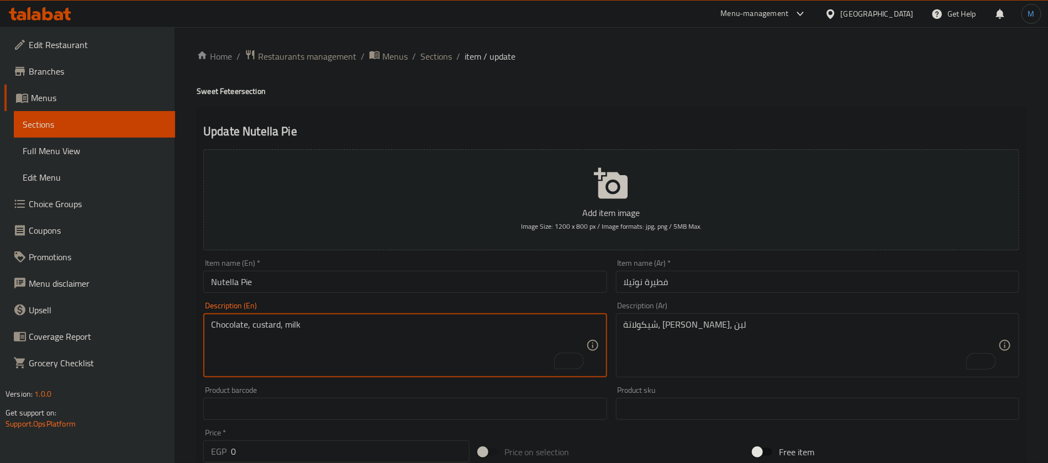
scroll to position [374, 0]
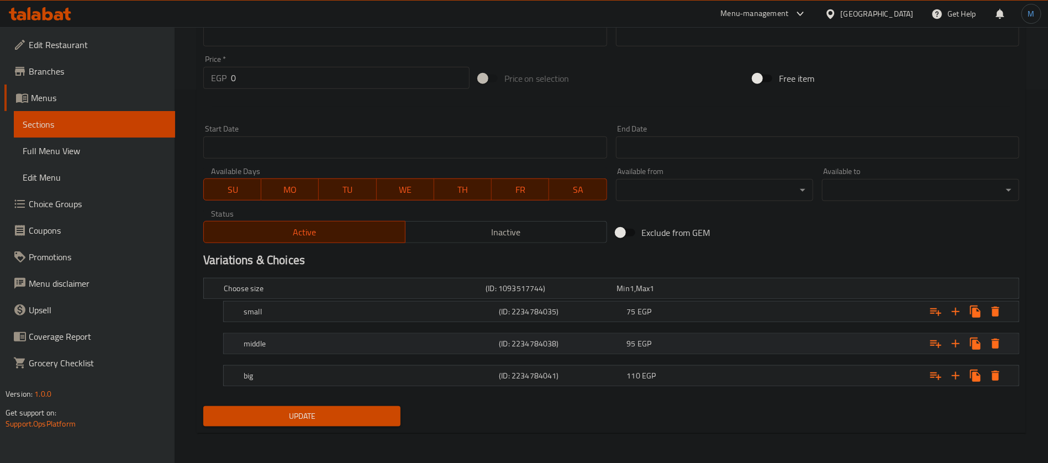
type textarea "Chocolate, custard, milk"
click at [370, 294] on h5 "middle" at bounding box center [353, 288] width 258 height 11
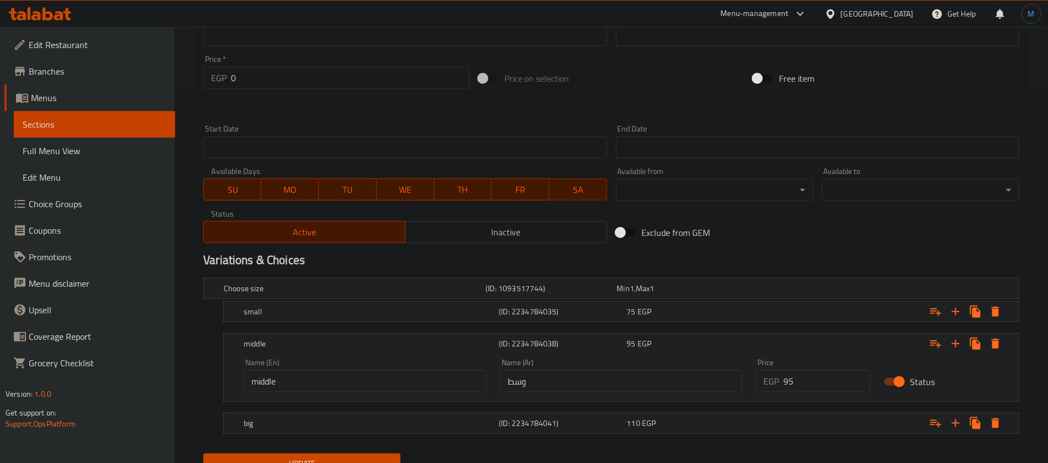
click at [357, 380] on input "middle" at bounding box center [365, 381] width 243 height 22
click at [357, 380] on input "text" at bounding box center [365, 381] width 243 height 22
type input "Medium"
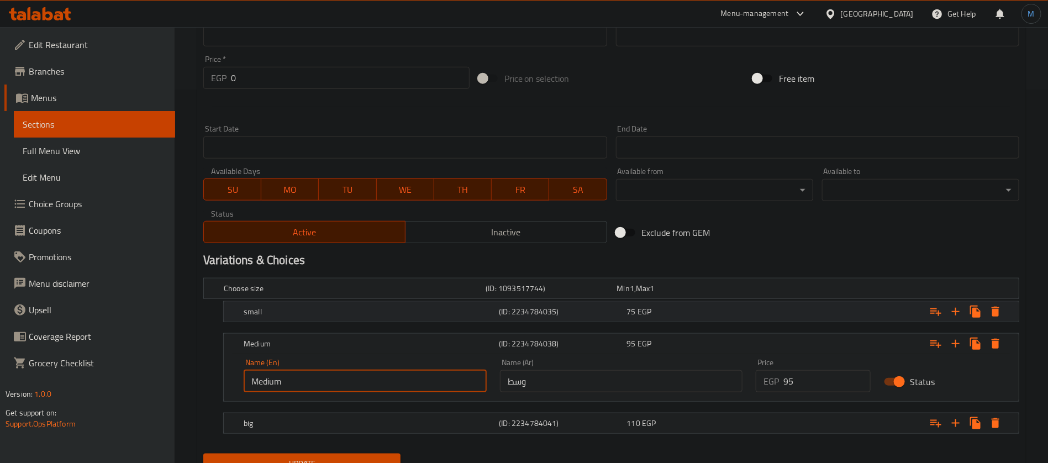
click at [335, 294] on h5 "small" at bounding box center [353, 288] width 258 height 11
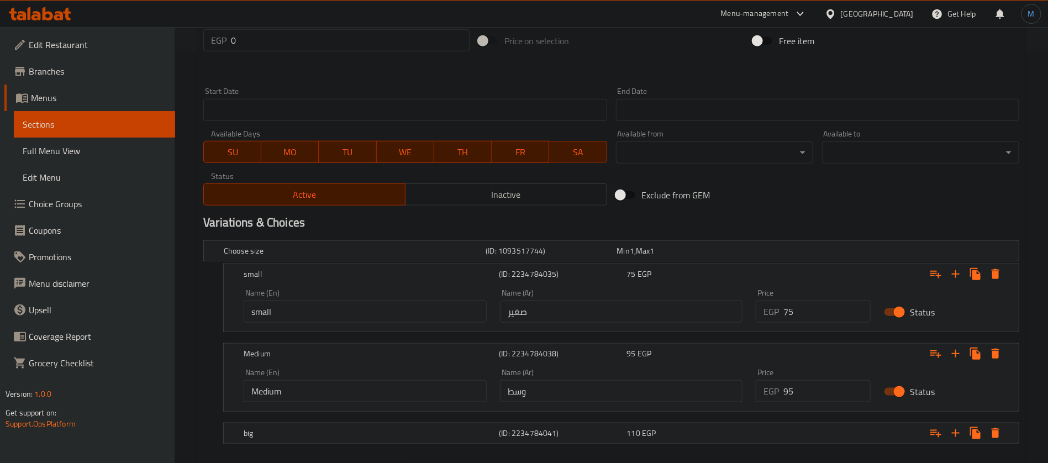
click at [324, 289] on div "Name (En) small Name (En)" at bounding box center [365, 306] width 243 height 34
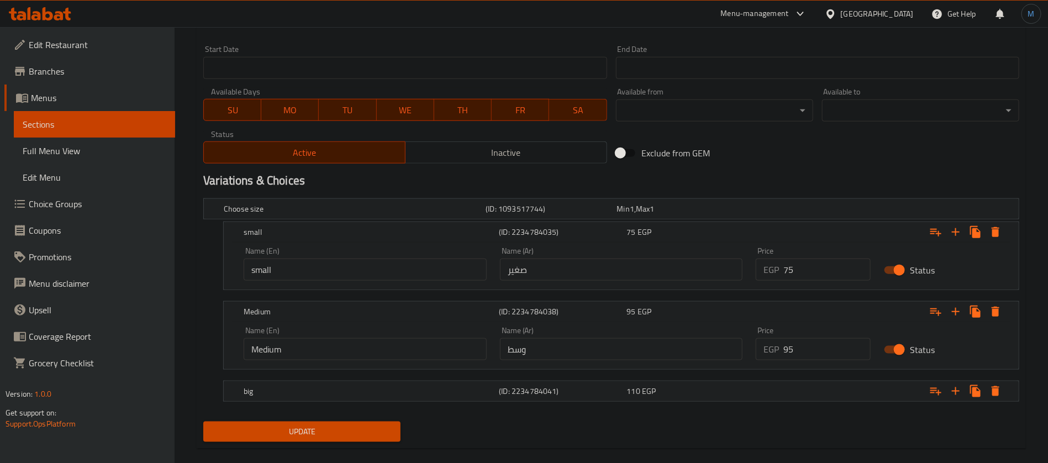
click at [324, 263] on input "small" at bounding box center [365, 270] width 243 height 22
type input "Small"
click at [327, 221] on div "big (ID: 2234784041) 110 EGP" at bounding box center [615, 209] width 786 height 24
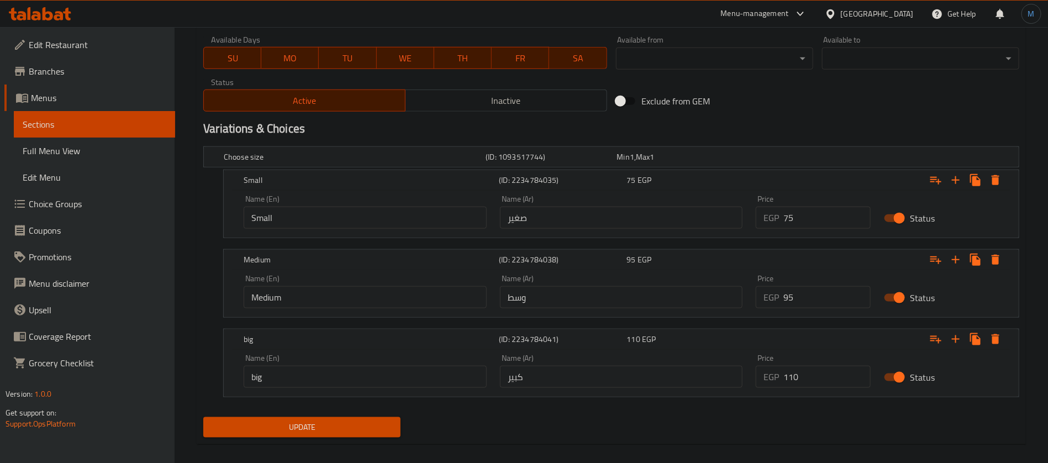
scroll to position [516, 0]
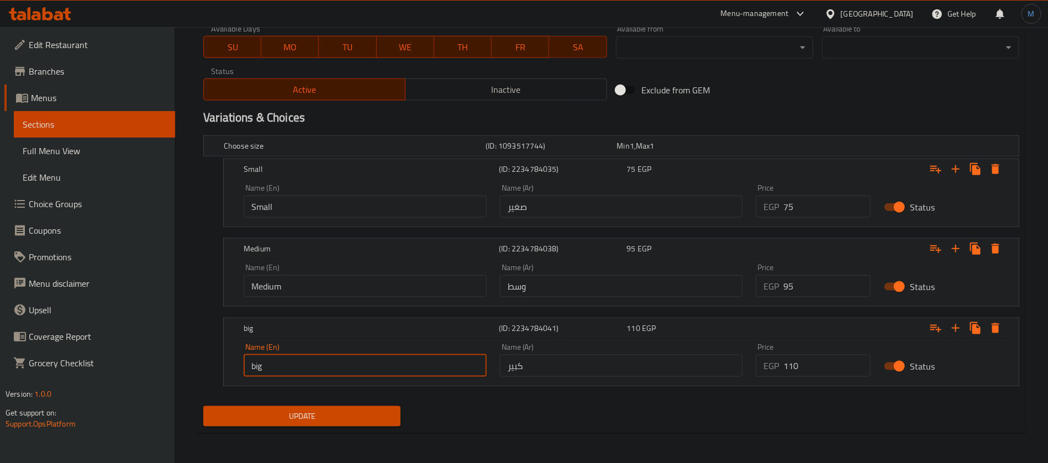
click at [327, 370] on input "big" at bounding box center [365, 366] width 243 height 22
click at [327, 370] on input "text" at bounding box center [365, 366] width 243 height 22
type input "Large"
click at [337, 416] on span "Update" at bounding box center [302, 417] width 180 height 14
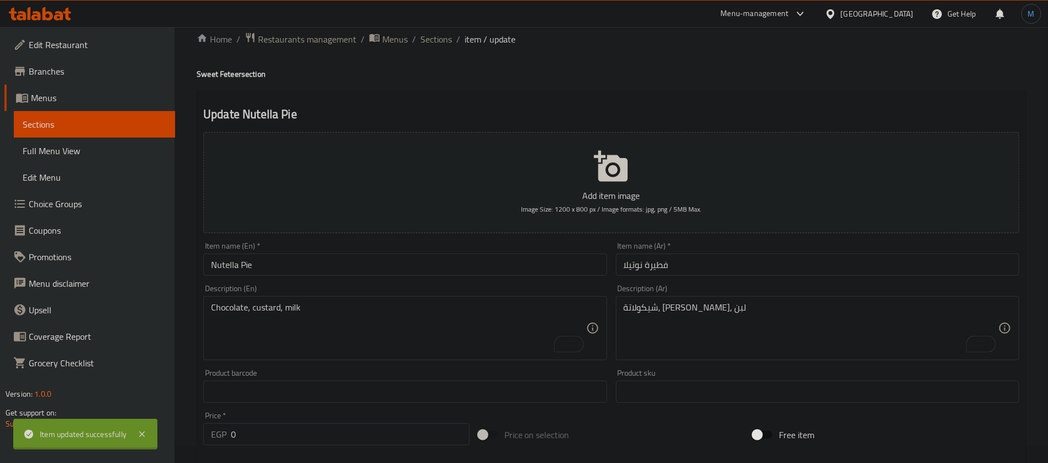
scroll to position [0, 0]
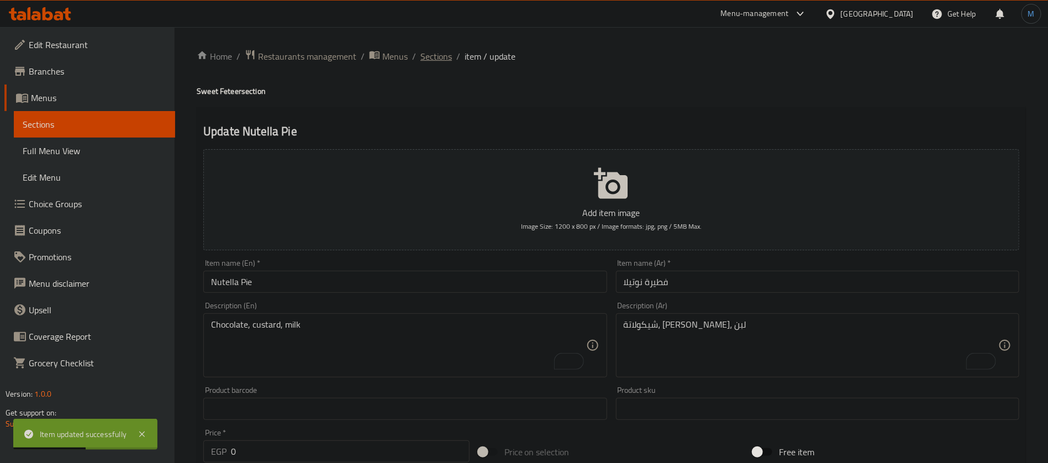
click at [421, 54] on span "Sections" at bounding box center [437, 56] width 32 height 13
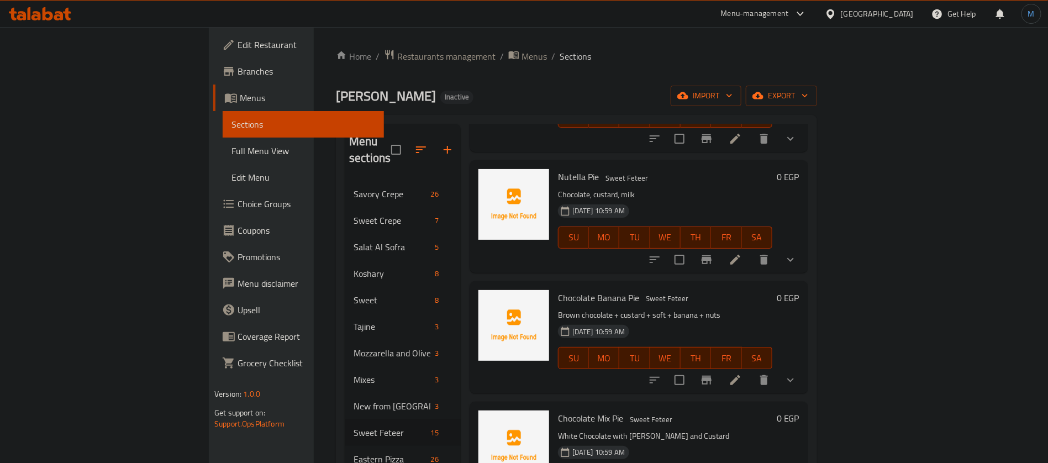
scroll to position [912, 0]
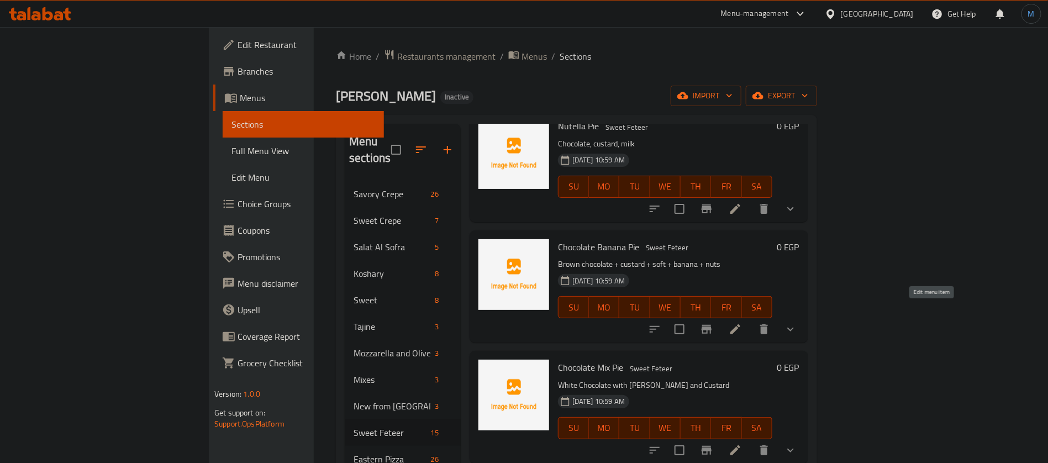
click at [742, 323] on icon at bounding box center [735, 329] width 13 height 13
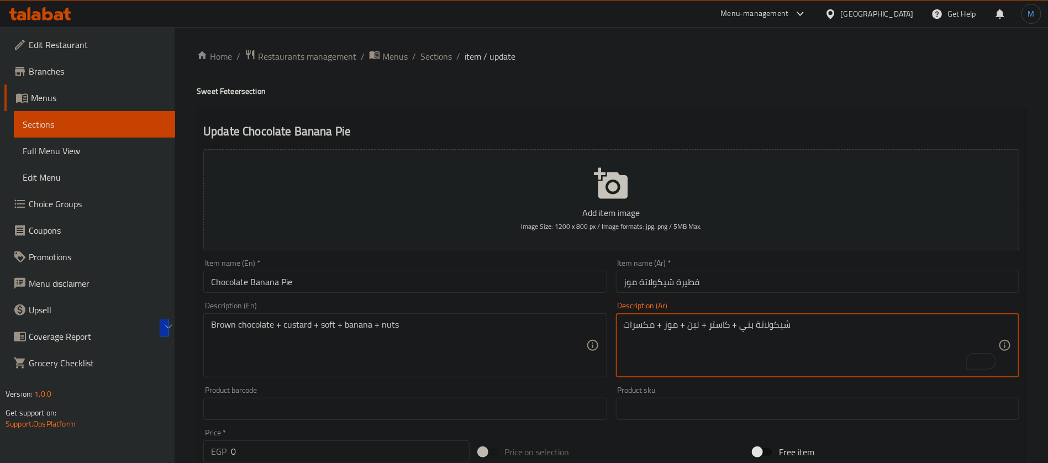
paste textarea "، [PERSON_NAME]، لبن، [PERSON_NAME]، و"
type textarea "شيكولاتة بني، [GEOGRAPHIC_DATA]، [GEOGRAPHIC_DATA]، موز، و[GEOGRAPHIC_DATA]"
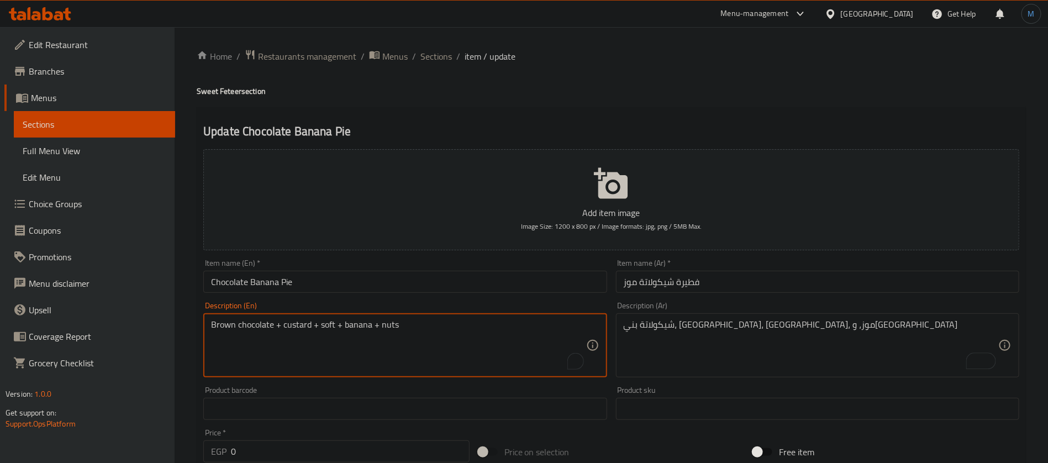
paste textarea ", custard, milk, banana, and"
type textarea "Brown chocolate, custard, milk, banana, and nuts"
click at [418, 299] on div "Description (En) Brown chocolate, custard, milk, banana, and nuts Description (…" at bounding box center [405, 339] width 412 height 85
click at [418, 294] on div "Item name (En)   * Chocolate Banana Pie Item name (En) *" at bounding box center [405, 276] width 412 height 43
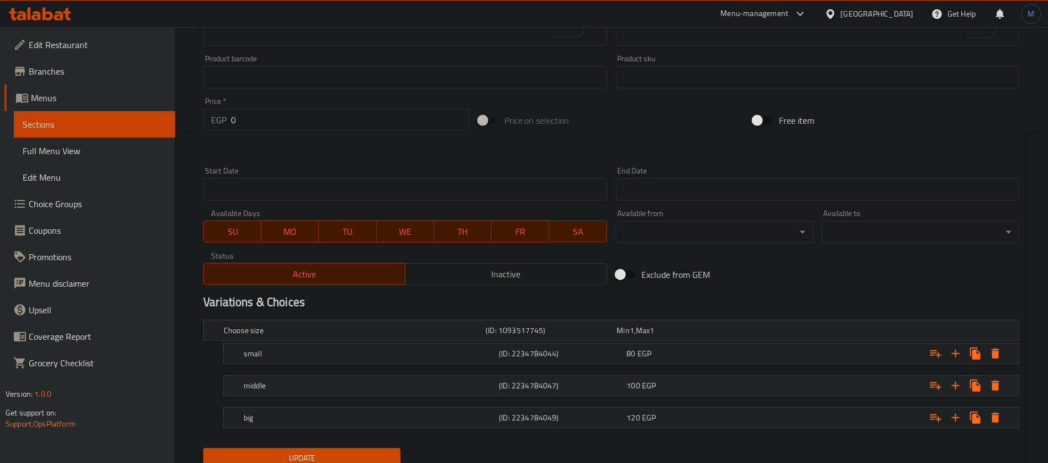
click at [385, 343] on div "middle (ID: 2234784047) 100 EGP" at bounding box center [615, 330] width 786 height 24
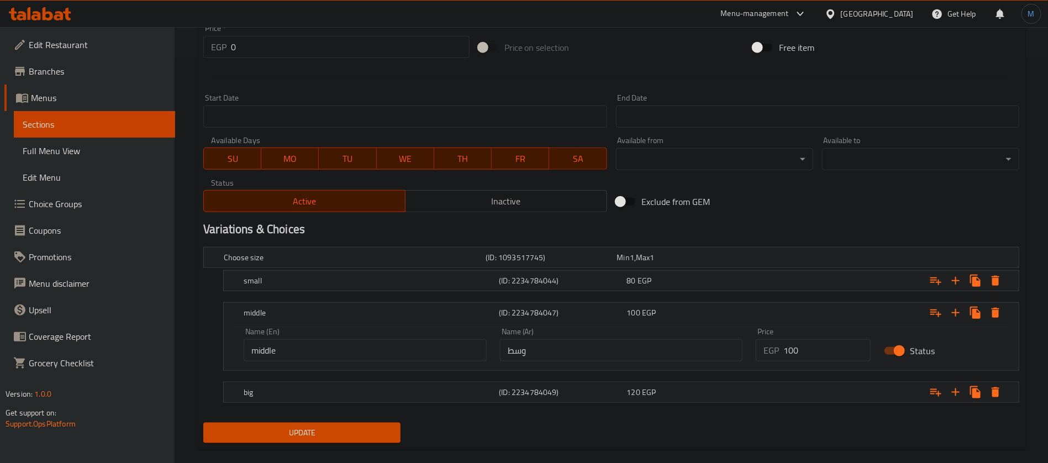
scroll to position [419, 0]
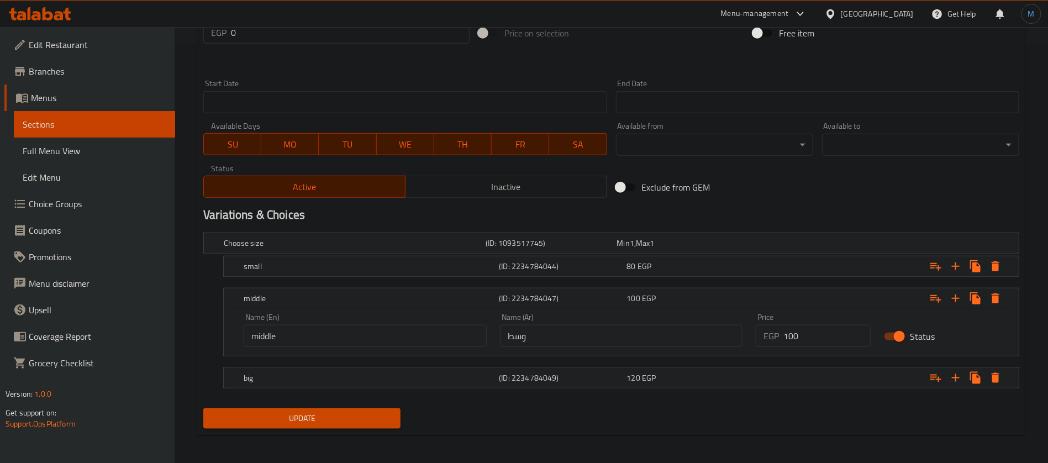
click at [381, 332] on input "middle" at bounding box center [365, 336] width 243 height 22
click at [374, 341] on input "text" at bounding box center [365, 336] width 243 height 22
type input "Medium"
click at [352, 251] on div "small" at bounding box center [353, 242] width 262 height 15
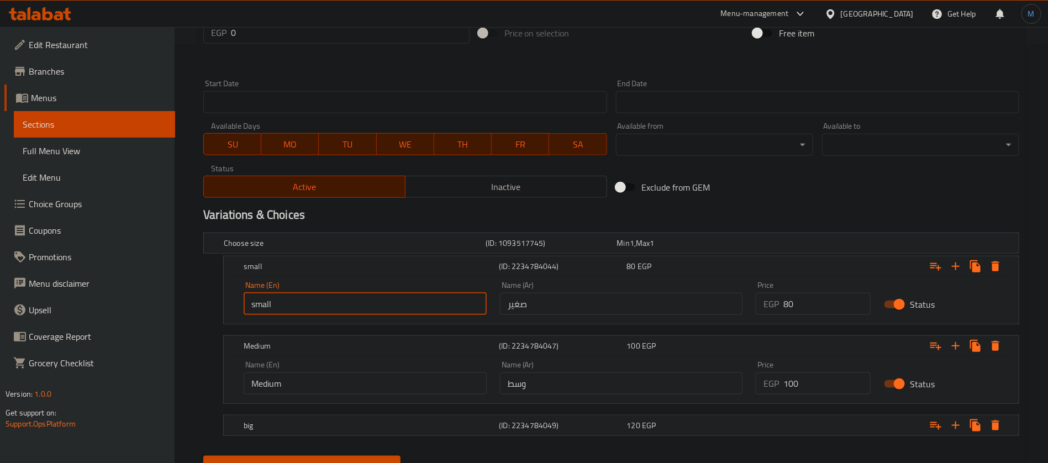
click at [340, 295] on input "small" at bounding box center [365, 304] width 243 height 22
click at [340, 295] on input "text" at bounding box center [365, 304] width 243 height 22
type input "Small"
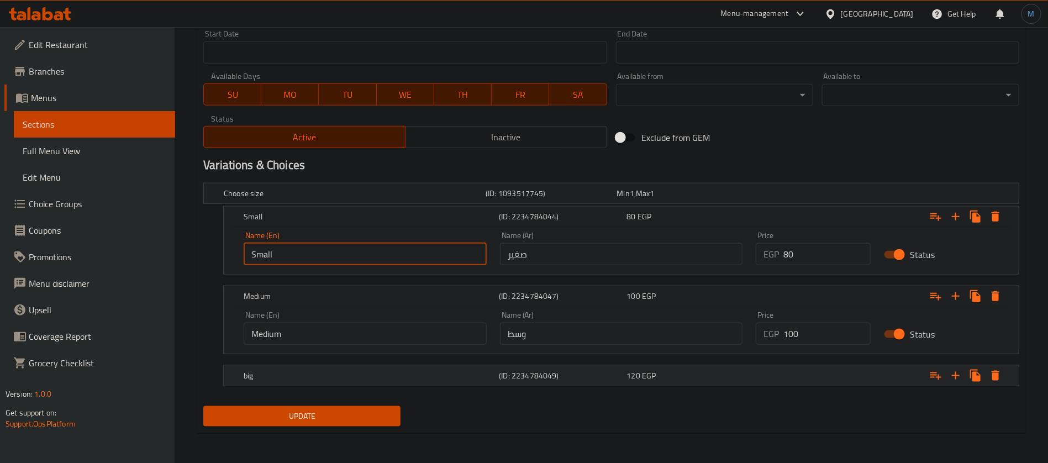
click at [347, 199] on h5 "big" at bounding box center [353, 193] width 258 height 11
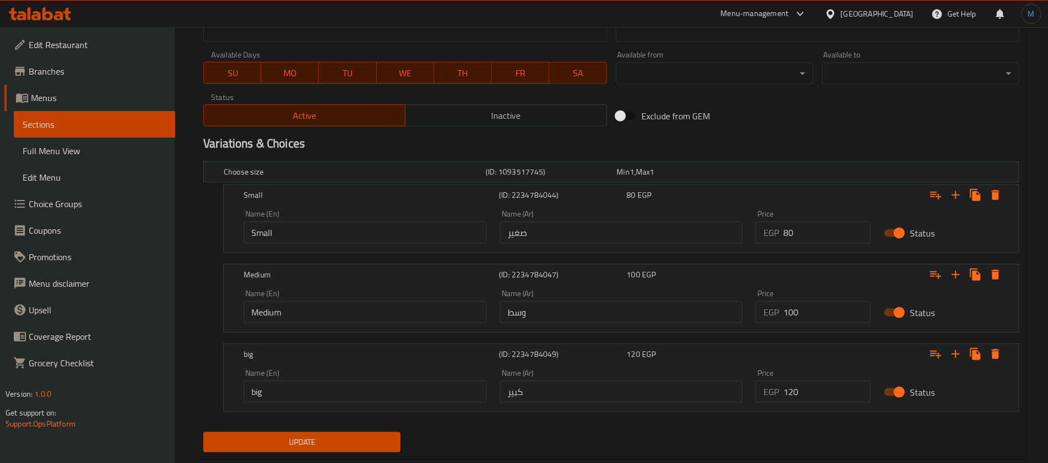
scroll to position [512, 0]
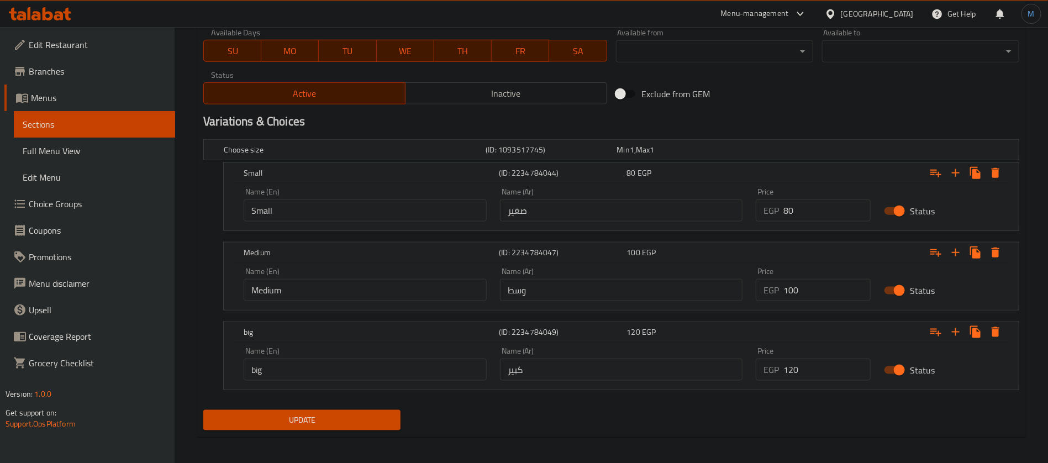
click at [337, 375] on input "big" at bounding box center [365, 370] width 243 height 22
click at [340, 369] on input "text" at bounding box center [365, 370] width 243 height 22
type input "Large"
click at [357, 413] on span "Update" at bounding box center [302, 420] width 180 height 14
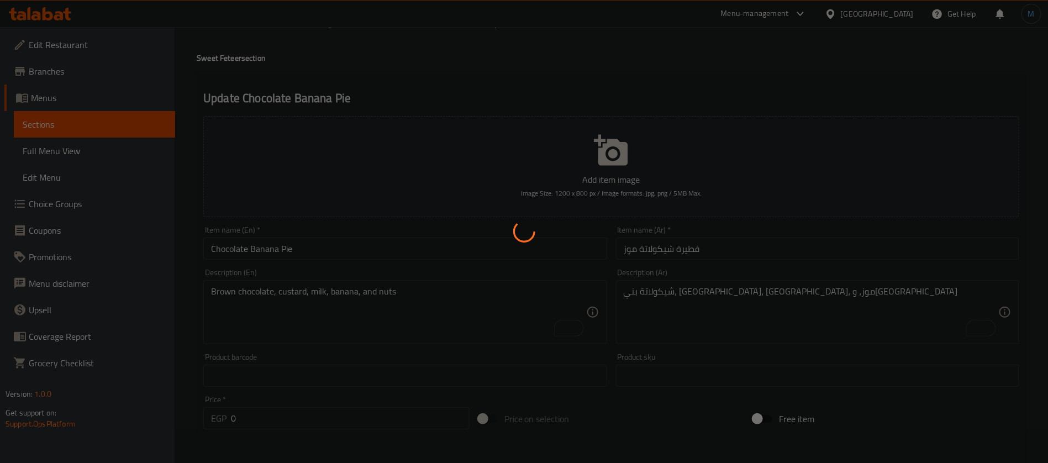
scroll to position [0, 0]
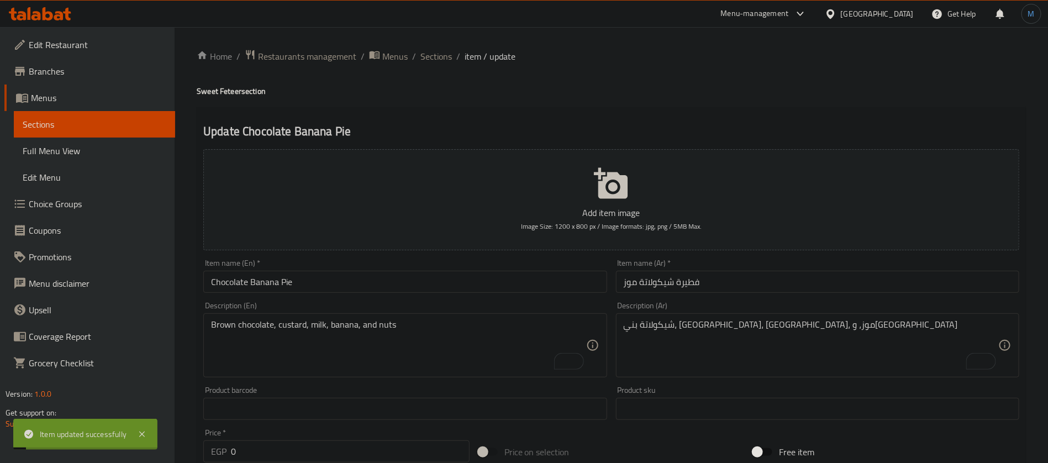
click at [440, 289] on input "Chocolate Banana Pie" at bounding box center [404, 282] width 403 height 22
click at [437, 59] on span "Sections" at bounding box center [437, 56] width 32 height 13
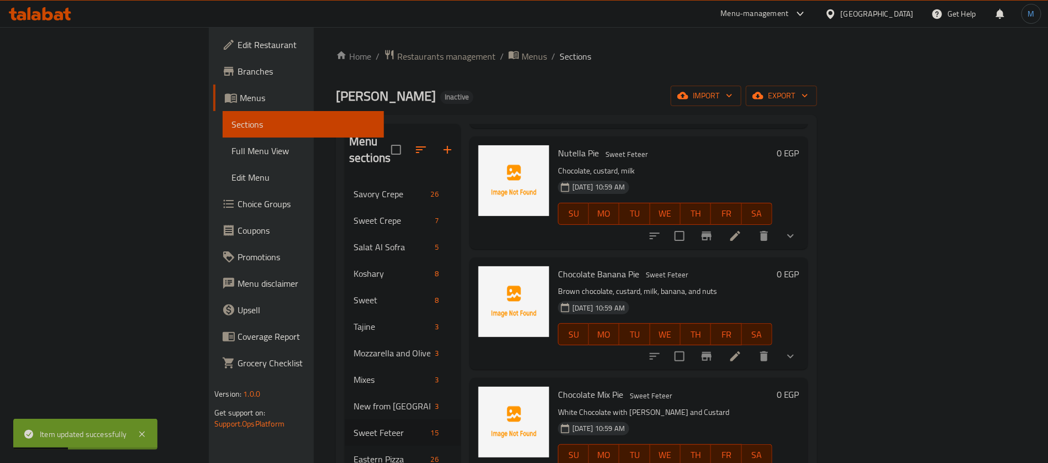
scroll to position [952, 0]
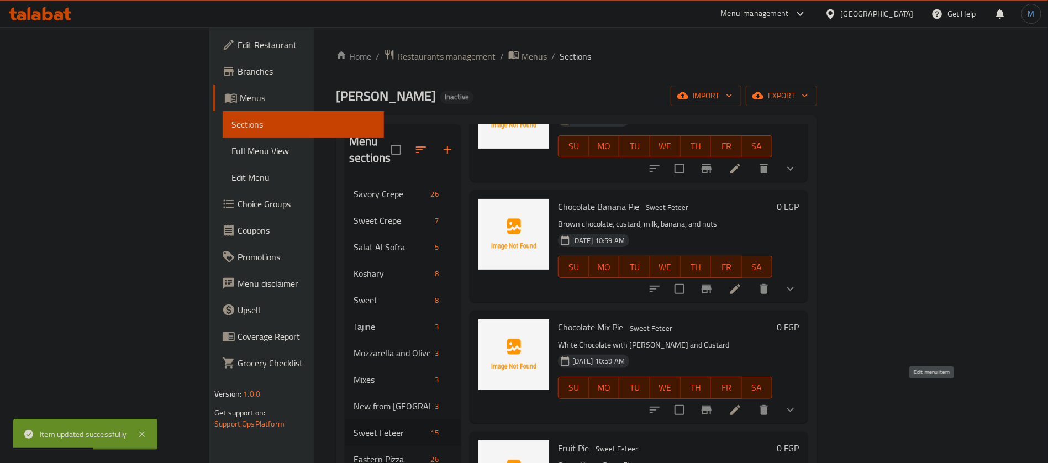
click at [742, 403] on icon at bounding box center [735, 409] width 13 height 13
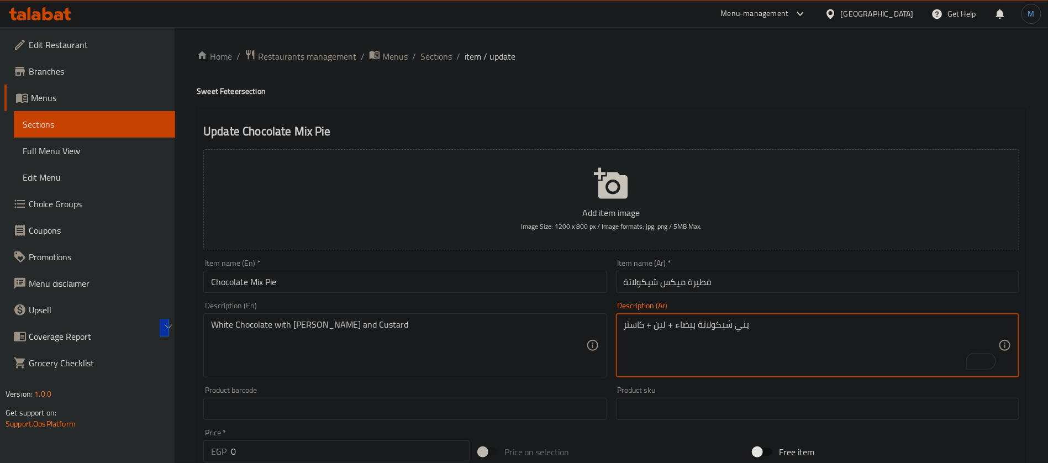
paste textarea "كولاته بيضاء، لبن،"
type textarea "بني شوكولاته بيضاء، لبن، كاستر"
click at [397, 374] on div "White Chocolate with Lin and Custard Description (En)" at bounding box center [404, 345] width 403 height 64
paste textarea "Brown white chocolate, milk, custard"
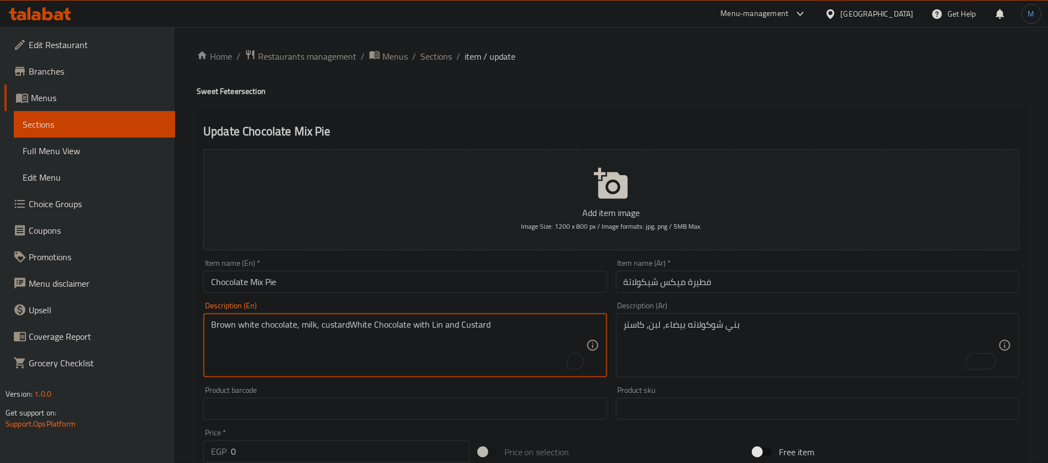
paste textarea "To enrich screen reader interactions, please activate Accessibility in Grammarl…"
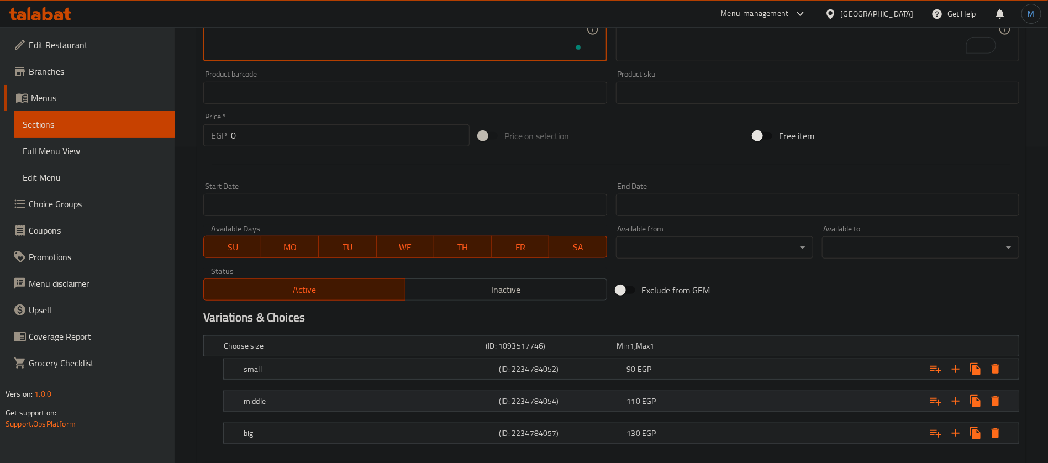
scroll to position [374, 0]
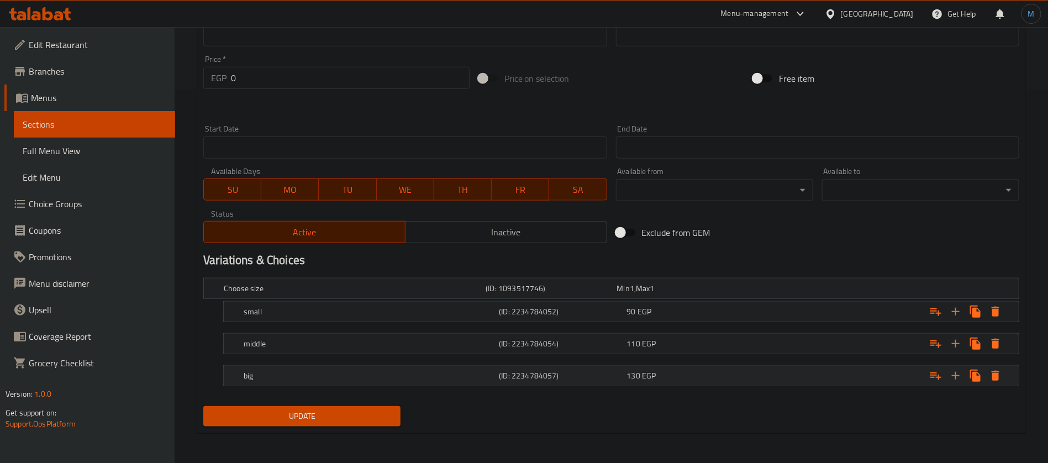
type textarea "Brown white chocolate, milk, custard"
click at [446, 294] on h5 "big" at bounding box center [353, 288] width 258 height 11
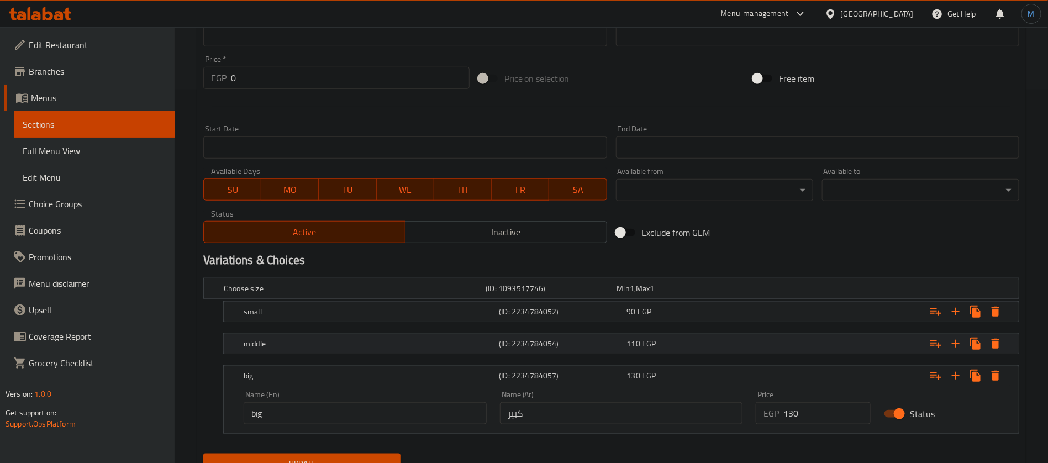
click at [438, 301] on div "middle (ID: 2234784054) 110 EGP" at bounding box center [615, 288] width 786 height 24
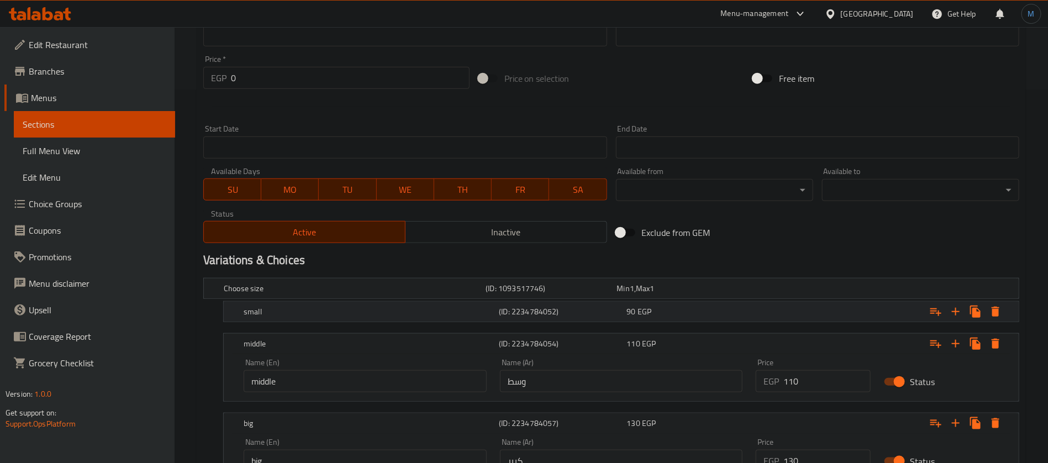
click at [433, 296] on div "small" at bounding box center [353, 288] width 262 height 15
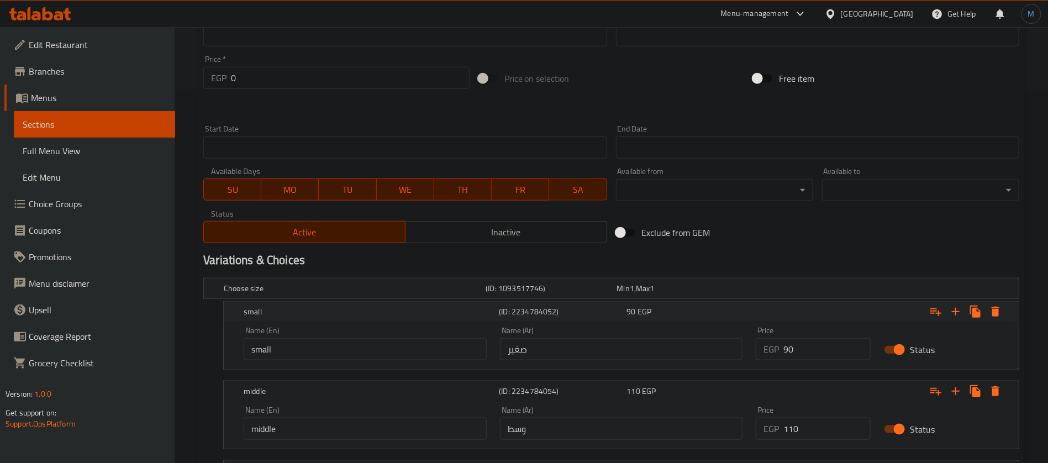
scroll to position [457, 0]
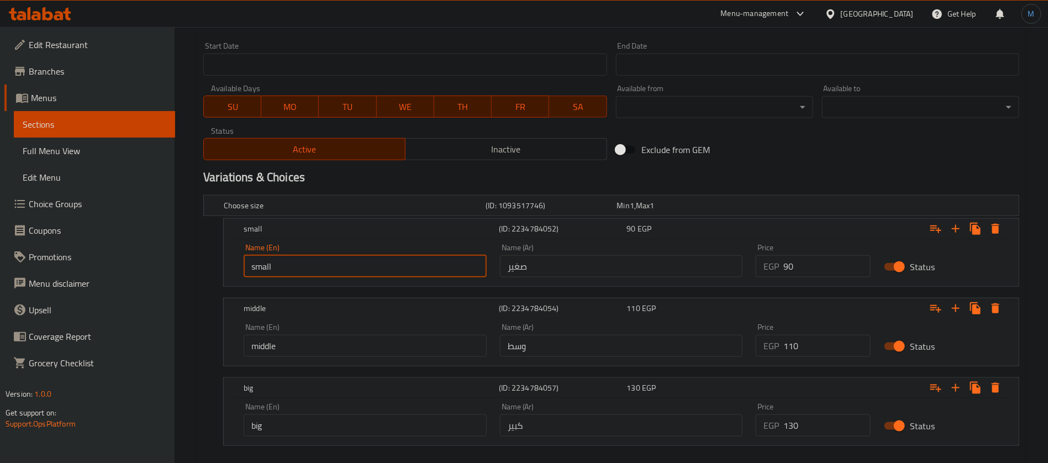
click at [406, 270] on input "small" at bounding box center [365, 266] width 243 height 22
type input "Small"
click at [412, 343] on input "middle" at bounding box center [365, 346] width 243 height 22
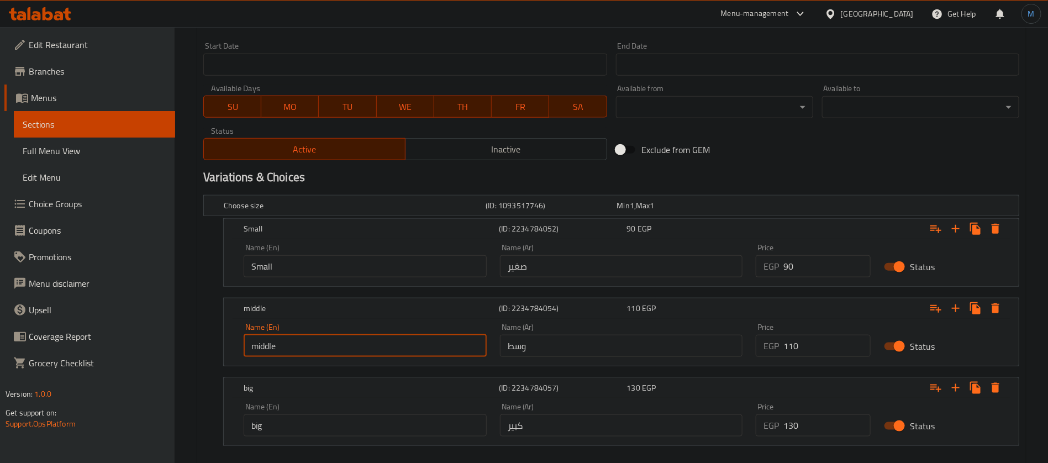
click at [412, 343] on input "middle" at bounding box center [365, 346] width 243 height 22
click at [412, 343] on input "text" at bounding box center [365, 346] width 243 height 22
type input "Medium"
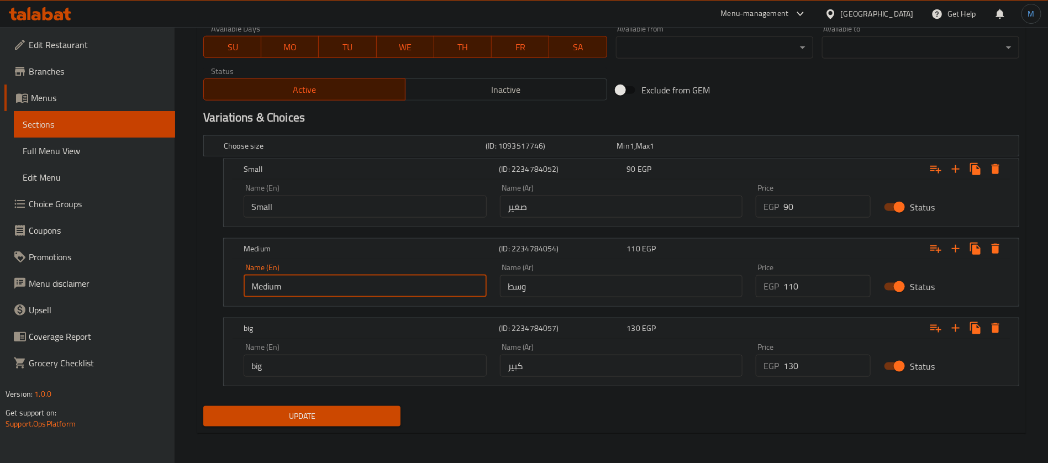
scroll to position [516, 0]
click at [395, 373] on input "big" at bounding box center [365, 366] width 243 height 22
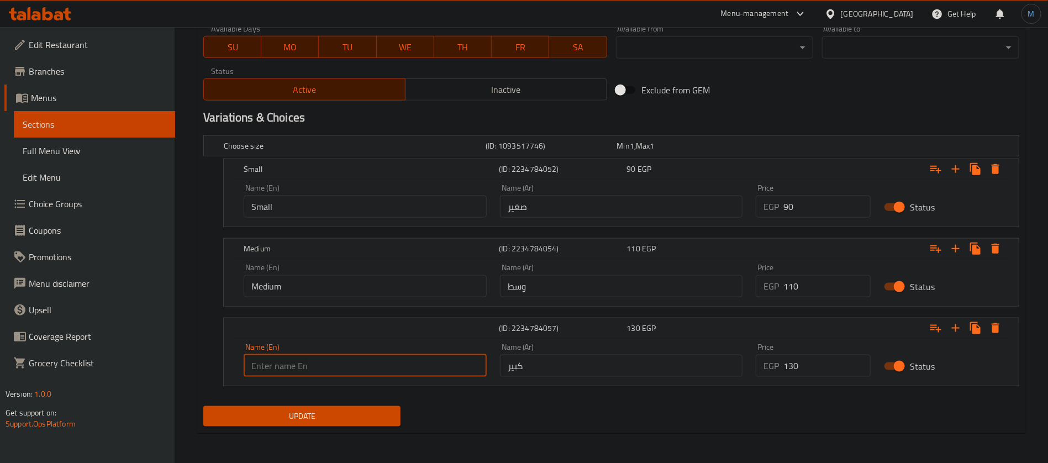
click at [396, 365] on input "text" at bounding box center [365, 366] width 243 height 22
type input "Large"
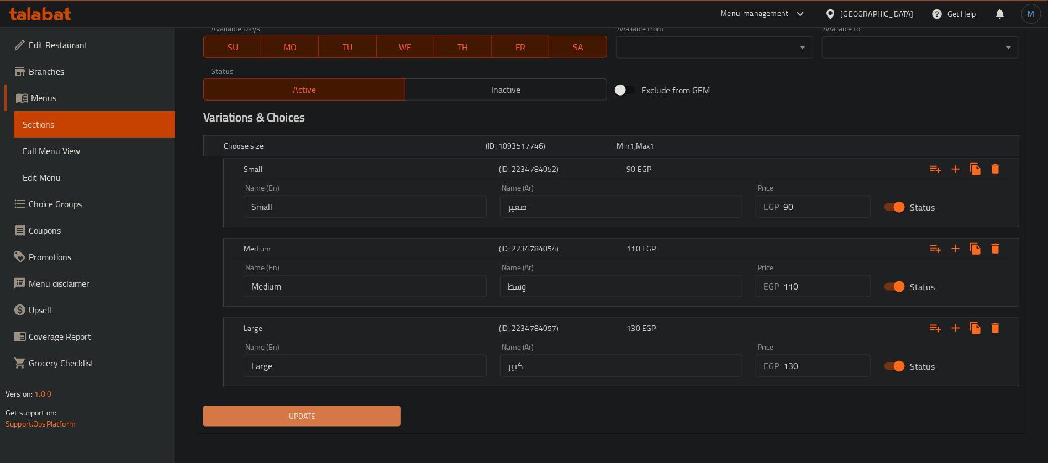
click at [356, 424] on button "Update" at bounding box center [301, 416] width 197 height 20
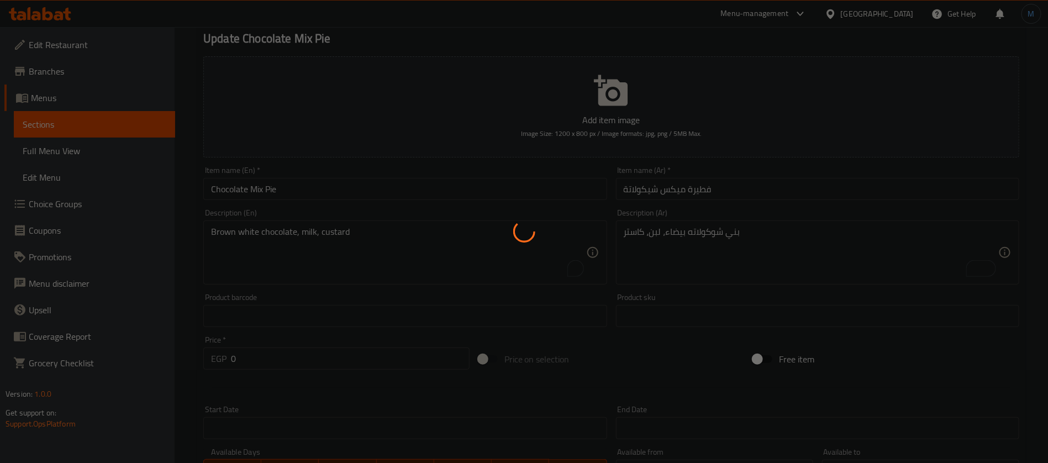
scroll to position [0, 0]
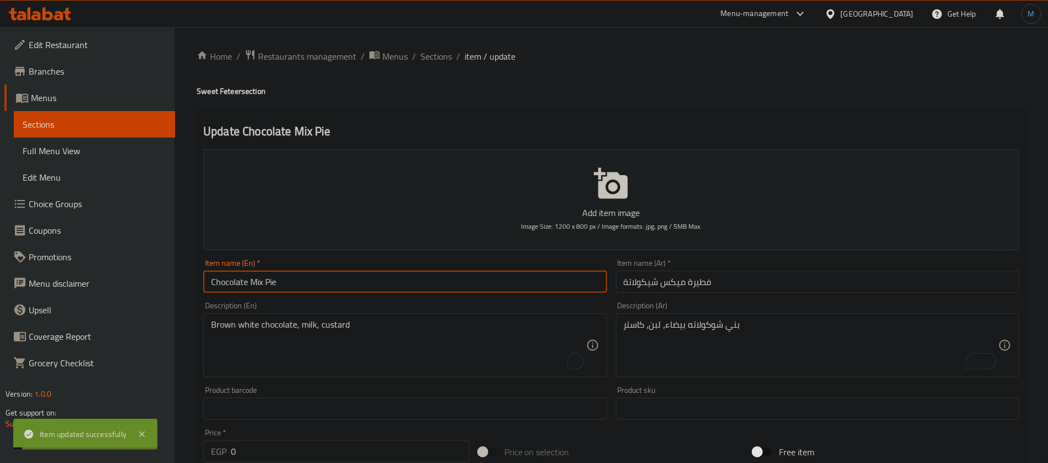
click at [408, 281] on input "Chocolate Mix Pie" at bounding box center [404, 282] width 403 height 22
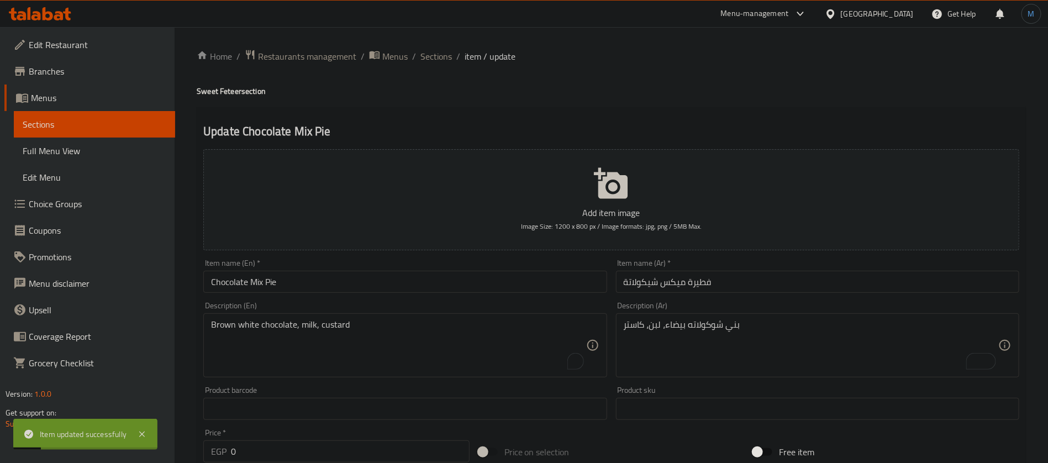
click at [447, 56] on span "Sections" at bounding box center [437, 56] width 32 height 13
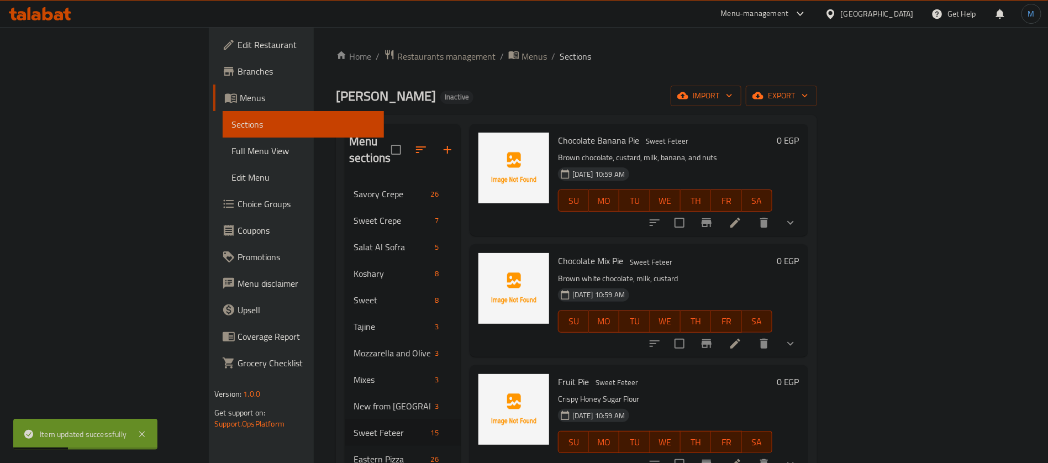
scroll to position [1073, 0]
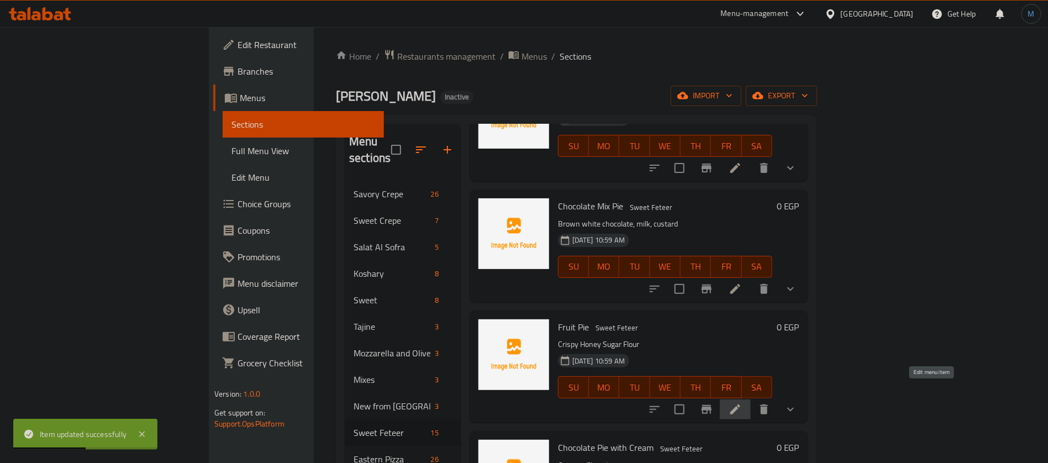
click at [742, 403] on icon at bounding box center [735, 409] width 13 height 13
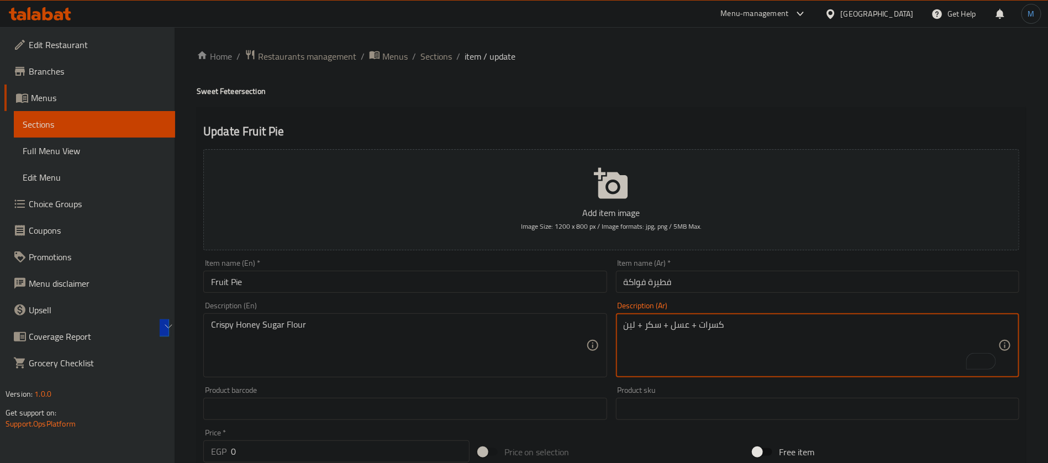
paste textarea "كسرات، عسل، سكر، لب"
type textarea "مكسرات، عسل، سكر، لبن"
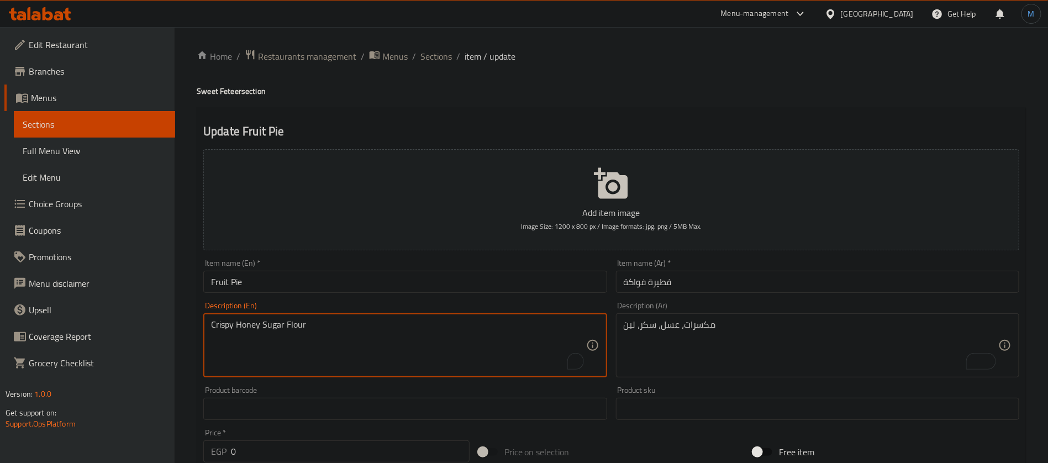
paste textarea "Nuts, honey, sugar, milk"
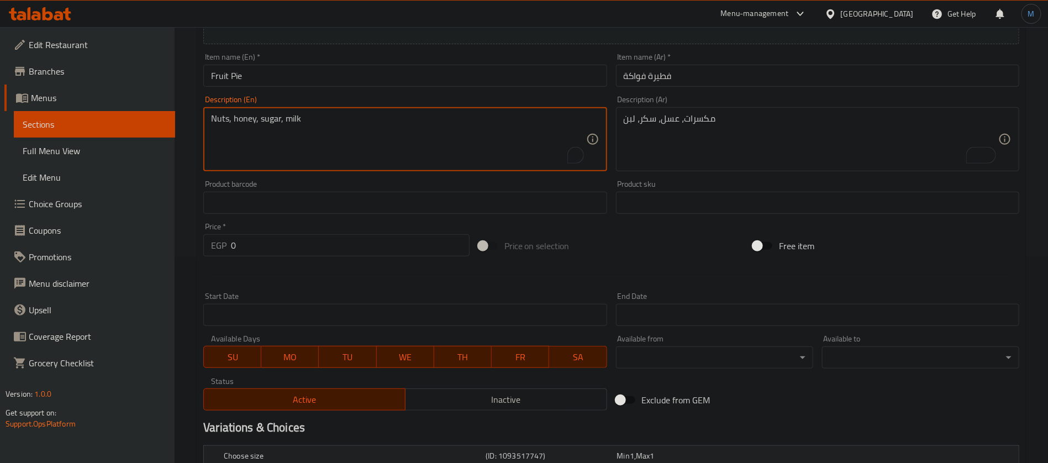
scroll to position [374, 0]
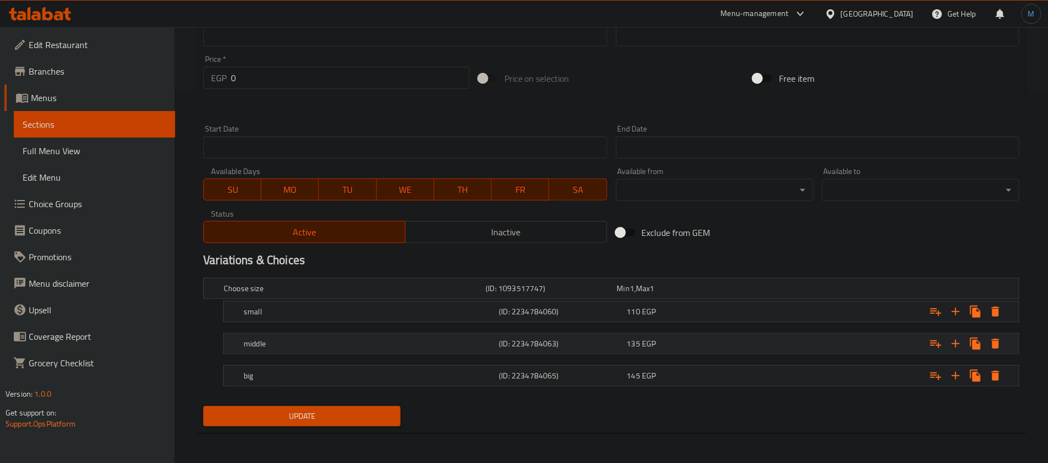
type textarea "Nuts, honey, sugar, milk"
click at [322, 296] on div "middle" at bounding box center [353, 288] width 262 height 15
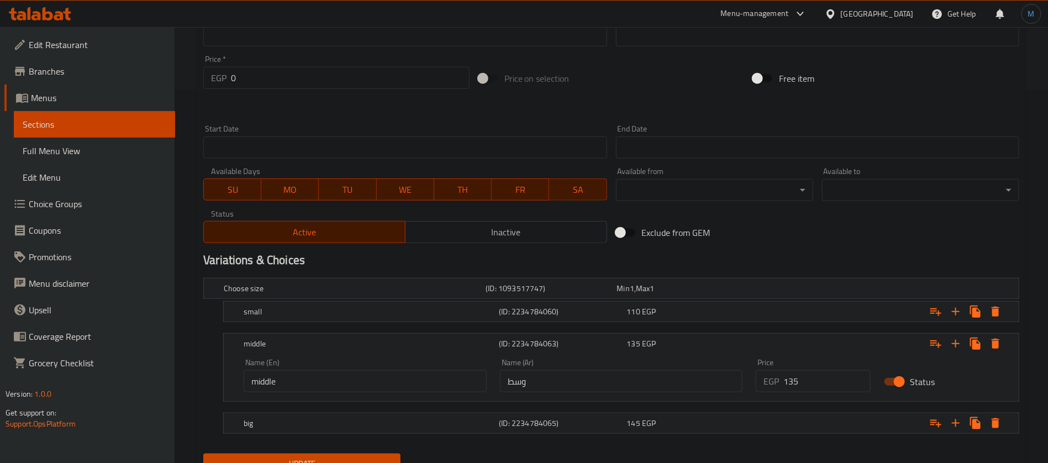
click at [330, 381] on input "middle" at bounding box center [365, 381] width 243 height 22
click at [330, 381] on input "text" at bounding box center [365, 381] width 243 height 22
type input "Medium"
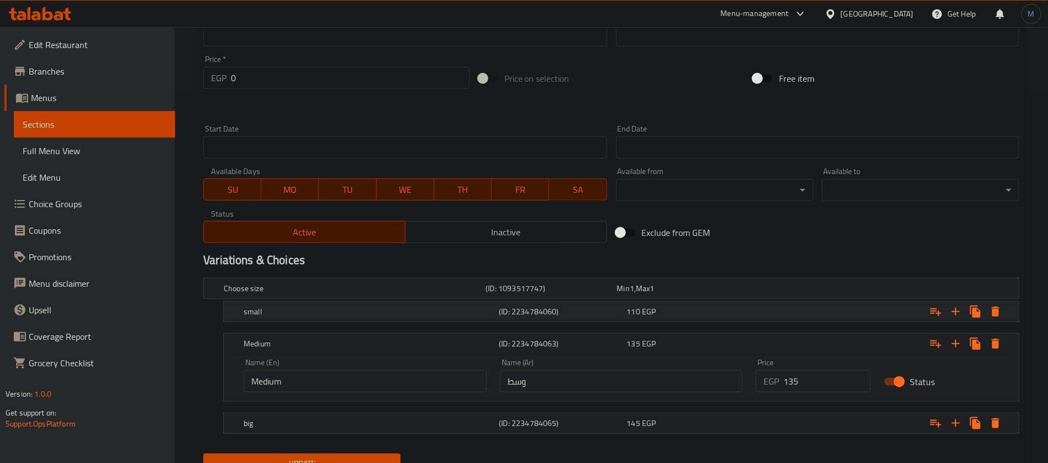
click at [343, 294] on h5 "small" at bounding box center [353, 288] width 258 height 11
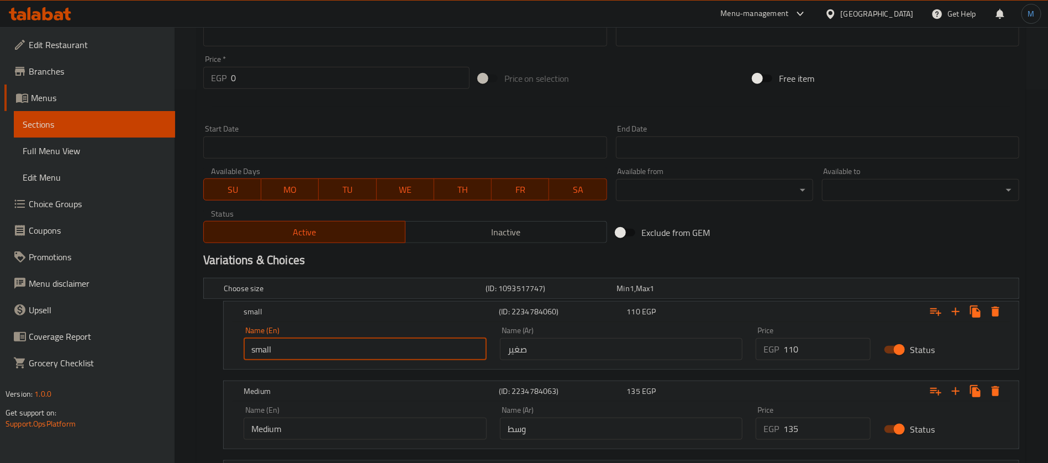
click at [316, 342] on input "small" at bounding box center [365, 349] width 243 height 22
type input "Small"
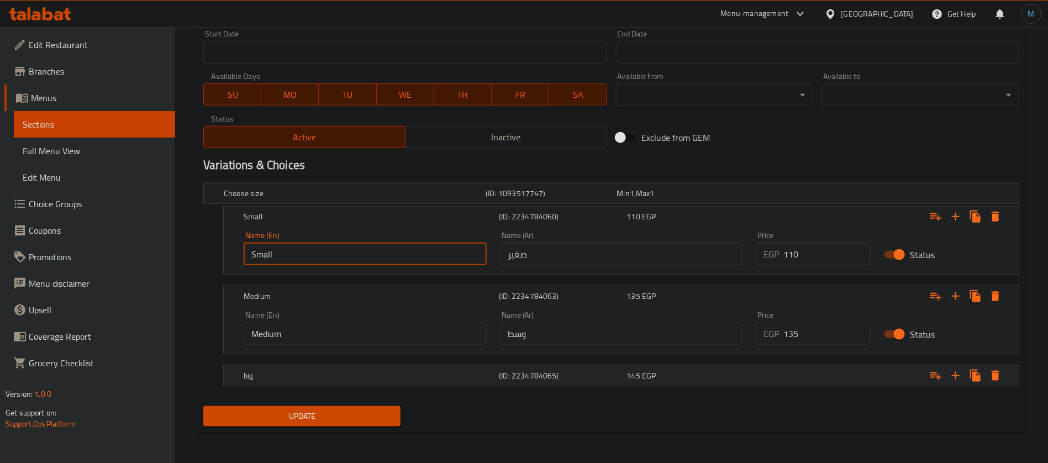
click at [377, 199] on h5 "big" at bounding box center [353, 193] width 258 height 11
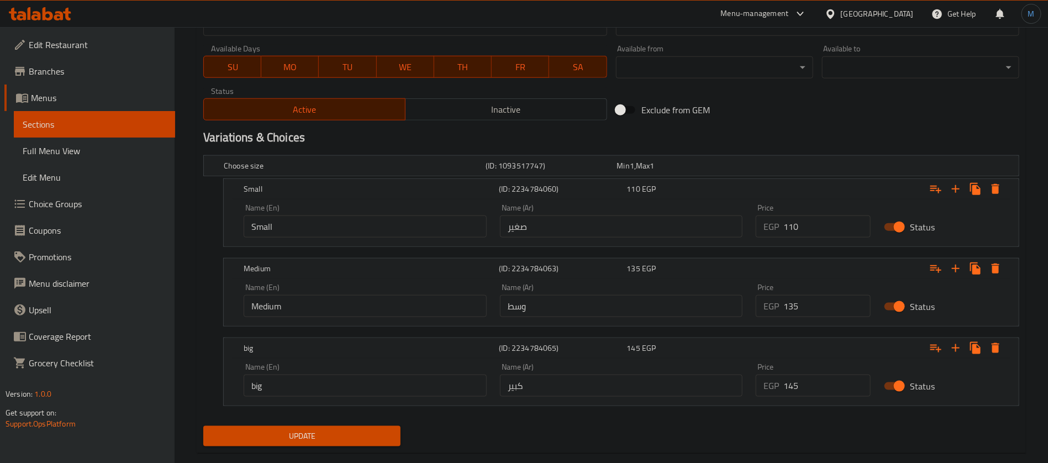
scroll to position [516, 0]
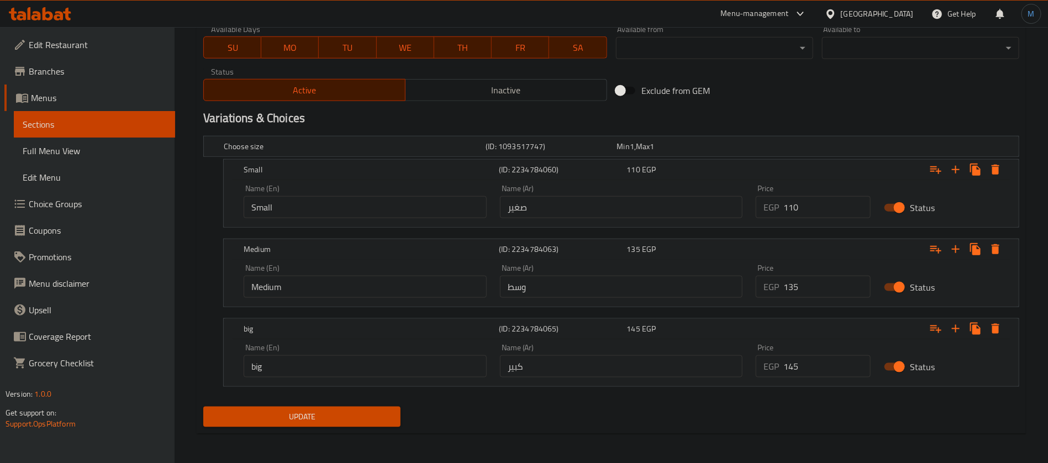
click at [355, 368] on input "big" at bounding box center [365, 366] width 243 height 22
click at [355, 368] on input "text" at bounding box center [365, 366] width 243 height 22
type input "Large"
click at [365, 407] on button "Update" at bounding box center [301, 417] width 197 height 20
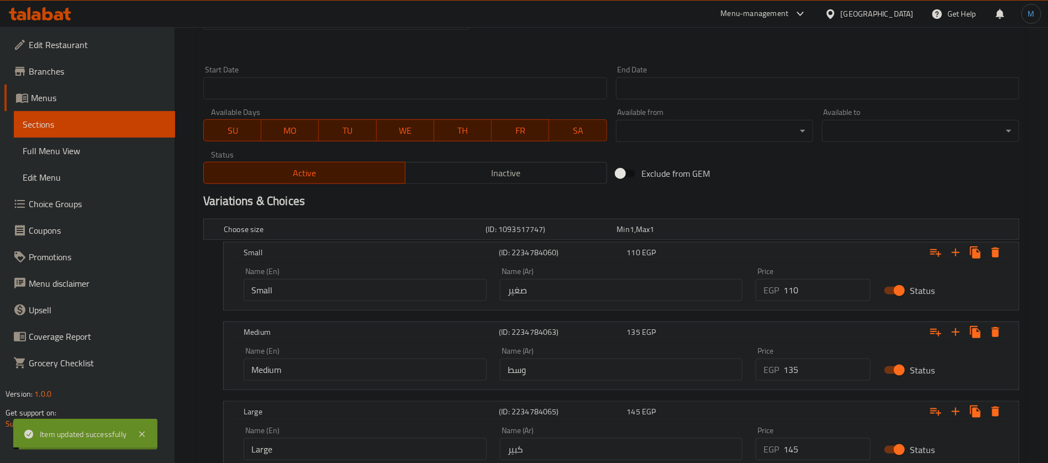
scroll to position [101, 0]
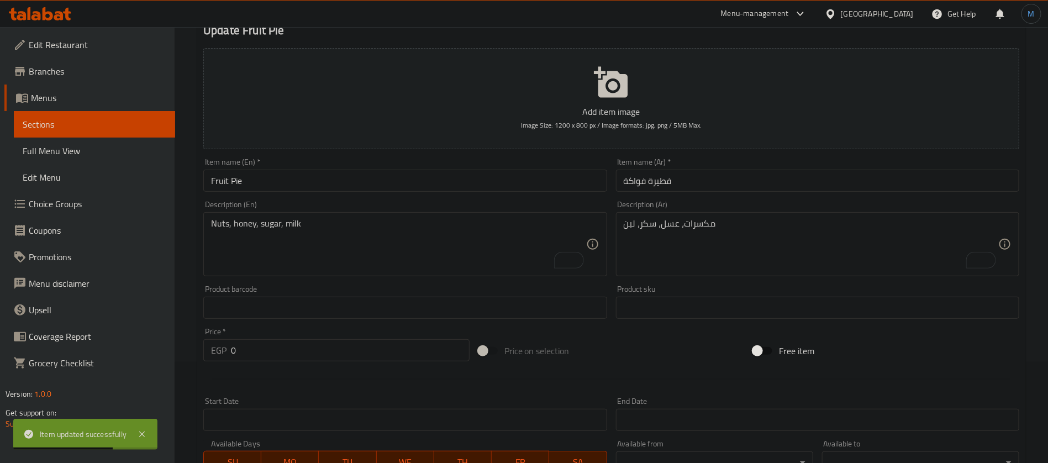
click at [400, 196] on div "Description (En) Nuts, honey, sugar, milk Description (En)" at bounding box center [405, 238] width 412 height 85
click at [400, 182] on input "Fruit Pie" at bounding box center [404, 181] width 403 height 22
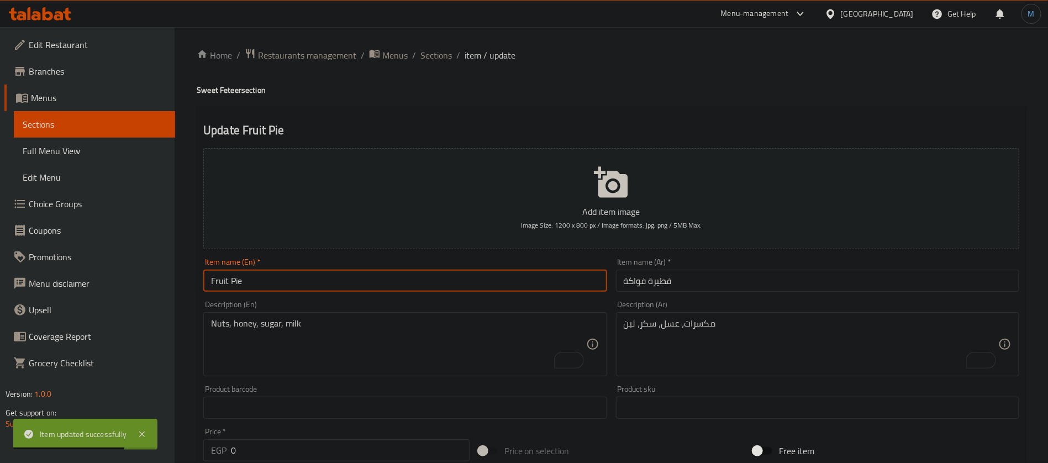
scroll to position [0, 0]
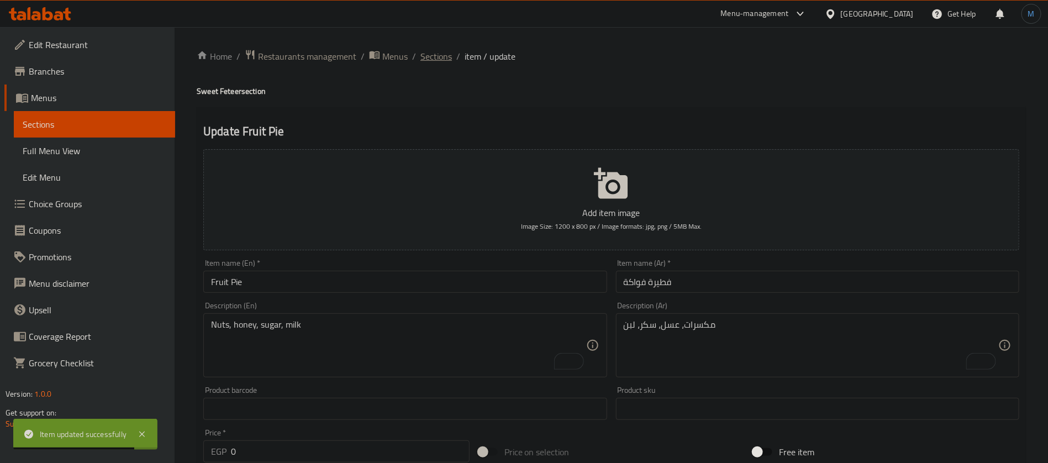
click at [431, 54] on span "Sections" at bounding box center [437, 56] width 32 height 13
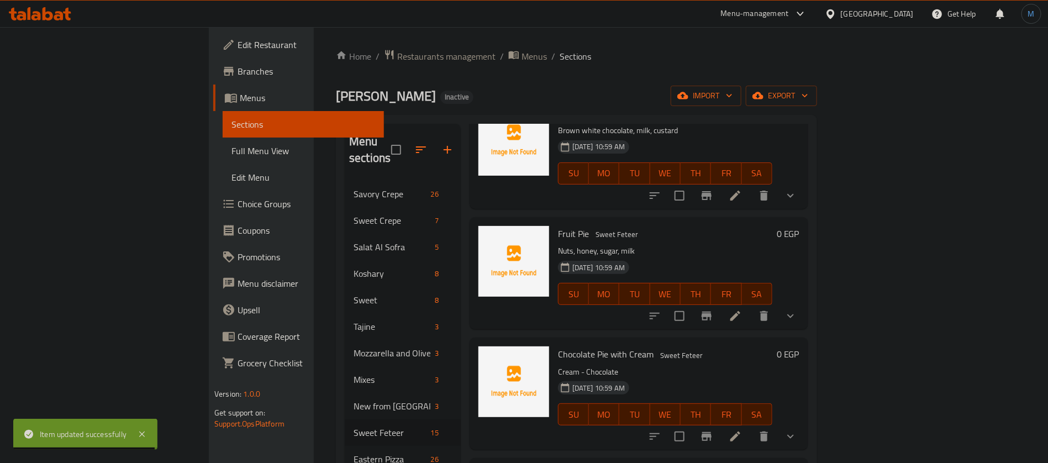
scroll to position [1194, 0]
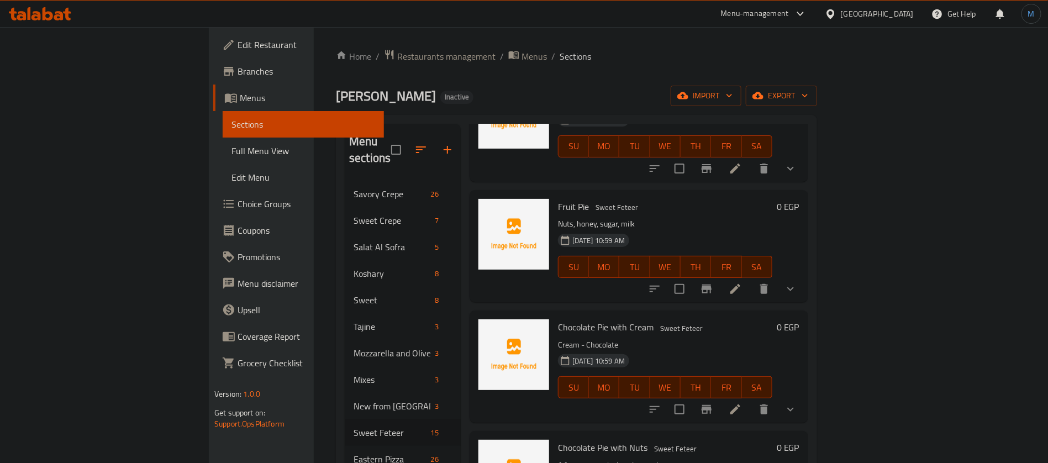
click at [751, 400] on li at bounding box center [735, 410] width 31 height 20
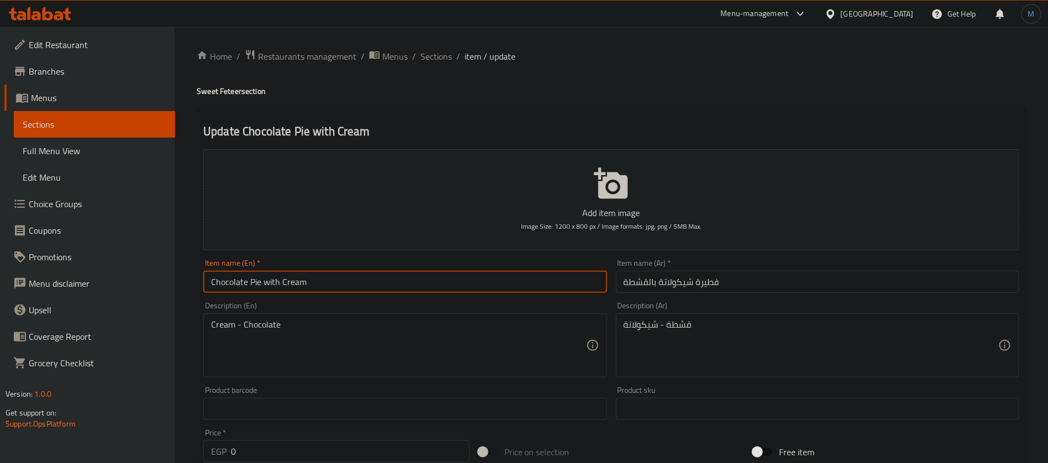
click at [366, 292] on input "Chocolate Pie with Cream" at bounding box center [404, 282] width 403 height 22
click at [255, 284] on input "Chocolate Pie with Cream" at bounding box center [404, 282] width 403 height 22
click at [354, 289] on input "Chocolate with Cream" at bounding box center [404, 282] width 403 height 22
paste input "Pie"
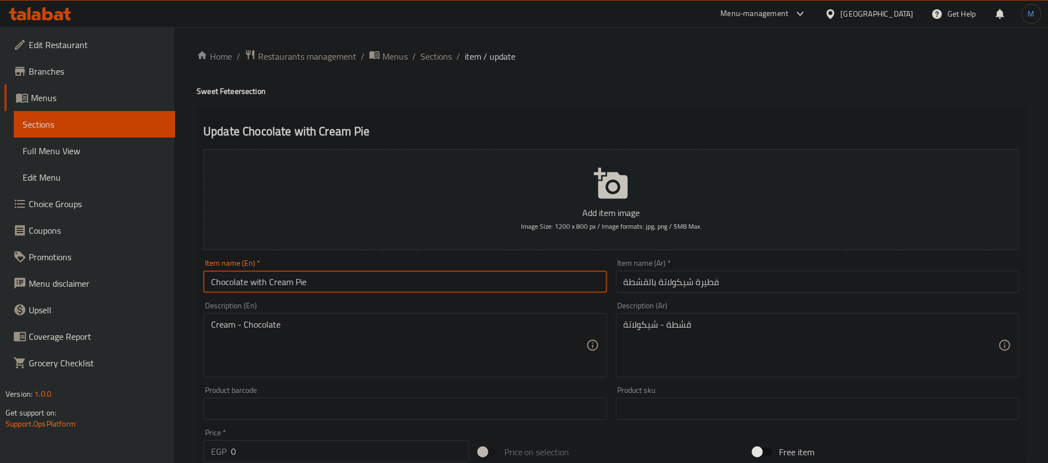
type input "Chocolate with Cream Pie"
click at [424, 277] on input "Chocolate with Cream Pie" at bounding box center [404, 282] width 403 height 22
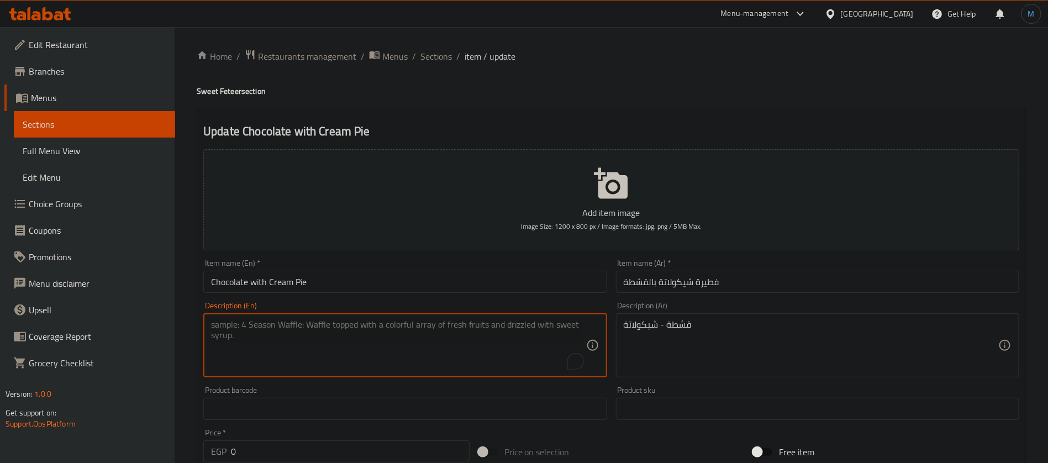
click at [684, 321] on textarea "قشطة - شيكولاتة" at bounding box center [811, 345] width 375 height 53
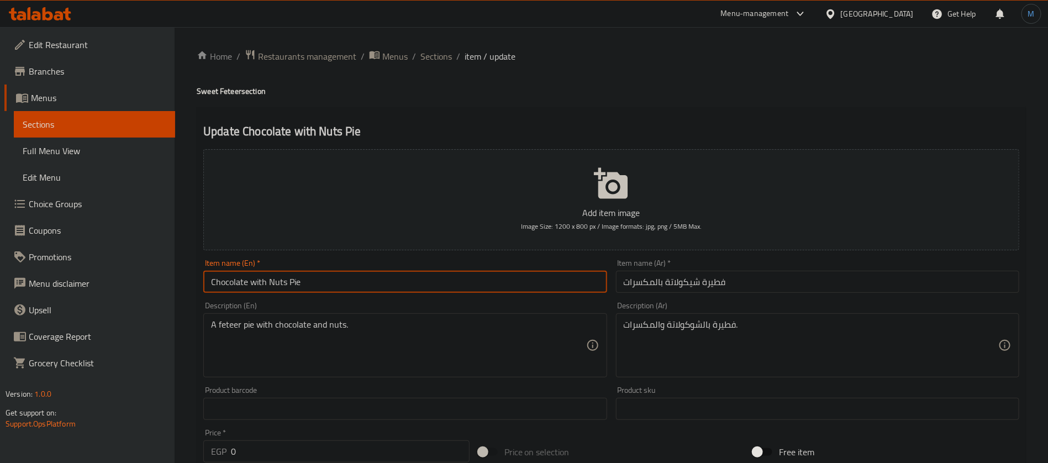
type input "Chocolate with Nuts Pie"
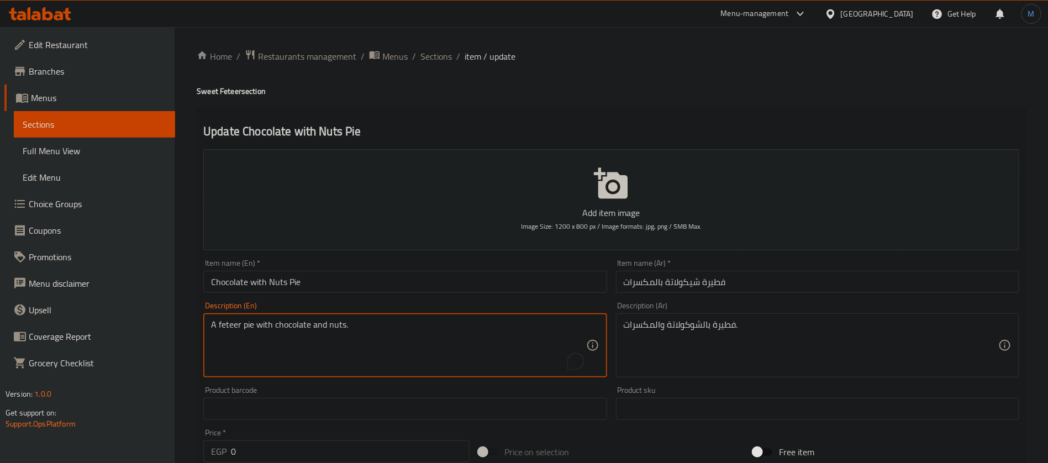
paste textarea "Nutella chocolate, nuts, milk, sugar, cornstarch, salt, egg, and vanilla extract"
type textarea "Nutella chocolate, nuts, milk, sugar, cornstarch, salt, egg, and vanilla extract"
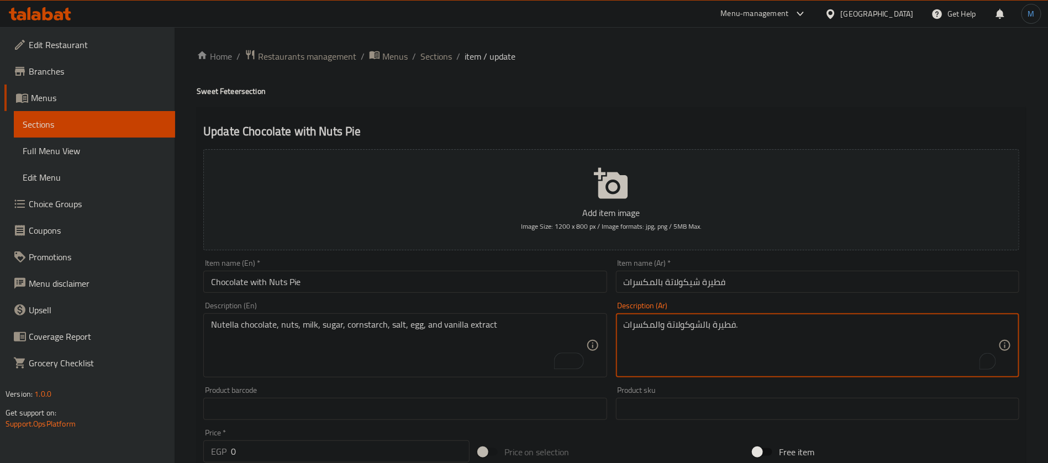
paste textarea "شوكولاتة نوتيلا، مكسرات، حليب، سكر، نشا الذرة، ملح، بيض وخلاصة الفانيليا"
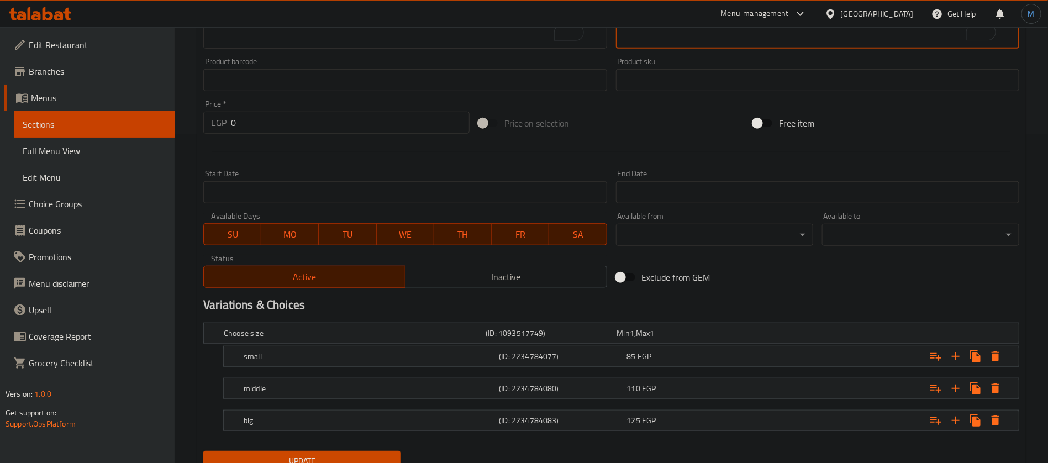
scroll to position [332, 0]
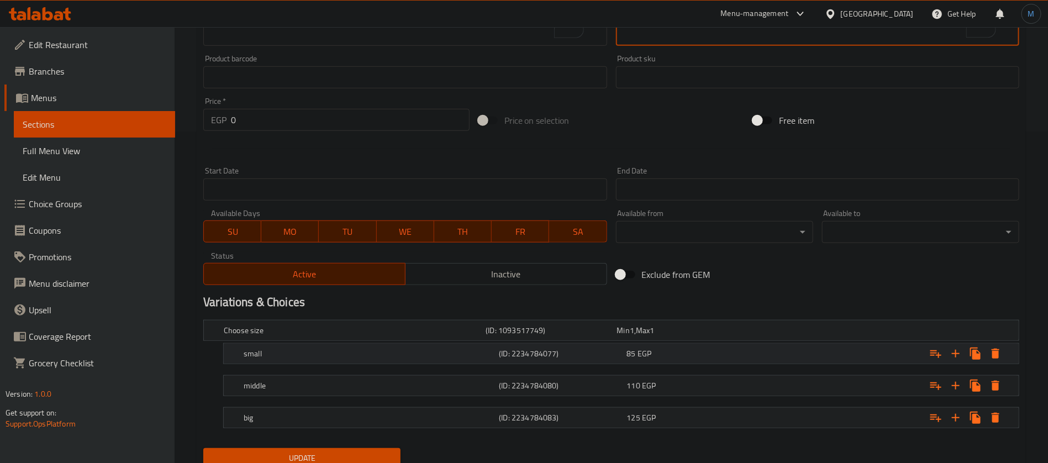
type textarea "شوكولاتة نوتيلا، مكسرات، حليب، سكر، نشا الذرة، ملح، بيض وخلاصة الفانيليا"
click at [443, 336] on h5 "small" at bounding box center [353, 330] width 258 height 11
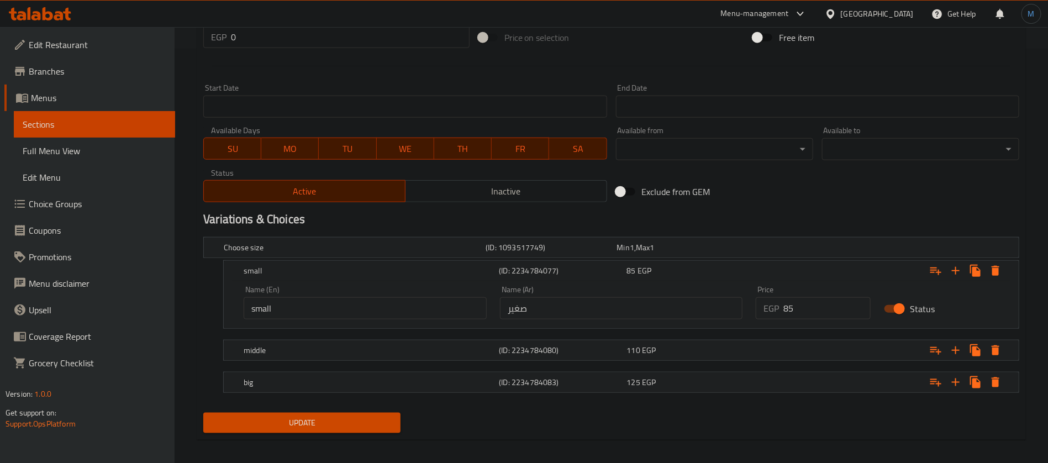
scroll to position [421, 0]
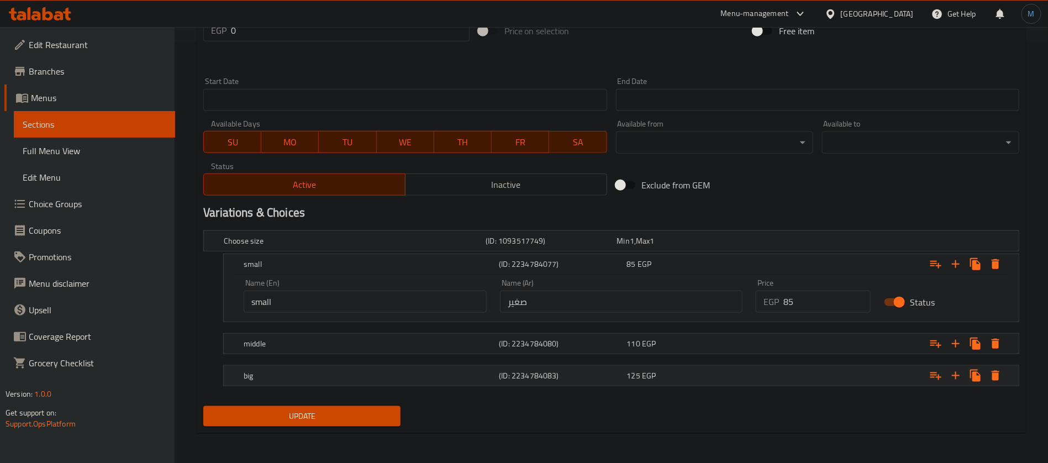
click at [373, 247] on h5 "big" at bounding box center [353, 240] width 258 height 11
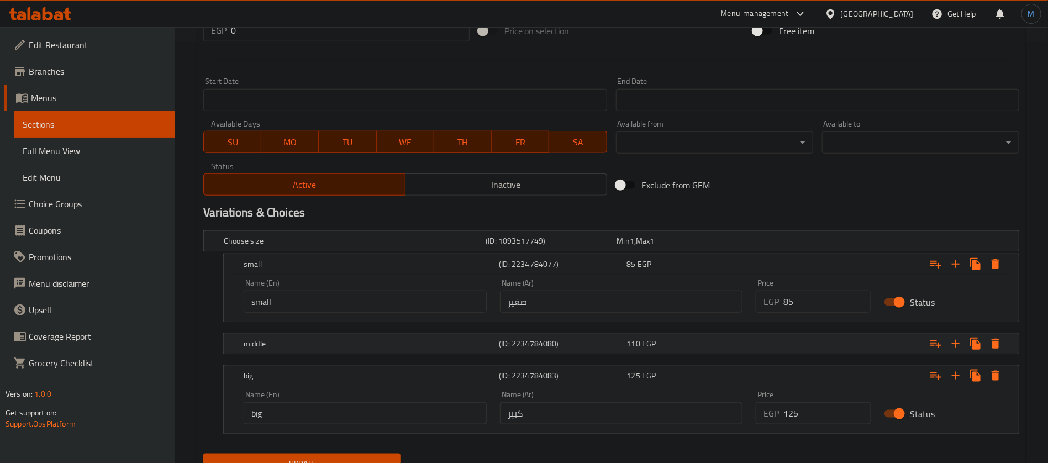
click at [370, 247] on h5 "middle" at bounding box center [353, 240] width 258 height 11
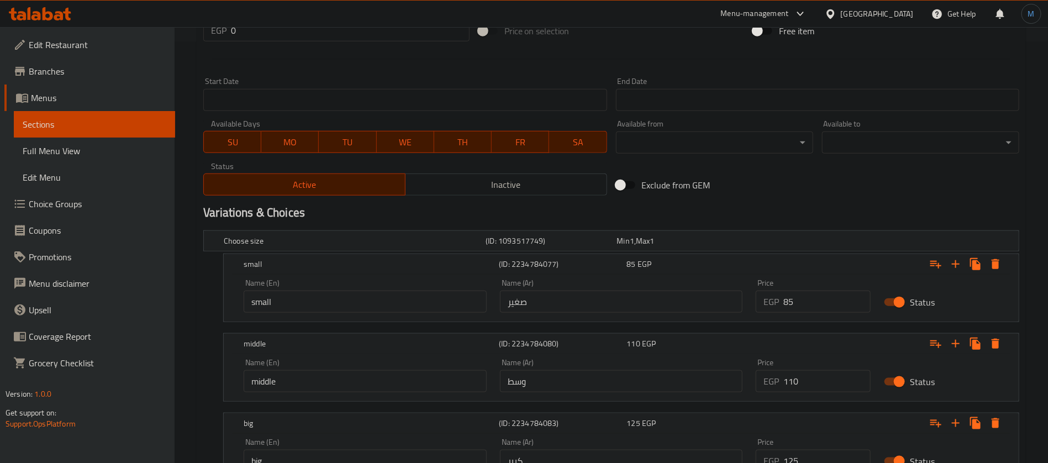
click at [351, 294] on input "small" at bounding box center [365, 302] width 243 height 22
type input "Small"
click at [347, 386] on input "middle" at bounding box center [365, 381] width 243 height 22
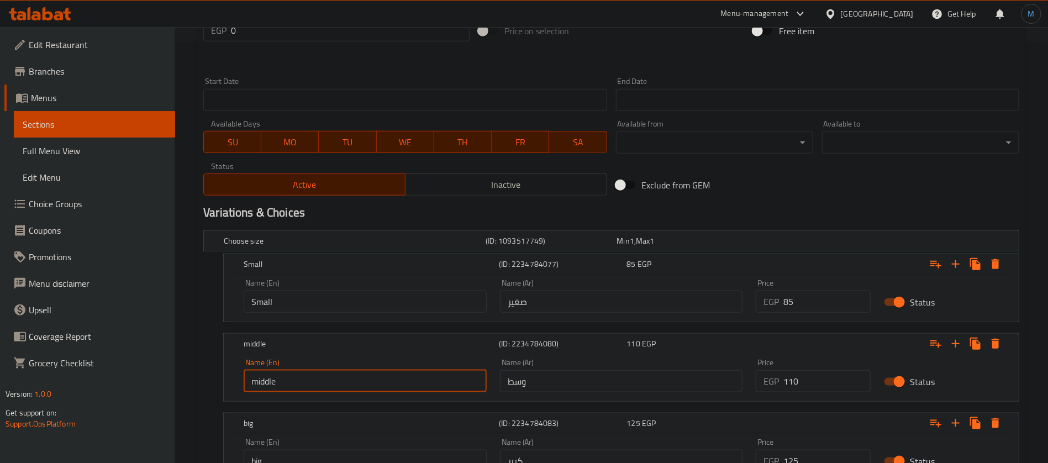
click at [347, 386] on input "middle" at bounding box center [365, 381] width 243 height 22
click at [348, 379] on input "text" at bounding box center [365, 381] width 243 height 22
type input "Medium"
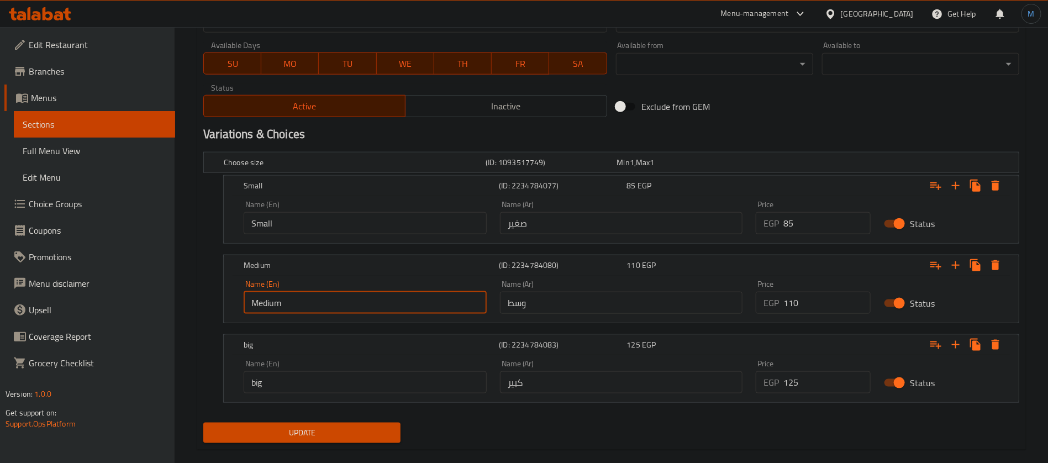
scroll to position [516, 0]
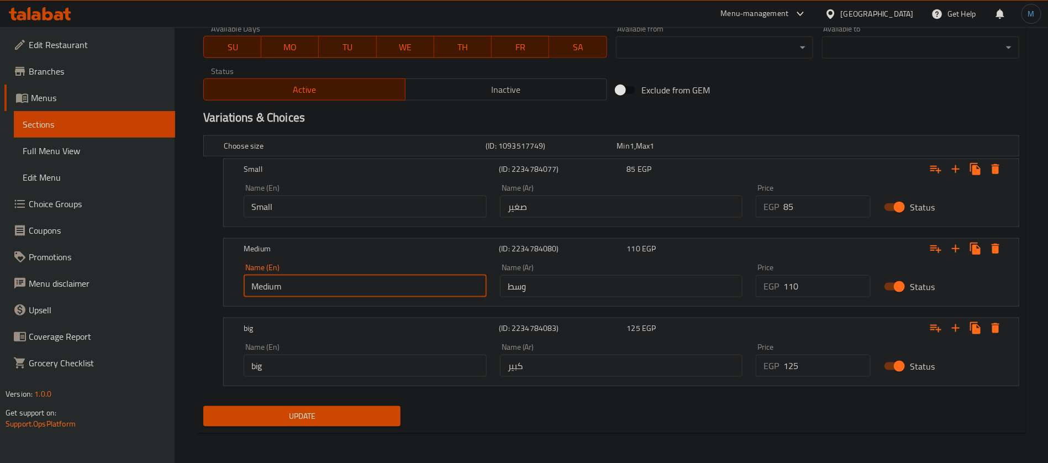
click at [364, 363] on input "big" at bounding box center [365, 366] width 243 height 22
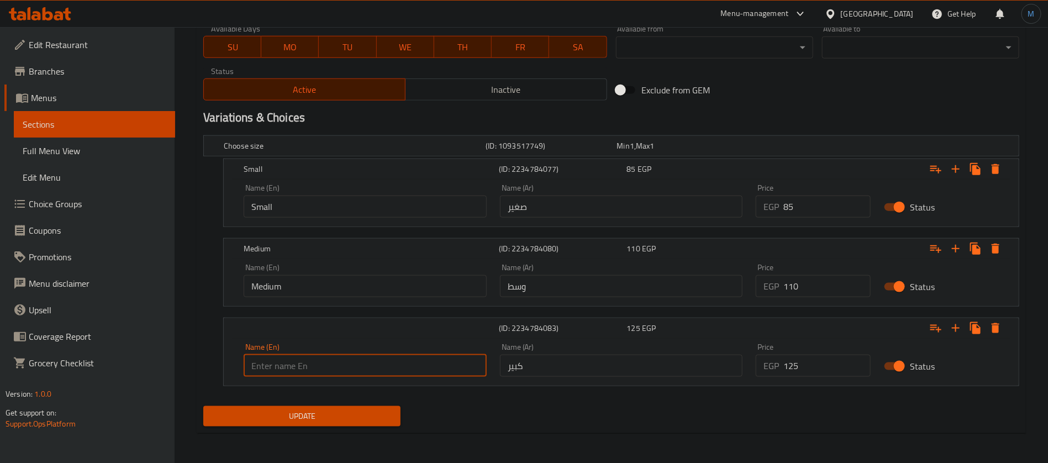
click at [364, 363] on input "text" at bounding box center [365, 366] width 243 height 22
type input "Large"
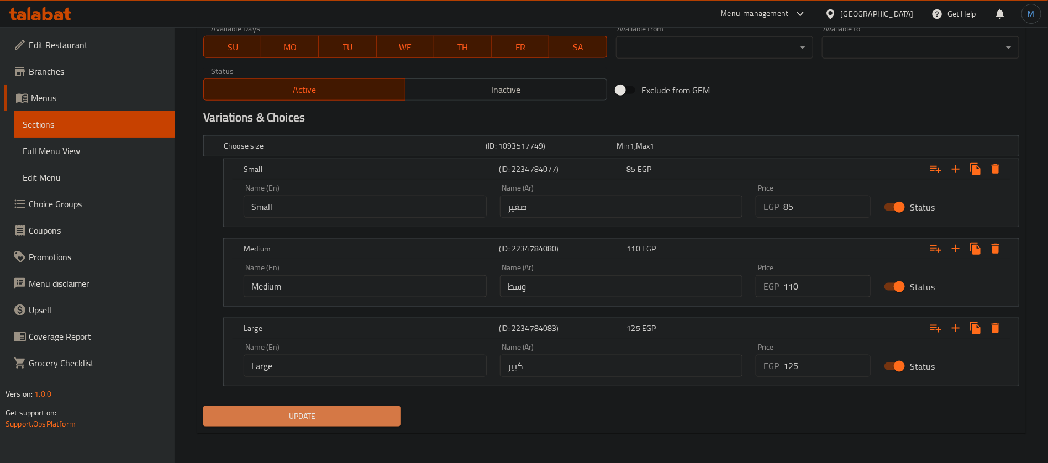
click at [350, 411] on span "Update" at bounding box center [302, 417] width 180 height 14
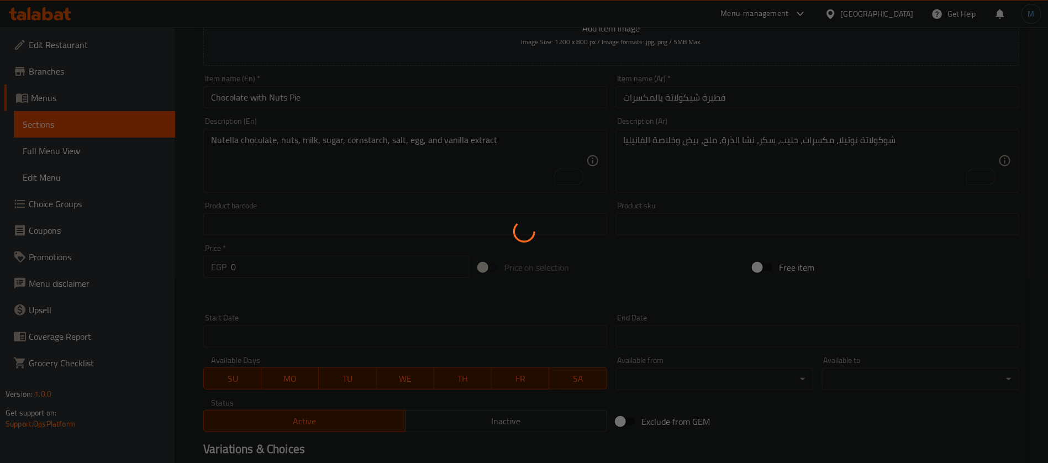
scroll to position [19, 0]
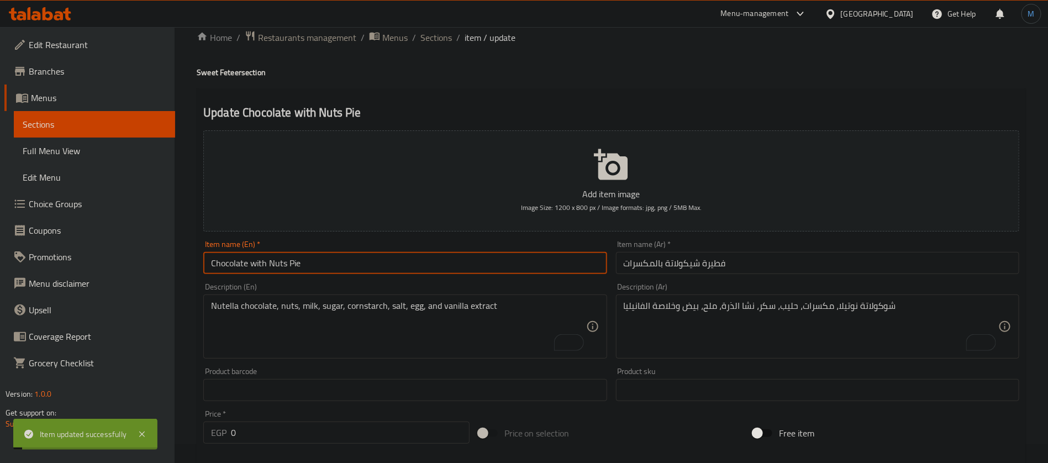
click at [384, 263] on input "Chocolate with Nuts Pie" at bounding box center [404, 263] width 403 height 22
click at [358, 272] on input "Chocolate with Nuts Pie" at bounding box center [404, 263] width 403 height 22
click at [425, 38] on span "Sections" at bounding box center [437, 37] width 32 height 13
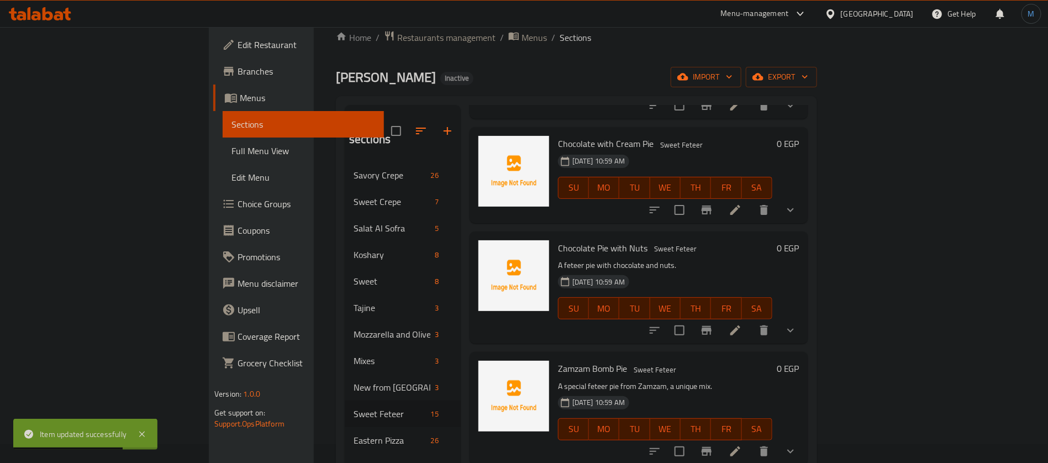
scroll to position [155, 0]
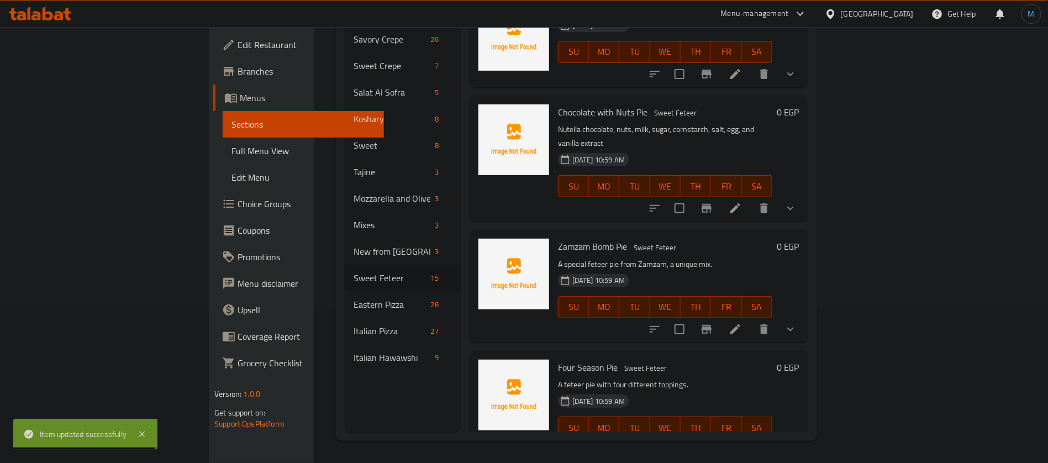
click at [751, 319] on li at bounding box center [735, 329] width 31 height 20
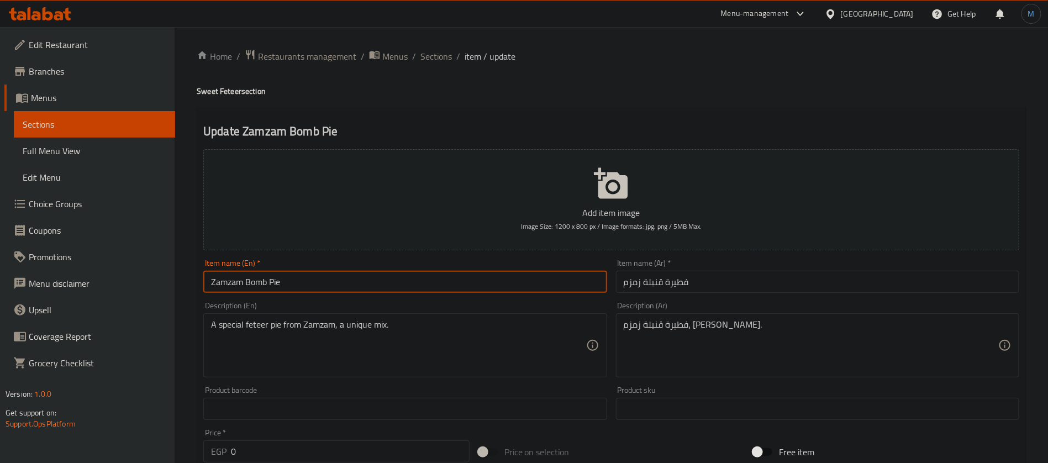
click at [261, 280] on input "Zamzam Bomb Pie" at bounding box center [404, 282] width 403 height 22
click at [251, 276] on input "Zamzam Qunbla Pie" at bounding box center [404, 282] width 403 height 22
type input "Zamzam Qunbla Pie"
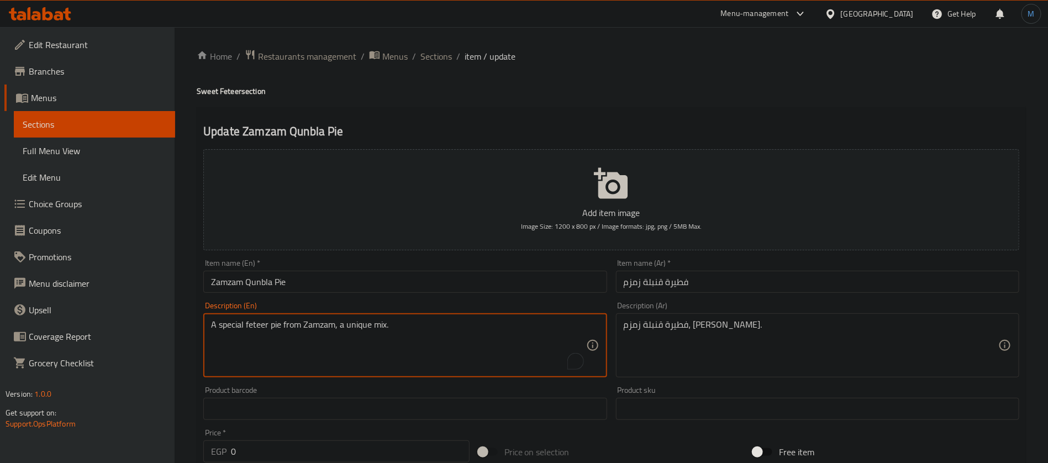
click at [259, 332] on textarea "A special feteer pie from Zamzam, a unique mix." at bounding box center [398, 345] width 375 height 53
paste textarea "Qunbla"
click at [215, 327] on textarea "A special Qunbla pie from Zamzam, a unique mix." at bounding box center [398, 345] width 375 height 53
type textarea "special Qunbla pie from Zamzam, a unique mix."
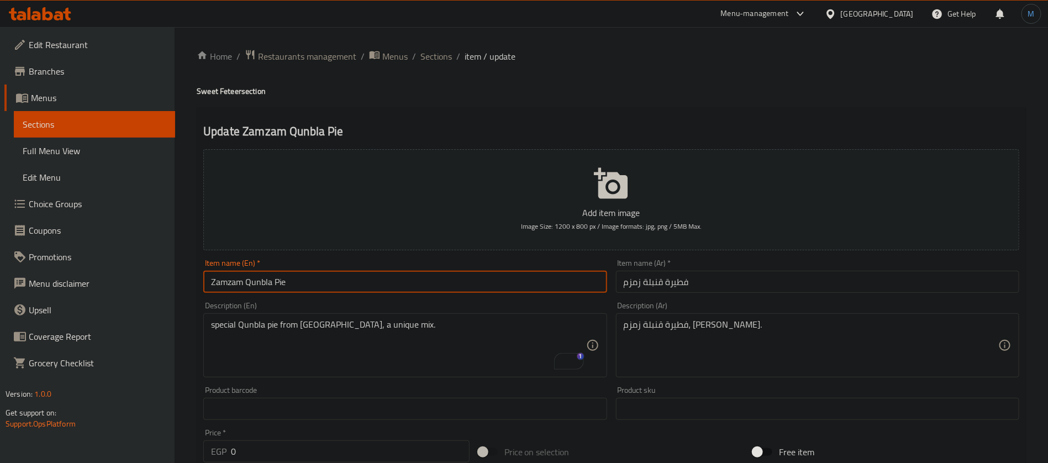
click at [332, 289] on input "Zamzam Qunbla Pie" at bounding box center [404, 282] width 403 height 22
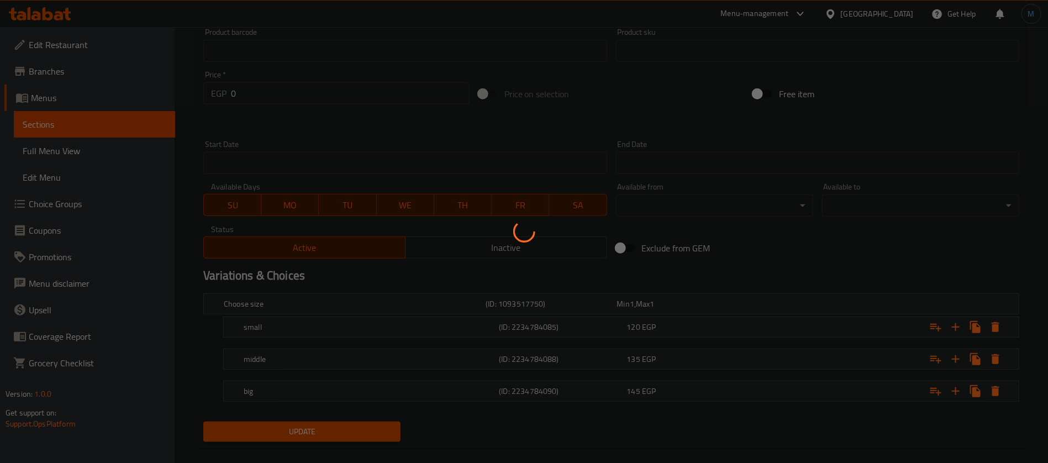
scroll to position [374, 0]
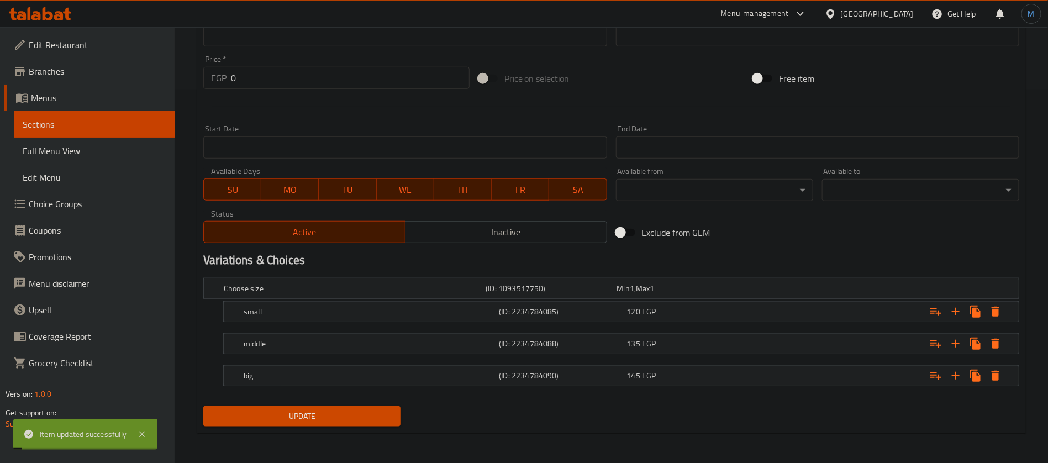
click at [385, 294] on h5 "middle" at bounding box center [353, 288] width 258 height 11
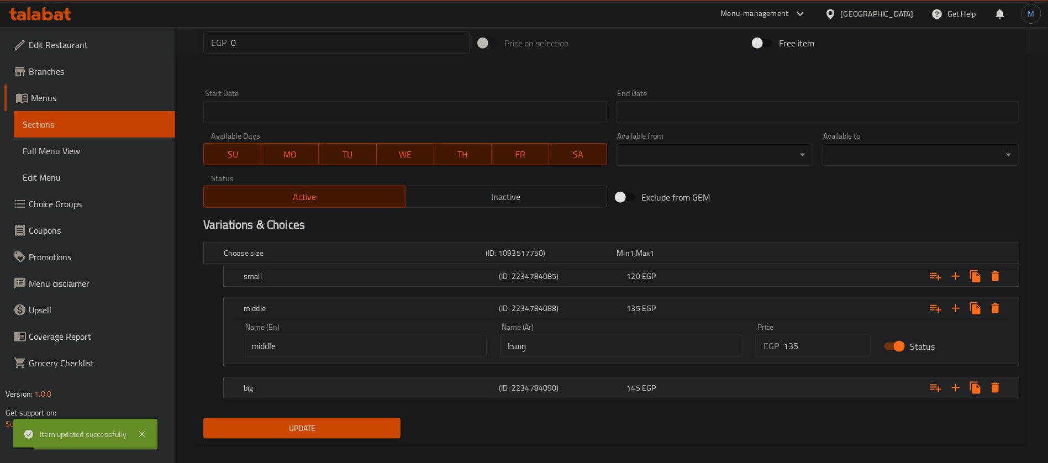
scroll to position [421, 0]
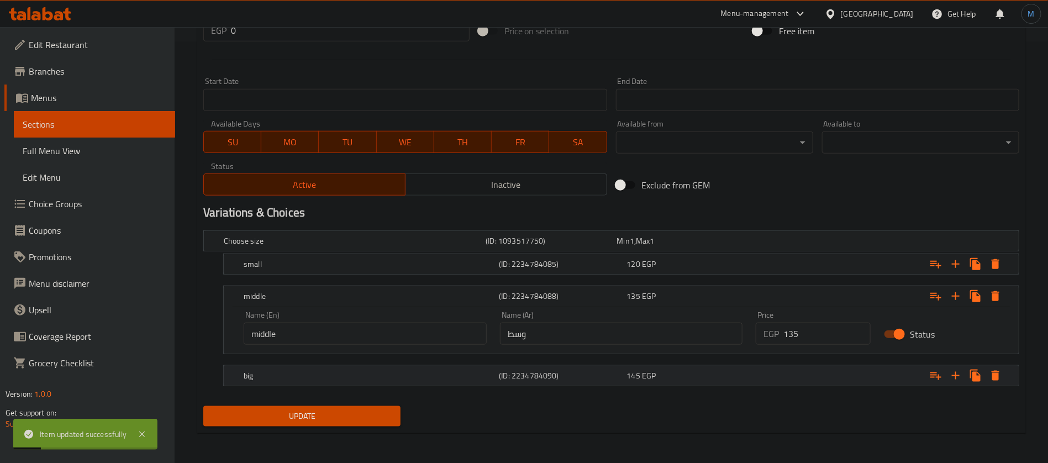
click at [358, 247] on h5 "big" at bounding box center [353, 240] width 258 height 11
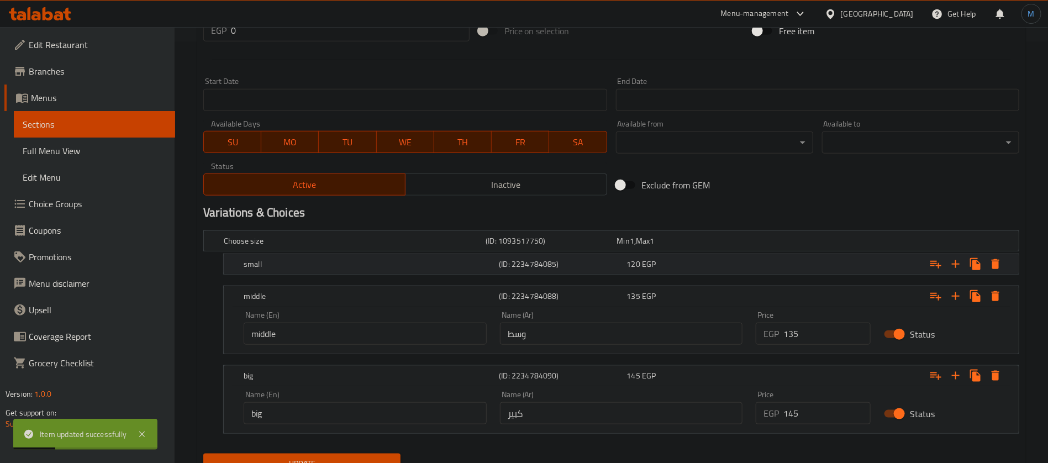
click at [340, 247] on h5 "small" at bounding box center [353, 240] width 258 height 11
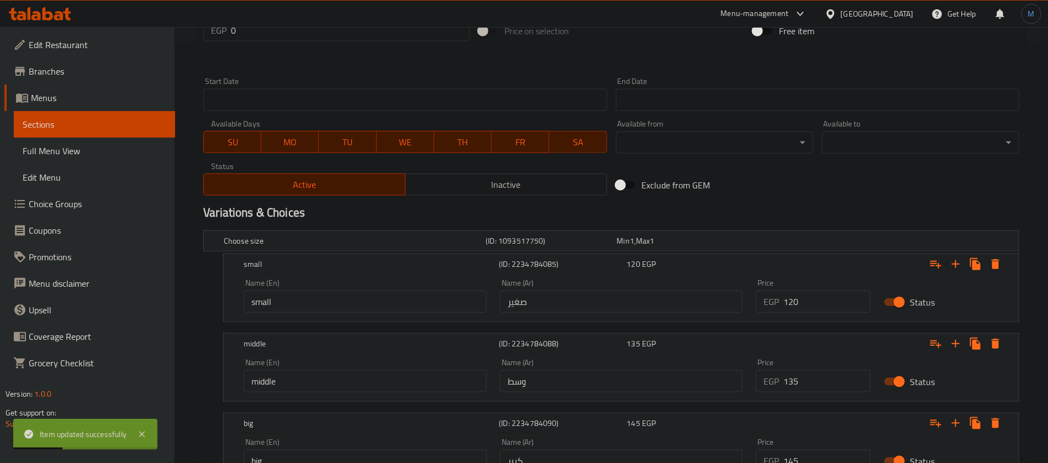
click at [327, 305] on input "small" at bounding box center [365, 302] width 243 height 22
type input "Small"
click at [345, 371] on input "middle" at bounding box center [365, 381] width 243 height 22
click at [347, 375] on input "middle" at bounding box center [365, 381] width 243 height 22
click at [347, 376] on input "text" at bounding box center [365, 381] width 243 height 22
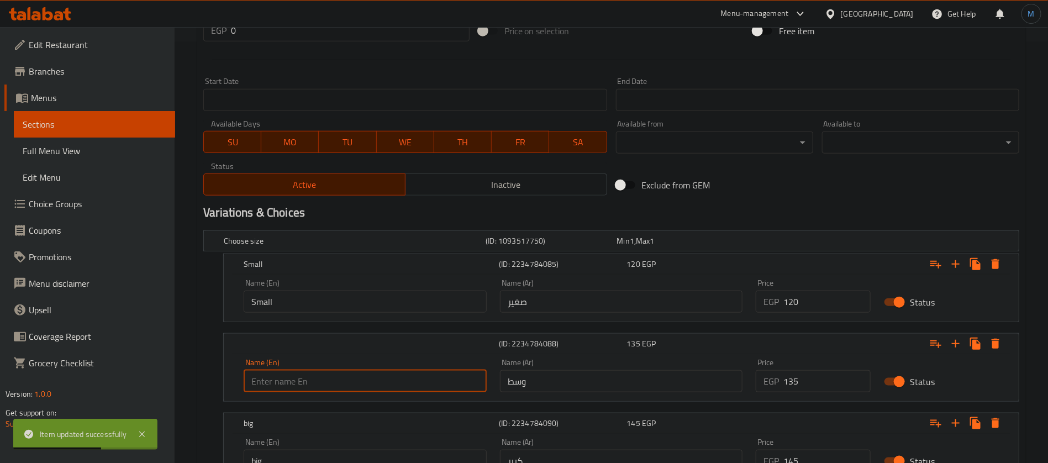
type input "Medium"
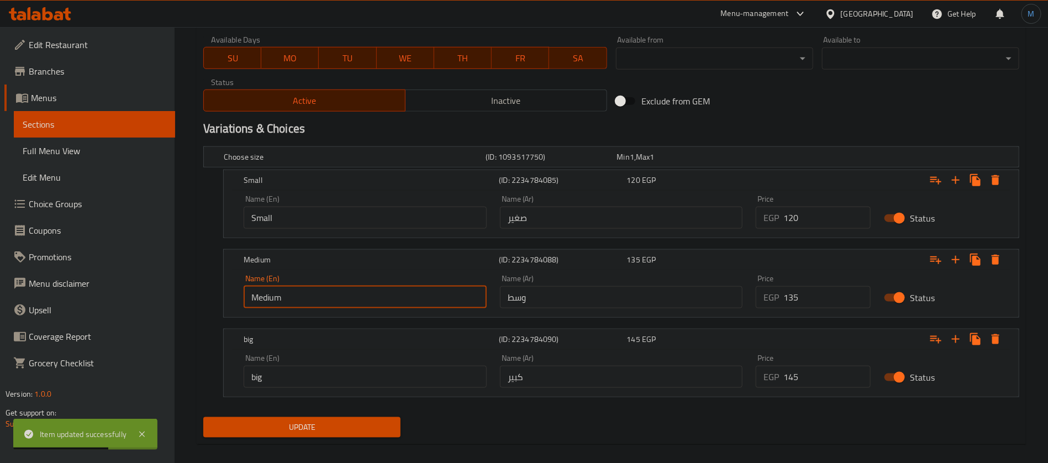
scroll to position [516, 0]
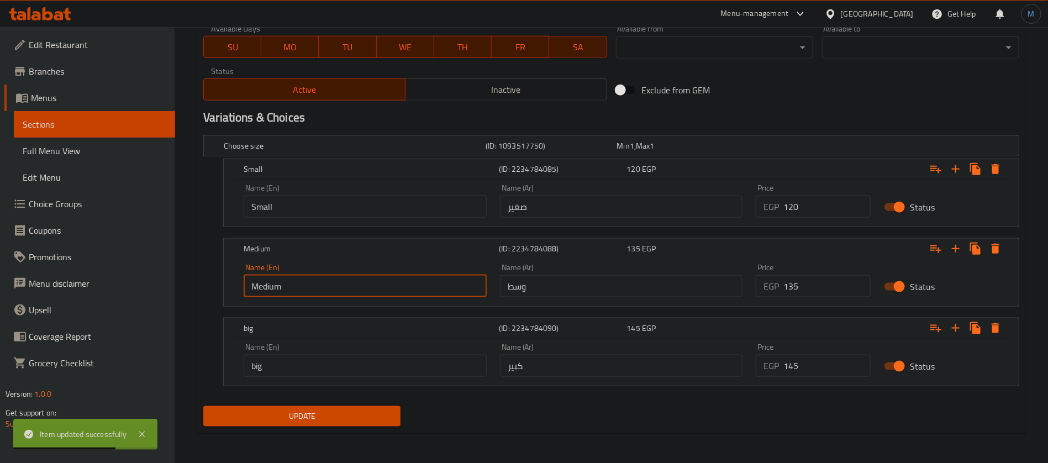
click at [346, 357] on input "big" at bounding box center [365, 366] width 243 height 22
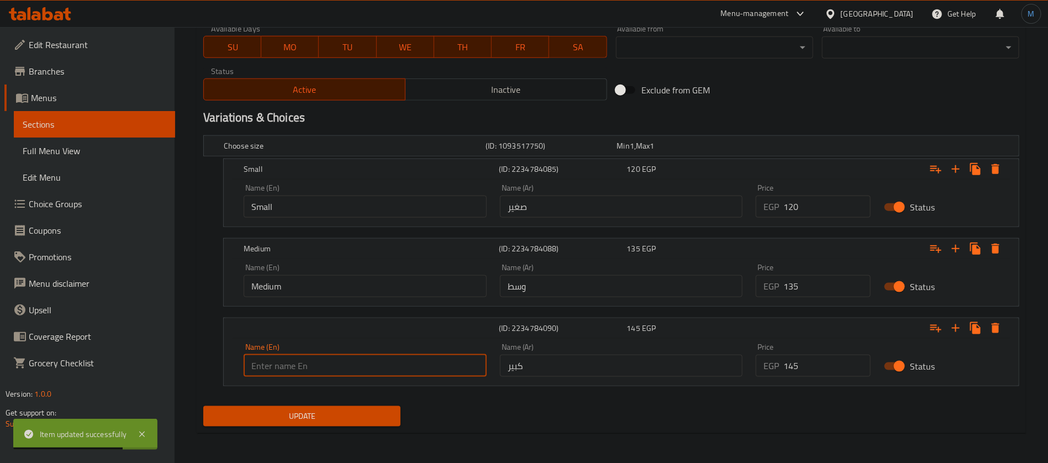
click at [350, 361] on input "text" at bounding box center [365, 366] width 243 height 22
type input "Large"
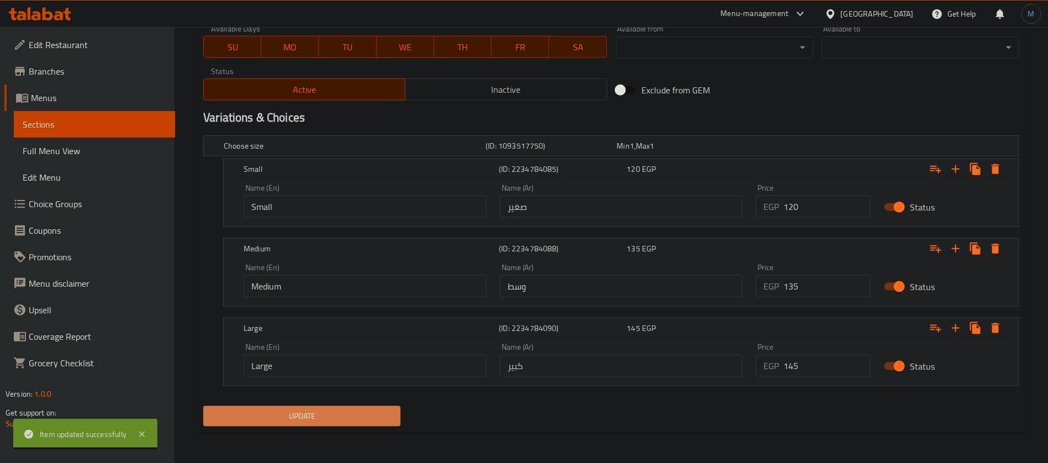
click at [319, 415] on span "Update" at bounding box center [302, 417] width 180 height 14
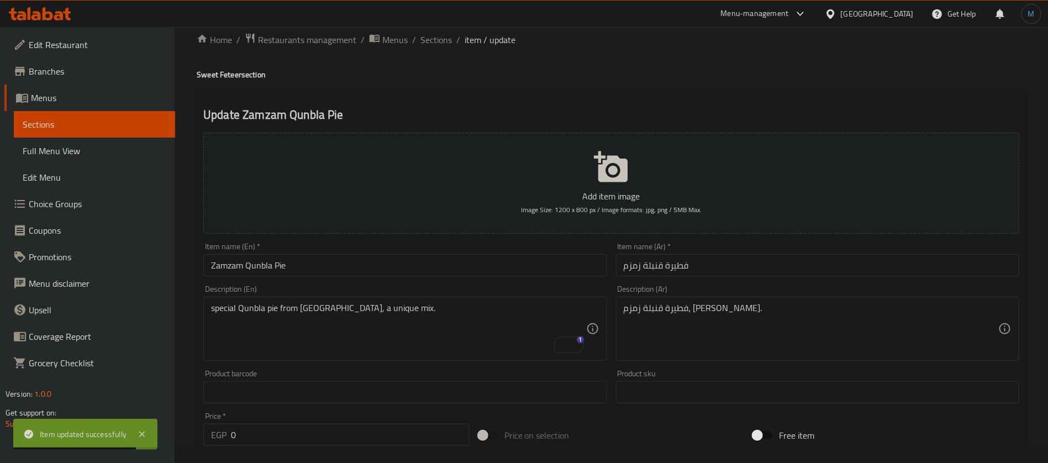
scroll to position [0, 0]
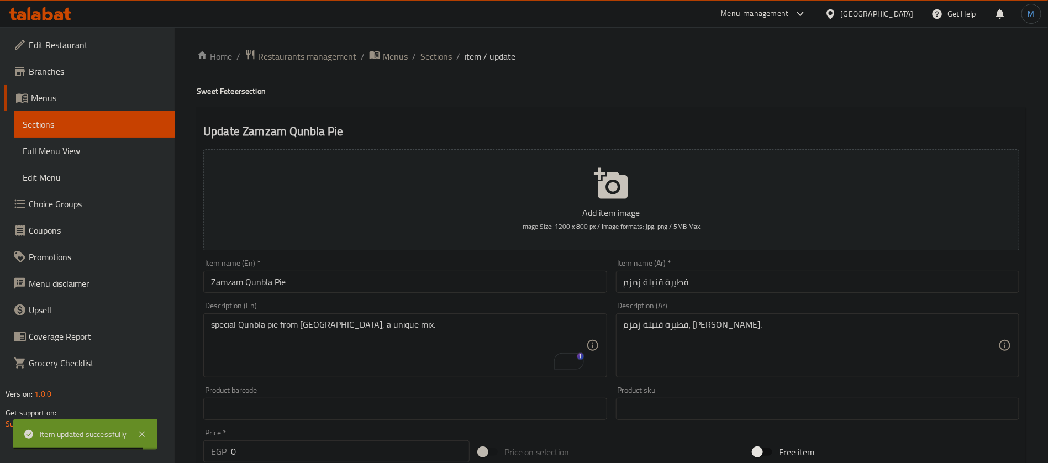
click at [392, 289] on input "Zamzam Qunbla Pie" at bounding box center [404, 282] width 403 height 22
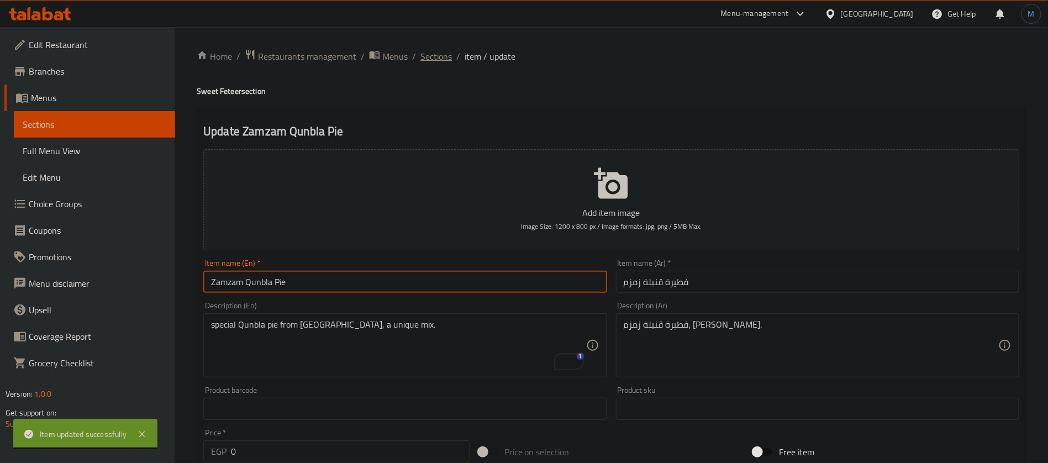
click at [427, 57] on span "Sections" at bounding box center [437, 56] width 32 height 13
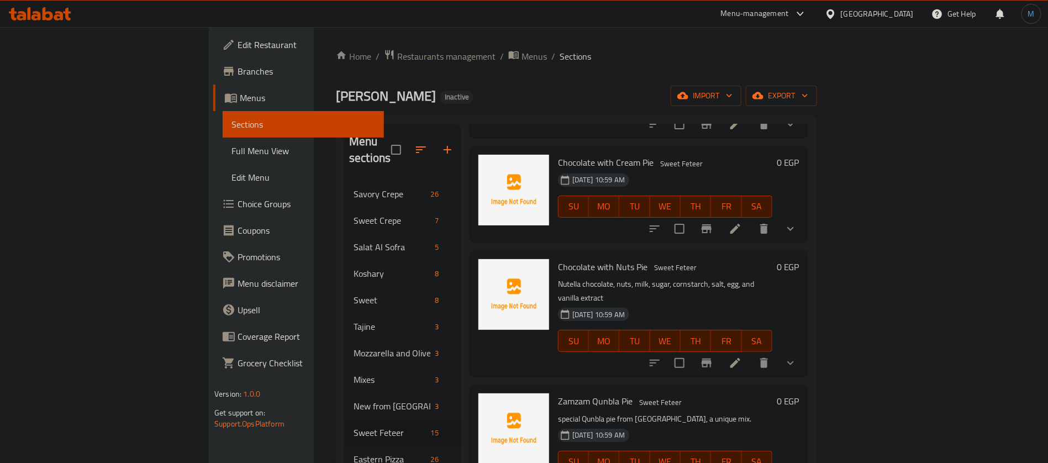
scroll to position [155, 0]
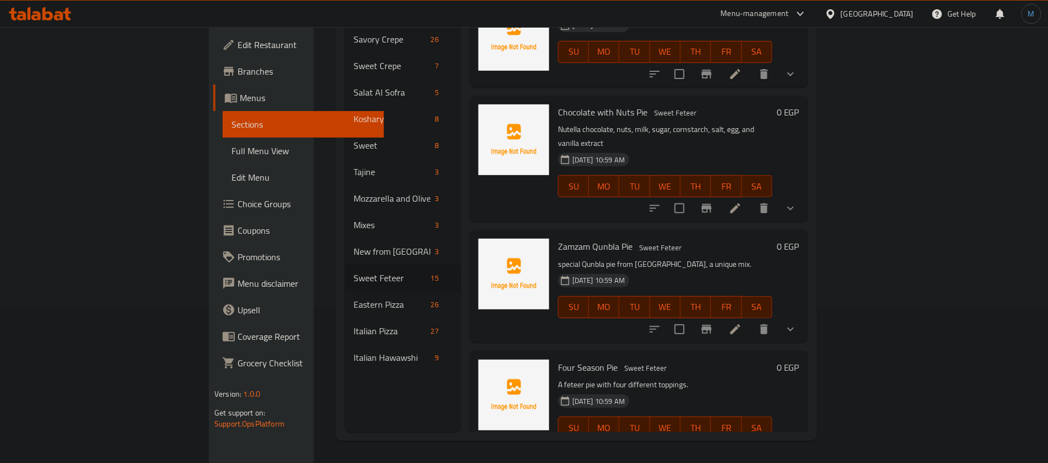
click at [741, 445] on icon at bounding box center [736, 450] width 10 height 10
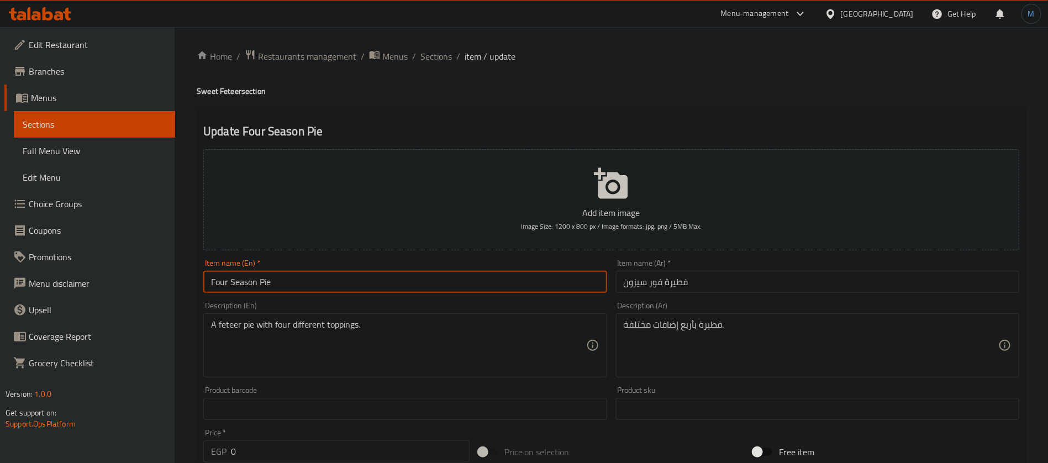
click at [474, 286] on input "Four Season Pie" at bounding box center [404, 282] width 403 height 22
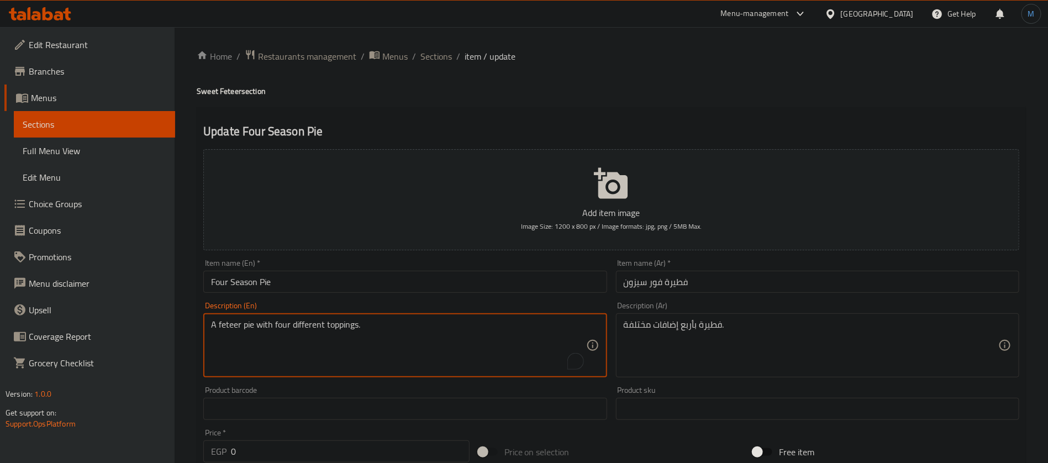
click at [224, 327] on textarea "A feteer pie with four different toppings." at bounding box center [398, 345] width 375 height 53
type textarea "pie with four different toppings."
click at [349, 301] on div "Description (En) pie with four different toppings. Description (En)" at bounding box center [405, 339] width 412 height 85
click at [357, 286] on input "Four Season Pie" at bounding box center [404, 282] width 403 height 22
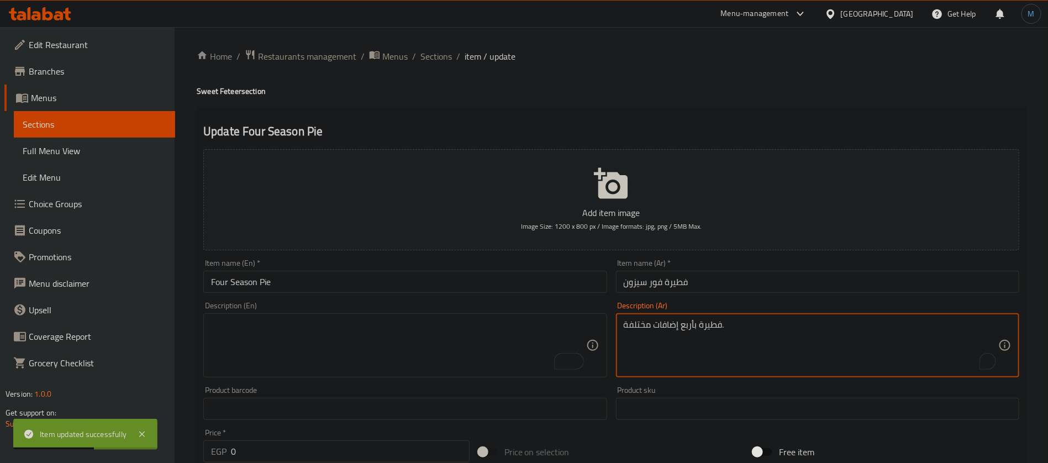
click at [646, 334] on textarea "فطيرة بأربع إضافات مختلفة." at bounding box center [811, 345] width 375 height 53
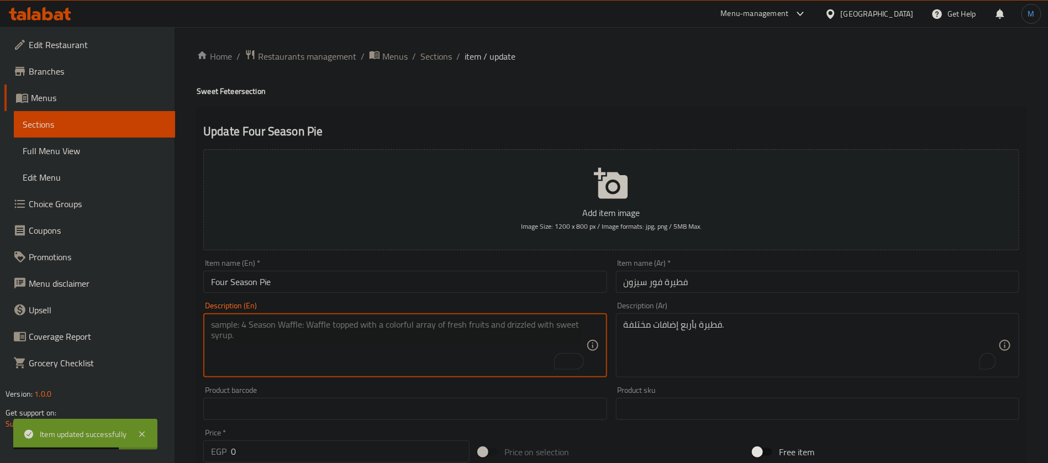
click at [497, 352] on textarea "To enrich screen reader interactions, please activate Accessibility in Grammarl…" at bounding box center [398, 345] width 375 height 53
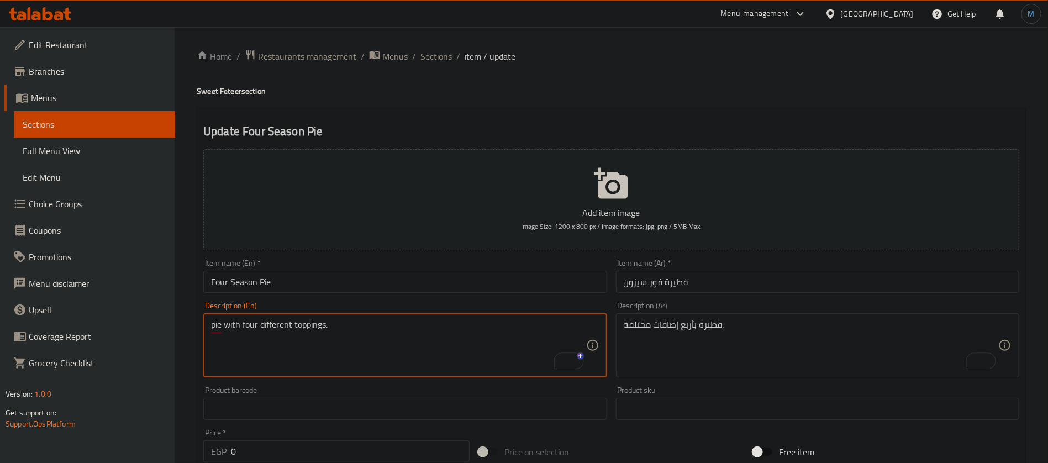
type textarea "pie with four different toppings."
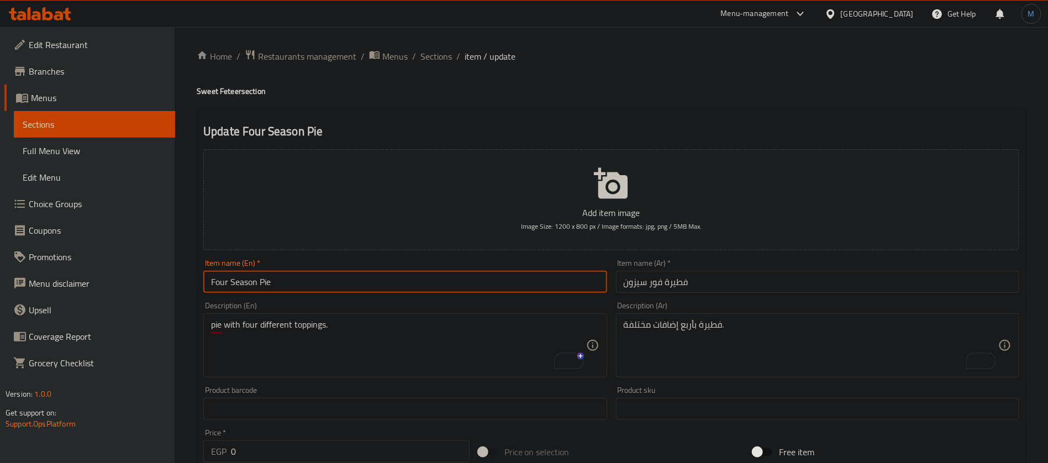
click at [386, 286] on input "Four Season Pie" at bounding box center [404, 282] width 403 height 22
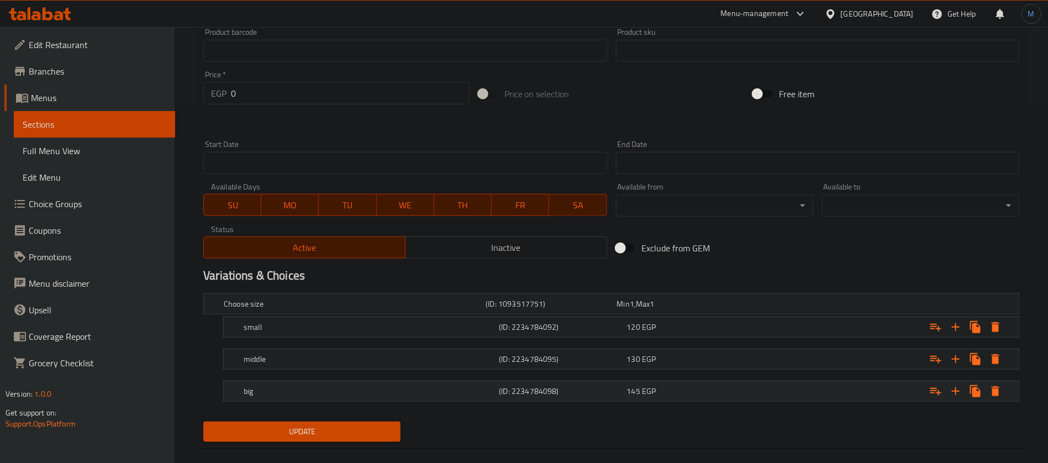
scroll to position [374, 0]
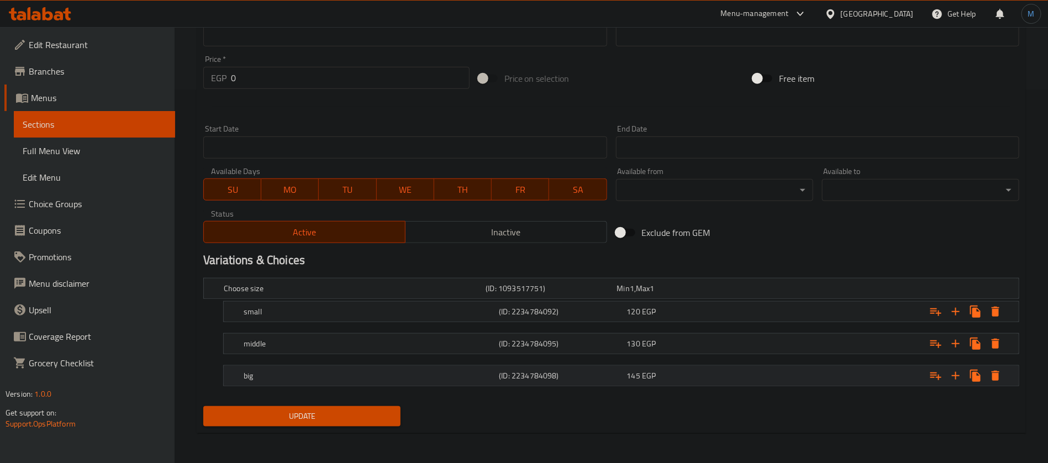
click at [357, 294] on h5 "big" at bounding box center [353, 288] width 258 height 11
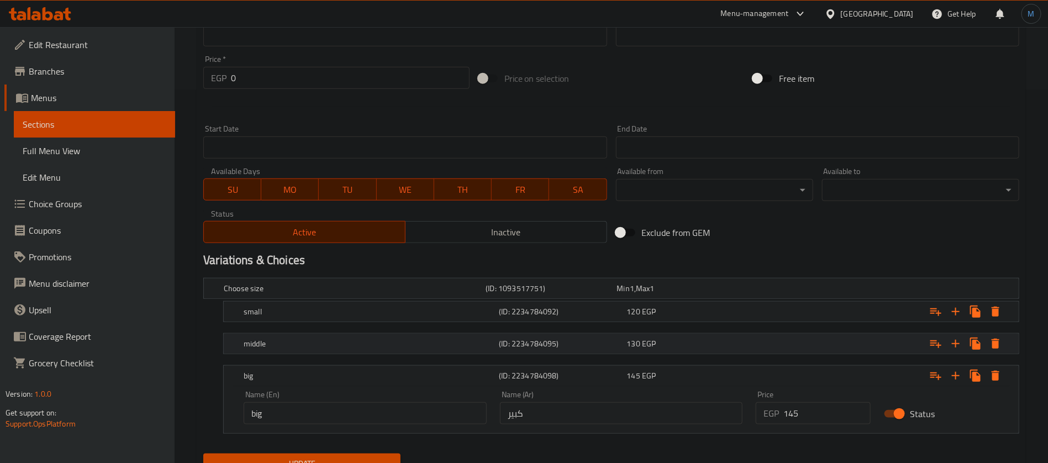
click at [348, 301] on div "middle (ID: 2234784095) 130 EGP" at bounding box center [615, 288] width 786 height 24
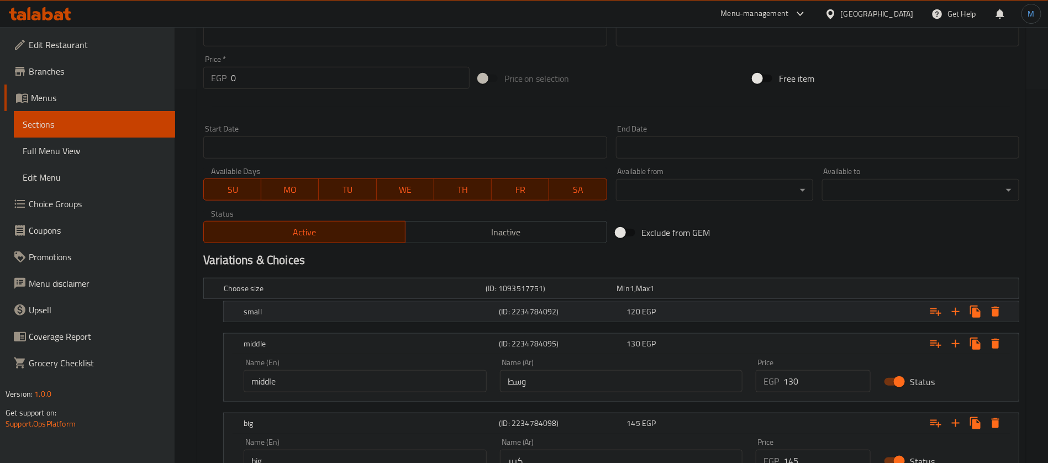
click at [348, 301] on div "small (ID: 2234784092) 120 EGP" at bounding box center [615, 288] width 786 height 24
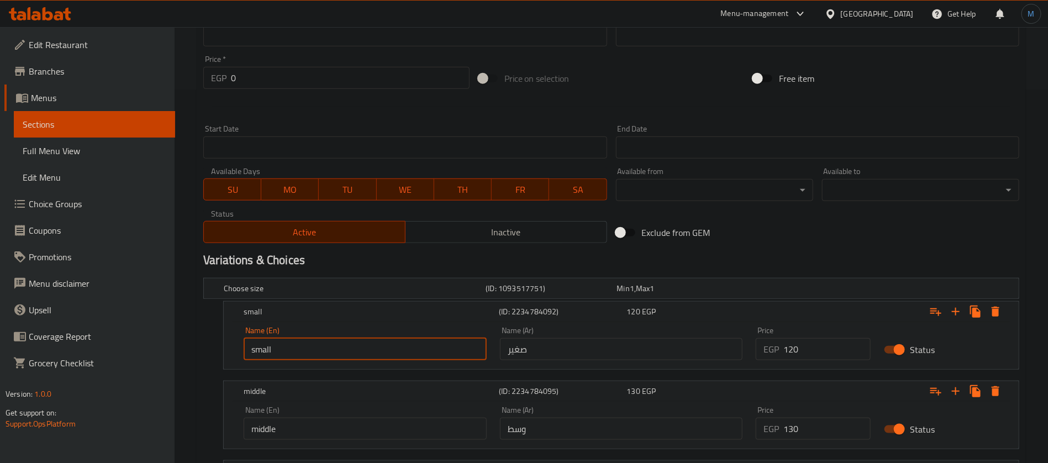
click at [342, 342] on input "small" at bounding box center [365, 349] width 243 height 22
click at [342, 342] on input "text" at bounding box center [365, 349] width 243 height 22
type input "Small"
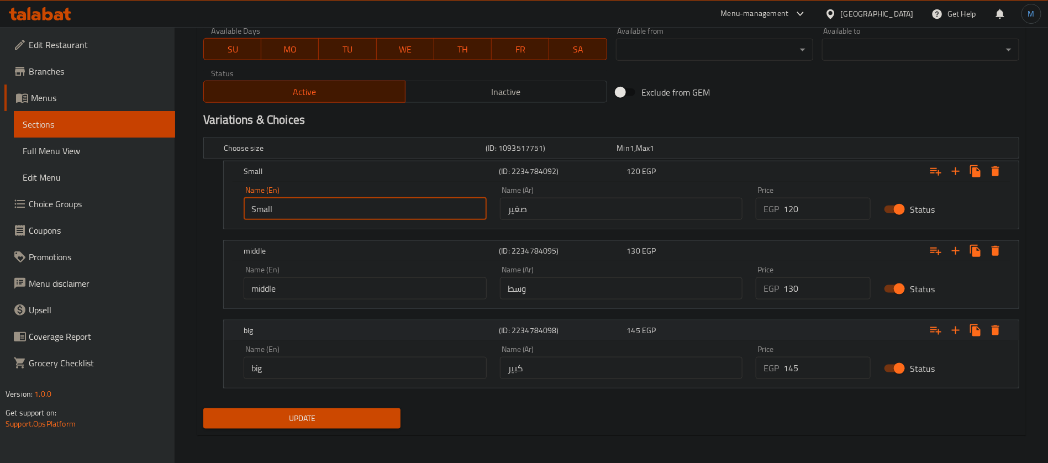
scroll to position [516, 0]
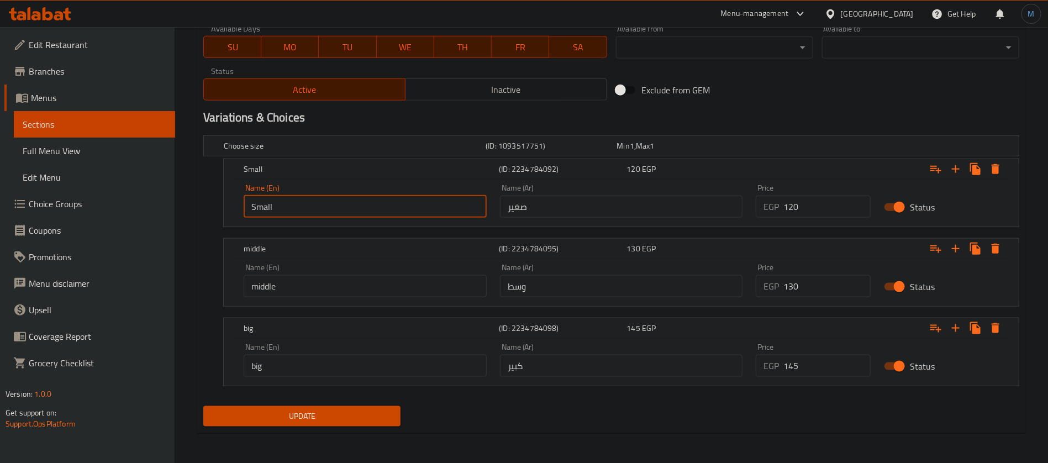
click at [338, 268] on div "Name (En) middle Name (En)" at bounding box center [365, 281] width 243 height 34
click at [339, 276] on input "middle" at bounding box center [365, 286] width 243 height 22
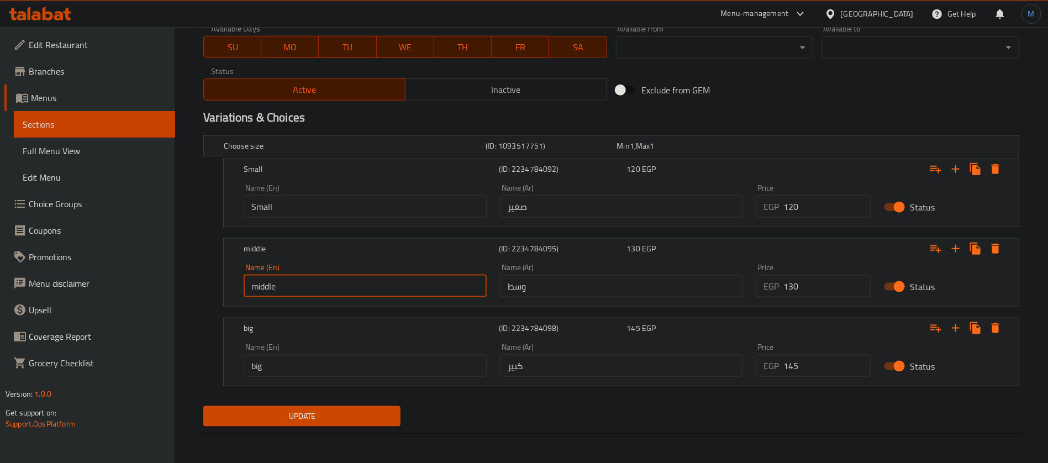
click at [339, 276] on input "middle" at bounding box center [365, 286] width 243 height 22
click at [345, 285] on input "text" at bounding box center [365, 286] width 243 height 22
type input "Medium"
click at [341, 355] on input "big" at bounding box center [365, 366] width 243 height 22
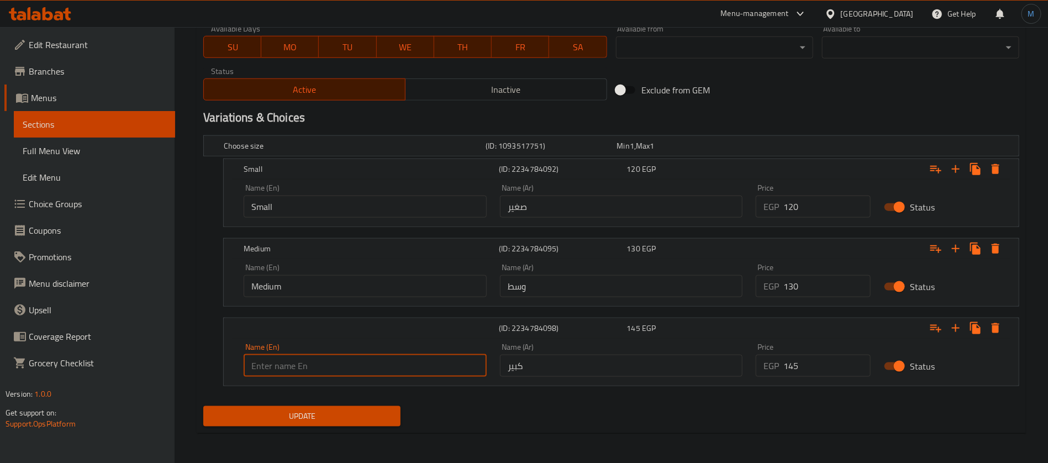
click at [342, 360] on input "text" at bounding box center [365, 366] width 243 height 22
type input "Large"
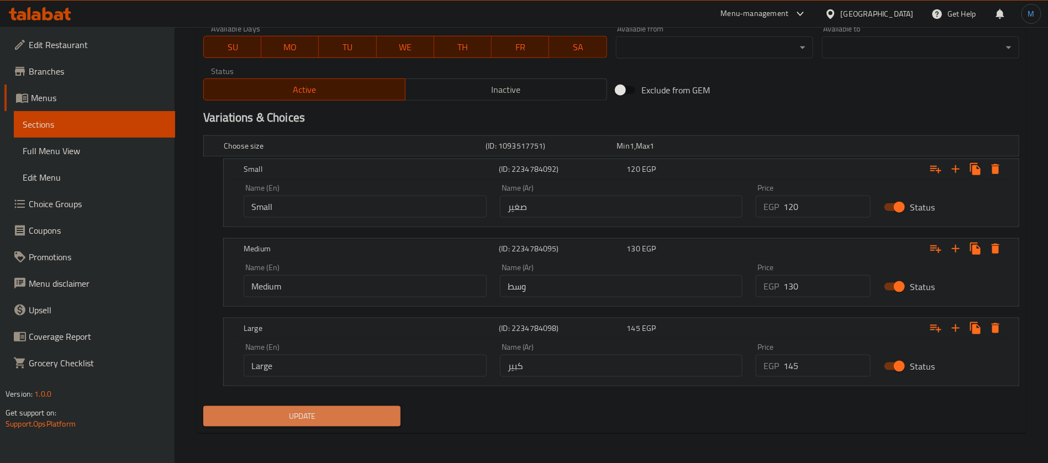
click at [349, 410] on span "Update" at bounding box center [302, 417] width 180 height 14
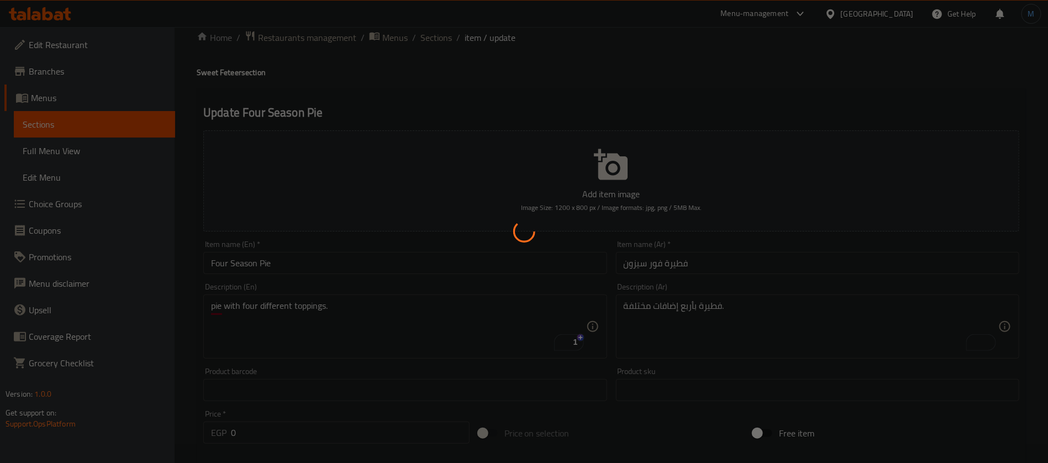
scroll to position [0, 0]
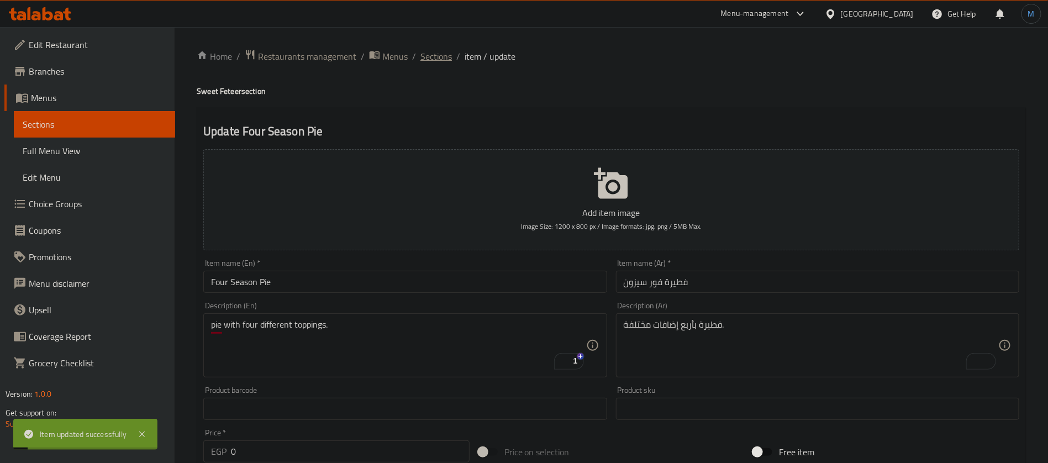
click at [445, 57] on span "Sections" at bounding box center [437, 56] width 32 height 13
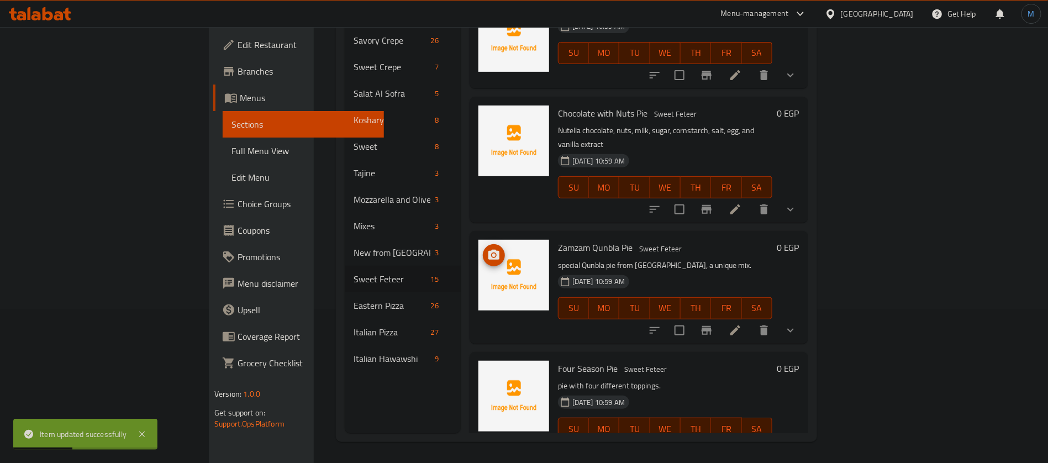
scroll to position [155, 0]
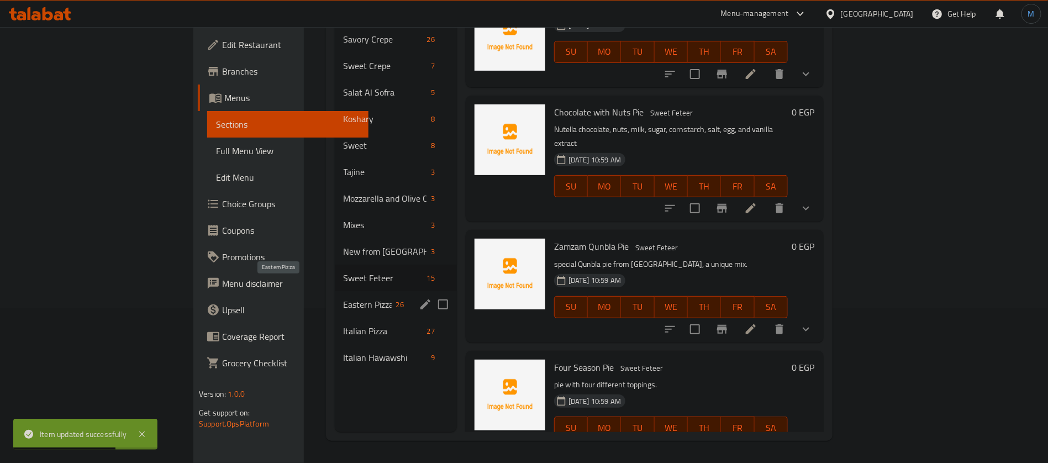
click at [344, 298] on span "Eastern Pizza" at bounding box center [368, 304] width 48 height 13
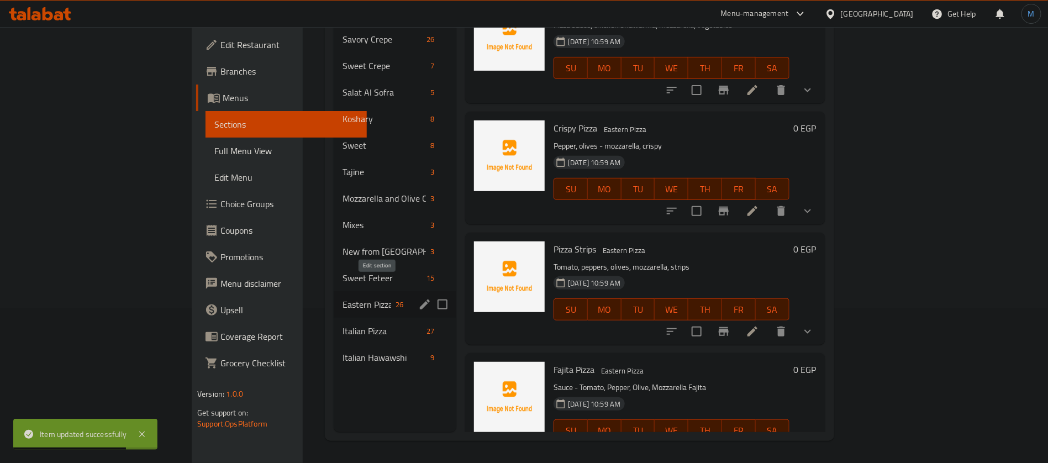
click at [420, 300] on icon "edit" at bounding box center [425, 305] width 10 height 10
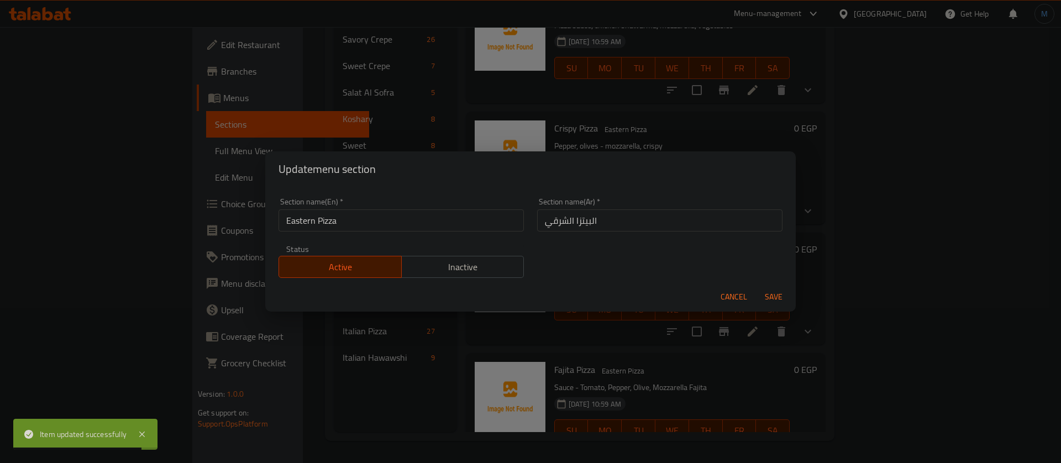
click at [602, 225] on input "البيتزا الشرقي" at bounding box center [659, 220] width 245 height 22
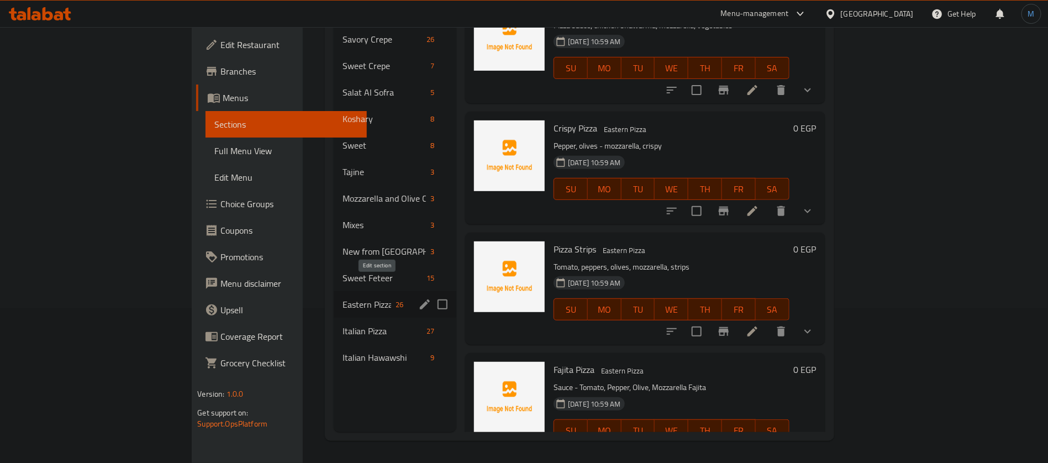
click at [420, 300] on icon "edit" at bounding box center [425, 305] width 10 height 10
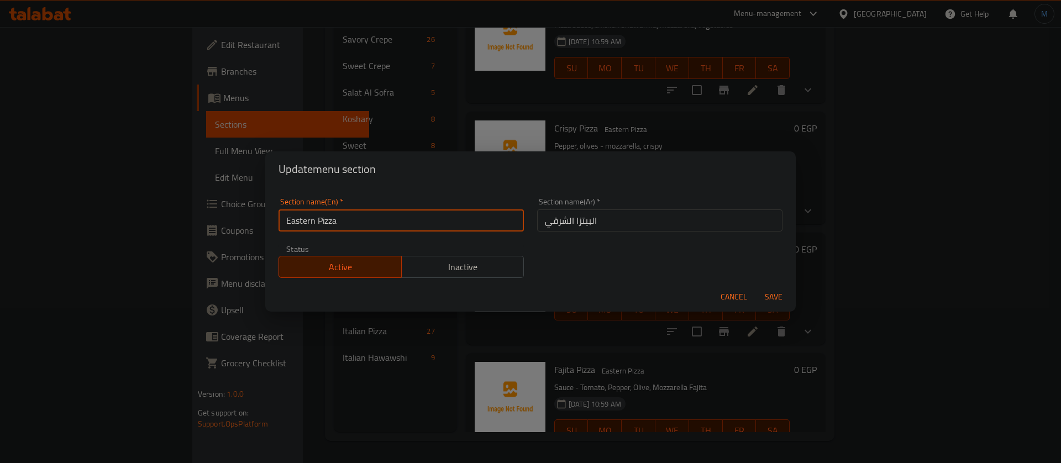
click at [373, 227] on input "Eastern Pizza" at bounding box center [401, 220] width 245 height 22
paste input "Oriental p"
type input "Oriental pizza"
click at [756, 287] on button "Save" at bounding box center [773, 297] width 35 height 20
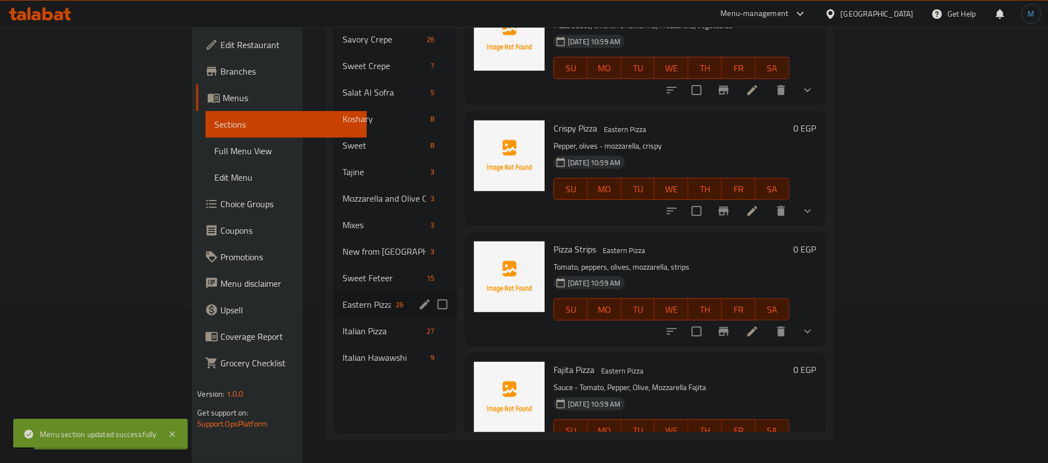
click at [420, 300] on icon "edit" at bounding box center [425, 305] width 10 height 10
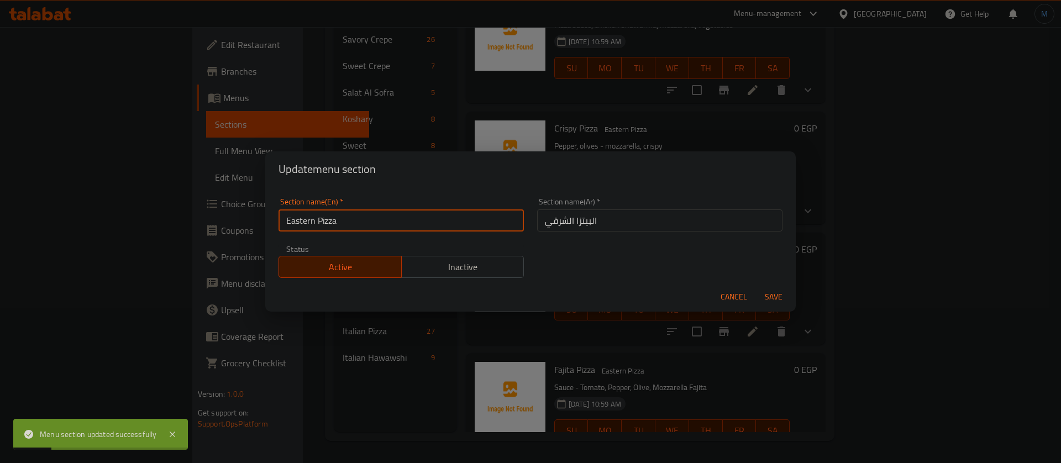
click at [408, 228] on input "Eastern Pizza" at bounding box center [401, 220] width 245 height 22
click at [756, 287] on button "Save" at bounding box center [773, 297] width 35 height 20
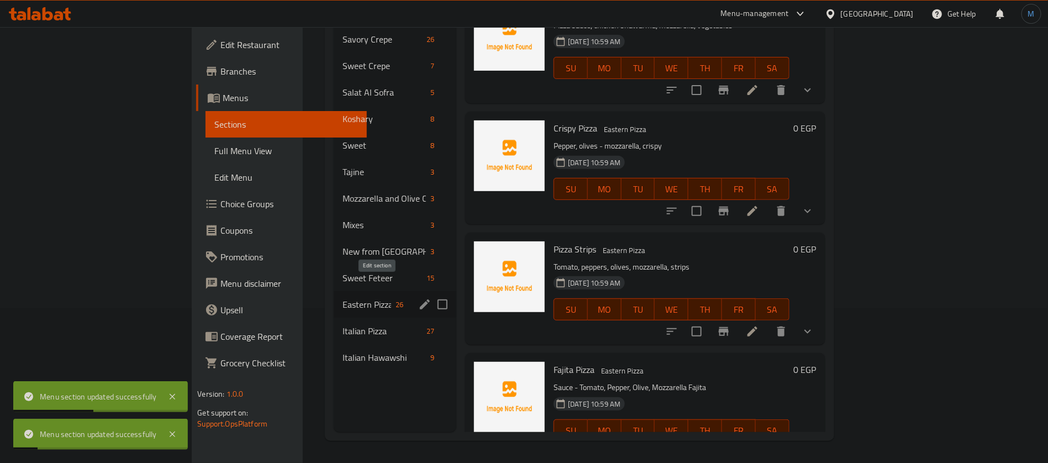
click at [420, 300] on icon "edit" at bounding box center [425, 305] width 10 height 10
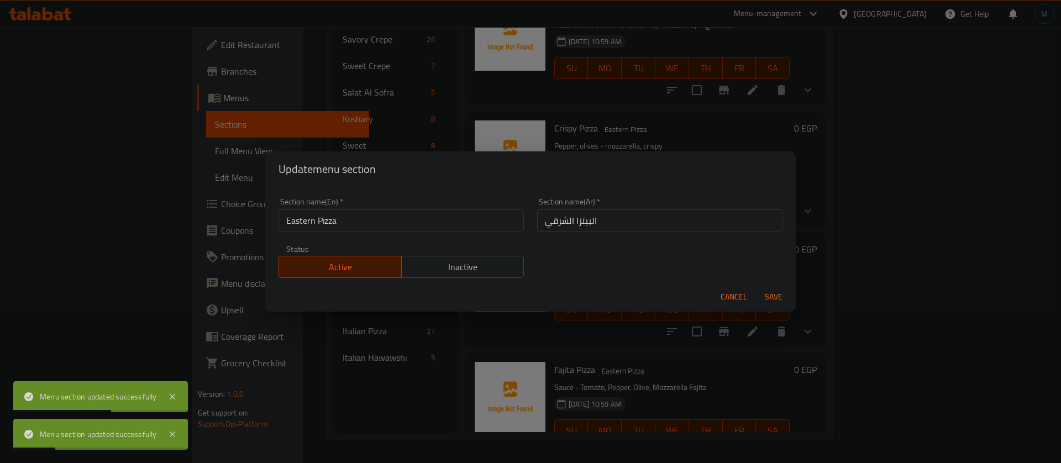
click at [413, 208] on div "Section name(En)   * Eastern Pizza Section name(En) *" at bounding box center [401, 215] width 245 height 34
click at [413, 221] on input "Eastern Pizza" at bounding box center [401, 220] width 245 height 22
paste input "Oriental p"
click at [413, 221] on input "Oriental pizza" at bounding box center [401, 220] width 245 height 22
type input "Oriental Pizza"
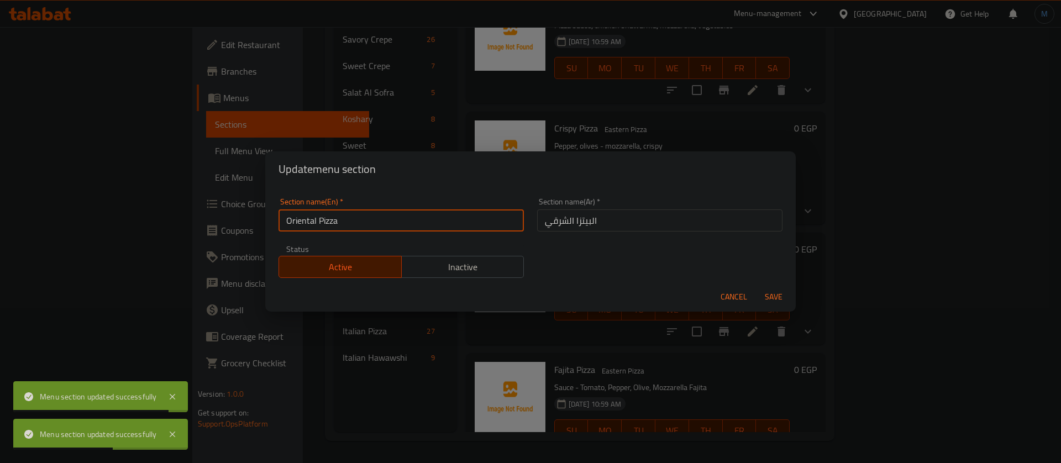
click at [756, 287] on button "Save" at bounding box center [773, 297] width 35 height 20
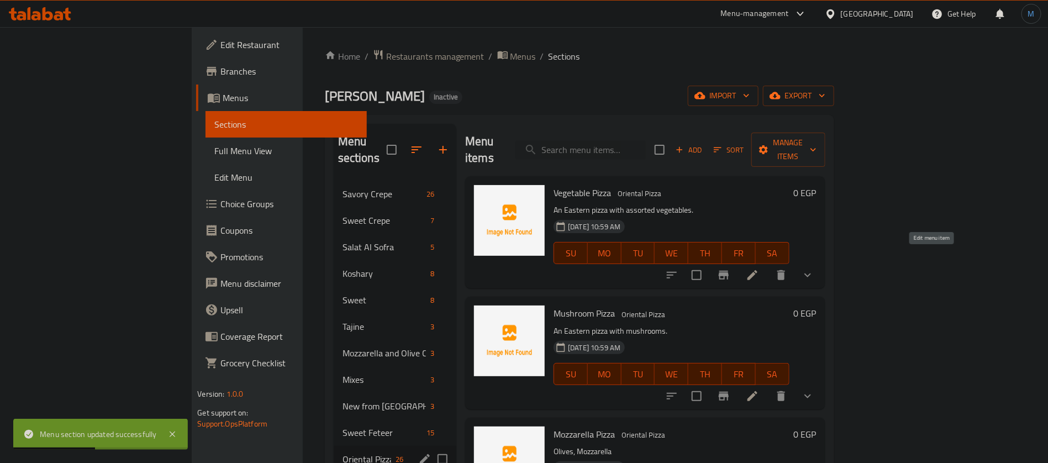
click at [758, 270] on icon at bounding box center [753, 275] width 10 height 10
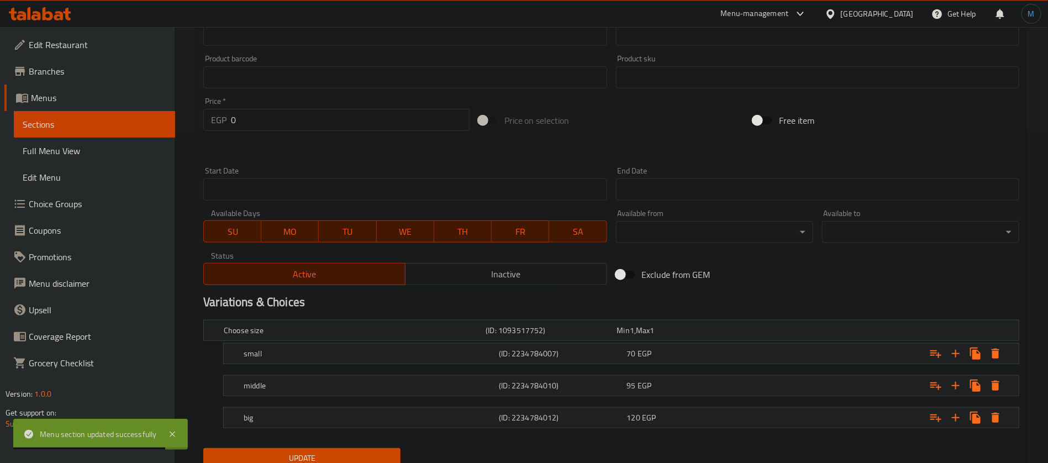
scroll to position [42, 0]
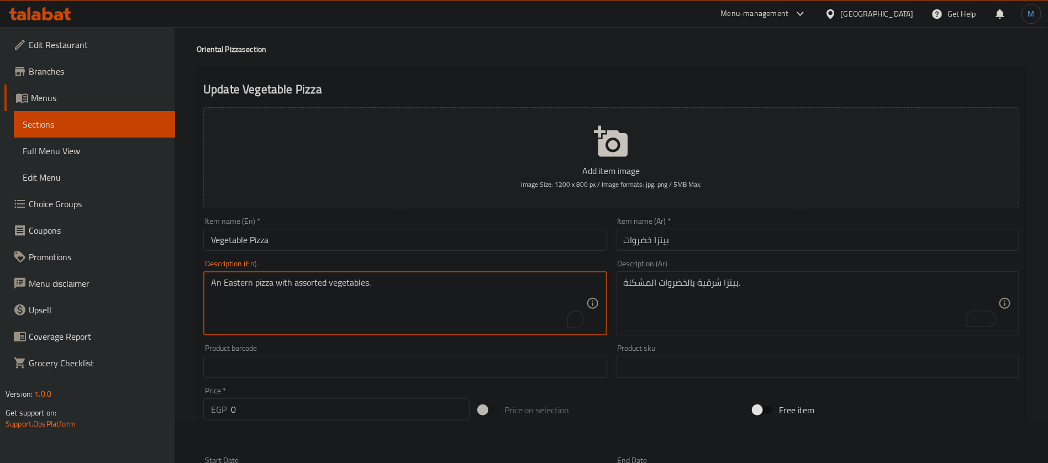
click at [234, 292] on textarea "An Eastern pizza with assorted vegetables." at bounding box center [398, 303] width 375 height 53
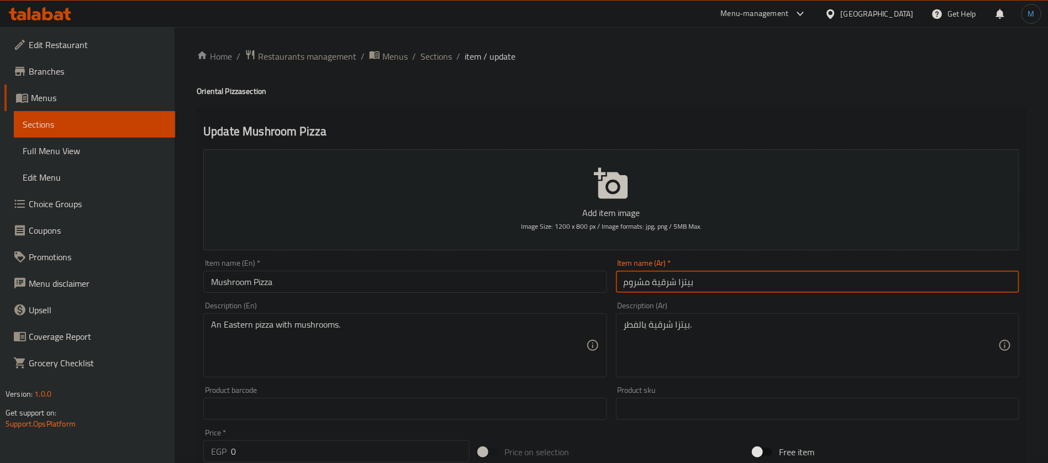
click at [204, 89] on h4 "Oriental Pizza section" at bounding box center [612, 91] width 830 height 11
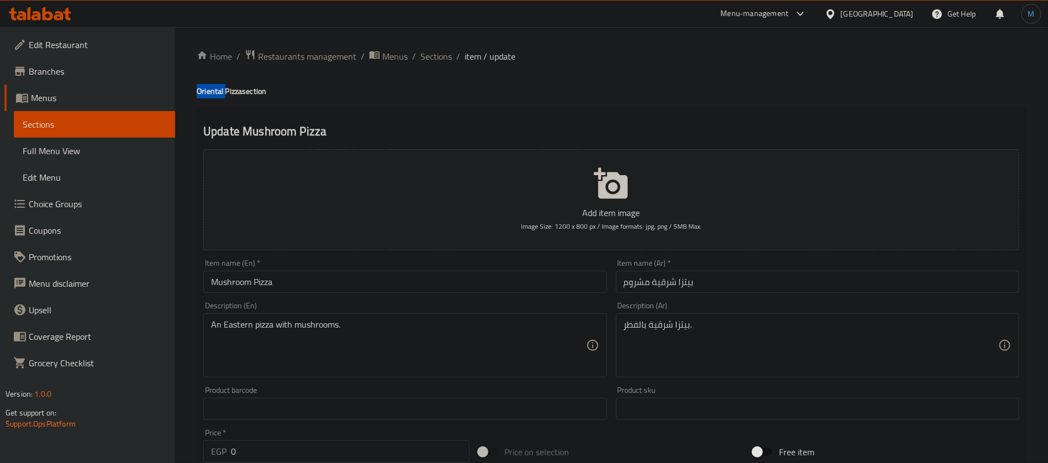
click at [204, 89] on h4 "Oriental Pizza section" at bounding box center [612, 91] width 830 height 11
click at [342, 285] on input "Mushroom Pizza" at bounding box center [404, 282] width 403 height 22
click at [202, 95] on h4 "Oriental Pizza section" at bounding box center [612, 91] width 830 height 11
copy h4 "Oriental"
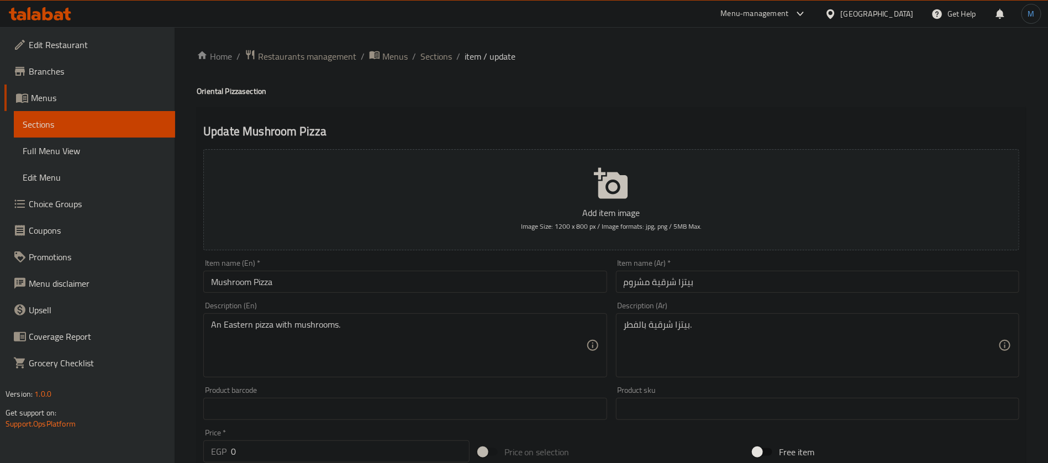
click at [294, 277] on input "Mushroom Pizza" at bounding box center [404, 282] width 403 height 22
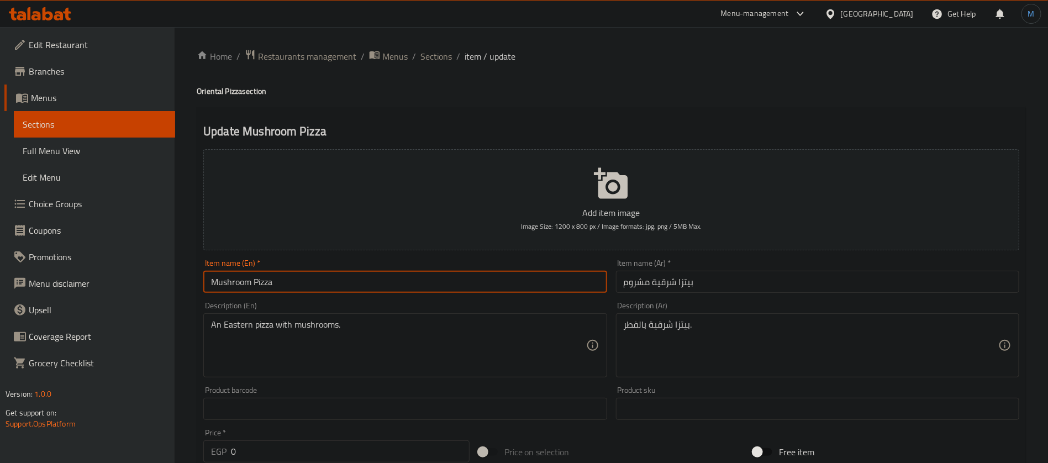
click at [211, 89] on h4 "Oriental Pizza section" at bounding box center [612, 91] width 830 height 11
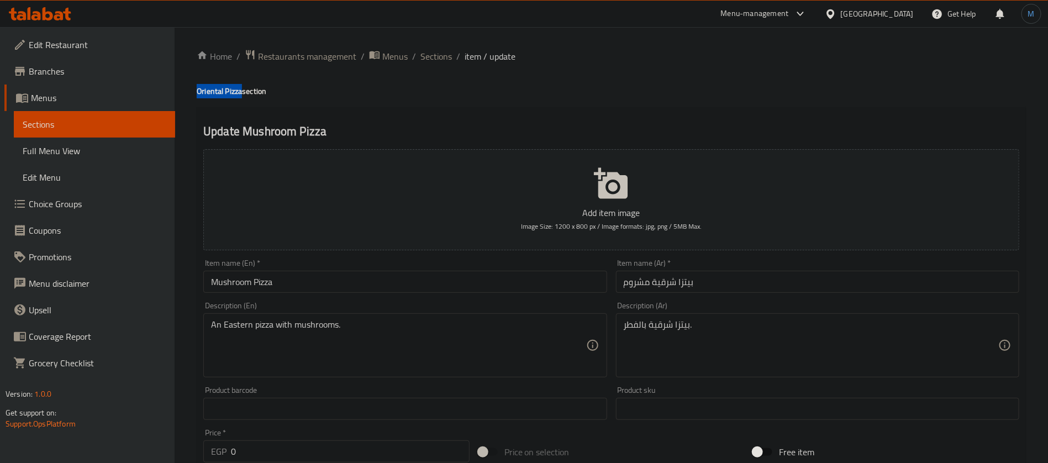
drag, startPoint x: 212, startPoint y: 89, endPoint x: 230, endPoint y: 90, distance: 18.8
click at [230, 90] on h4 "Oriental Pizza section" at bounding box center [612, 91] width 830 height 11
copy h4 "Oriental Pizza"
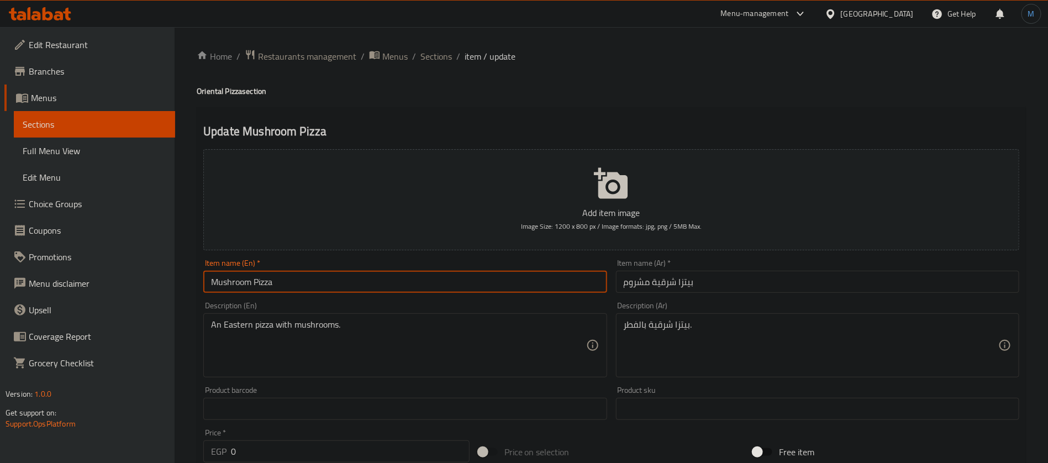
click at [268, 274] on input "Mushroom Pizza" at bounding box center [404, 282] width 403 height 22
paste input "Oriental"
type input "Mushroom Oriental Pizza"
click at [529, 277] on input "Mushroom Oriental Pizza" at bounding box center [404, 282] width 403 height 22
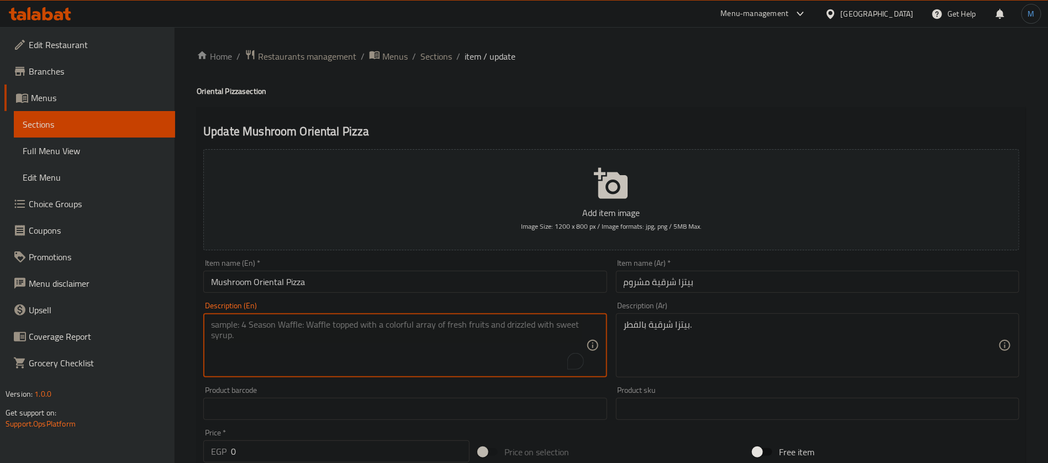
click at [678, 322] on textarea "بيتزا شرقية بالفطر." at bounding box center [811, 345] width 375 height 53
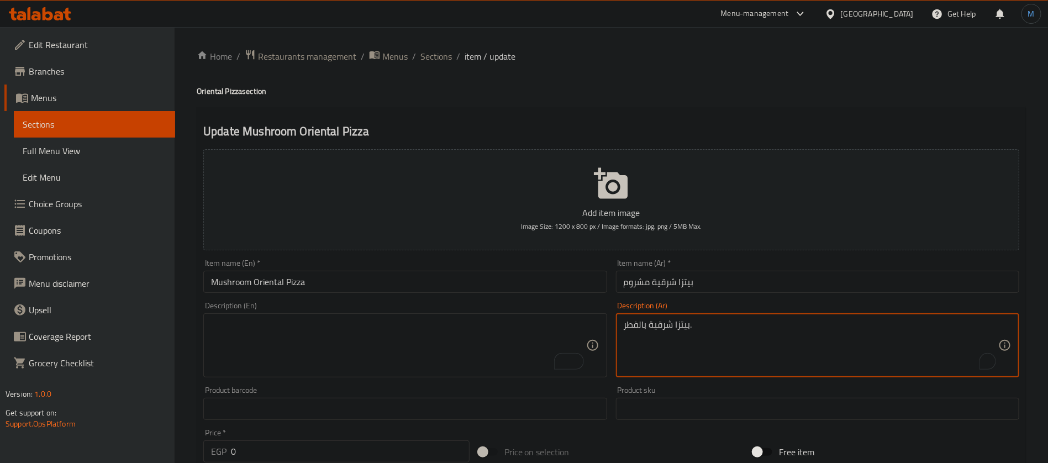
click at [678, 322] on textarea "بيتزا شرقية بالفطر." at bounding box center [811, 345] width 375 height 53
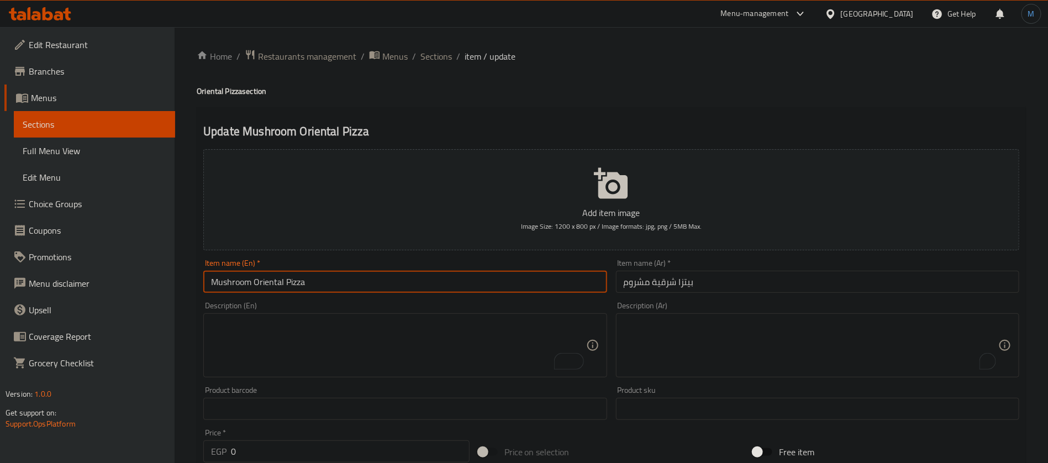
click at [550, 285] on input "Mushroom Oriental Pizza" at bounding box center [404, 282] width 403 height 22
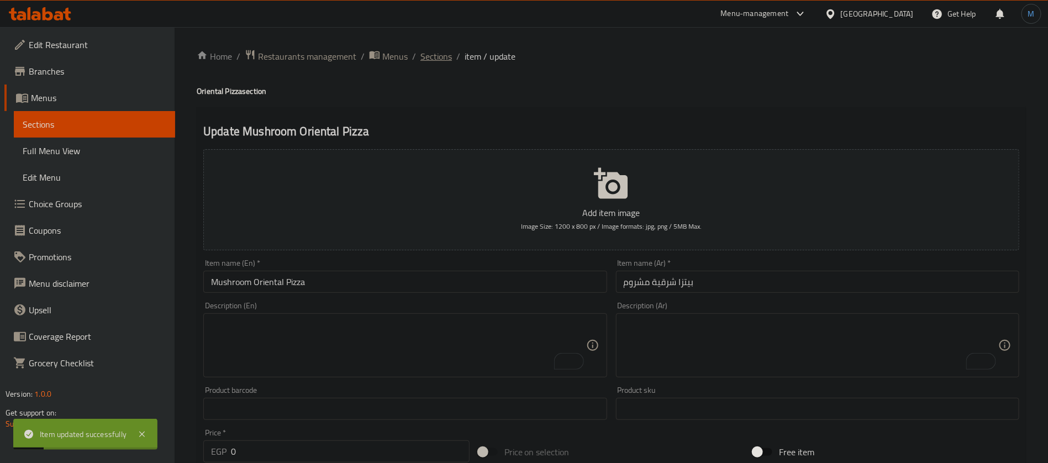
click at [443, 62] on span "Sections" at bounding box center [437, 56] width 32 height 13
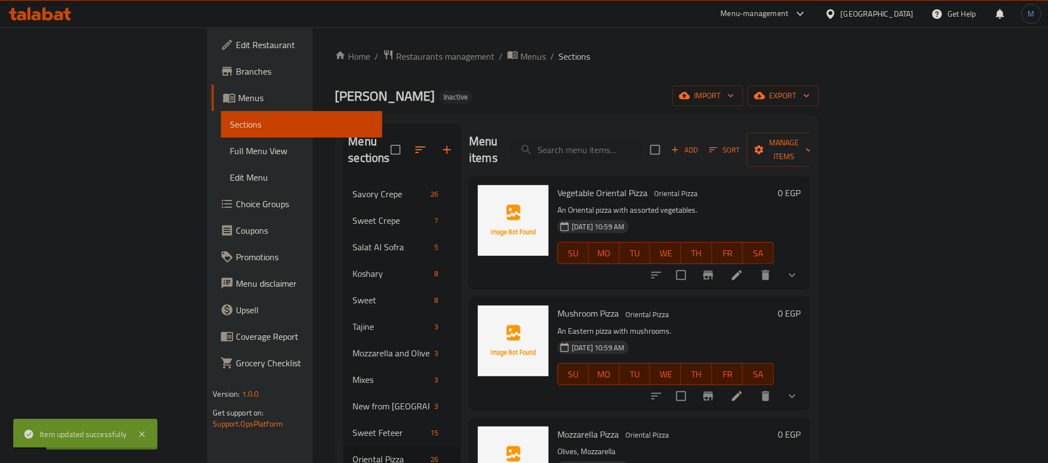
click at [778, 337] on div "[DATE] 10:59 AM SU MO TU WE TH FR SA" at bounding box center [665, 367] width 225 height 60
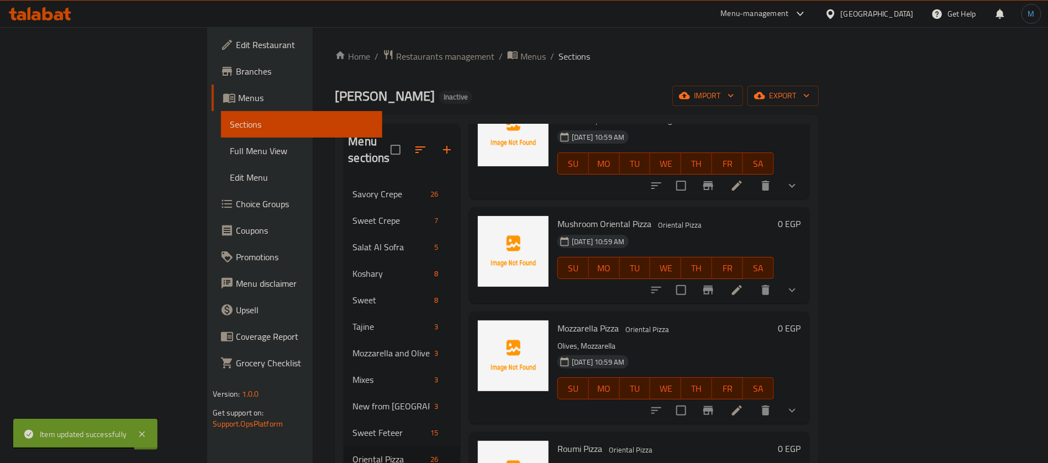
scroll to position [82, 0]
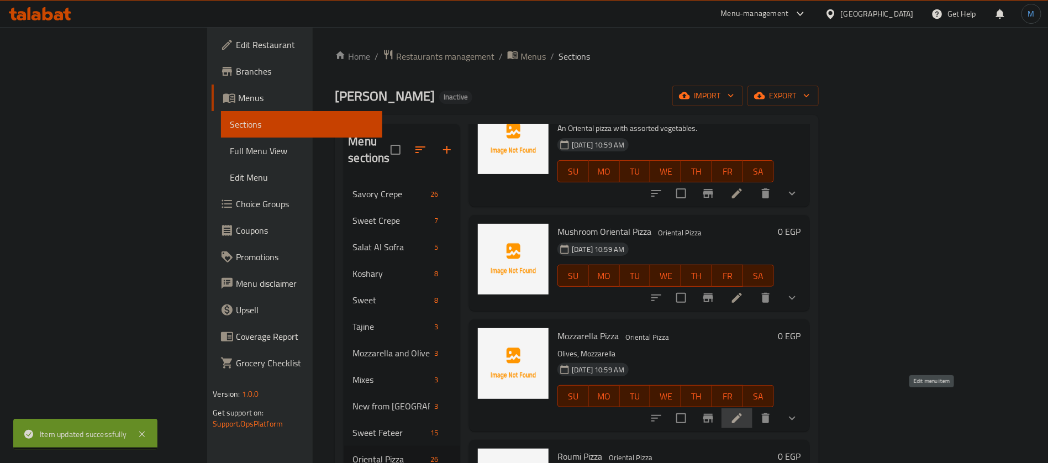
click at [744, 412] on icon at bounding box center [737, 418] width 13 height 13
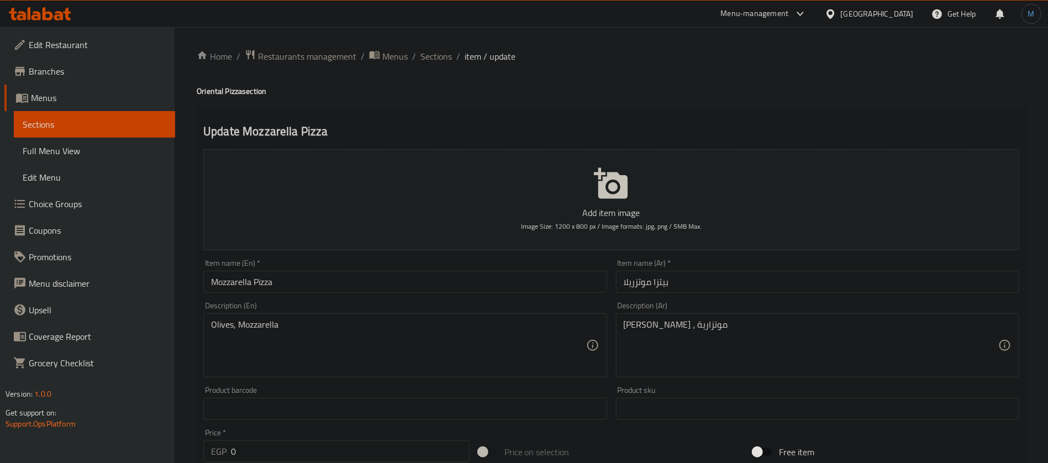
click at [523, 270] on div "Item name (En)   * Mozzarella Pizza Item name (En) *" at bounding box center [404, 276] width 403 height 34
click at [208, 91] on h4 "Oriental Pizza section" at bounding box center [612, 91] width 830 height 11
copy h4 "Oriental Pizza"
drag, startPoint x: 208, startPoint y: 91, endPoint x: 229, endPoint y: 93, distance: 21.2
click at [229, 93] on h4 "Oriental Pizza section" at bounding box center [612, 91] width 830 height 11
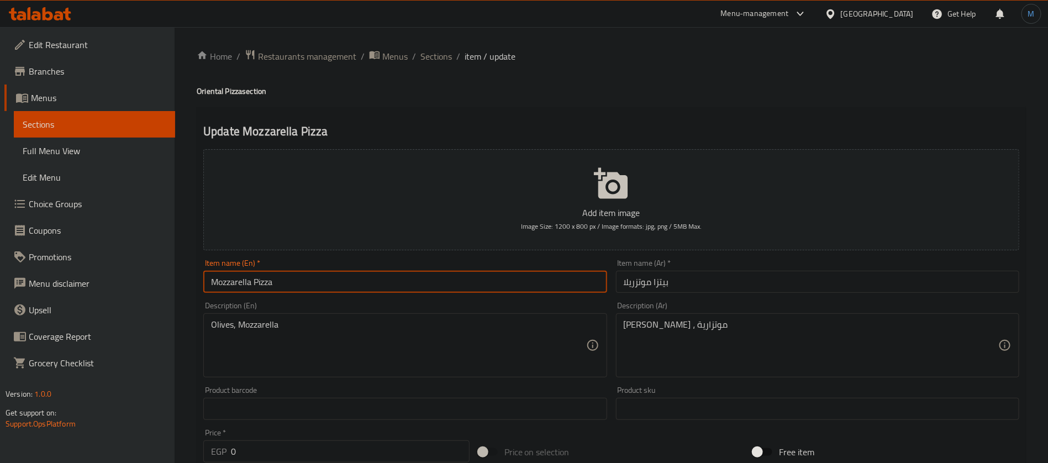
click at [266, 276] on input "Mozzarella Pizza" at bounding box center [404, 282] width 403 height 22
paste input "Oriental"
type input "Mozzarella Oriental Pizza"
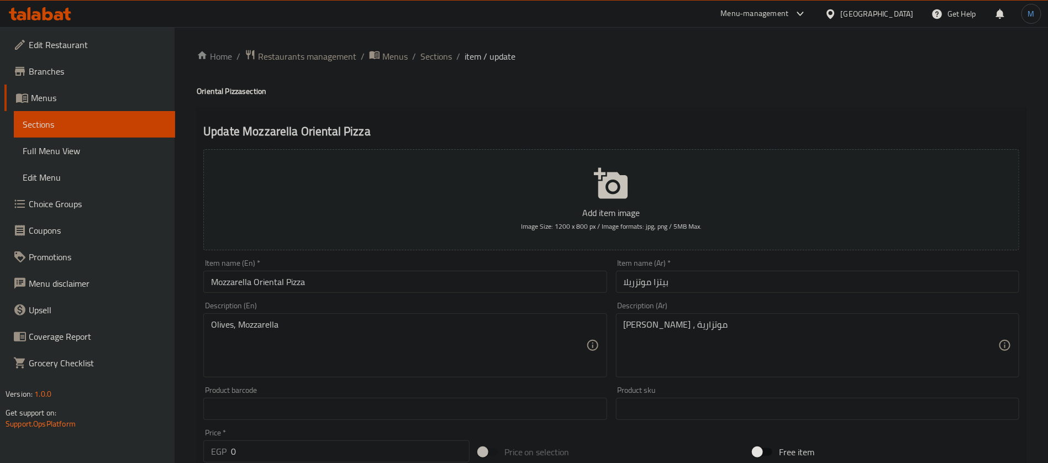
drag, startPoint x: 511, startPoint y: 280, endPoint x: 520, endPoint y: 283, distance: 8.7
click at [511, 280] on input "Mozzarella Oriental Pizza" at bounding box center [404, 282] width 403 height 22
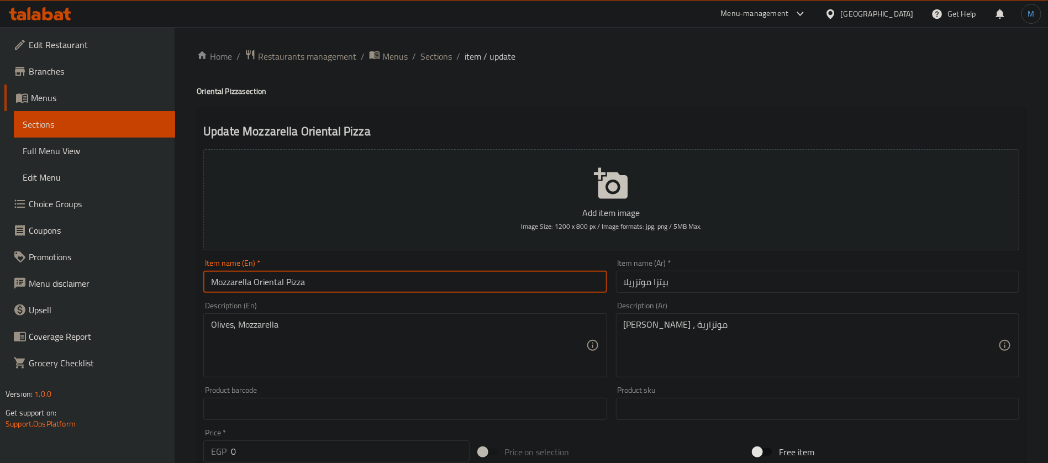
click at [659, 291] on input "بيتزا موتزريلا" at bounding box center [817, 282] width 403 height 22
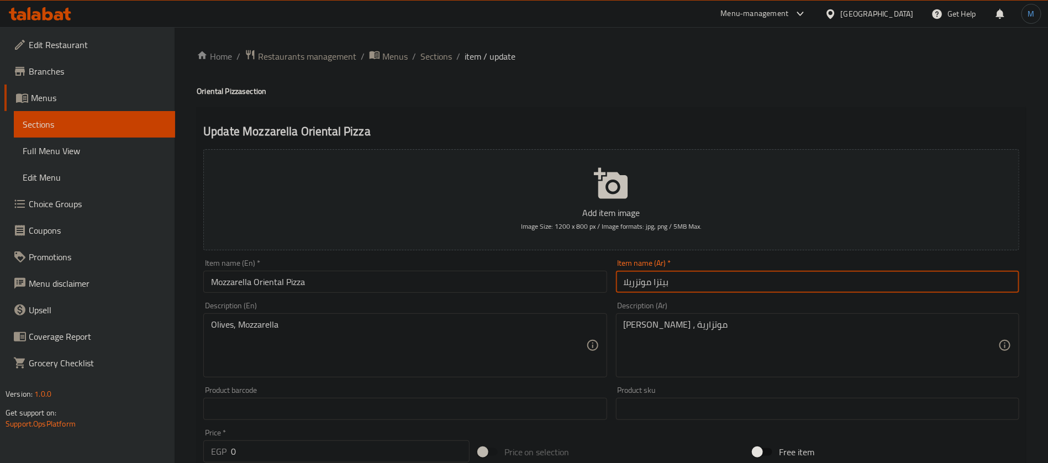
click at [659, 291] on input "بيتزا موتزريلا" at bounding box center [817, 282] width 403 height 22
paste input "شرقية"
click at [641, 280] on input "بيتزا شرقية موتزريلا" at bounding box center [817, 282] width 403 height 22
type input "بيتزا شرقية موتزريلا"
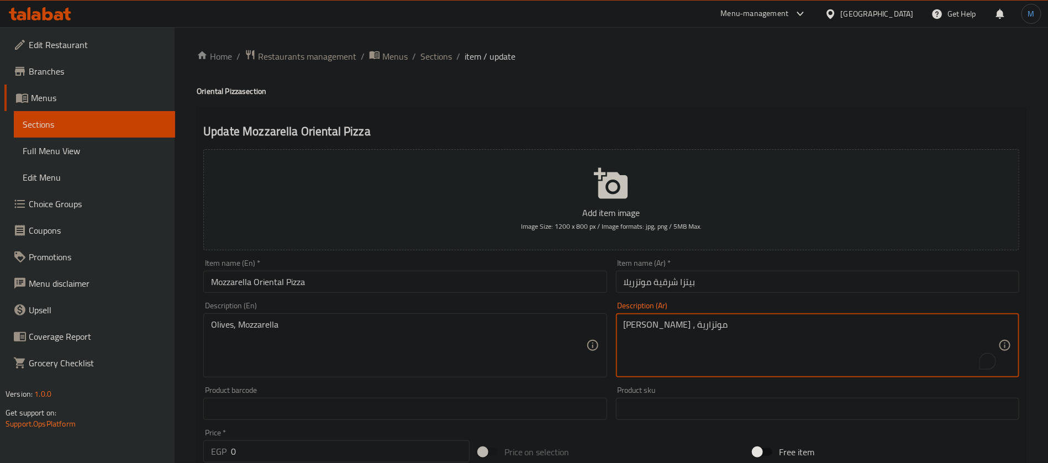
click at [645, 333] on textarea "[PERSON_NAME] ، موتزارية" at bounding box center [811, 345] width 375 height 53
paste textarea "يلا"
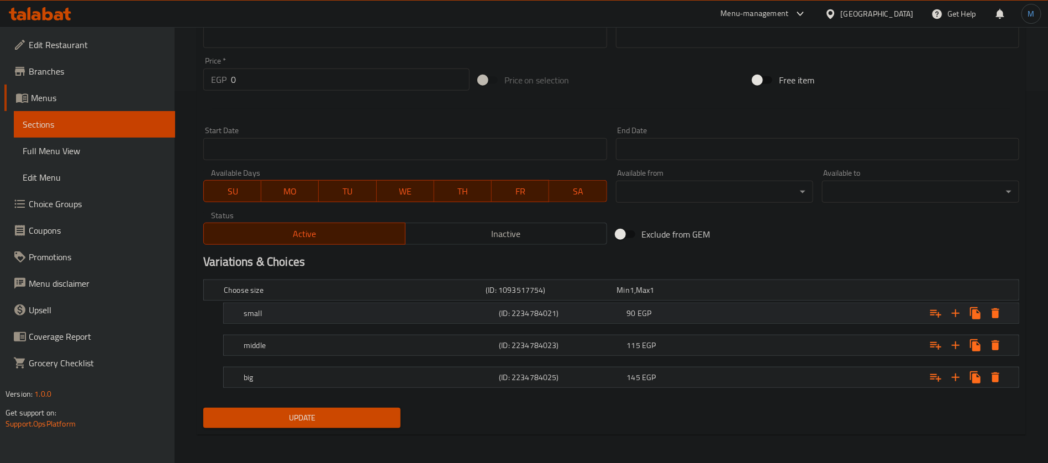
scroll to position [374, 0]
type textarea "زيتون ، موتزريلا"
click at [513, 301] on div "small (ID: 2234784021) 90 EGP" at bounding box center [615, 288] width 786 height 24
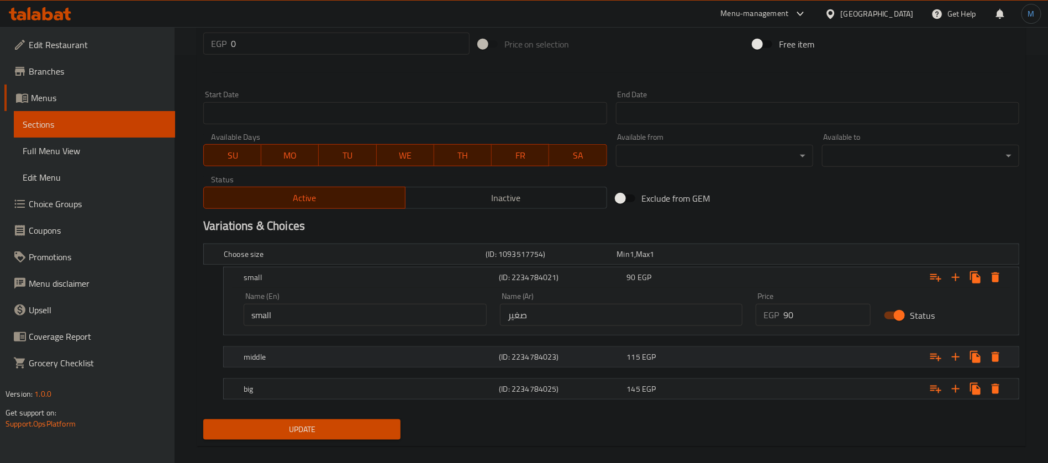
scroll to position [421, 0]
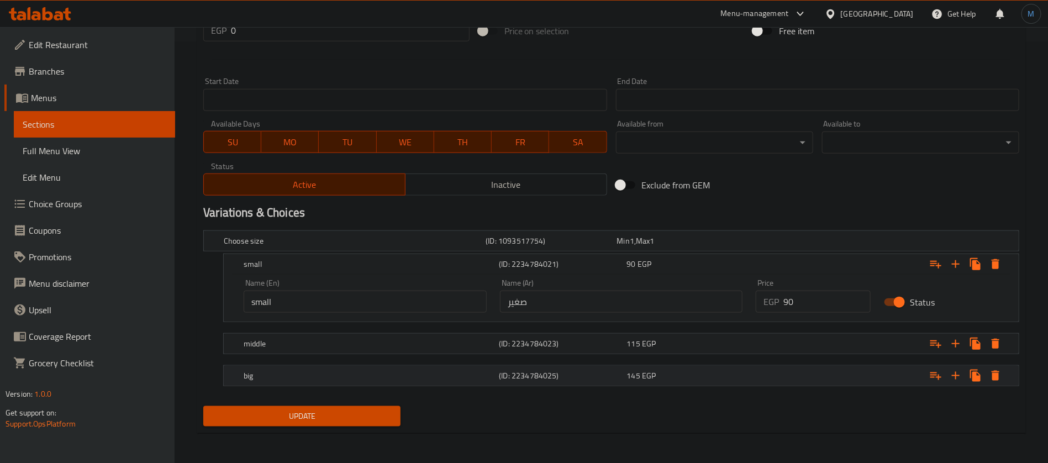
click at [523, 247] on h5 "(ID: 2234784025)" at bounding box center [549, 240] width 127 height 11
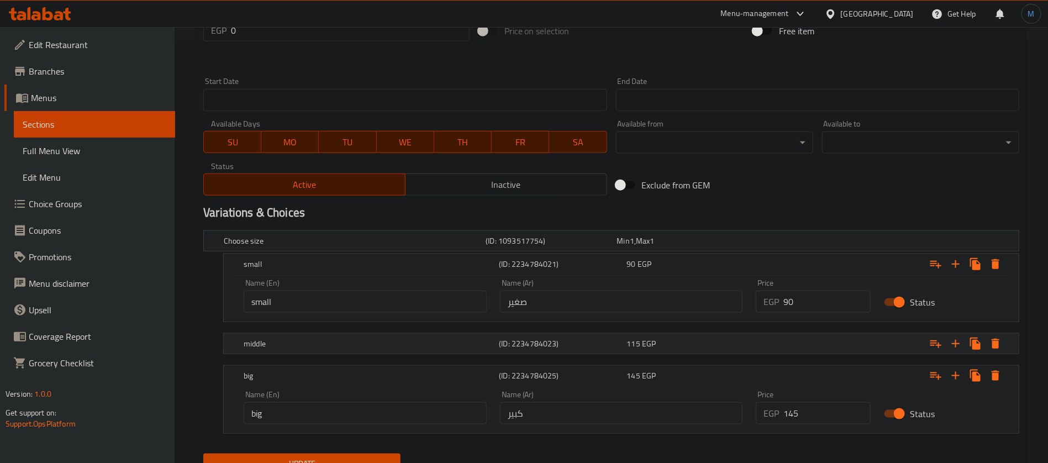
click at [519, 253] on div "middle (ID: 2234784023) 115 EGP" at bounding box center [615, 241] width 786 height 24
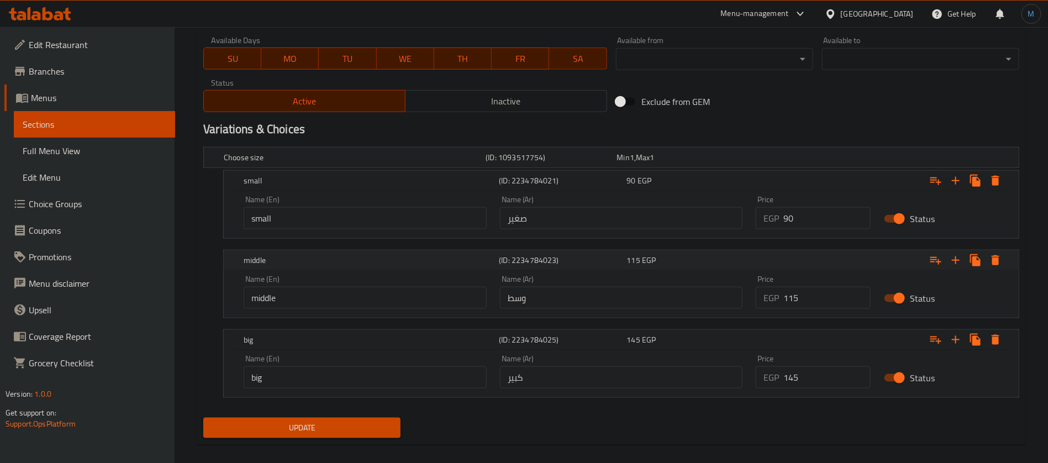
scroll to position [516, 0]
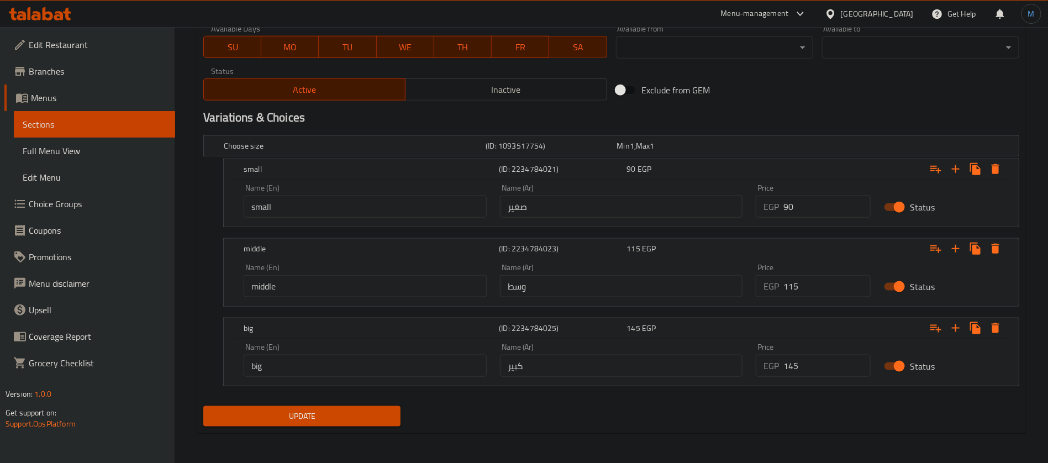
click at [417, 280] on input "middle" at bounding box center [365, 286] width 243 height 22
click at [376, 282] on input "text" at bounding box center [365, 286] width 243 height 22
type input "Medium"
click at [387, 206] on input "small" at bounding box center [365, 207] width 243 height 22
type input "Small"
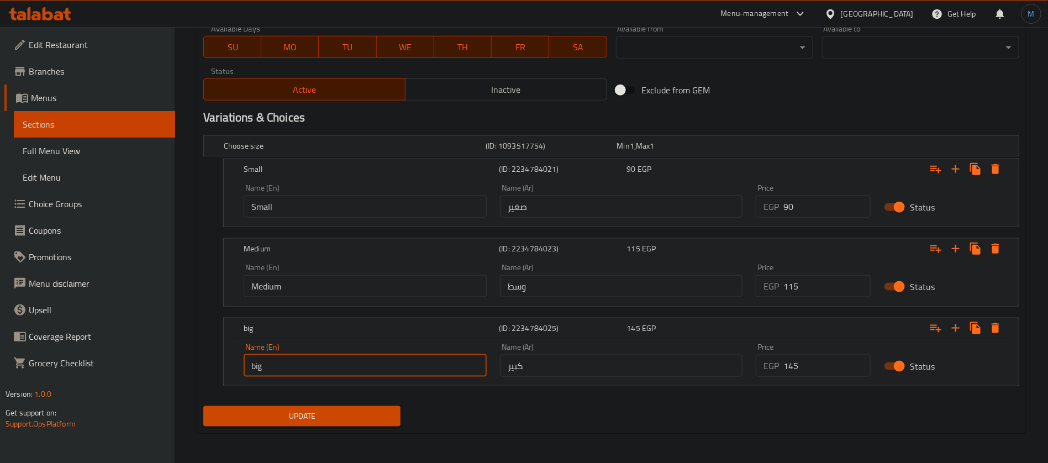
click at [370, 358] on input "big" at bounding box center [365, 366] width 243 height 22
click at [369, 363] on input "text" at bounding box center [365, 366] width 243 height 22
type input "Large"
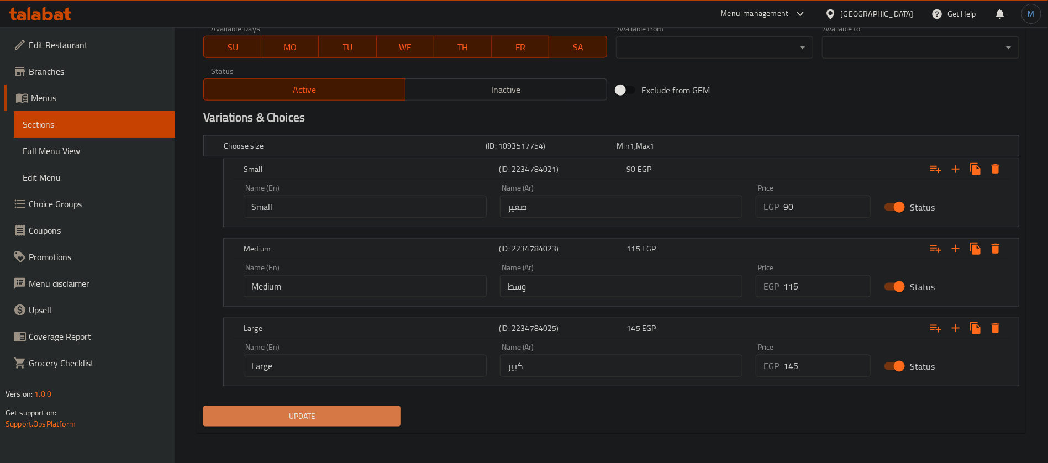
click at [370, 411] on span "Update" at bounding box center [302, 417] width 180 height 14
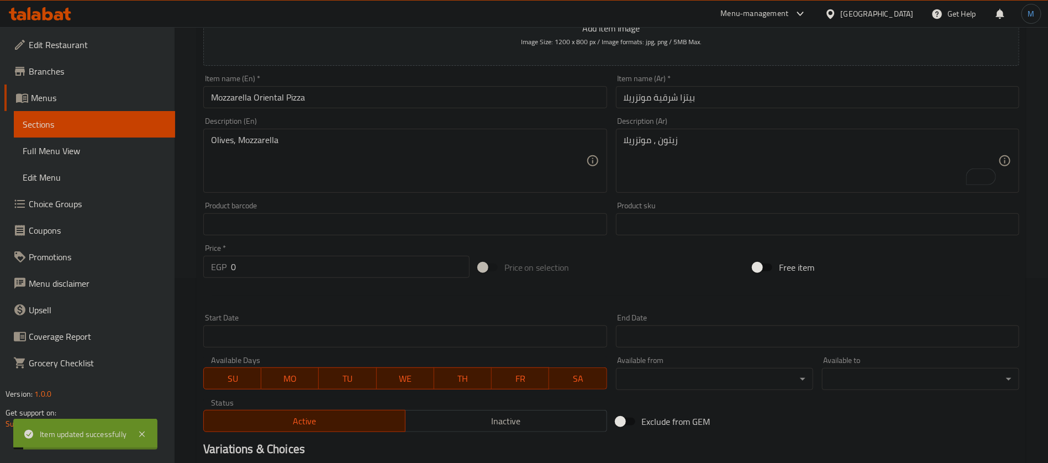
scroll to position [0, 0]
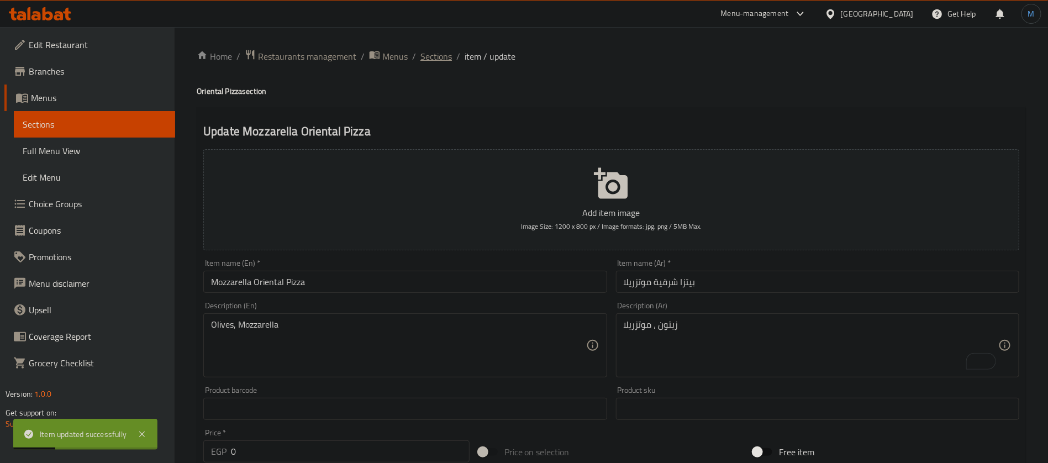
click at [425, 59] on span "Sections" at bounding box center [437, 56] width 32 height 13
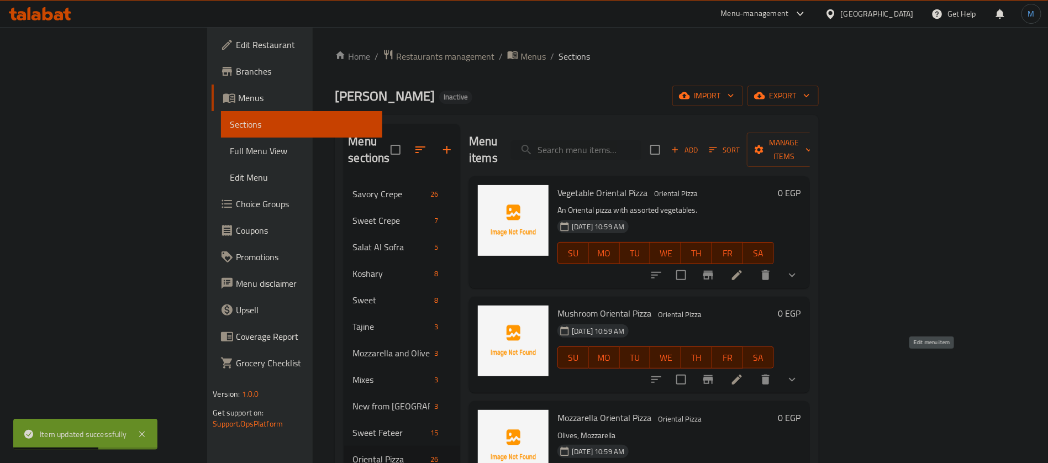
click at [742, 375] on icon at bounding box center [737, 380] width 10 height 10
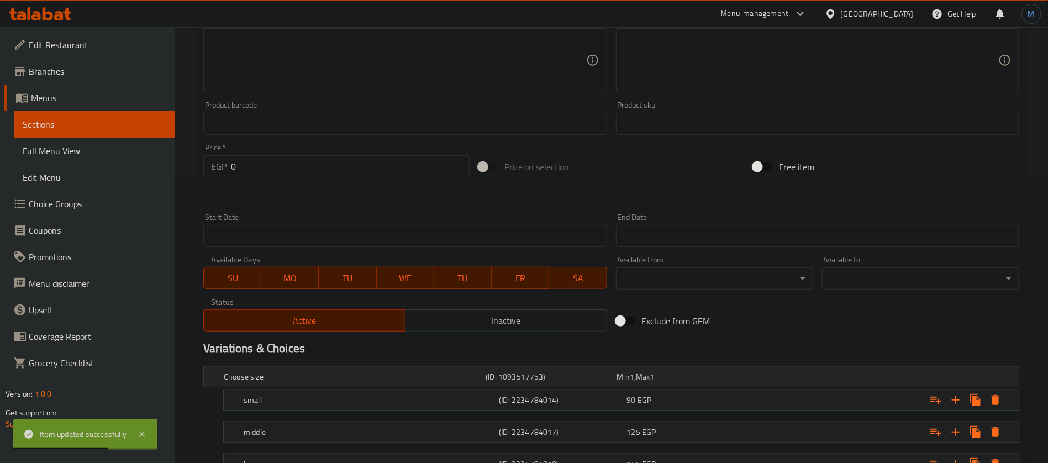
scroll to position [374, 0]
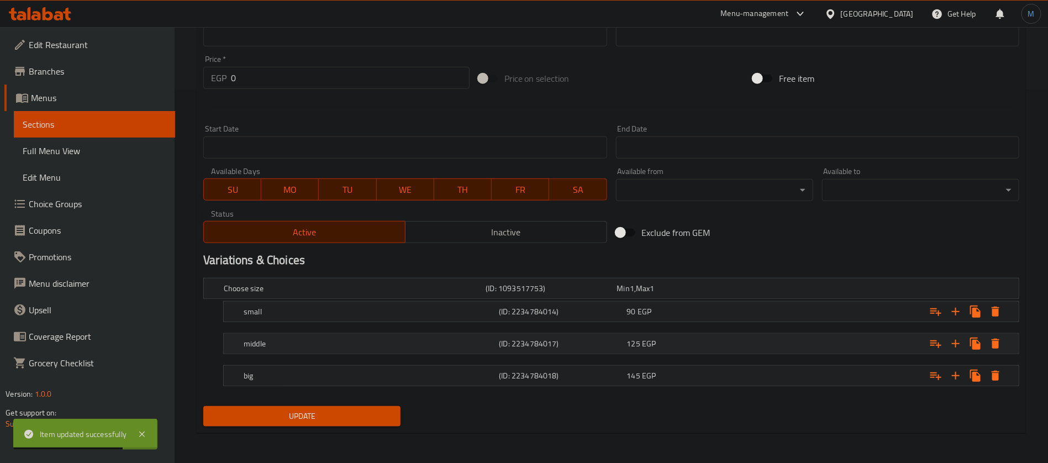
click at [371, 294] on h5 "middle" at bounding box center [353, 288] width 258 height 11
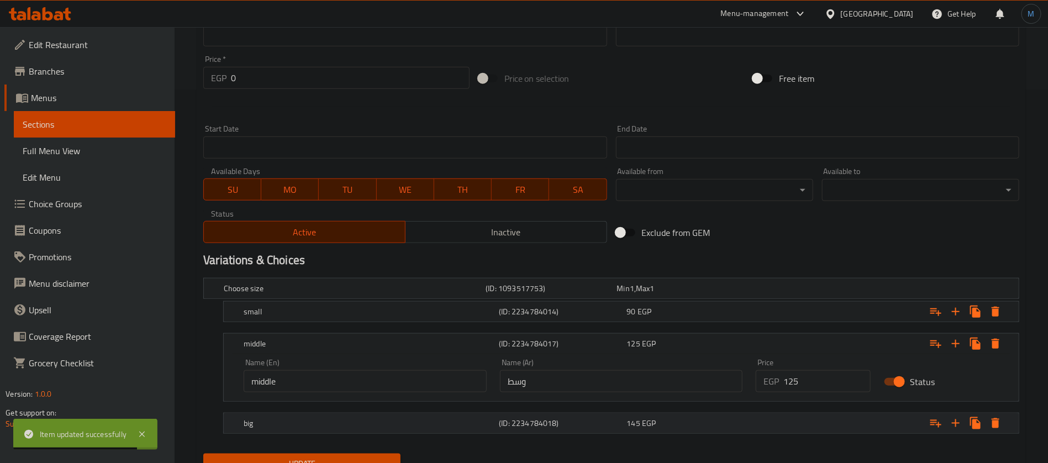
click at [345, 301] on div "big (ID: 2234784018) 145 EGP" at bounding box center [615, 288] width 786 height 24
click at [342, 294] on h5 "small" at bounding box center [353, 288] width 258 height 11
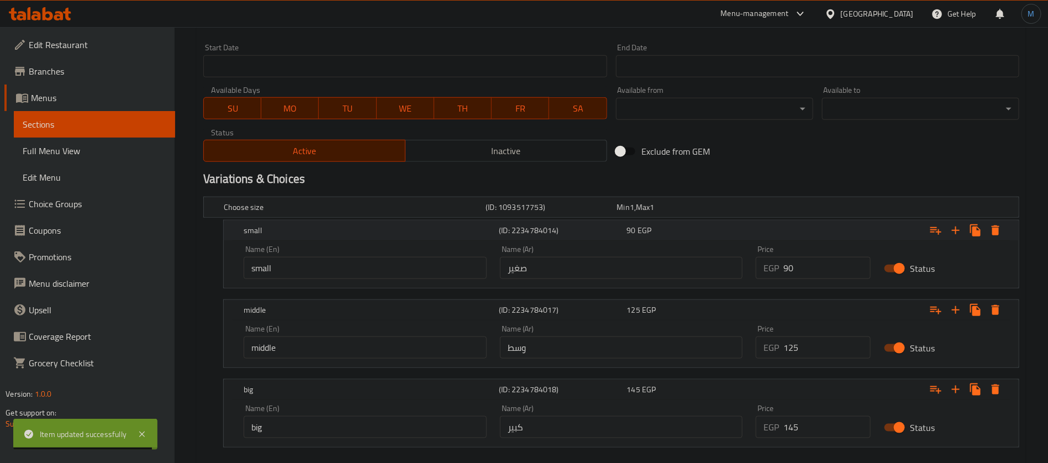
scroll to position [457, 0]
click at [350, 272] on input "small" at bounding box center [365, 266] width 243 height 22
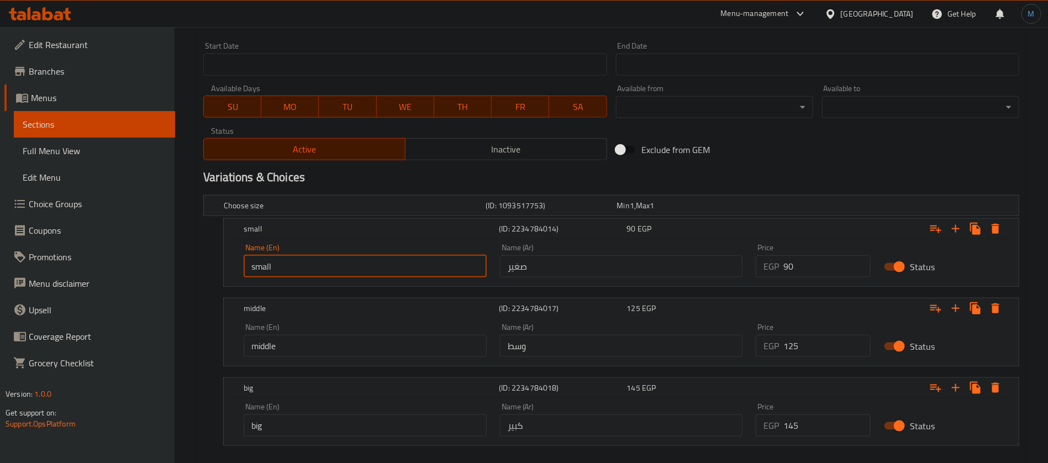
type input "Small"
click at [428, 349] on input "middle" at bounding box center [365, 346] width 243 height 22
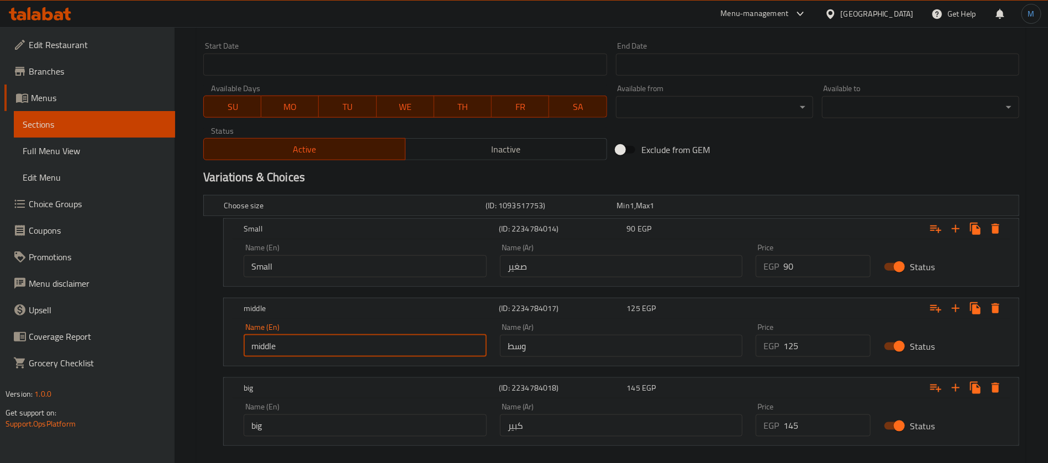
click at [428, 349] on input "middle" at bounding box center [365, 346] width 243 height 22
click at [427, 350] on input "text" at bounding box center [365, 346] width 243 height 22
type input "Medium"
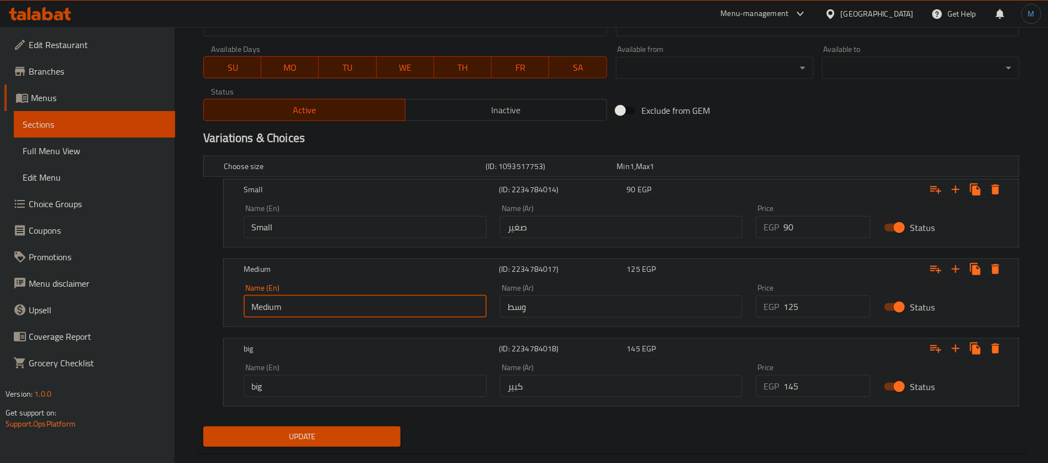
scroll to position [516, 0]
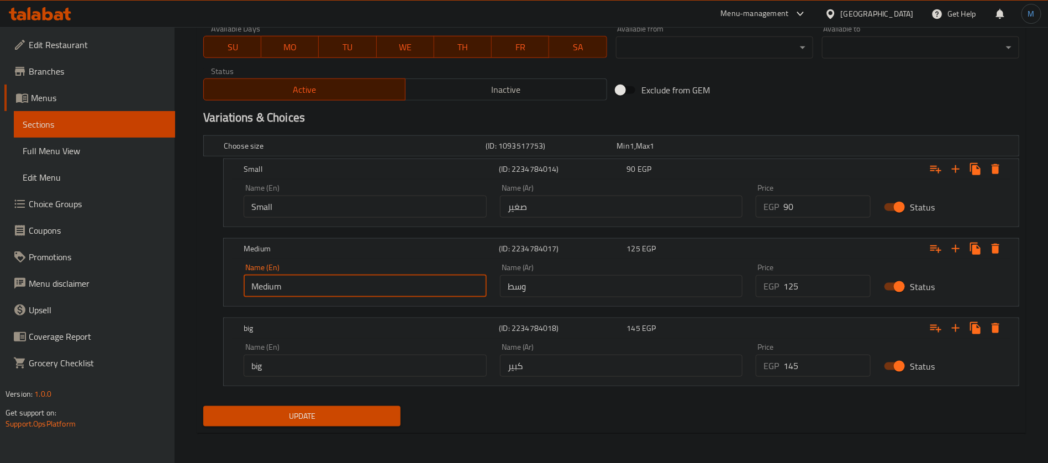
click at [317, 373] on input "big" at bounding box center [365, 366] width 243 height 22
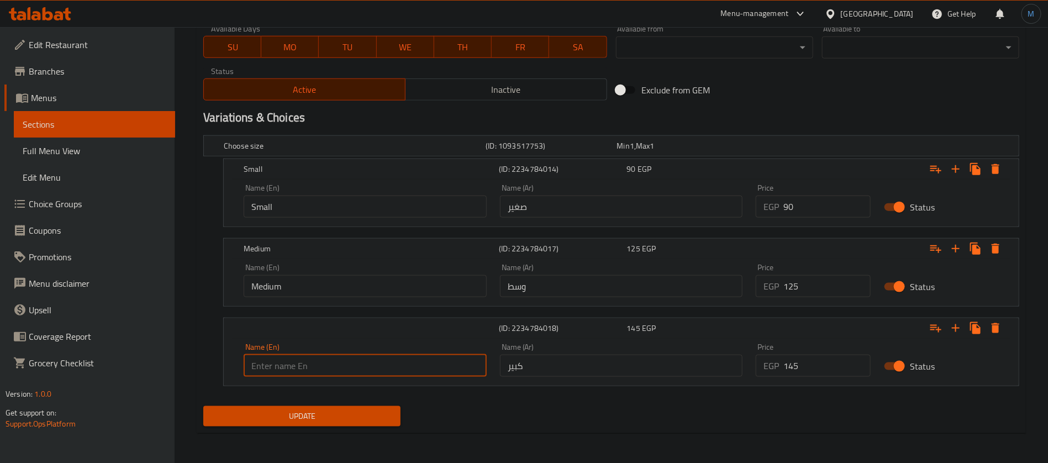
click at [317, 373] on input "text" at bounding box center [365, 366] width 243 height 22
type input "Large"
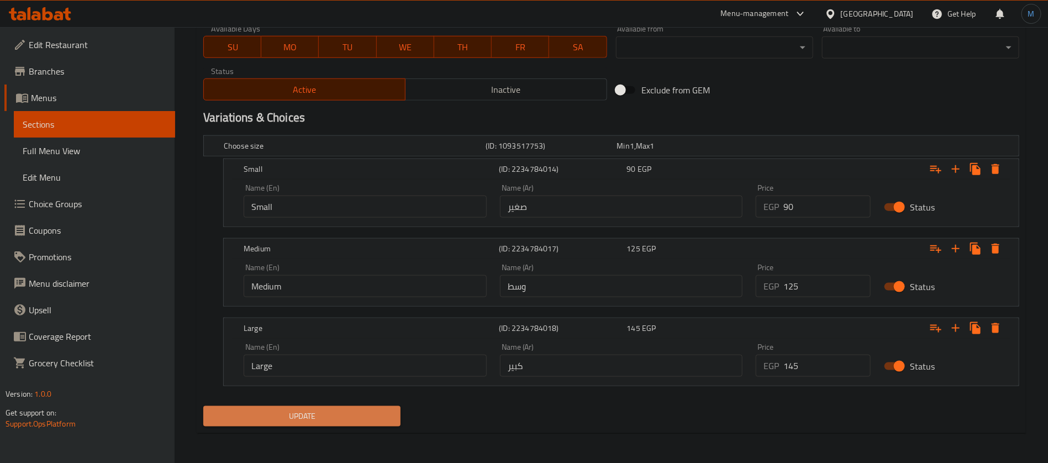
click at [373, 408] on button "Update" at bounding box center [301, 416] width 197 height 20
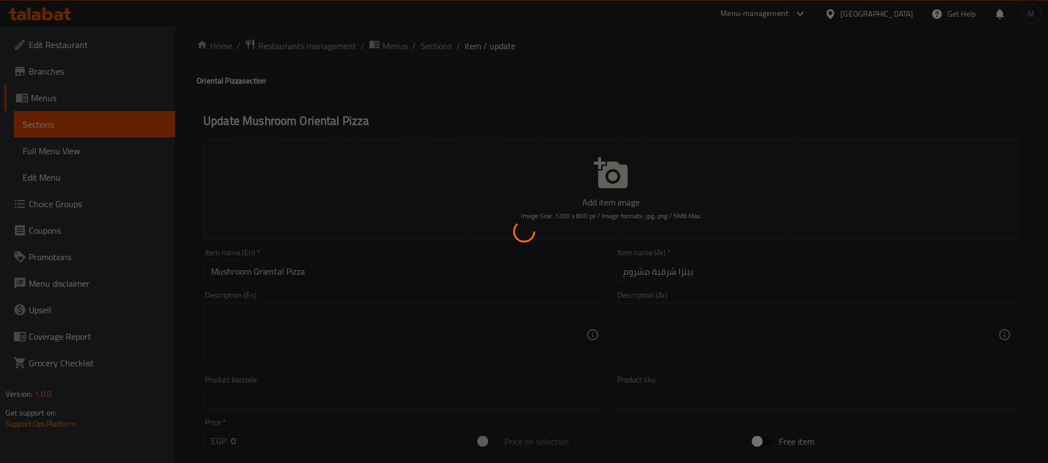
scroll to position [0, 0]
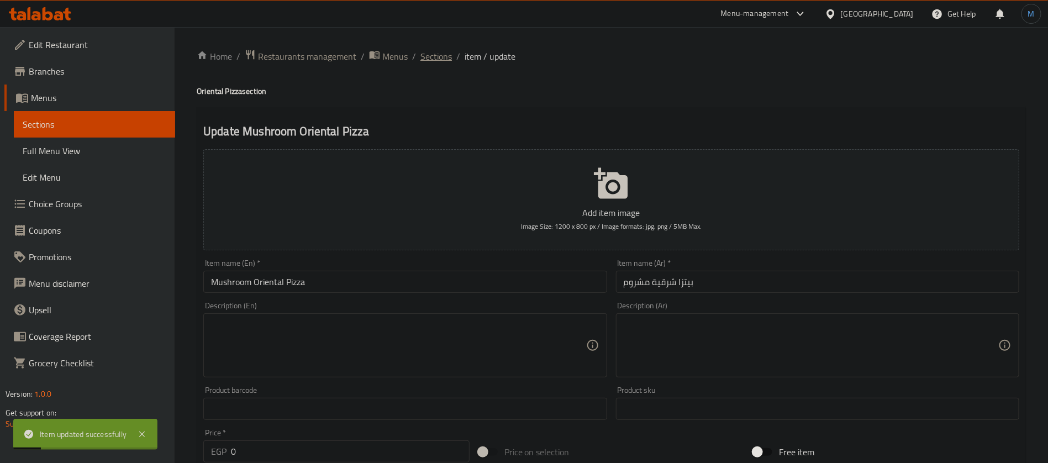
click at [436, 57] on span "Sections" at bounding box center [437, 56] width 32 height 13
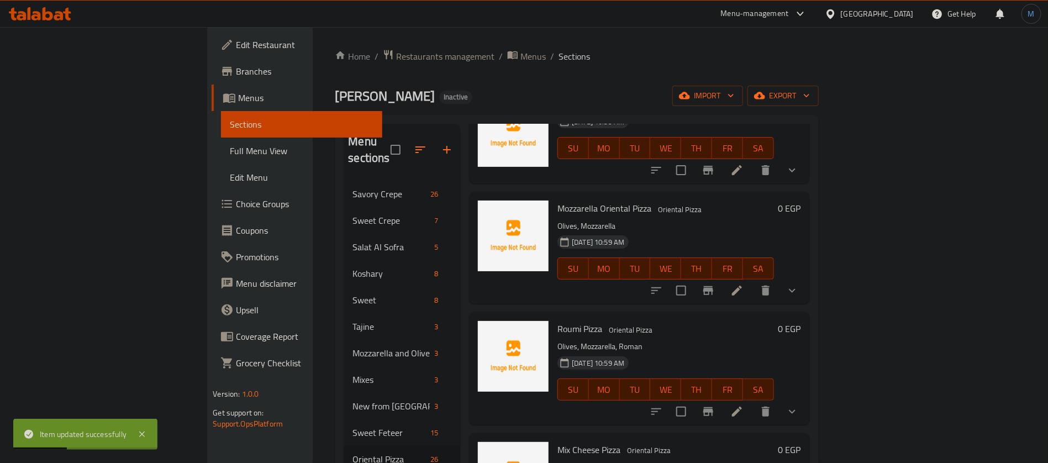
scroll to position [249, 0]
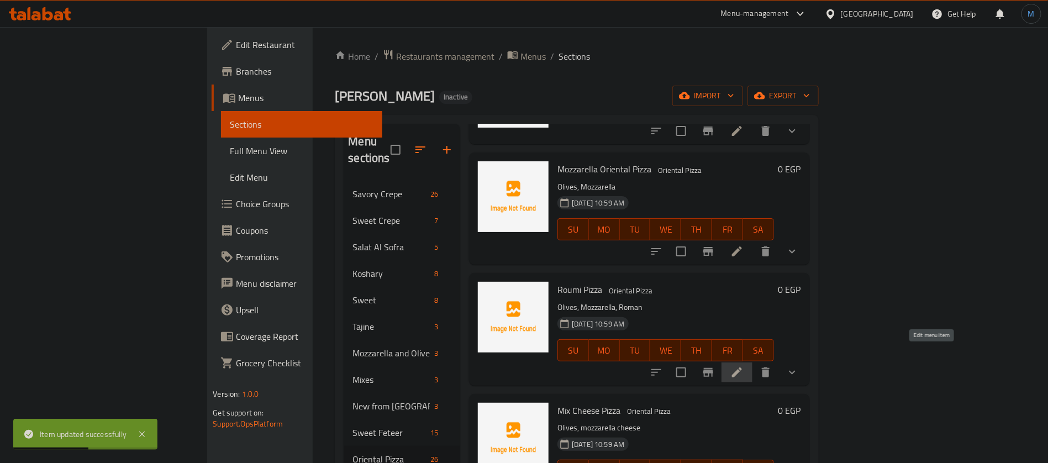
click at [744, 366] on icon at bounding box center [737, 372] width 13 height 13
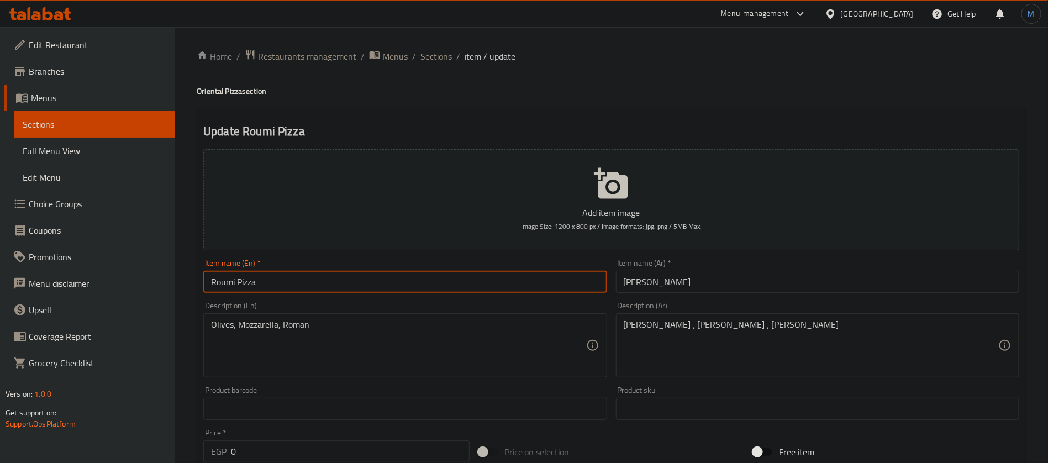
click at [217, 284] on input "Roumi Pizza" at bounding box center [404, 282] width 403 height 22
paste input "[GEOGRAPHIC_DATA]"
type input "Turkey Pizza"
click at [295, 325] on textarea "Olives, Mozzarella, Roman" at bounding box center [398, 345] width 375 height 53
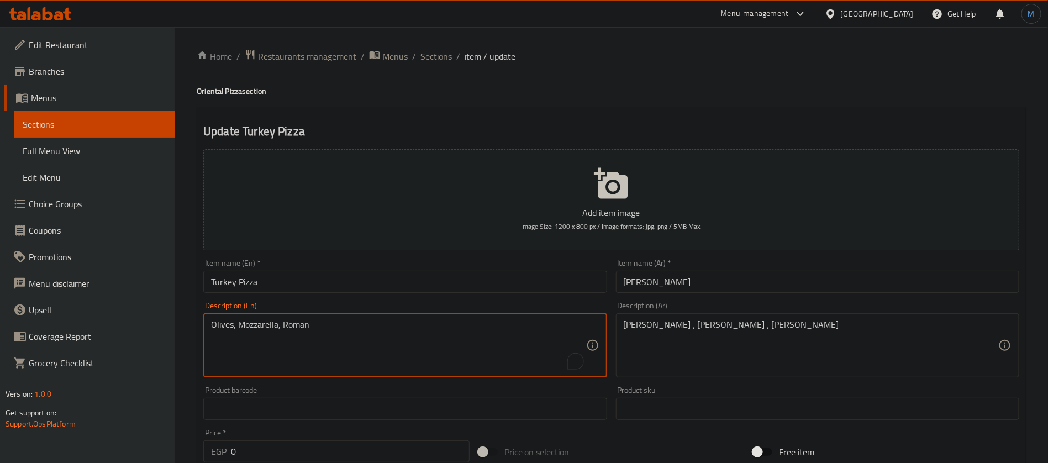
paste textarea "[GEOGRAPHIC_DATA]"
type textarea "Olives, Mozzarella, [GEOGRAPHIC_DATA]"
click at [203, 89] on h4 "Oriental Pizza section" at bounding box center [612, 91] width 830 height 11
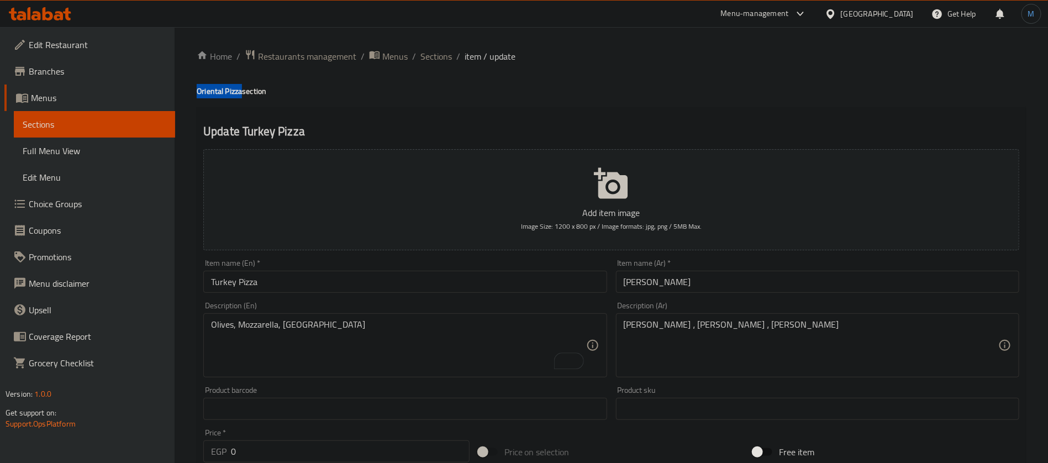
drag, startPoint x: 203, startPoint y: 89, endPoint x: 234, endPoint y: 91, distance: 30.5
click at [234, 91] on h4 "Oriental Pizza section" at bounding box center [612, 91] width 830 height 11
copy h4 "Oriental Pizza"
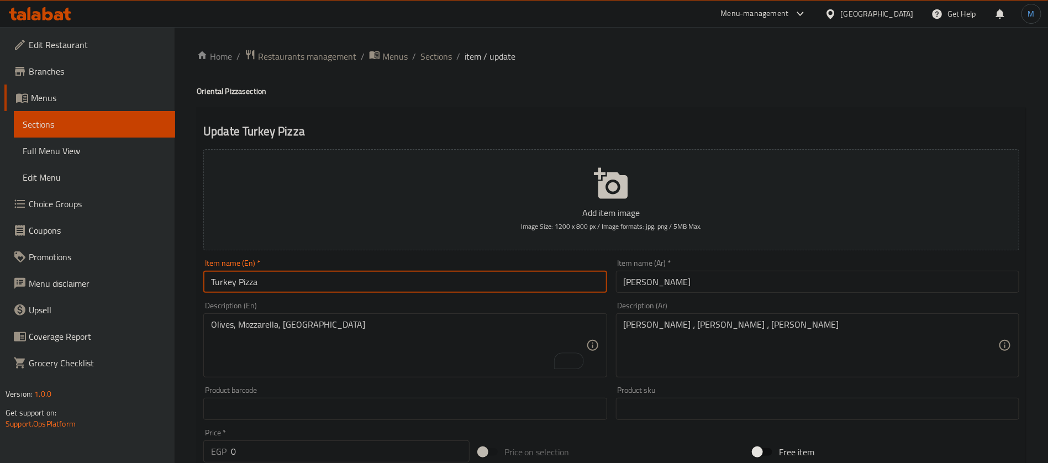
click at [249, 280] on input "Turkey Pizza" at bounding box center [404, 282] width 403 height 22
paste input "Oriental"
type input "Turkey Oriental Pizza"
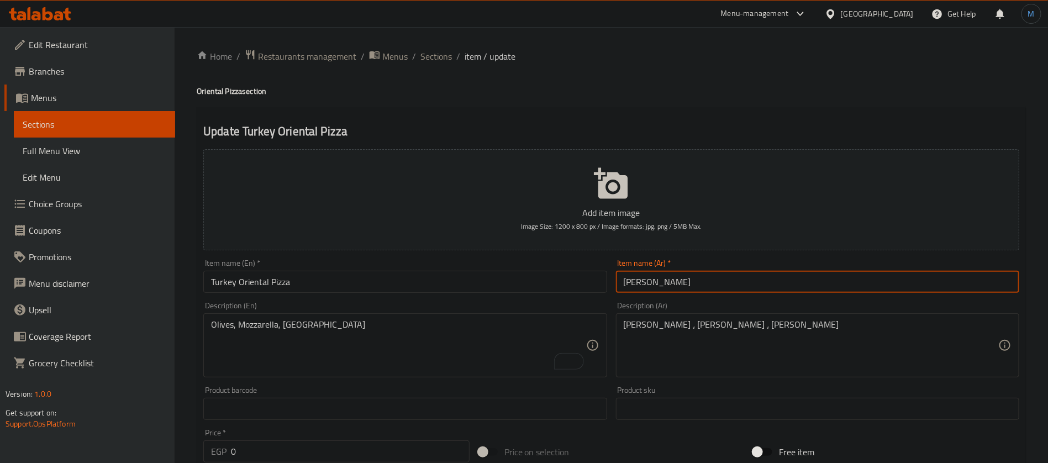
click at [649, 281] on input "[PERSON_NAME]" at bounding box center [817, 282] width 403 height 22
click at [655, 283] on input "[PERSON_NAME]" at bounding box center [817, 282] width 403 height 22
paste input "رقية"
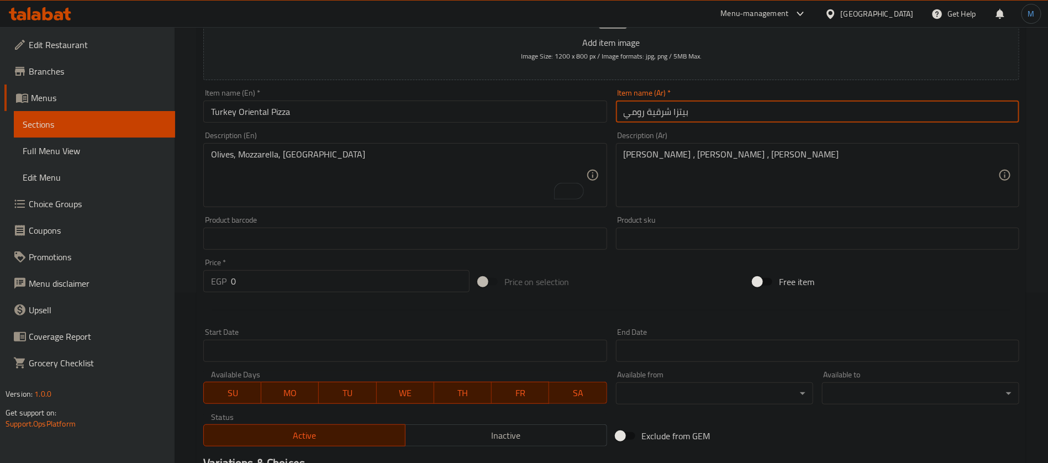
scroll to position [166, 0]
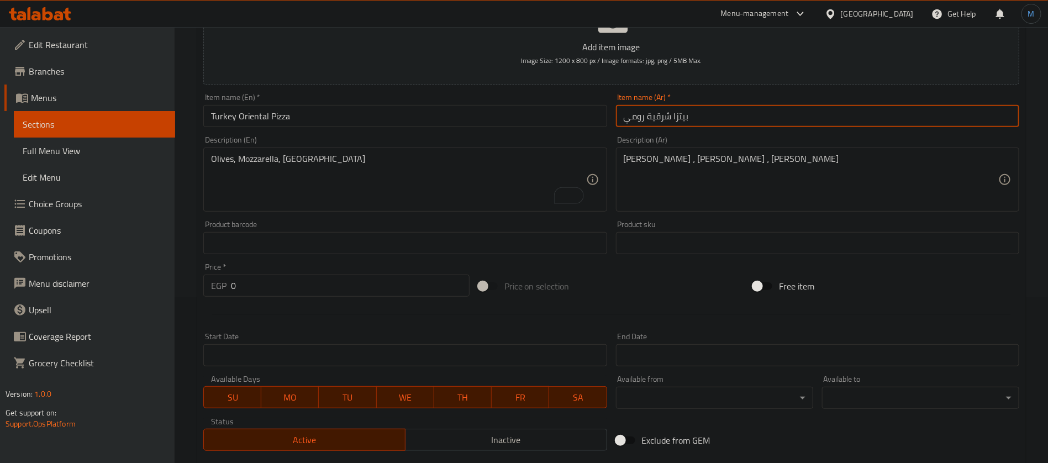
type input "بيتزا شرقية رومي"
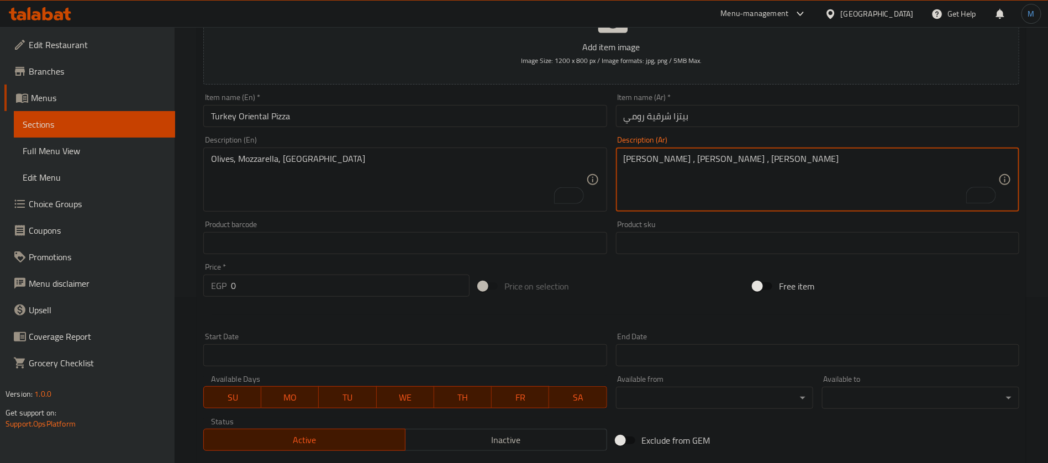
type textarea "[PERSON_NAME] ، [PERSON_NAME] ، [PERSON_NAME]"
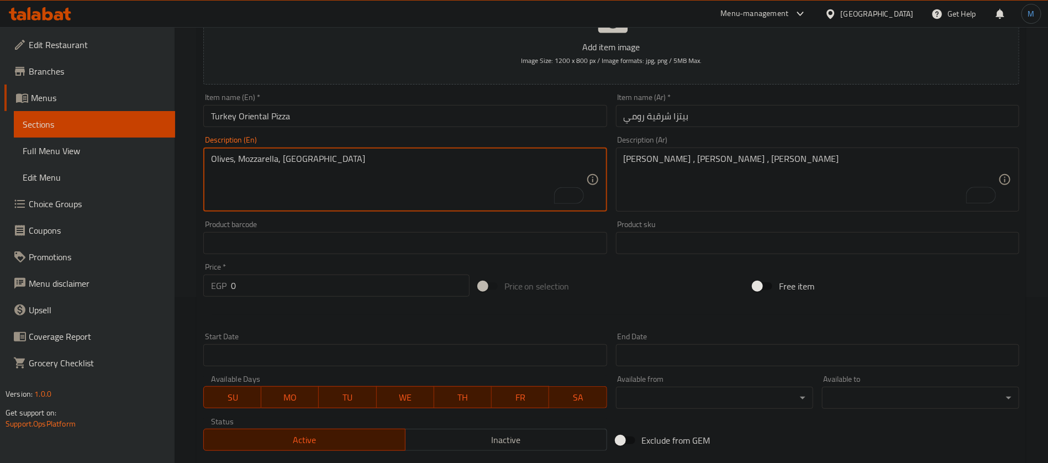
click at [269, 161] on textarea "Olives, Mozzarella, [GEOGRAPHIC_DATA]" at bounding box center [398, 180] width 375 height 53
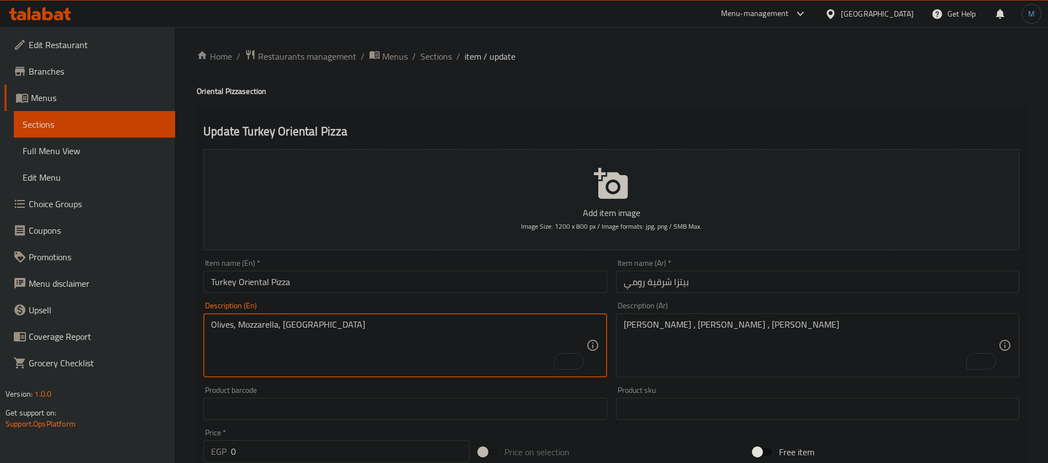
scroll to position [166, 0]
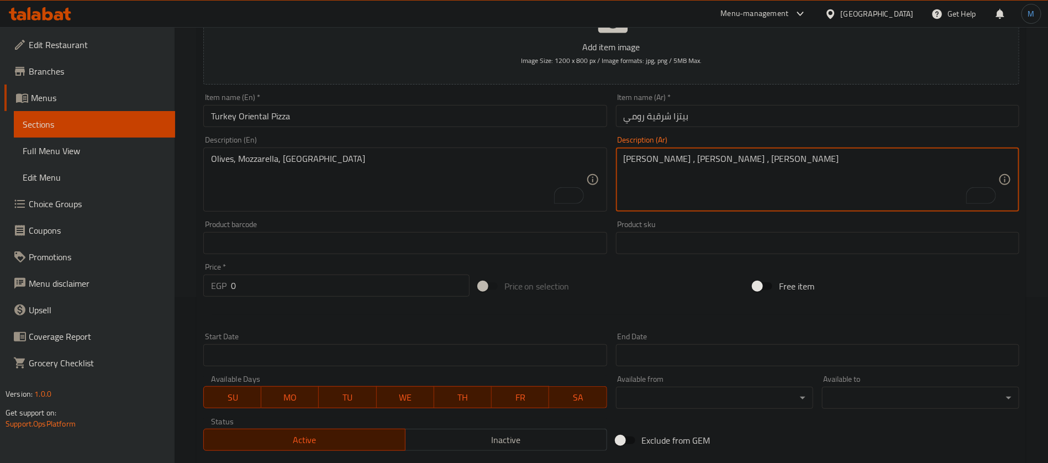
click at [662, 160] on textarea "زيتون ، موتزار ، رومي" at bounding box center [811, 180] width 375 height 53
paste textarea "اريلا"
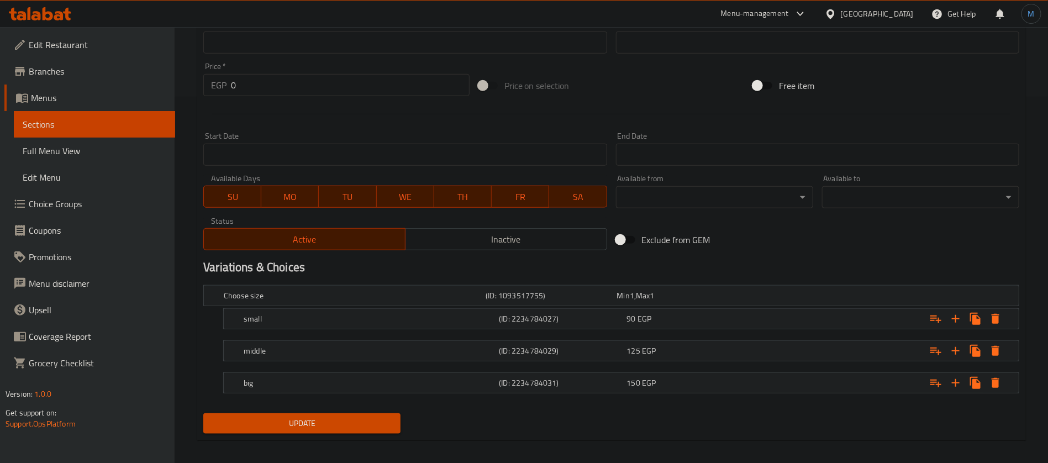
scroll to position [374, 0]
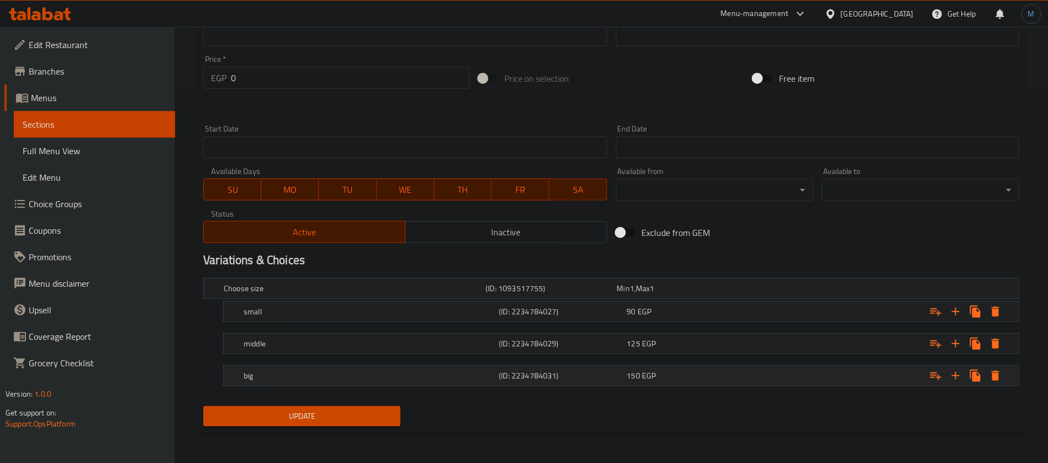
type textarea "زيتون ، موزاريلا، رومي"
click at [659, 296] on div "150 EGP" at bounding box center [680, 288] width 131 height 15
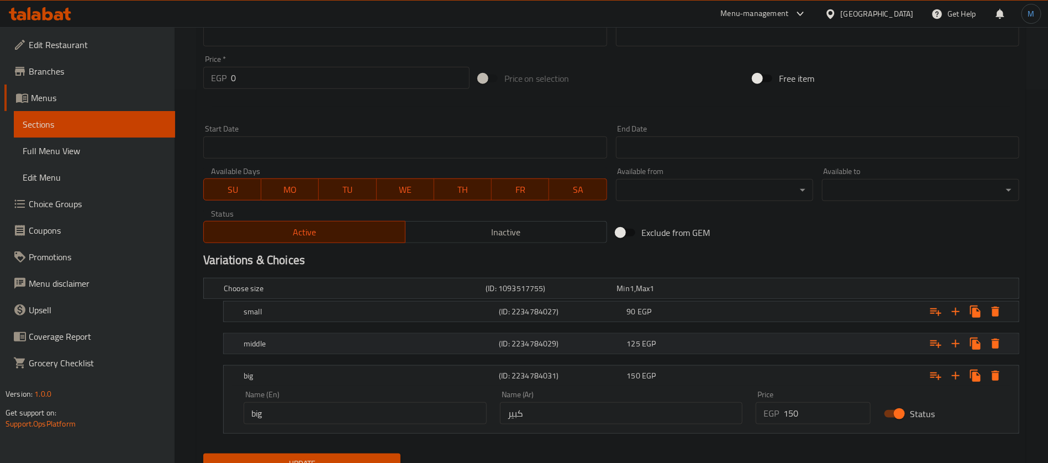
click at [612, 294] on h5 "(ID: 2234784029)" at bounding box center [549, 288] width 127 height 11
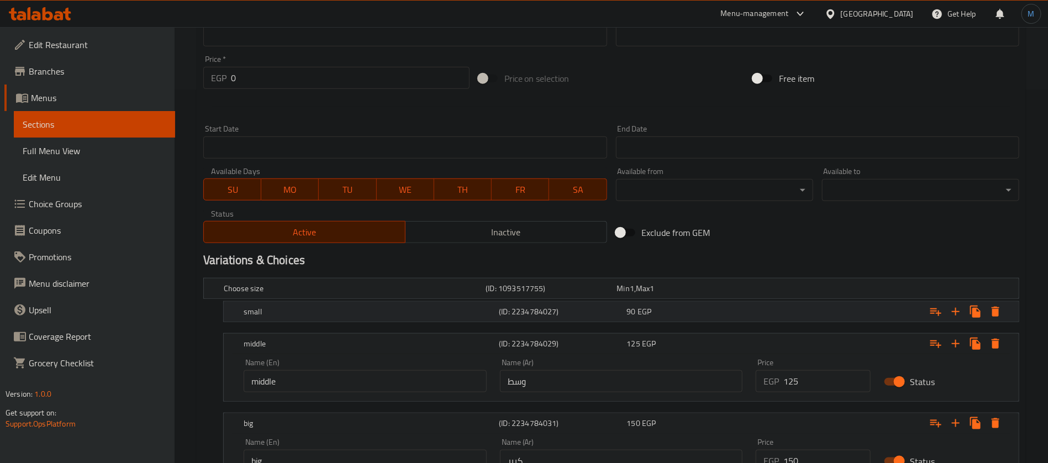
click at [596, 296] on div "(ID: 2234784027)" at bounding box center [549, 288] width 131 height 15
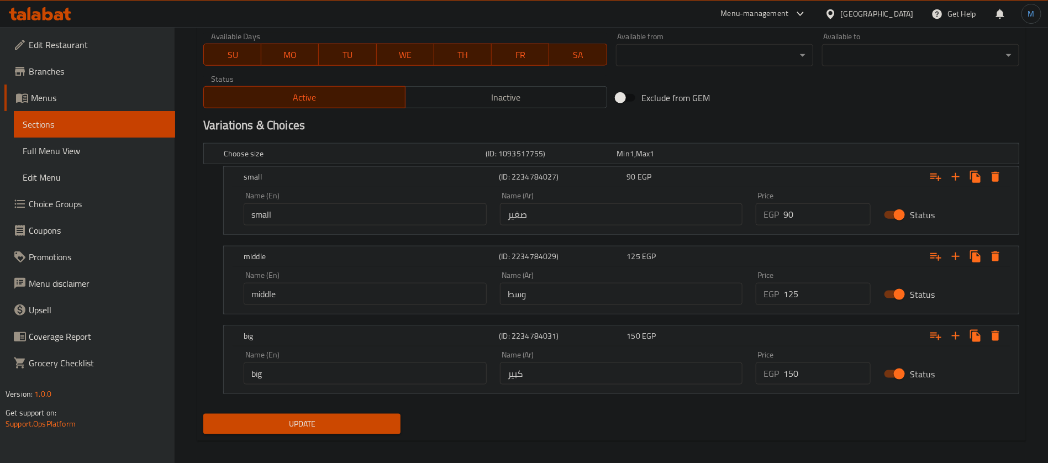
scroll to position [516, 0]
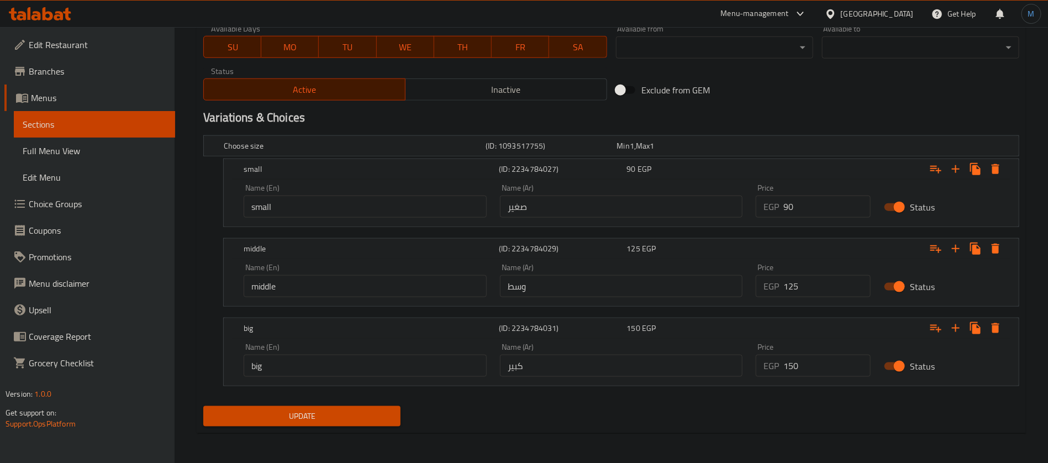
click at [413, 203] on input "small" at bounding box center [365, 207] width 243 height 22
type input "Small"
click at [326, 290] on input "middle" at bounding box center [365, 286] width 243 height 22
click at [326, 290] on input "text" at bounding box center [365, 286] width 243 height 22
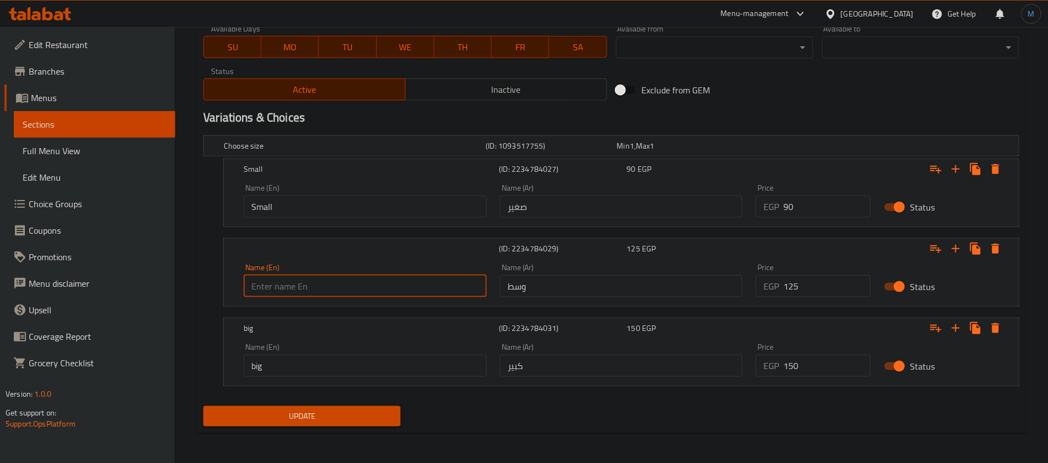
type input "Medium"
click at [374, 366] on input "big" at bounding box center [365, 366] width 243 height 22
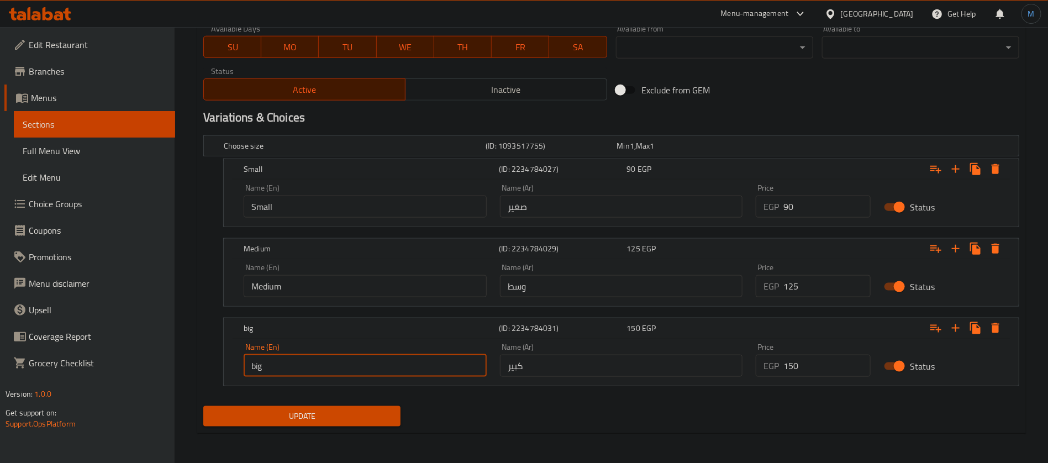
click at [374, 365] on input "big" at bounding box center [365, 366] width 243 height 22
click at [374, 365] on input "text" at bounding box center [365, 366] width 243 height 22
type input "Large"
click at [348, 421] on span "Update" at bounding box center [302, 417] width 180 height 14
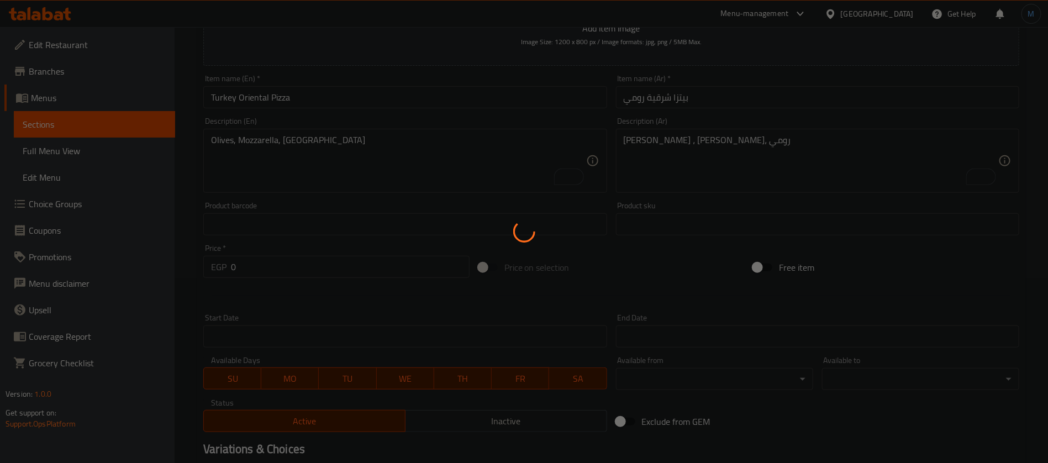
scroll to position [0, 0]
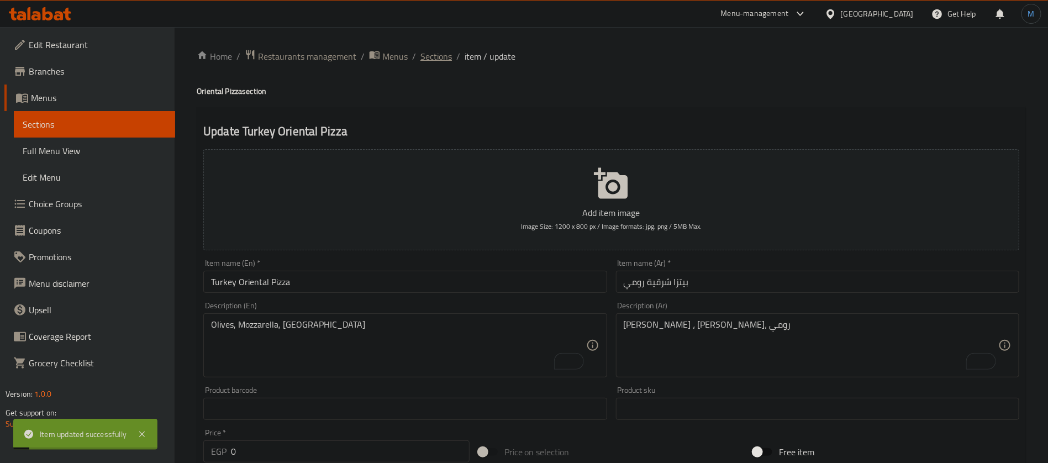
click at [437, 56] on span "Sections" at bounding box center [437, 56] width 32 height 13
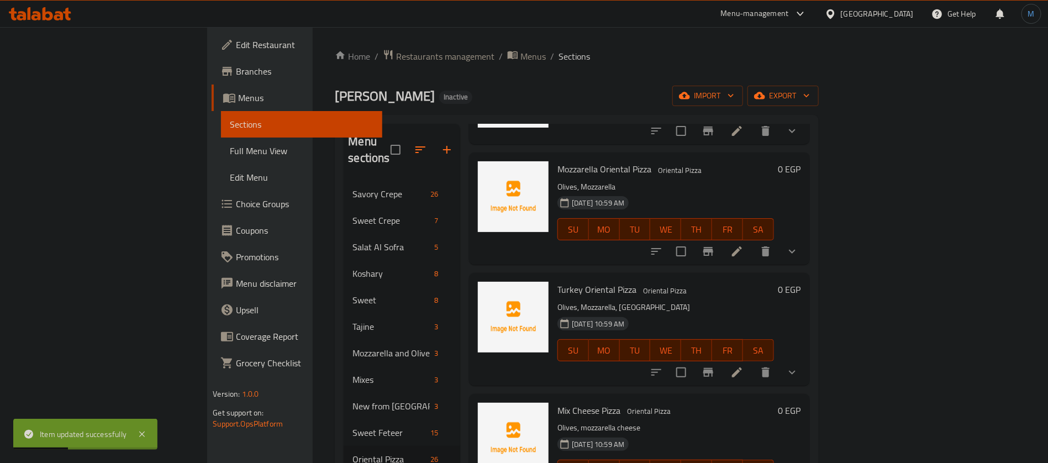
scroll to position [332, 0]
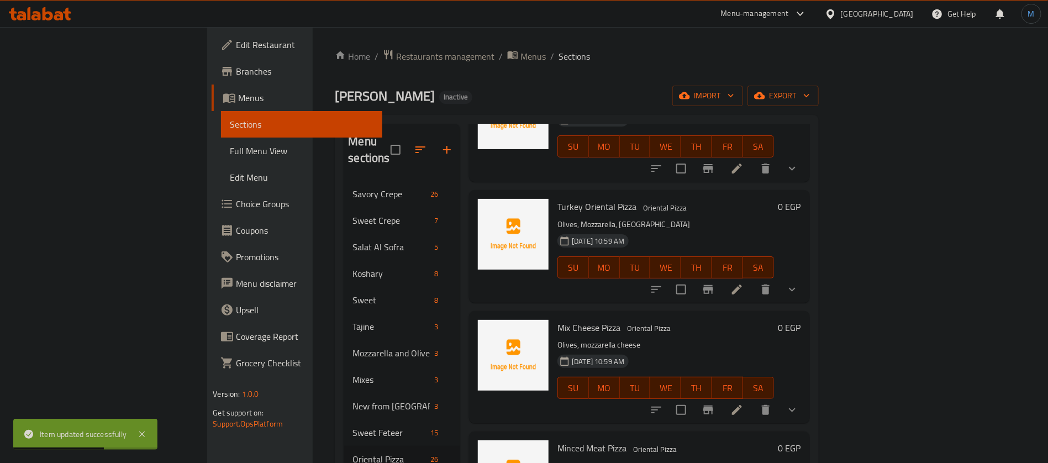
click at [753, 400] on li at bounding box center [737, 410] width 31 height 20
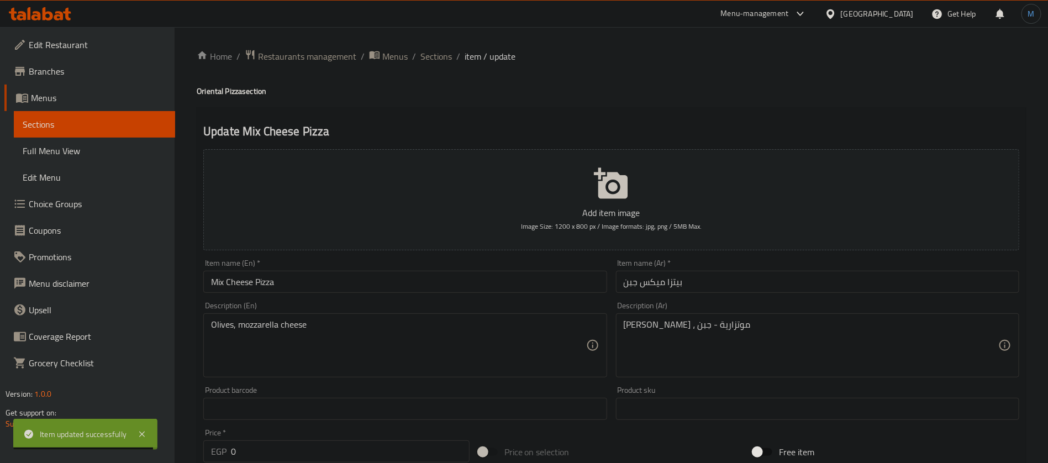
click at [206, 93] on h4 "Oriental Pizza section" at bounding box center [612, 91] width 830 height 11
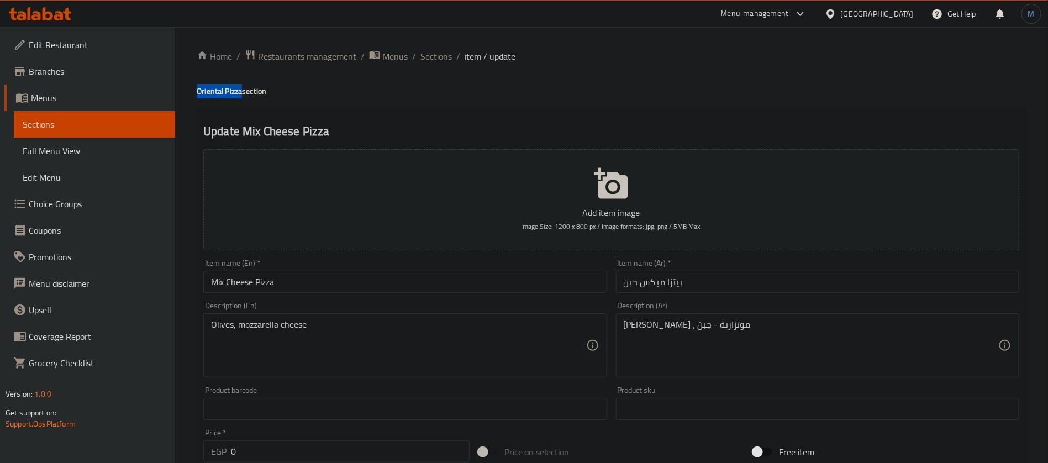
drag, startPoint x: 206, startPoint y: 93, endPoint x: 228, endPoint y: 94, distance: 22.7
click at [228, 94] on h4 "Oriental Pizza section" at bounding box center [612, 91] width 830 height 11
copy h4 "Oriental Pizza"
click at [265, 284] on input "Mix Cheese Pizza" at bounding box center [404, 282] width 403 height 22
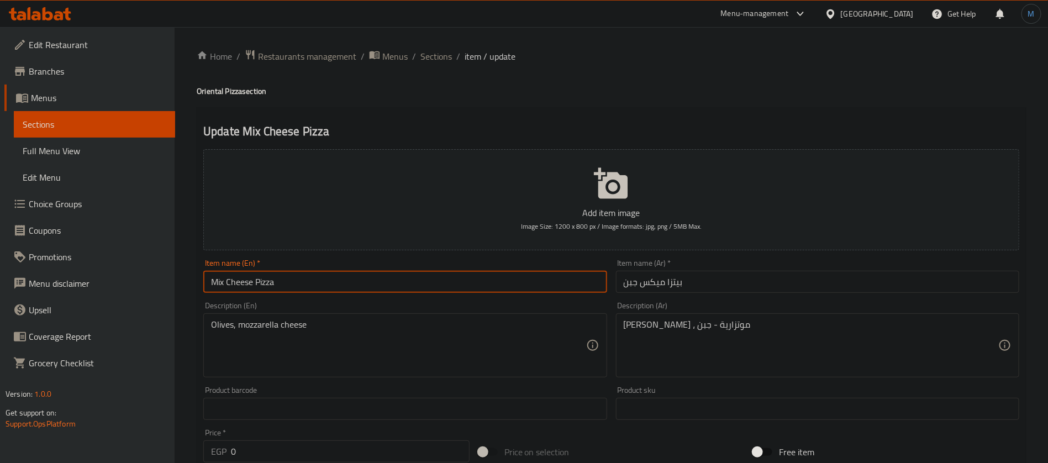
click at [265, 284] on input "Mix Cheese Pizza" at bounding box center [404, 282] width 403 height 22
paste input "Oriental"
type input "Mix Cheese Oriental Pizza"
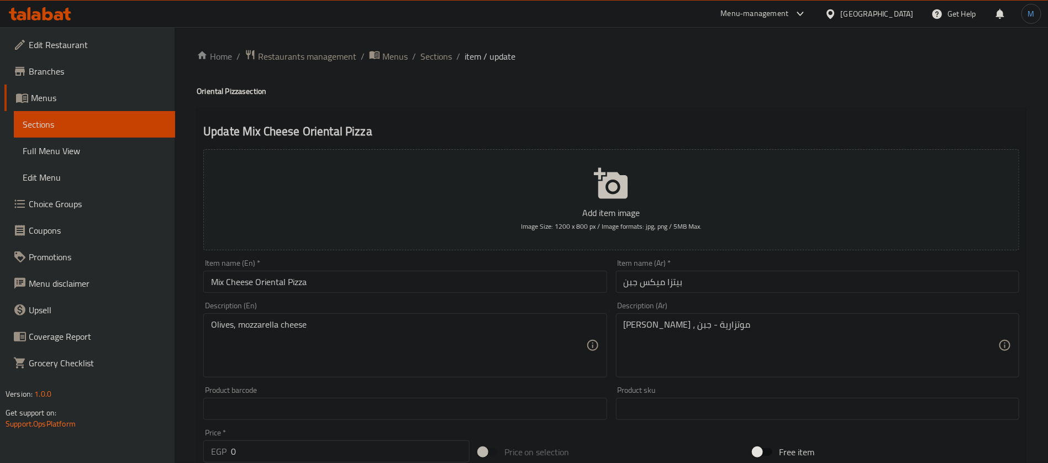
drag, startPoint x: 534, startPoint y: 329, endPoint x: 557, endPoint y: 324, distance: 23.2
click at [670, 281] on input "بيتزا میکس جبن" at bounding box center [817, 282] width 403 height 22
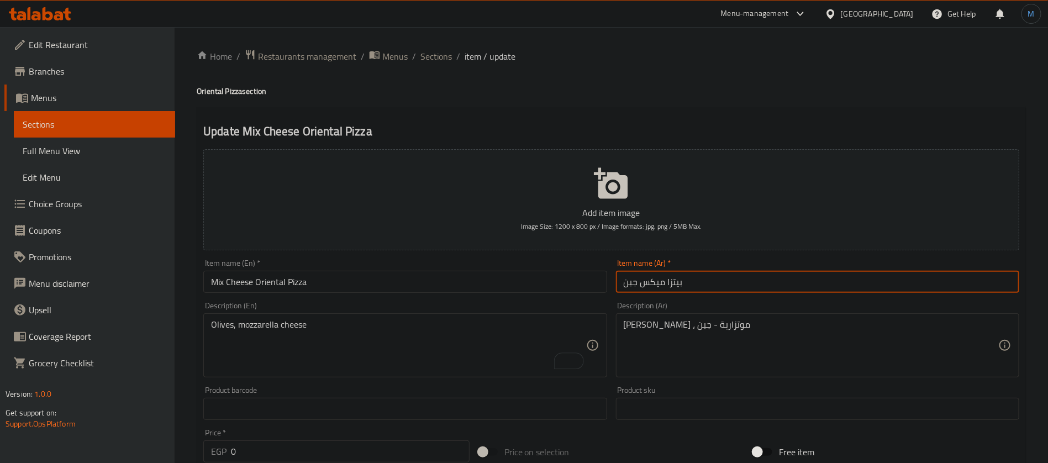
paste input "شرقية"
type input "بيتزا شرقية میکس جبن"
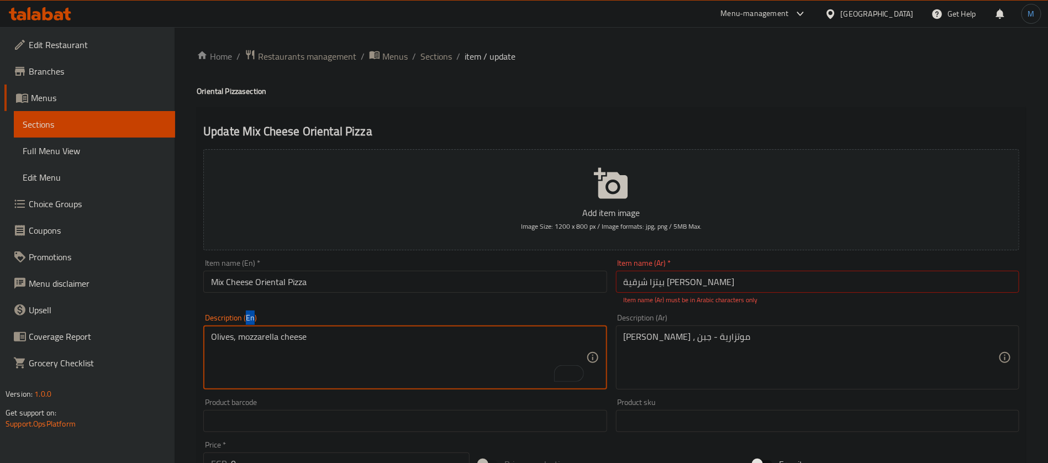
click at [251, 322] on div "Description (En) Olives, mozzarella cheese Description (En)" at bounding box center [404, 352] width 403 height 76
click at [266, 344] on textarea "Olives, mozzarella cheese" at bounding box center [398, 358] width 375 height 53
click at [660, 338] on textarea "زيتون ، موتزارية - جبن" at bounding box center [811, 358] width 375 height 53
paste textarea "لا"
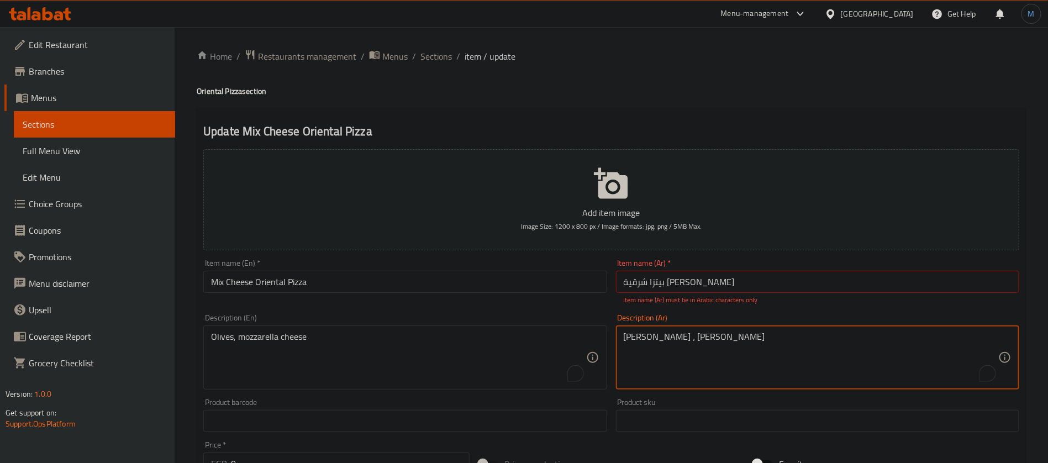
type textarea "زيتون ، موتزاريلا- جبن"
click at [721, 287] on input "بيتزا شرقية میکس جبن" at bounding box center [817, 282] width 403 height 22
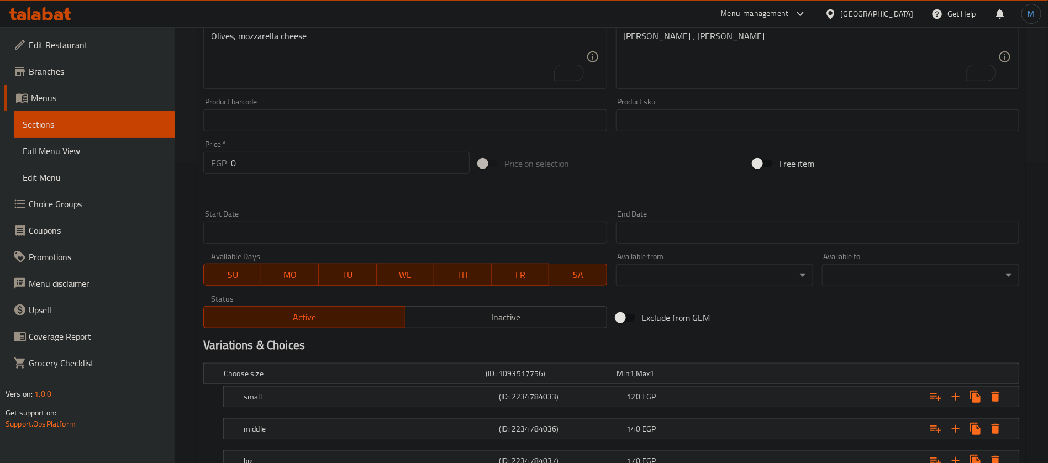
scroll to position [332, 0]
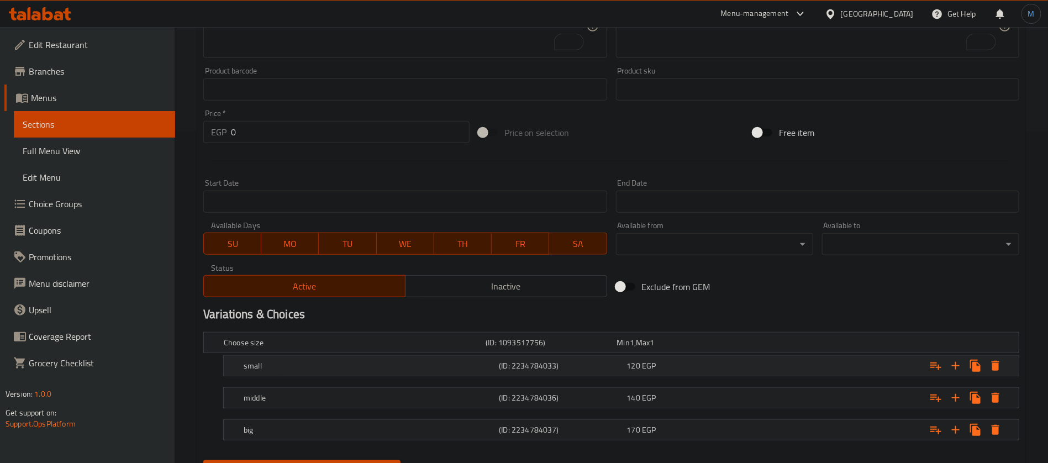
type input "بيتزا شرقية ميكس جبن"
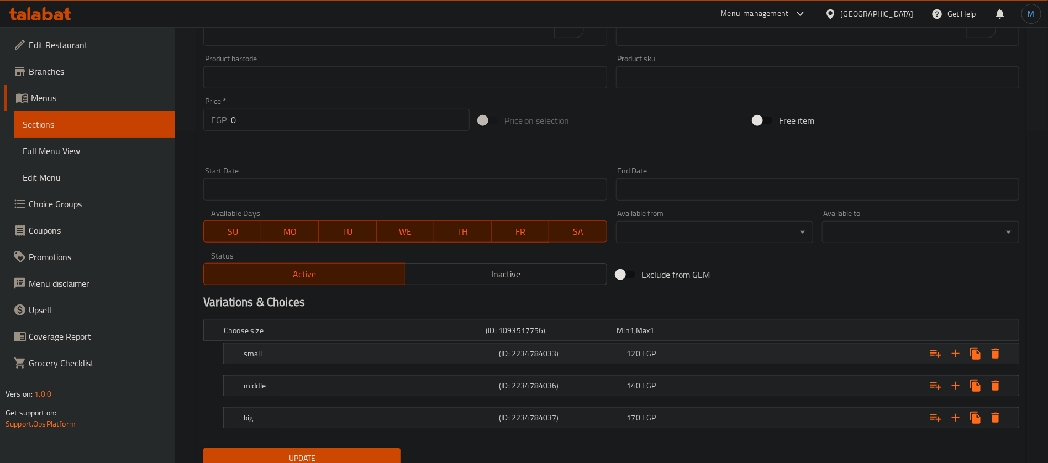
click at [634, 338] on span "EGP" at bounding box center [632, 330] width 4 height 14
click at [641, 336] on div "140 EGP" at bounding box center [680, 330] width 127 height 11
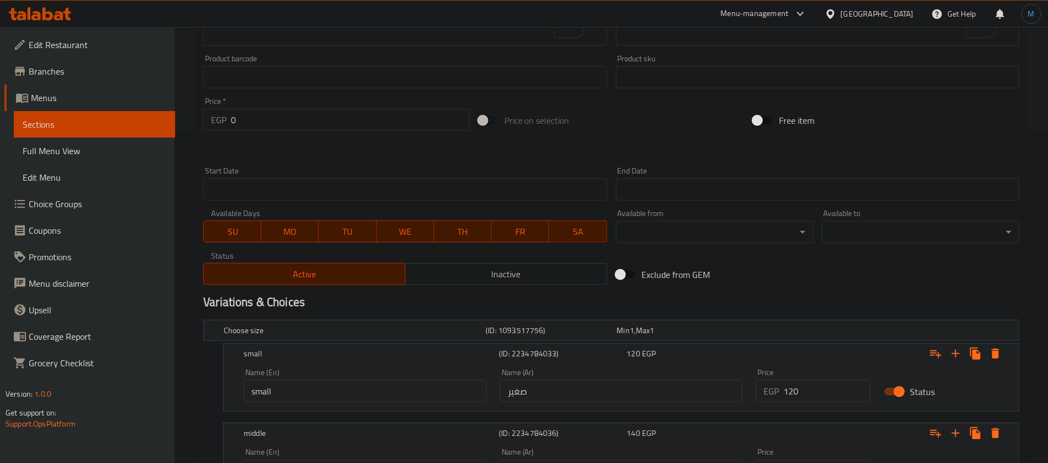
scroll to position [415, 0]
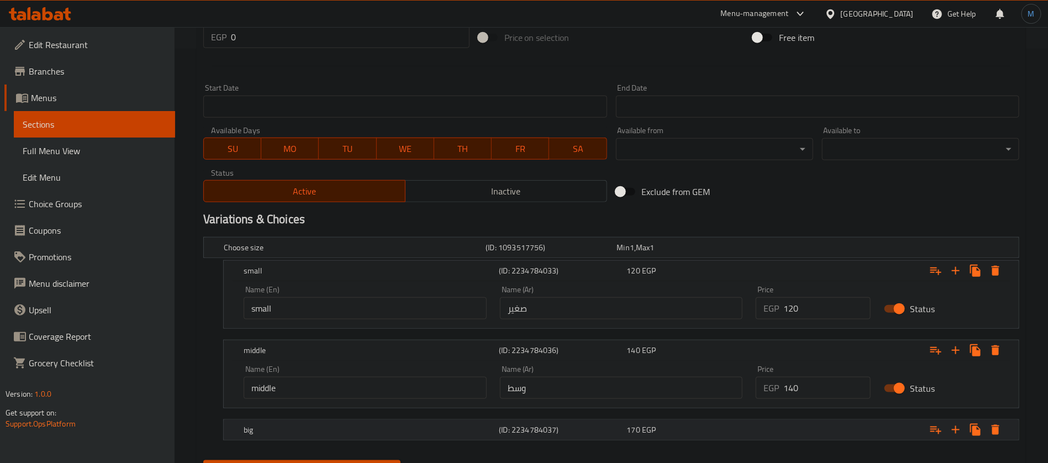
click at [558, 255] on div "(ID: 2234784037)" at bounding box center [549, 247] width 131 height 15
click at [353, 311] on input "small" at bounding box center [365, 308] width 243 height 22
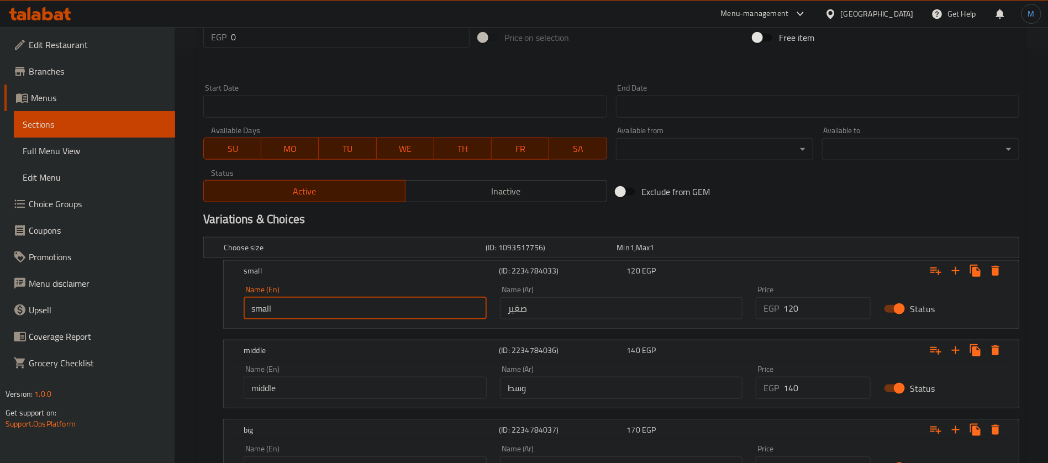
type input "Small"
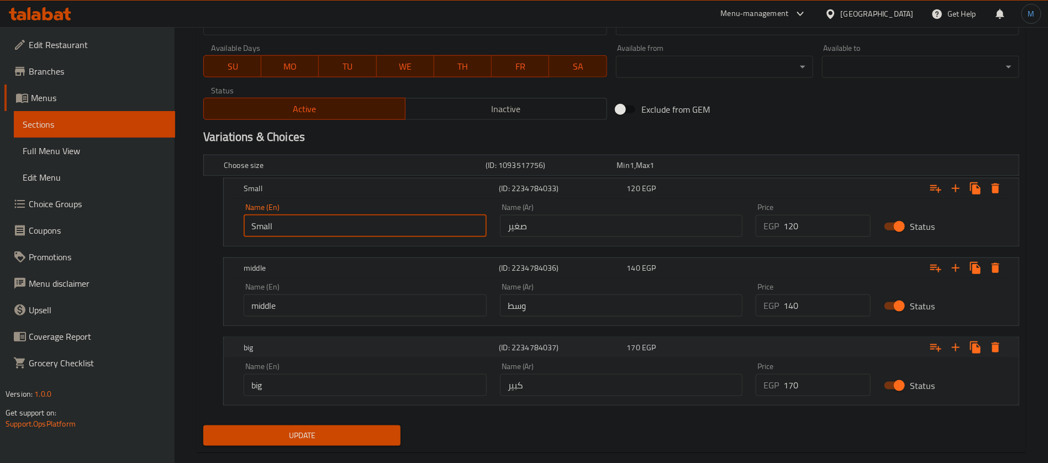
scroll to position [497, 0]
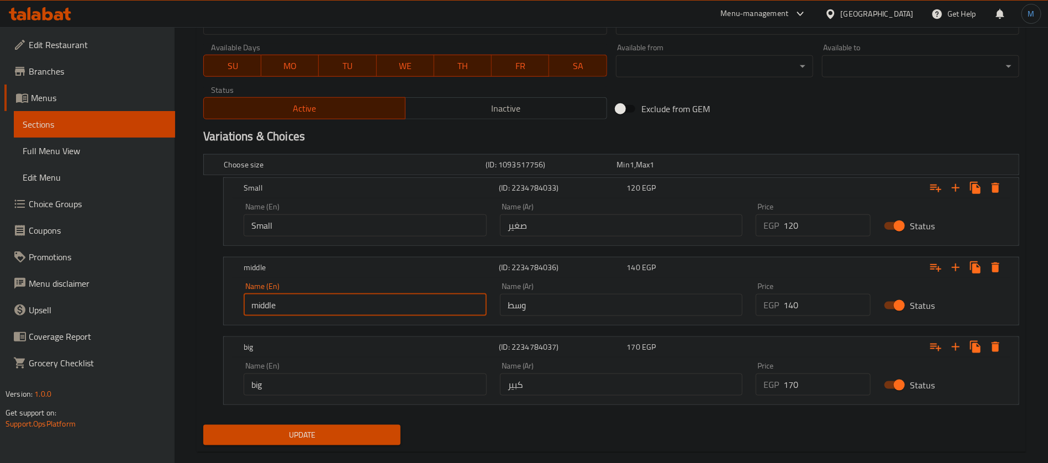
click at [339, 306] on input "middle" at bounding box center [365, 305] width 243 height 22
click at [339, 306] on input "text" at bounding box center [365, 305] width 243 height 22
type input "Medium"
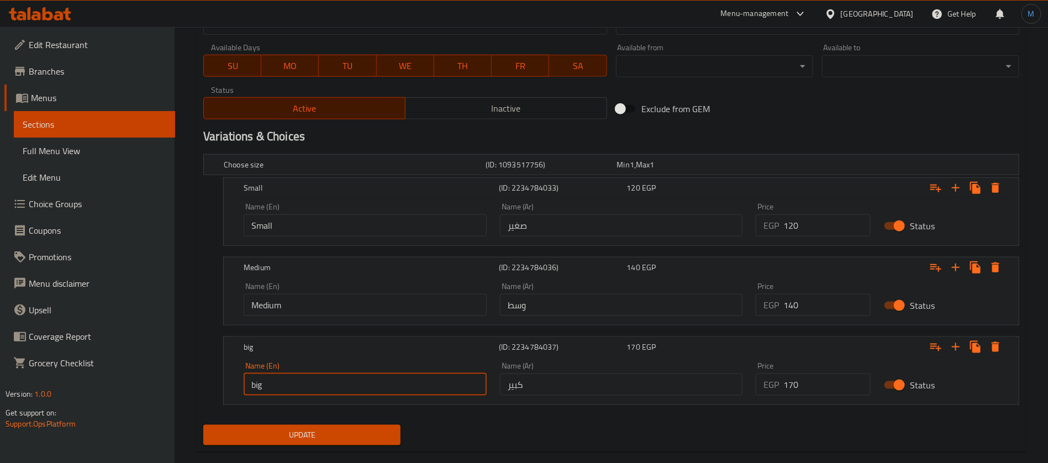
click at [304, 379] on input "big" at bounding box center [365, 385] width 243 height 22
click at [304, 379] on input "text" at bounding box center [365, 385] width 243 height 22
type input "Large"
click at [333, 423] on div "Update" at bounding box center [302, 435] width 206 height 29
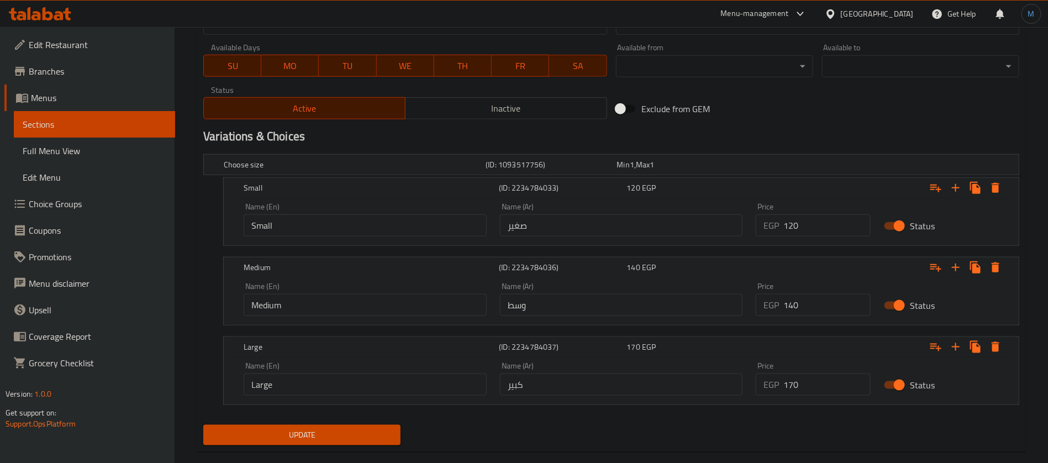
click at [334, 431] on span "Update" at bounding box center [302, 435] width 180 height 14
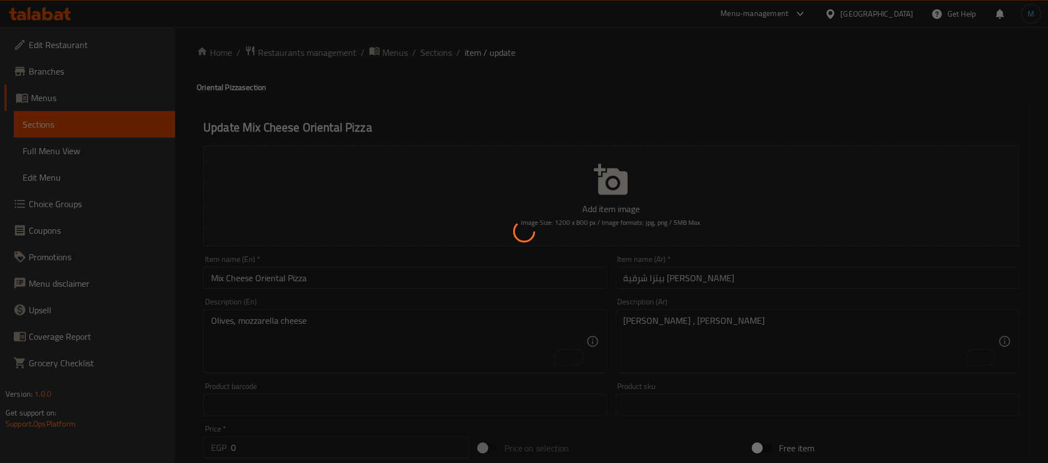
scroll to position [0, 0]
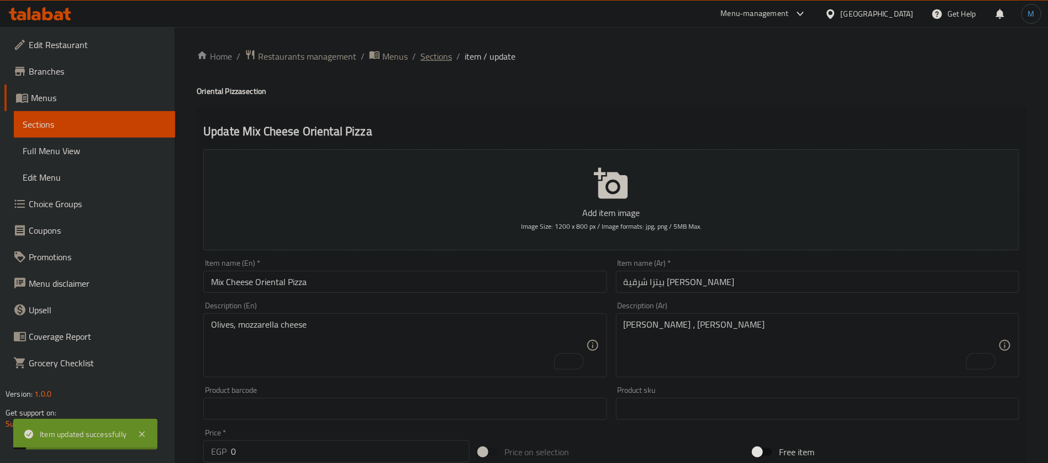
click at [436, 51] on span "Sections" at bounding box center [437, 56] width 32 height 13
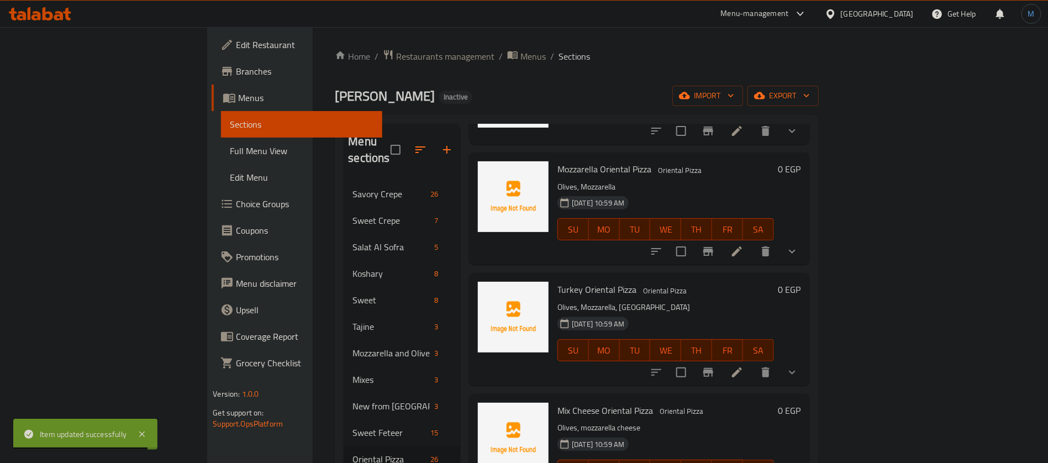
scroll to position [332, 0]
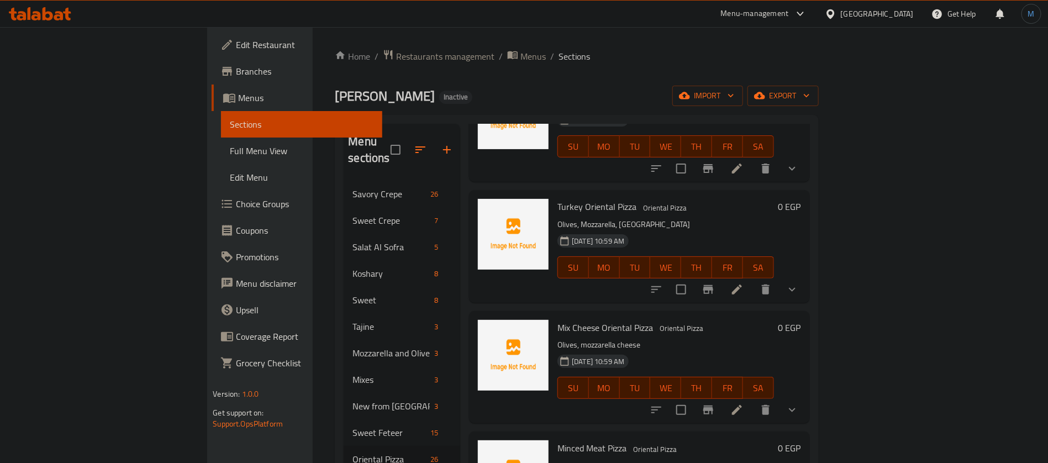
click at [744, 283] on icon at bounding box center [737, 289] width 13 height 13
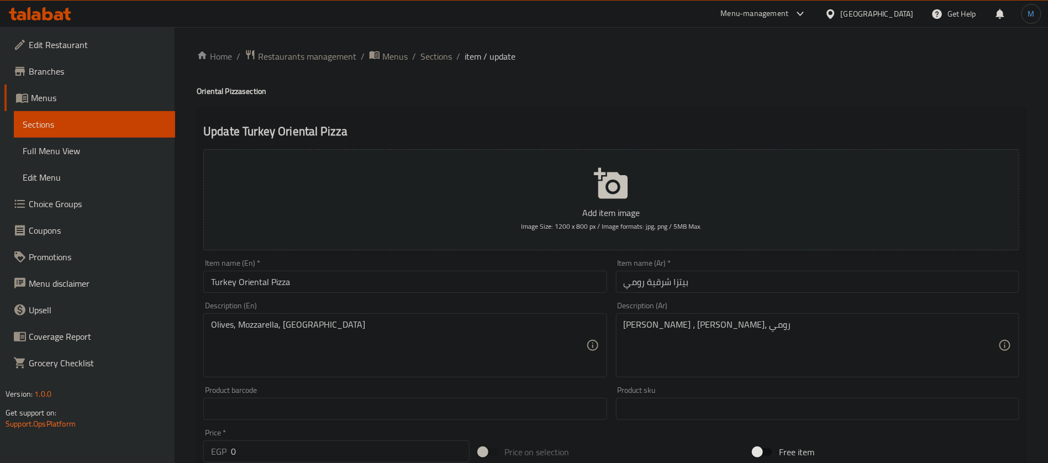
click at [664, 325] on textarea "زيتون ، موزاريلا، رومي" at bounding box center [811, 345] width 375 height 53
type textarea "زيتون ، موتزاريلا، رومي"
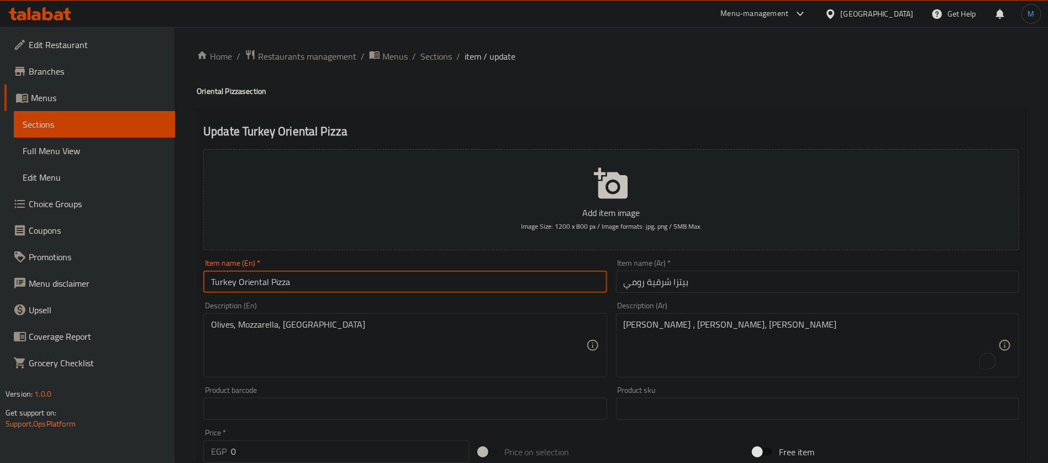
click at [563, 271] on input "Turkey Oriental Pizza" at bounding box center [404, 282] width 403 height 22
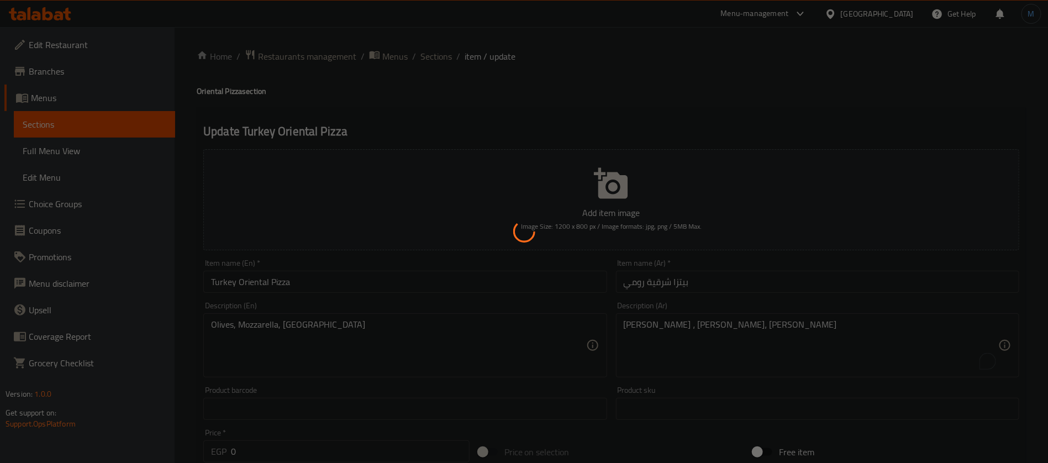
scroll to position [83, 0]
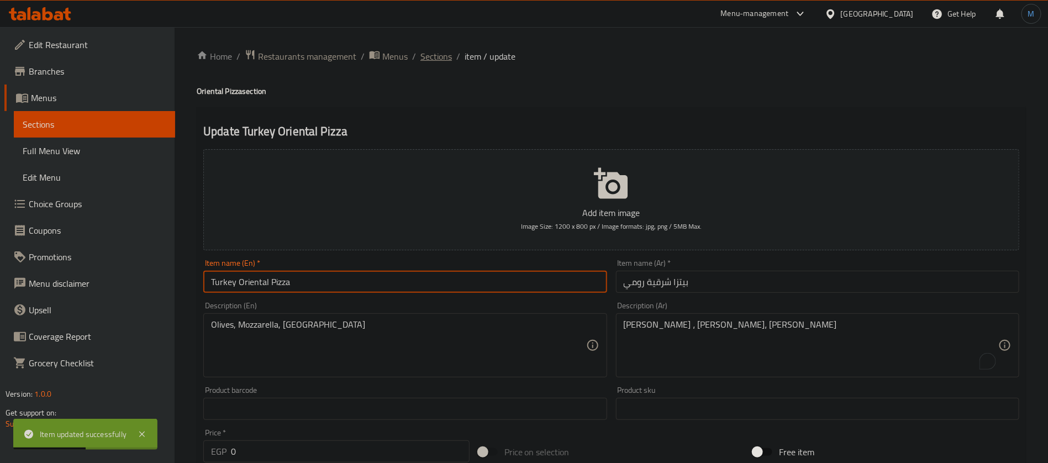
click at [439, 50] on span "Sections" at bounding box center [437, 56] width 32 height 13
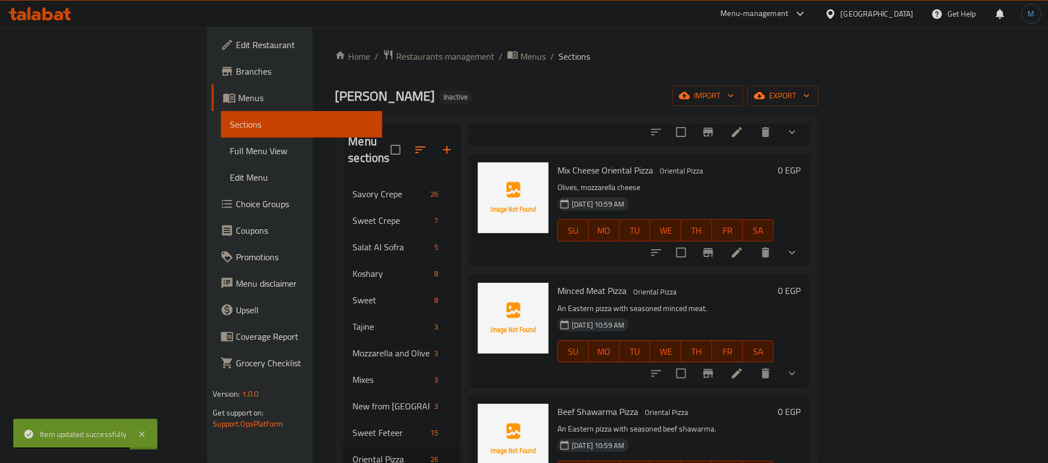
scroll to position [497, 0]
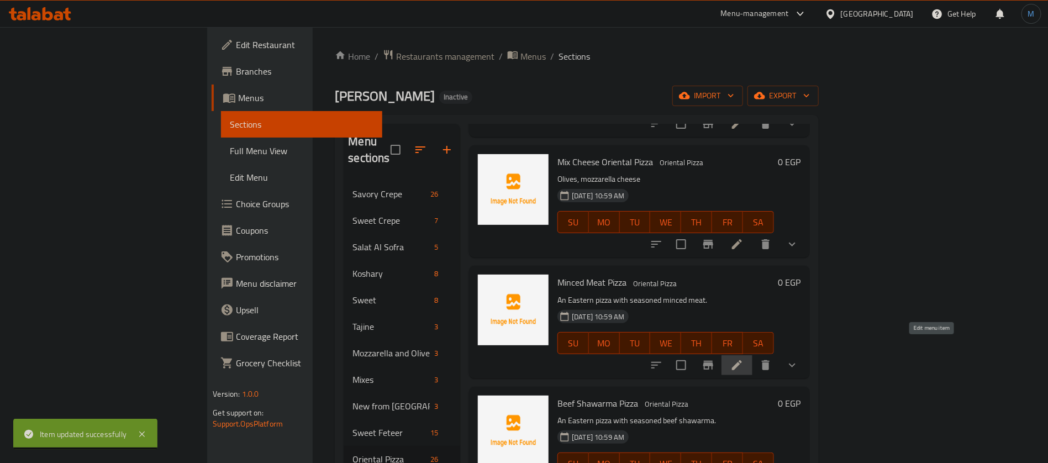
click at [744, 359] on icon at bounding box center [737, 365] width 13 height 13
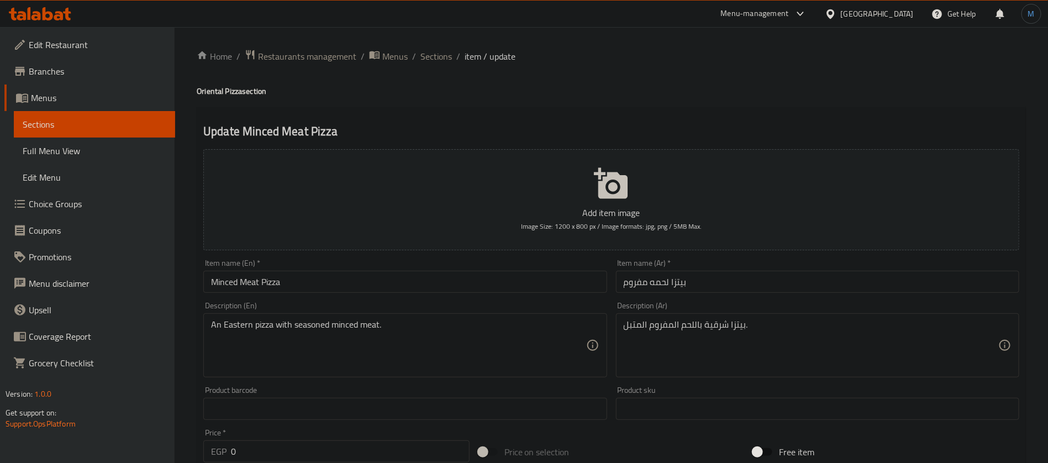
click at [201, 87] on h4 "Oriental Pizza section" at bounding box center [612, 91] width 830 height 11
copy h4 "Oriental"
click at [244, 326] on textarea "An Eastern pizza with seasoned minced meat." at bounding box center [398, 345] width 375 height 53
paste textarea "Oriental"
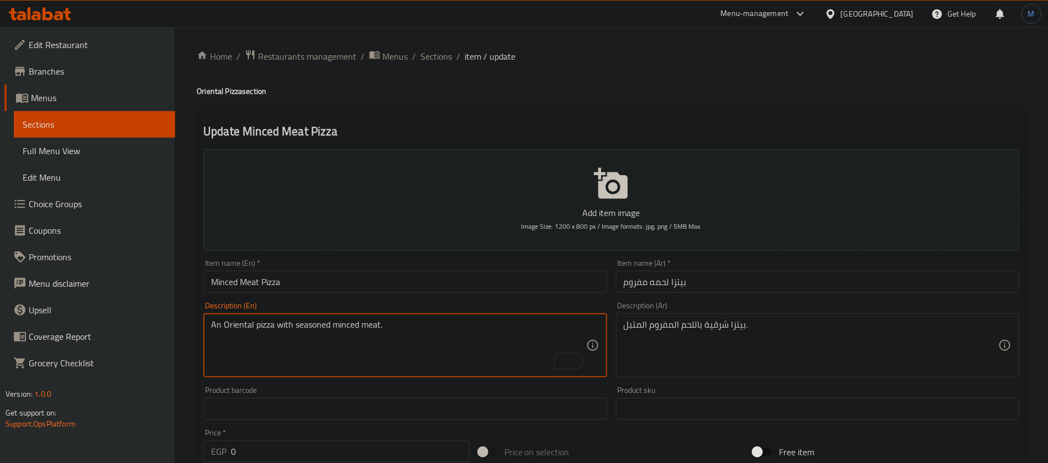
type textarea "An Oriental pizza with seasoned minced meat."
click at [232, 93] on h4 "Oriental Pizza section" at bounding box center [612, 91] width 830 height 11
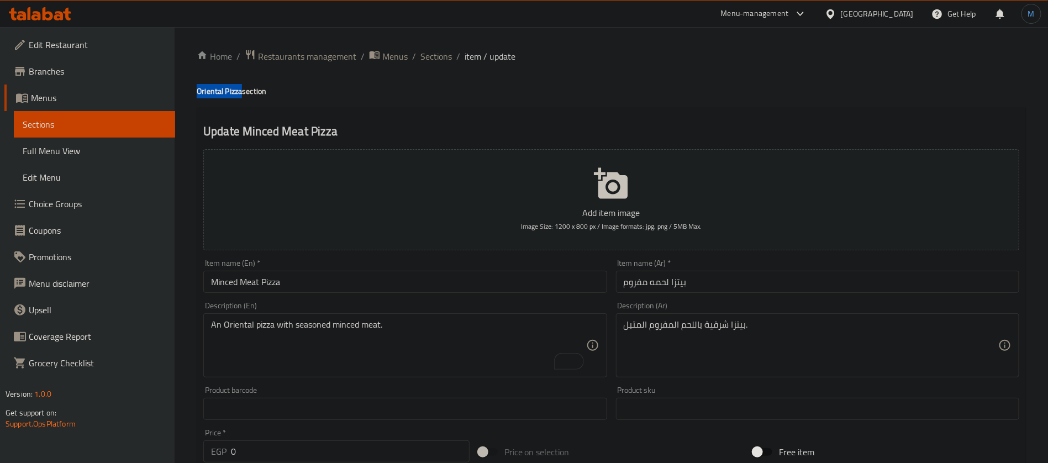
drag, startPoint x: 232, startPoint y: 93, endPoint x: 210, endPoint y: 92, distance: 21.6
click at [210, 92] on h4 "Oriental Pizza section" at bounding box center [612, 91] width 830 height 11
copy h4 "Oriental Pizza"
click at [277, 282] on input "Minced Meat Pizza" at bounding box center [404, 282] width 403 height 22
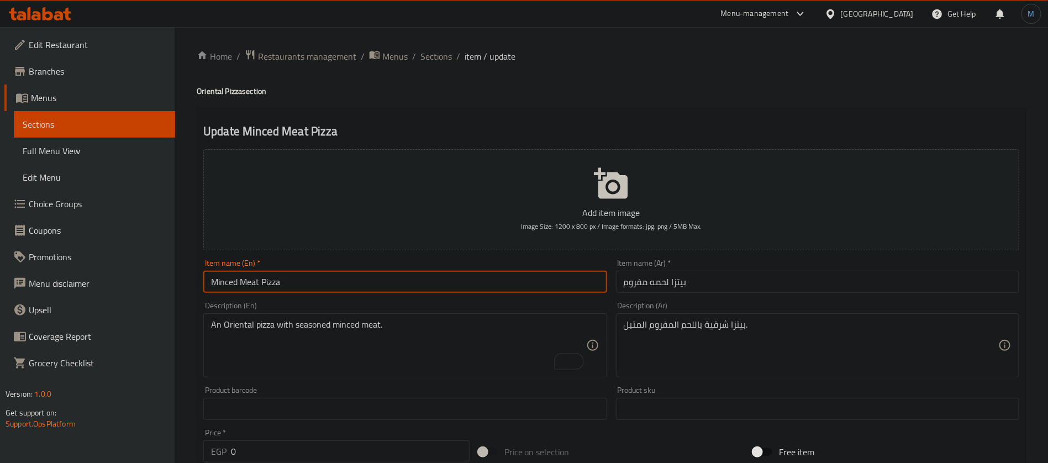
click at [277, 282] on input "Minced Meat Pizza" at bounding box center [404, 282] width 403 height 22
paste input "Oriental"
type input "Minced Meat Oriental Pizza"
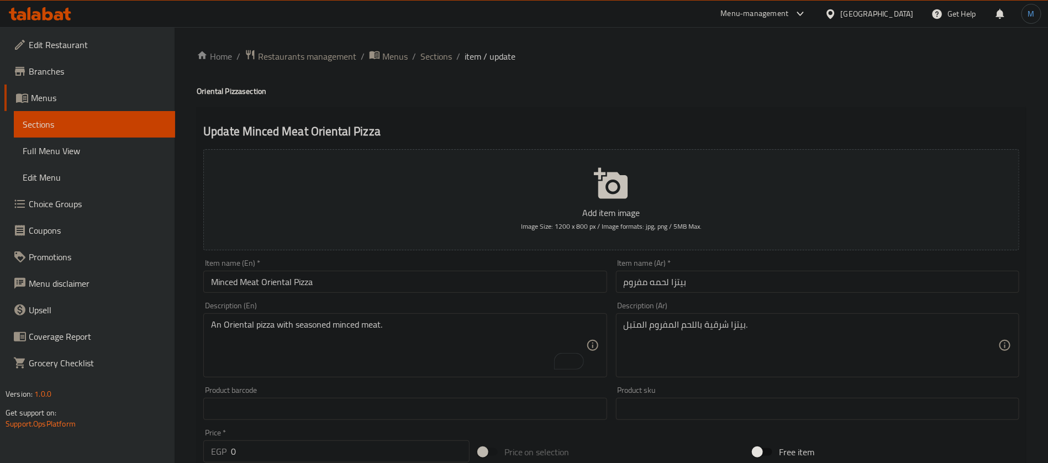
click at [560, 284] on input "Minced Meat Oriental Pizza" at bounding box center [404, 282] width 403 height 22
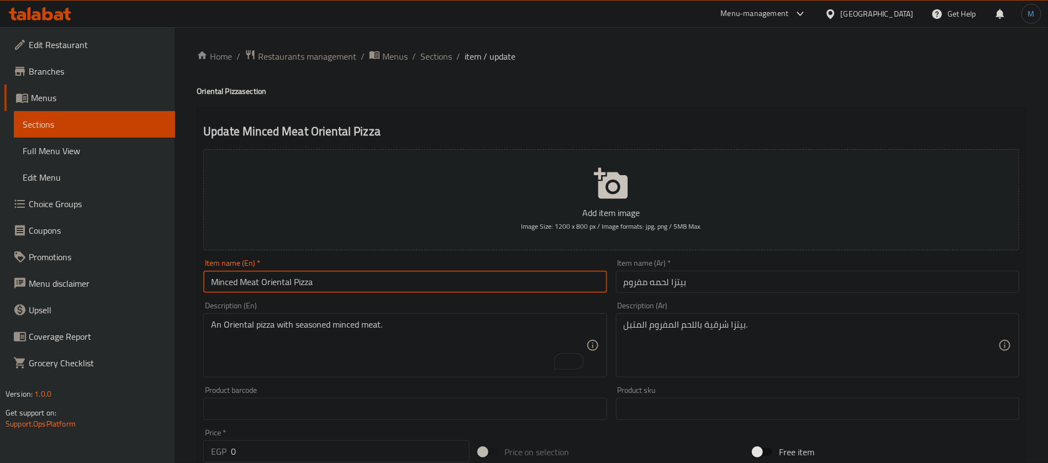
click at [671, 287] on input "بيتزا لحمه مفروم" at bounding box center [817, 282] width 403 height 22
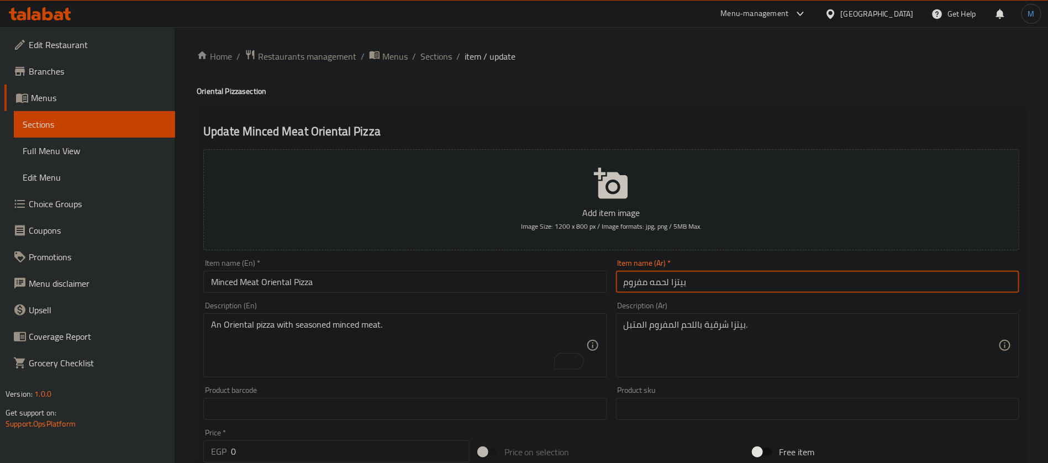
click at [671, 287] on input "بيتزا لحمه مفروم" at bounding box center [817, 282] width 403 height 22
click at [674, 289] on input "بيتزا لحمه مفروم" at bounding box center [817, 282] width 403 height 22
click at [677, 289] on input "بيتزا لحمه مفروم" at bounding box center [817, 282] width 403 height 22
paste input "شرقية"
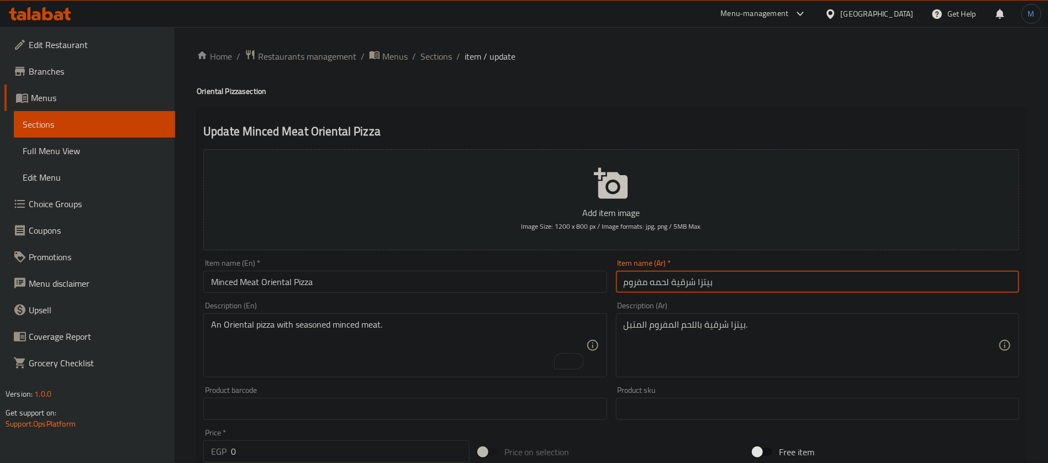
type input "بيتزا شرقية لحمه مفروم"
click at [410, 285] on input "Minced Meat Oriental Pizza" at bounding box center [404, 282] width 403 height 22
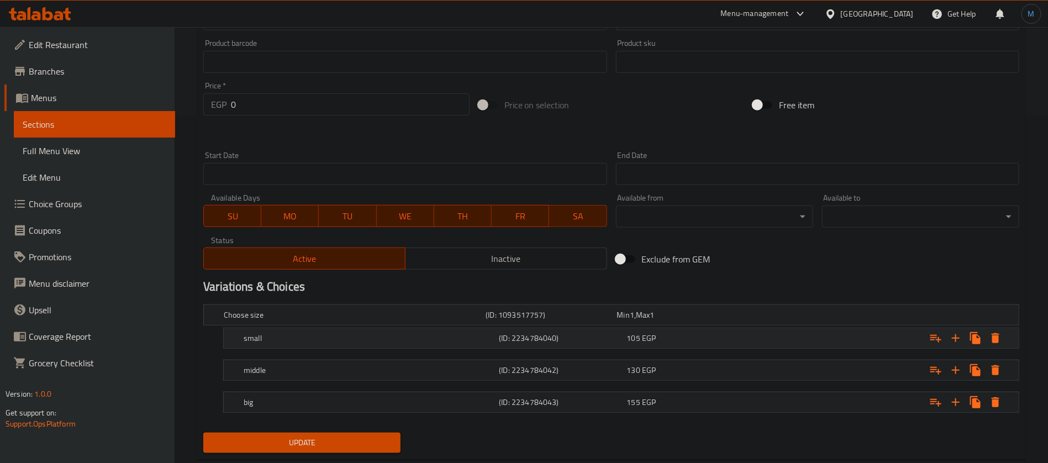
scroll to position [374, 0]
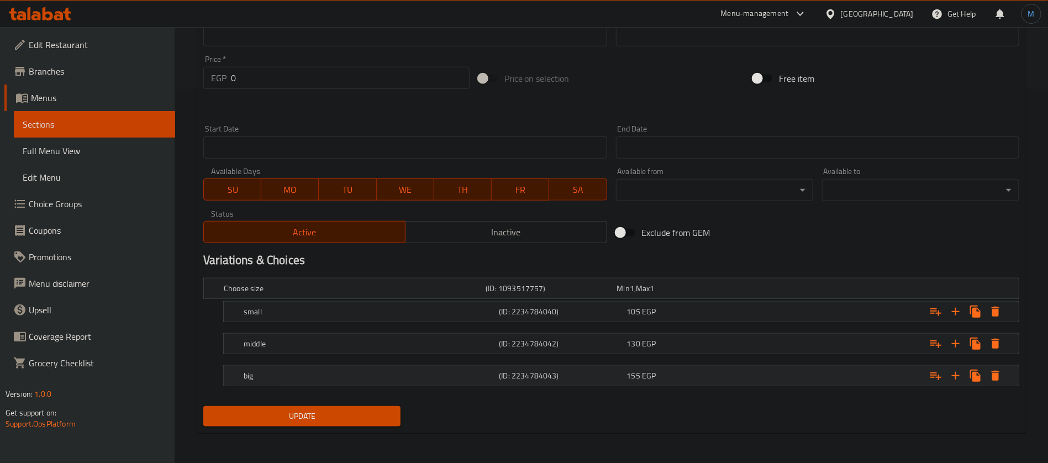
click at [405, 301] on div "big (ID: 2234784043) 155 EGP" at bounding box center [615, 288] width 786 height 24
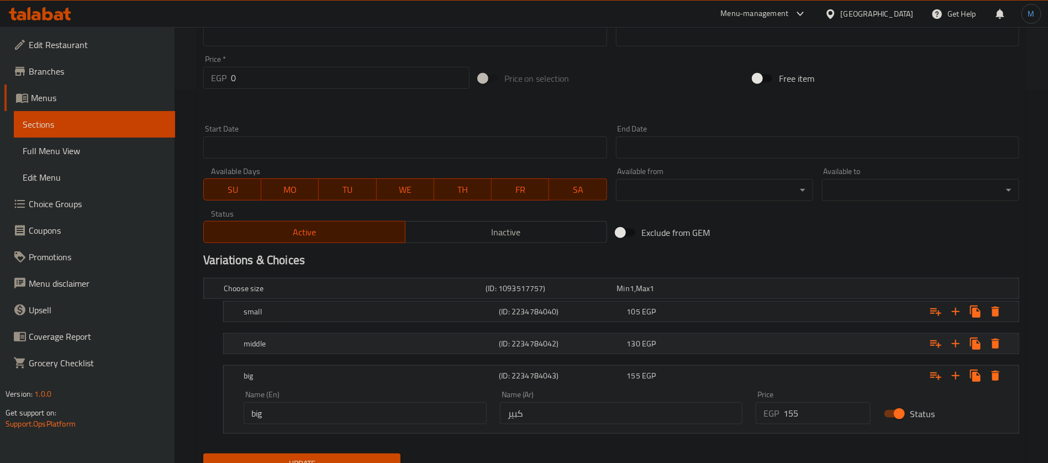
click at [397, 301] on div "middle (ID: 2234784042) 130 EGP" at bounding box center [615, 288] width 786 height 24
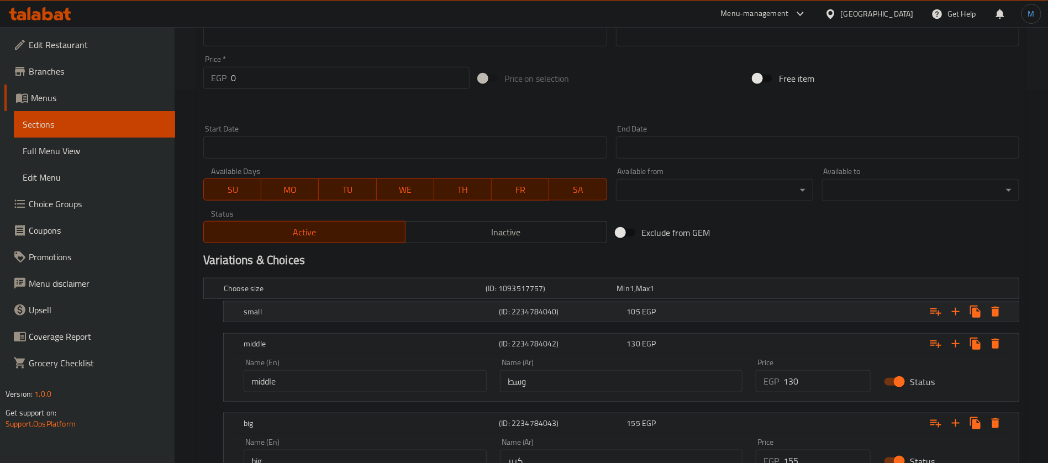
click at [384, 296] on div "small" at bounding box center [353, 288] width 262 height 15
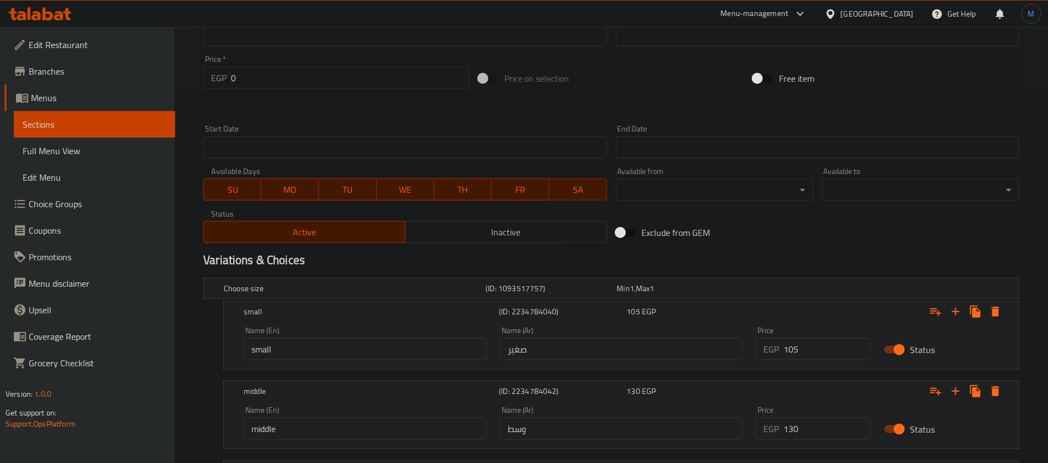
scroll to position [516, 0]
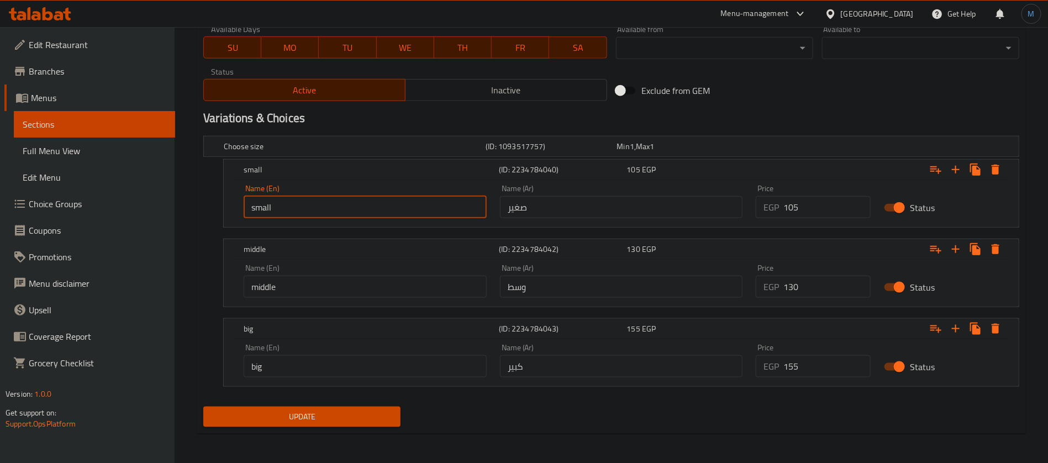
drag, startPoint x: 324, startPoint y: 206, endPoint x: 323, endPoint y: 215, distance: 8.9
click at [324, 206] on input "small" at bounding box center [365, 207] width 243 height 22
type input "Small"
click at [329, 286] on input "middle" at bounding box center [365, 287] width 243 height 22
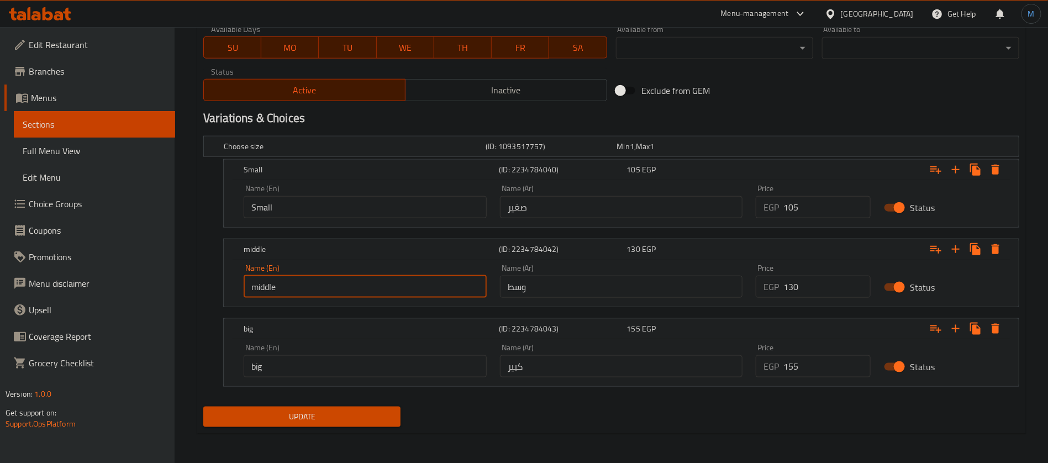
click at [329, 286] on input "middle" at bounding box center [365, 287] width 243 height 22
click at [329, 286] on input "text" at bounding box center [365, 287] width 243 height 22
type input "Medium"
click at [370, 366] on input "big" at bounding box center [365, 366] width 243 height 22
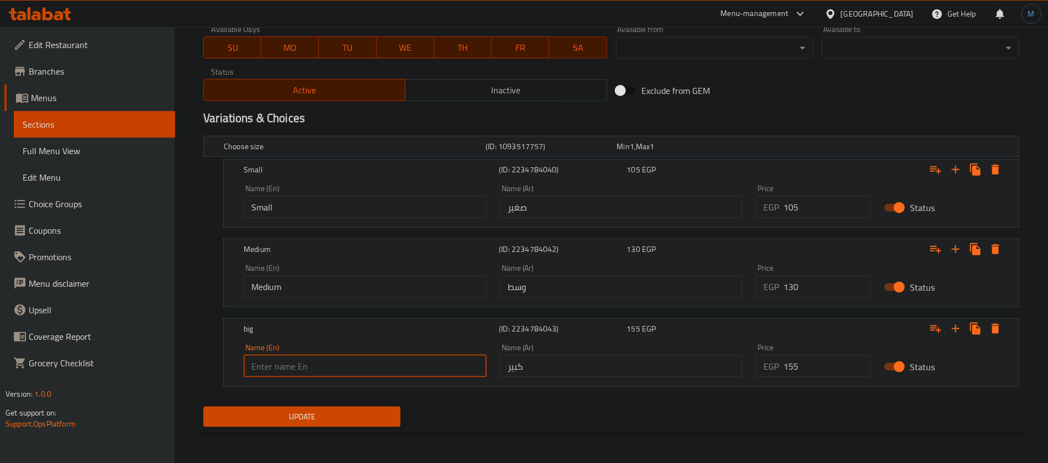
click at [370, 366] on input "text" at bounding box center [365, 366] width 243 height 22
type input "Large"
click at [343, 408] on button "Update" at bounding box center [301, 417] width 197 height 20
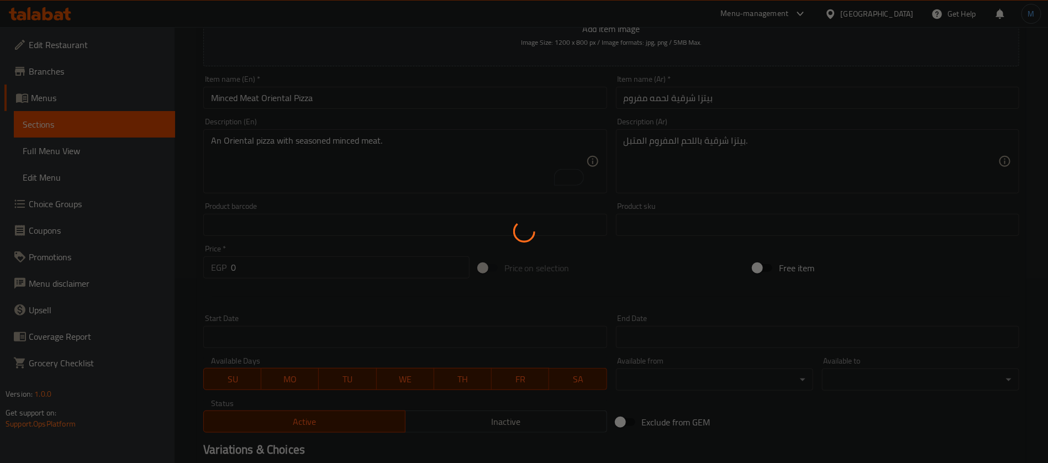
scroll to position [0, 0]
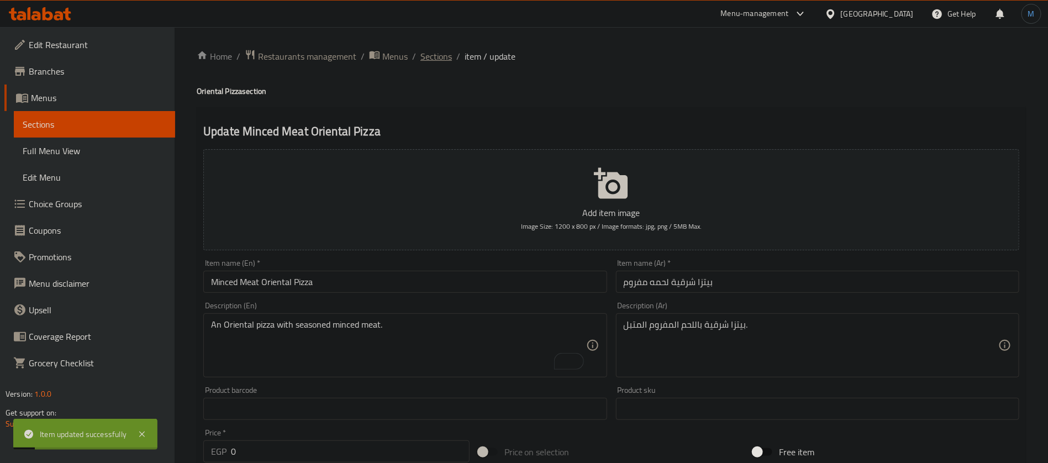
click at [432, 54] on span "Sections" at bounding box center [437, 56] width 32 height 13
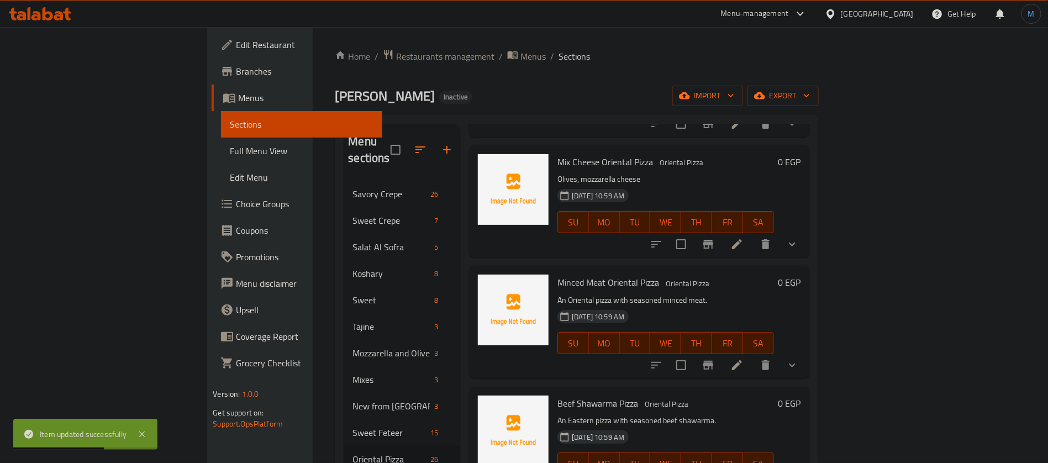
scroll to position [663, 0]
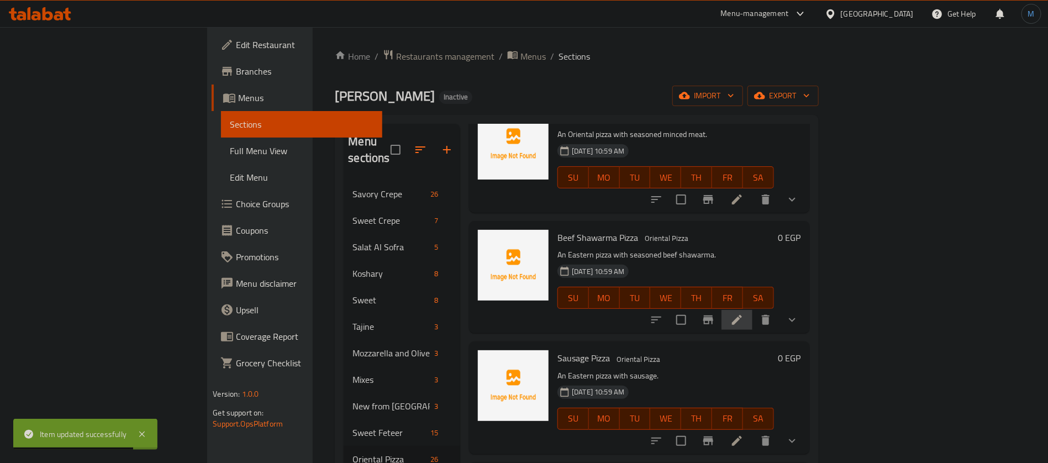
click at [753, 310] on li at bounding box center [737, 320] width 31 height 20
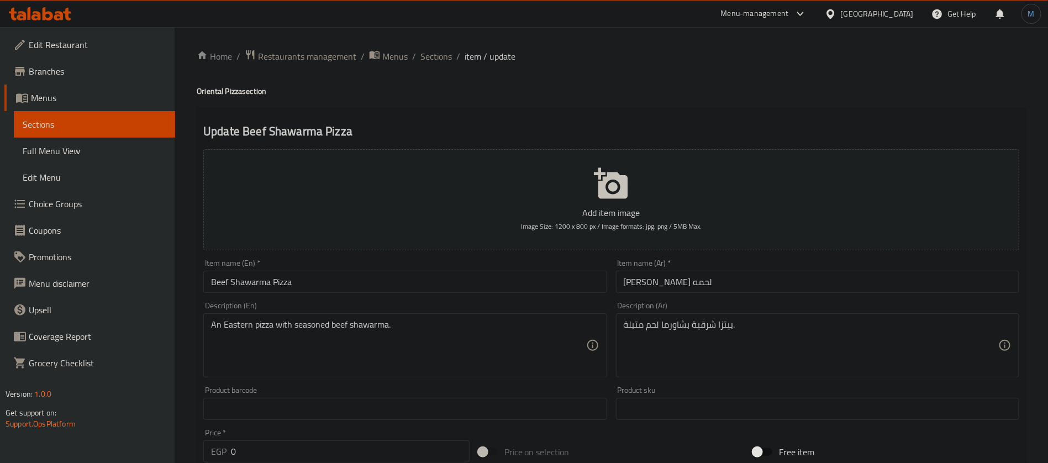
click at [213, 92] on h4 "Oriental Pizza section" at bounding box center [612, 91] width 830 height 11
drag, startPoint x: 213, startPoint y: 92, endPoint x: 235, endPoint y: 96, distance: 21.8
click at [235, 96] on h4 "Oriental Pizza section" at bounding box center [612, 91] width 830 height 11
copy h4 "Oriental Pizza"
click at [289, 287] on input "Beef Shawarma Pizza" at bounding box center [404, 282] width 403 height 22
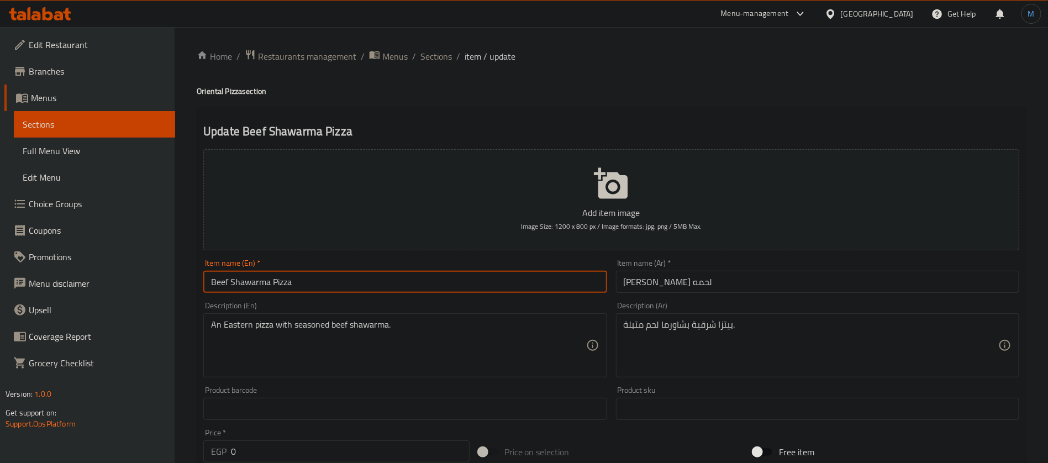
click at [289, 287] on input "Beef Shawarma Pizza" at bounding box center [404, 282] width 403 height 22
paste input "Oriental"
type input "Beef Shawarma Oriental Pizza"
click at [730, 274] on input "بيتزا شاورما لحمه" at bounding box center [817, 282] width 403 height 22
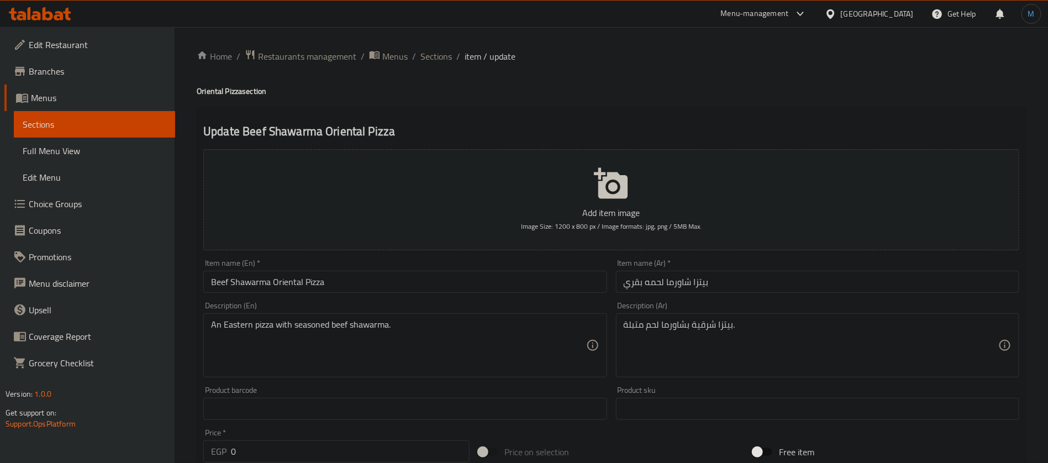
click at [591, 302] on div "Description (En) An Eastern pizza with seasoned beef shawarma. Description (En)" at bounding box center [404, 340] width 403 height 76
click at [699, 285] on input "بيتزا شاورما لحمه بقري" at bounding box center [817, 282] width 403 height 22
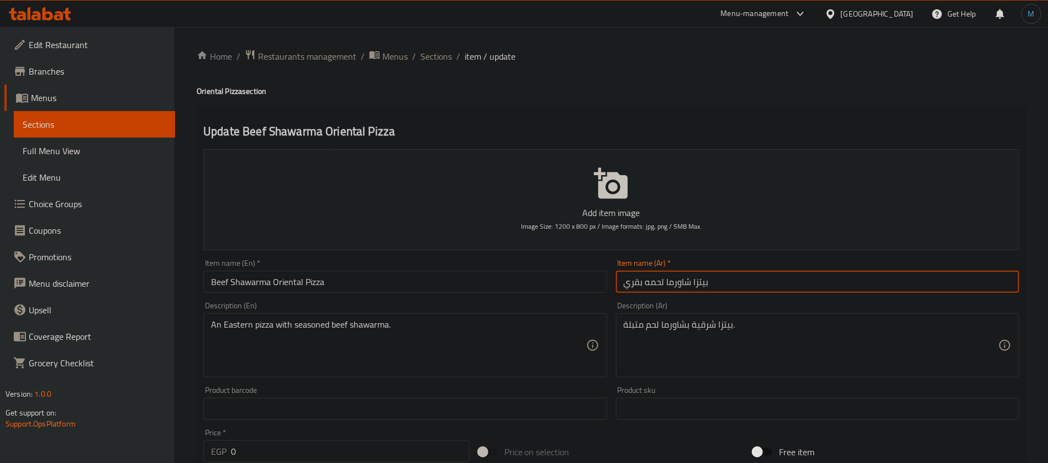
click at [699, 285] on input "بيتزا شاورما لحمه بقري" at bounding box center [817, 282] width 403 height 22
paste input "قيةش"
click at [636, 286] on input "بيتزا شرقية شاورما لحمه بقري" at bounding box center [817, 282] width 403 height 22
type input "بيتزا شرقية شاورما لحمه بقري"
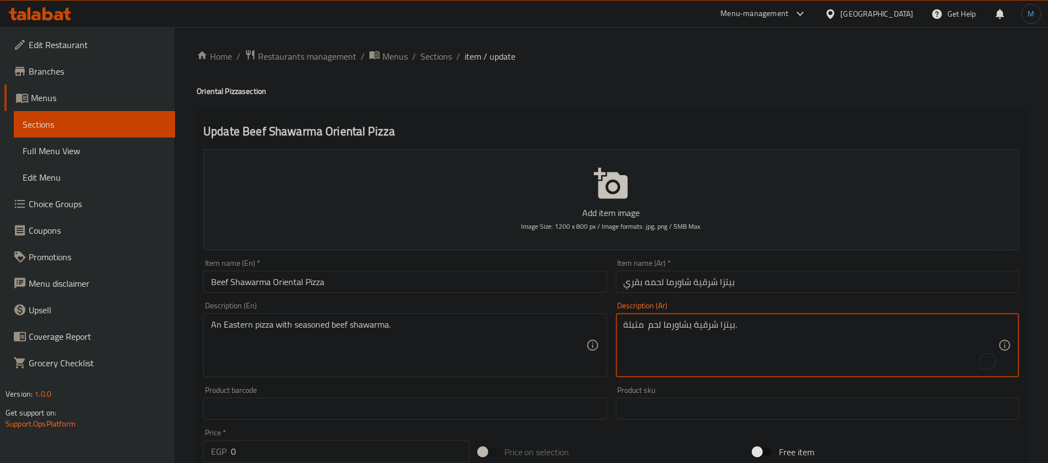
paste textarea "بقري"
type textarea "بيتزا شرقية بشاورما لحم بقري متبلة."
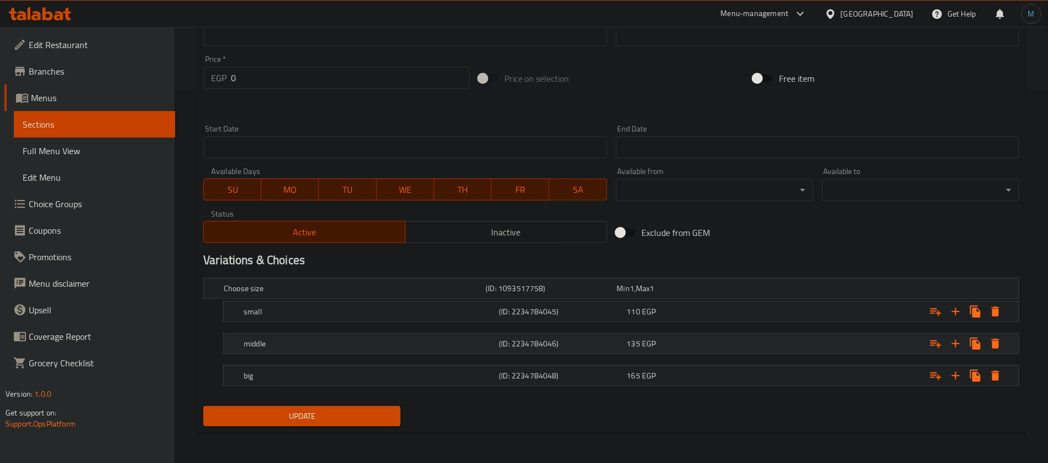
click at [436, 294] on h5 "middle" at bounding box center [353, 288] width 258 height 11
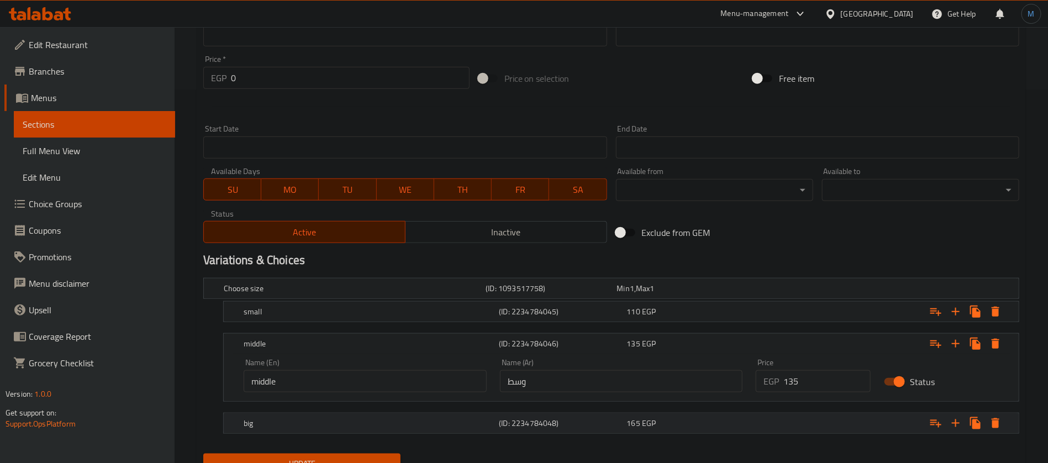
click at [390, 294] on h5 "big" at bounding box center [353, 288] width 258 height 11
click at [364, 296] on div "small" at bounding box center [353, 288] width 262 height 15
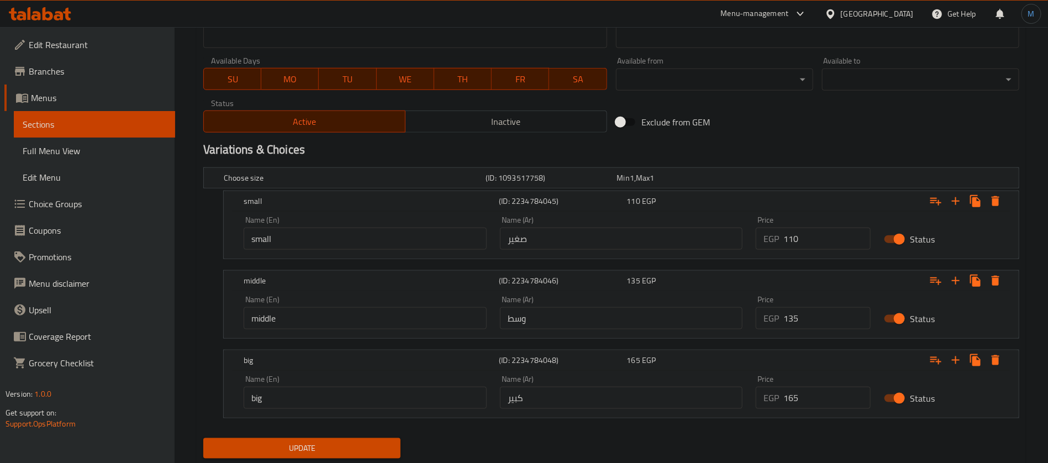
scroll to position [515, 0]
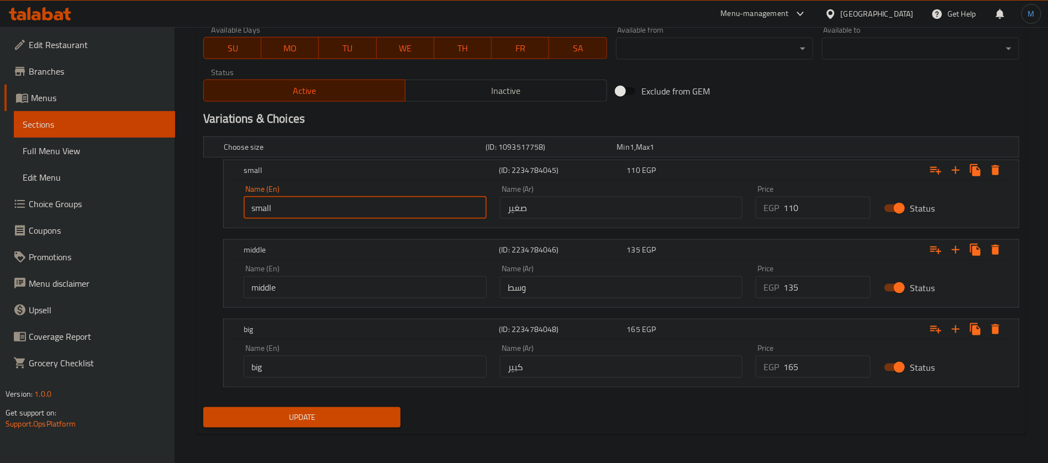
click at [370, 203] on input "small" at bounding box center [365, 208] width 243 height 22
type input "Small"
click at [336, 282] on input "middle" at bounding box center [365, 287] width 243 height 22
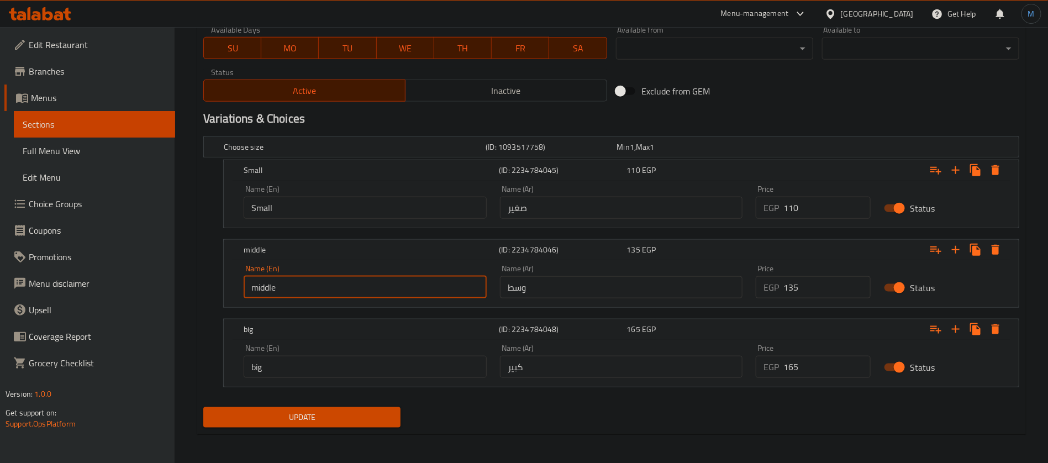
click at [336, 282] on input "middle" at bounding box center [365, 287] width 243 height 22
click at [336, 282] on input "text" at bounding box center [365, 287] width 243 height 22
type input "Medium"
click at [341, 368] on input "big" at bounding box center [365, 367] width 243 height 22
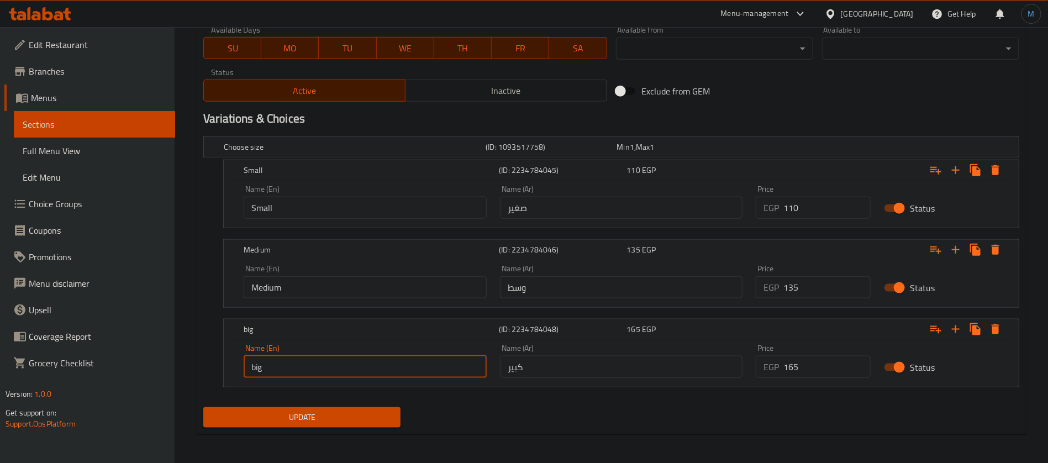
click at [341, 368] on input "big" at bounding box center [365, 367] width 243 height 22
click at [341, 368] on input "text" at bounding box center [365, 367] width 243 height 22
type input "Large"
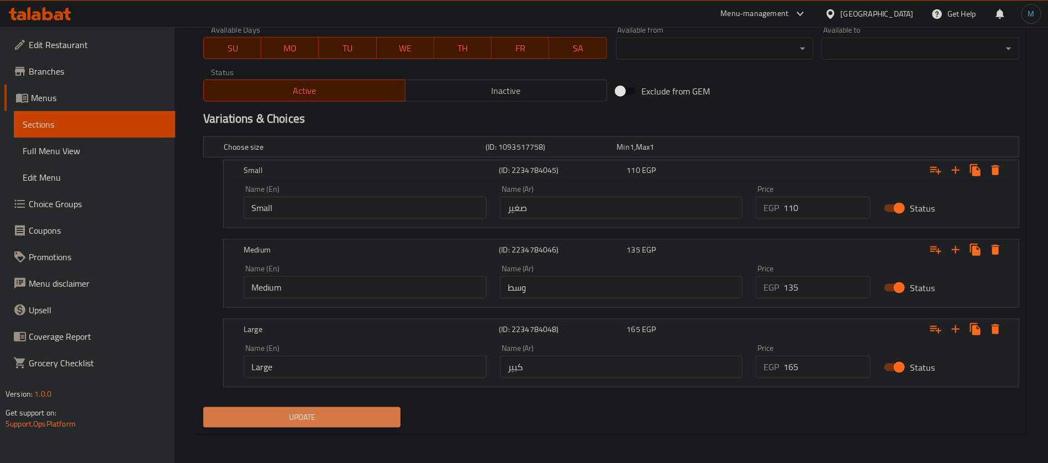
click at [366, 412] on span "Update" at bounding box center [302, 418] width 180 height 14
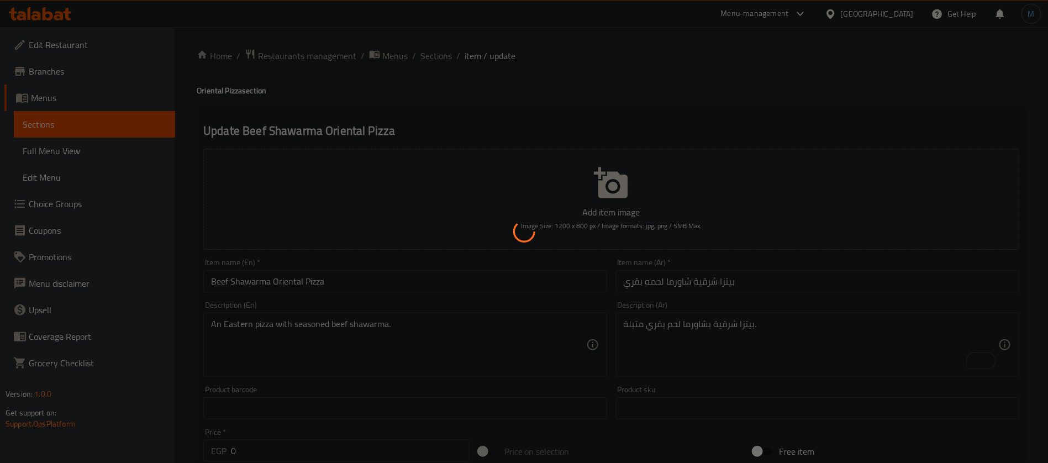
scroll to position [0, 0]
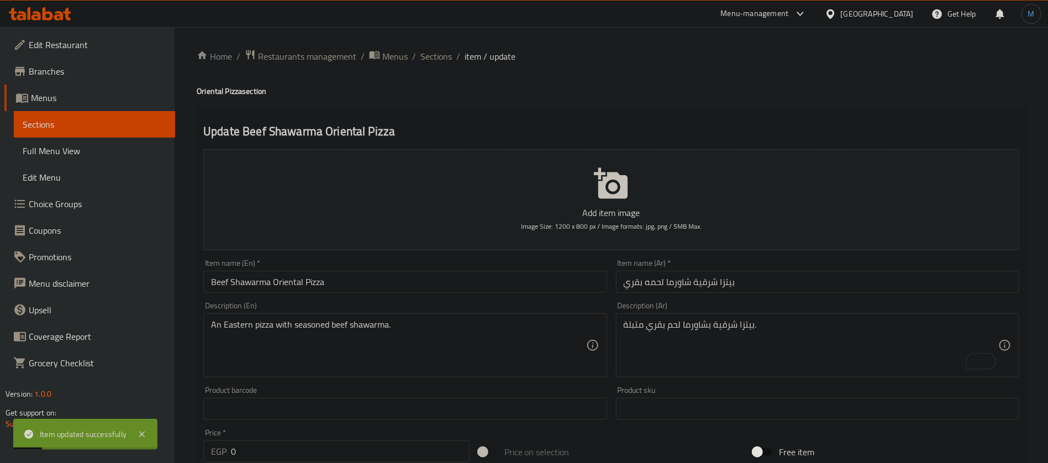
click at [215, 90] on h4 "Oriental Pizza section" at bounding box center [612, 91] width 830 height 11
copy h4 "Oriental"
click at [239, 321] on textarea "An Eastern pizza with seasoned beef shawarma." at bounding box center [398, 345] width 375 height 53
paste textarea "Oriental"
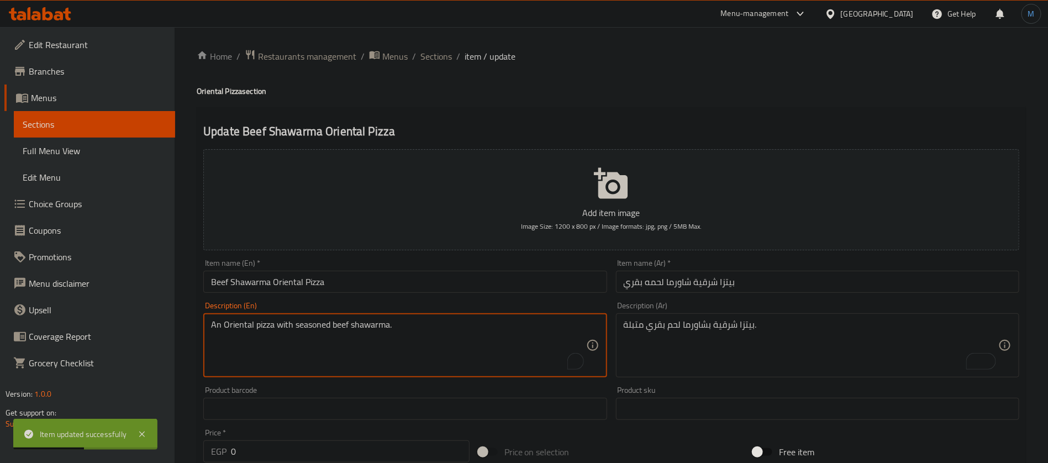
type textarea "An Oriental pizza with seasoned beef shawarma."
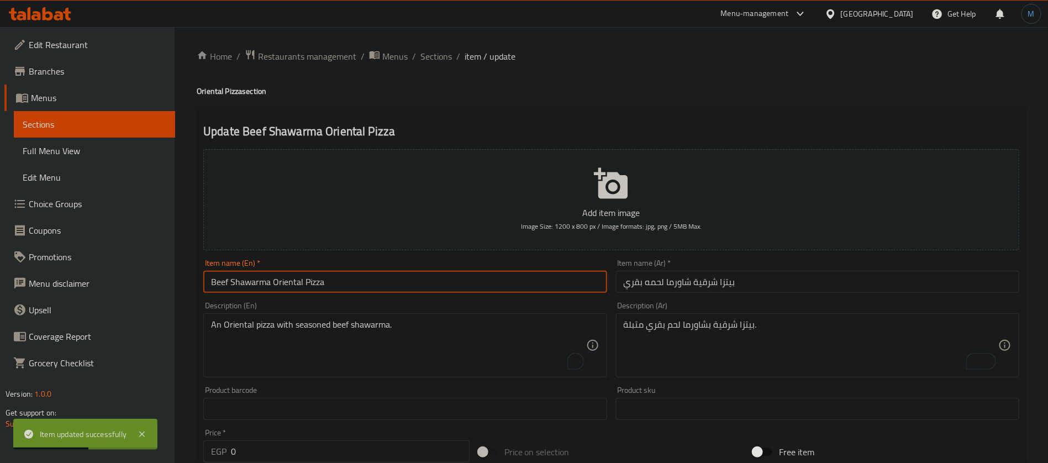
click at [330, 283] on input "Beef Shawarma Oriental Pizza" at bounding box center [404, 282] width 403 height 22
click at [438, 53] on span "Sections" at bounding box center [437, 56] width 32 height 13
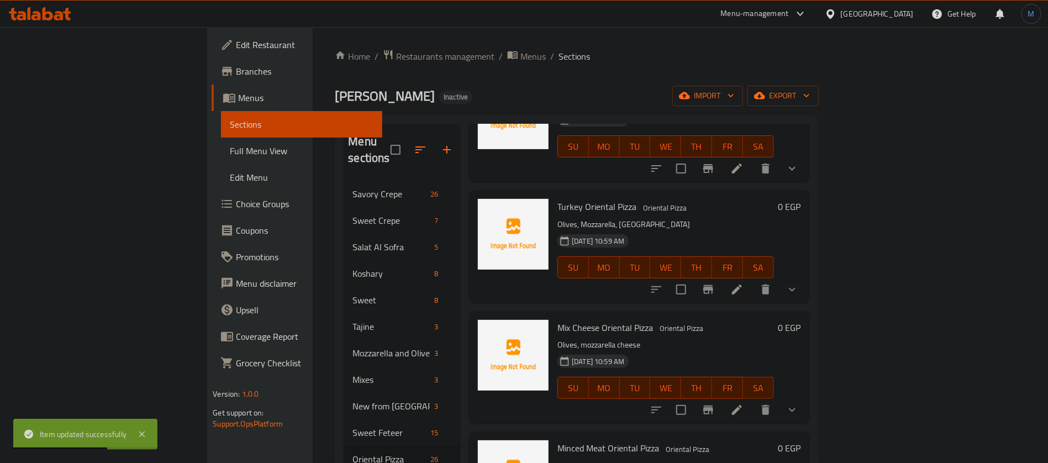
scroll to position [746, 0]
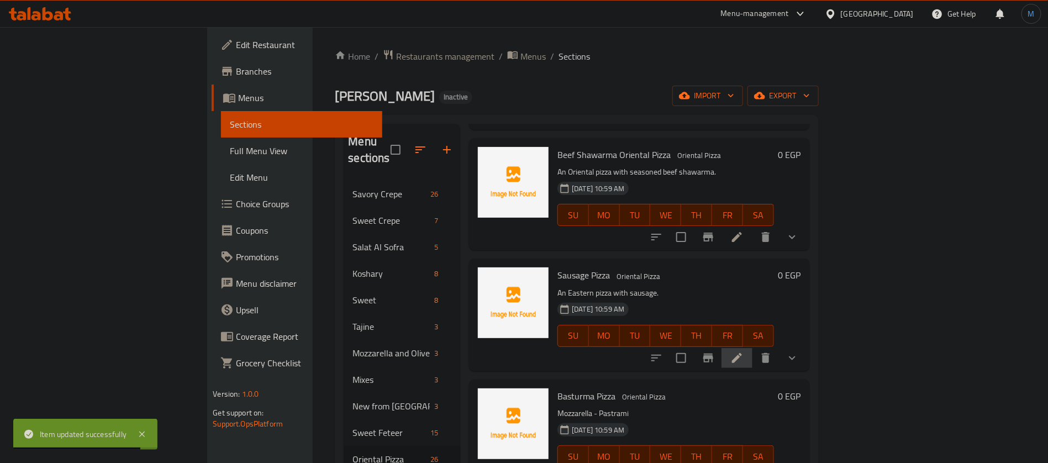
click at [753, 348] on li at bounding box center [737, 358] width 31 height 20
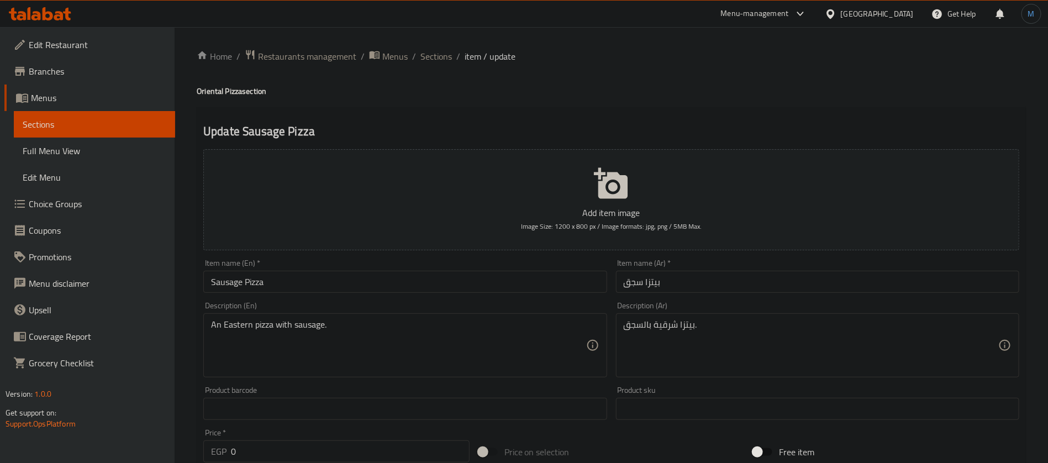
click at [232, 90] on h4 "Oriental Pizza section" at bounding box center [612, 91] width 830 height 11
drag, startPoint x: 233, startPoint y: 90, endPoint x: 214, endPoint y: 90, distance: 18.2
click at [214, 90] on h4 "Oriental Pizza section" at bounding box center [612, 91] width 830 height 11
copy h4 "Oriental Pizza"
click at [254, 284] on input "Sausage Pizza" at bounding box center [404, 282] width 403 height 22
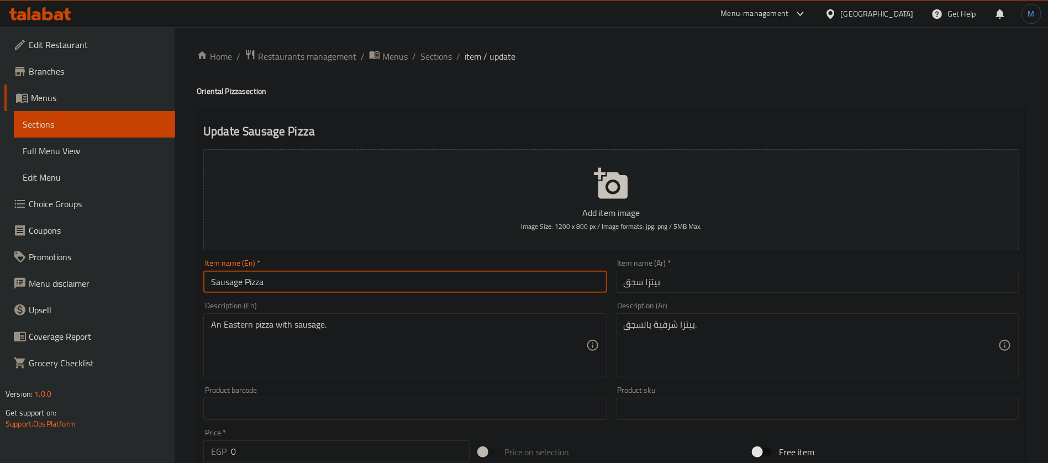
click at [254, 284] on input "Sausage Pizza" at bounding box center [404, 282] width 403 height 22
paste input "Oriental"
type input "Sausage Oriental Pizza"
click at [598, 279] on input "Sausage Oriental Pizza" at bounding box center [404, 282] width 403 height 22
click at [659, 286] on input "بيتزا سجق" at bounding box center [817, 282] width 403 height 22
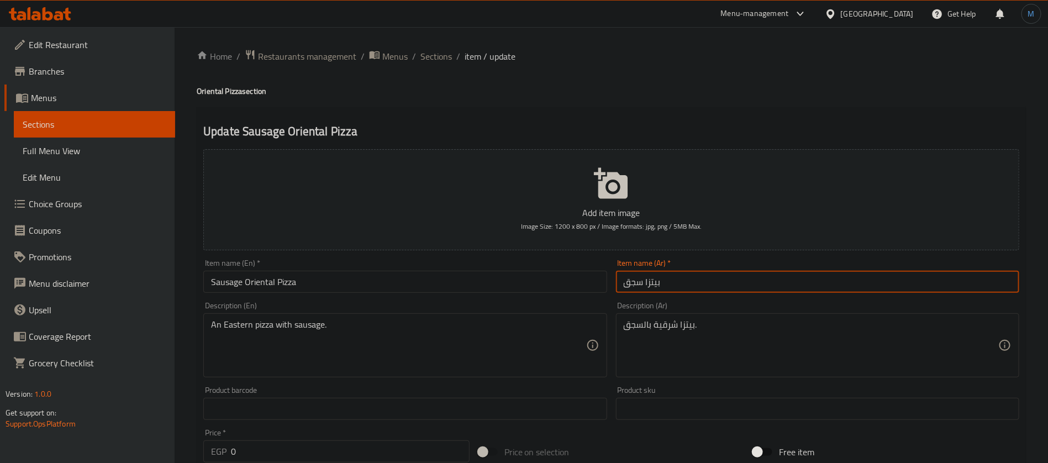
click at [659, 286] on input "بيتزا سجق" at bounding box center [817, 282] width 403 height 22
paste input "بيتزا شرقية"
click at [654, 280] on input "بيتزا سجق" at bounding box center [817, 282] width 403 height 22
click at [660, 286] on input "بيتزا سجق" at bounding box center [817, 282] width 403 height 22
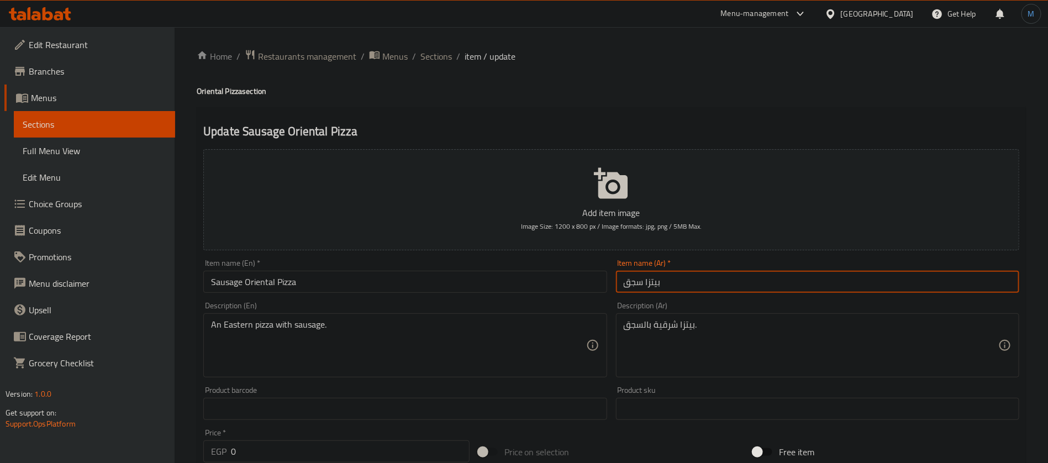
drag, startPoint x: 662, startPoint y: 285, endPoint x: 646, endPoint y: 286, distance: 16.1
click at [646, 286] on input "بيتزا سجق" at bounding box center [817, 282] width 403 height 22
paste input "رقية"
type input "بيتزا شرقية سجق"
click at [289, 289] on input "Sausage Oriental Pizza" at bounding box center [404, 282] width 403 height 22
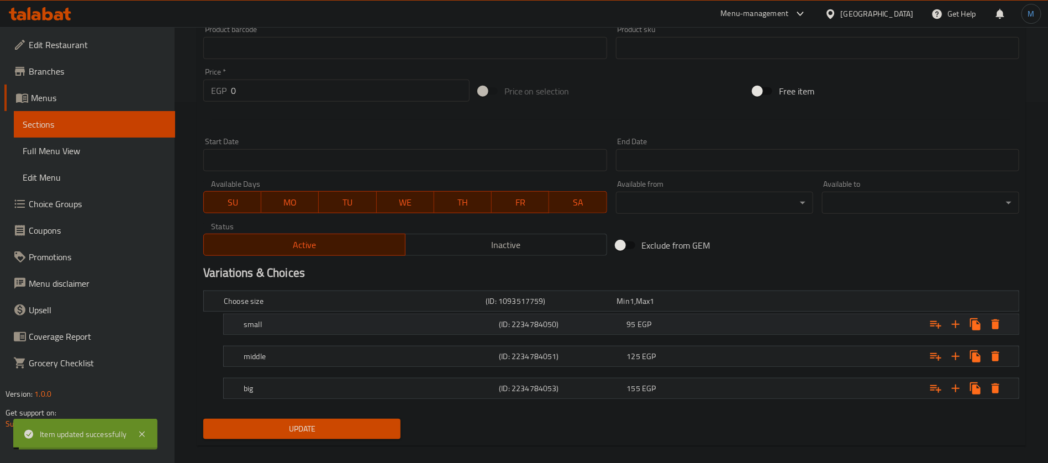
scroll to position [374, 0]
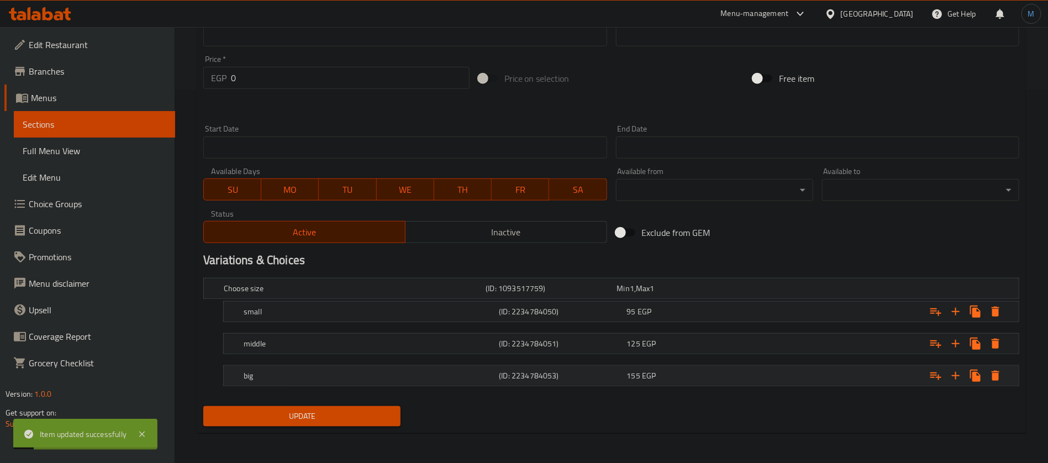
click at [415, 301] on div "big (ID: 2234784053) 155 EGP" at bounding box center [615, 288] width 786 height 24
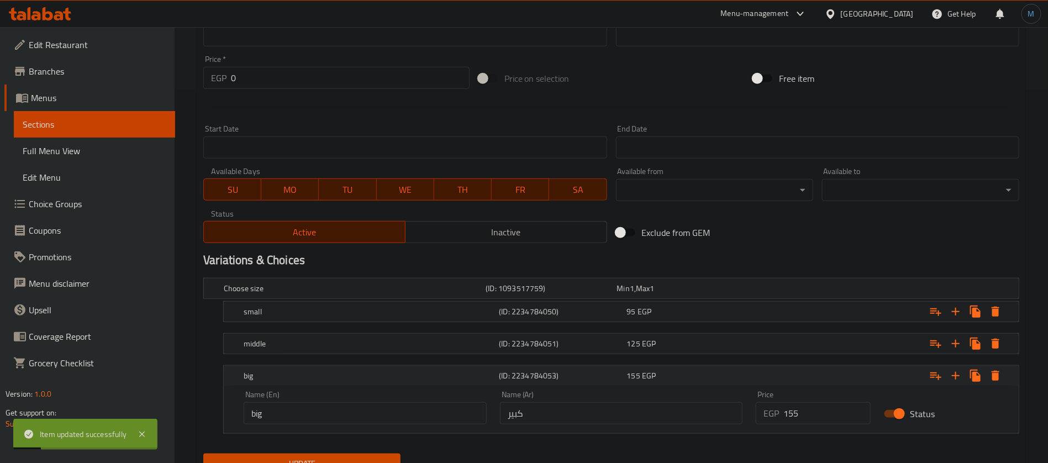
scroll to position [421, 0]
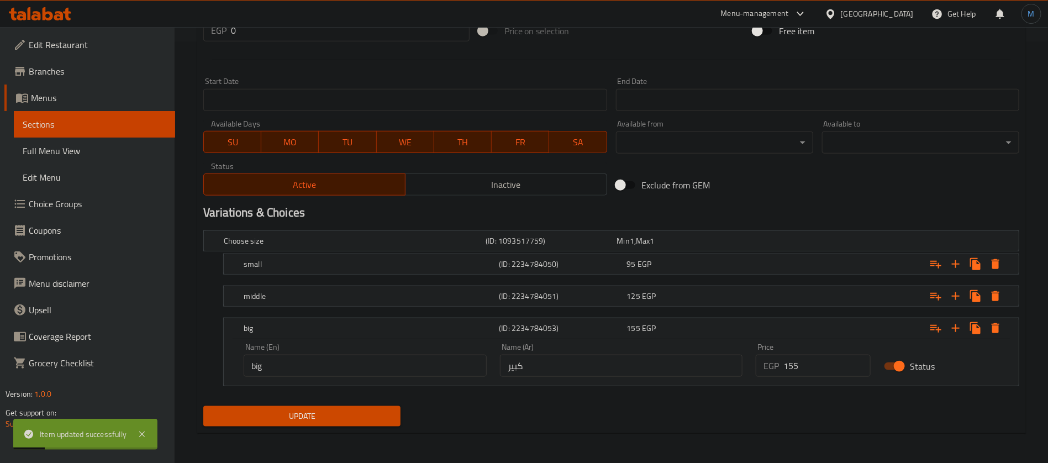
click at [382, 360] on input "big" at bounding box center [365, 366] width 243 height 22
click at [383, 360] on input "text" at bounding box center [365, 366] width 243 height 22
type input "Large"
click at [321, 247] on h5 "middle" at bounding box center [353, 240] width 258 height 11
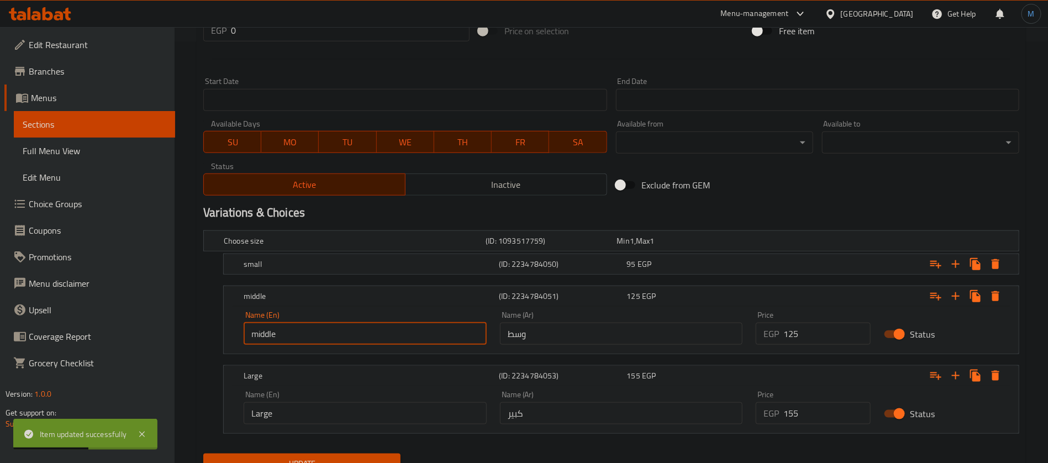
click at [321, 338] on input "middle" at bounding box center [365, 334] width 243 height 22
click at [321, 338] on input "text" at bounding box center [365, 334] width 243 height 22
type input "Medium"
click at [343, 247] on h5 "small" at bounding box center [353, 240] width 258 height 11
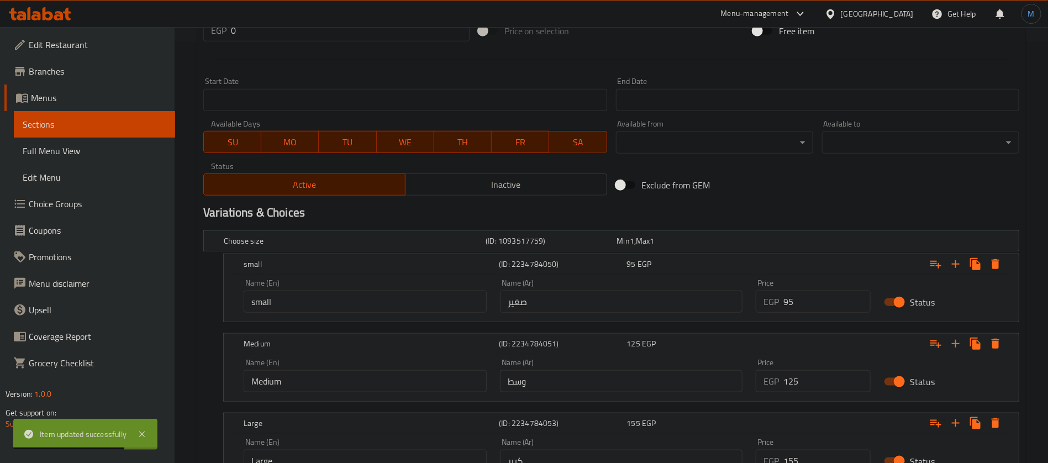
click at [322, 296] on input "small" at bounding box center [365, 302] width 243 height 22
click at [322, 296] on input "text" at bounding box center [365, 302] width 243 height 22
type input "Small"
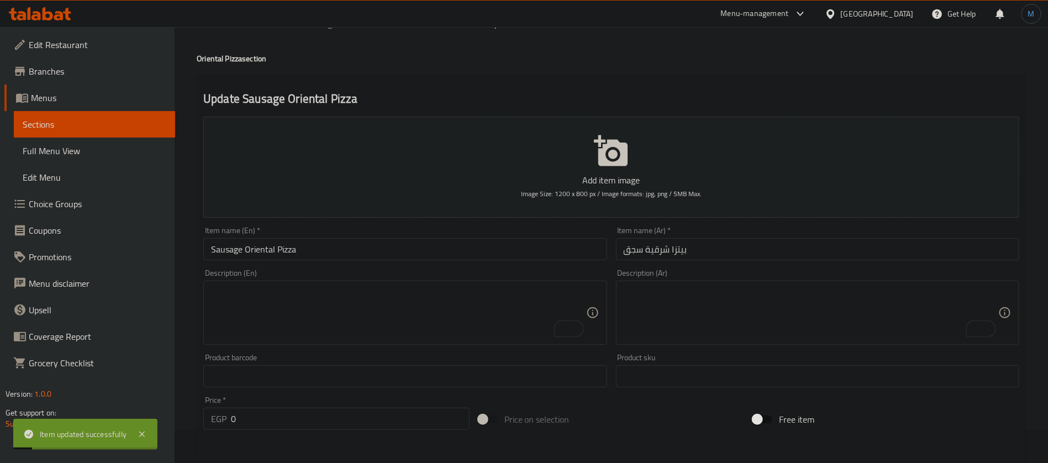
scroll to position [0, 0]
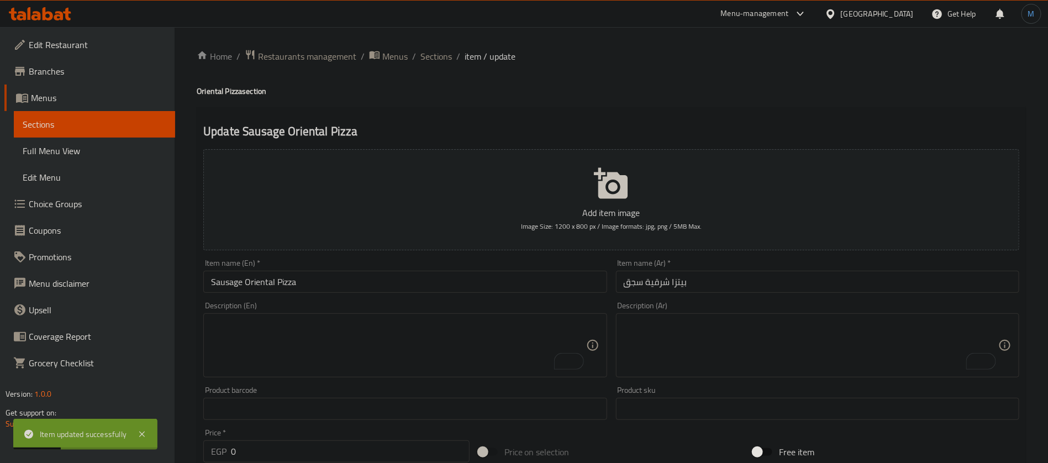
click at [393, 283] on input "Sausage Oriental Pizza" at bounding box center [404, 282] width 403 height 22
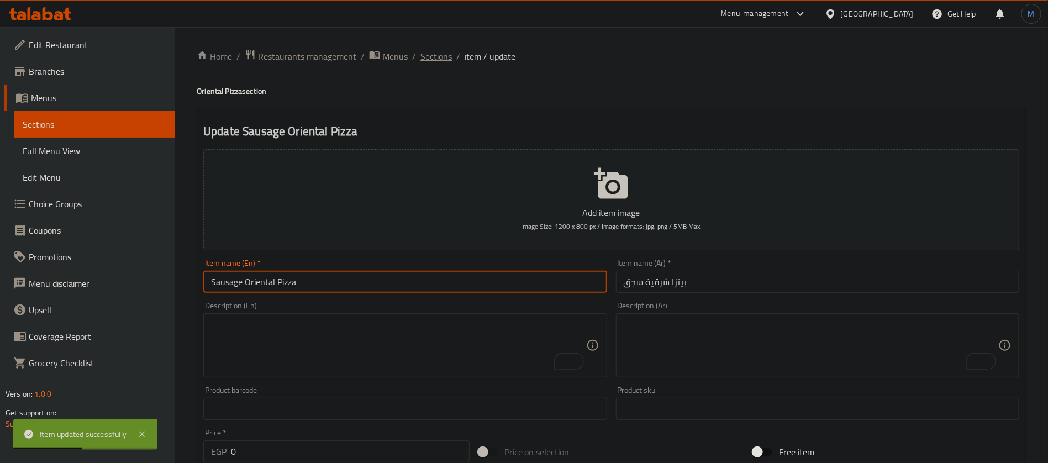
click at [439, 59] on span "Sections" at bounding box center [437, 56] width 32 height 13
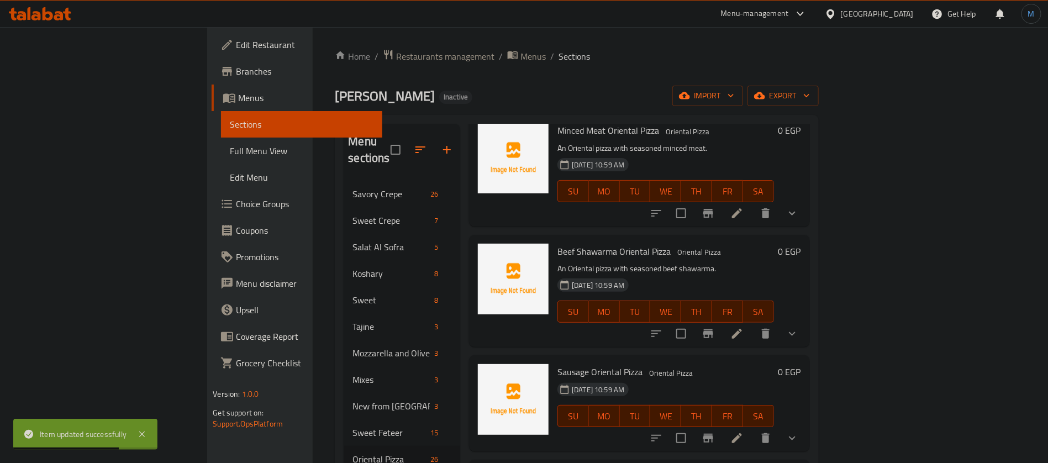
scroll to position [815, 0]
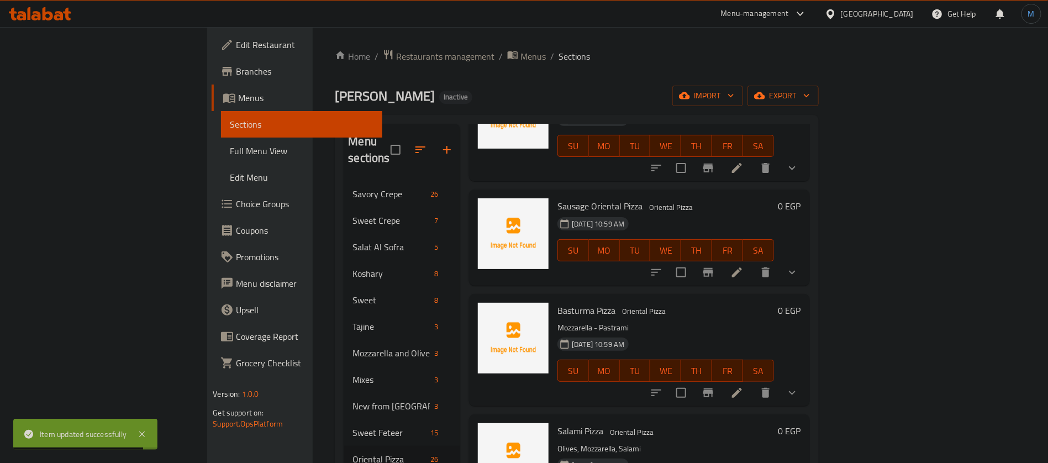
click at [753, 383] on li at bounding box center [737, 393] width 31 height 20
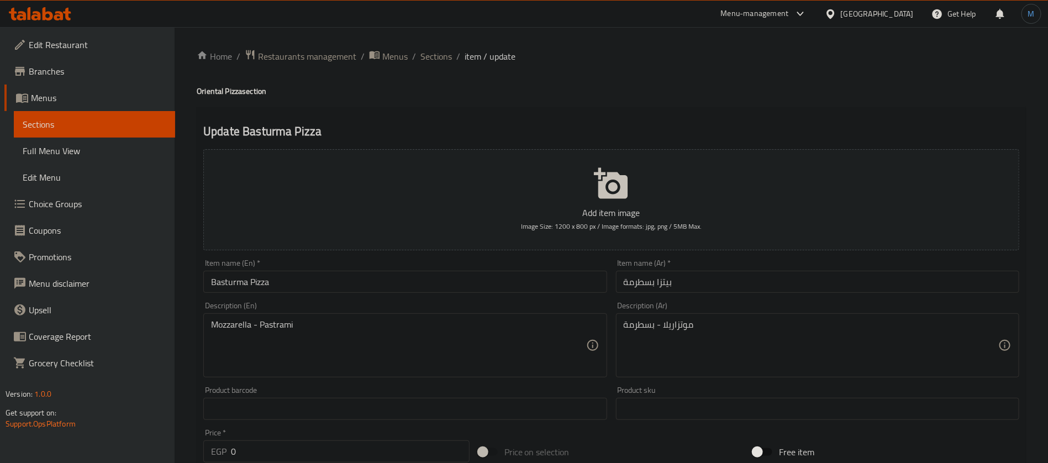
click at [626, 296] on div "Item name (Ar)   * بيتزا بسطرمة Item name (Ar) *" at bounding box center [818, 276] width 412 height 43
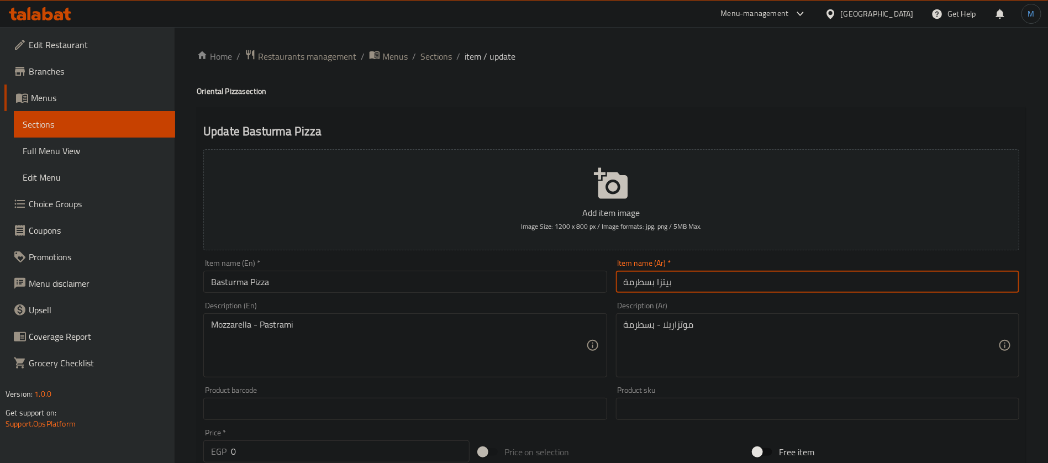
drag, startPoint x: 652, startPoint y: 286, endPoint x: 657, endPoint y: 285, distance: 5.6
click at [653, 286] on input "بيتزا بسطرمة" at bounding box center [817, 282] width 403 height 22
click at [658, 285] on input "بيتزا بسطرمة" at bounding box center [817, 282] width 403 height 22
click at [662, 285] on input "بيتزا بسطرمة" at bounding box center [817, 282] width 403 height 22
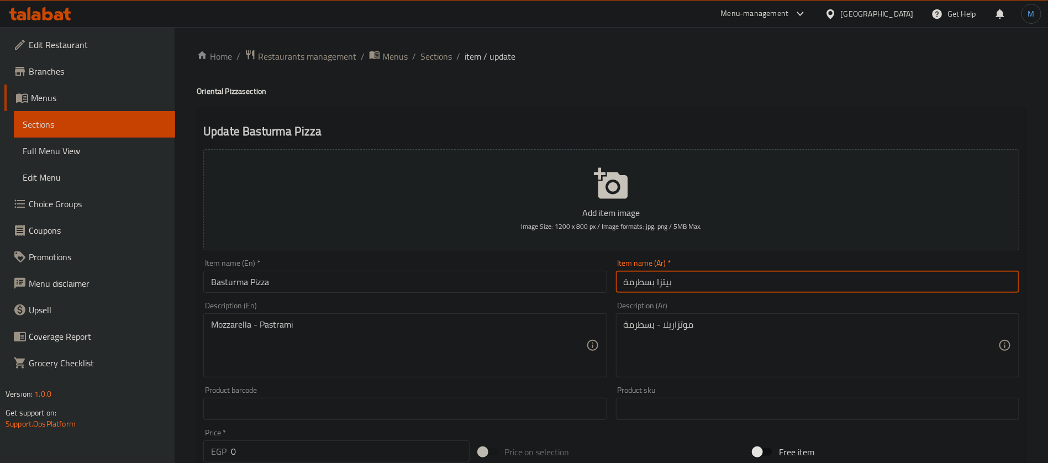
paste input "رقية"
type input "بيتزا شرقية بسطرمة"
click at [211, 87] on h4 "Oriental Pizza section" at bounding box center [612, 91] width 830 height 11
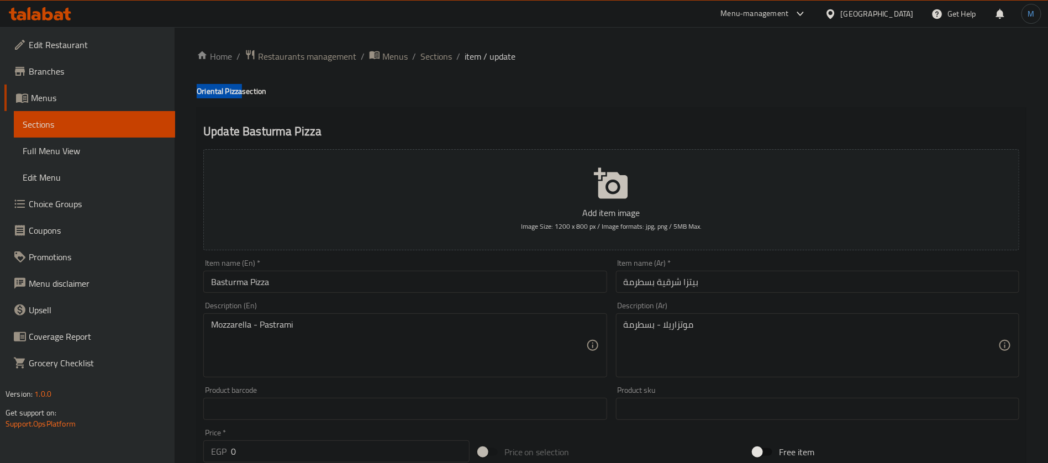
drag, startPoint x: 211, startPoint y: 87, endPoint x: 225, endPoint y: 91, distance: 14.9
click at [225, 91] on h4 "Oriental Pizza section" at bounding box center [612, 91] width 830 height 11
copy h4 "Oriental Pizza"
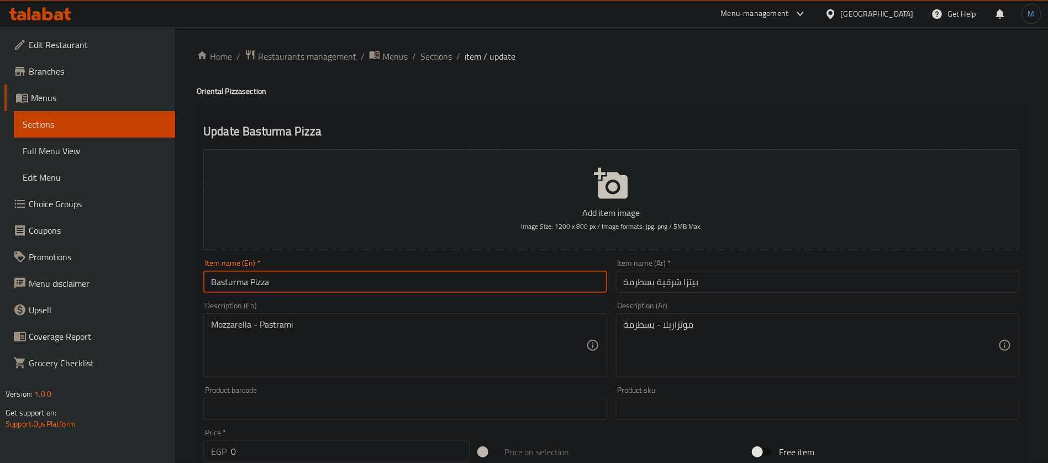
click at [261, 282] on input "Basturma Pizza" at bounding box center [404, 282] width 403 height 22
paste input "Oriental"
drag, startPoint x: 247, startPoint y: 282, endPoint x: 224, endPoint y: 279, distance: 22.4
click at [224, 279] on input "Basturma Oriental Pizza" at bounding box center [404, 282] width 403 height 22
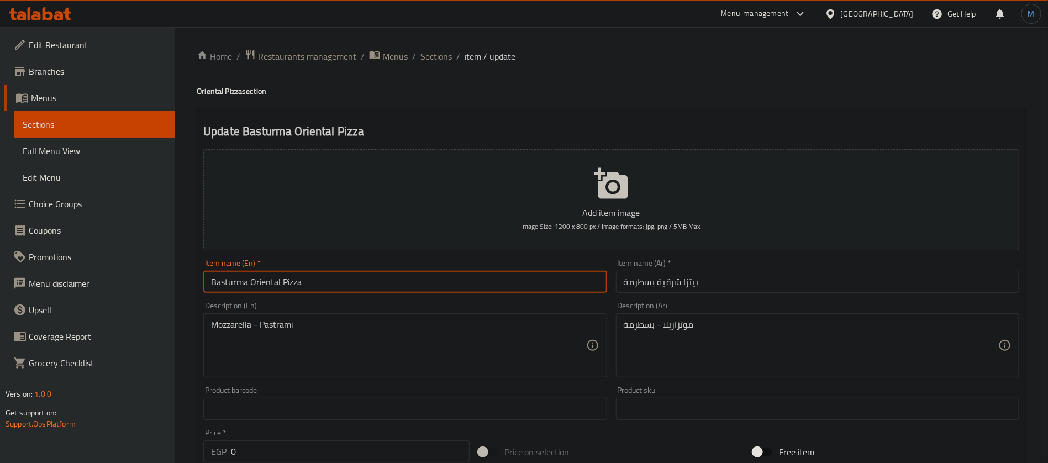
click at [224, 279] on input "Basturma Oriental Pizza" at bounding box center [404, 282] width 403 height 22
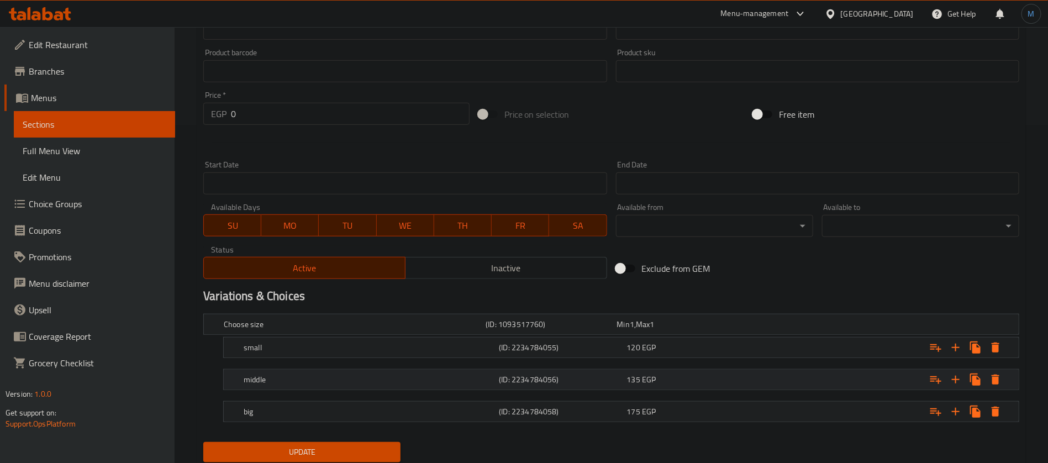
scroll to position [374, 0]
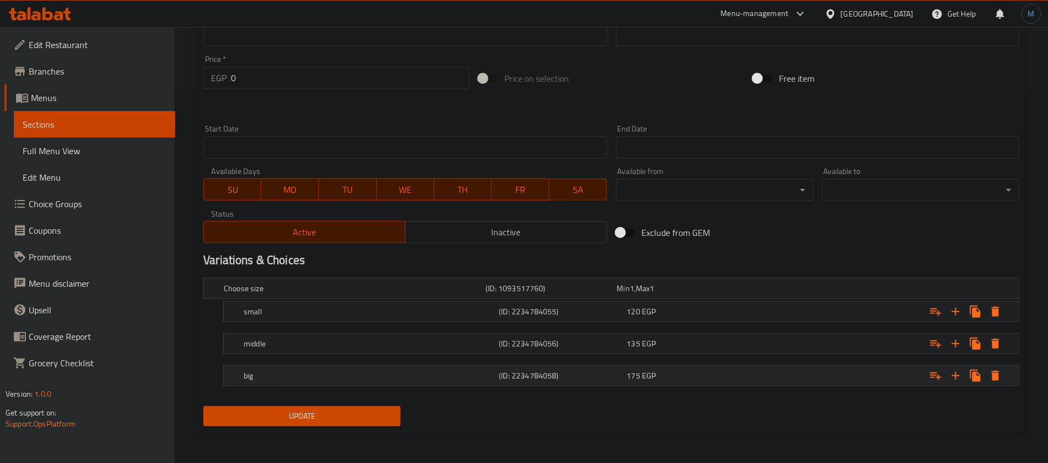
type input "Pastrami Oriental Pizza"
click at [339, 294] on h5 "big" at bounding box center [353, 288] width 258 height 11
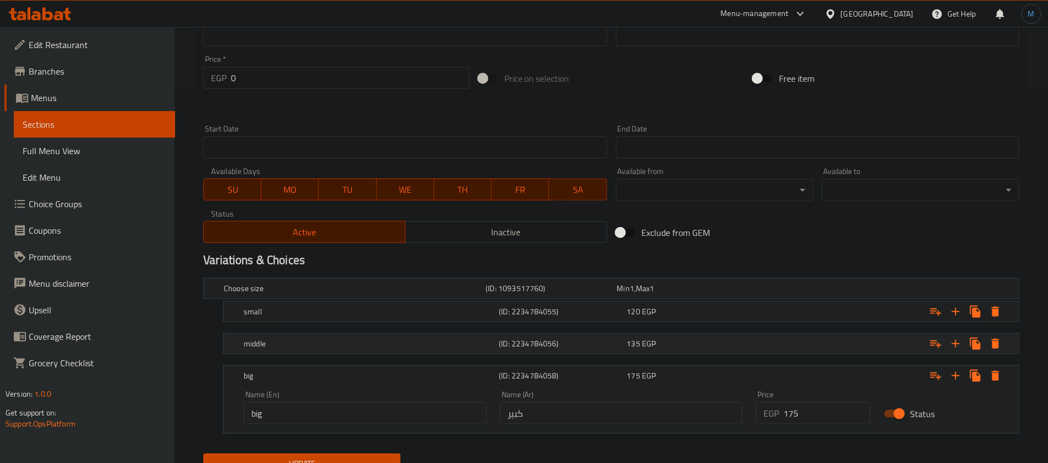
click at [332, 294] on h5 "middle" at bounding box center [353, 288] width 258 height 11
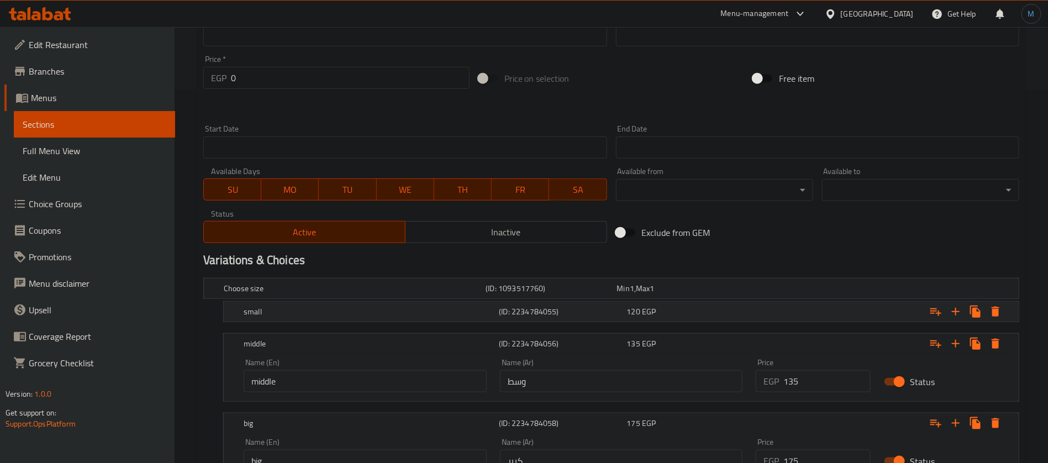
click at [326, 294] on h5 "small" at bounding box center [353, 288] width 258 height 11
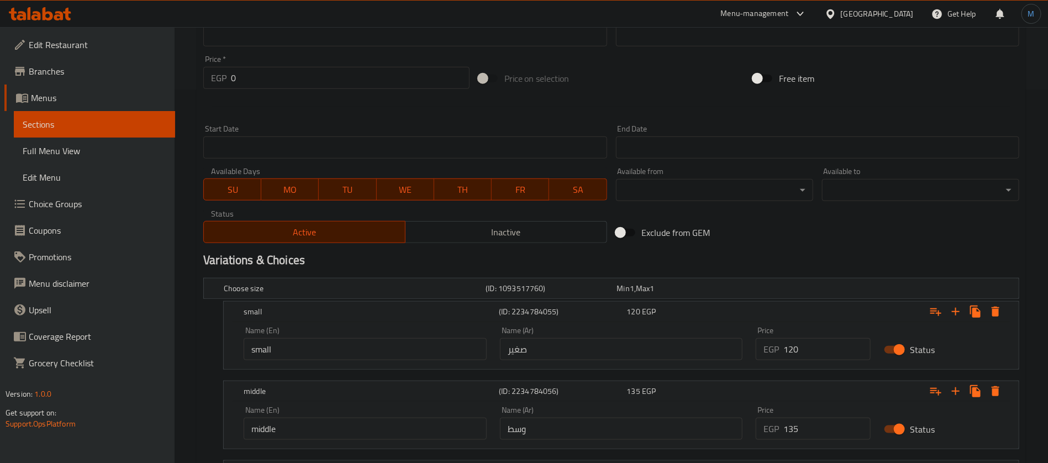
click at [335, 351] on input "small" at bounding box center [365, 349] width 243 height 22
type input "Small"
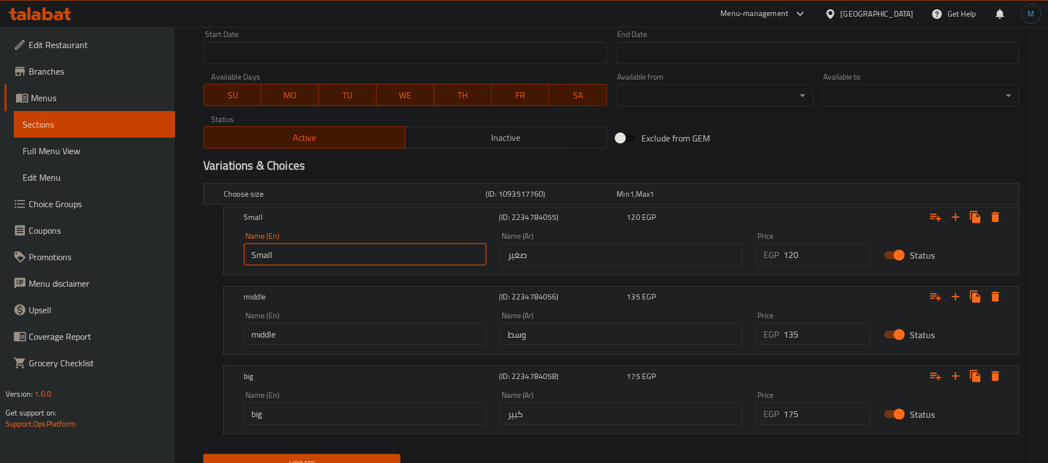
scroll to position [516, 0]
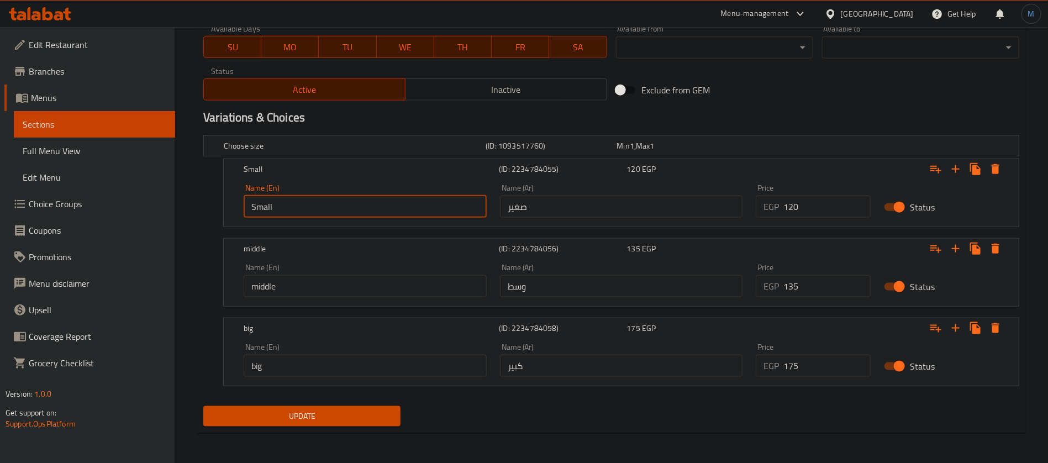
click at [303, 271] on div "Name (En) middle Name (En)" at bounding box center [365, 281] width 243 height 34
click at [304, 284] on input "middle" at bounding box center [365, 286] width 243 height 22
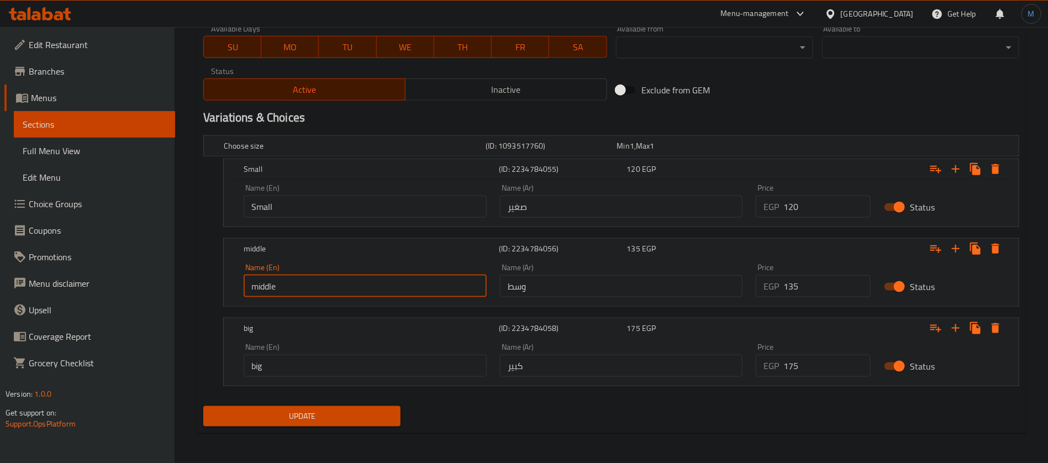
click at [304, 284] on input "middle" at bounding box center [365, 286] width 243 height 22
click at [304, 284] on input "text" at bounding box center [365, 286] width 243 height 22
type input "Medium"
click at [363, 372] on input "big" at bounding box center [365, 366] width 243 height 22
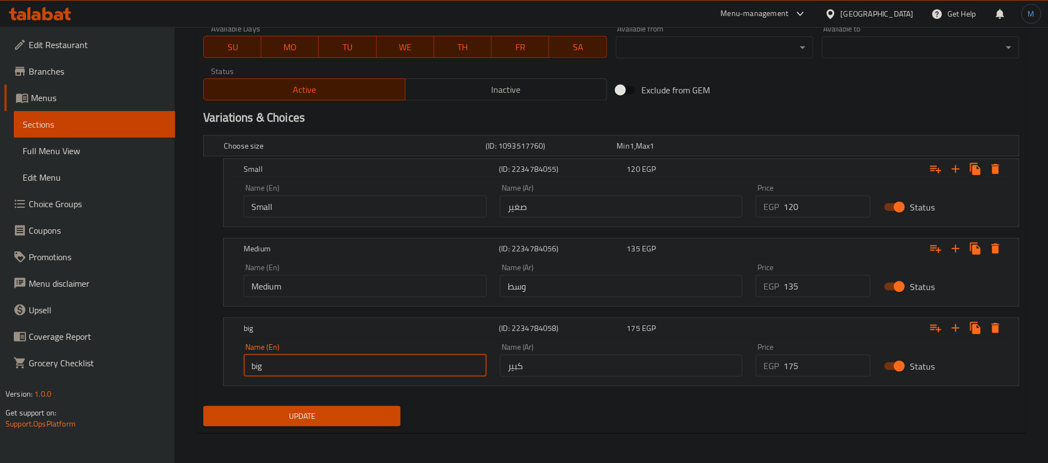
click at [363, 372] on input "big" at bounding box center [365, 366] width 243 height 22
click at [361, 373] on input "text" at bounding box center [365, 366] width 243 height 22
type input "Large"
click at [349, 410] on span "Update" at bounding box center [302, 417] width 180 height 14
click at [341, 402] on div "Update" at bounding box center [302, 416] width 206 height 29
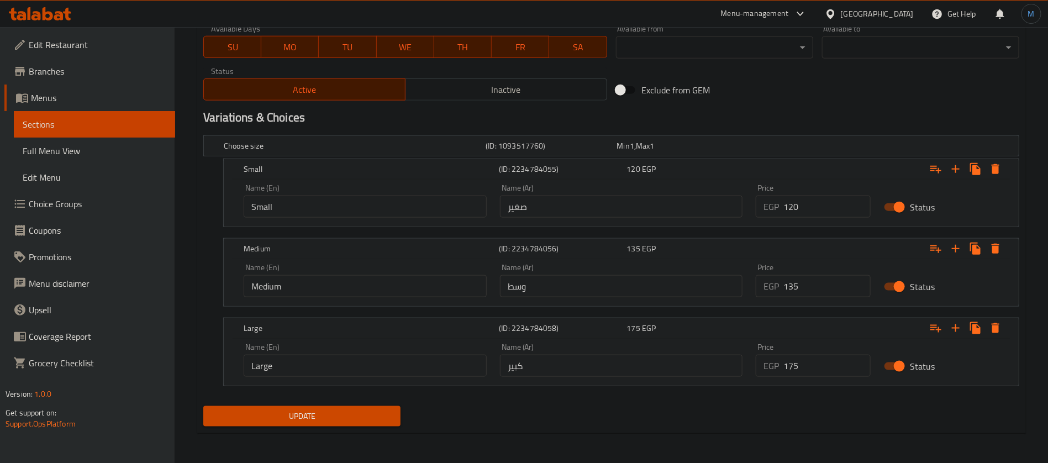
click at [350, 408] on button "Update" at bounding box center [301, 416] width 197 height 20
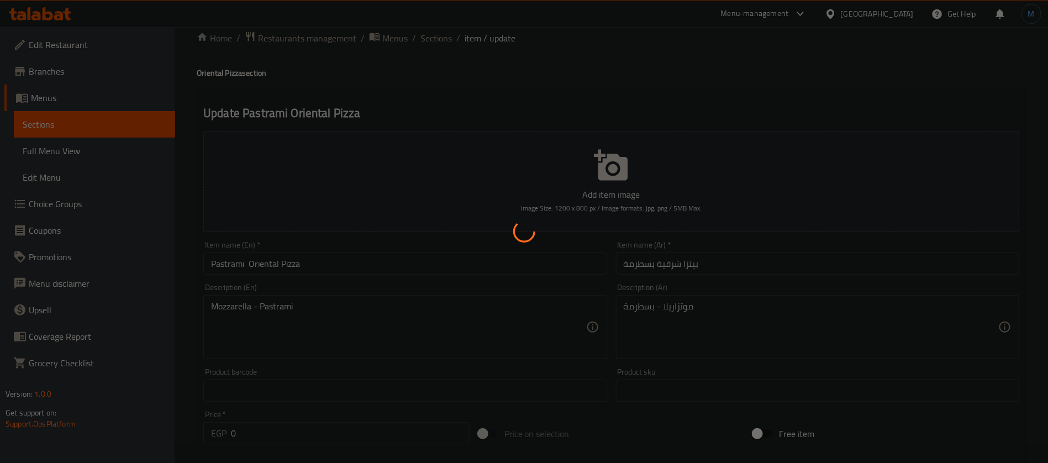
scroll to position [0, 0]
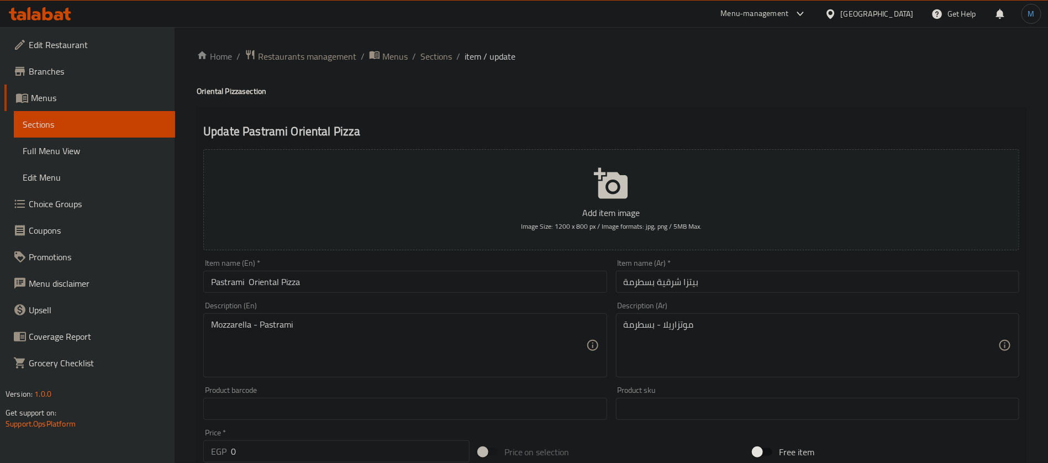
click at [427, 62] on span "Sections" at bounding box center [437, 56] width 32 height 13
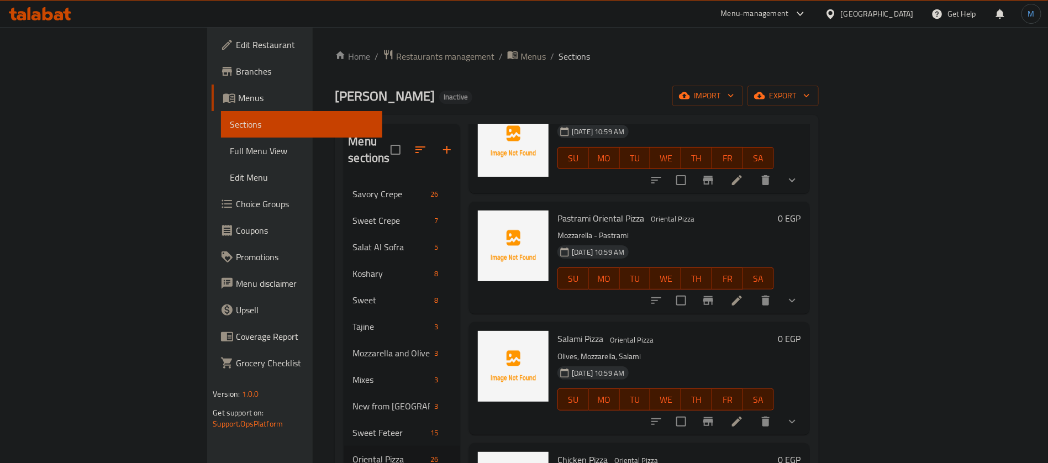
scroll to position [912, 0]
